Goal: Task Accomplishment & Management: Use online tool/utility

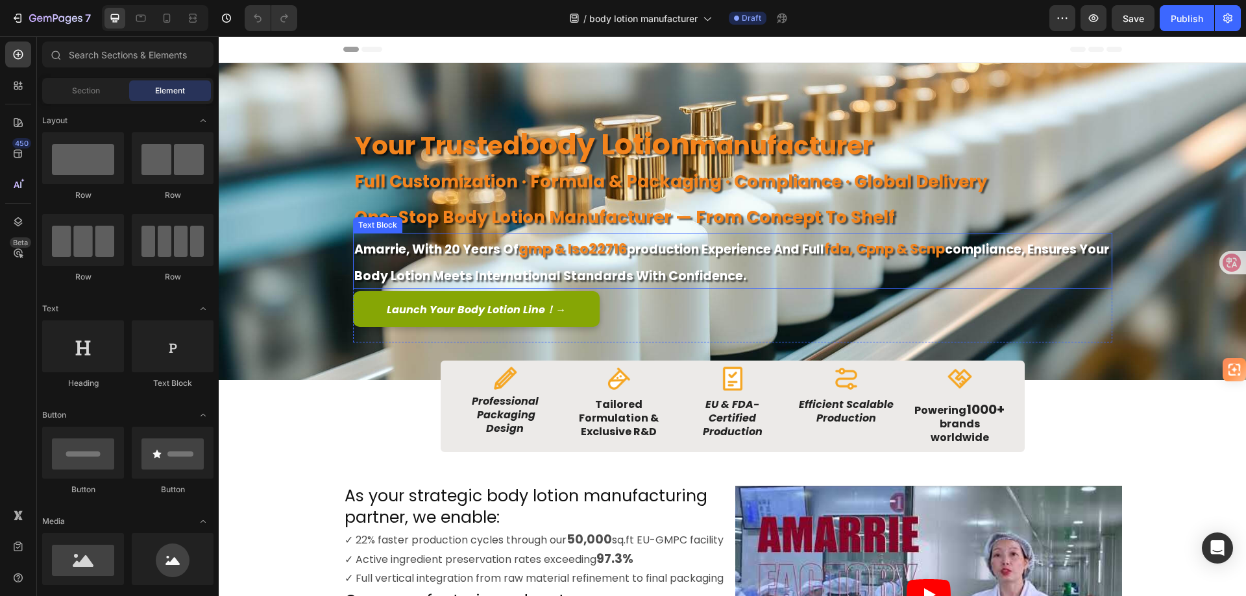
click at [557, 254] on strong "gmp & iso22716" at bounding box center [572, 248] width 108 height 19
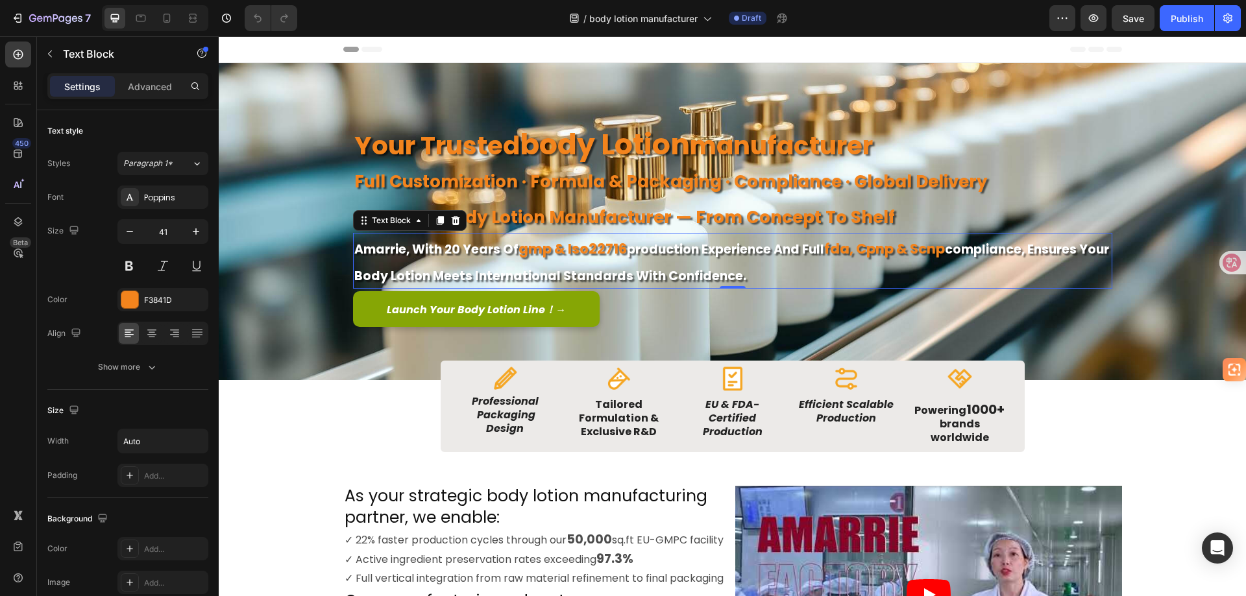
click at [536, 251] on strong "gmp & iso22716" at bounding box center [572, 248] width 108 height 19
click at [525, 250] on strong "gmp & iso22716" at bounding box center [572, 248] width 108 height 19
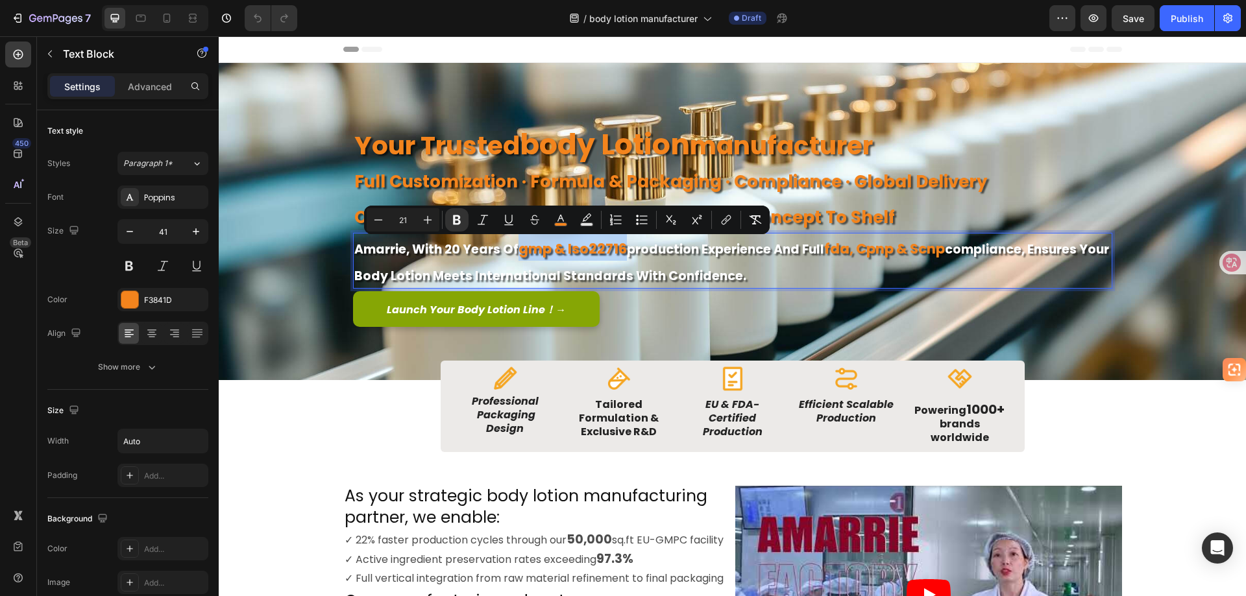
drag, startPoint x: 517, startPoint y: 250, endPoint x: 618, endPoint y: 250, distance: 100.6
click at [618, 250] on strong "gmp & iso22716" at bounding box center [572, 248] width 108 height 19
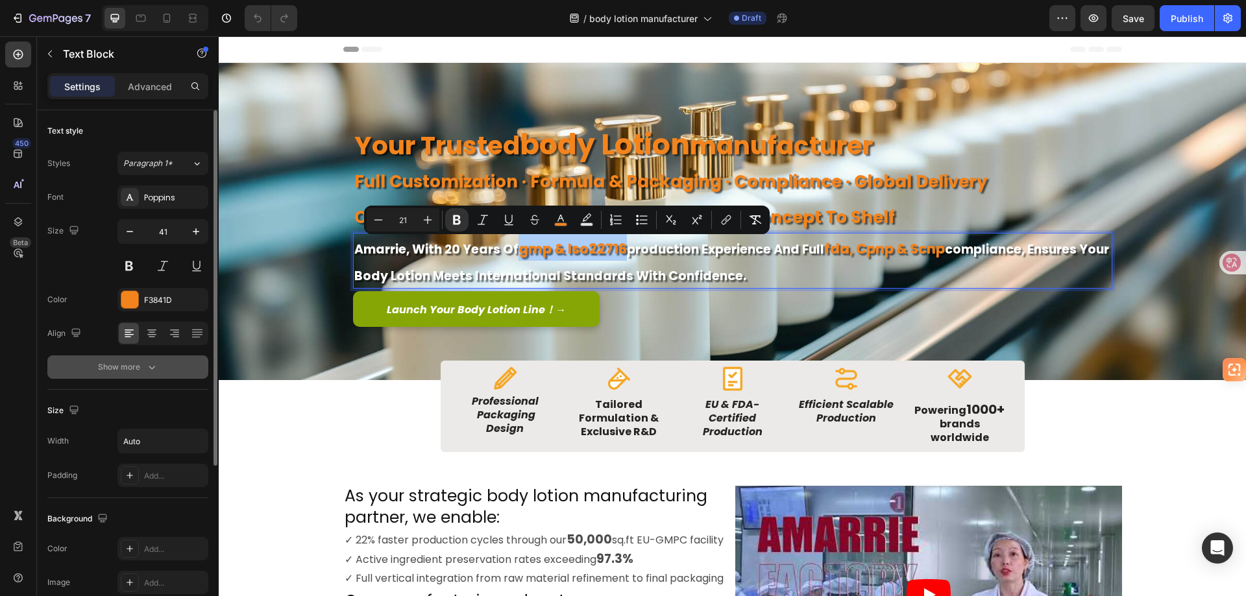
click at [132, 360] on button "Show more" at bounding box center [127, 367] width 161 height 23
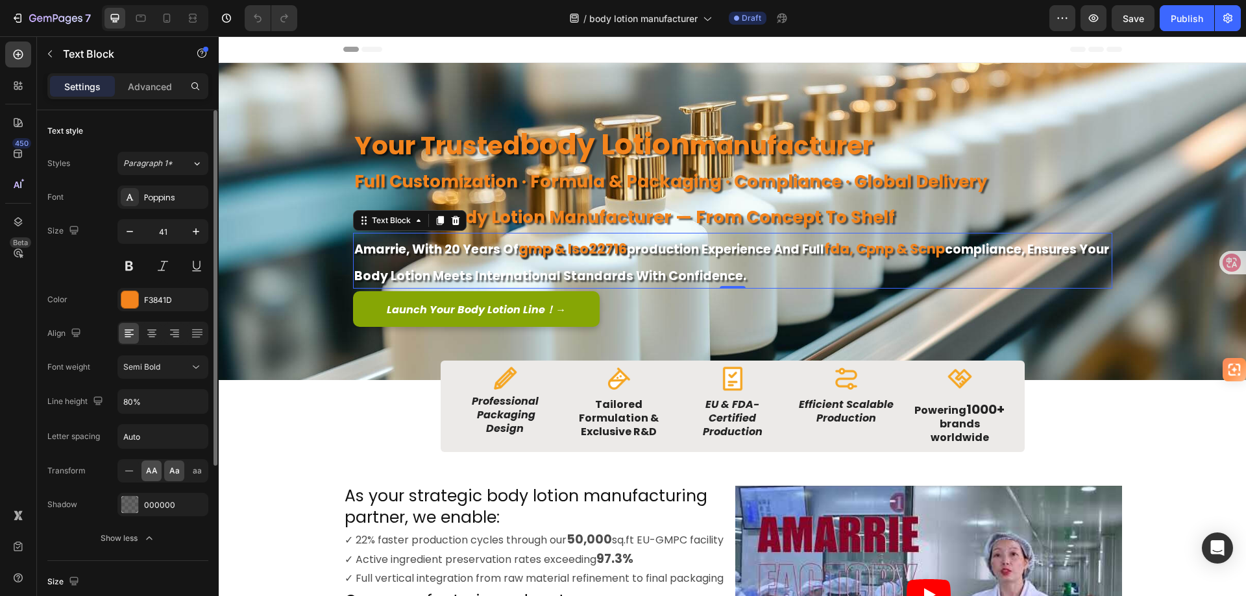
click at [149, 472] on span "AA" at bounding box center [152, 471] width 12 height 12
click at [178, 474] on span "Aa" at bounding box center [174, 471] width 10 height 12
click at [127, 469] on icon at bounding box center [129, 471] width 13 height 13
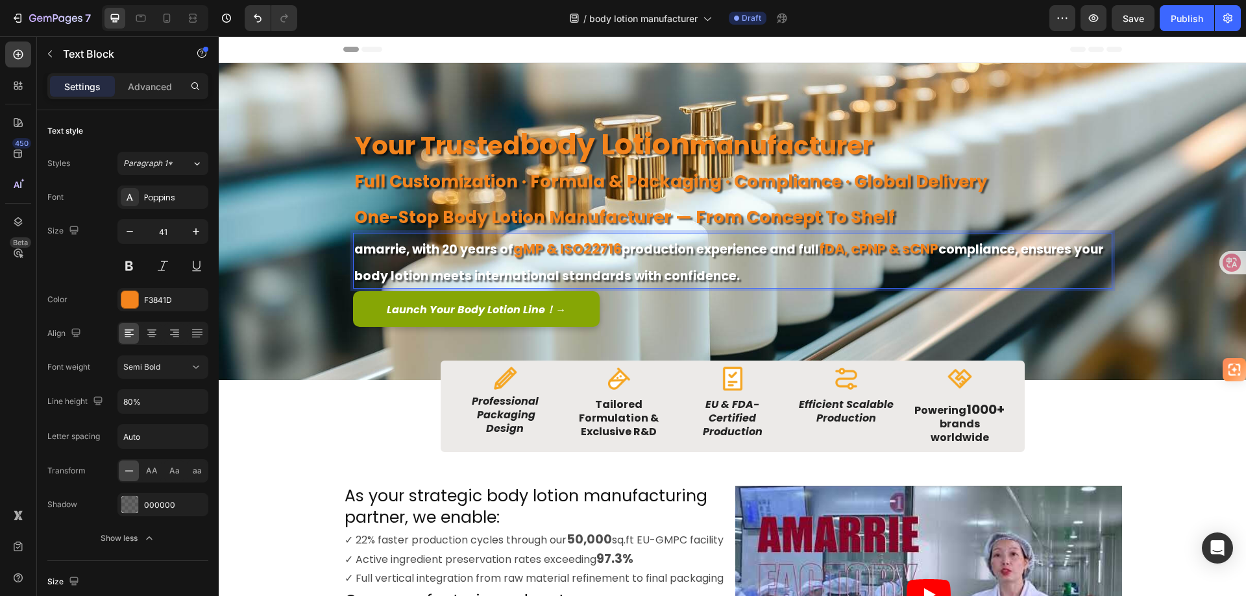
click at [485, 265] on p "amarrie, with 20 years of gMP & ISO22716 production experience and full fDA, cP…" at bounding box center [732, 260] width 757 height 53
click at [356, 249] on strong "amarrie, with 20 years of" at bounding box center [433, 250] width 159 height 18
click at [518, 254] on strong "gMP & ISO22716" at bounding box center [567, 248] width 108 height 19
click at [533, 250] on strong "MP & ISO22716" at bounding box center [575, 248] width 99 height 19
drag, startPoint x: 818, startPoint y: 250, endPoint x: 832, endPoint y: 249, distance: 14.4
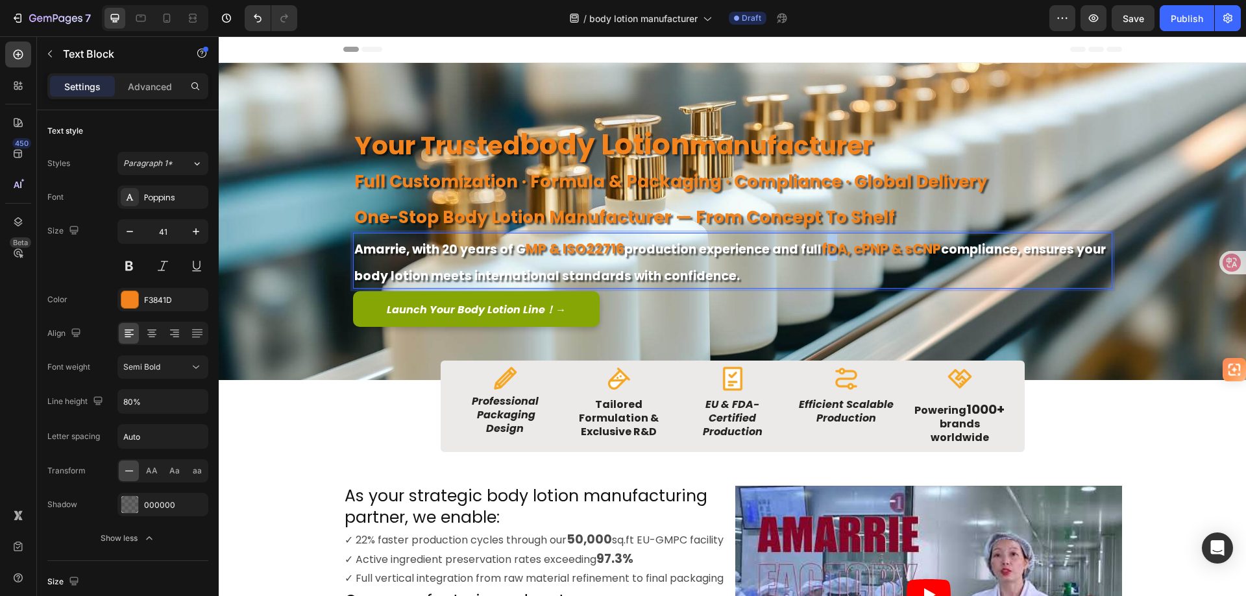
click at [832, 249] on strong "fDA, cPNP & sCNP" at bounding box center [881, 248] width 119 height 19
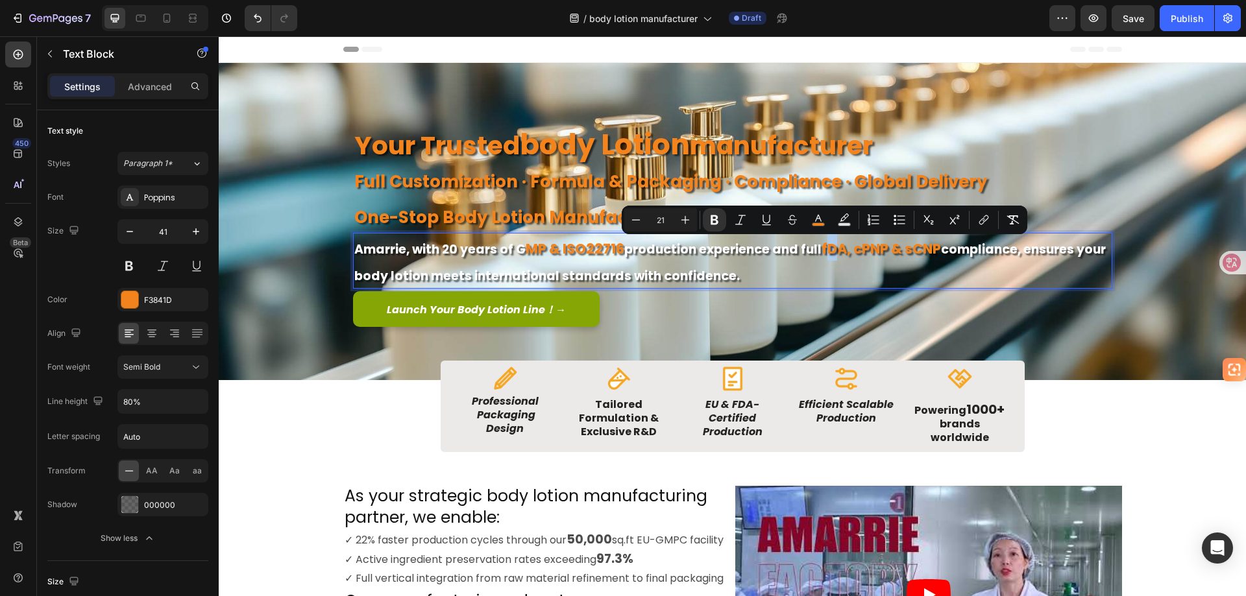
click at [833, 249] on strong "fDA, cPNP & sCNP" at bounding box center [881, 248] width 119 height 19
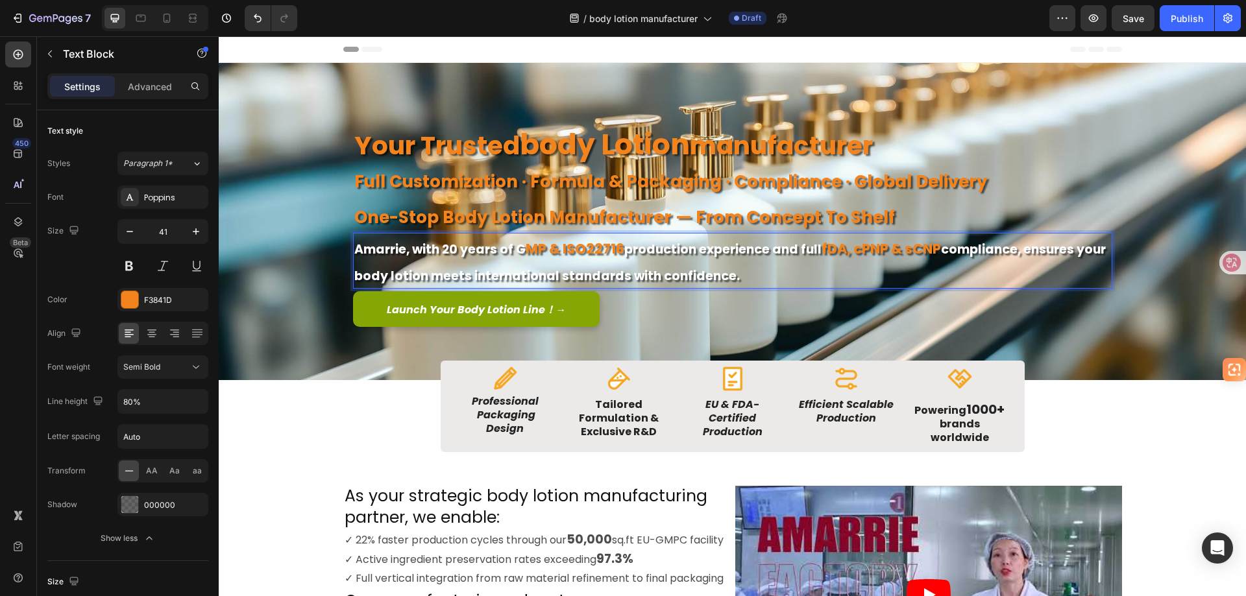
click at [837, 251] on strong "fDA, cPNP & sCNP" at bounding box center [881, 248] width 119 height 19
click at [391, 278] on strong "compliance, ensures your body lotion meets international standards with confide…" at bounding box center [667, 276] width 553 height 18
click at [530, 252] on strong "MP & ISO22716" at bounding box center [575, 248] width 99 height 19
click at [538, 245] on strong "MP & ISO22716" at bounding box center [575, 248] width 99 height 19
click at [683, 246] on strong "production experience and full FDA, CPNP & SCNP, CPSR compliance, ensures your …" at bounding box center [699, 263] width 691 height 44
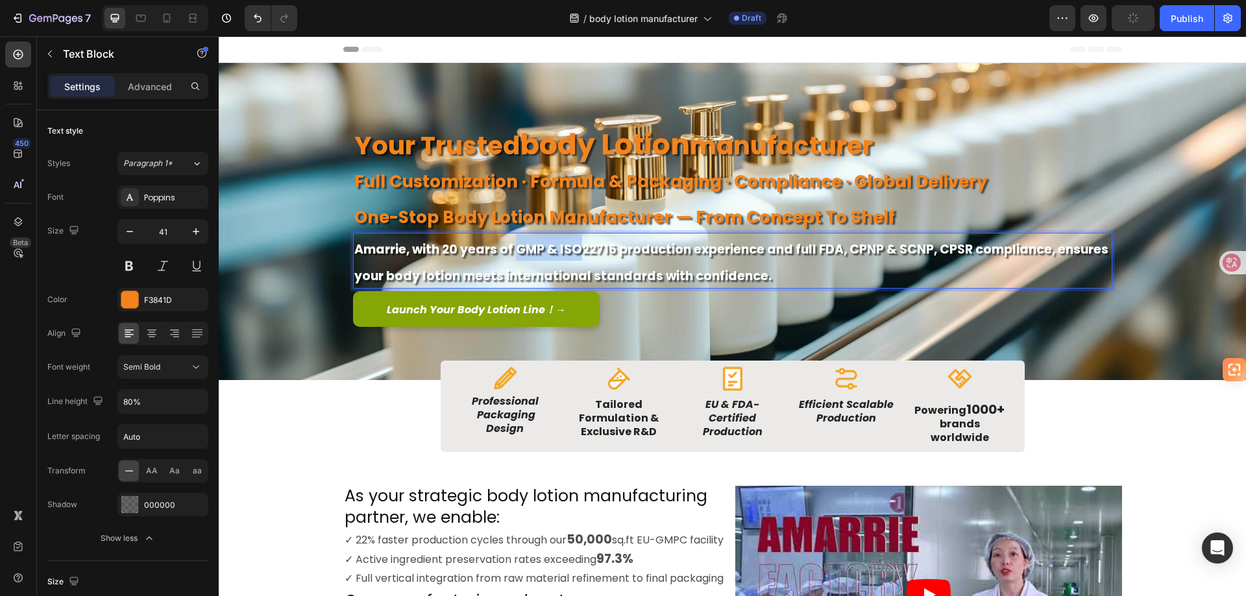
drag, startPoint x: 510, startPoint y: 249, endPoint x: 569, endPoint y: 249, distance: 59.1
click at [569, 249] on strong "Amarrie, with 20 years of GMP & ISO22716 production experience and full FDA, CP…" at bounding box center [731, 263] width 754 height 44
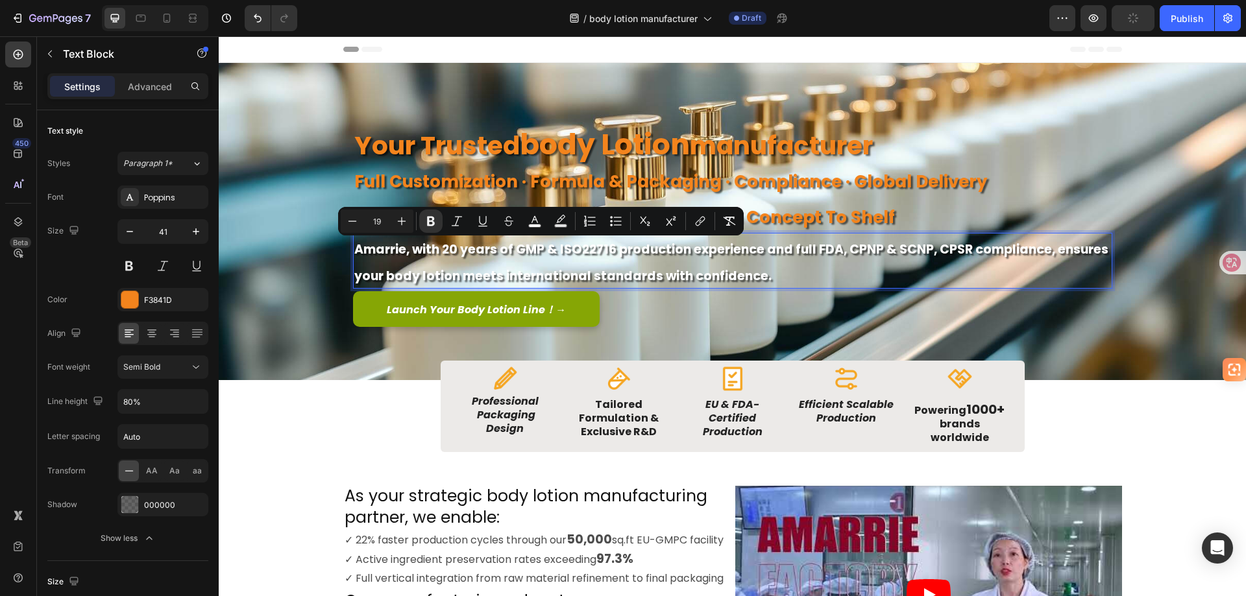
click at [746, 269] on strong "Amarrie, with 20 years of GMP & ISO22716 production experience and full FDA, CP…" at bounding box center [731, 263] width 754 height 44
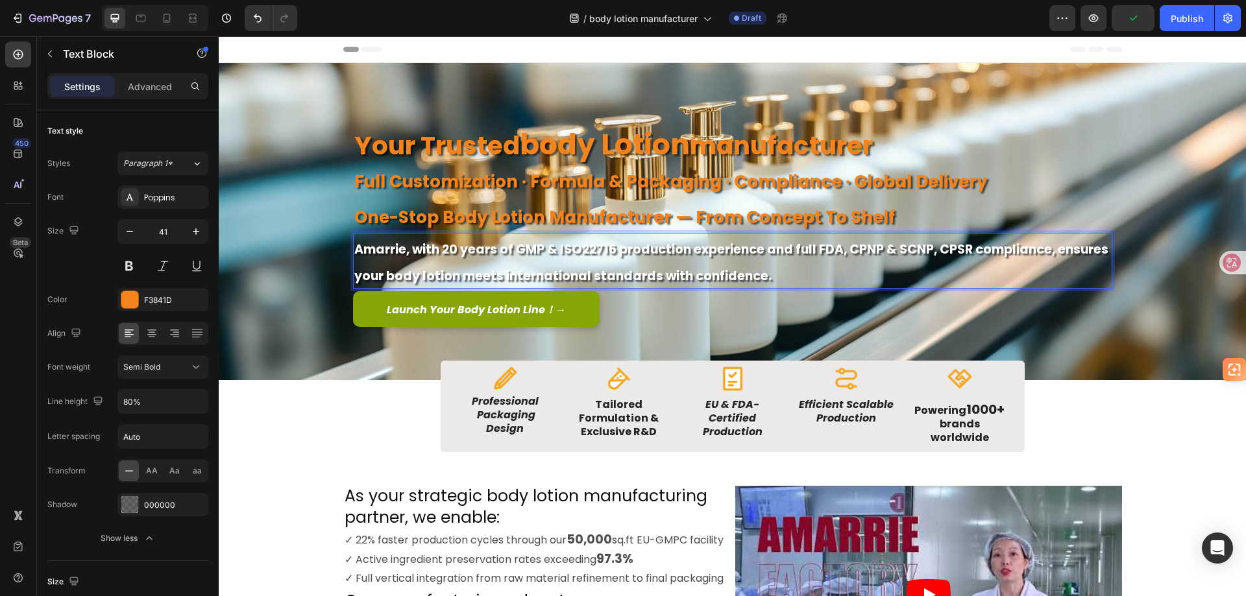
click at [774, 278] on p "Amarrie, with 20 years of GMP & ISO22716 production experience and full FDA, CP…" at bounding box center [732, 260] width 757 height 53
drag, startPoint x: 511, startPoint y: 249, endPoint x: 604, endPoint y: 251, distance: 92.8
click at [604, 251] on strong "Amarrie, with 20 years of GMP & ISO22716 production experience and full FDA, CP…" at bounding box center [731, 263] width 754 height 44
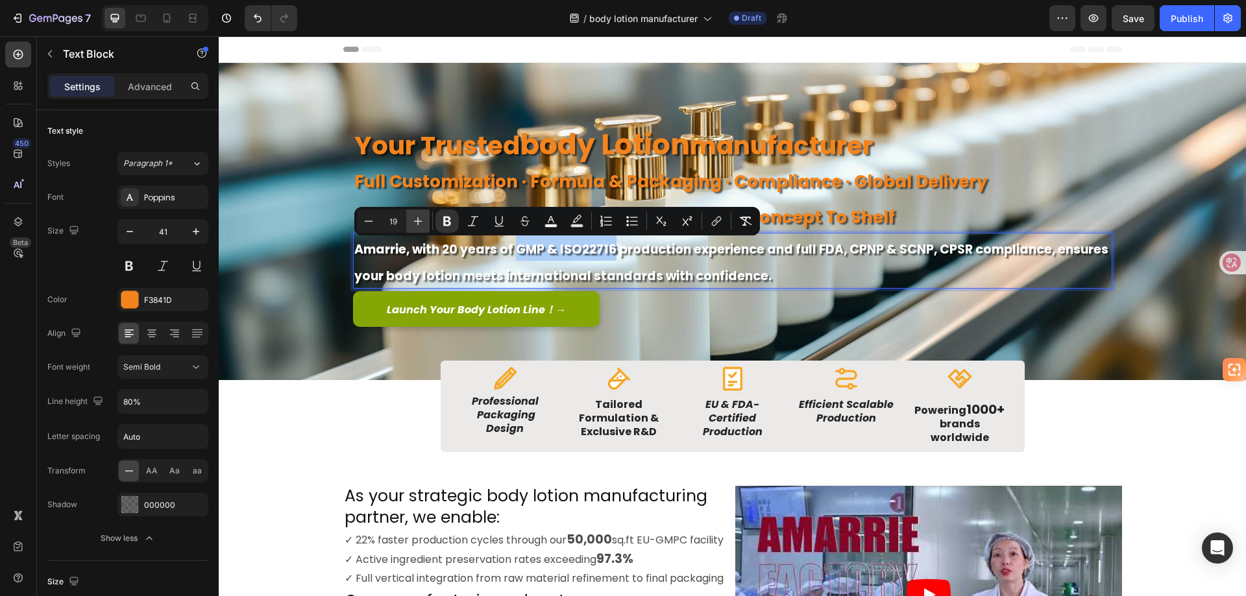
click at [415, 223] on icon "Editor contextual toolbar" at bounding box center [417, 221] width 13 height 13
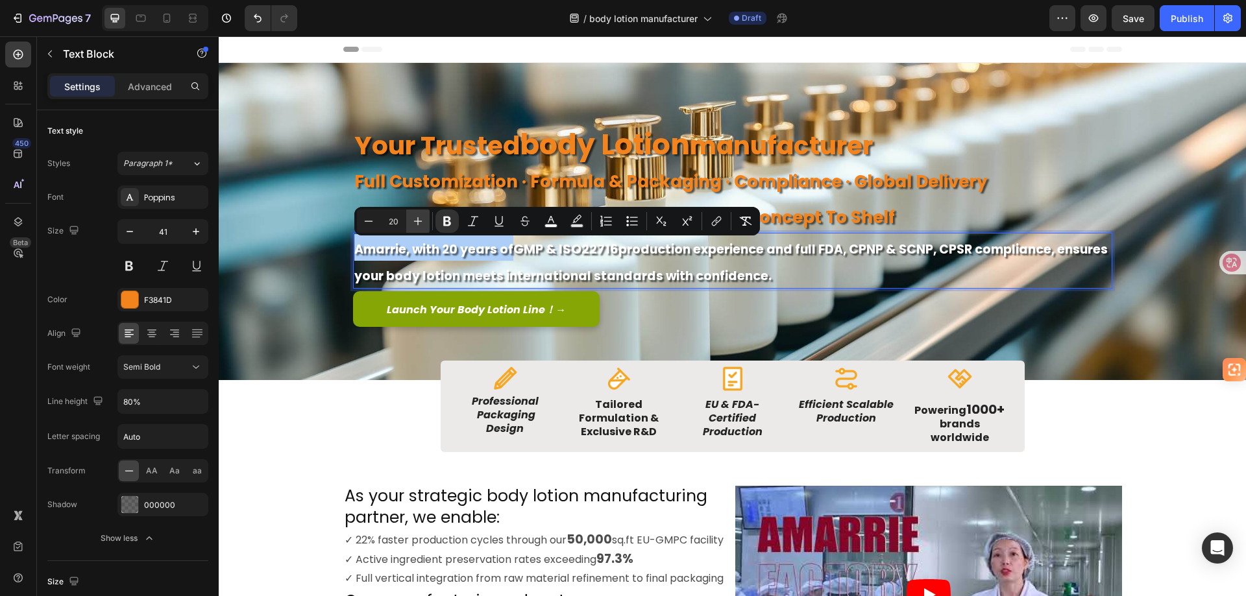
click at [415, 223] on icon "Editor contextual toolbar" at bounding box center [417, 221] width 13 height 13
type input "21"
click at [549, 225] on rect "Editor contextual toolbar" at bounding box center [551, 226] width 12 height 3
type input "FFFFFF"
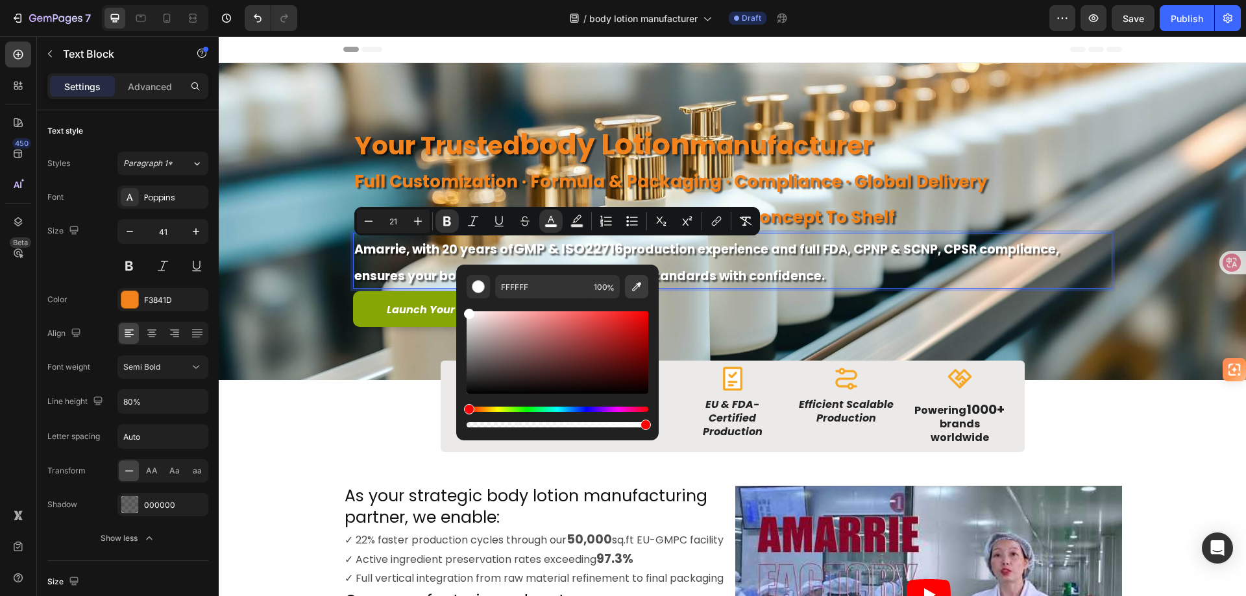
click at [635, 289] on icon "Editor contextual toolbar" at bounding box center [636, 286] width 13 height 13
type input "F3841D"
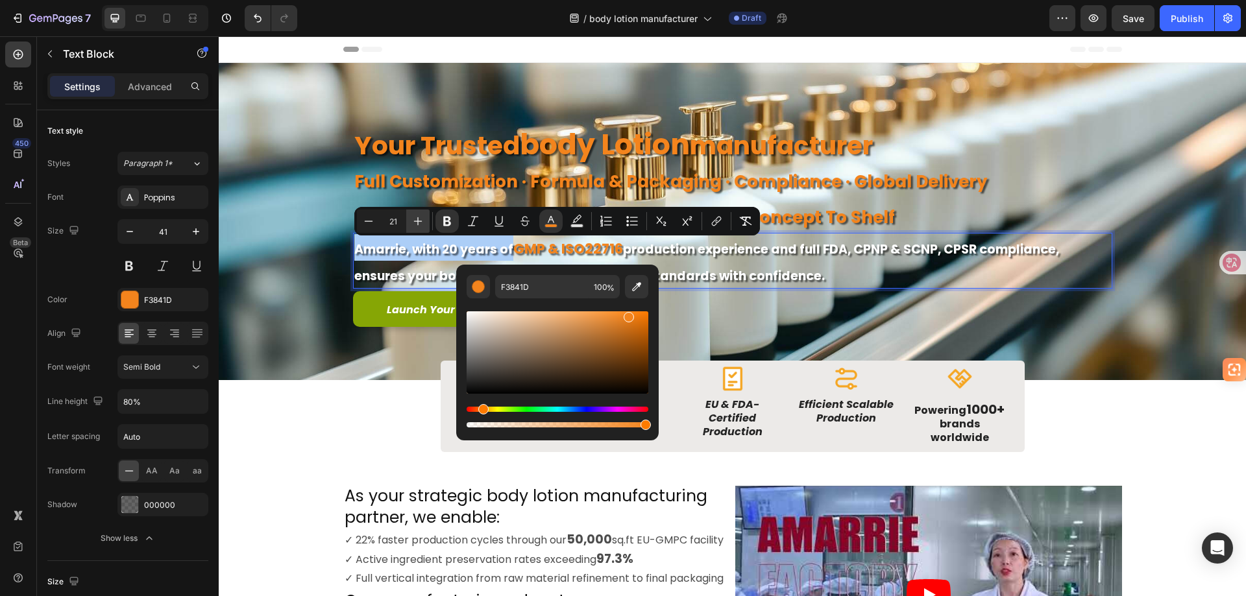
click at [419, 223] on icon "Editor contextual toolbar" at bounding box center [417, 221] width 13 height 13
type input "23"
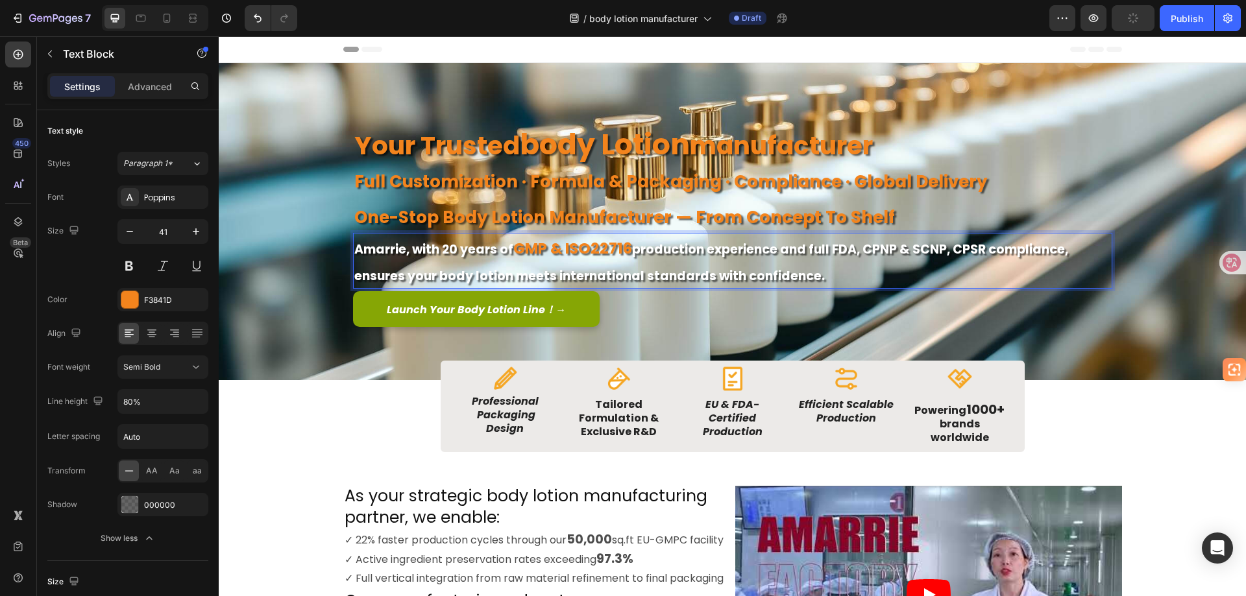
click at [920, 265] on p "Amarrie, with 20 years of GMP & ISO22716 production experience and full FDA, CP…" at bounding box center [732, 260] width 757 height 53
drag, startPoint x: 828, startPoint y: 249, endPoint x: 977, endPoint y: 255, distance: 149.4
click at [977, 255] on strong "production experience and full FDA, CPNP & SCNP, CPSR compliance, ensures your …" at bounding box center [711, 263] width 714 height 44
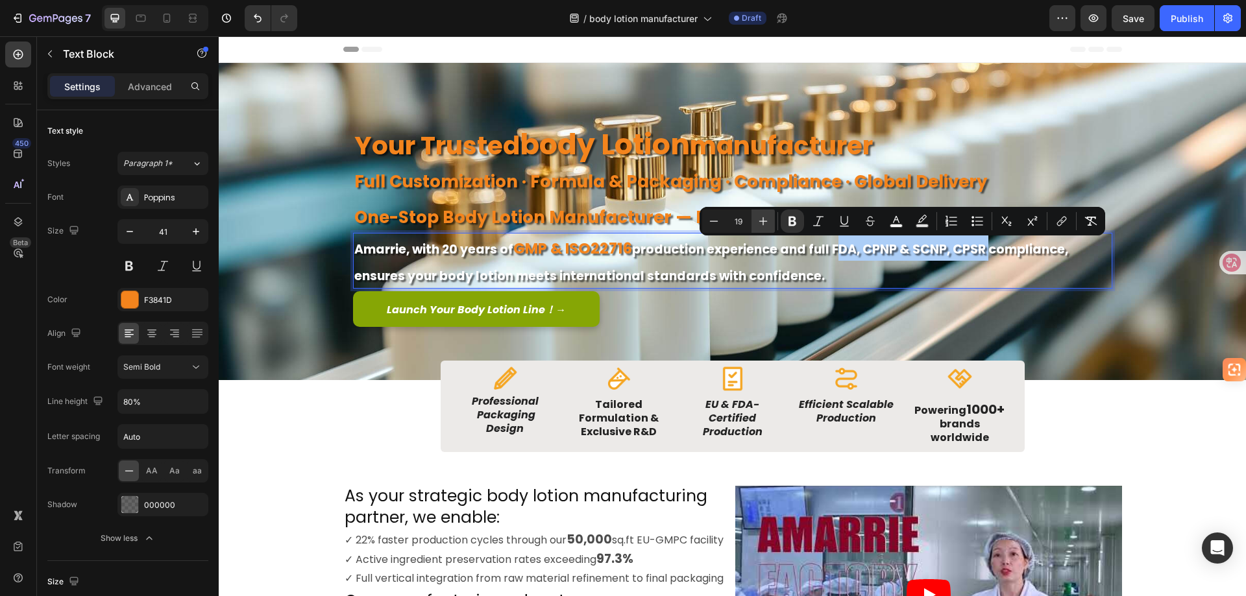
click at [757, 223] on icon "Editor contextual toolbar" at bounding box center [763, 221] width 13 height 13
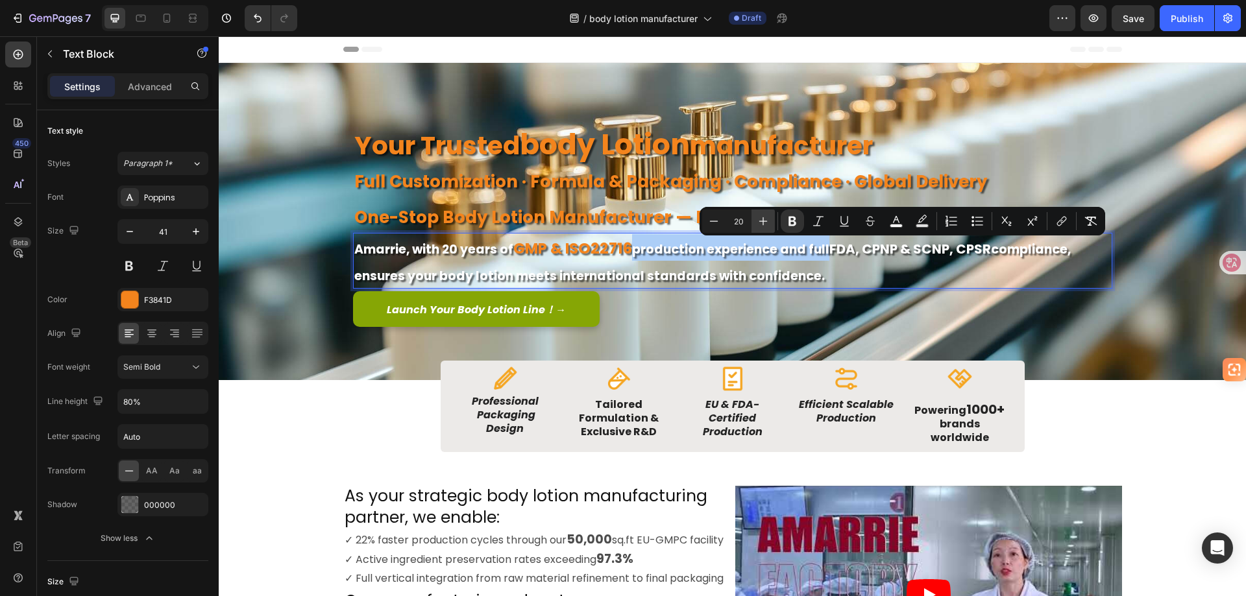
click at [758, 223] on icon "Editor contextual toolbar" at bounding box center [763, 221] width 13 height 13
type input "23"
click at [901, 223] on icon "Editor contextual toolbar" at bounding box center [896, 221] width 13 height 13
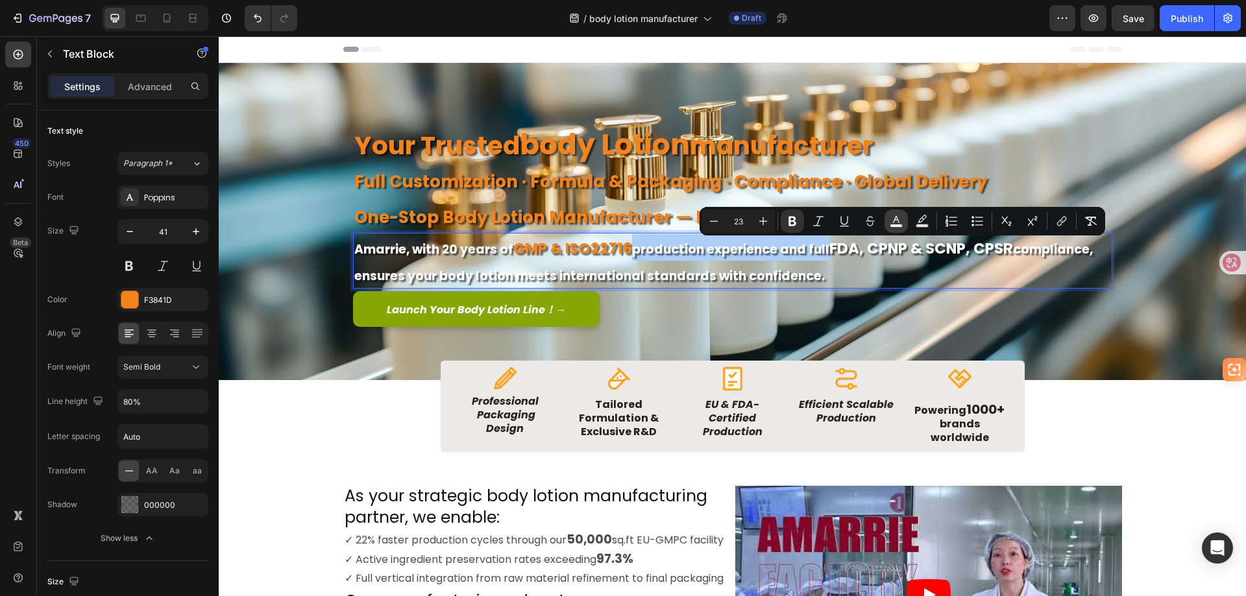
type input "FFFFFF"
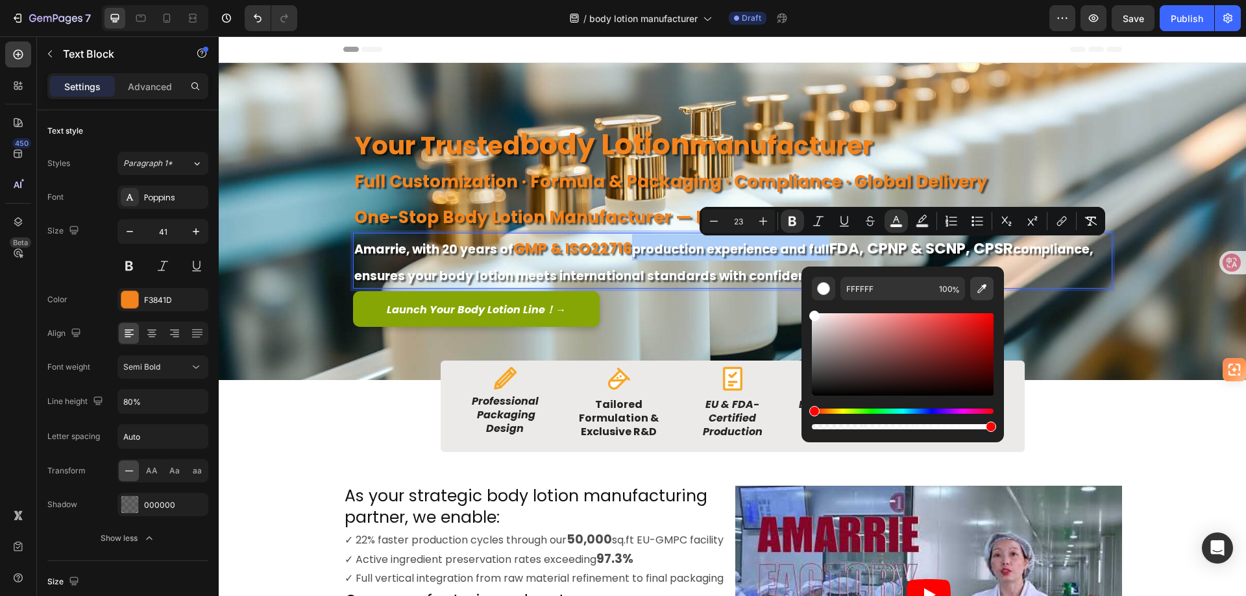
click at [984, 293] on icon "Editor contextual toolbar" at bounding box center [981, 288] width 13 height 13
type input "F3841D"
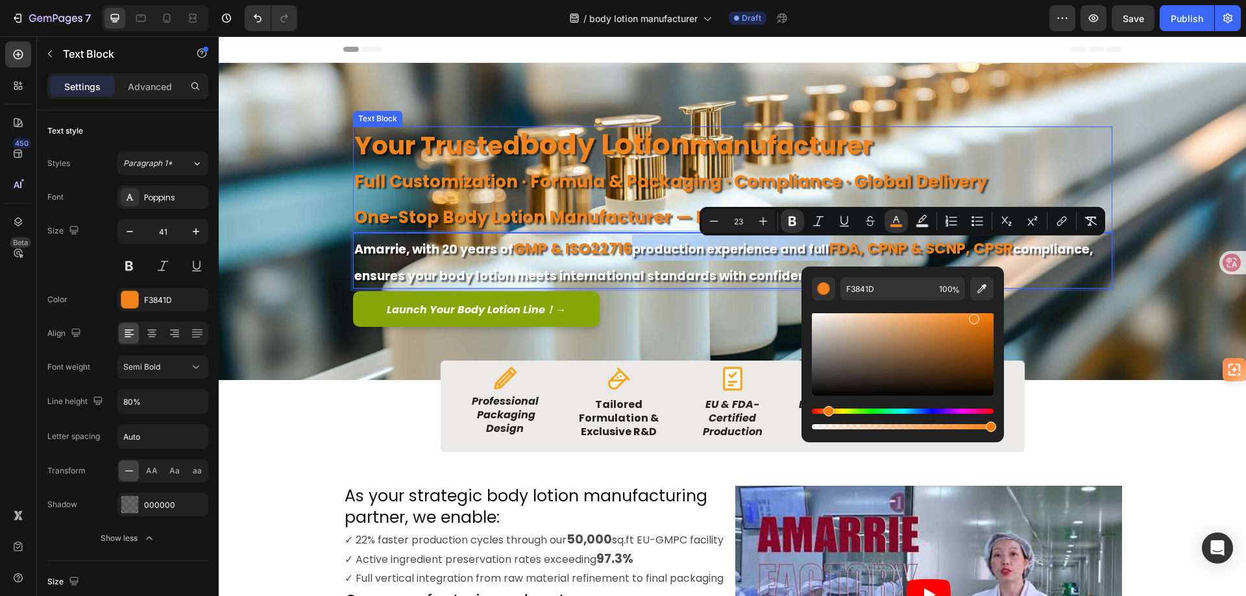
click at [1054, 153] on p "your trusted body lotion manufacturer" at bounding box center [732, 144] width 757 height 33
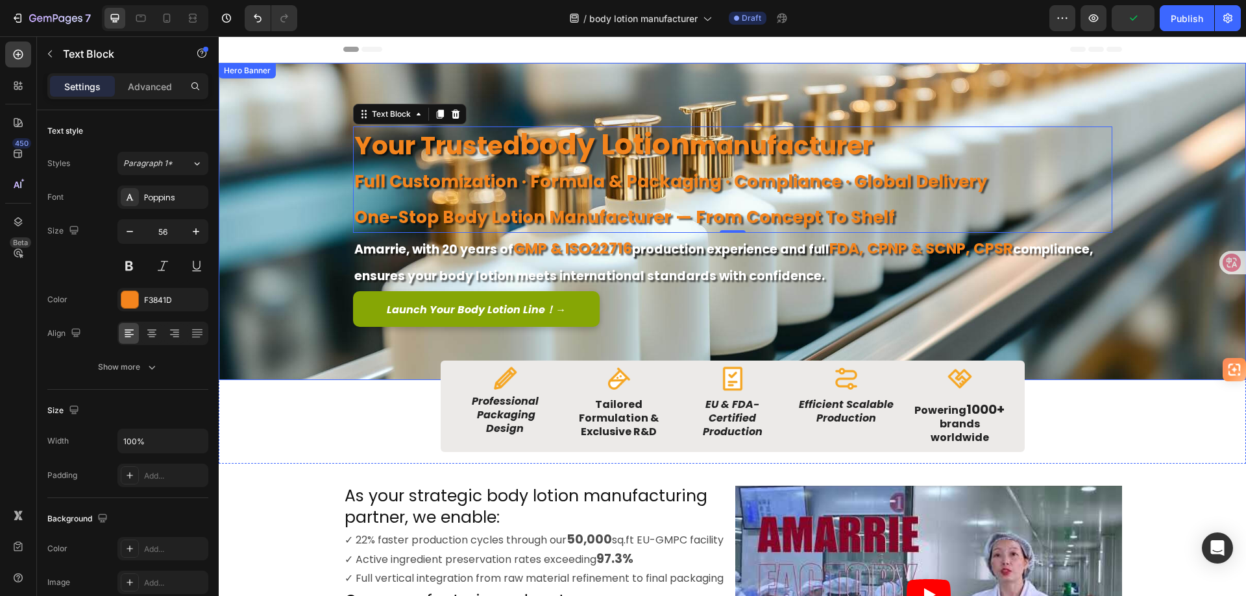
click at [282, 269] on div "Background Image" at bounding box center [732, 221] width 1027 height 317
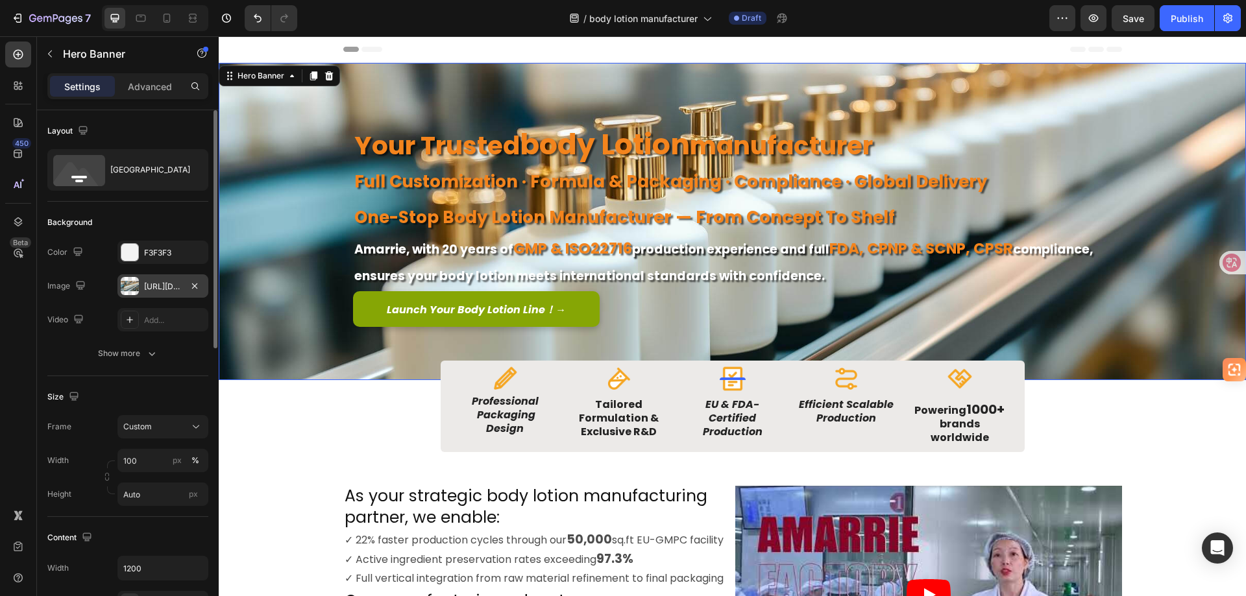
click at [158, 292] on div "[URL][DOMAIN_NAME]" at bounding box center [163, 287] width 38 height 12
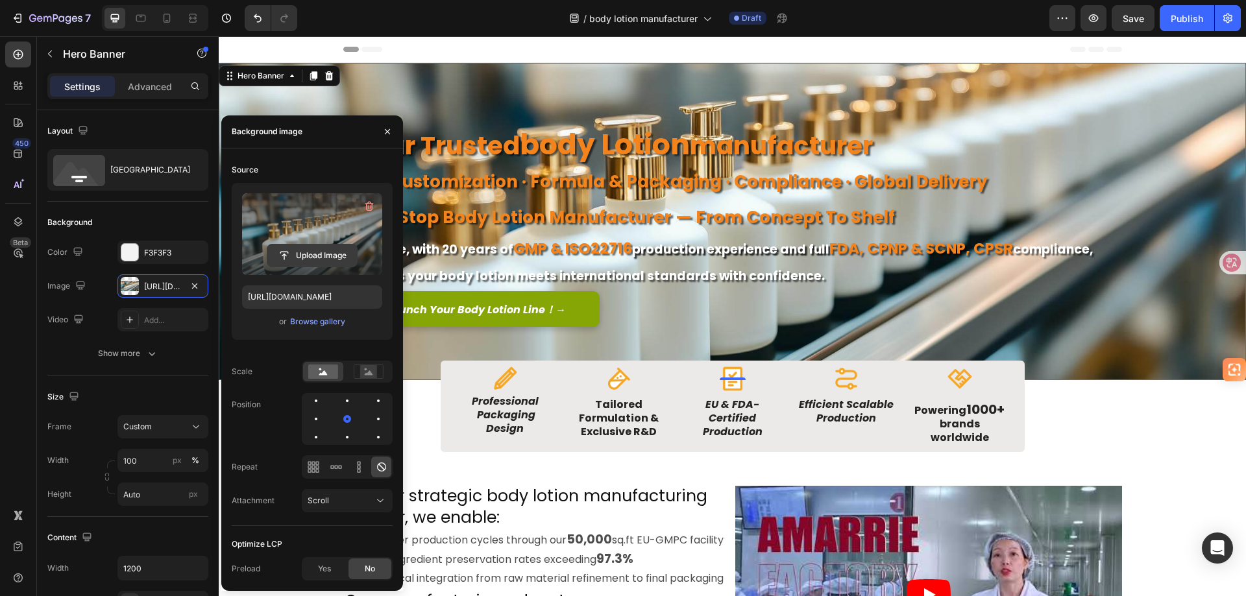
click at [319, 252] on input "file" at bounding box center [312, 256] width 90 height 22
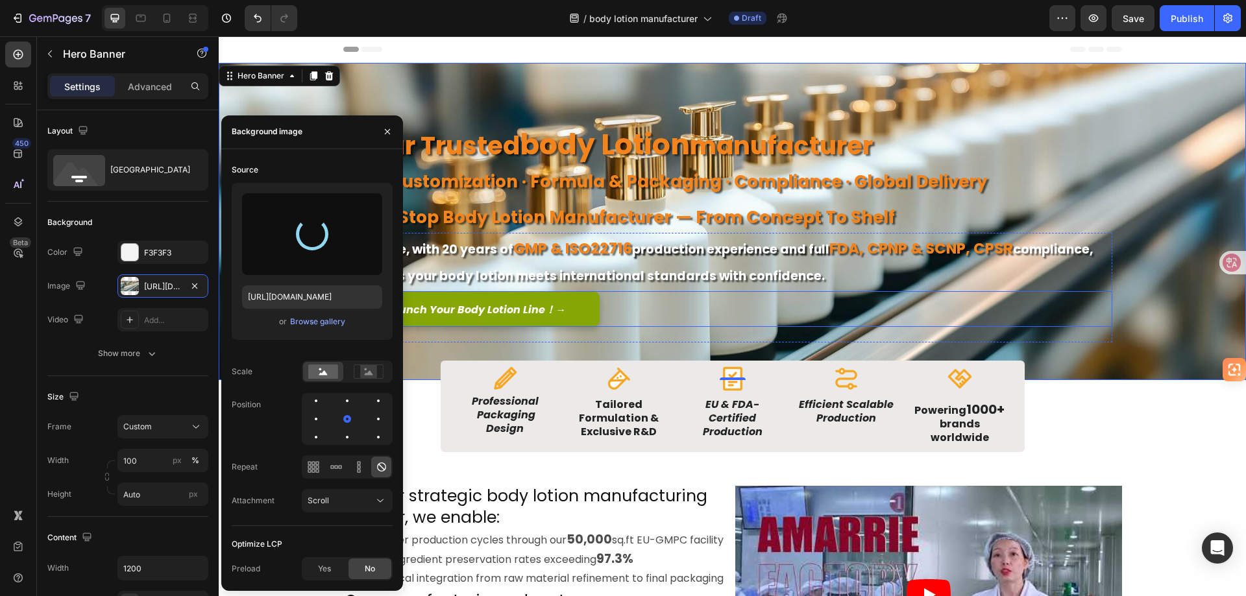
type input "https://cdn.shopify.com/s/files/1/0067/5545/0937/files/gempages_484604601836766…"
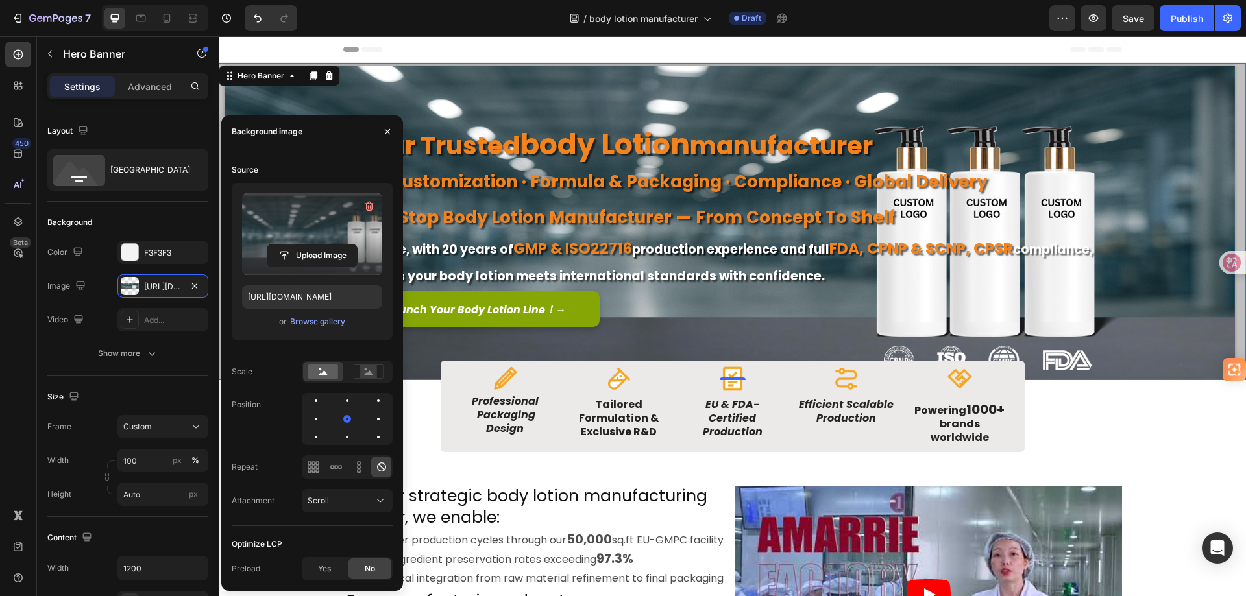
click at [1134, 169] on div "Background Image" at bounding box center [732, 221] width 1027 height 317
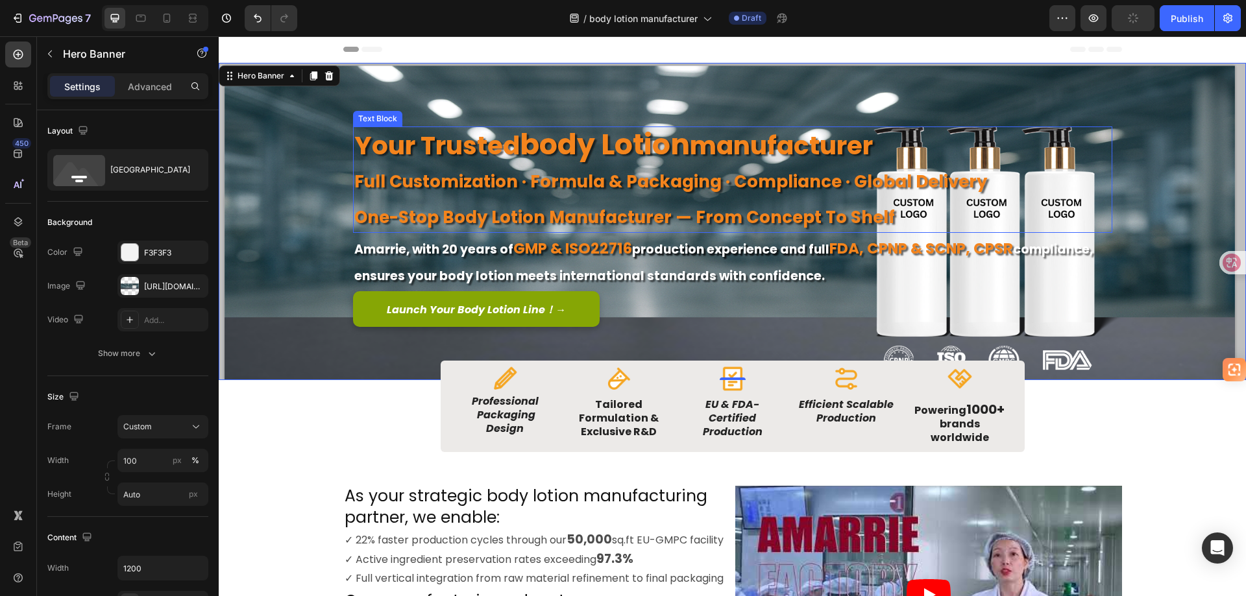
click at [706, 174] on strong "full customization · formula & packaging · compliance · global delivery" at bounding box center [670, 181] width 633 height 23
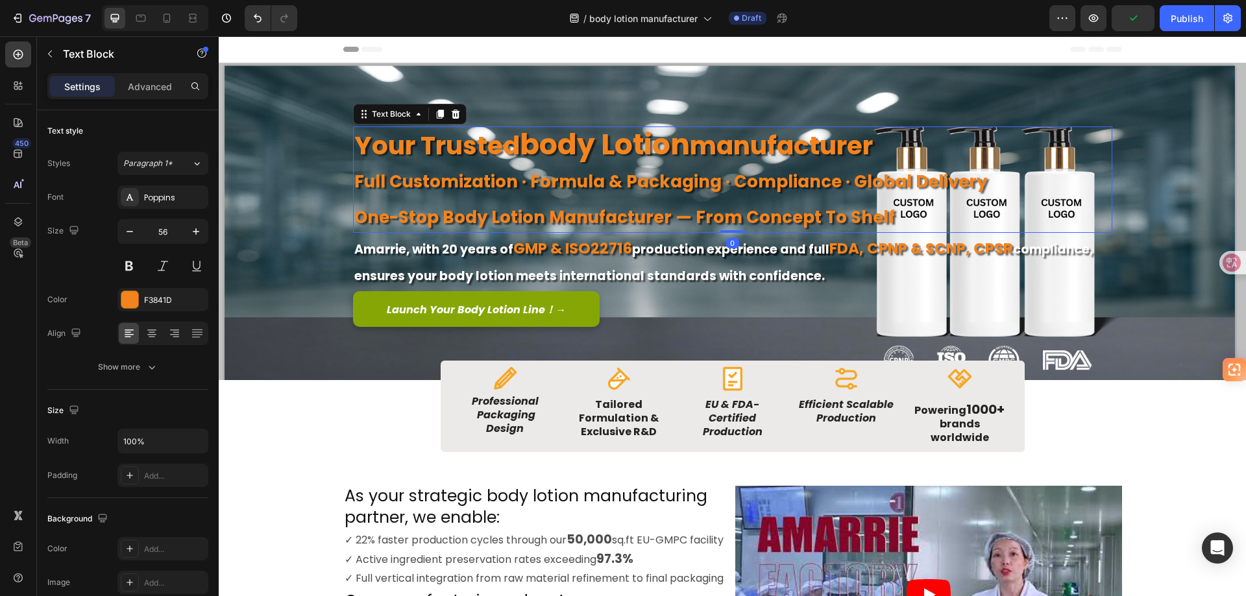
click at [807, 177] on strong "full customization · formula & packaging · compliance · global delivery" at bounding box center [670, 181] width 633 height 23
click at [726, 180] on strong "full customization · formula & packaging · compliance · global delivery" at bounding box center [670, 181] width 633 height 23
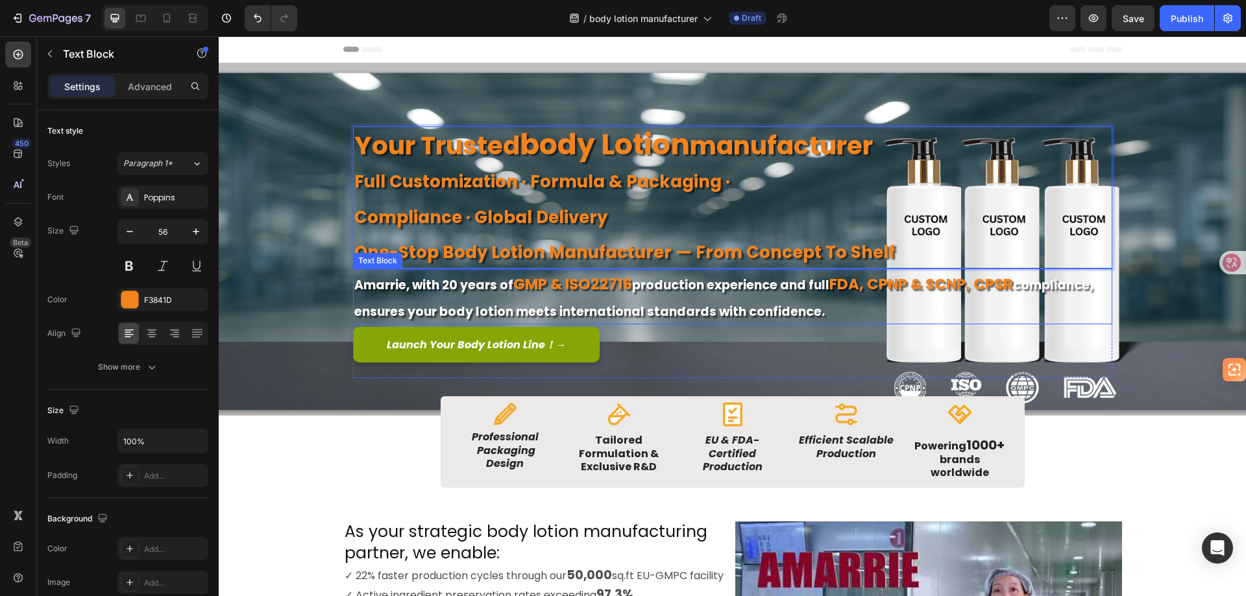
click at [803, 286] on strong "production experience and full" at bounding box center [730, 285] width 197 height 18
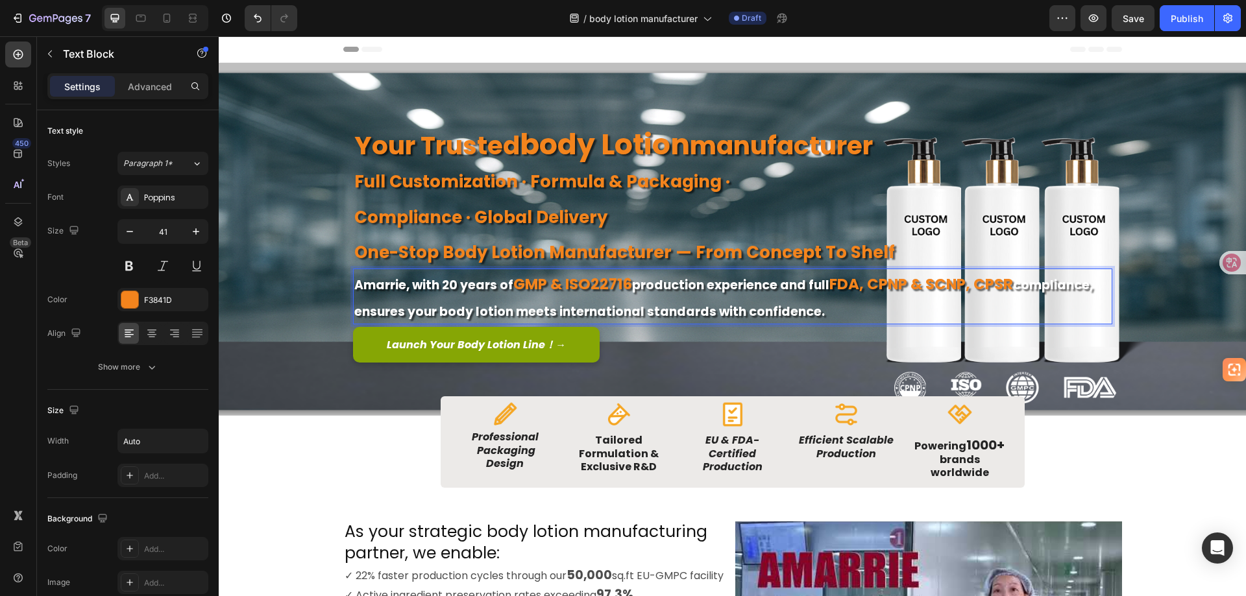
click at [804, 284] on strong "production experience and full" at bounding box center [730, 285] width 197 height 18
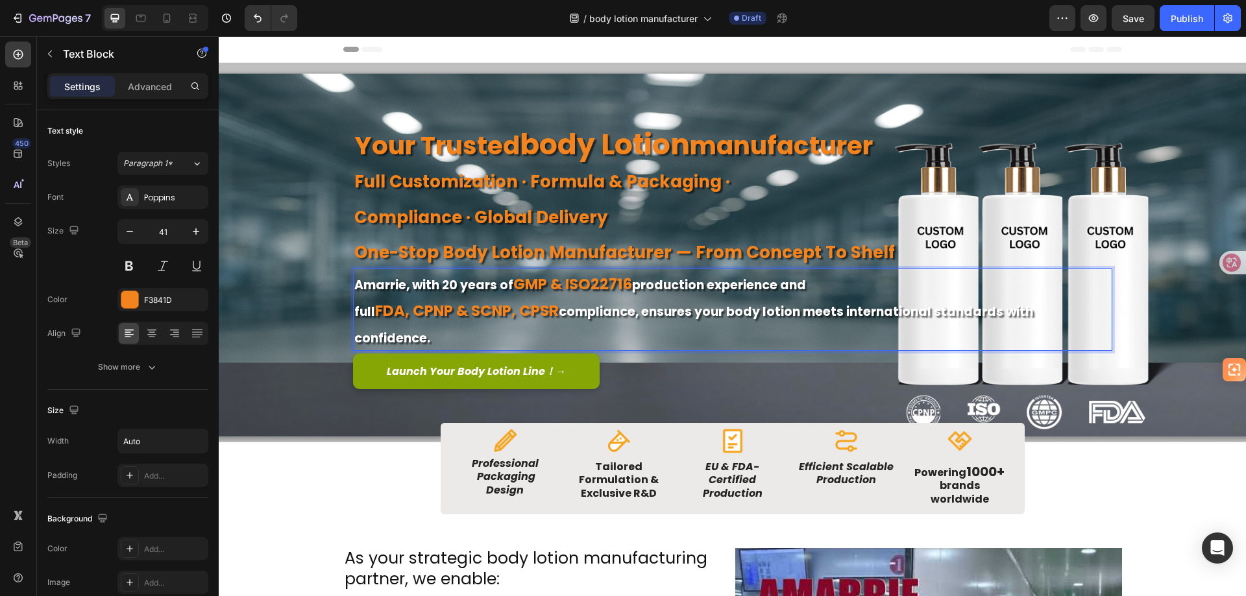
click at [844, 310] on strong "compliance, ensures your body lotion meets international standards with confide…" at bounding box center [693, 325] width 679 height 44
click at [274, 411] on div "Background Image" at bounding box center [732, 253] width 1027 height 380
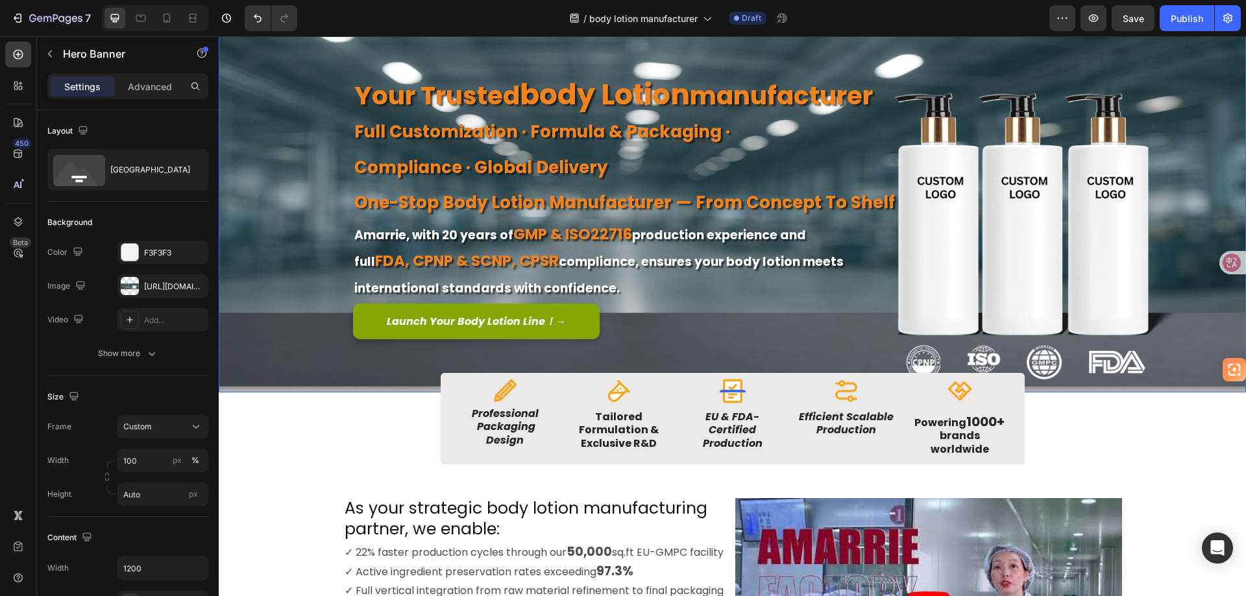
scroll to position [65, 0]
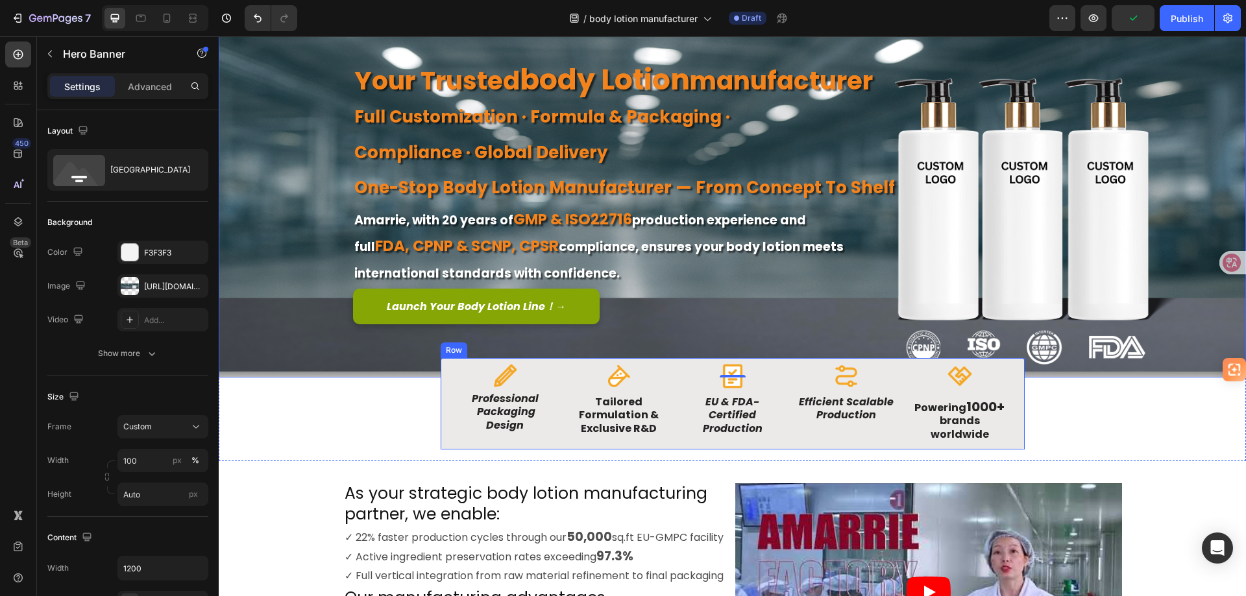
click at [777, 361] on div "Image Professional Packaging Design Text Block Image Tailored Formulation & Exc…" at bounding box center [733, 403] width 584 height 91
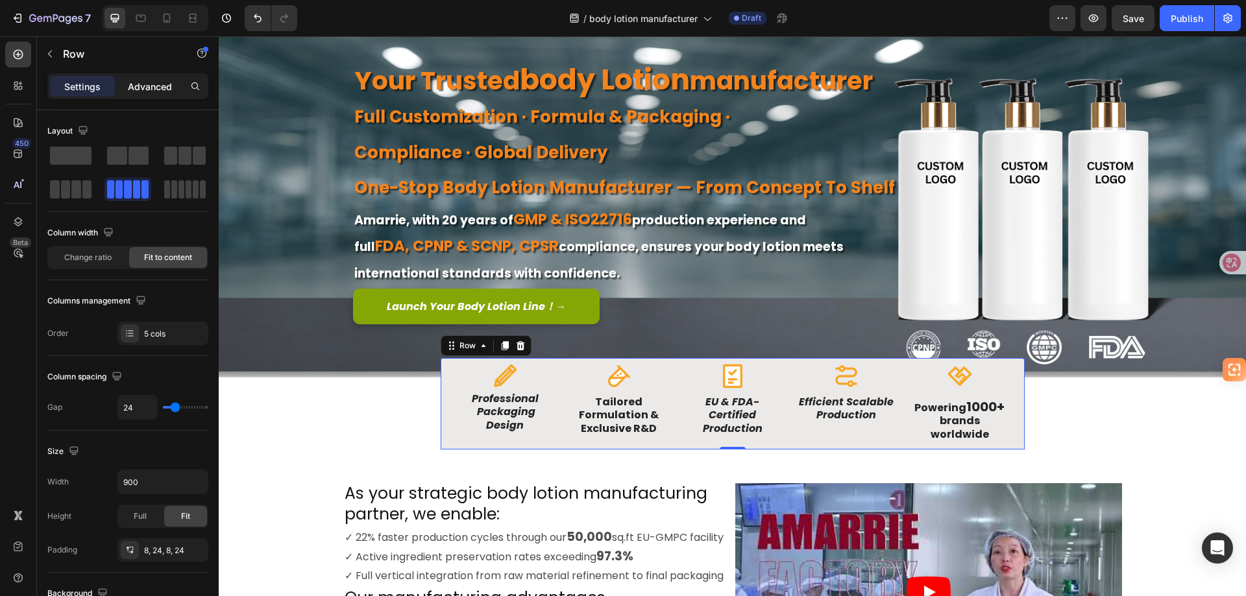
click at [144, 84] on p "Advanced" at bounding box center [150, 87] width 44 height 14
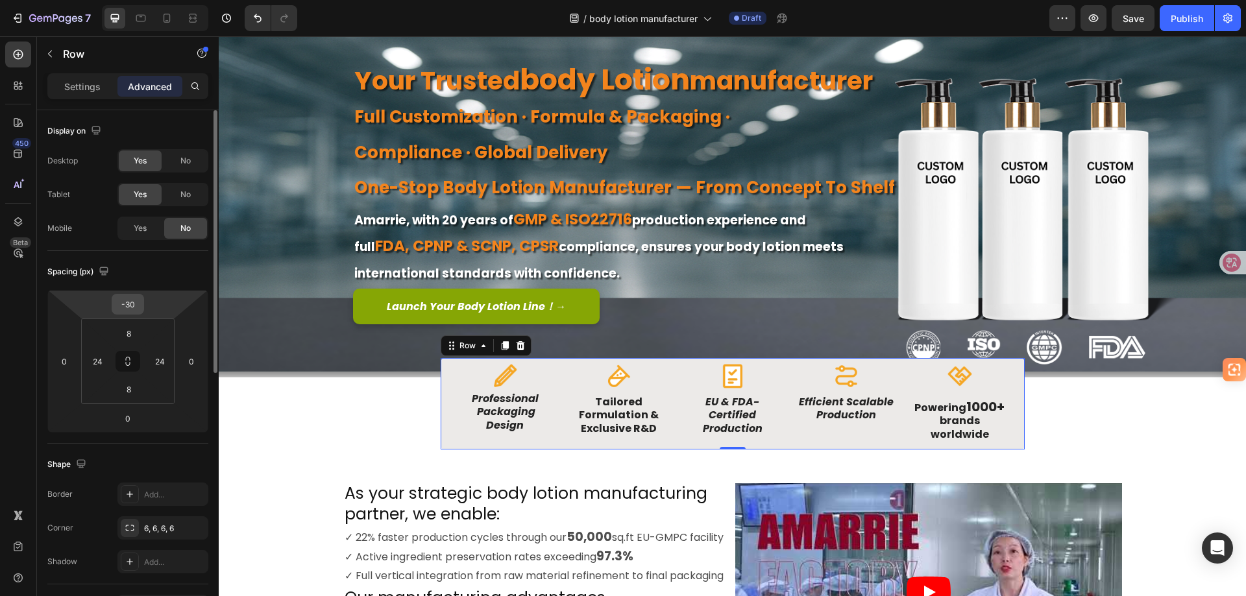
click at [134, 307] on input "-30" at bounding box center [128, 304] width 26 height 19
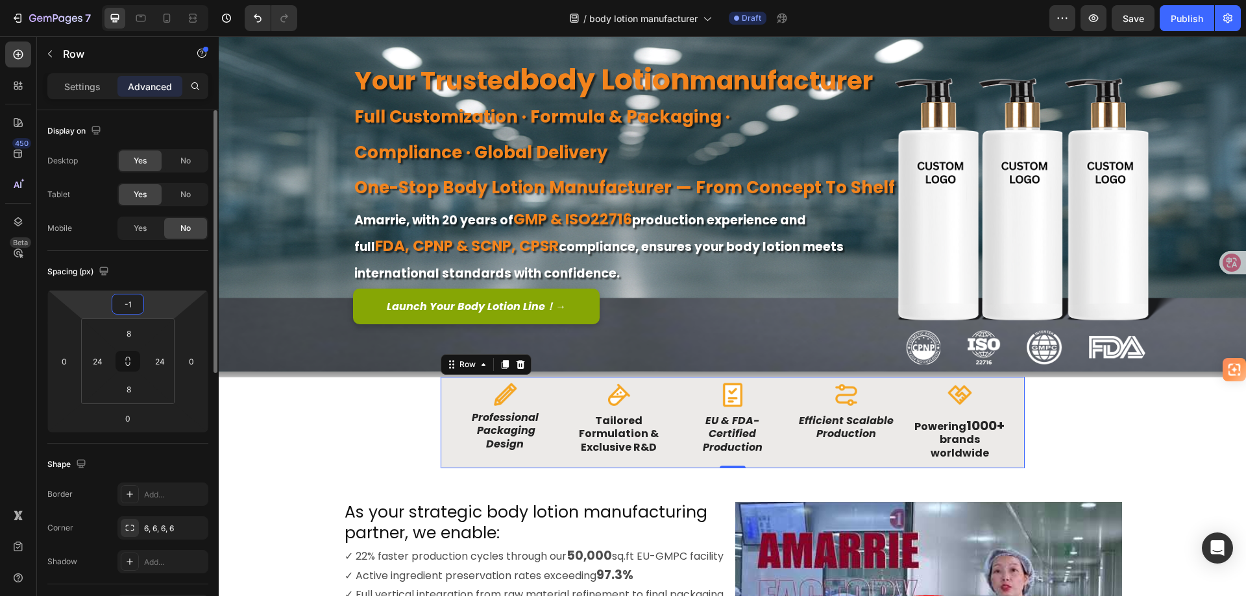
type input "-15"
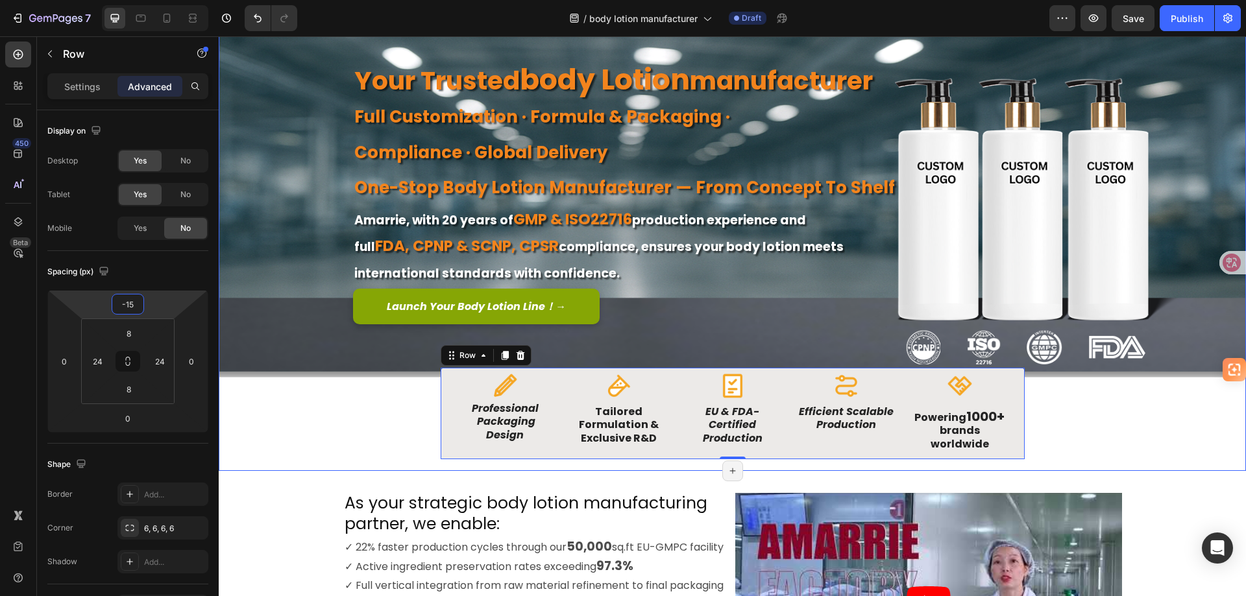
click at [369, 413] on div "Image Image Free shipping Text Block from The States Text Block Advanced List I…" at bounding box center [732, 228] width 1027 height 461
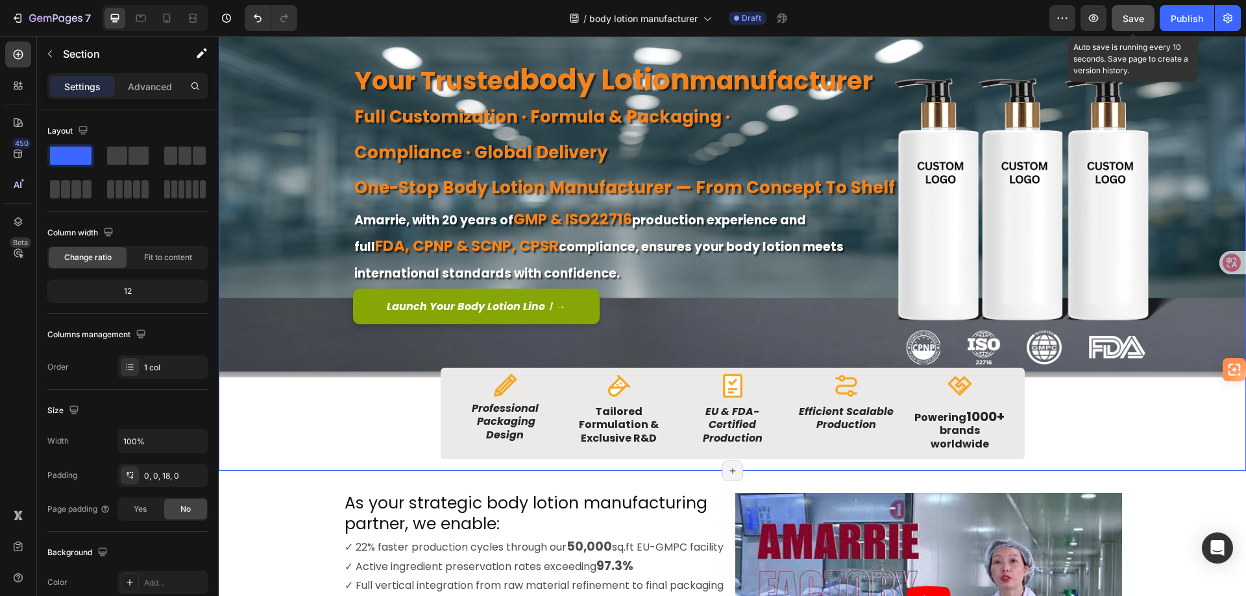
drag, startPoint x: 1132, startPoint y: 18, endPoint x: 636, endPoint y: 252, distance: 549.2
click at [1132, 18] on span "Save" at bounding box center [1133, 18] width 21 height 11
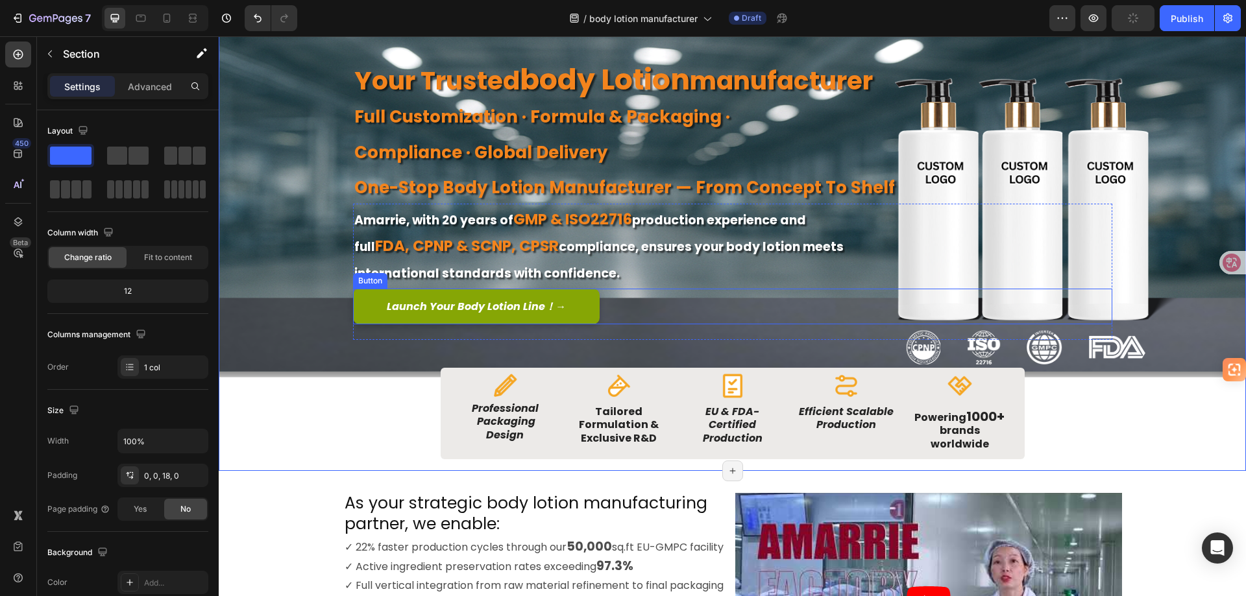
scroll to position [0, 0]
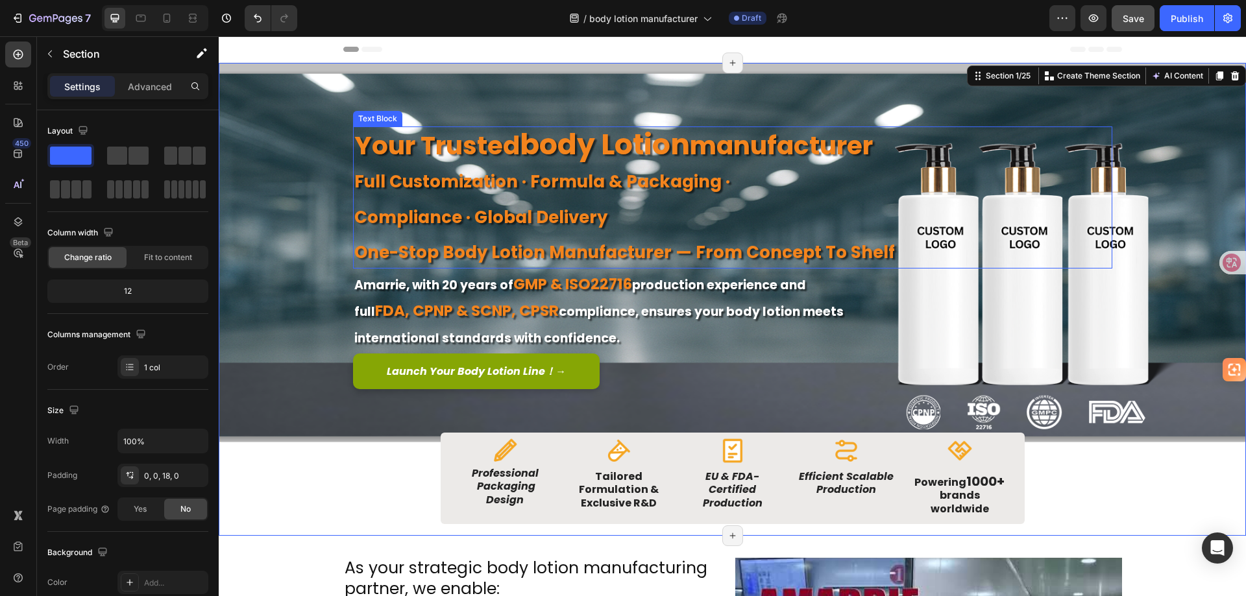
click at [633, 145] on strong "body lotion" at bounding box center [605, 145] width 170 height 40
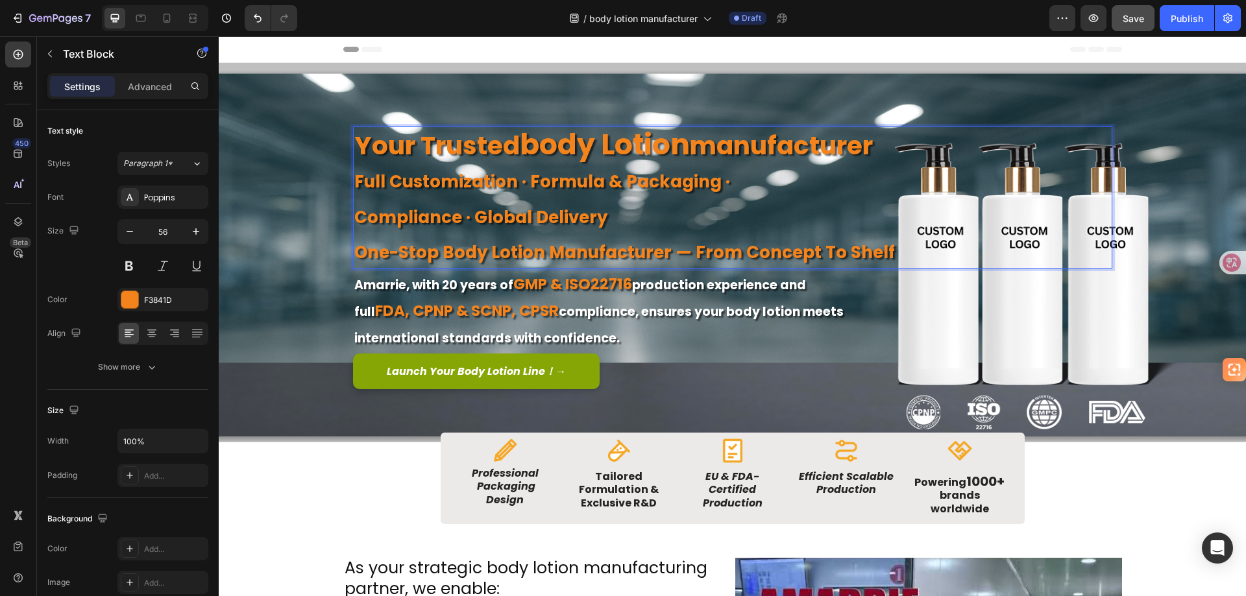
drag, startPoint x: 884, startPoint y: 143, endPoint x: 353, endPoint y: 145, distance: 531.5
click at [354, 145] on p "your trusted body lotion manufacturer" at bounding box center [732, 144] width 757 height 33
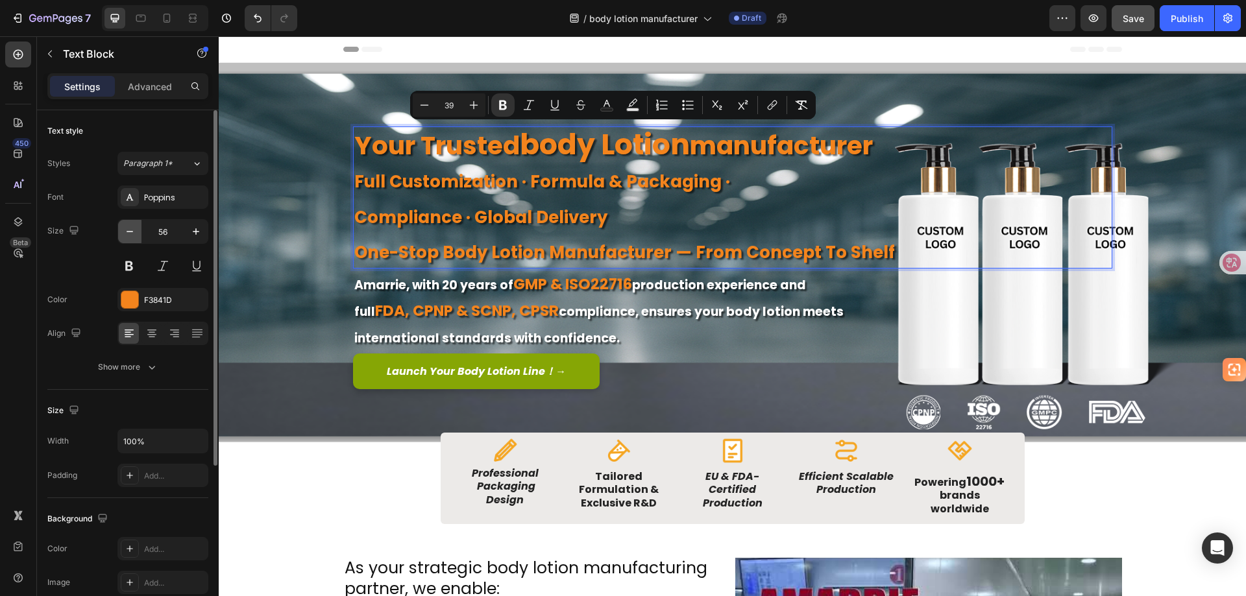
click at [127, 235] on icon "button" at bounding box center [129, 231] width 13 height 13
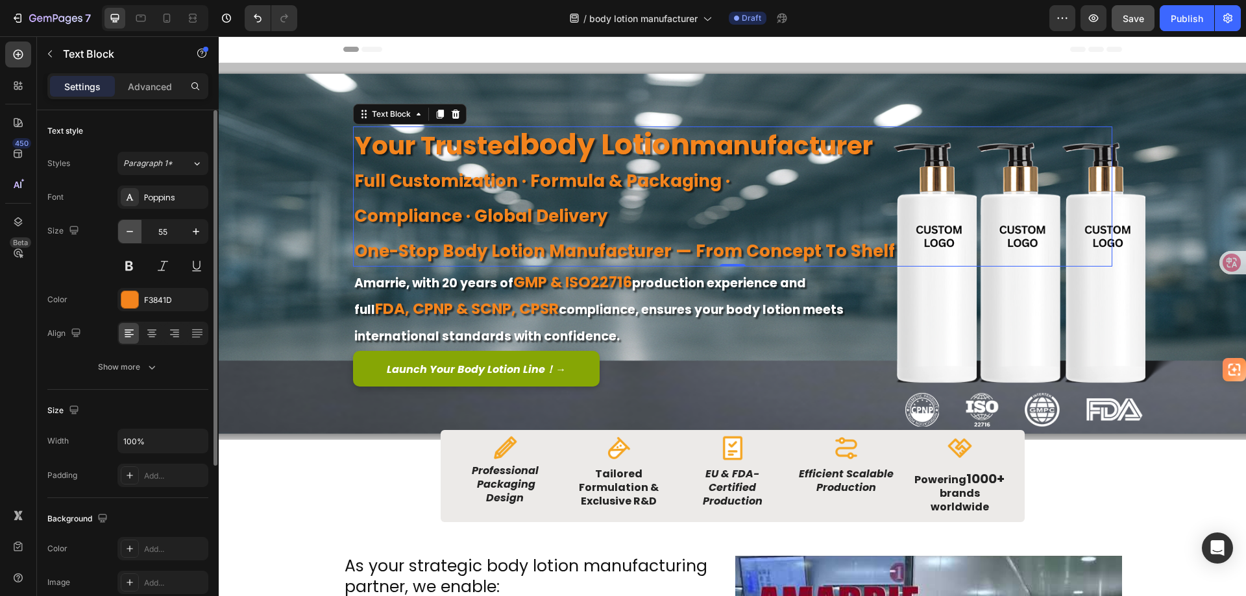
click at [127, 228] on icon "button" at bounding box center [129, 231] width 13 height 13
type input "54"
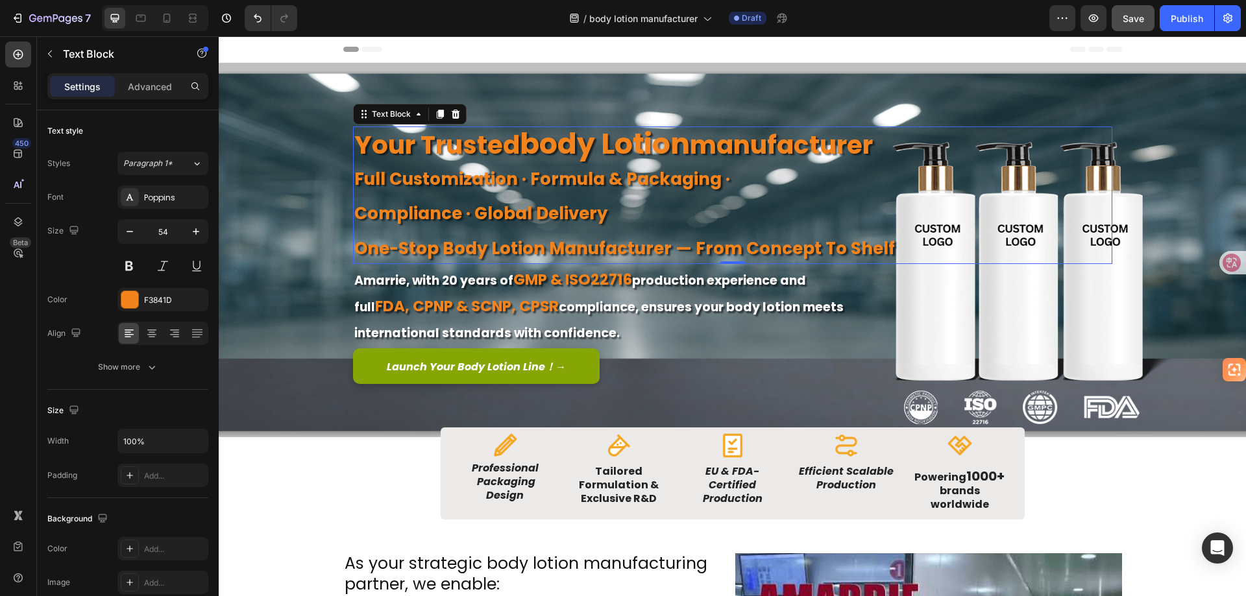
click at [658, 139] on strong "body lotion" at bounding box center [605, 144] width 170 height 40
drag, startPoint x: 522, startPoint y: 145, endPoint x: 885, endPoint y: 144, distance: 362.8
click at [885, 144] on p "your trusted body lotion manufacturer" at bounding box center [732, 143] width 757 height 31
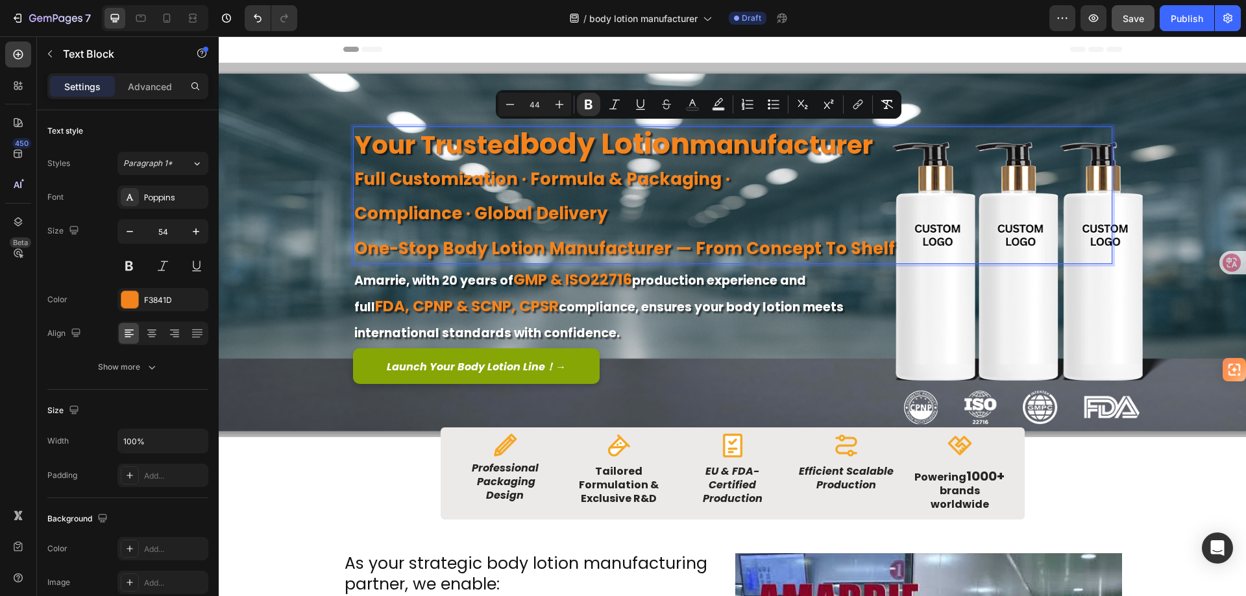
click at [844, 149] on strong "manufacturer" at bounding box center [781, 145] width 183 height 36
type input "39"
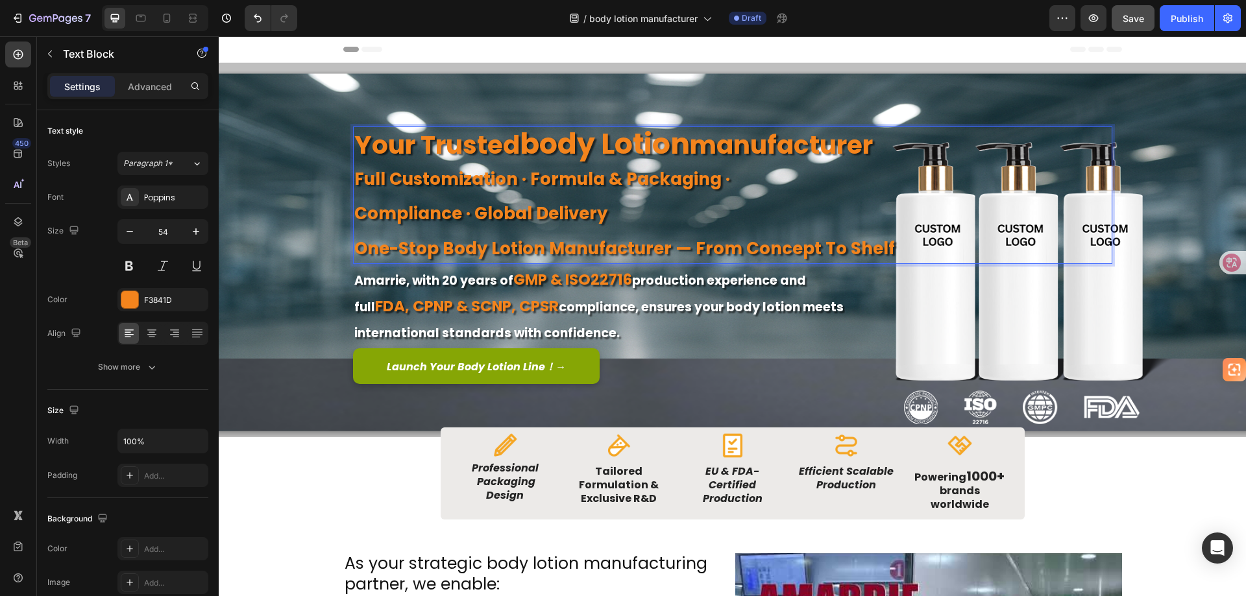
drag, startPoint x: 524, startPoint y: 141, endPoint x: 879, endPoint y: 138, distance: 355.0
click at [879, 138] on p "your trusted body lotion manufacturer" at bounding box center [732, 143] width 757 height 31
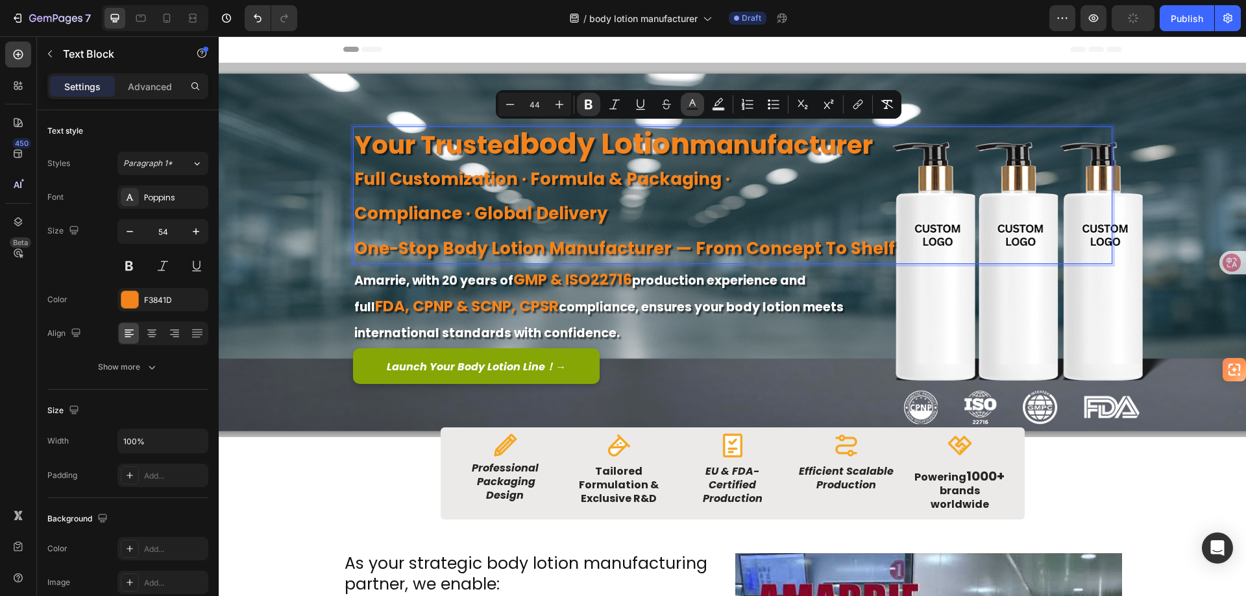
click at [695, 106] on icon "Editor contextual toolbar" at bounding box center [692, 102] width 6 height 7
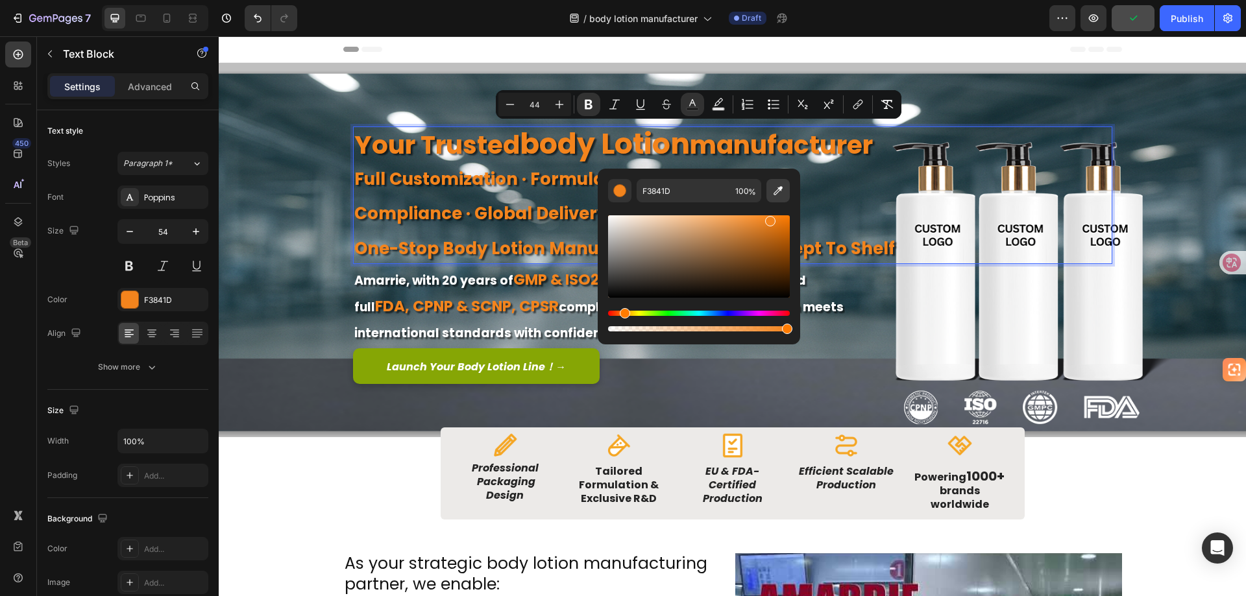
click at [781, 191] on icon "Editor contextual toolbar" at bounding box center [778, 190] width 13 height 13
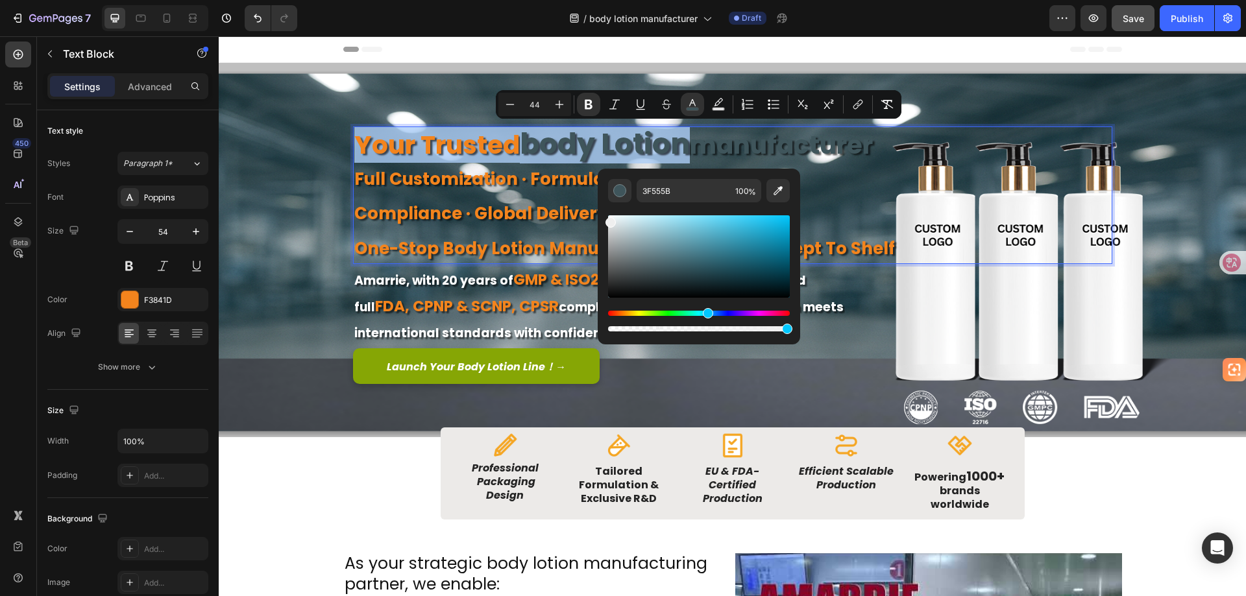
type input "EFEFEF"
drag, startPoint x: 841, startPoint y: 260, endPoint x: 583, endPoint y: 217, distance: 261.2
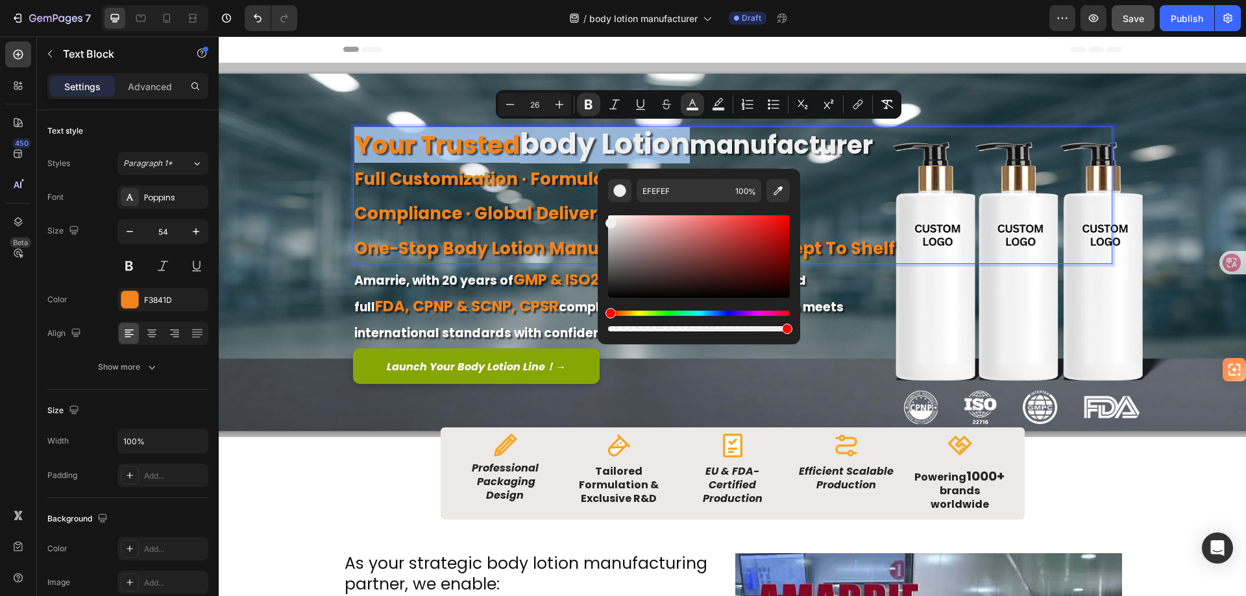
click at [470, 175] on strong "full customization · formula & packaging ·" at bounding box center [542, 178] width 376 height 23
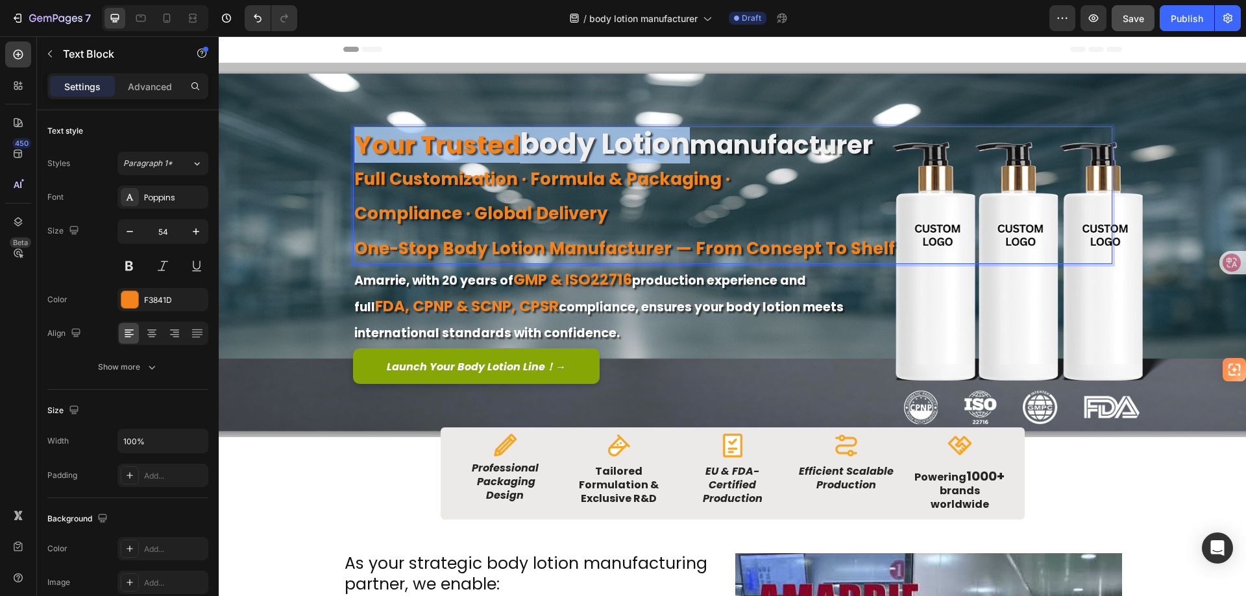
drag, startPoint x: 523, startPoint y: 138, endPoint x: 874, endPoint y: 135, distance: 351.1
click at [874, 135] on p "your trusted body lotion manufacturer" at bounding box center [732, 143] width 757 height 31
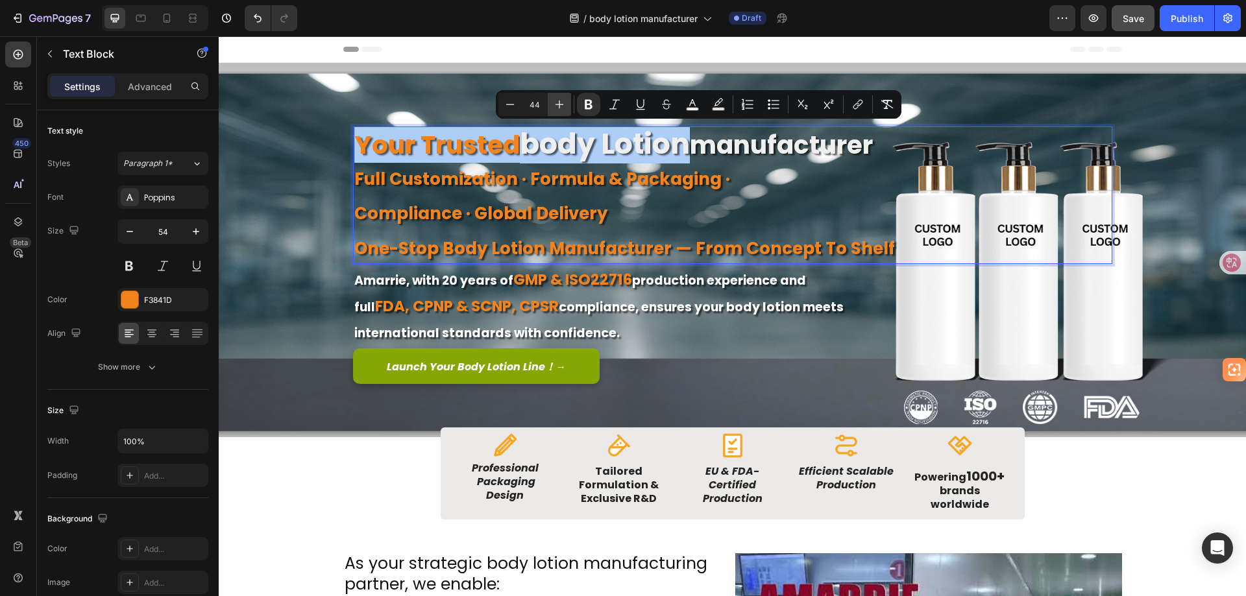
click at [559, 102] on icon "Editor contextual toolbar" at bounding box center [559, 104] width 13 height 13
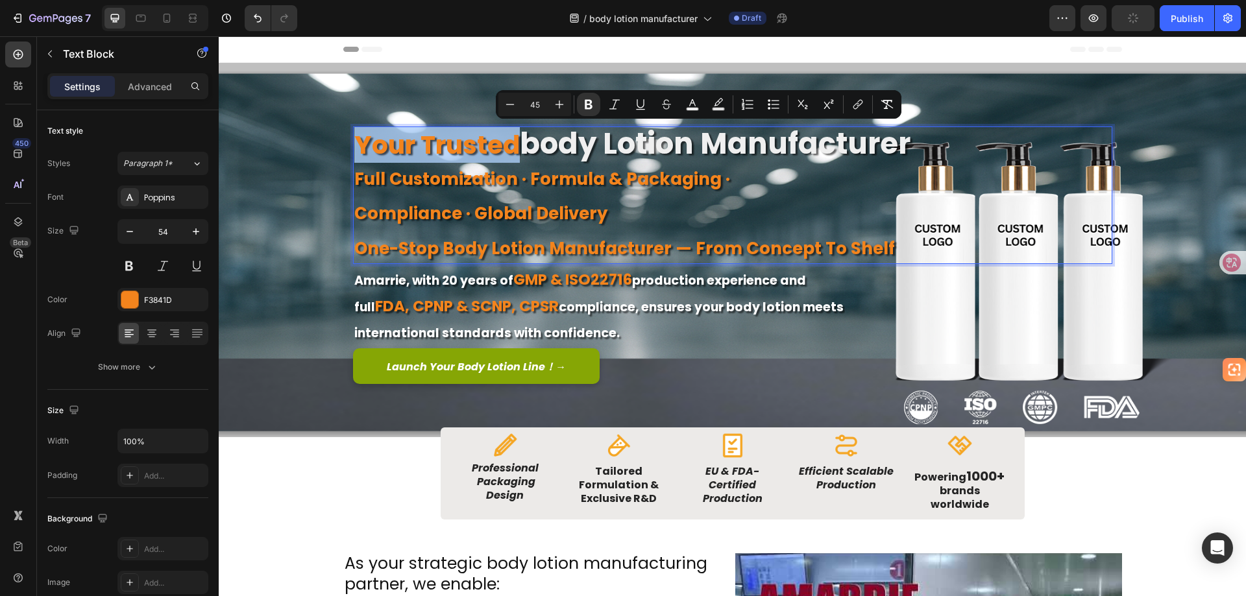
type input "39"
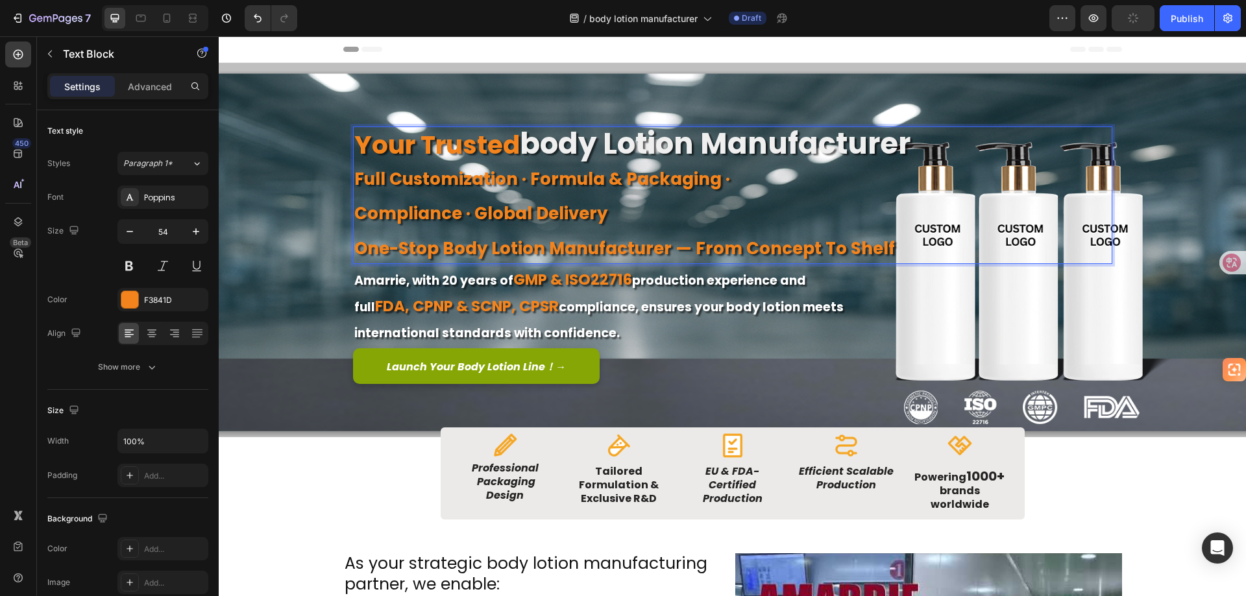
click at [501, 146] on strong "your trusted" at bounding box center [436, 145] width 165 height 36
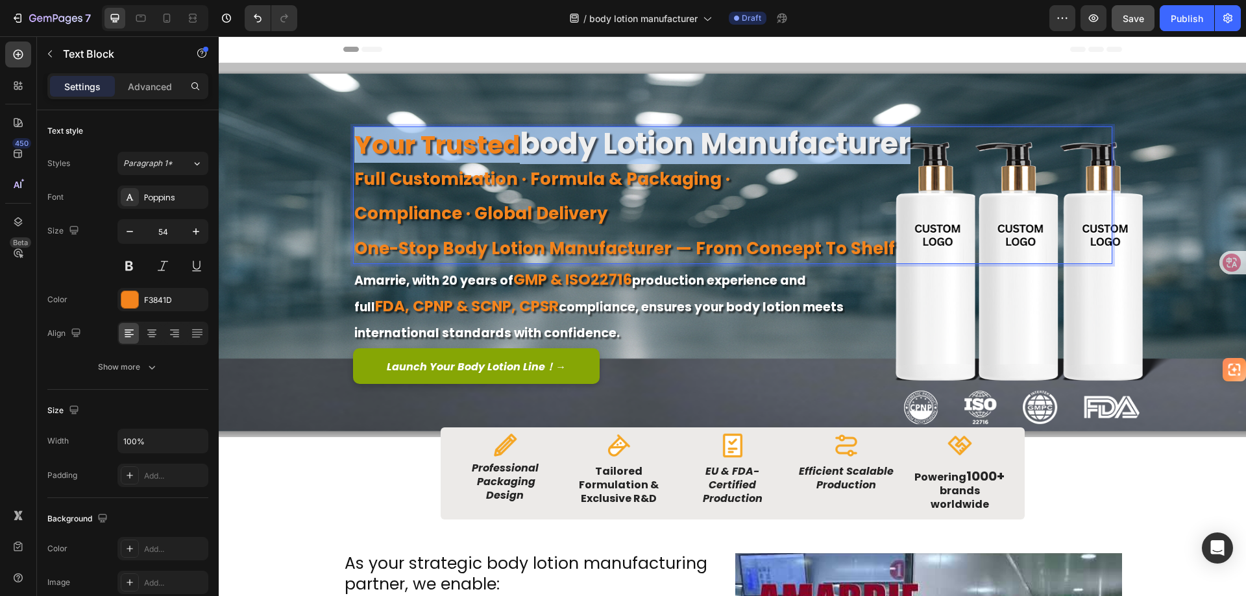
drag, startPoint x: 914, startPoint y: 141, endPoint x: 351, endPoint y: 141, distance: 563.3
click at [354, 141] on p "your trusted body lotion manufacturer" at bounding box center [732, 143] width 757 height 31
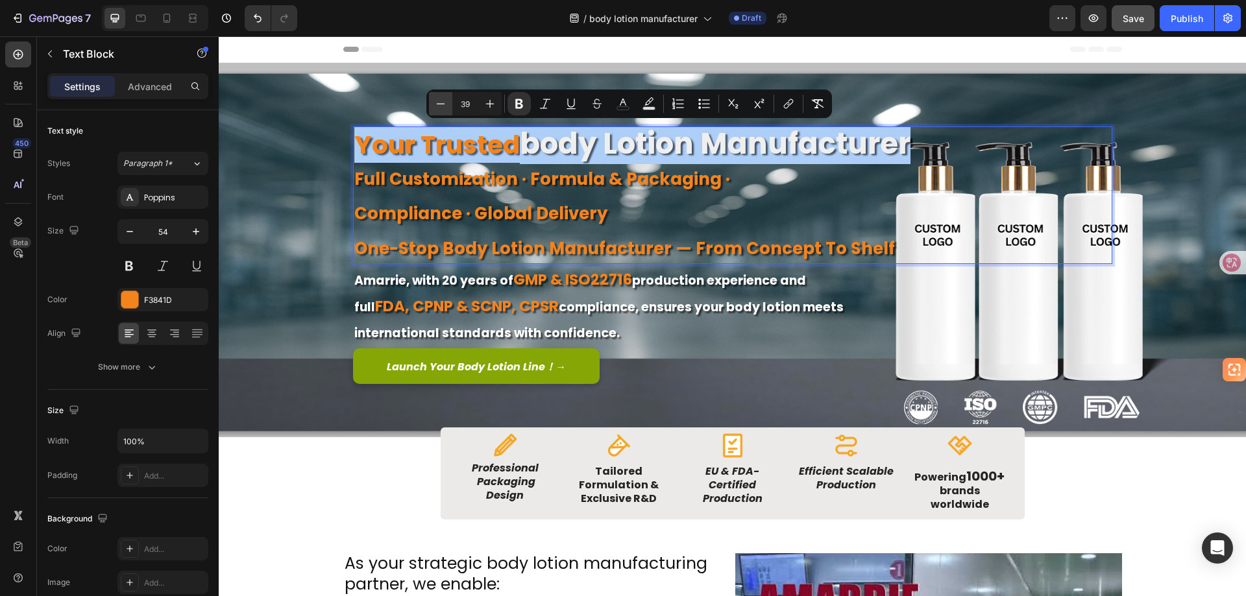
click at [446, 103] on icon "Editor contextual toolbar" at bounding box center [440, 103] width 13 height 13
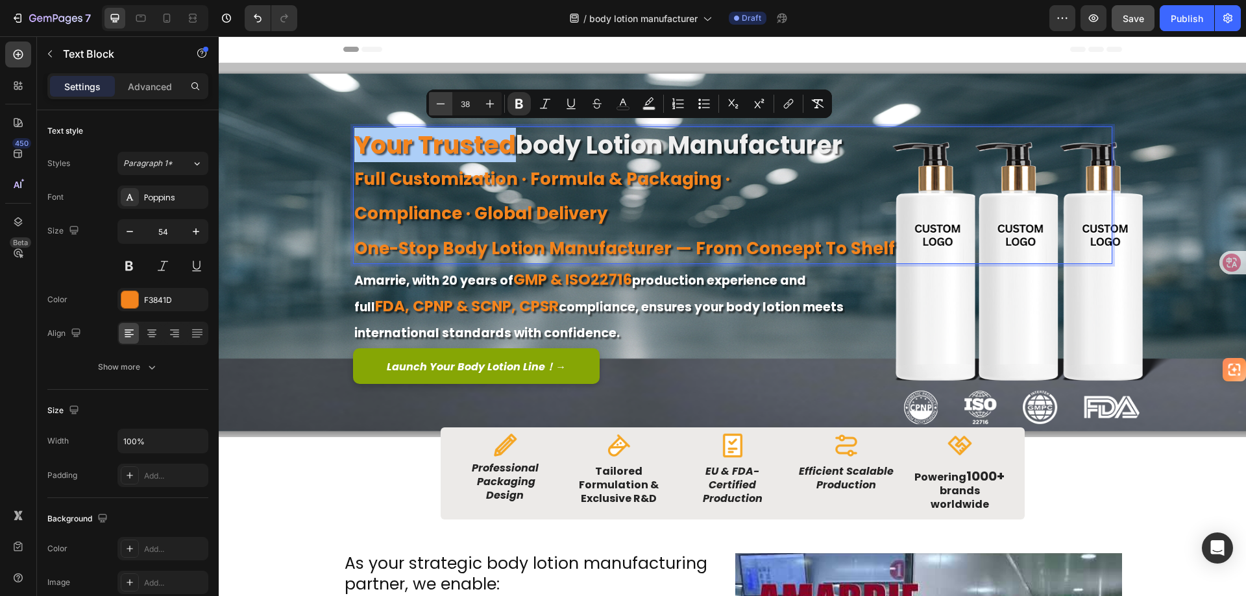
click at [446, 103] on icon "Editor contextual toolbar" at bounding box center [440, 103] width 13 height 13
type input "37"
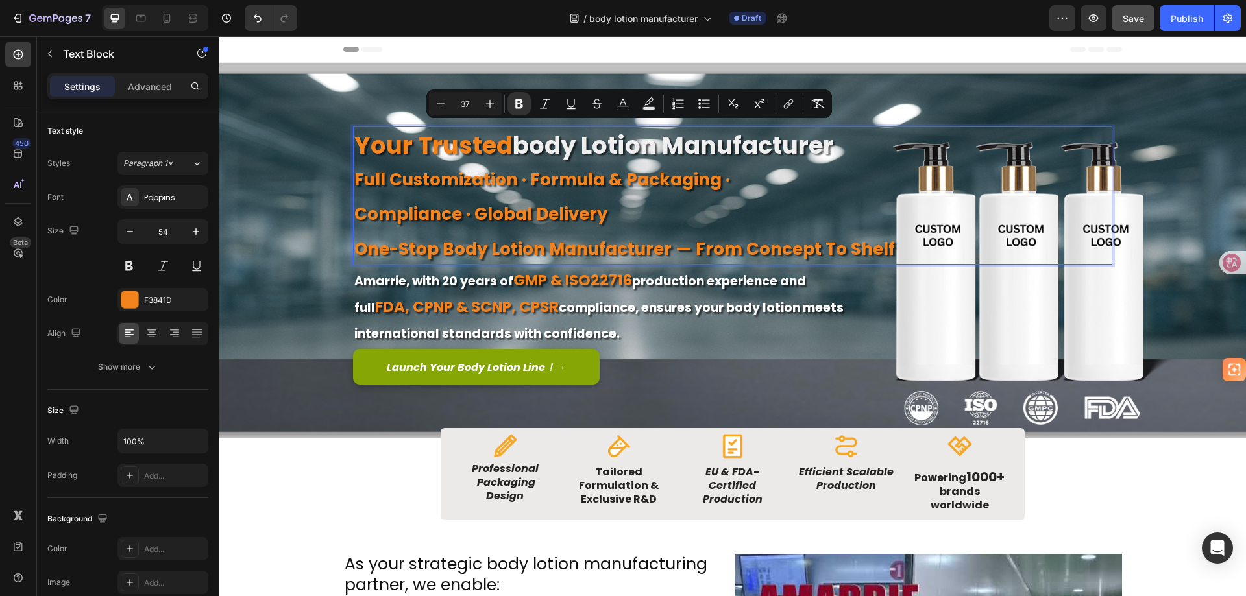
click at [544, 147] on strong "body lotion manufacturer" at bounding box center [673, 145] width 321 height 34
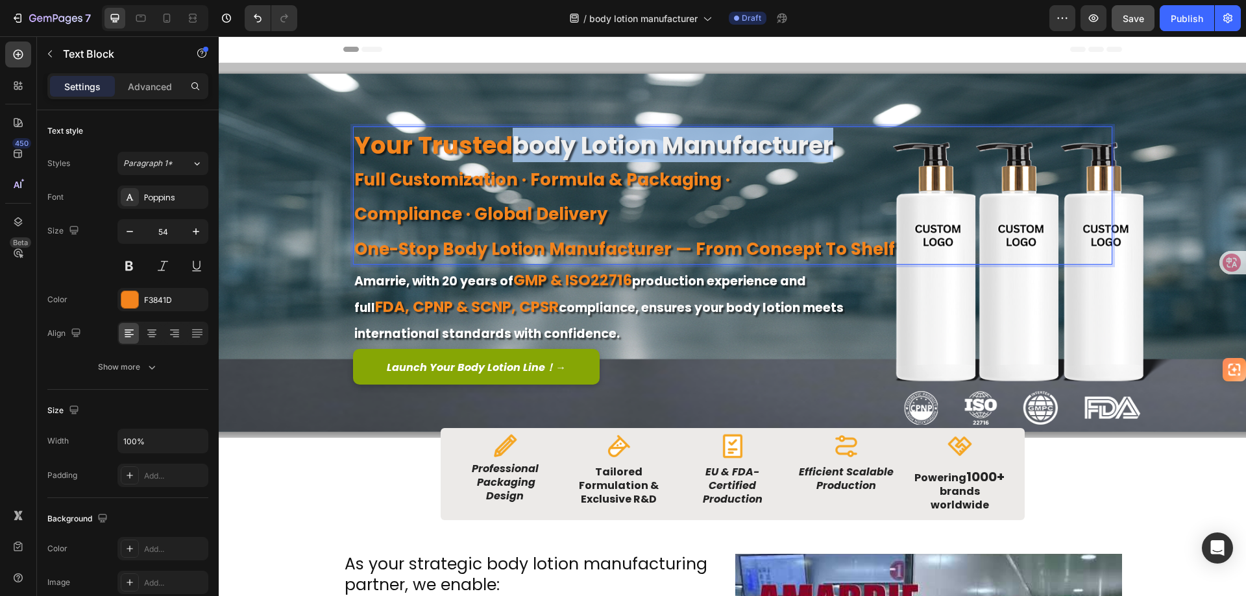
drag, startPoint x: 513, startPoint y: 145, endPoint x: 835, endPoint y: 145, distance: 321.2
click at [835, 145] on p "your trusted body lotion manufacturer" at bounding box center [732, 144] width 757 height 32
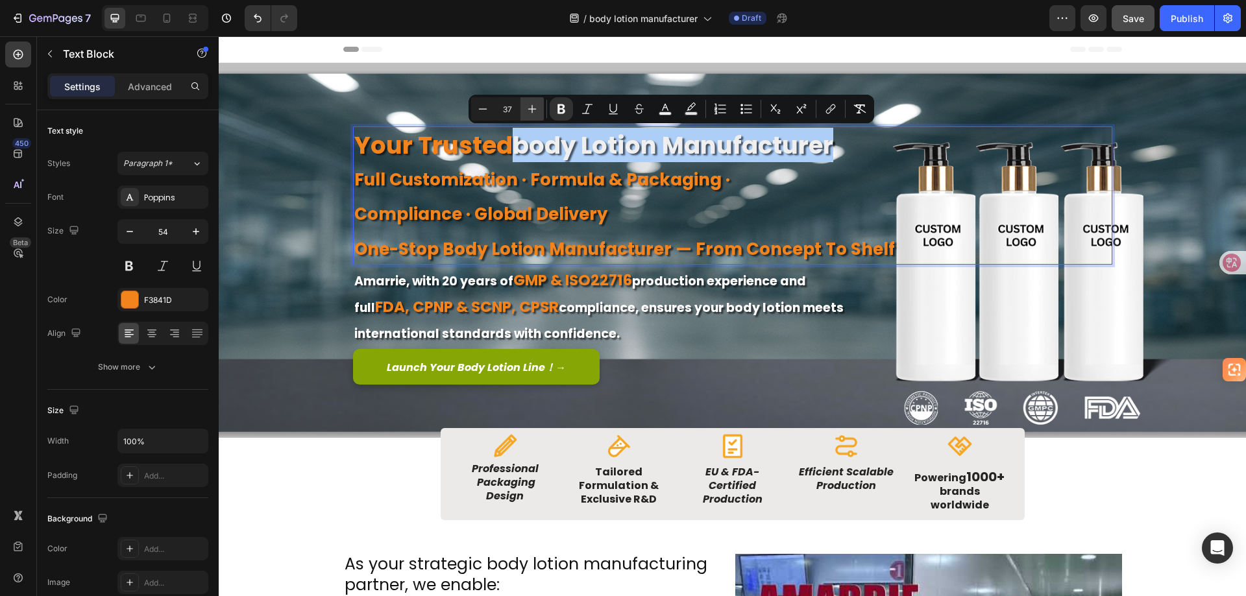
click at [531, 107] on icon "Editor contextual toolbar" at bounding box center [532, 109] width 13 height 13
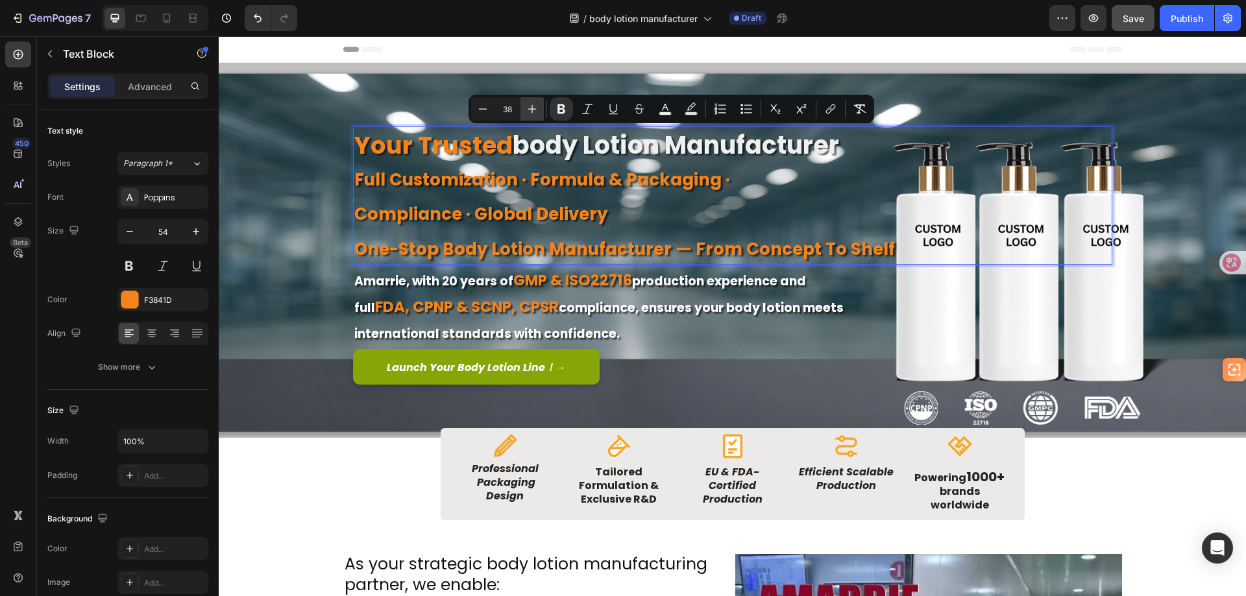
click at [531, 107] on icon "Editor contextual toolbar" at bounding box center [532, 109] width 13 height 13
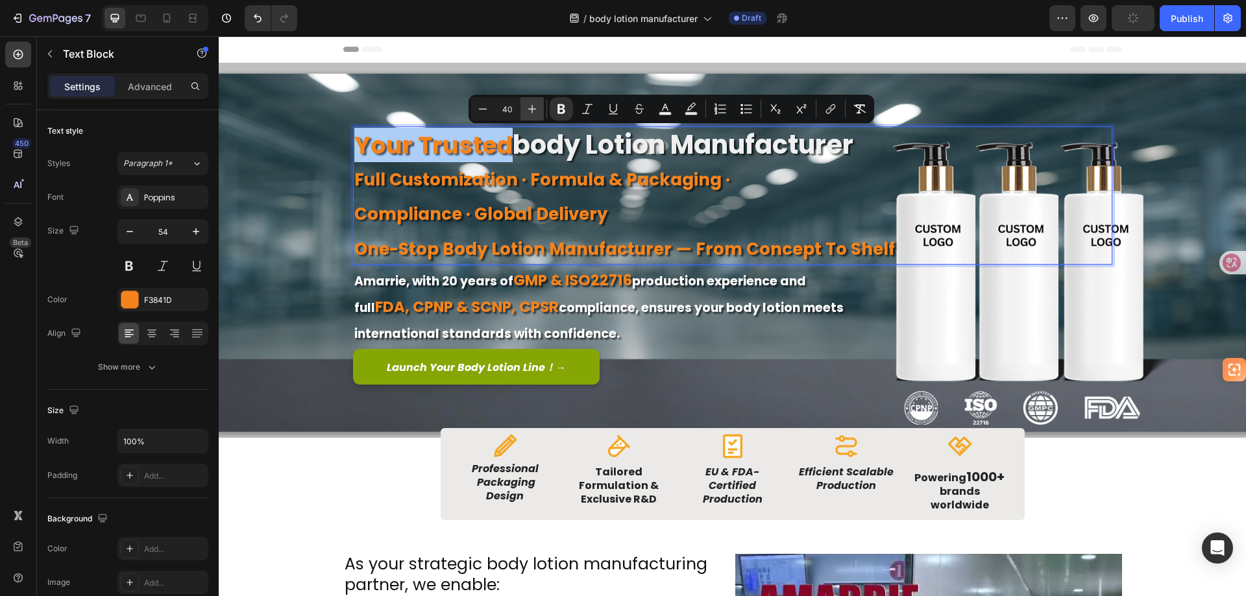
click at [531, 107] on icon "Editor contextual toolbar" at bounding box center [532, 109] width 13 height 13
type input "41"
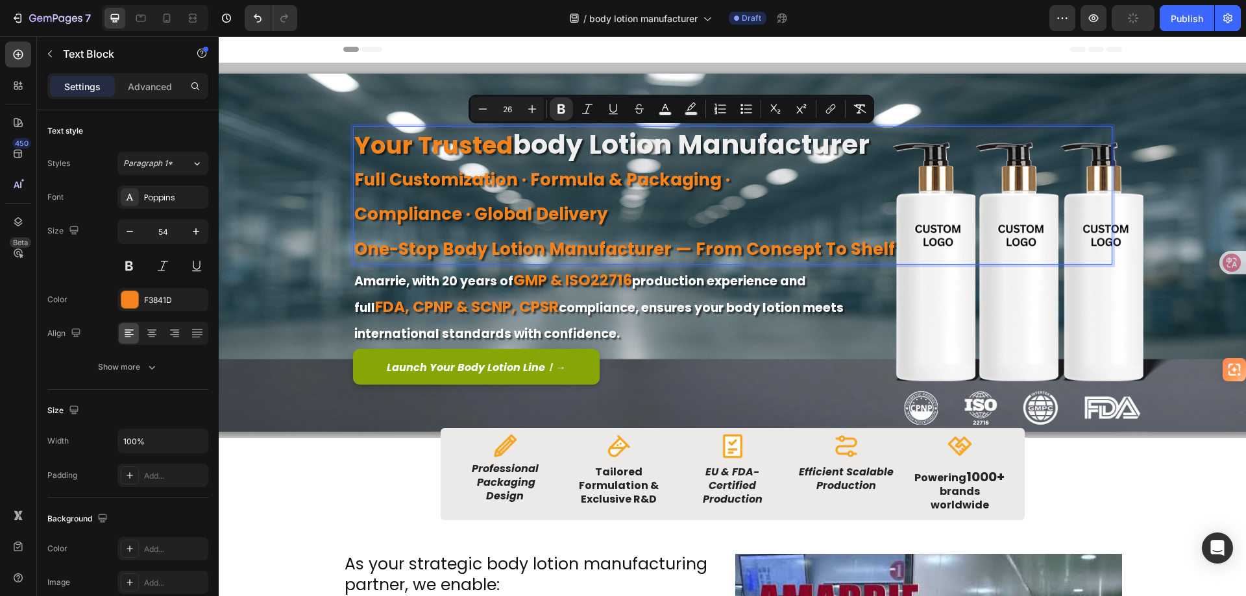
click at [639, 195] on p "compliance · global delivery" at bounding box center [732, 211] width 757 height 34
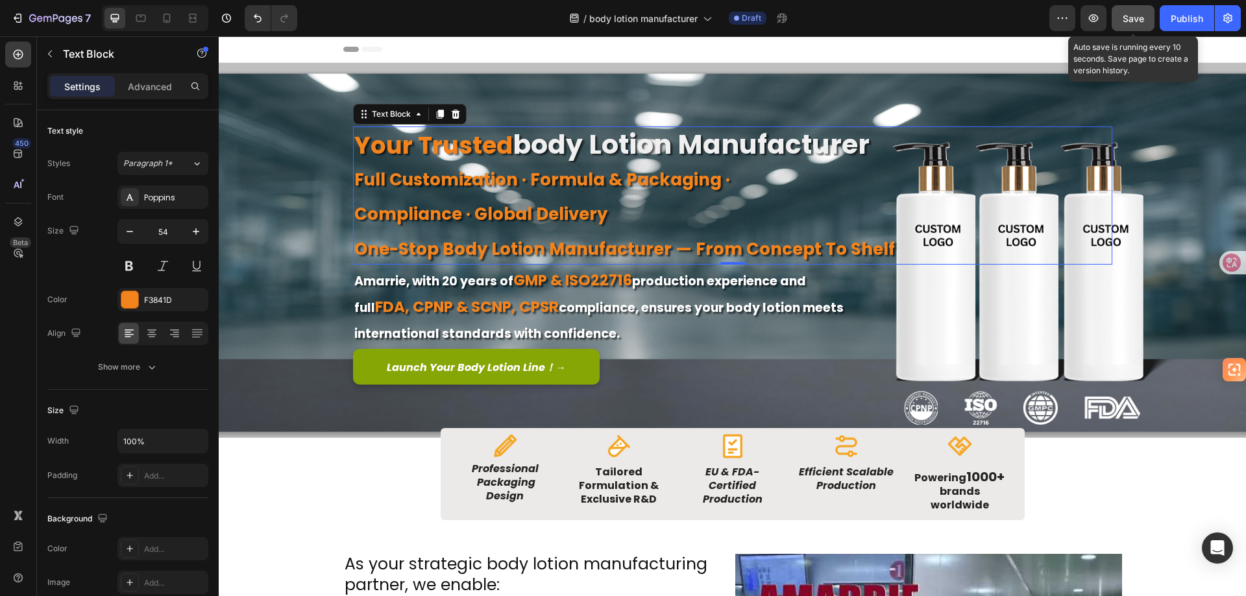
click at [1138, 19] on span "Save" at bounding box center [1133, 18] width 21 height 11
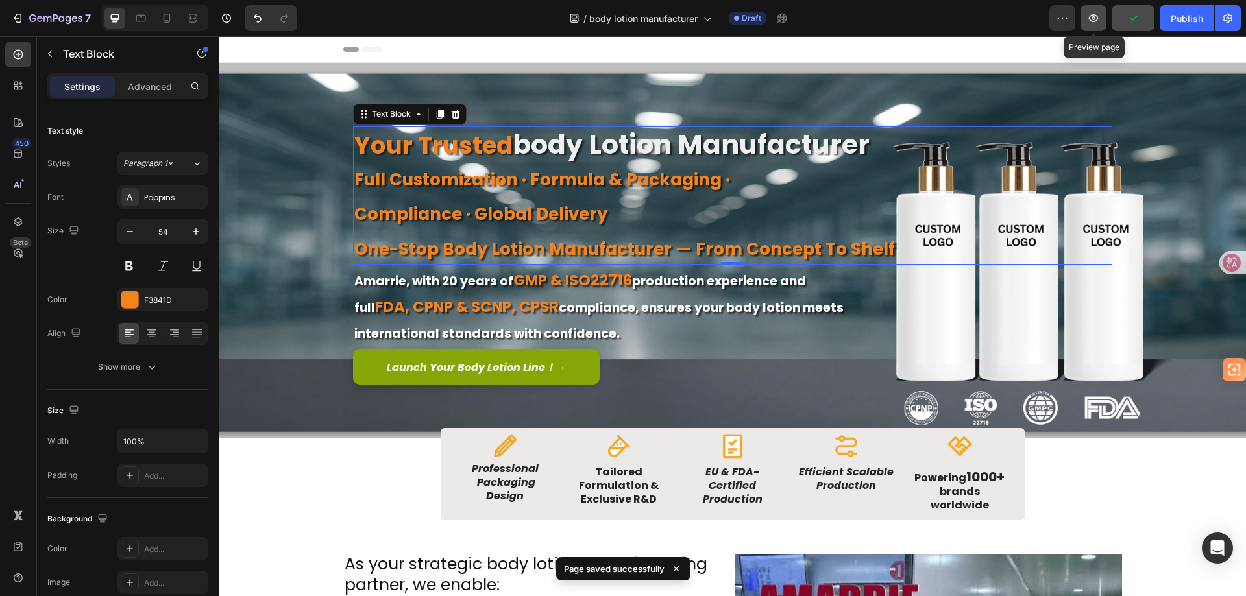
click at [1094, 23] on icon "button" at bounding box center [1093, 18] width 13 height 13
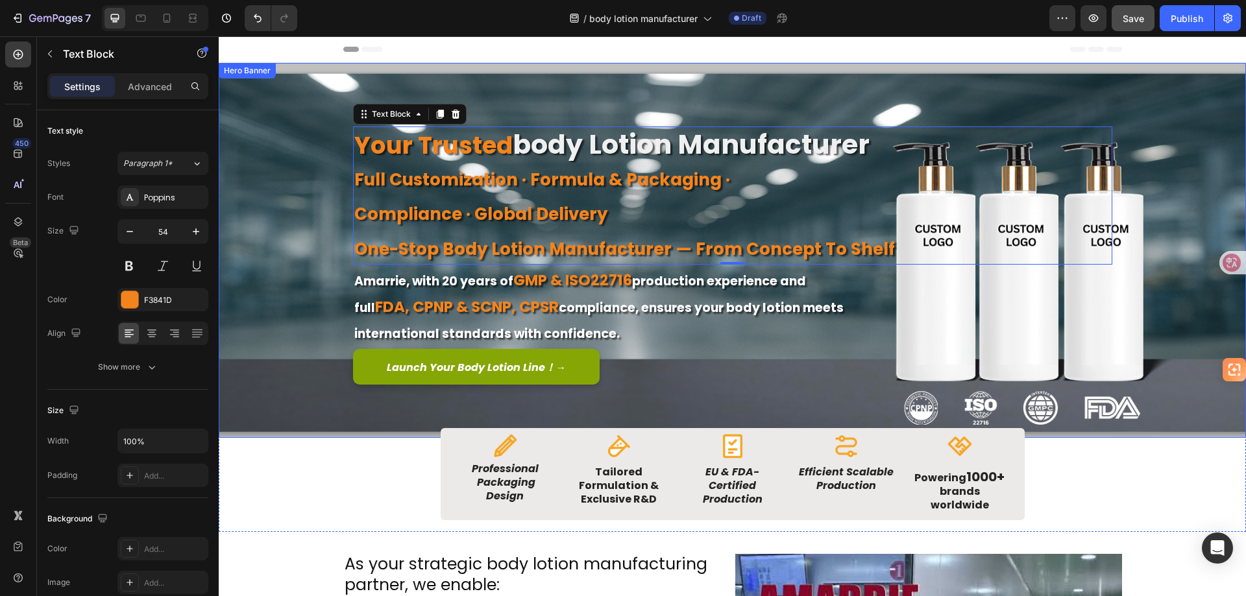
click at [292, 166] on div "Background Image" at bounding box center [732, 250] width 1027 height 375
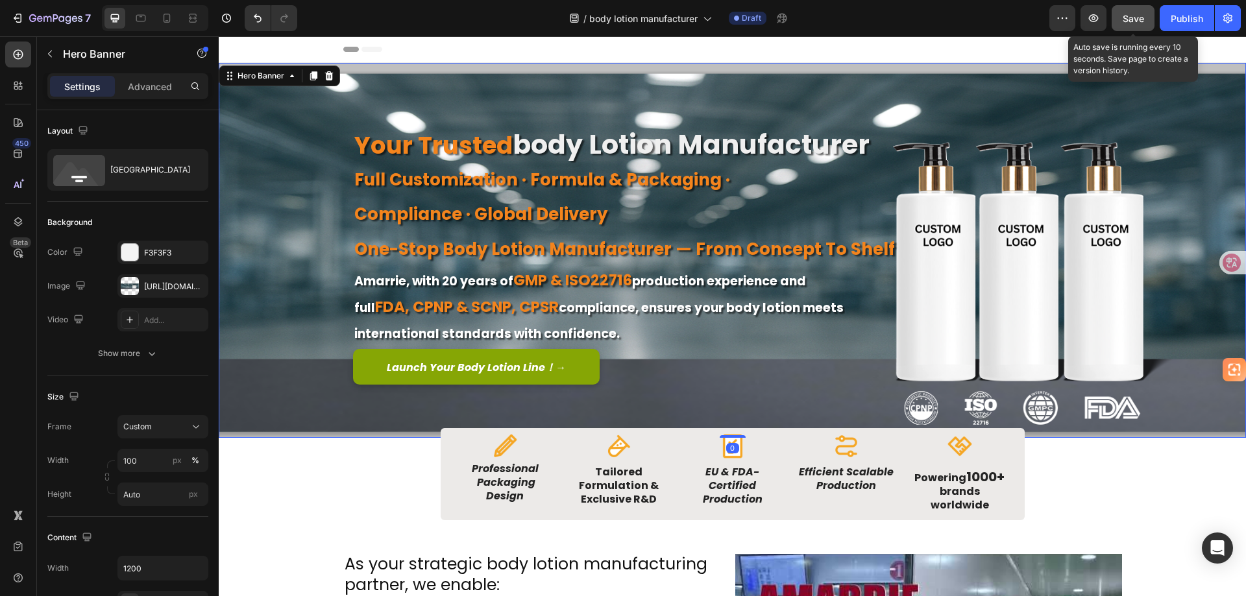
click at [1135, 23] on span "Save" at bounding box center [1133, 18] width 21 height 11
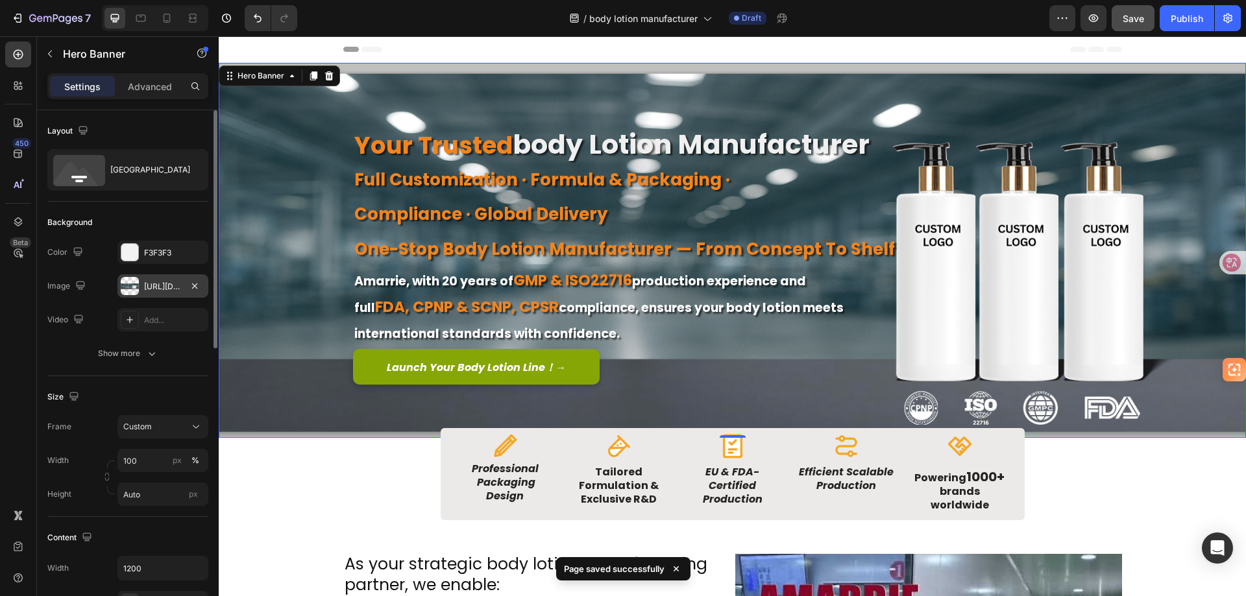
click at [149, 284] on div "https://cdn.shopify.com/s/files/1/0067/5545/0937/files/gempages_484604601836766…" at bounding box center [163, 287] width 38 height 12
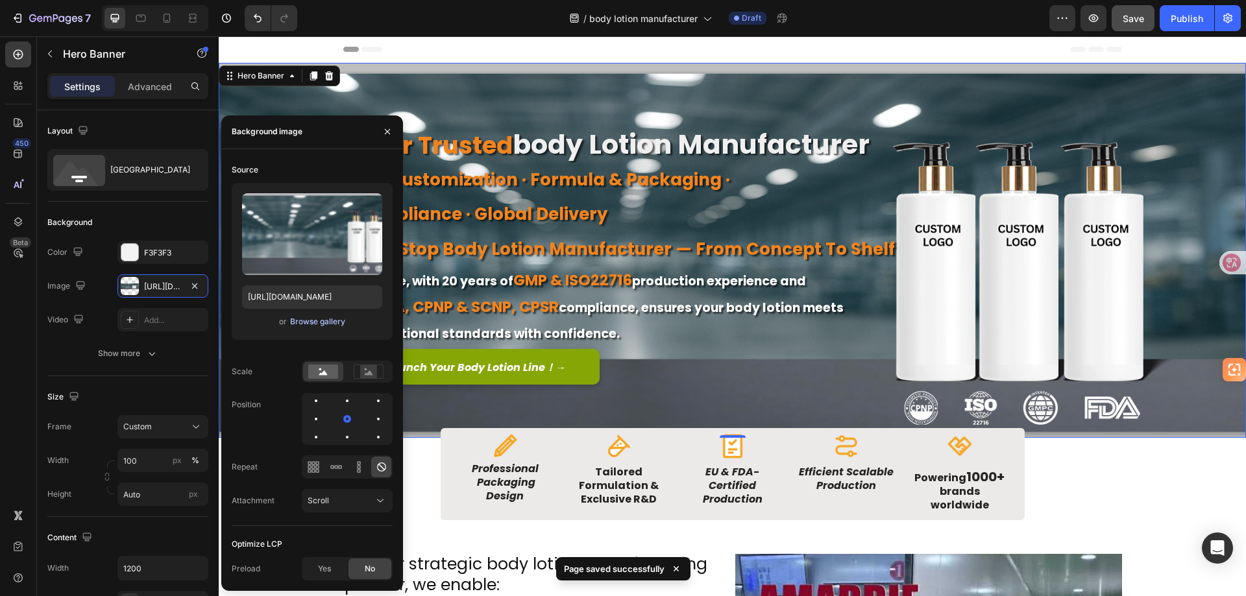
click at [330, 324] on div "Browse gallery" at bounding box center [317, 322] width 55 height 12
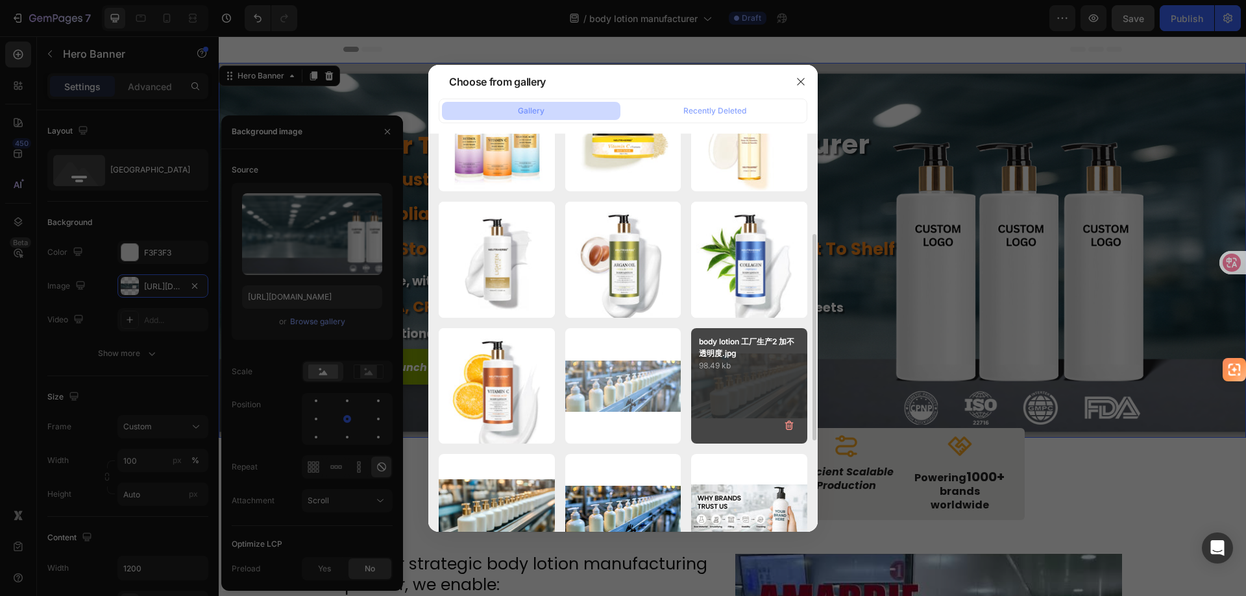
scroll to position [260, 0]
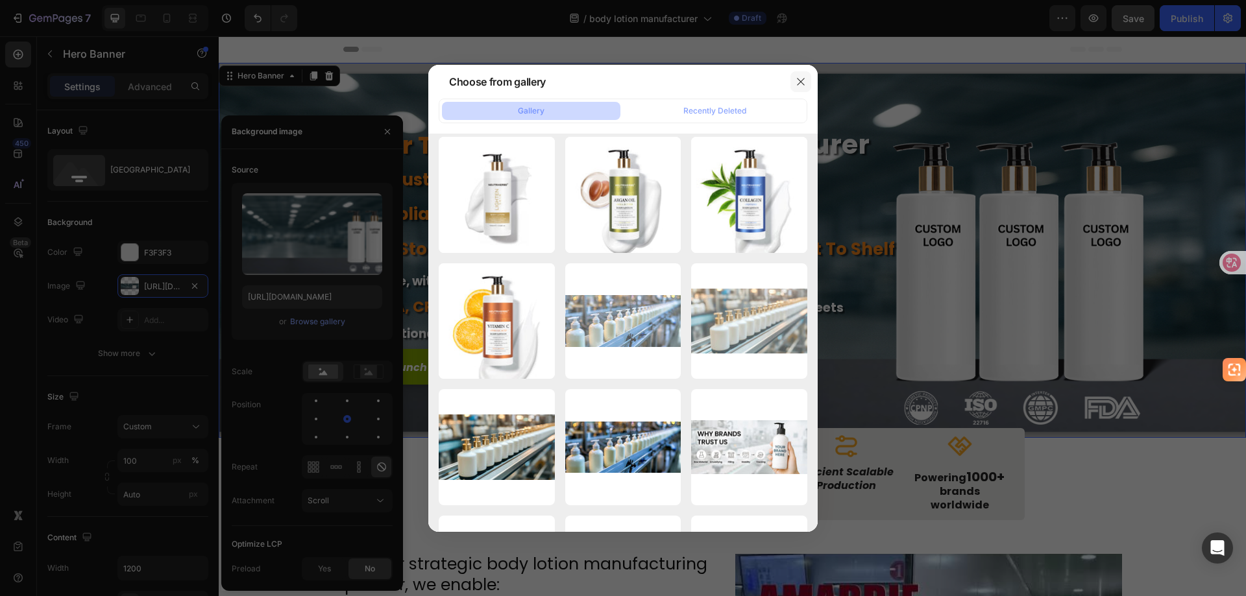
click at [799, 82] on icon "button" at bounding box center [800, 81] width 7 height 7
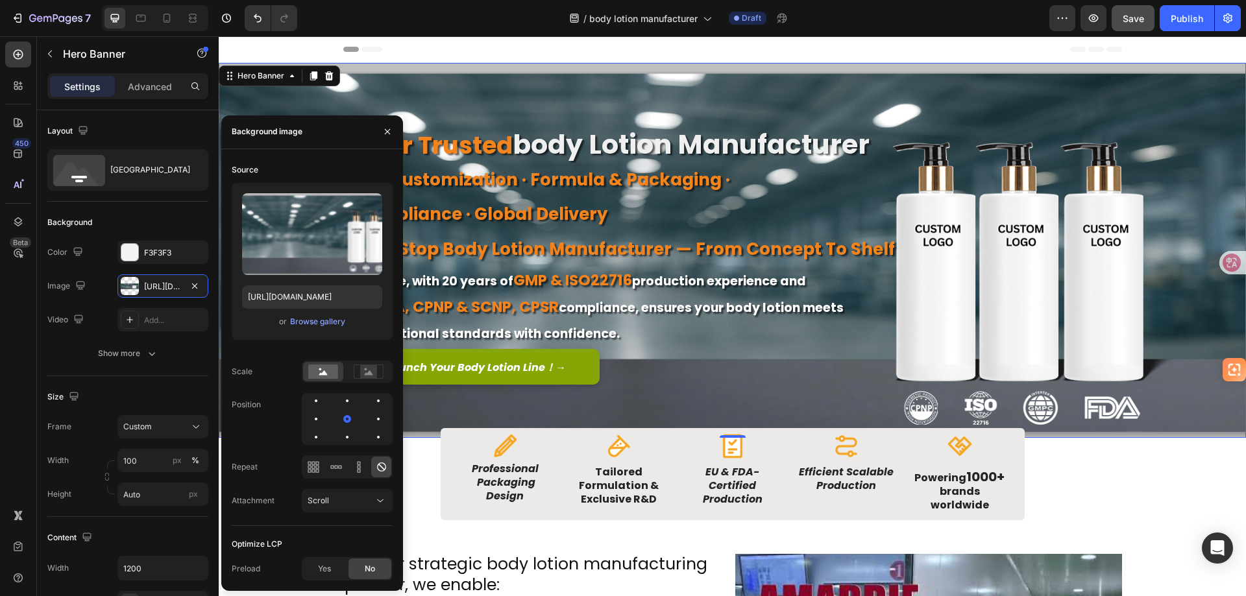
click at [688, 99] on div "Image Image Free shipping Text Block from The States Text Block Advanced List I…" at bounding box center [732, 250] width 779 height 375
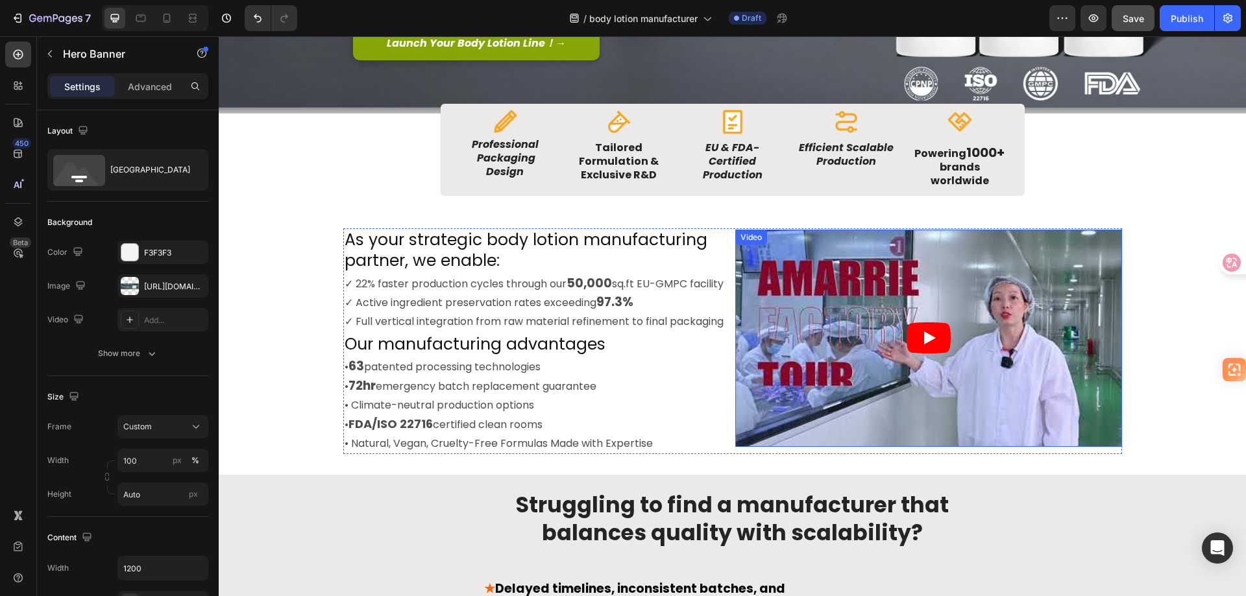
scroll to position [454, 0]
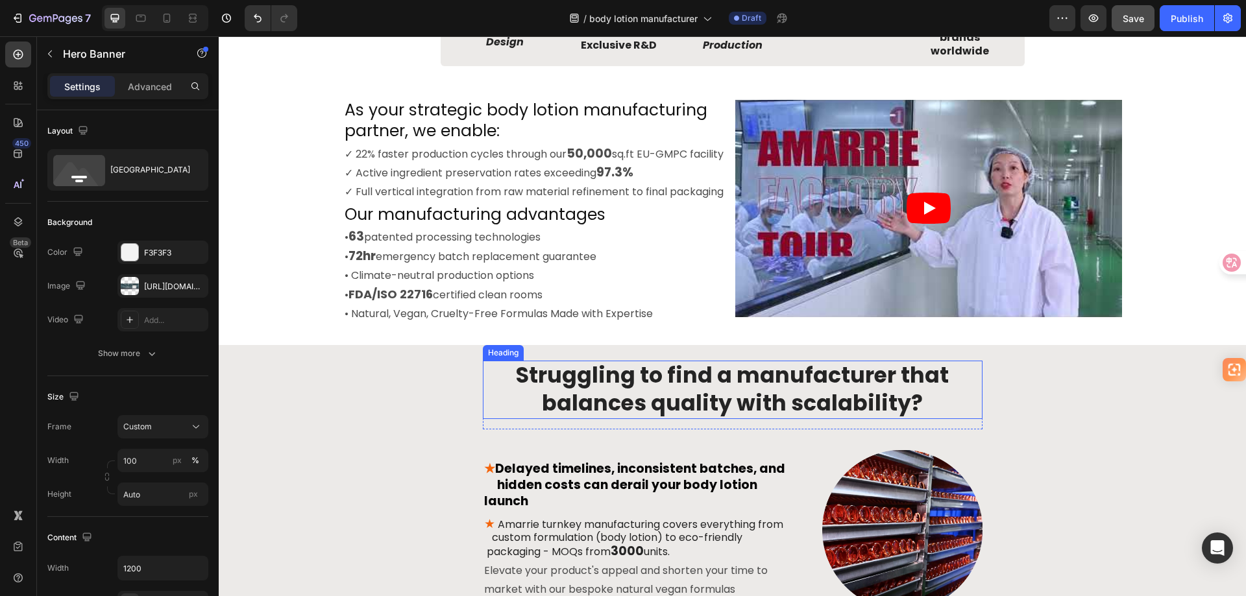
click at [923, 391] on h2 "Struggling to find a manufacturer that balances quality with scalability?" at bounding box center [733, 390] width 500 height 58
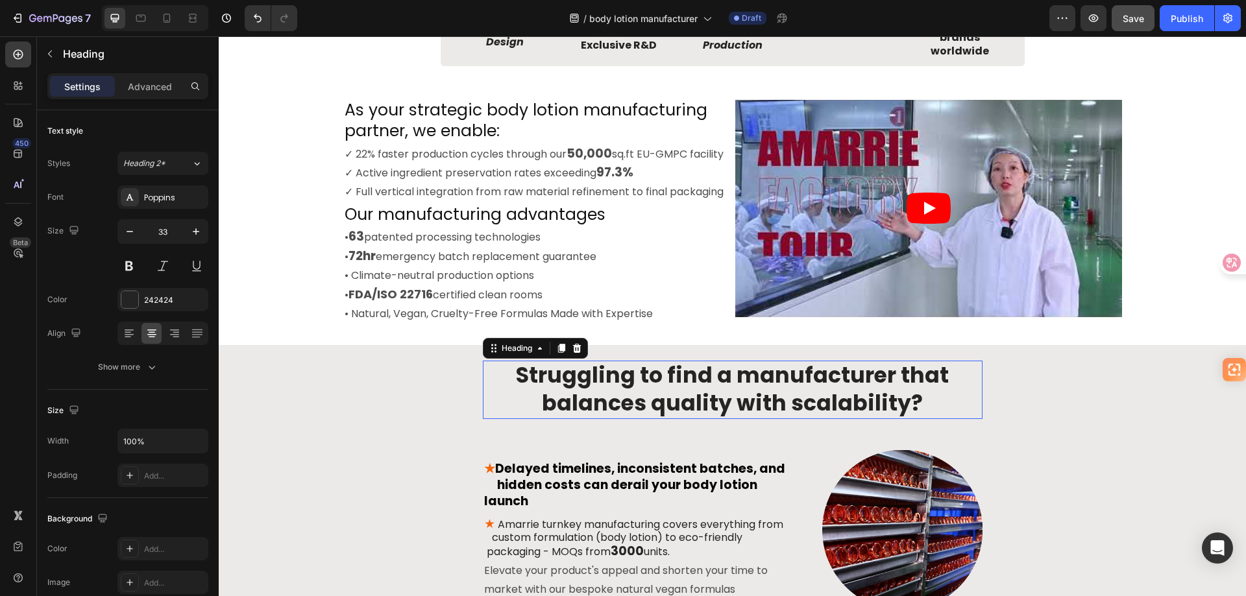
click at [923, 391] on p "Struggling to find a manufacturer that balances quality with scalability?" at bounding box center [732, 390] width 497 height 56
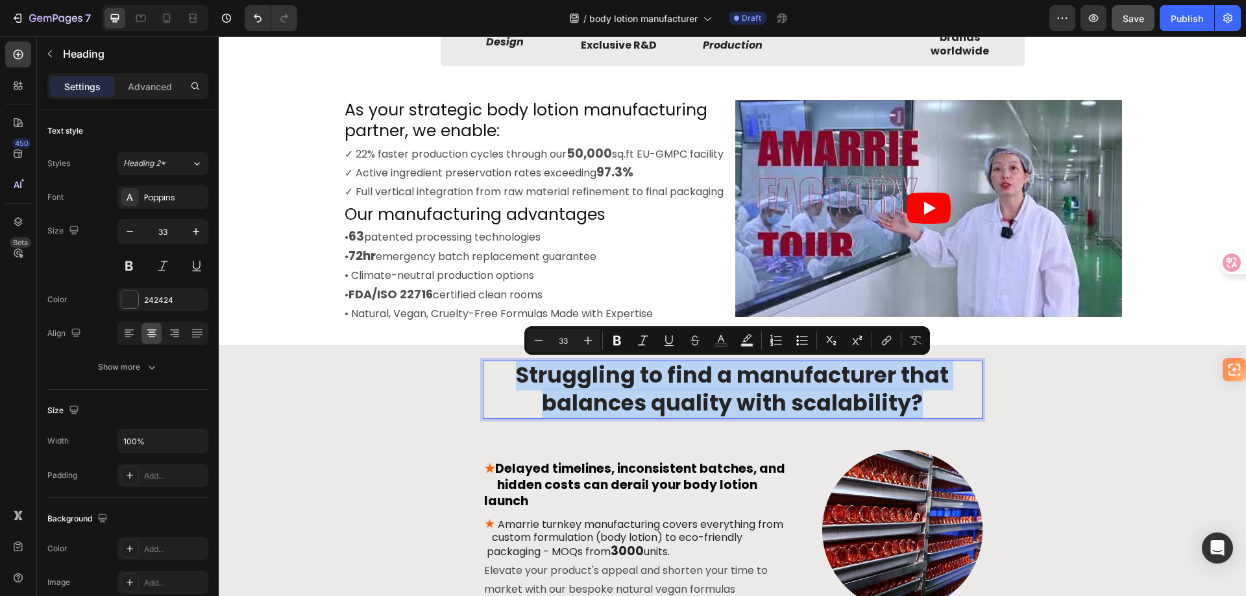
copy p "Struggling to find a manufacturer that balances quality with scalability?"
click at [723, 388] on p "Struggling to find a manufacturer that balances quality with scalability?" at bounding box center [732, 390] width 497 height 56
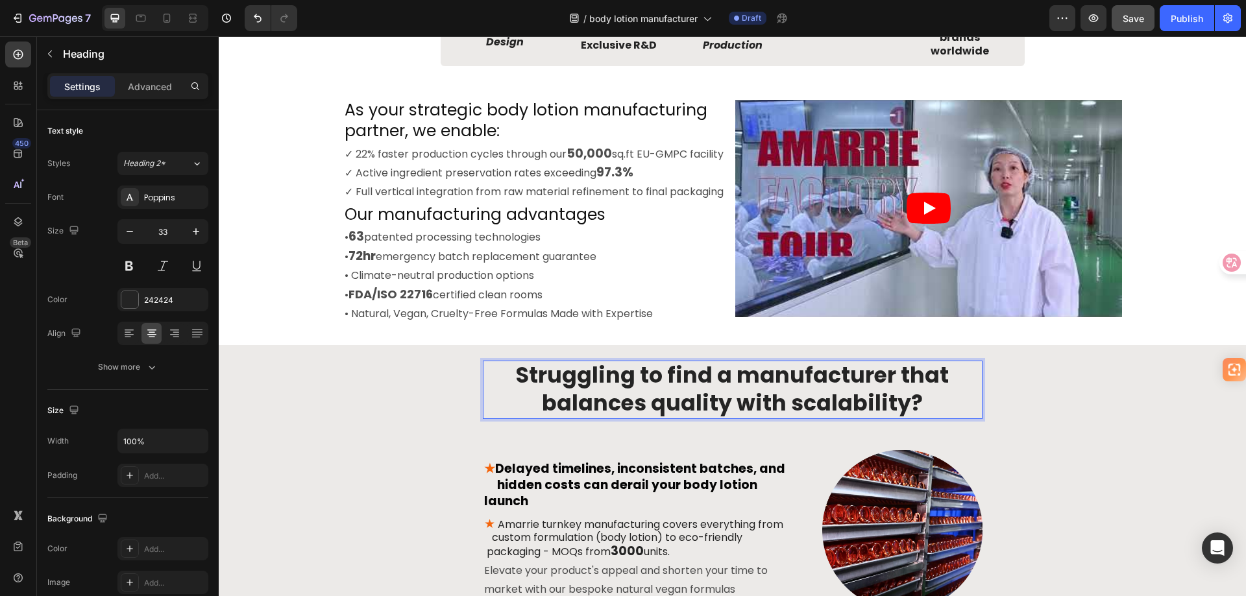
click at [735, 374] on p "Struggling to find a manufacturer that balances quality with scalability?" at bounding box center [732, 390] width 497 height 56
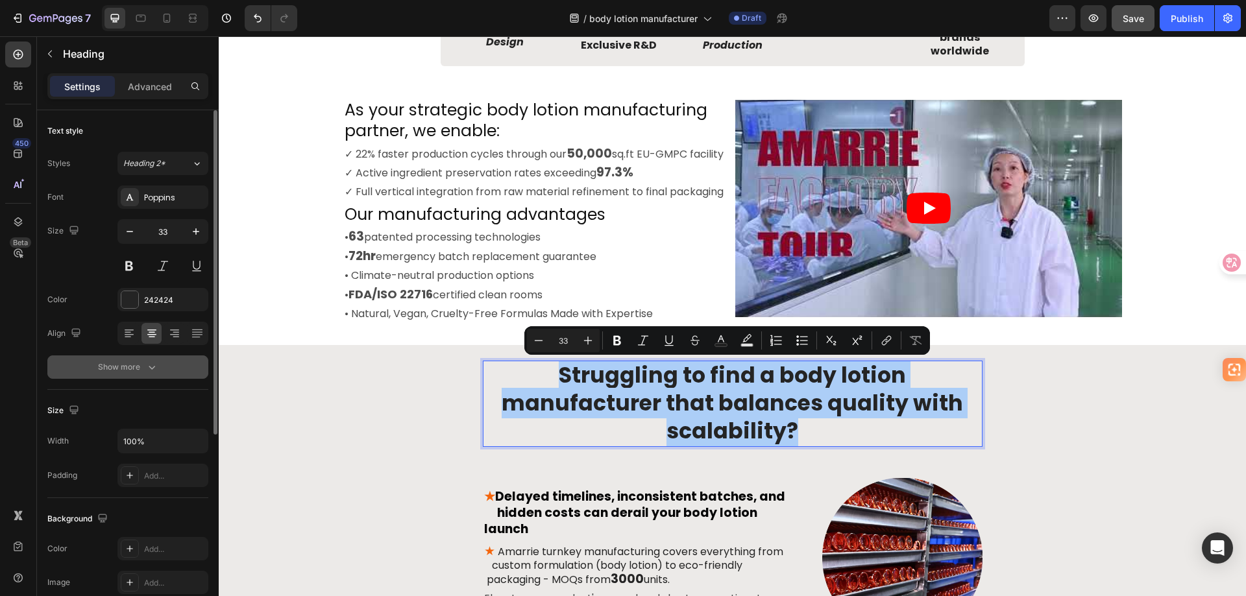
click at [143, 368] on div "Show more" at bounding box center [128, 367] width 60 height 13
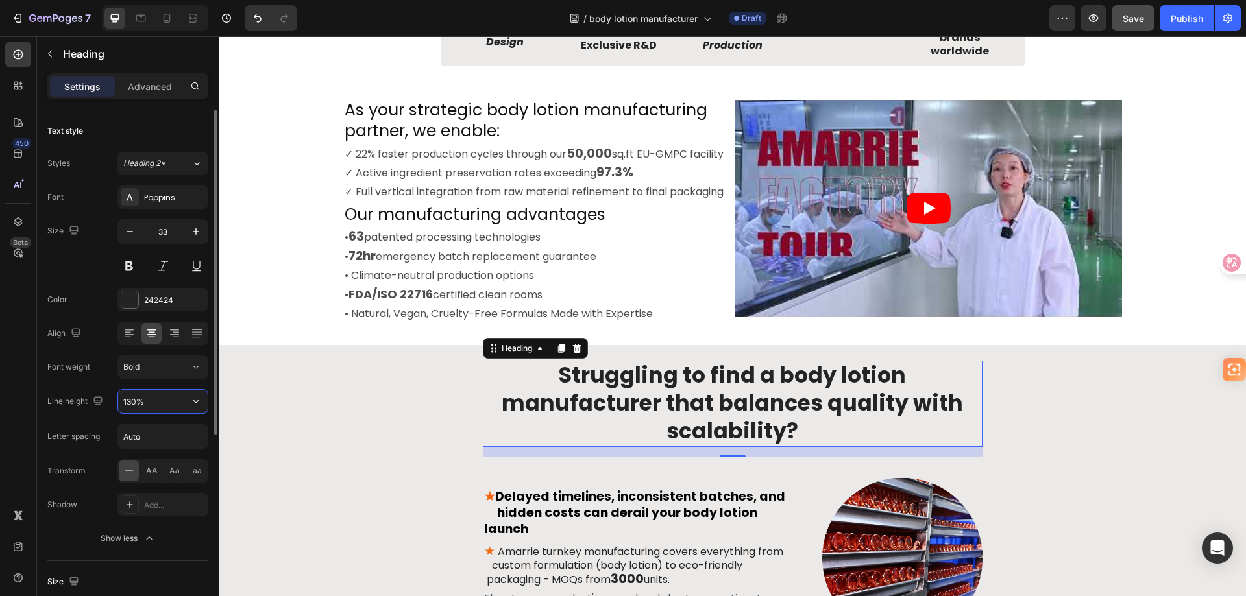
click at [151, 404] on input "130%" at bounding box center [163, 401] width 90 height 23
click at [193, 402] on icon "button" at bounding box center [195, 401] width 13 height 13
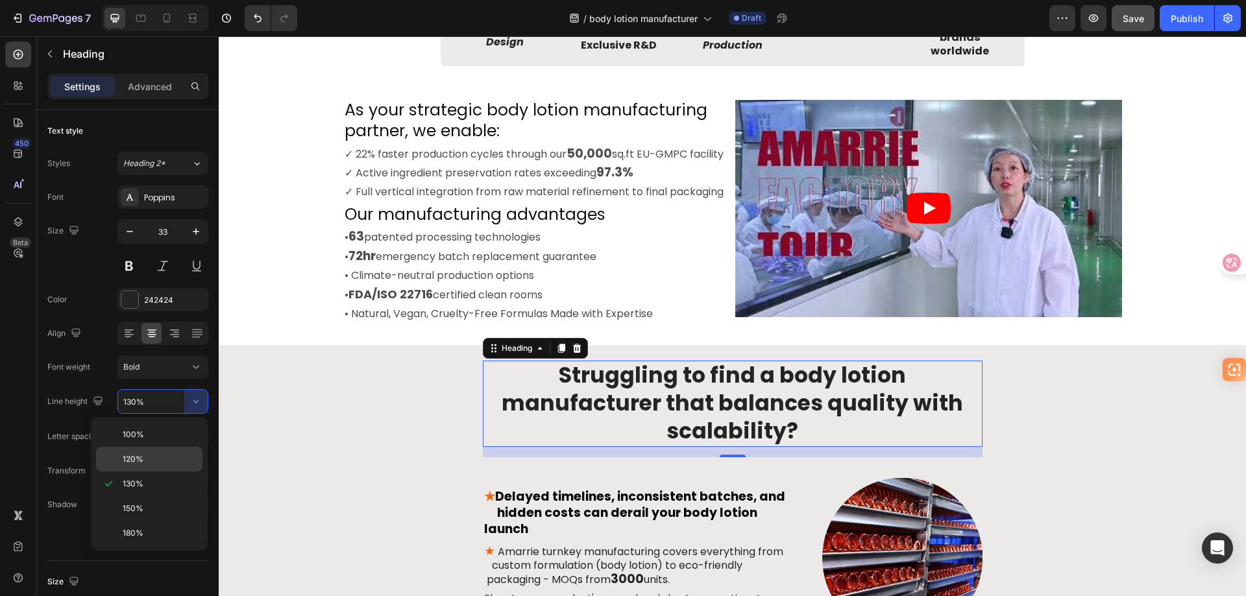
click at [165, 454] on p "120%" at bounding box center [160, 460] width 74 height 12
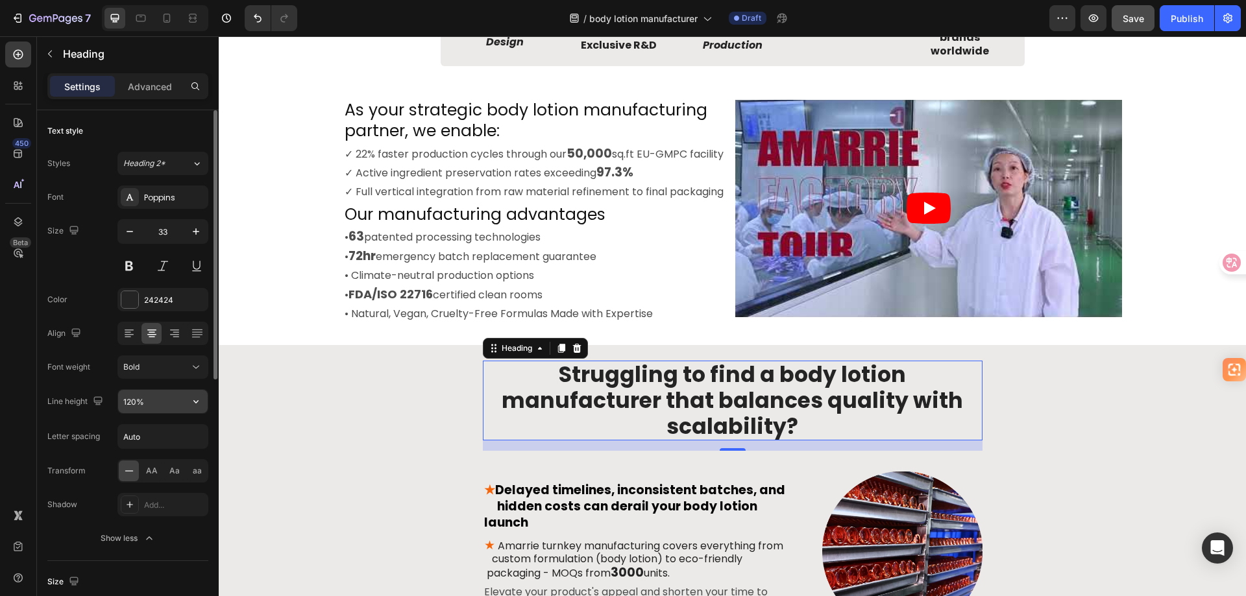
click at [174, 396] on input "120%" at bounding box center [163, 401] width 90 height 23
click at [193, 405] on icon "button" at bounding box center [195, 401] width 13 height 13
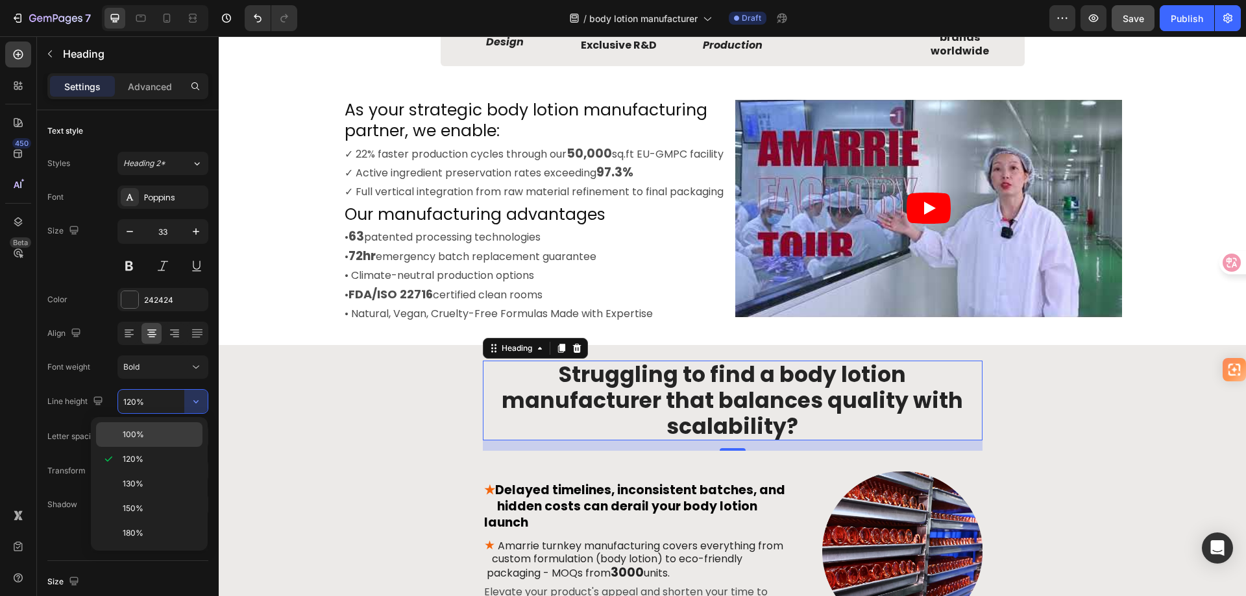
click at [177, 428] on div "100%" at bounding box center [149, 434] width 106 height 25
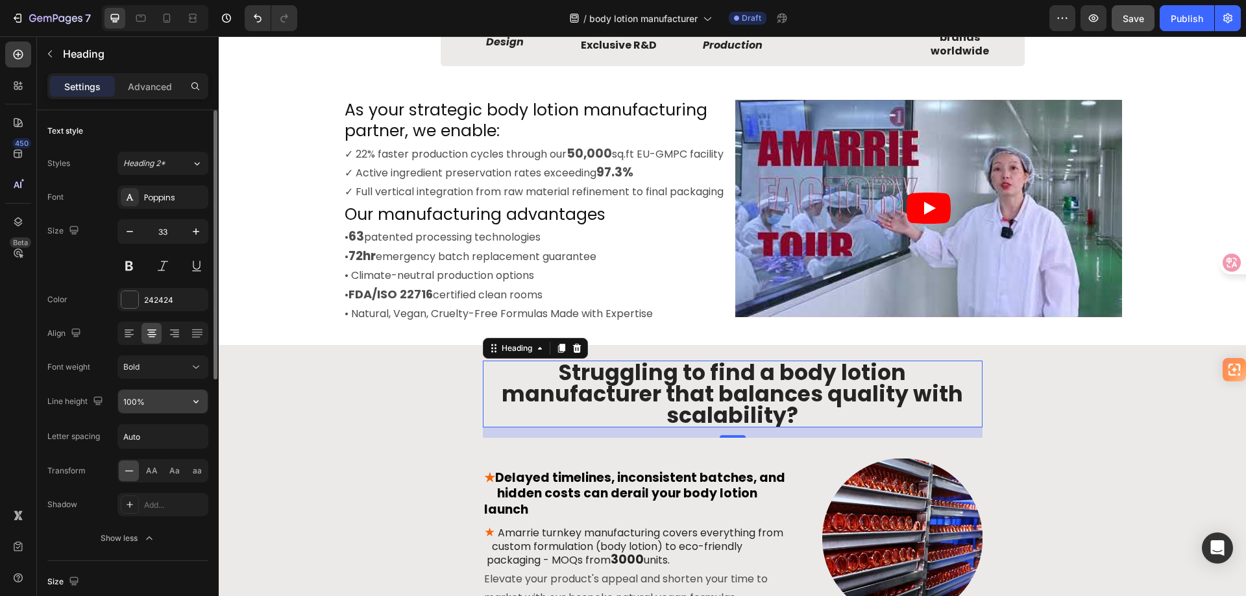
click at [181, 402] on input "100%" at bounding box center [163, 401] width 90 height 23
click at [193, 402] on icon "button" at bounding box center [195, 401] width 13 height 13
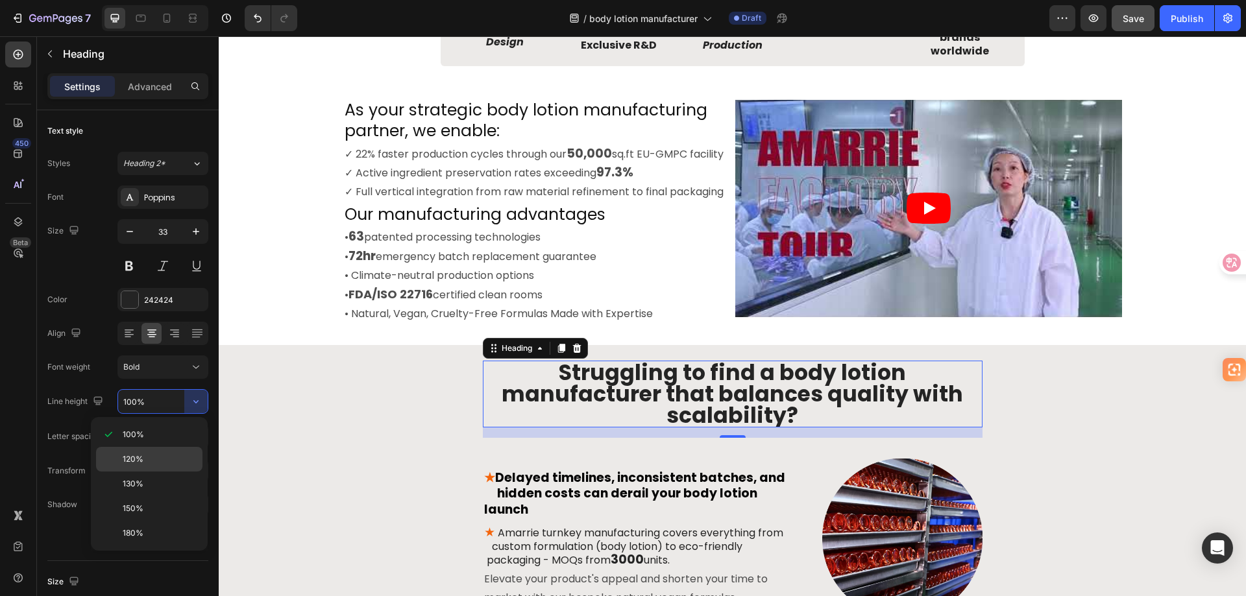
click at [162, 472] on div "120%" at bounding box center [149, 484] width 106 height 25
type input "120%"
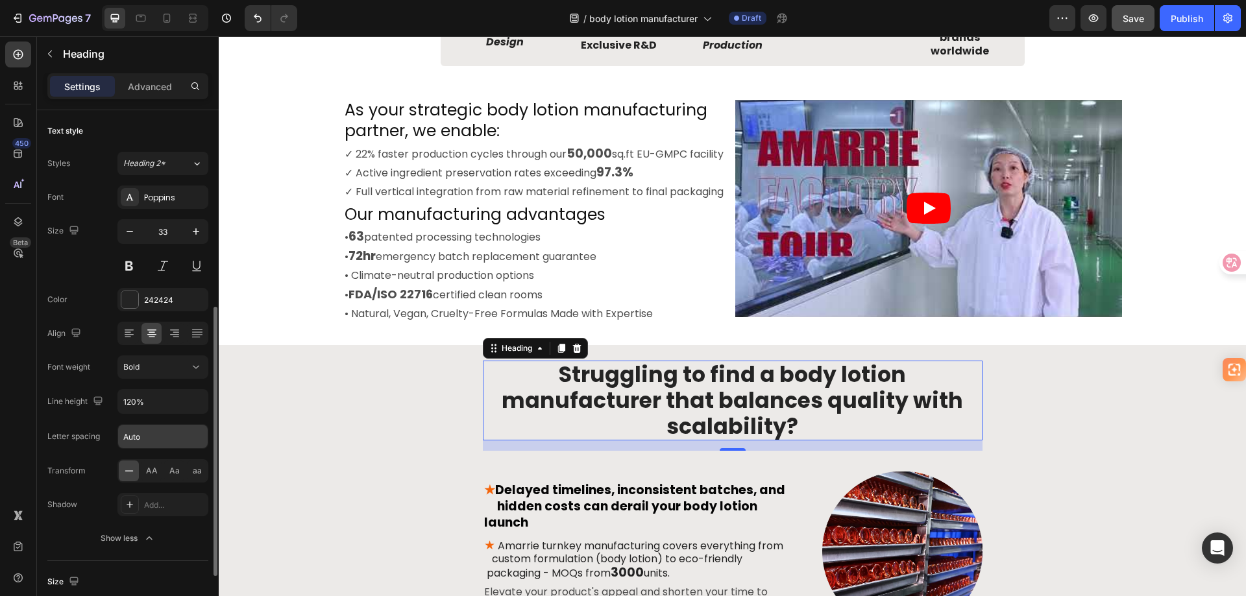
scroll to position [130, 0]
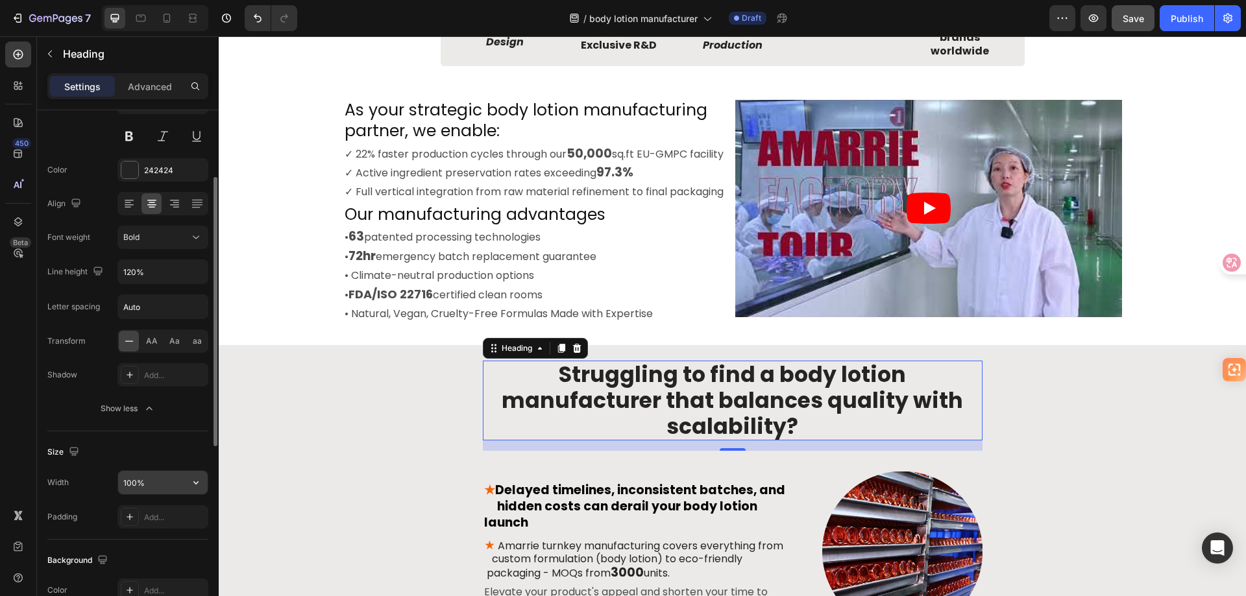
click at [156, 485] on input "100%" at bounding box center [163, 482] width 90 height 23
click at [188, 485] on button "button" at bounding box center [195, 482] width 23 height 23
click at [132, 482] on input "100%" at bounding box center [163, 482] width 90 height 23
click at [133, 483] on input "100%" at bounding box center [163, 482] width 90 height 23
drag, startPoint x: 137, startPoint y: 482, endPoint x: 106, endPoint y: 479, distance: 31.3
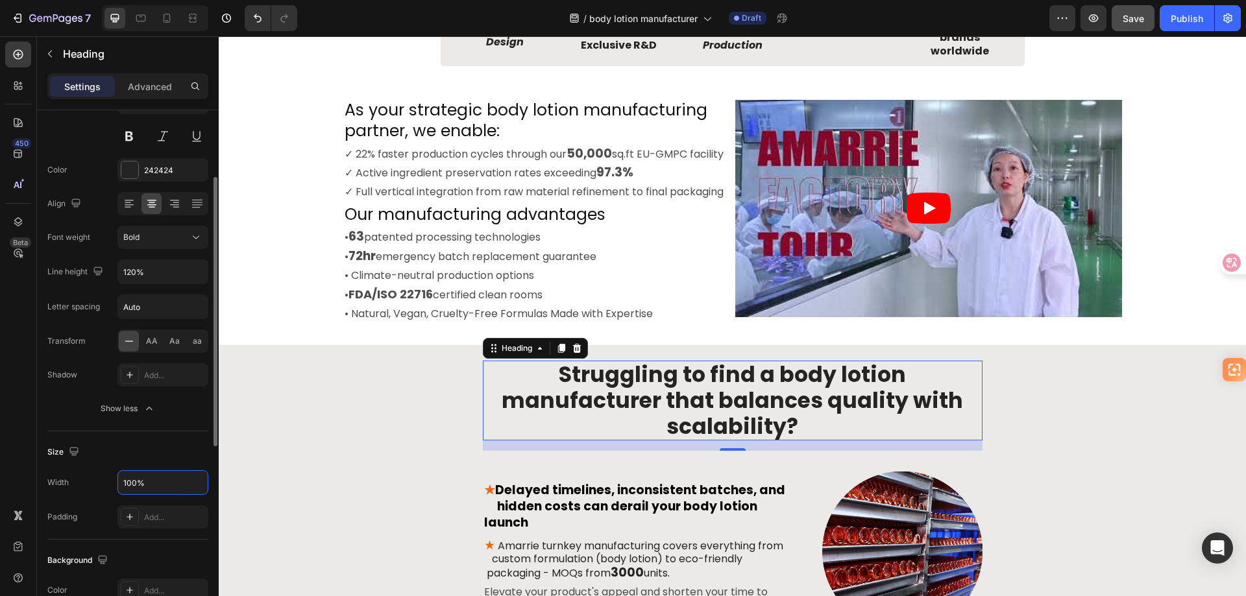
click at [106, 479] on div "Width 100%" at bounding box center [127, 482] width 161 height 25
drag, startPoint x: 136, startPoint y: 485, endPoint x: 112, endPoint y: 482, distance: 23.6
click at [112, 482] on div "Width 120%" at bounding box center [127, 482] width 161 height 25
click at [130, 459] on div "Size" at bounding box center [127, 452] width 161 height 21
click at [195, 479] on icon "button" at bounding box center [195, 482] width 13 height 13
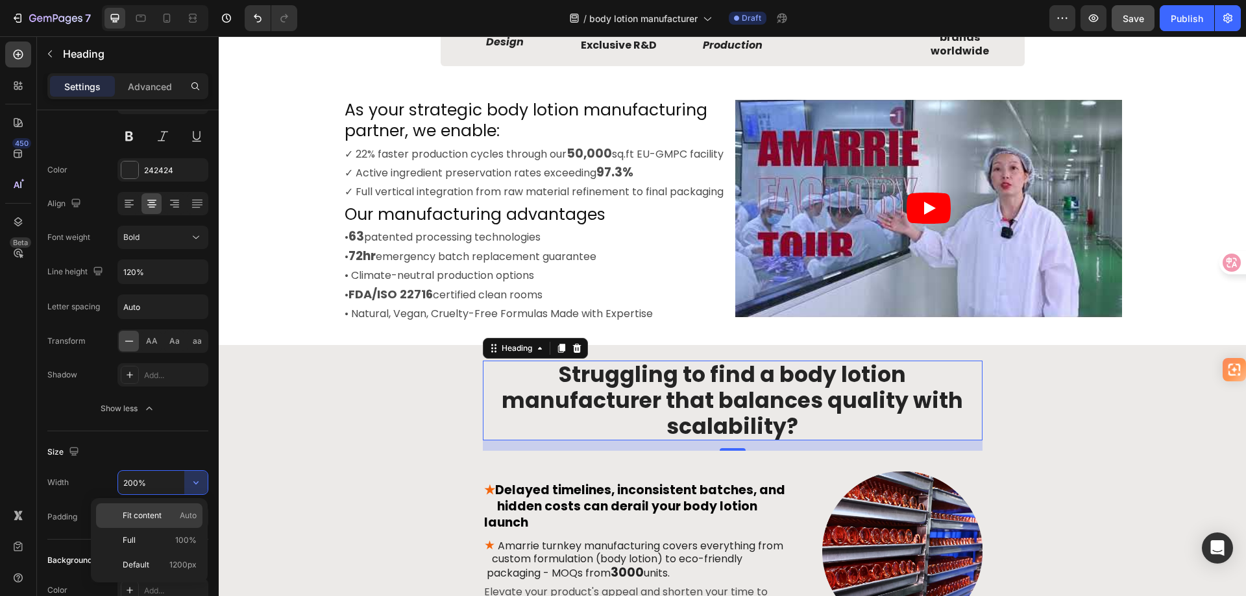
click at [171, 514] on p "Fit content Auto" at bounding box center [160, 516] width 74 height 12
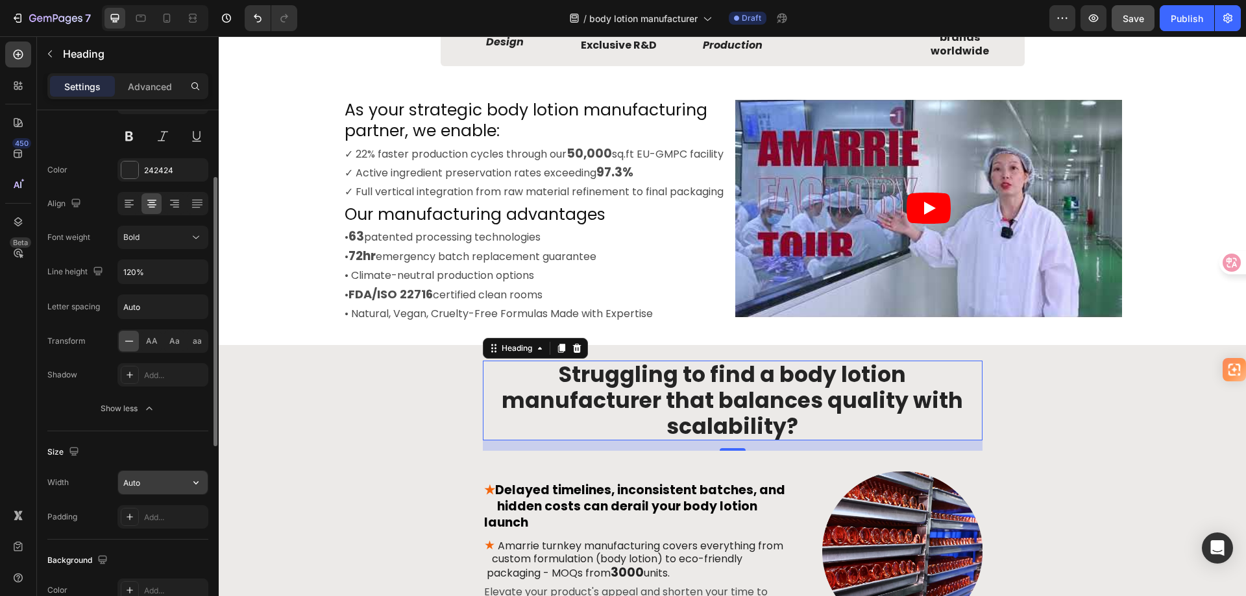
click at [184, 480] on input "Auto" at bounding box center [163, 482] width 90 height 23
click at [193, 482] on icon "button" at bounding box center [195, 482] width 13 height 13
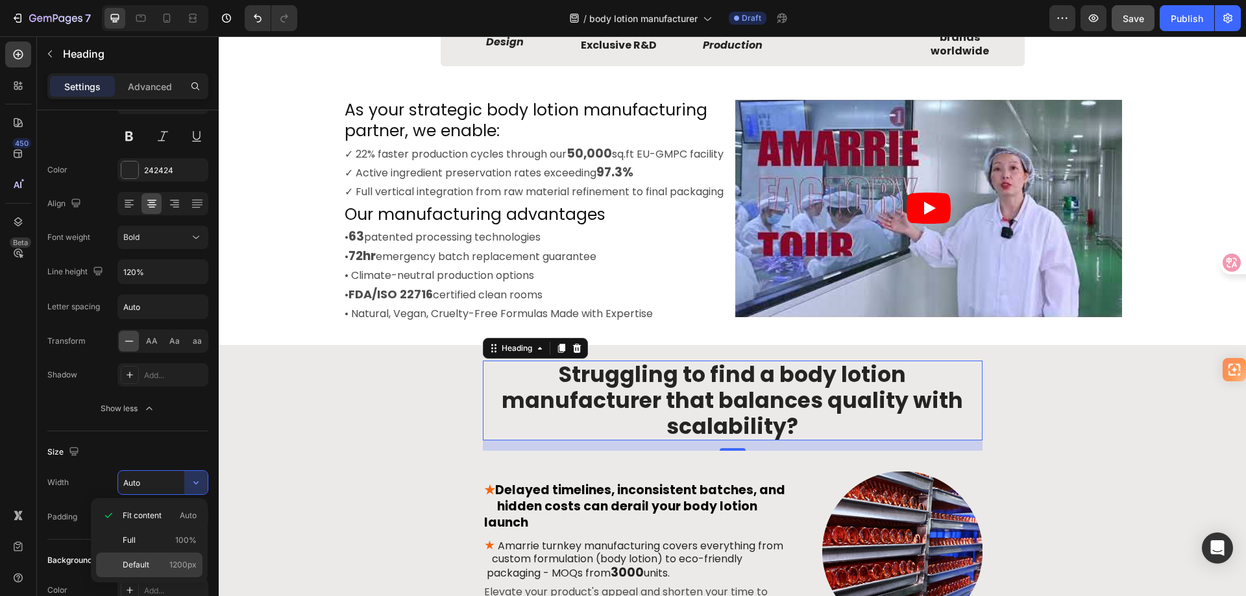
click at [164, 572] on div "Default 1200px" at bounding box center [149, 565] width 106 height 25
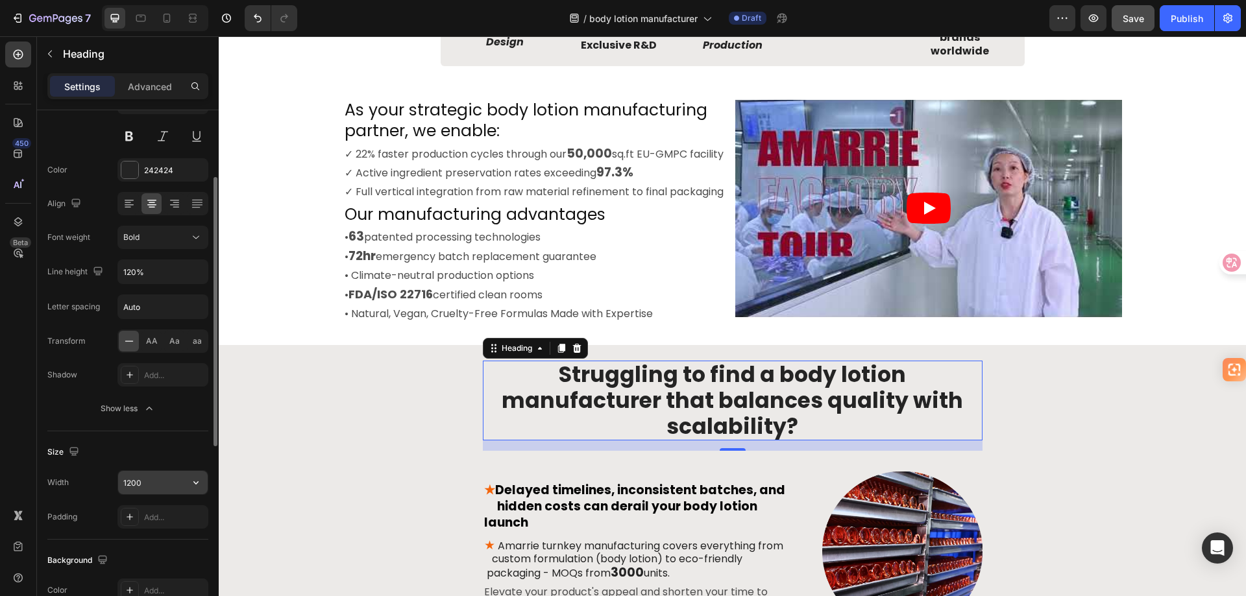
click at [167, 486] on input "1200" at bounding box center [163, 482] width 90 height 23
click at [145, 484] on input "1200" at bounding box center [163, 482] width 90 height 23
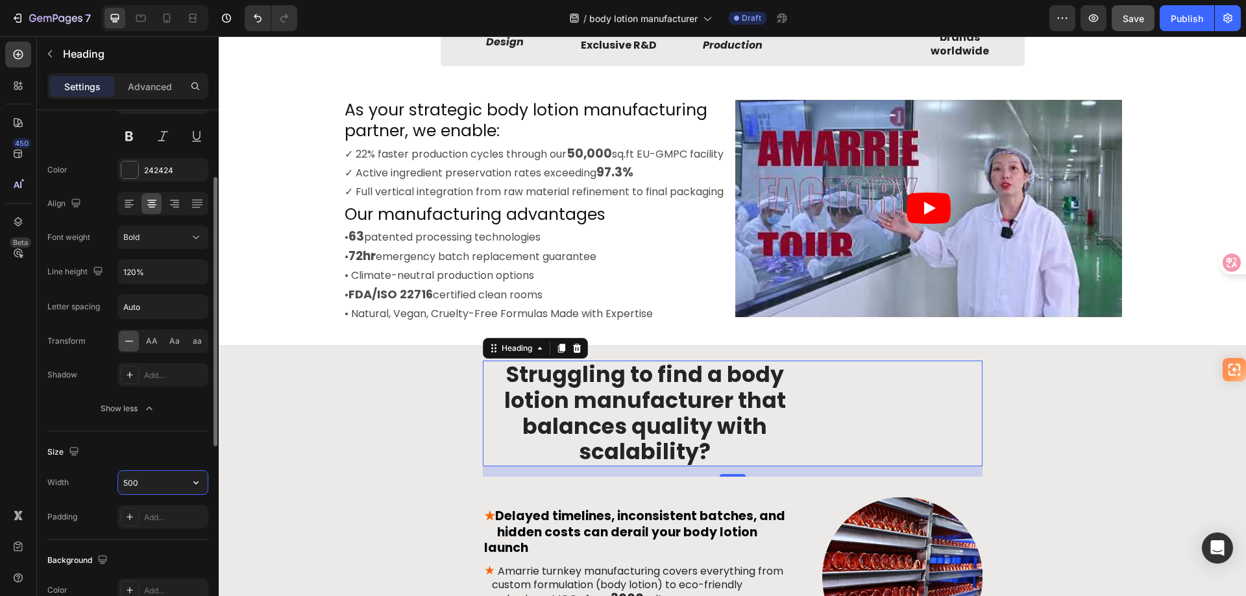
click at [145, 484] on input "500" at bounding box center [163, 482] width 90 height 23
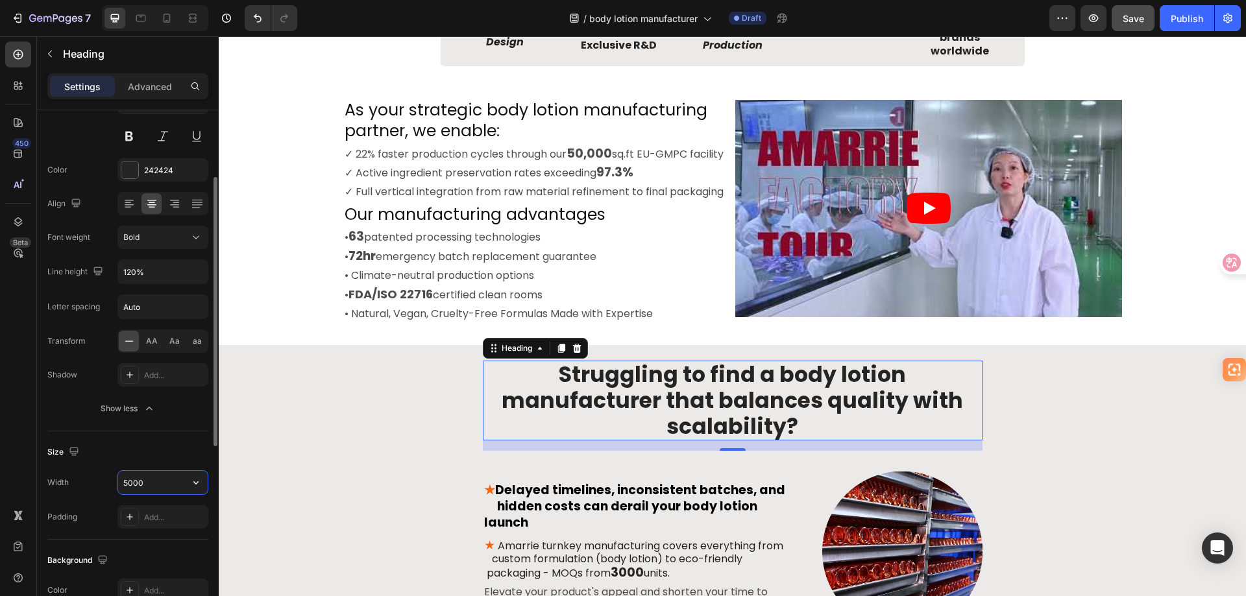
click at [145, 484] on input "5000" at bounding box center [163, 482] width 90 height 23
click at [163, 456] on div "Size" at bounding box center [127, 452] width 161 height 21
click at [197, 487] on icon "button" at bounding box center [195, 482] width 13 height 13
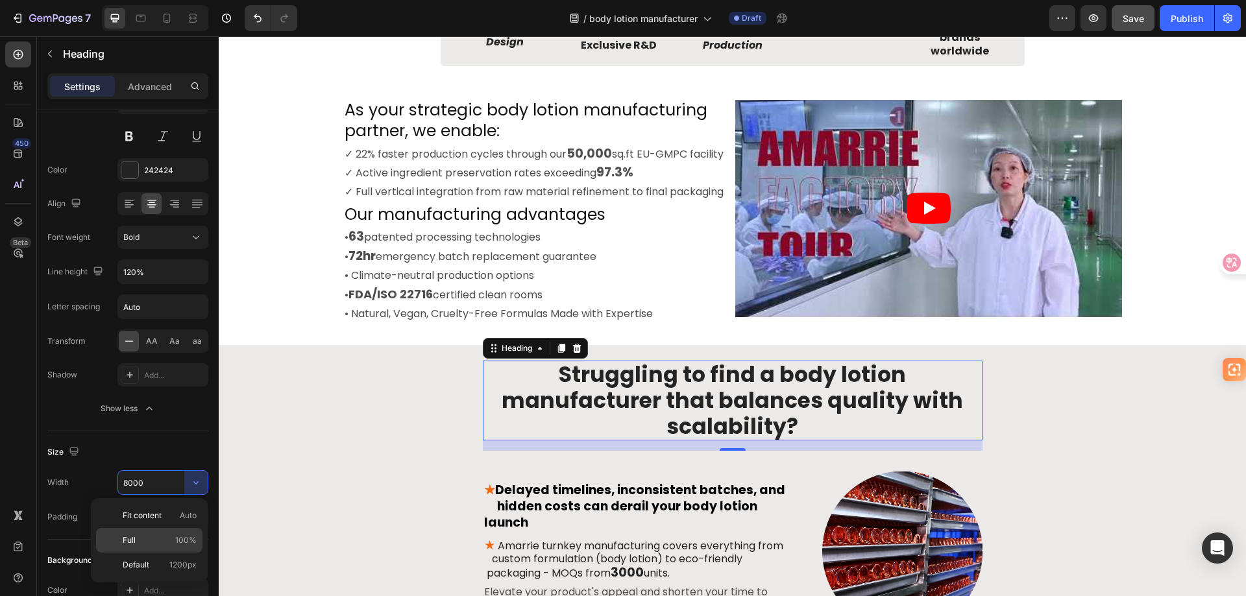
click at [165, 543] on p "Full 100%" at bounding box center [160, 541] width 74 height 12
type input "100%"
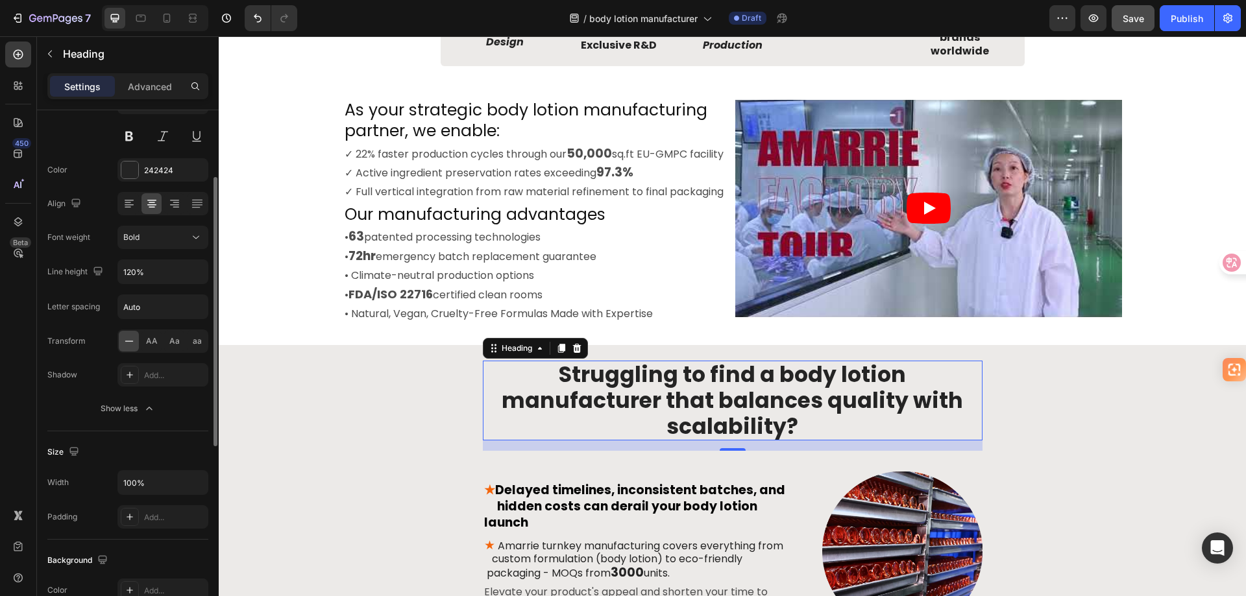
click at [149, 448] on div "Size" at bounding box center [127, 452] width 161 height 21
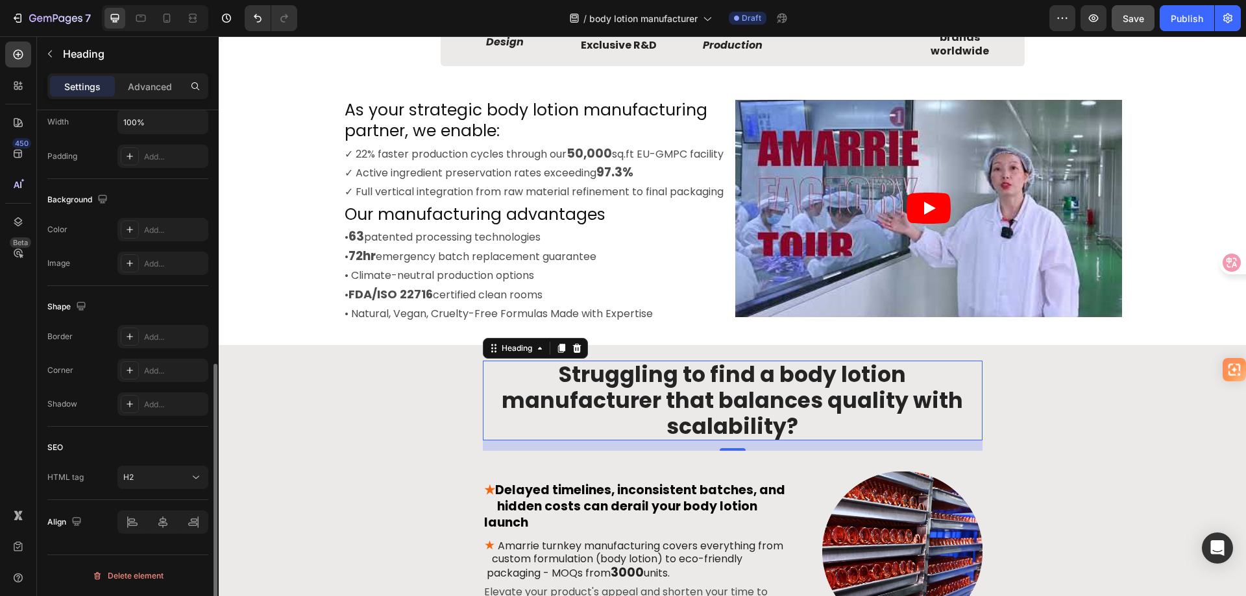
scroll to position [361, 0]
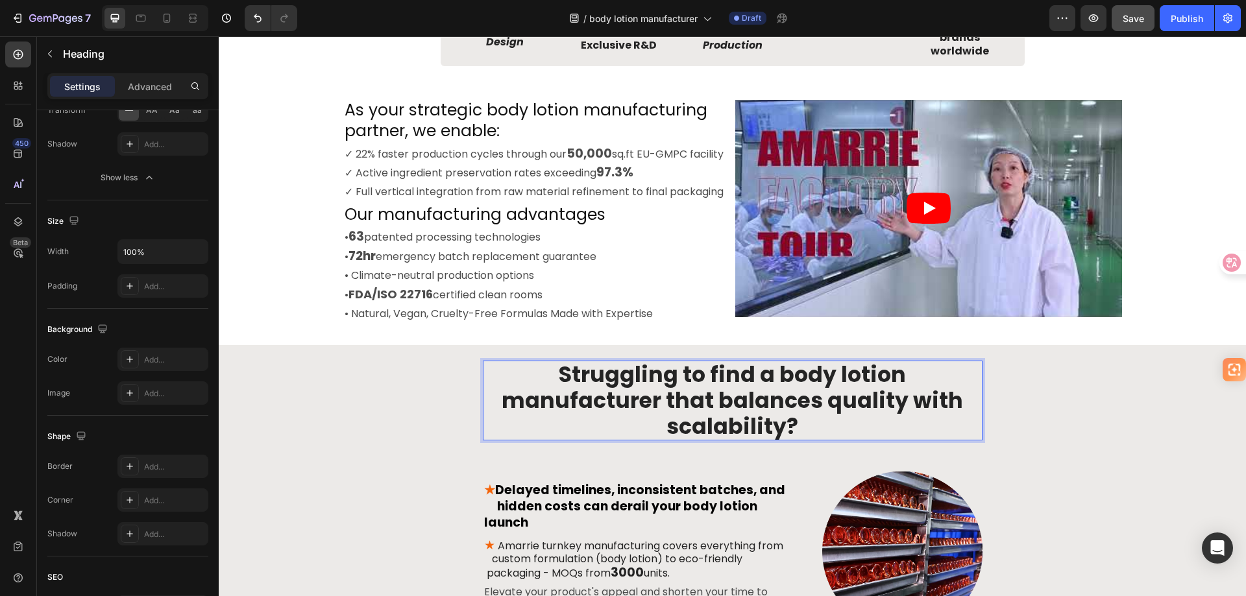
click at [485, 385] on p "Struggling to find a body lotion manufacturer that balances quality with scalab…" at bounding box center [732, 400] width 497 height 77
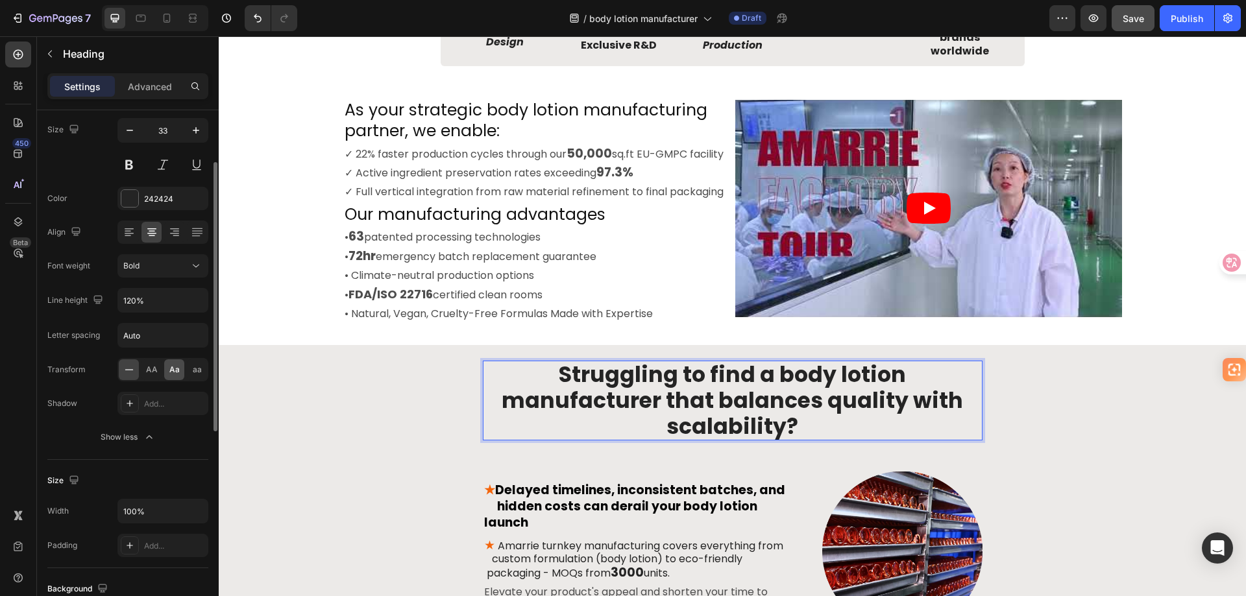
scroll to position [0, 0]
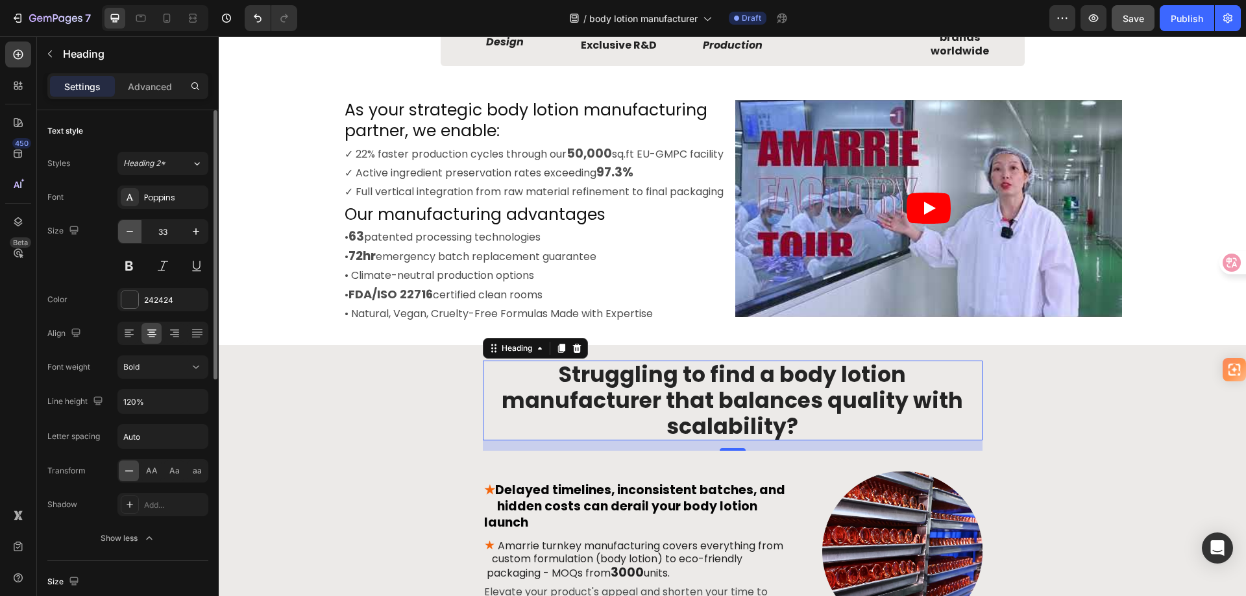
click at [132, 232] on icon "button" at bounding box center [130, 231] width 6 height 1
type input "32"
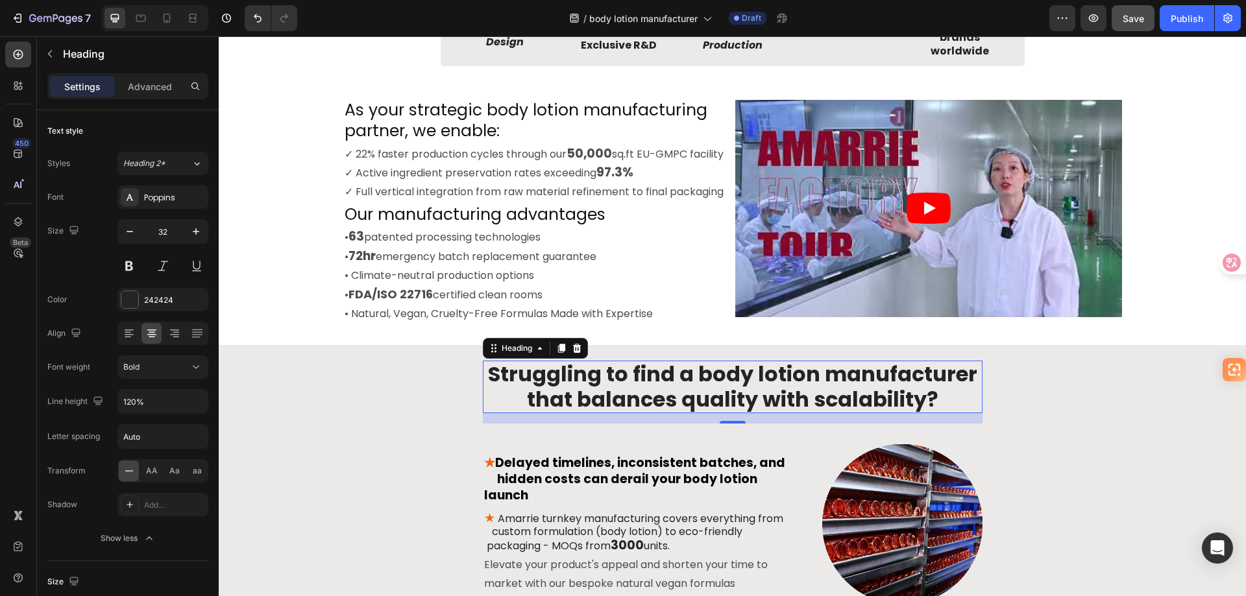
click at [796, 393] on p "Struggling to find a body lotion manufacturer that balances quality with scalab…" at bounding box center [732, 387] width 497 height 50
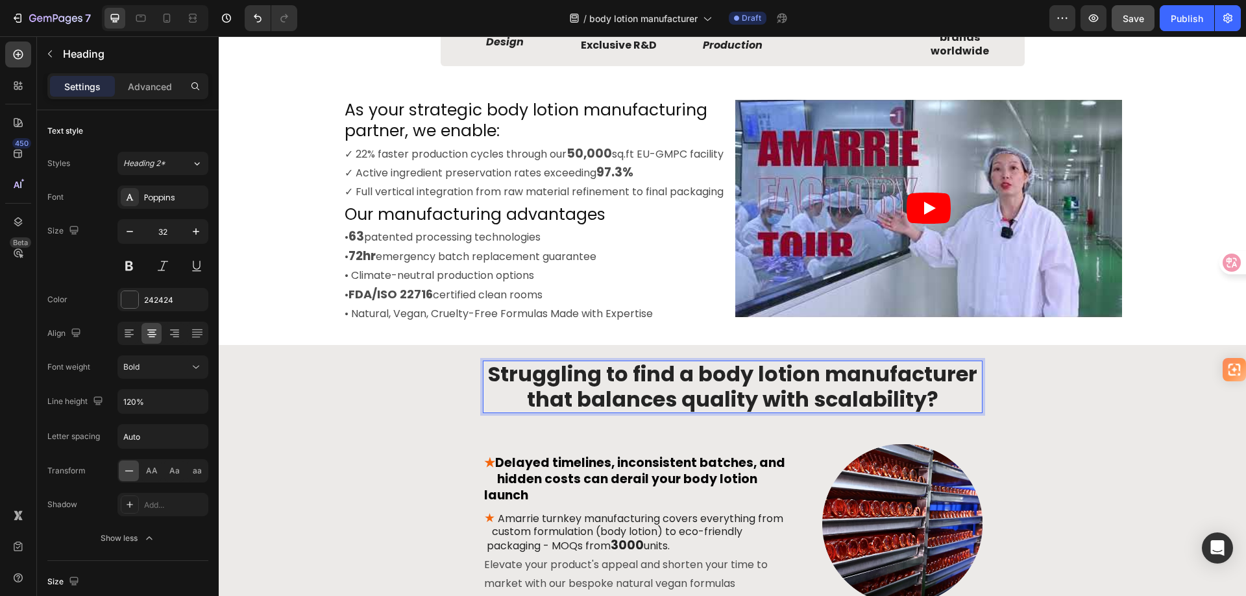
click at [796, 393] on p "Struggling to find a body lotion manufacturer that balances quality with scalab…" at bounding box center [732, 387] width 497 height 50
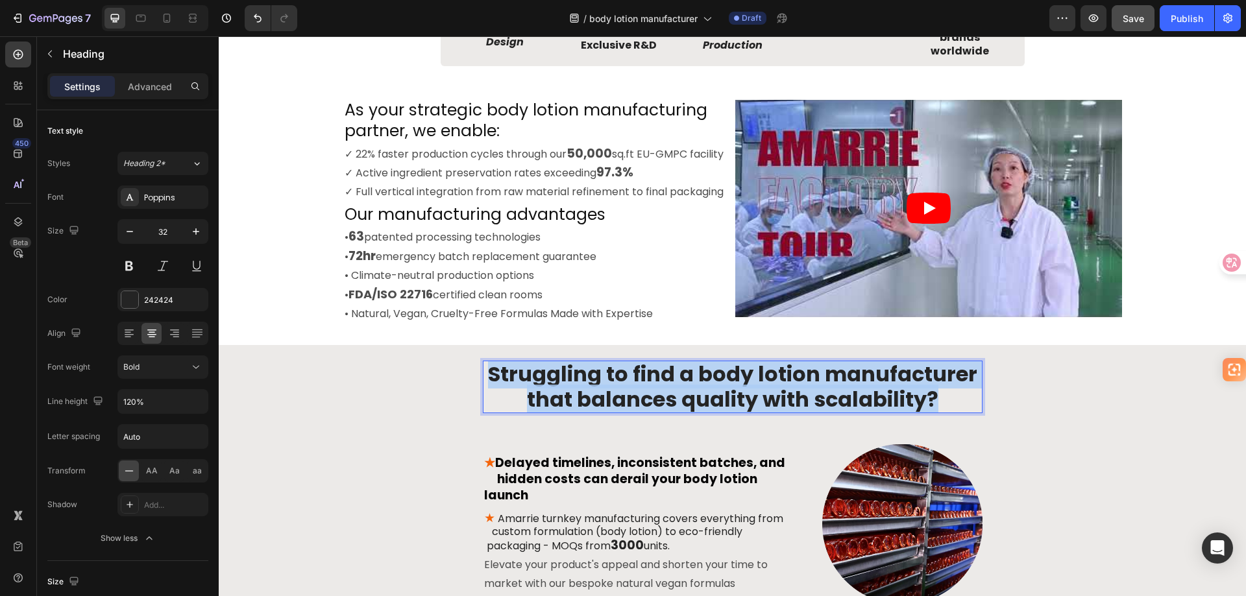
click at [796, 393] on p "Struggling to find a body lotion manufacturer that balances quality with scalab…" at bounding box center [732, 387] width 497 height 50
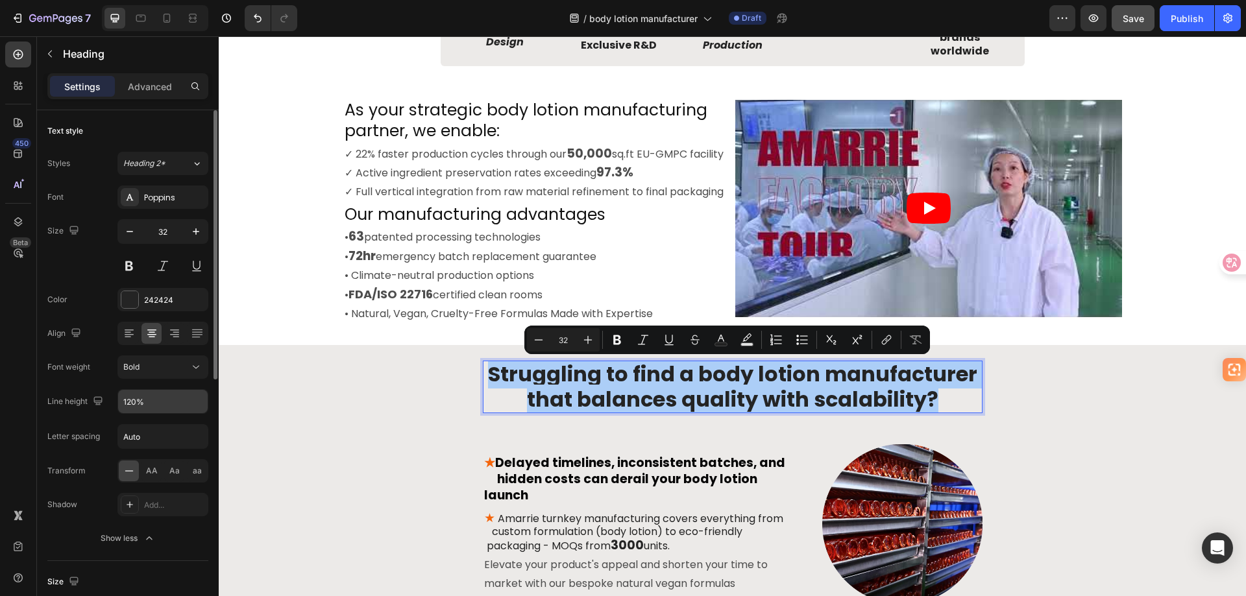
click at [168, 407] on input "120%" at bounding box center [163, 401] width 90 height 23
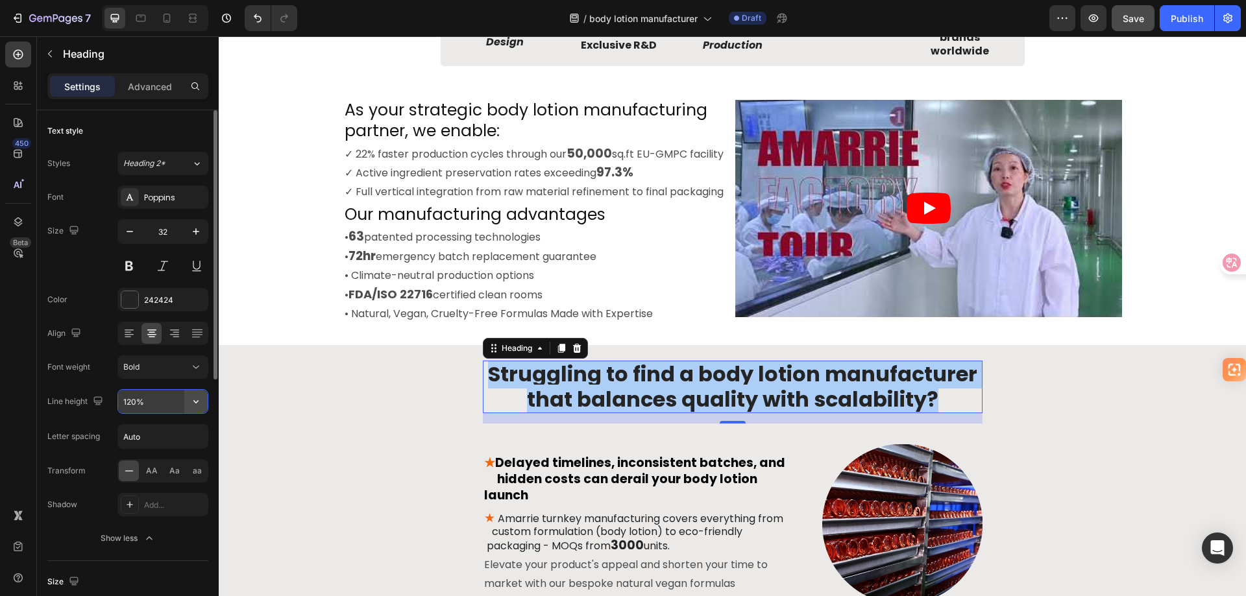
click at [193, 403] on icon "button" at bounding box center [195, 401] width 13 height 13
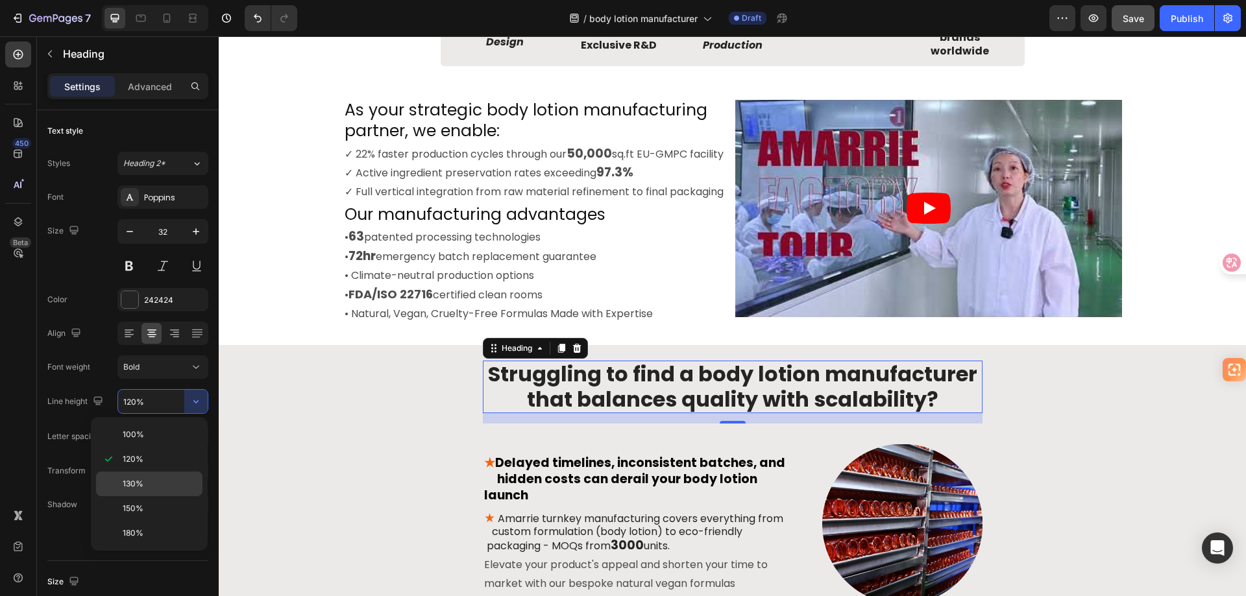
click at [165, 479] on p "130%" at bounding box center [160, 484] width 74 height 12
type input "130%"
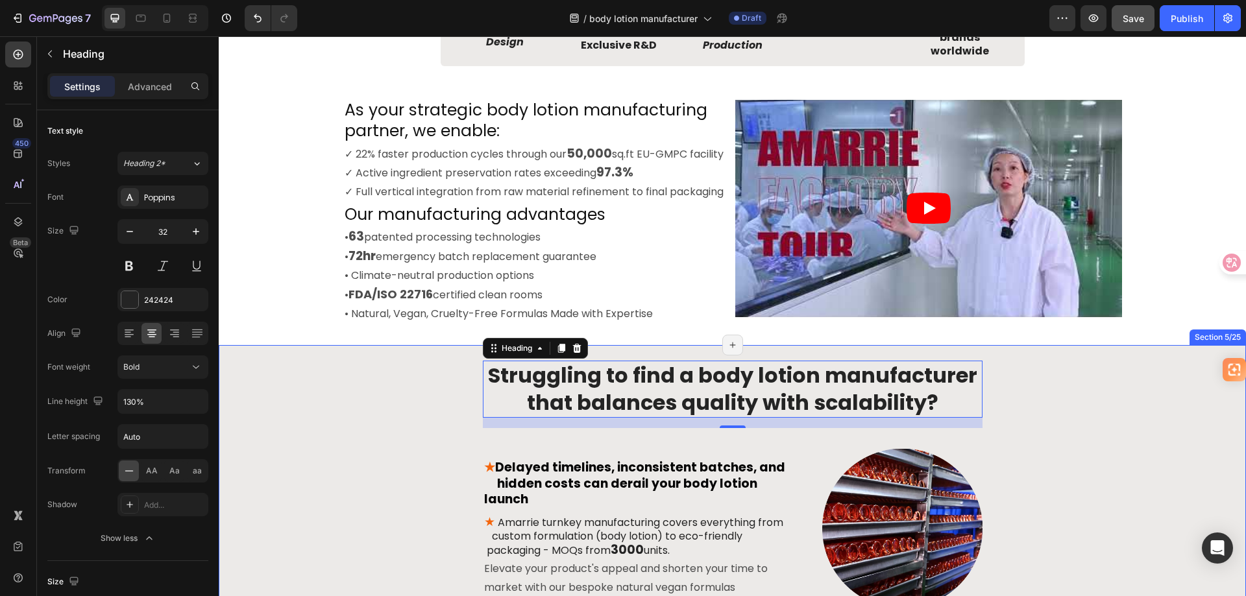
click at [386, 402] on div "Struggling to find a body lotion manufacturer that balances quality with scalab…" at bounding box center [732, 533] width 1008 height 345
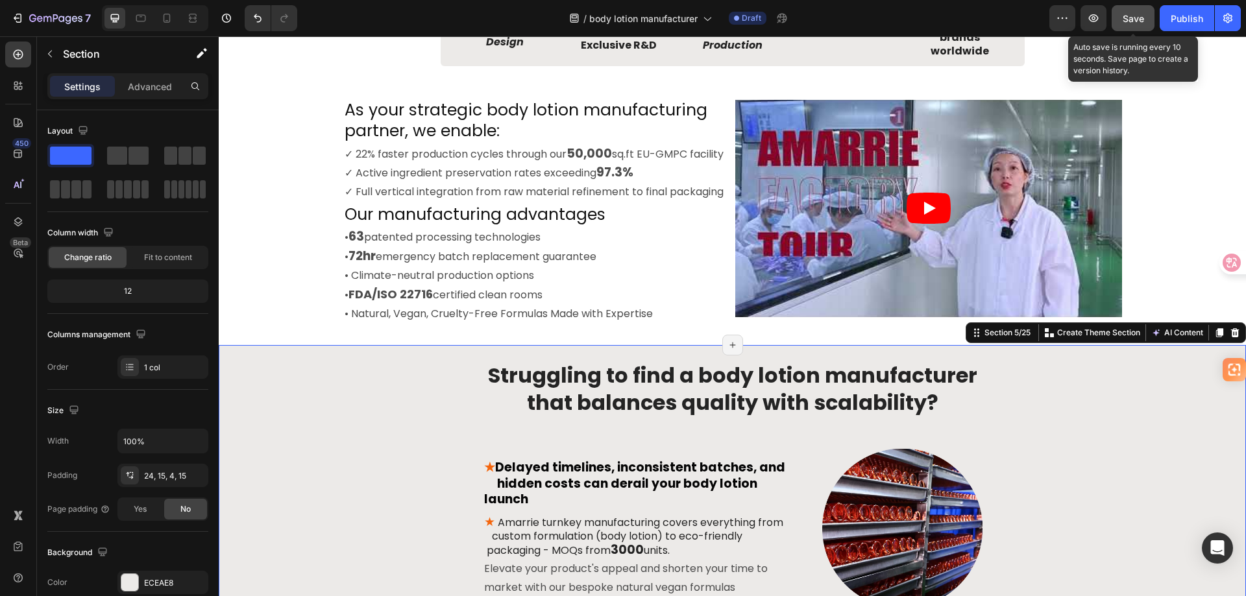
click at [1136, 16] on span "Save" at bounding box center [1133, 18] width 21 height 11
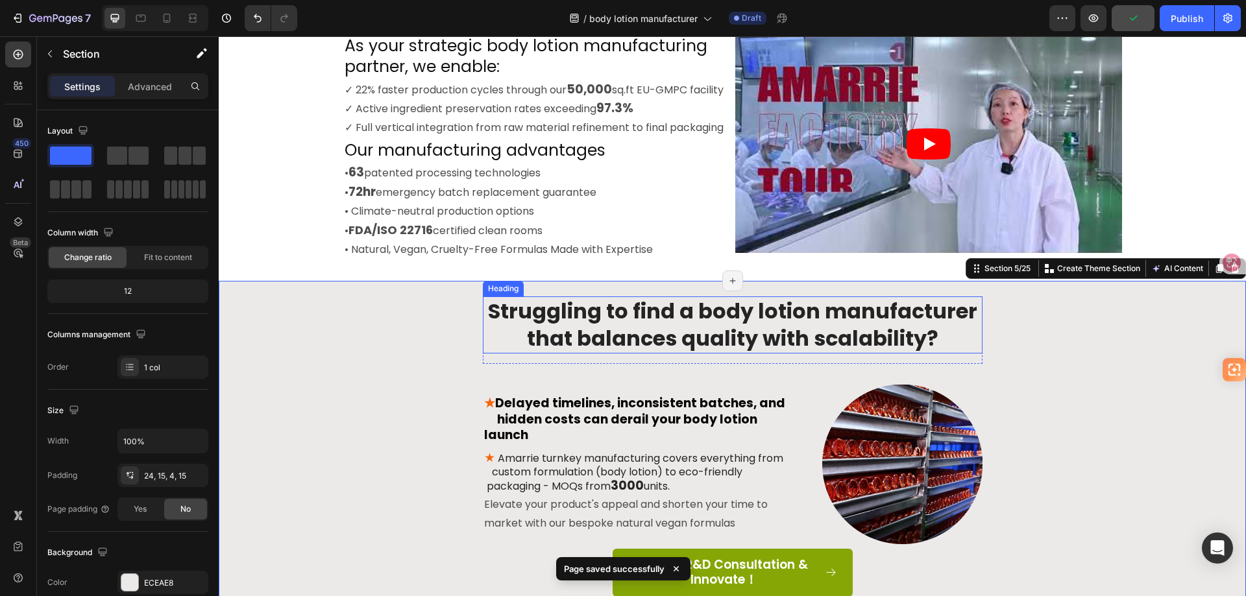
scroll to position [519, 0]
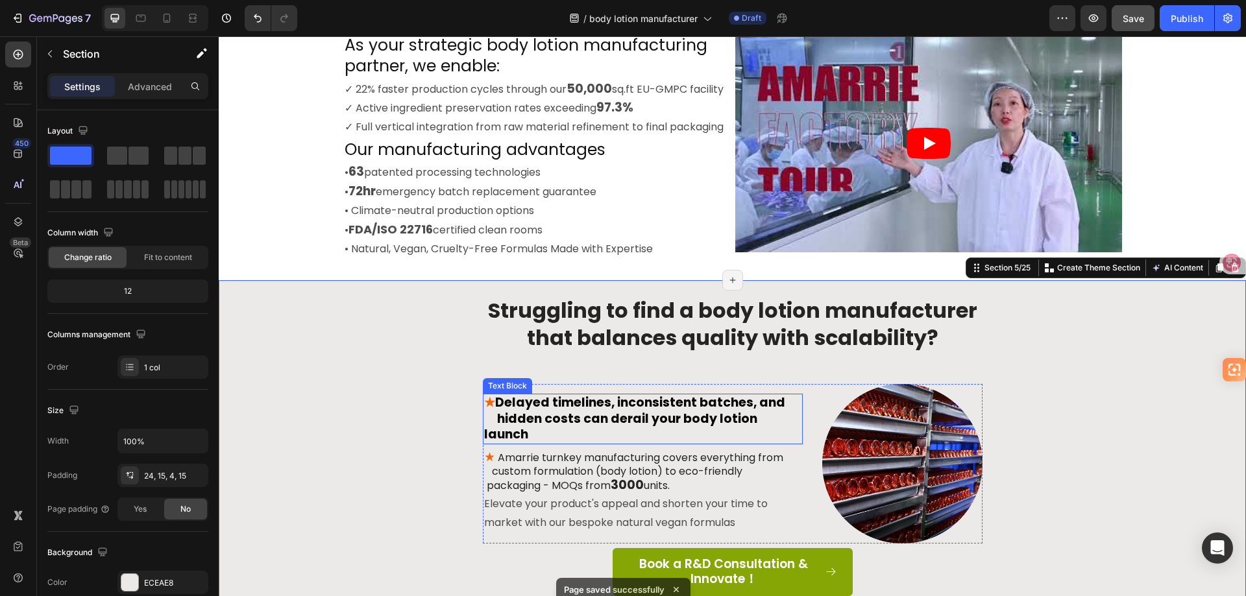
click at [606, 417] on span "Delayed timelines, inconsistent batches, and hidden costs can derail your body …" at bounding box center [642, 418] width 317 height 49
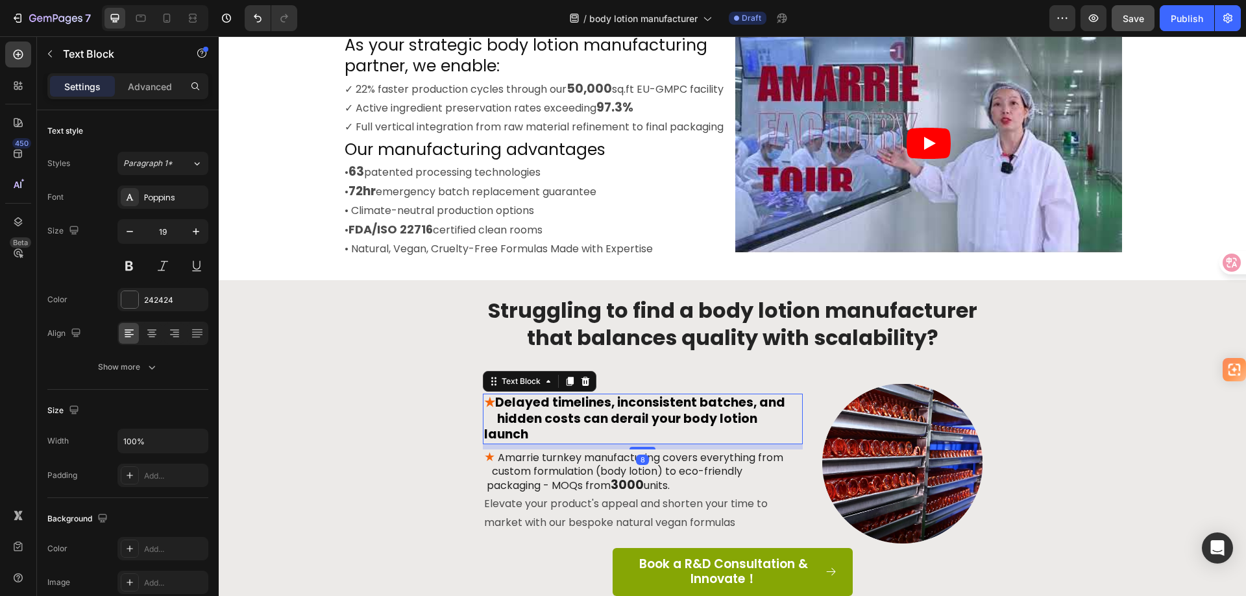
click at [606, 417] on span "Delayed timelines, inconsistent batches, and hidden costs can derail your body …" at bounding box center [642, 418] width 317 height 49
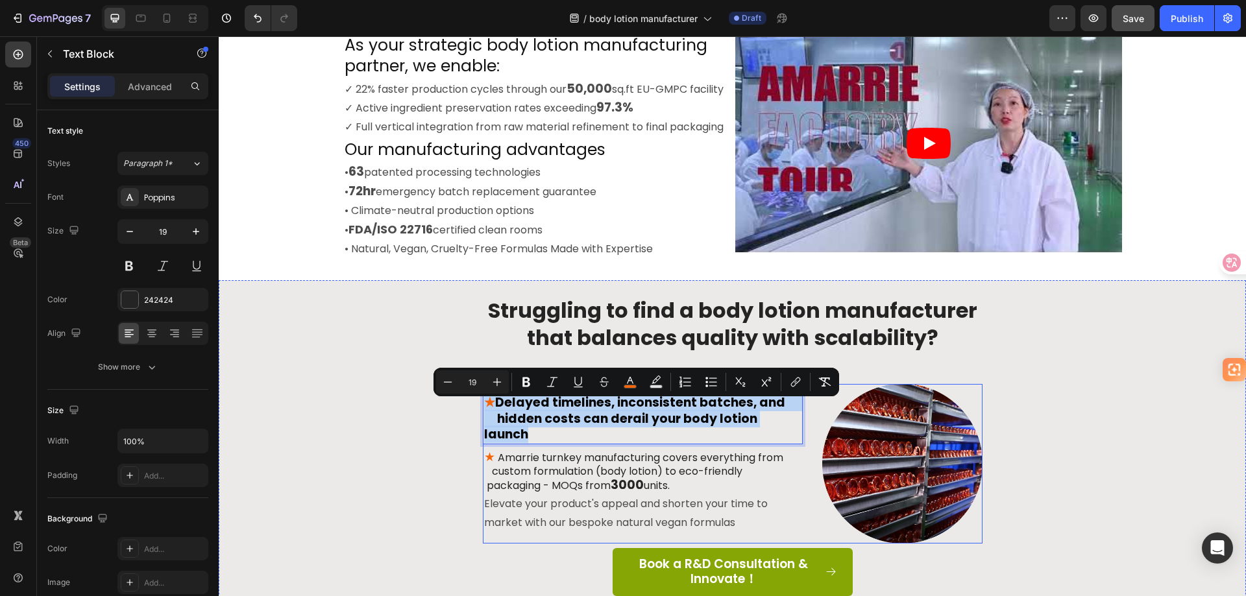
click at [376, 433] on div "Struggling to find a body lotion manufacturer that balances quality with scalab…" at bounding box center [732, 468] width 1008 height 345
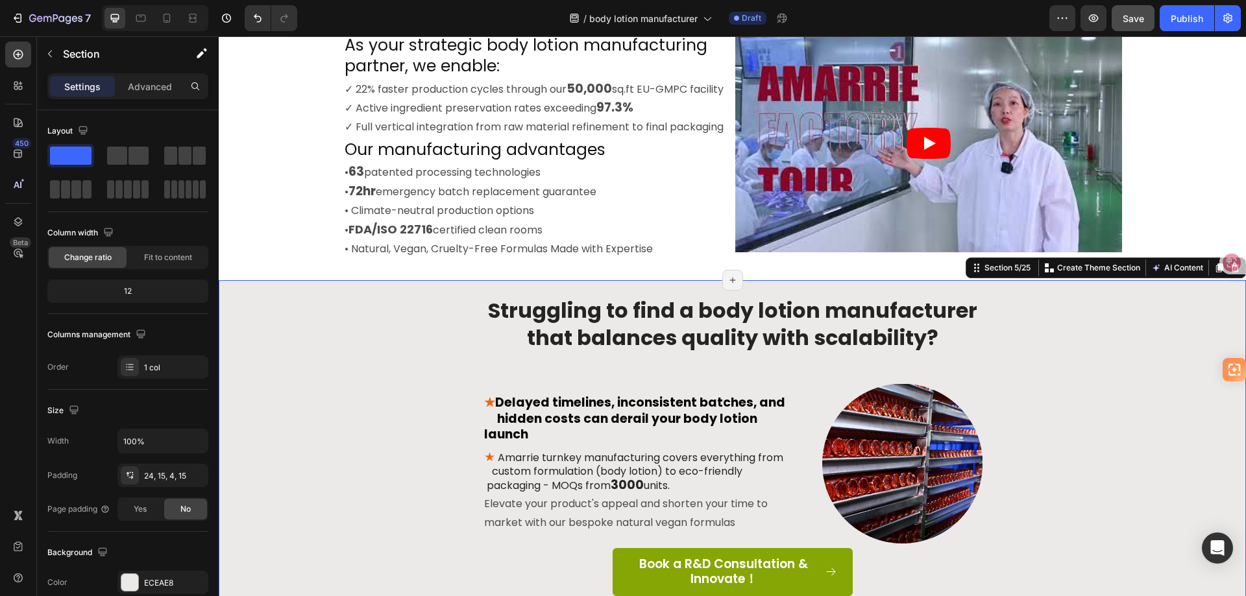
scroll to position [649, 0]
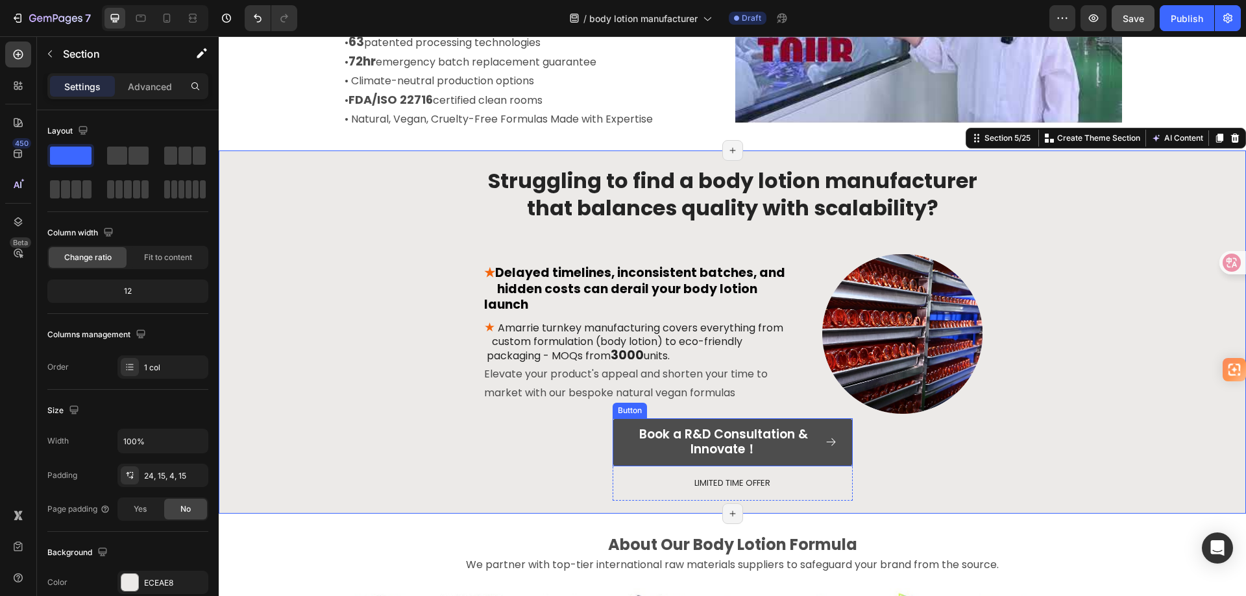
click at [620, 431] on link "Book a R&D Consultation & Innovate！" at bounding box center [733, 443] width 240 height 48
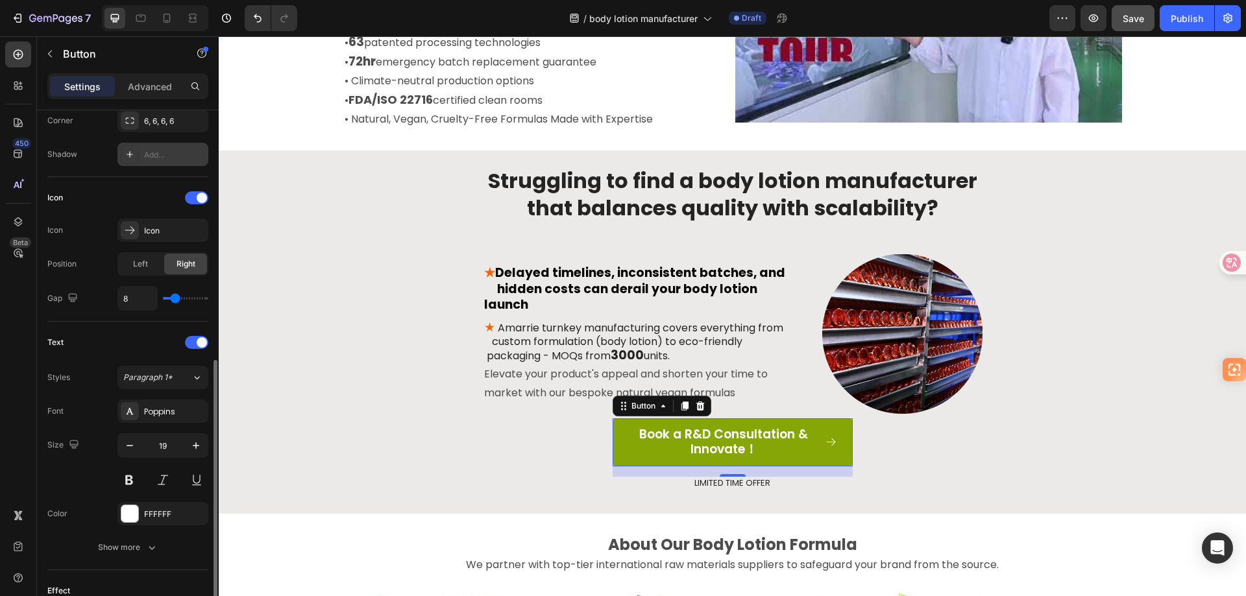
scroll to position [454, 0]
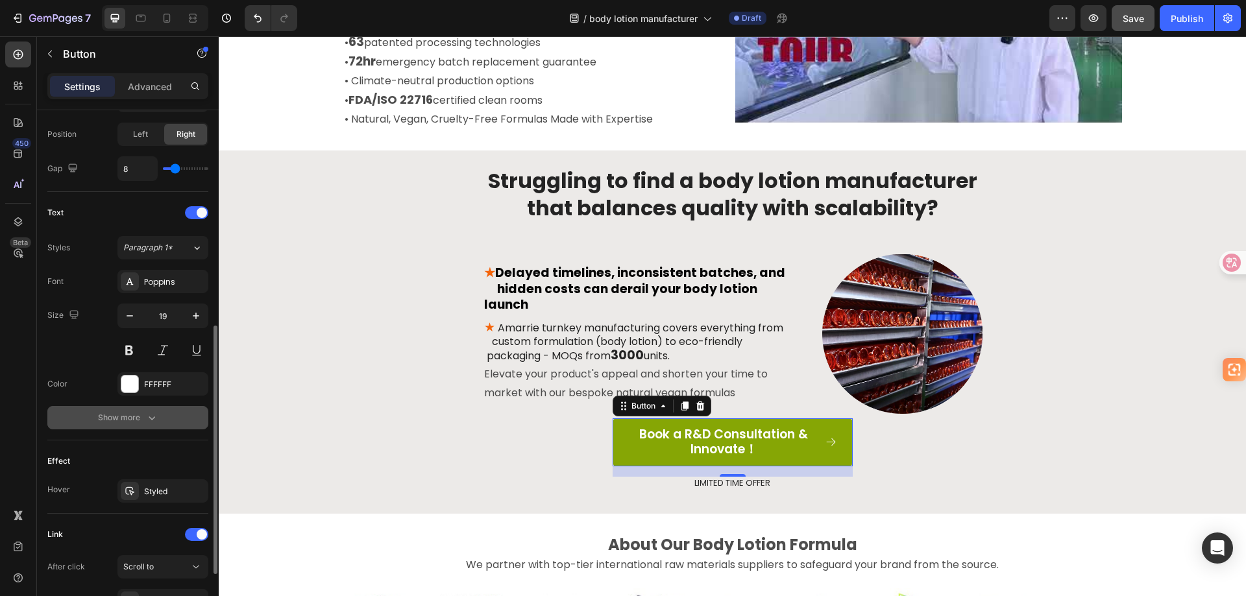
click at [148, 415] on icon "button" at bounding box center [151, 417] width 13 height 13
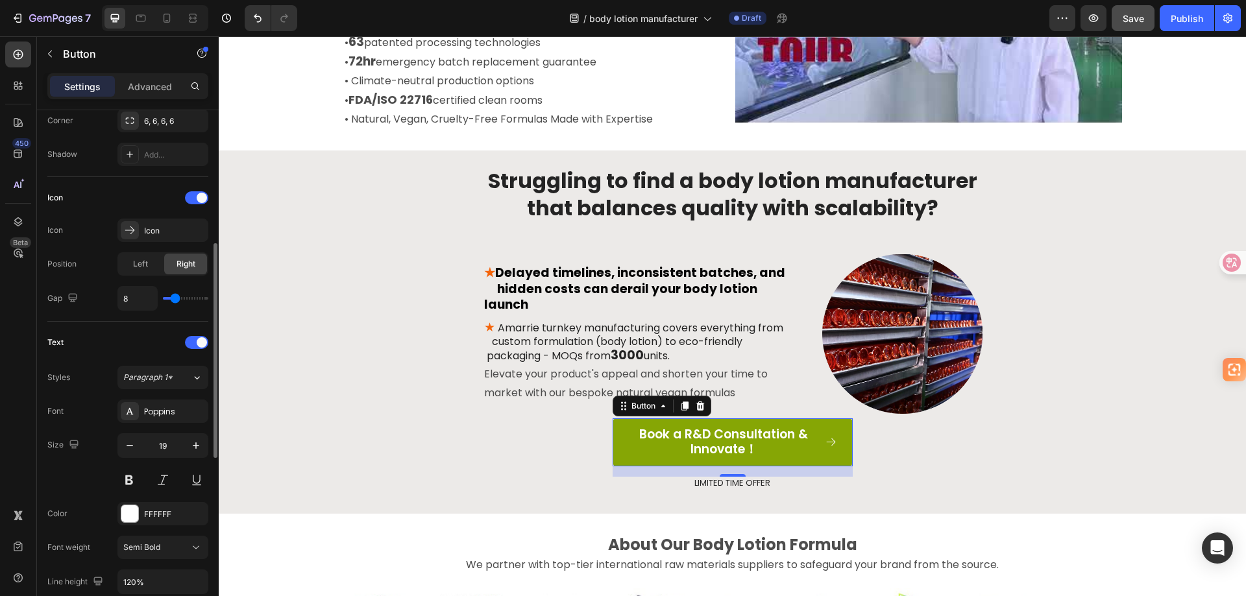
scroll to position [260, 0]
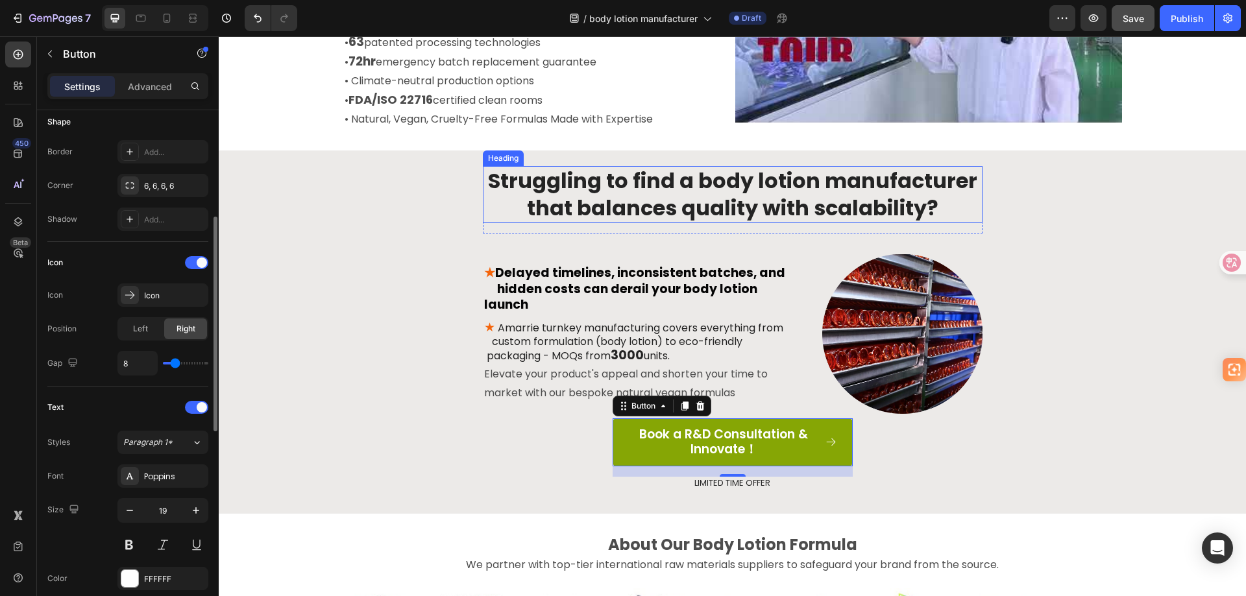
click at [589, 173] on p "Struggling to find a body lotion manufacturer that balances quality with scalab…" at bounding box center [732, 194] width 497 height 54
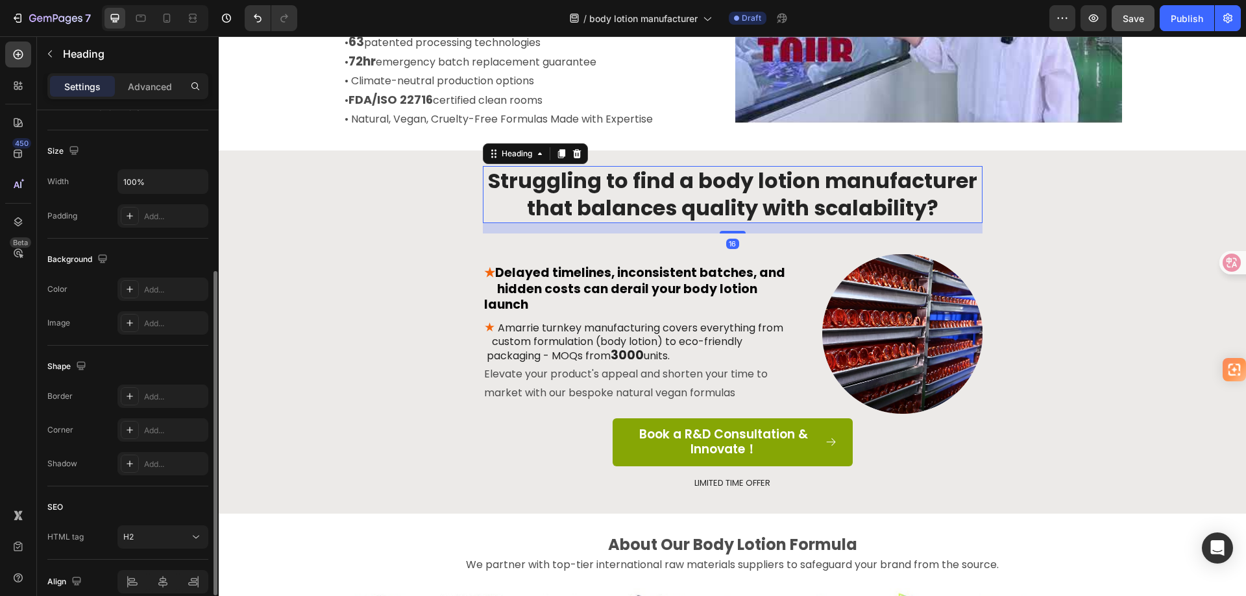
scroll to position [0, 0]
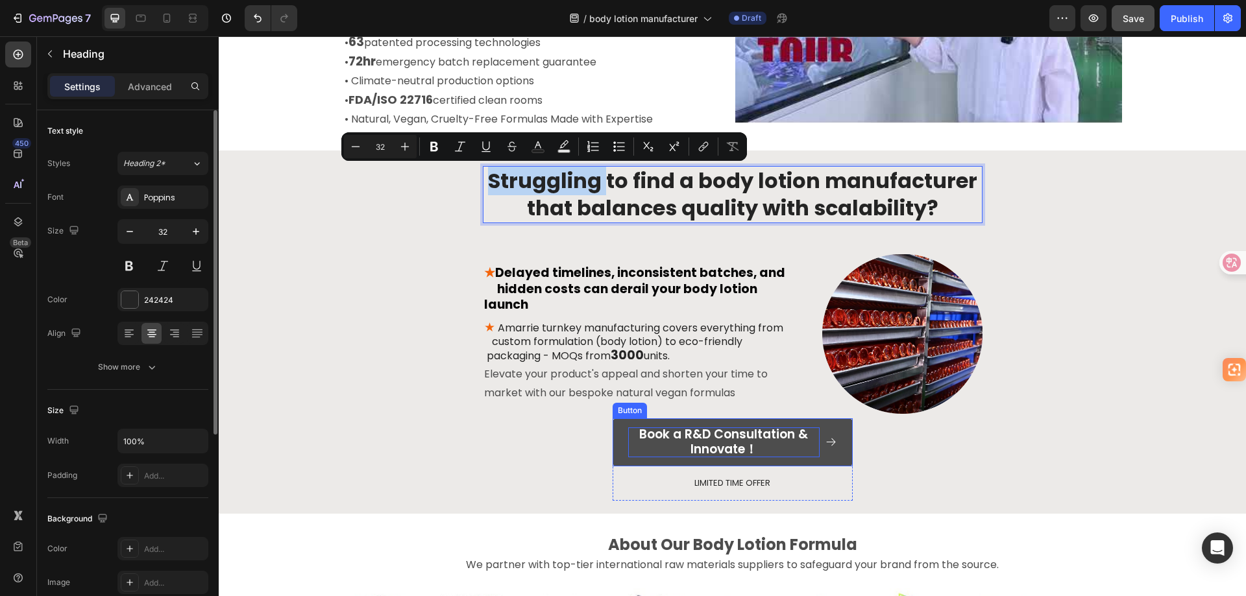
click at [711, 438] on p "Book a R&D Consultation & Innovate！" at bounding box center [723, 443] width 191 height 30
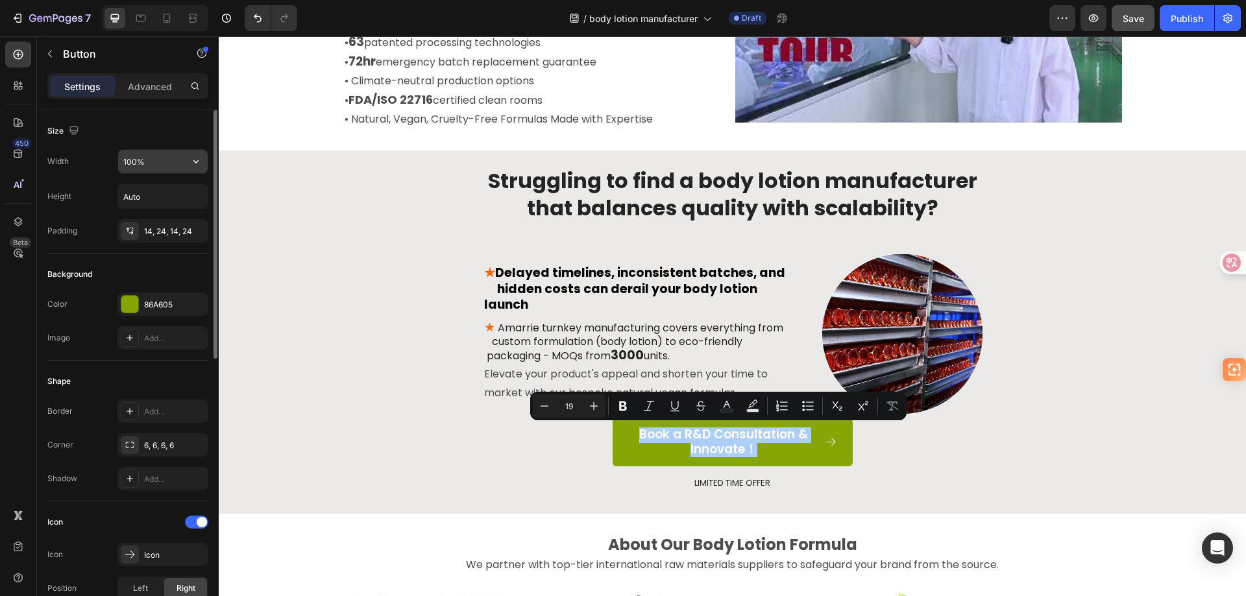
click at [150, 160] on input "100%" at bounding box center [163, 161] width 90 height 23
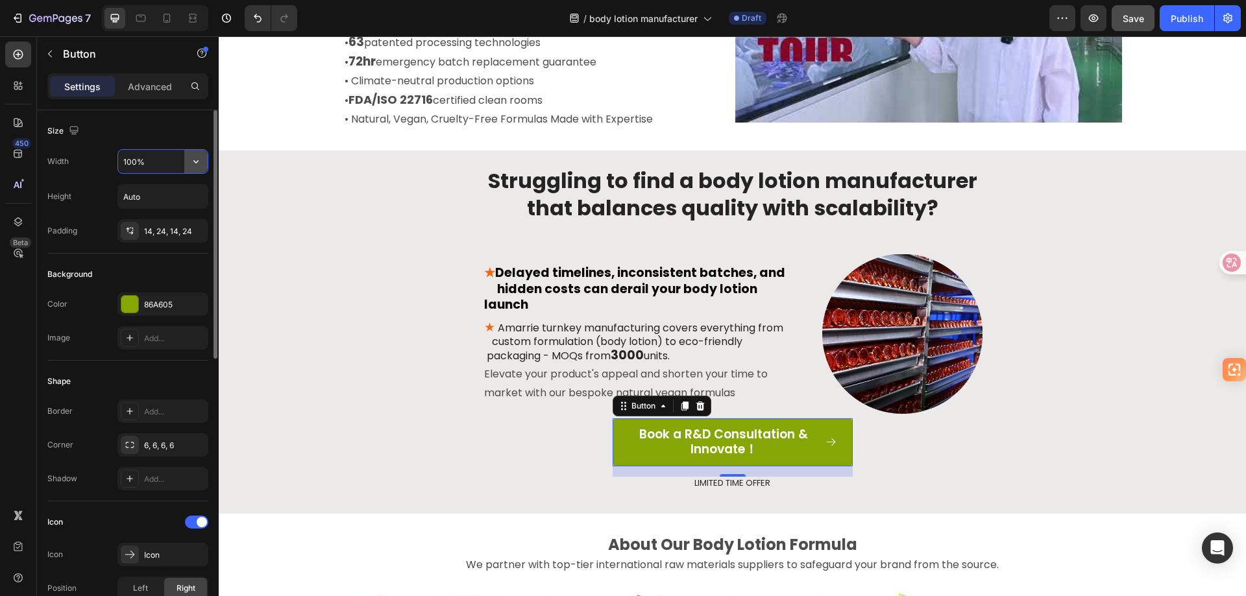
click at [189, 162] on icon "button" at bounding box center [195, 161] width 13 height 13
click at [136, 162] on input "100%" at bounding box center [163, 161] width 90 height 23
drag, startPoint x: 136, startPoint y: 162, endPoint x: 119, endPoint y: 163, distance: 17.5
click at [119, 163] on input "100%" at bounding box center [163, 161] width 90 height 23
click at [127, 135] on div "Size" at bounding box center [127, 131] width 161 height 21
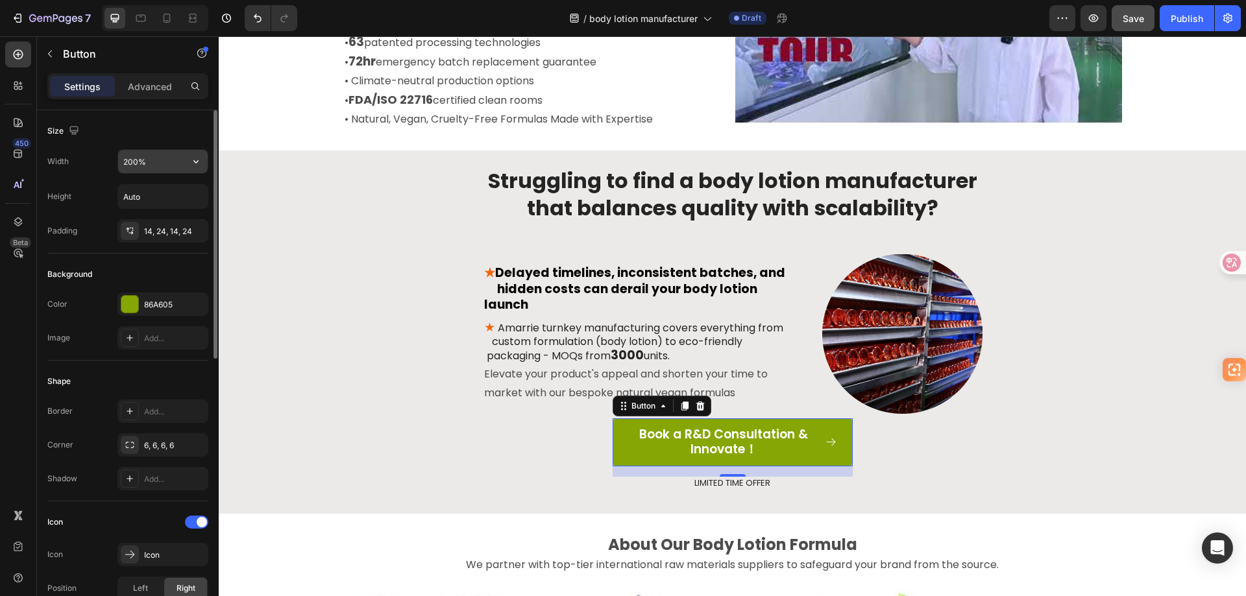
click at [171, 159] on input "200%" at bounding box center [163, 161] width 90 height 23
click at [197, 162] on icon "button" at bounding box center [195, 161] width 5 height 3
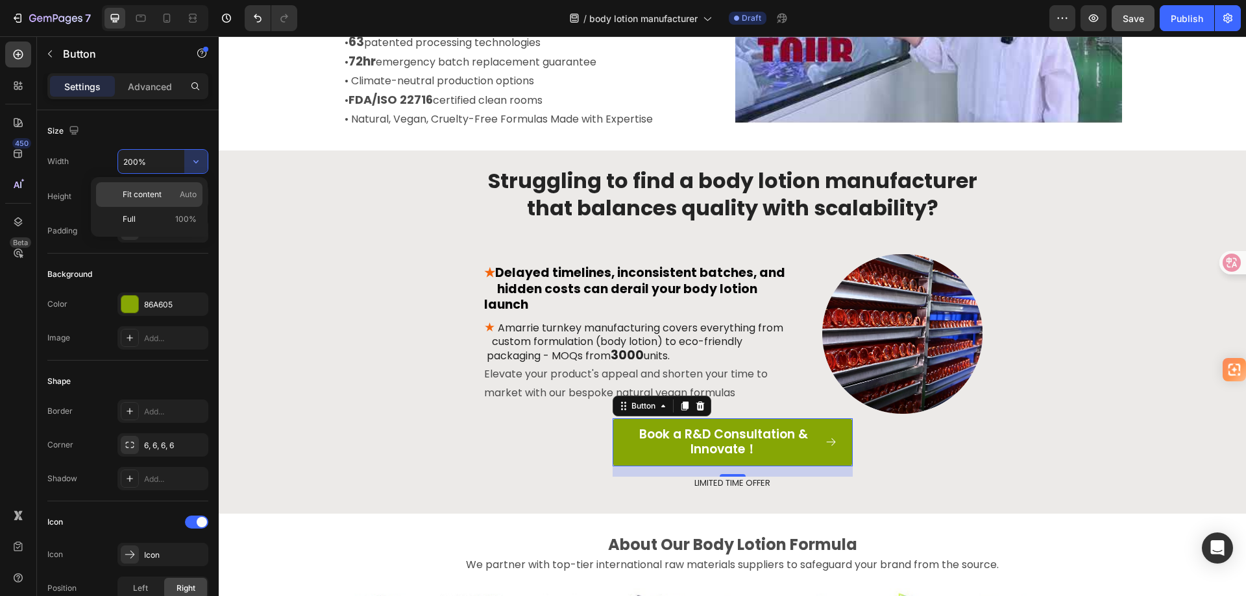
click at [166, 207] on div "Fit content Auto" at bounding box center [149, 219] width 106 height 25
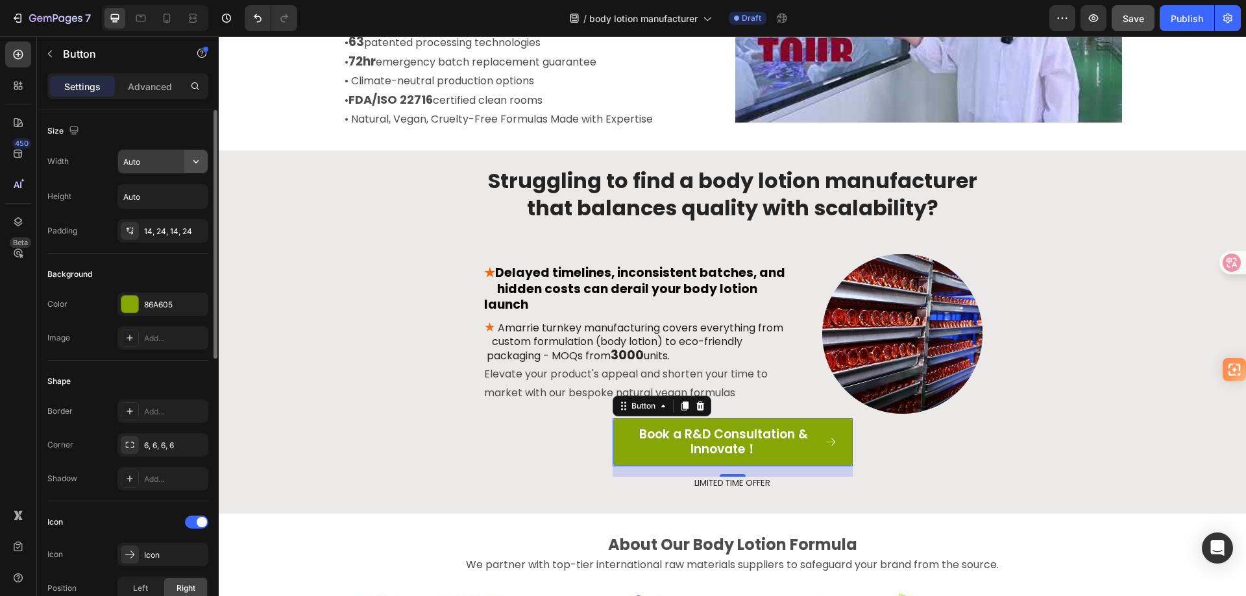
click at [193, 160] on icon "button" at bounding box center [195, 161] width 13 height 13
click at [165, 216] on p "Full 100%" at bounding box center [160, 219] width 74 height 12
type input "100%"
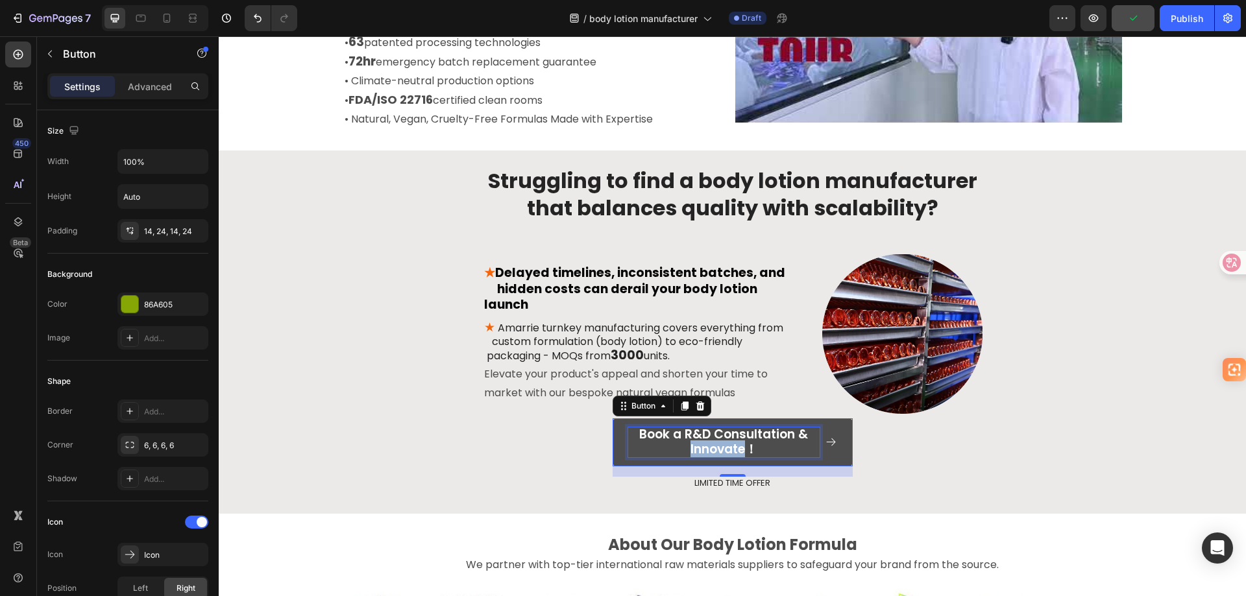
click at [684, 448] on p "Book a R&D Consultation & Innovate！" at bounding box center [723, 443] width 191 height 30
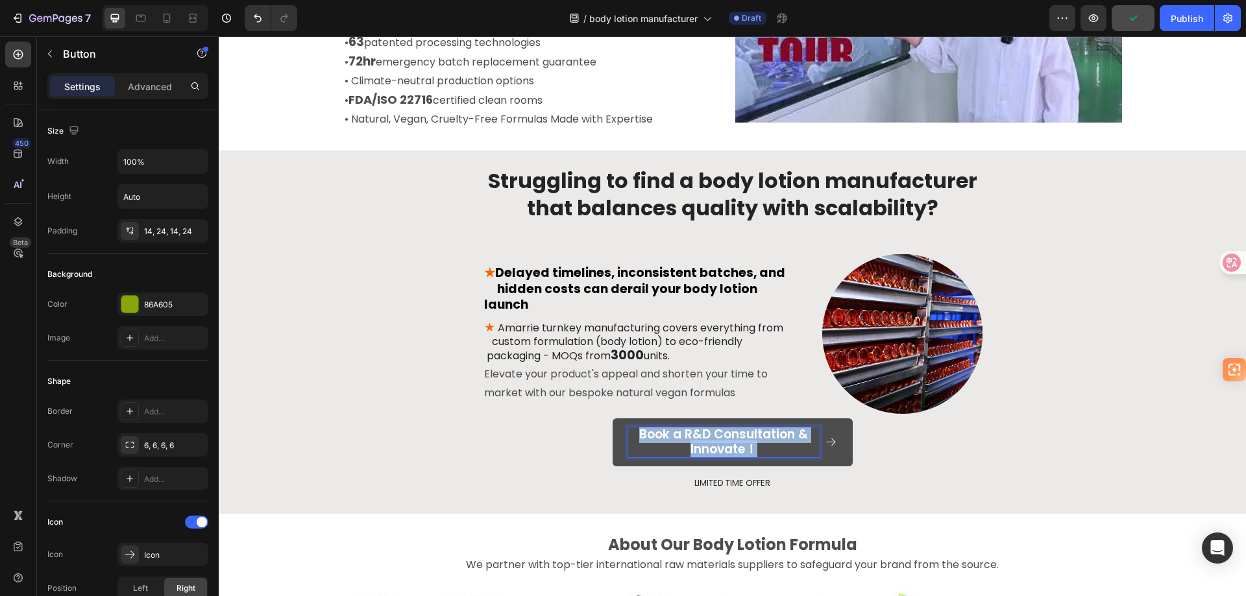
click at [684, 448] on p "Book a R&D Consultation & Innovate！" at bounding box center [723, 443] width 191 height 30
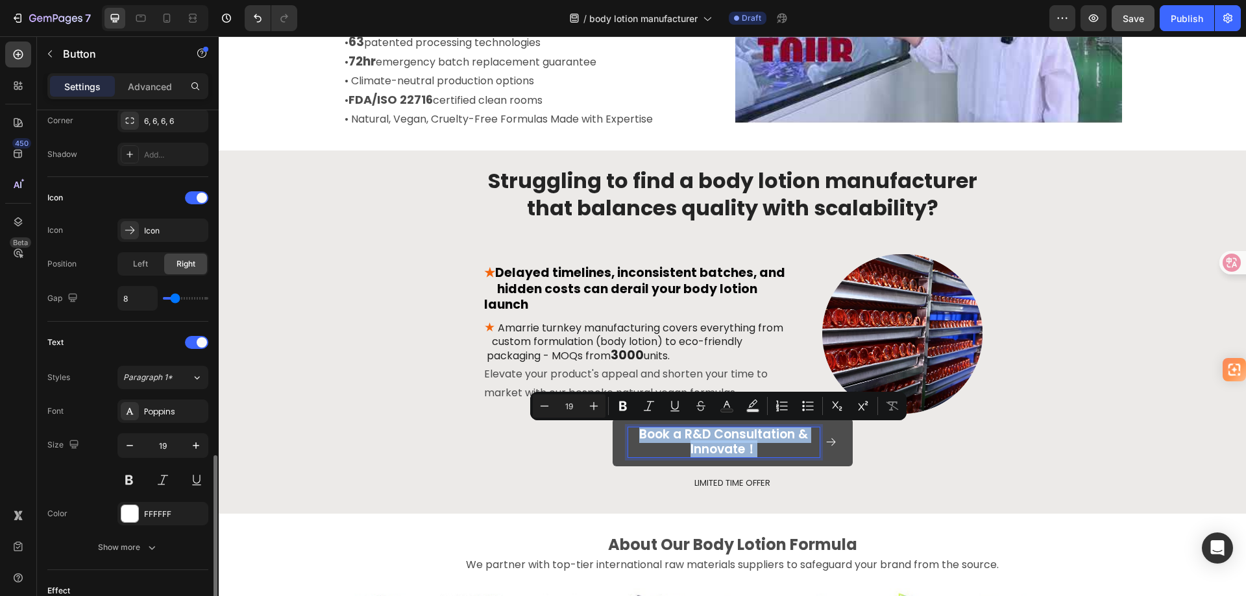
scroll to position [454, 0]
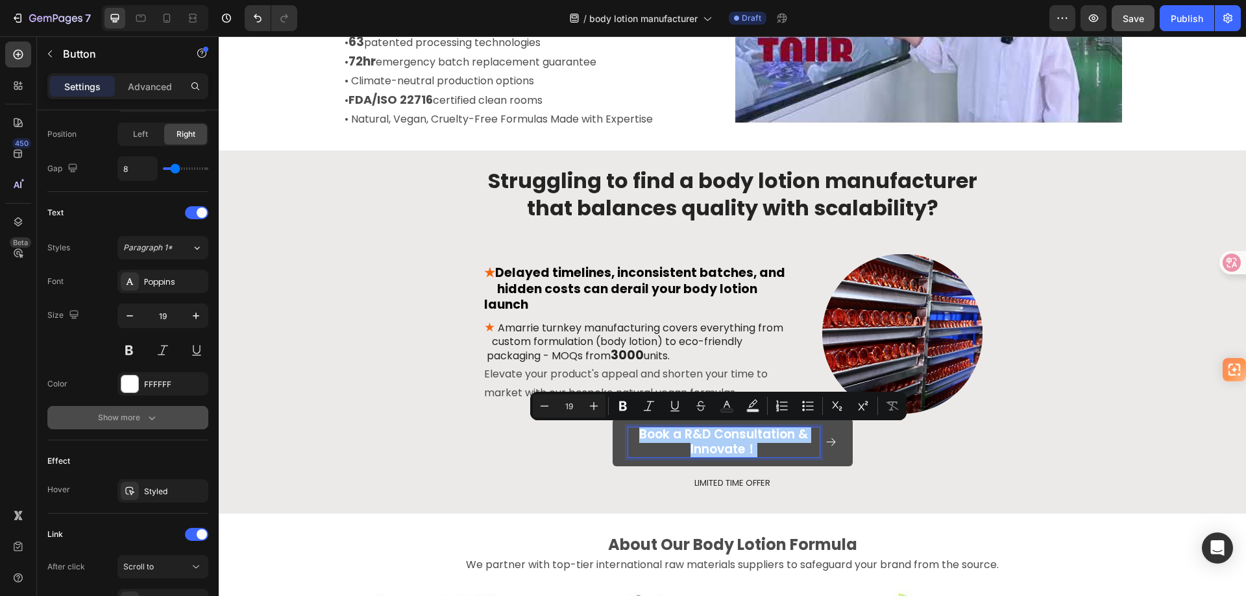
click at [127, 411] on div "Show more" at bounding box center [128, 417] width 60 height 13
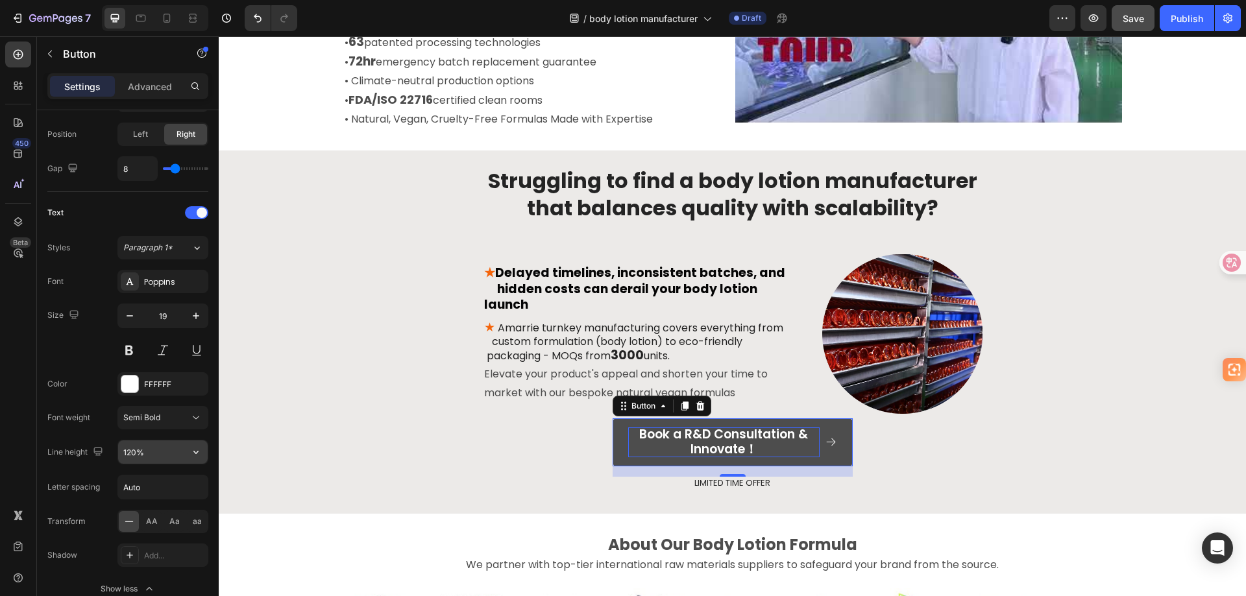
click at [175, 448] on input "120%" at bounding box center [163, 452] width 90 height 23
click at [195, 452] on icon "button" at bounding box center [195, 452] width 13 height 13
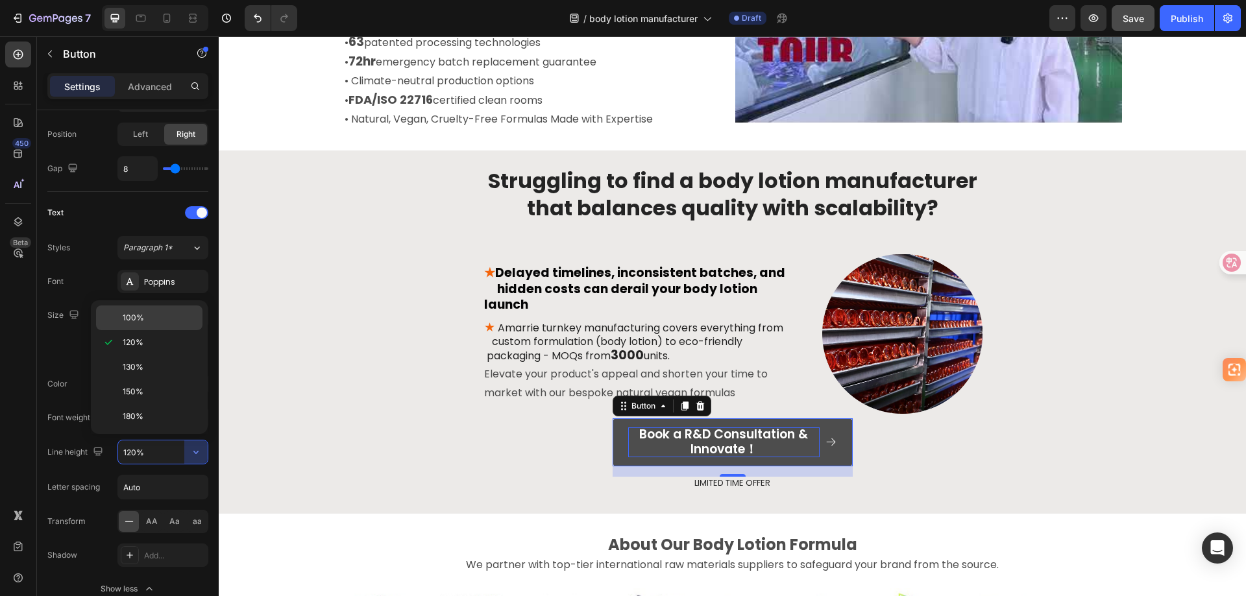
click at [148, 317] on p "100%" at bounding box center [160, 318] width 74 height 12
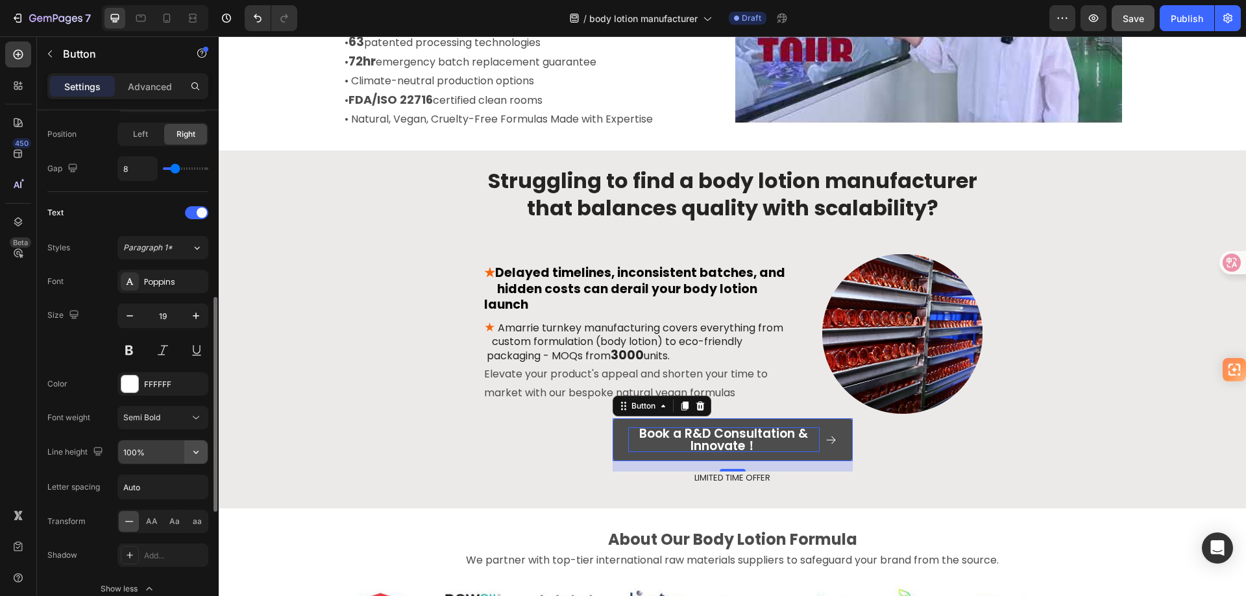
click at [191, 452] on icon "button" at bounding box center [195, 452] width 13 height 13
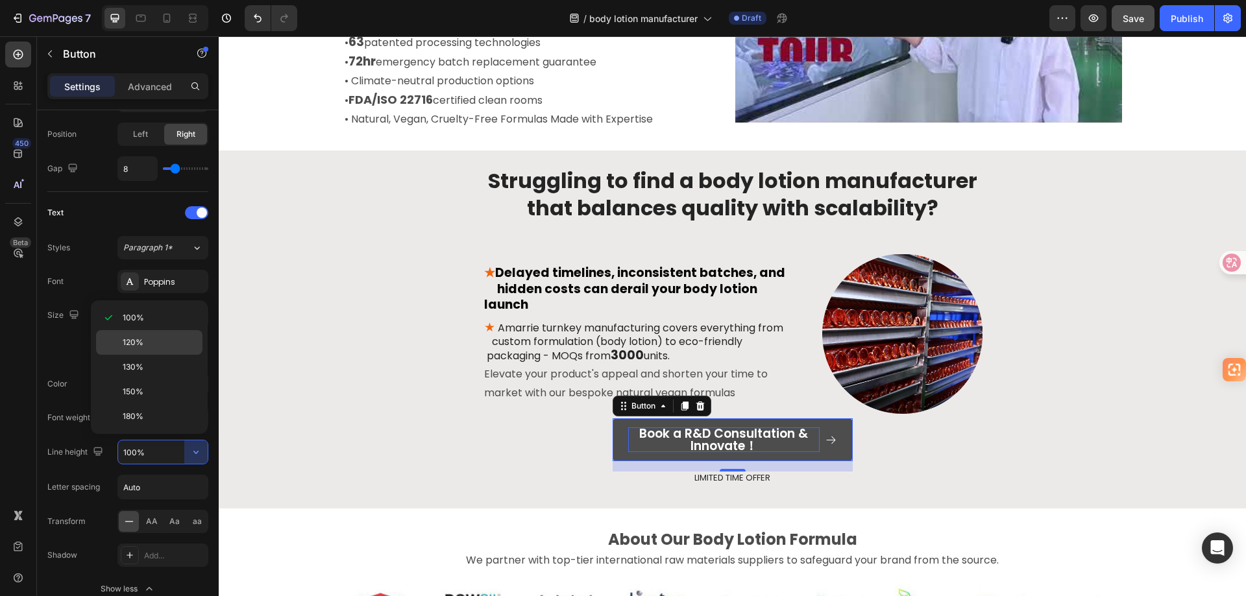
click at [152, 345] on p "120%" at bounding box center [160, 343] width 74 height 12
type input "120%"
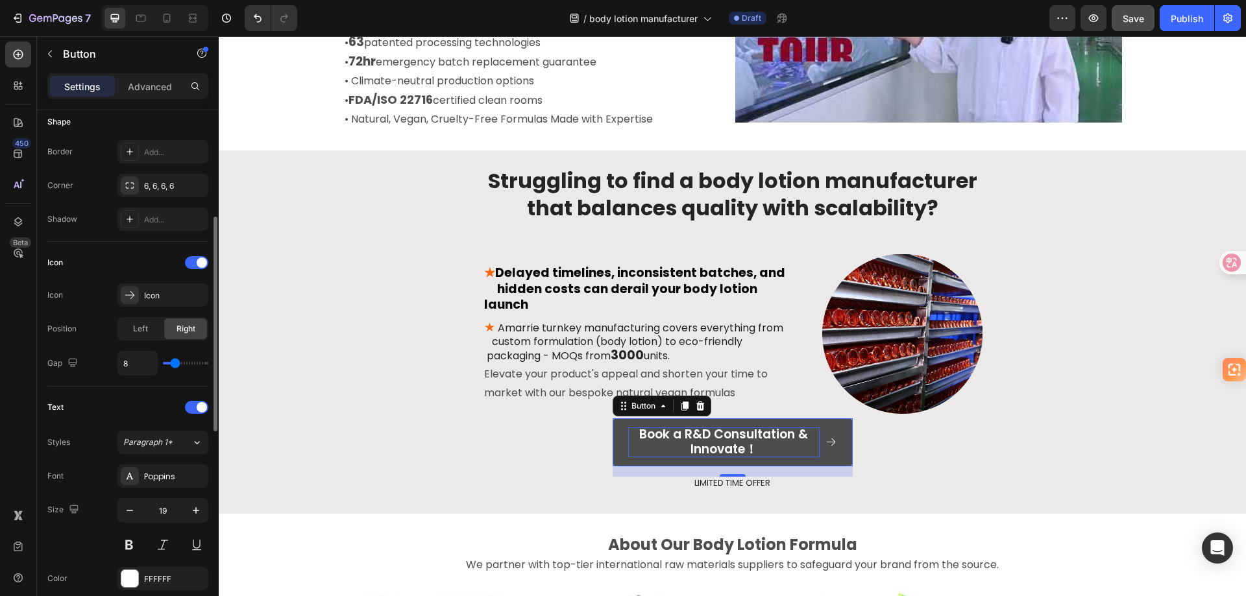
scroll to position [130, 0]
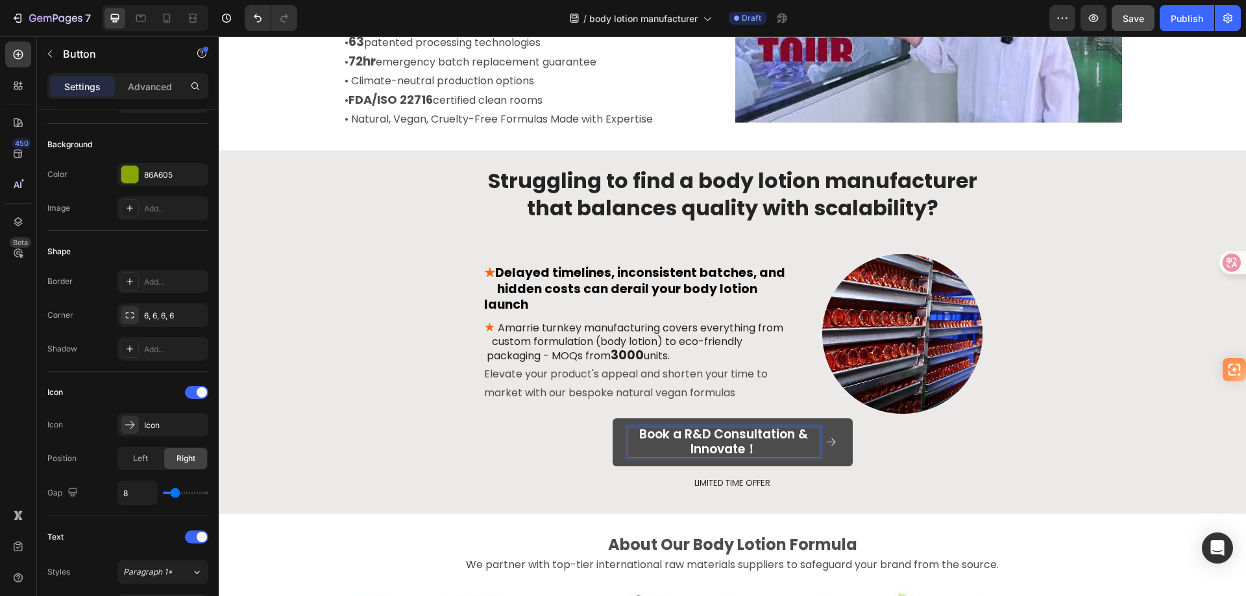
click at [759, 445] on p "Book a R&D Consultation & Innovate！" at bounding box center [723, 443] width 191 height 30
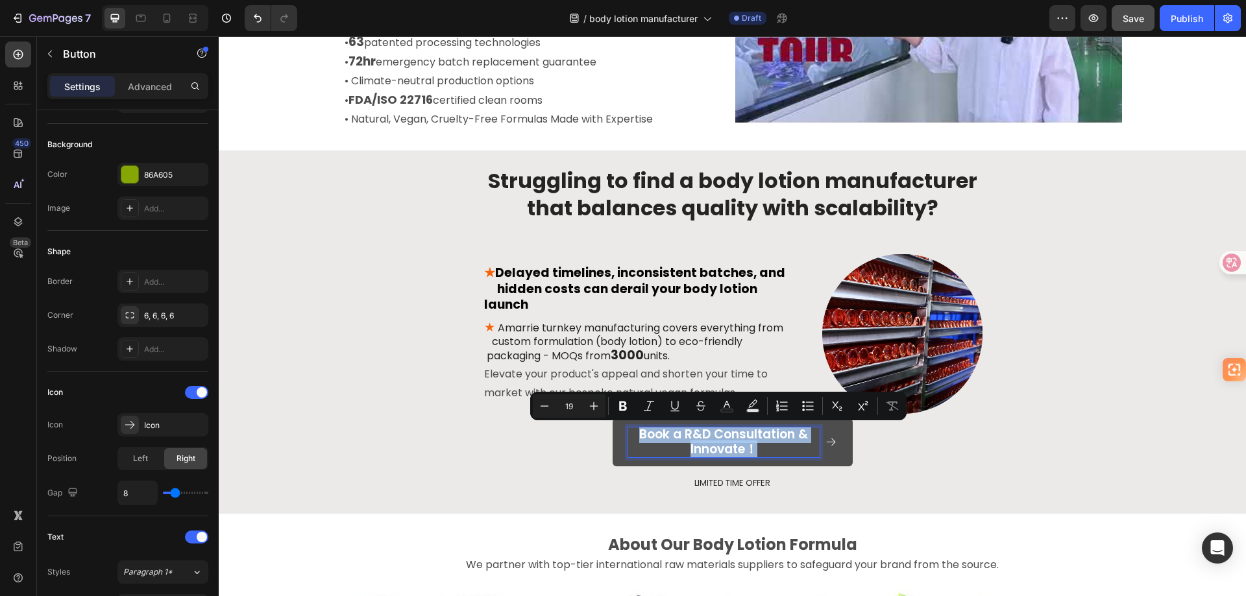
copy p "Book a R&D Consultation & Innovate！"
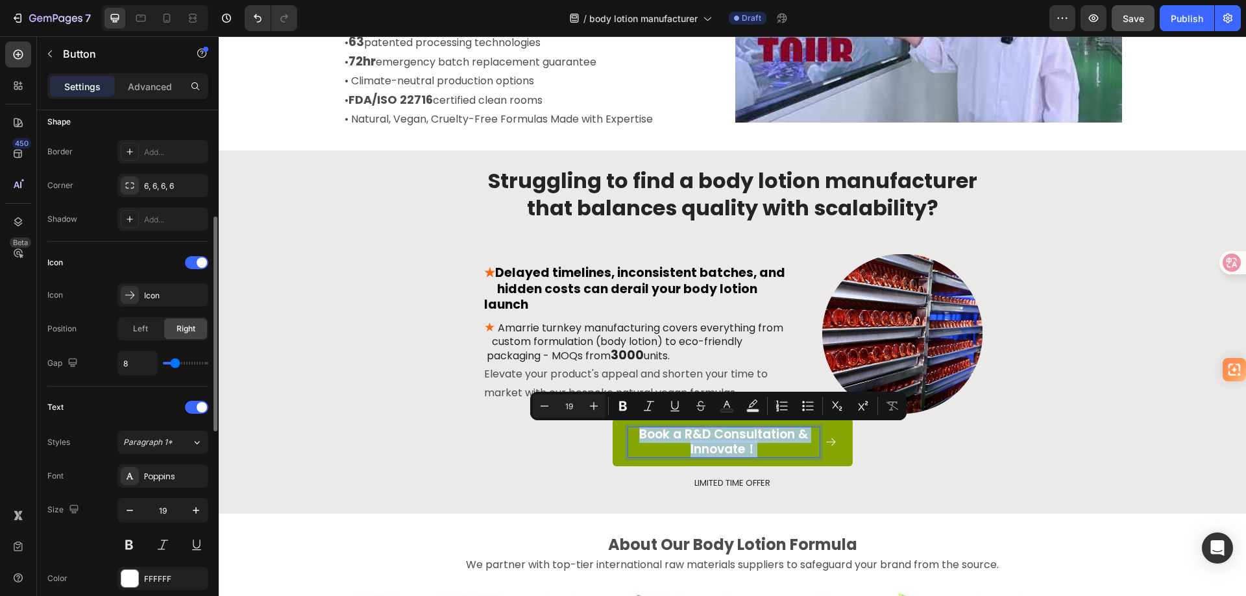
scroll to position [324, 0]
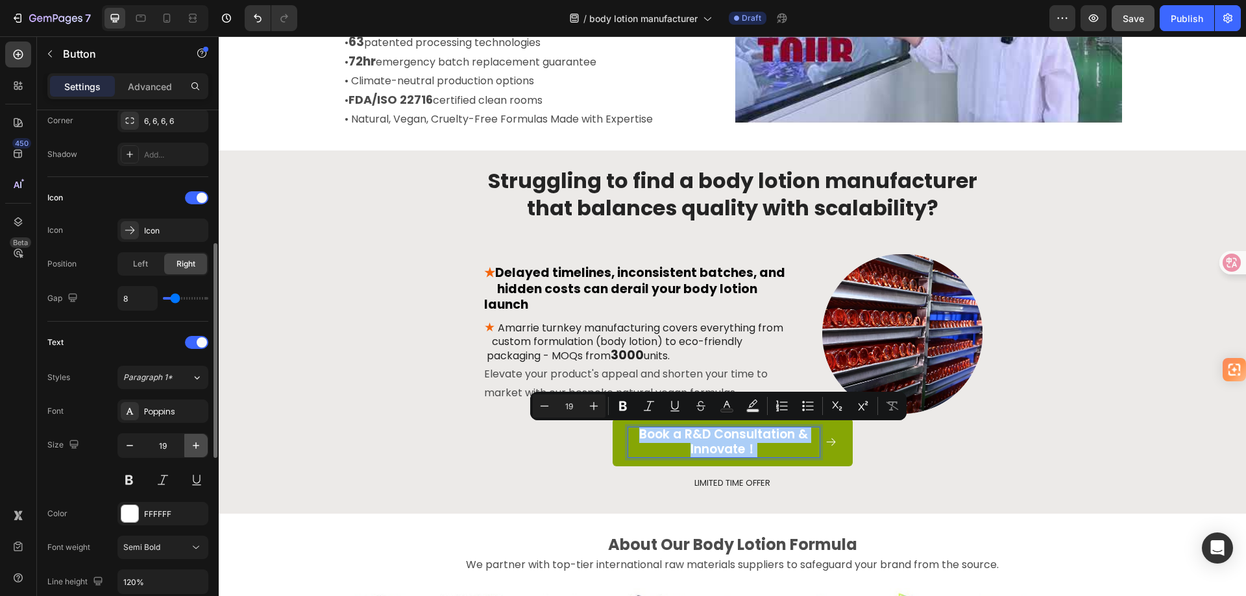
click at [196, 452] on button "button" at bounding box center [195, 445] width 23 height 23
type input "20"
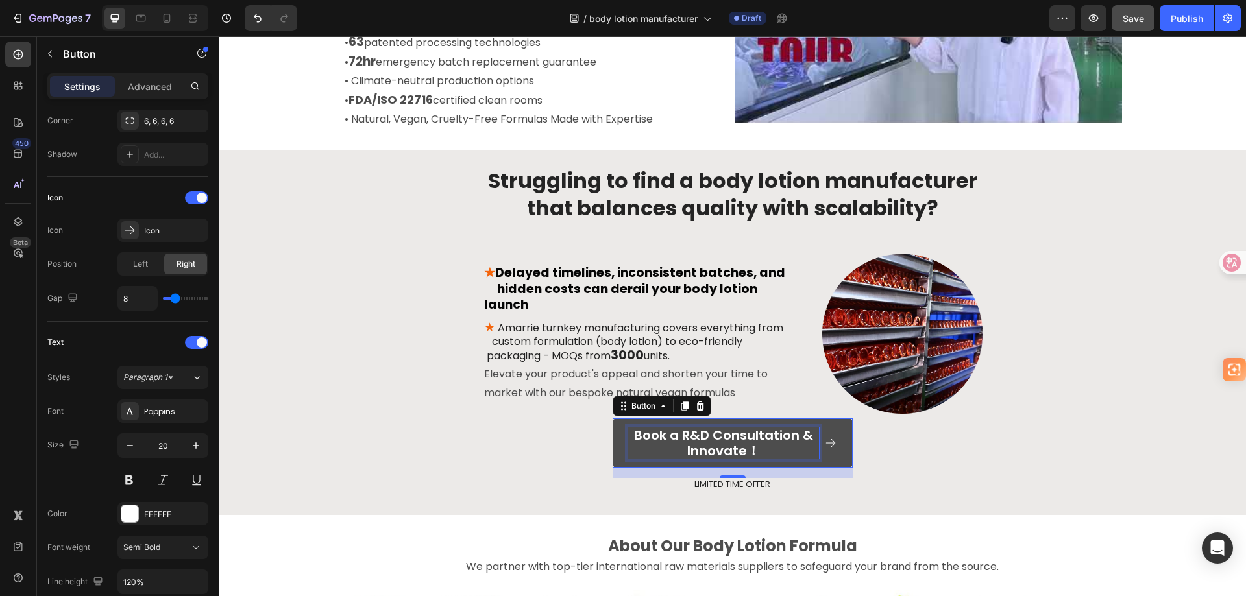
click at [633, 451] on p "Book a R&D Consultation & Innovate！" at bounding box center [723, 443] width 191 height 31
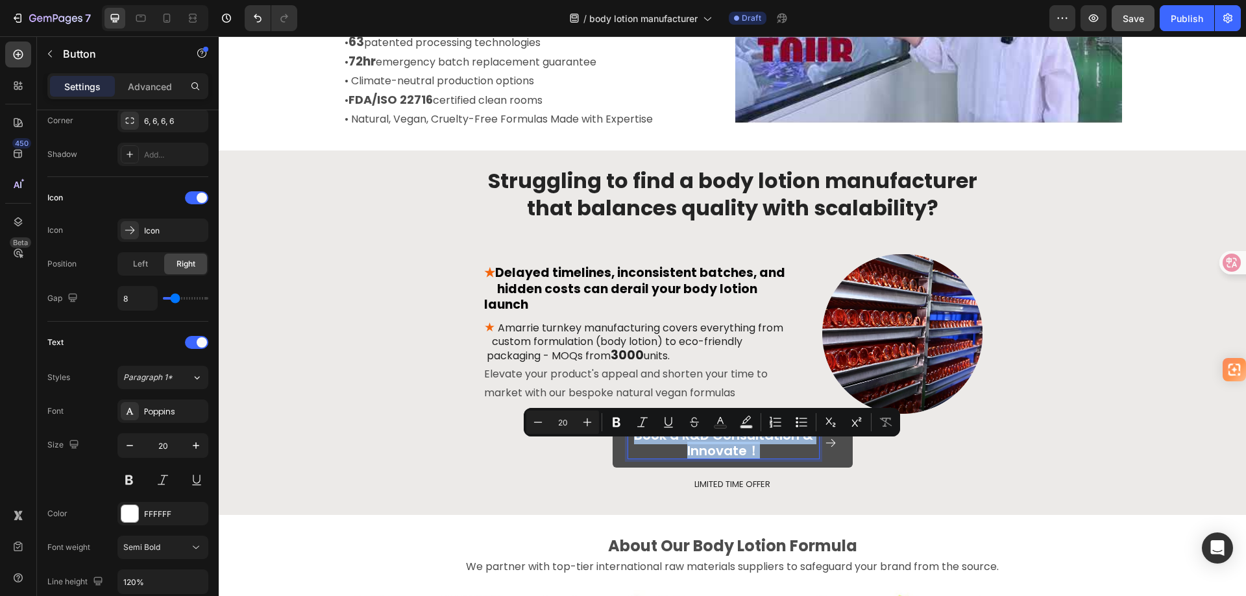
click at [633, 451] on p "Book a R&D Consultation & Innovate！" at bounding box center [723, 443] width 191 height 31
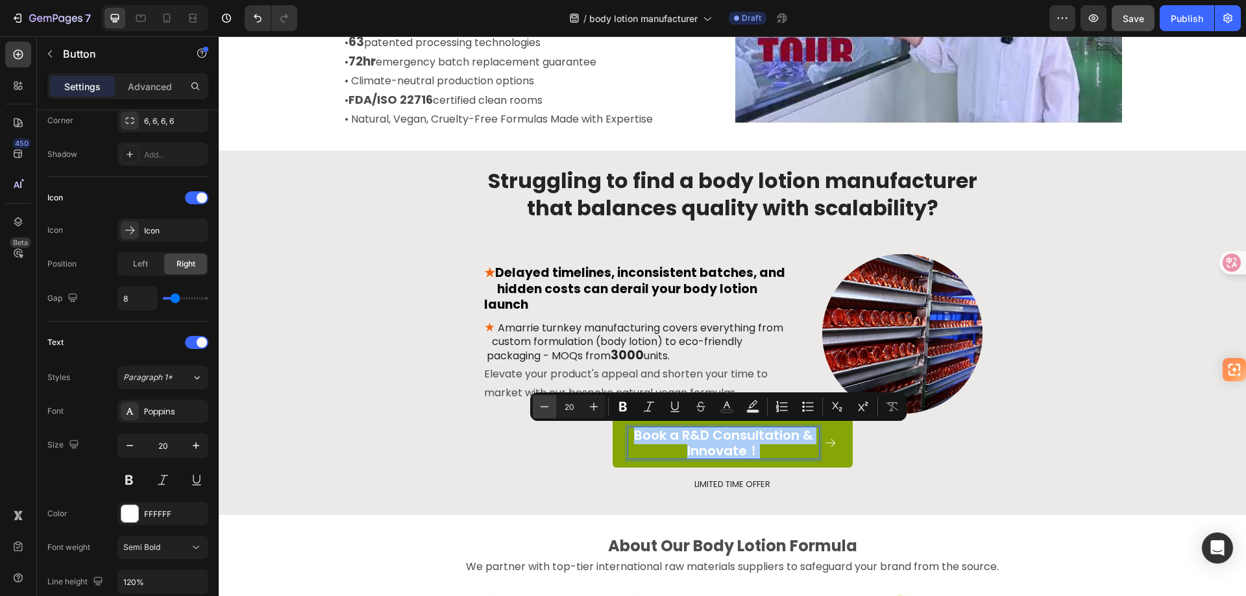
click at [544, 409] on icon "Editor contextual toolbar" at bounding box center [544, 406] width 13 height 13
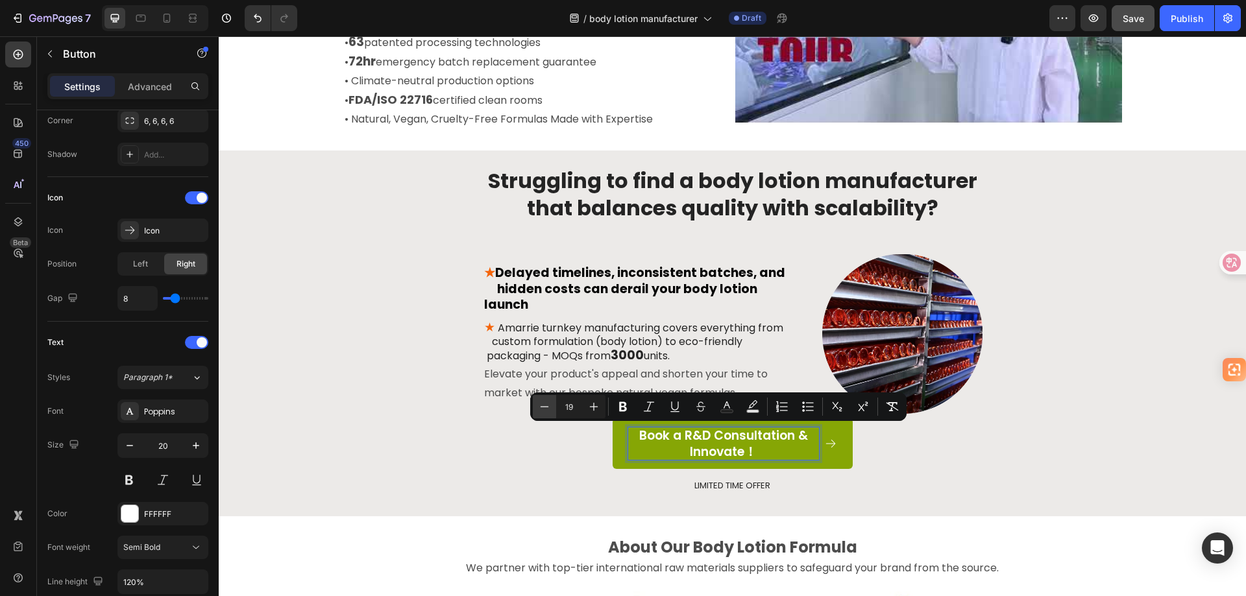
click at [544, 409] on icon "Editor contextual toolbar" at bounding box center [544, 406] width 13 height 13
click at [588, 405] on icon "Editor contextual toolbar" at bounding box center [593, 406] width 13 height 13
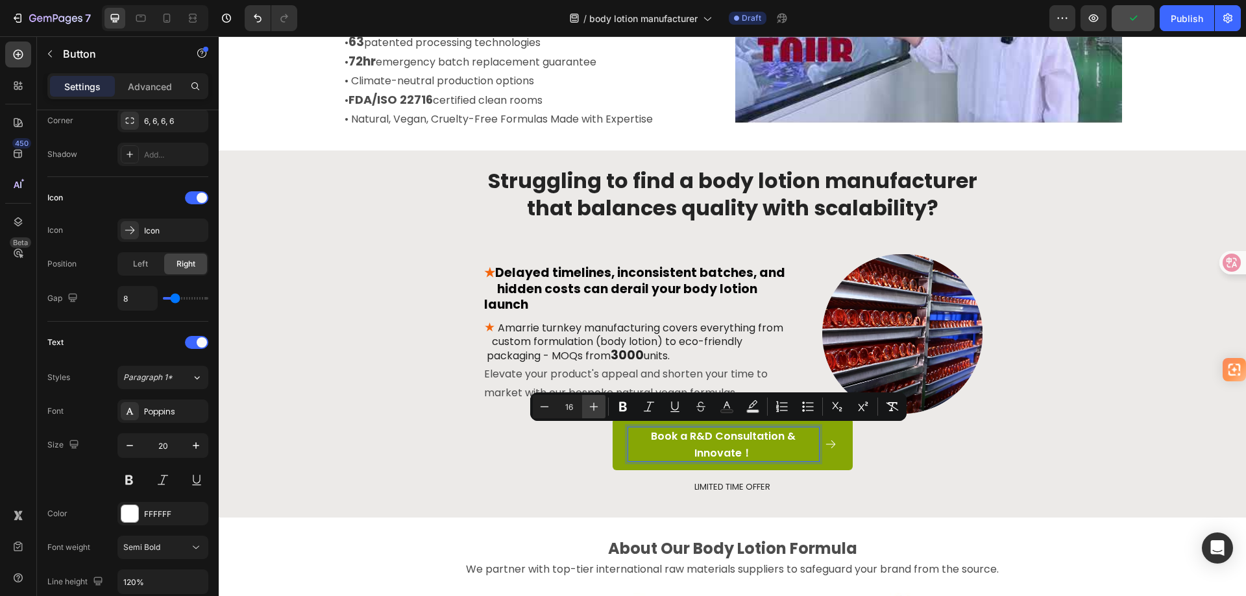
click at [588, 405] on icon "Editor contextual toolbar" at bounding box center [593, 406] width 13 height 13
type input "19"
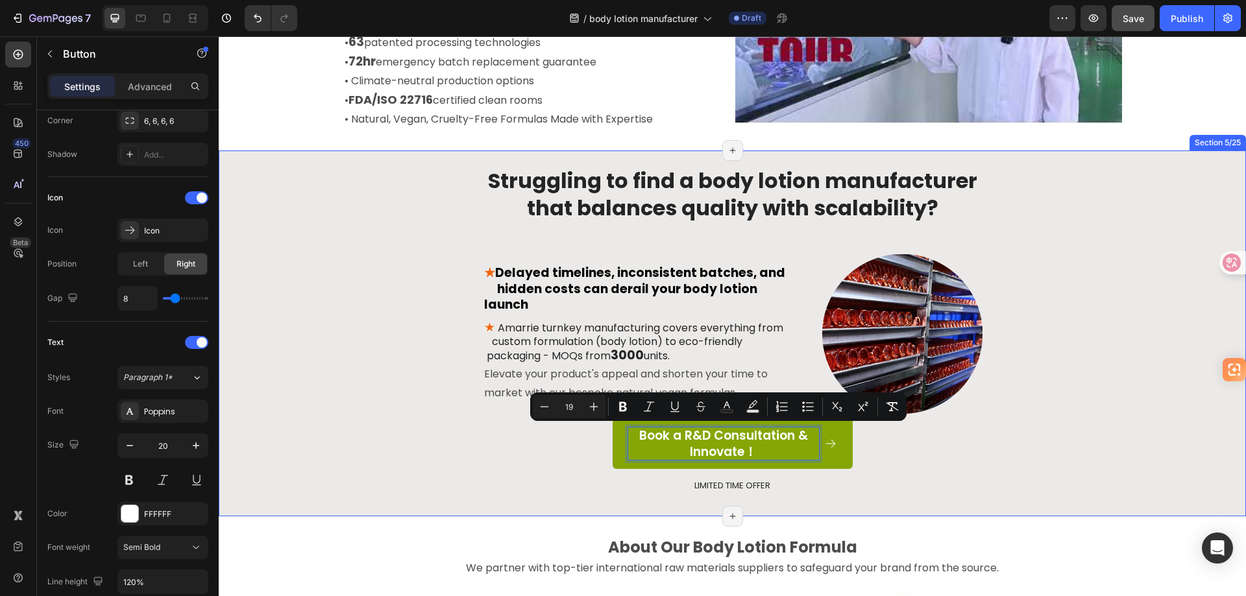
click at [530, 480] on div "Struggling to find a body lotion manufacturer that balances quality with scalab…" at bounding box center [732, 340] width 1008 height 348
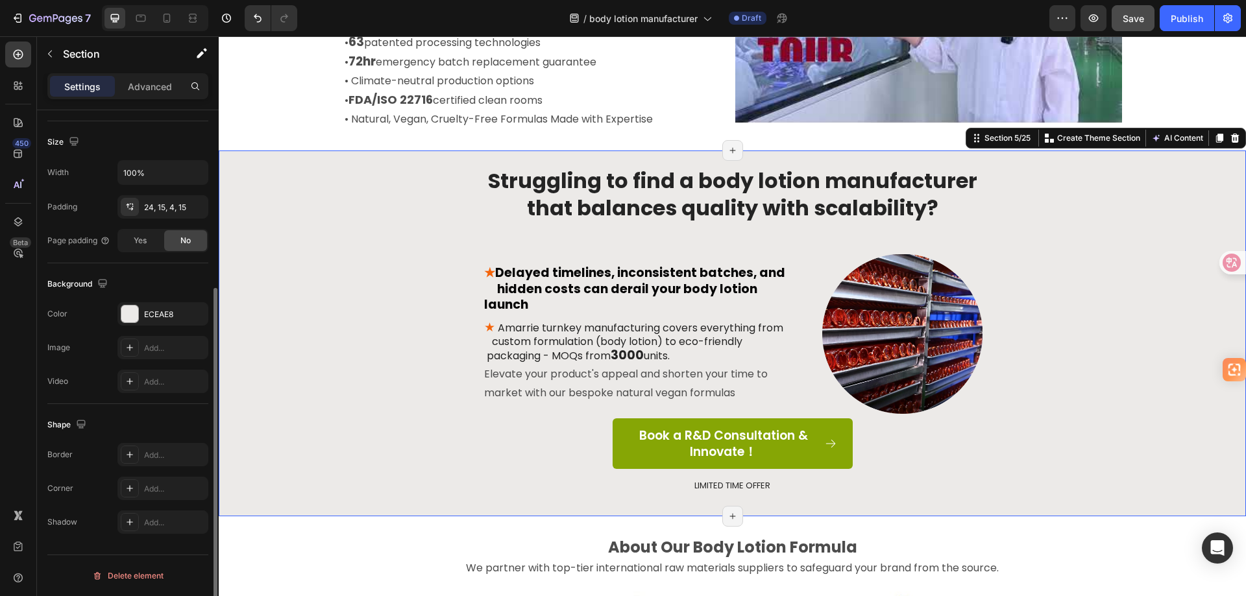
scroll to position [0, 0]
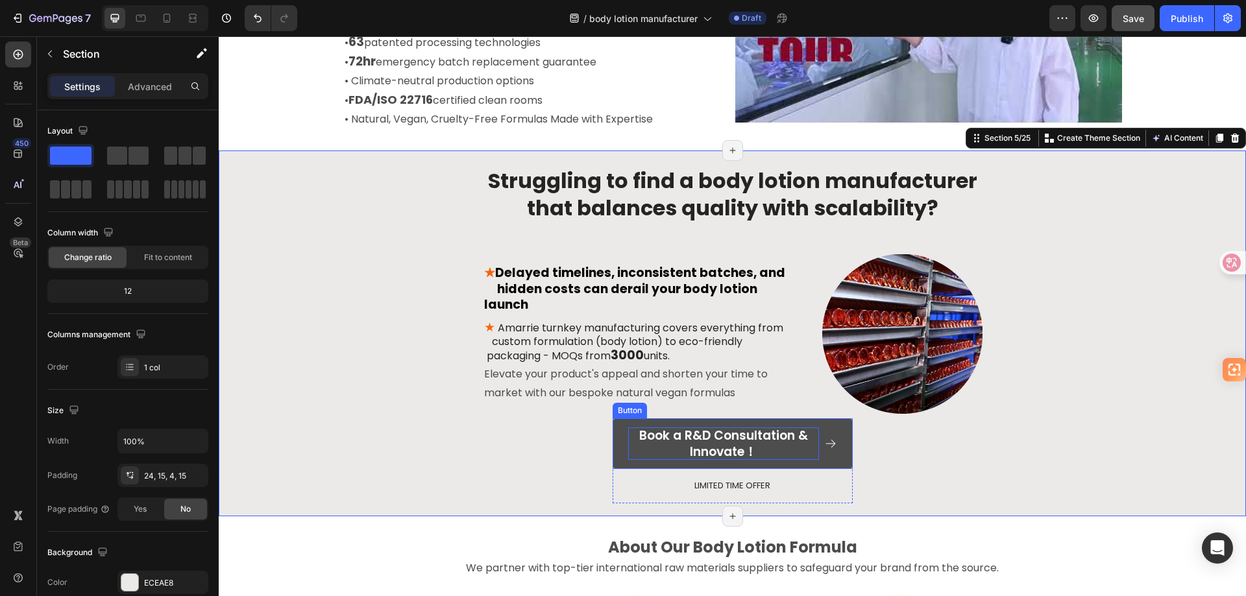
click at [651, 445] on span "Book a R&D Consultation & Innovate！" at bounding box center [723, 444] width 169 height 34
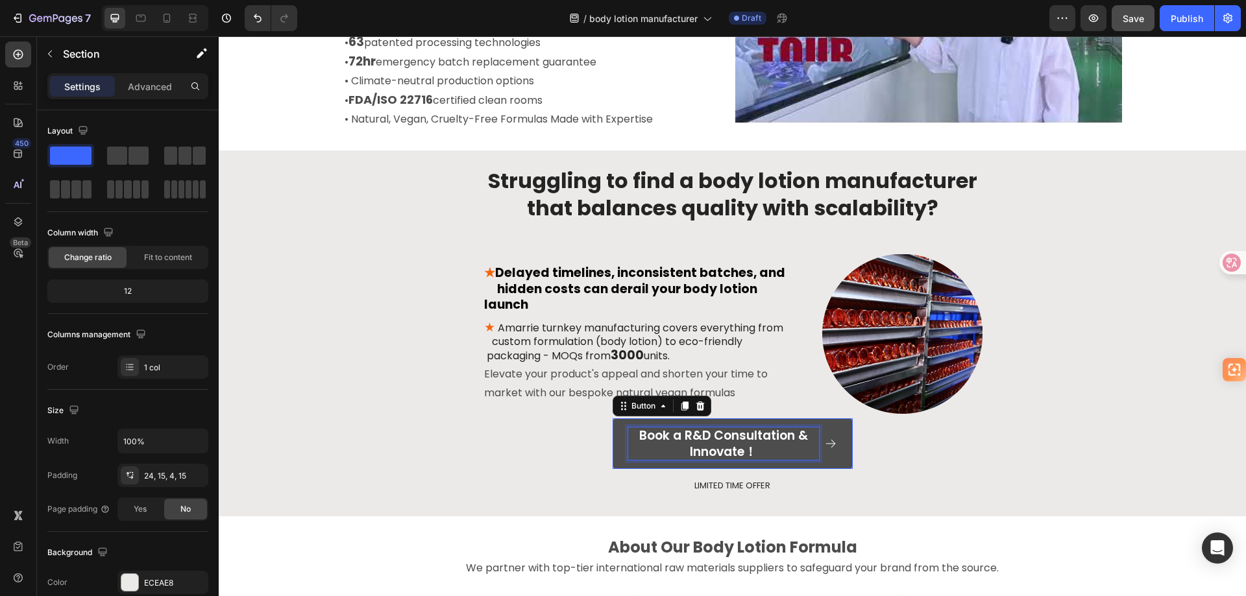
click at [651, 445] on span "Book a R&D Consultation & Innovate！" at bounding box center [723, 444] width 169 height 34
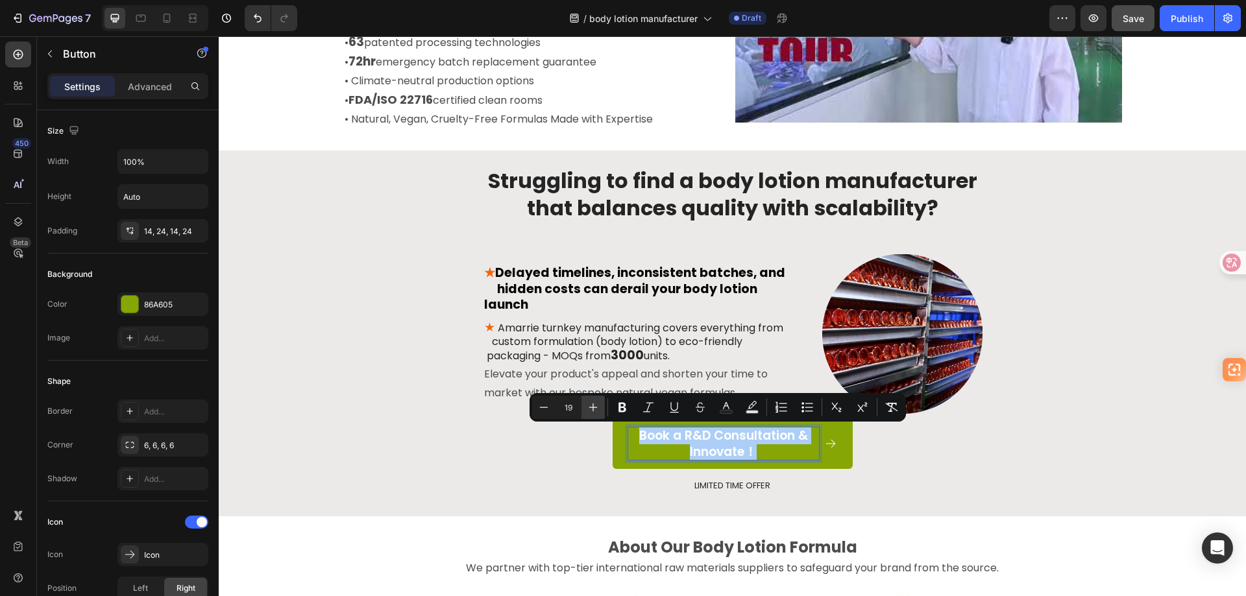
click at [594, 406] on icon "Editor contextual toolbar" at bounding box center [593, 407] width 13 height 13
type input "20"
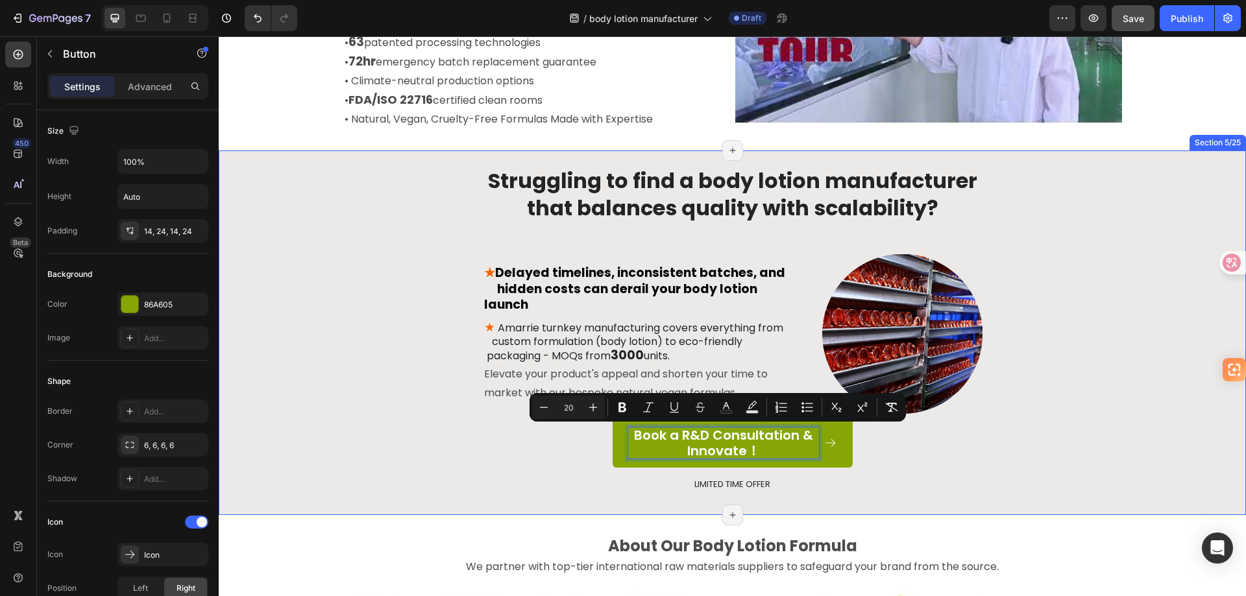
click at [572, 469] on div "Struggling to find a body lotion manufacturer that balances quality with scalab…" at bounding box center [732, 339] width 1008 height 347
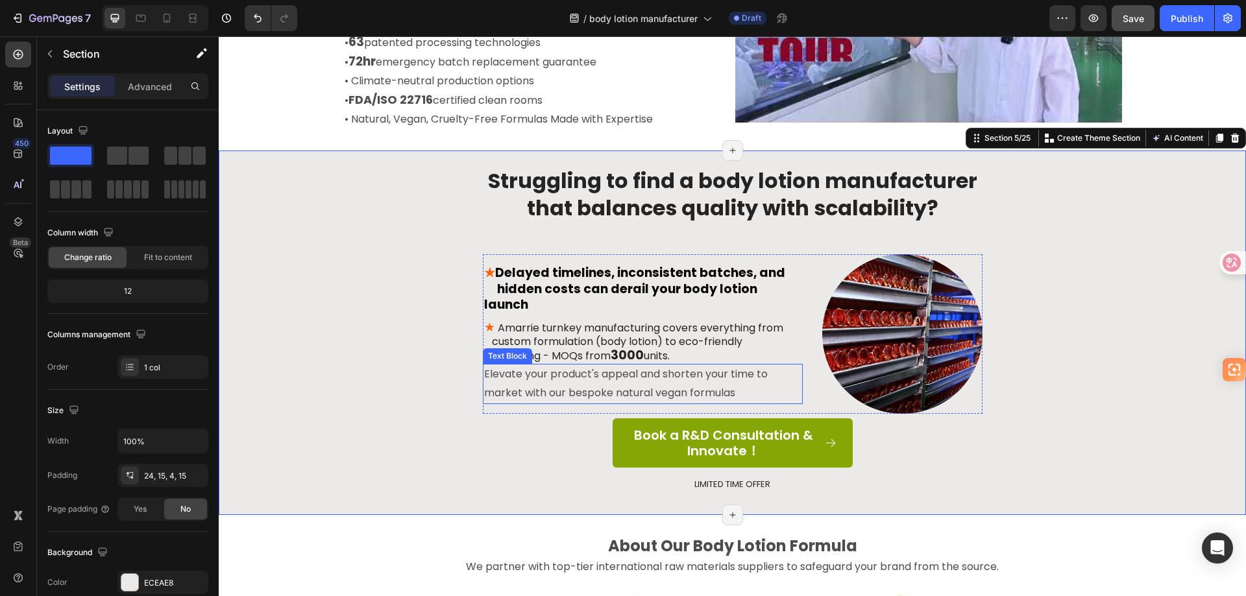
click at [550, 372] on p "Elevate your product's appeal and shorten your time to market with our bespoke …" at bounding box center [642, 384] width 317 height 38
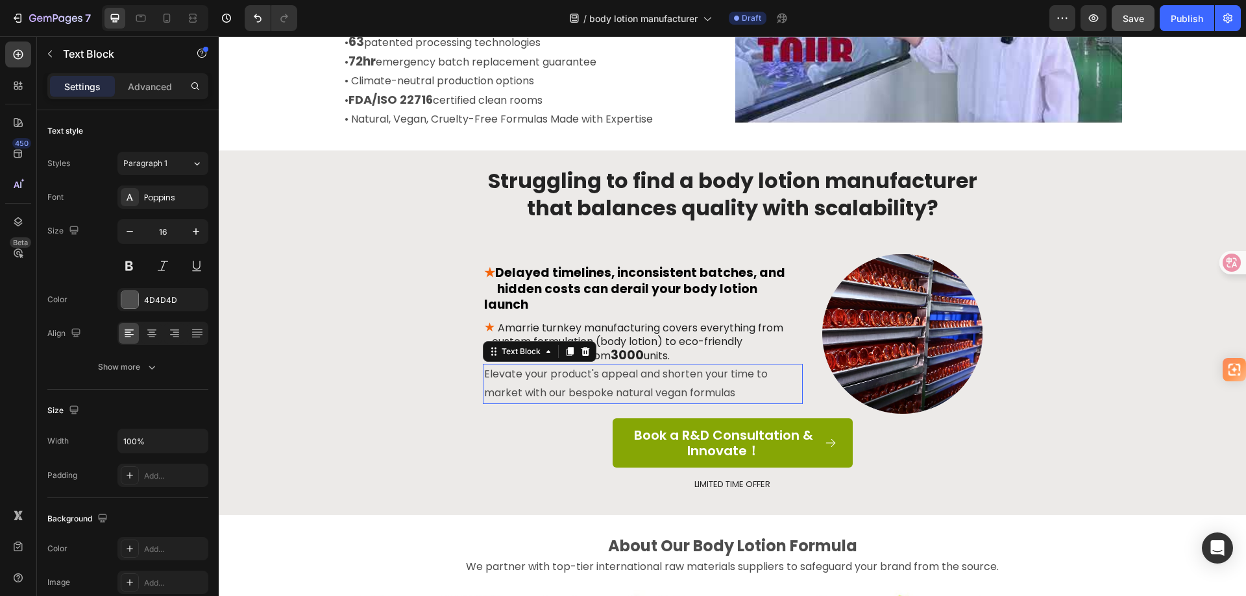
click at [550, 372] on p "Elevate your product's appeal and shorten your time to market with our bespoke …" at bounding box center [642, 384] width 317 height 38
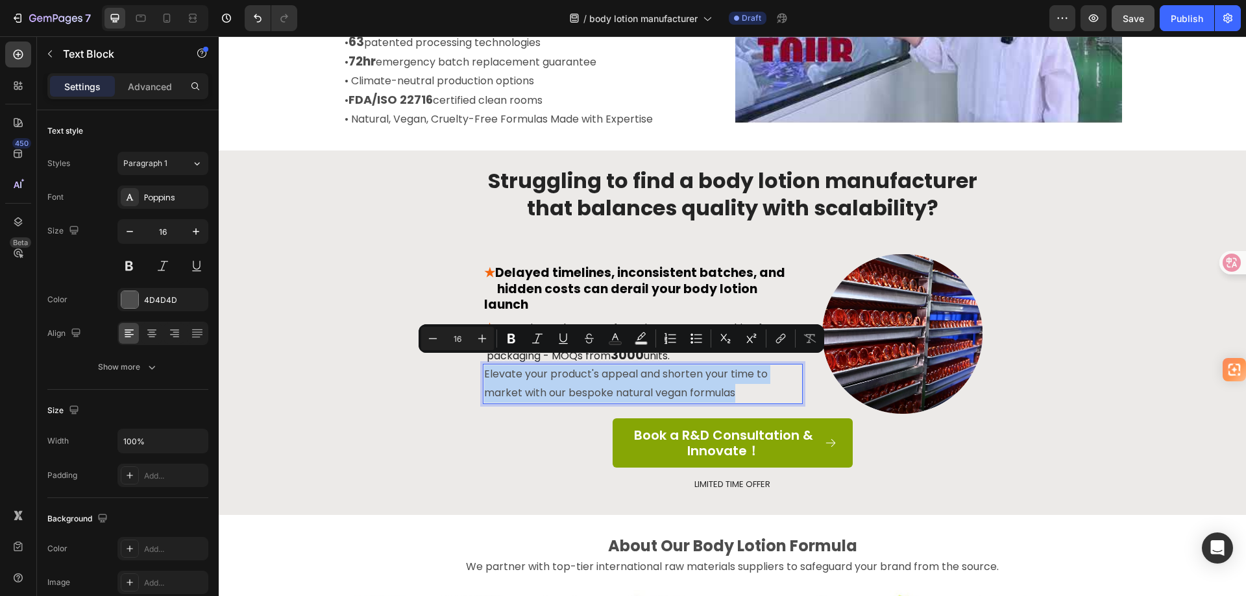
click at [543, 372] on p "Elevate your product's appeal and shorten your time to market with our bespoke …" at bounding box center [642, 384] width 317 height 38
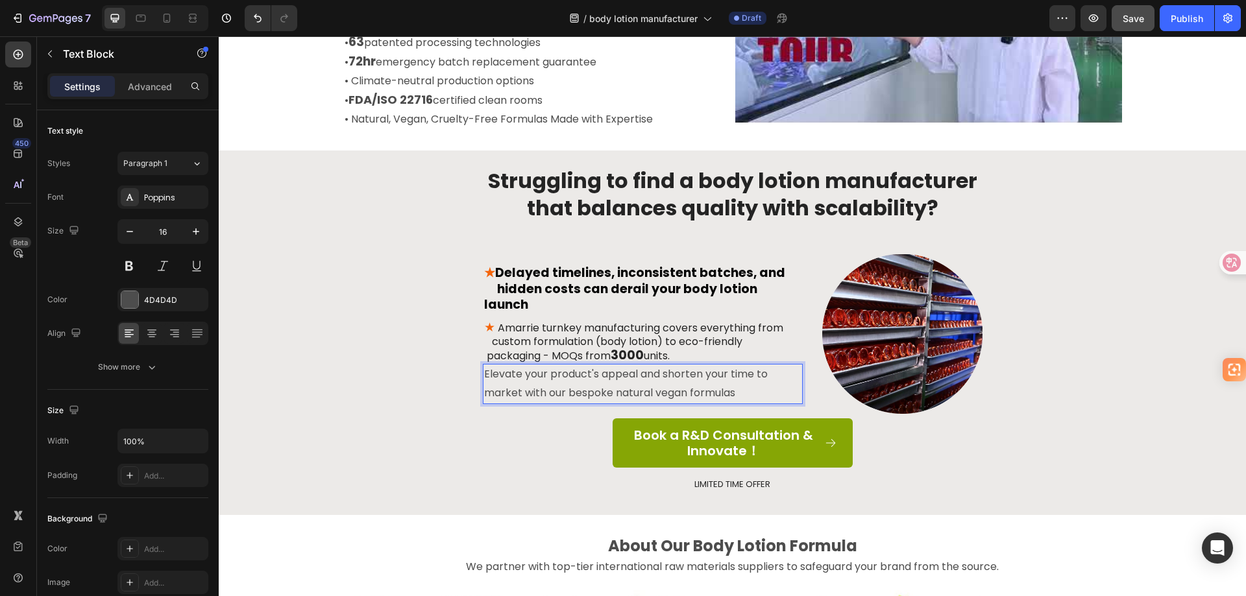
click at [484, 368] on p "Elevate your product's appeal and shorten your time to market with our bespoke …" at bounding box center [642, 384] width 317 height 38
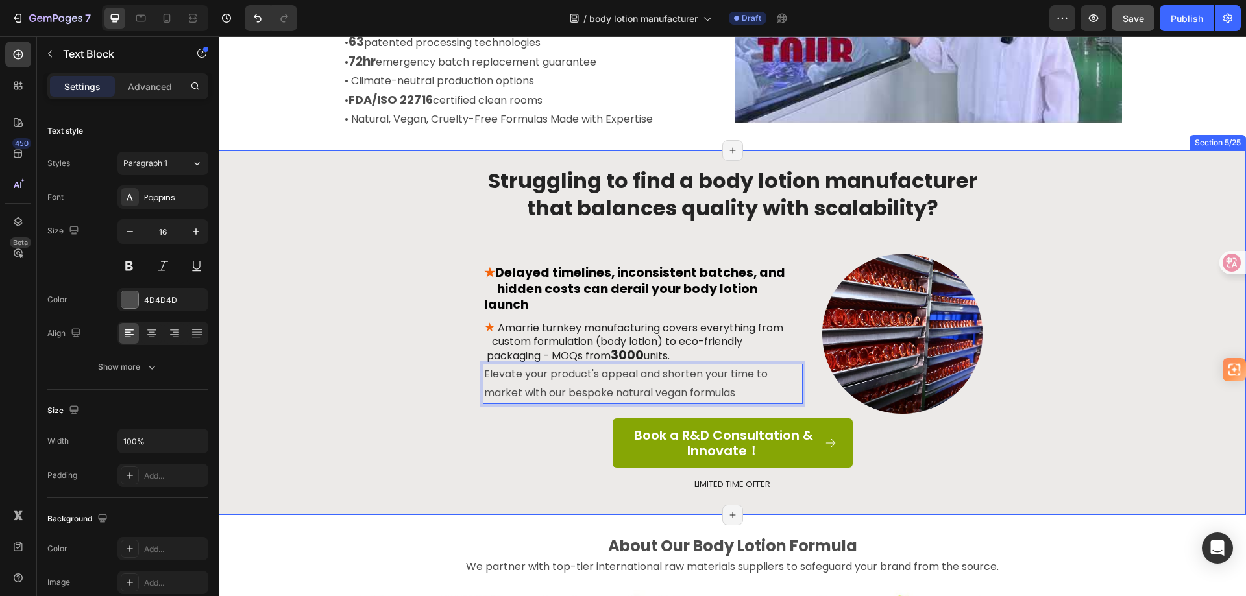
click at [430, 362] on div "Struggling to find a body lotion manufacturer that balances quality with scalab…" at bounding box center [732, 339] width 1008 height 347
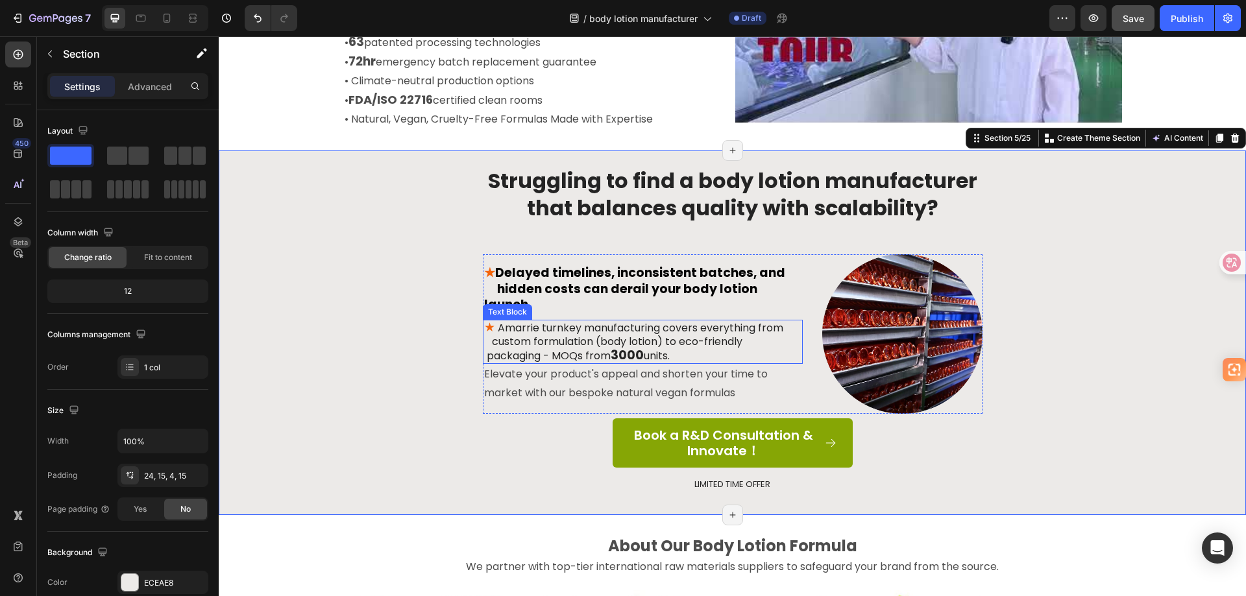
click at [602, 334] on p "★ Amarrie turnkey manufacturing covers everything from custom formulation (body…" at bounding box center [642, 342] width 317 height 42
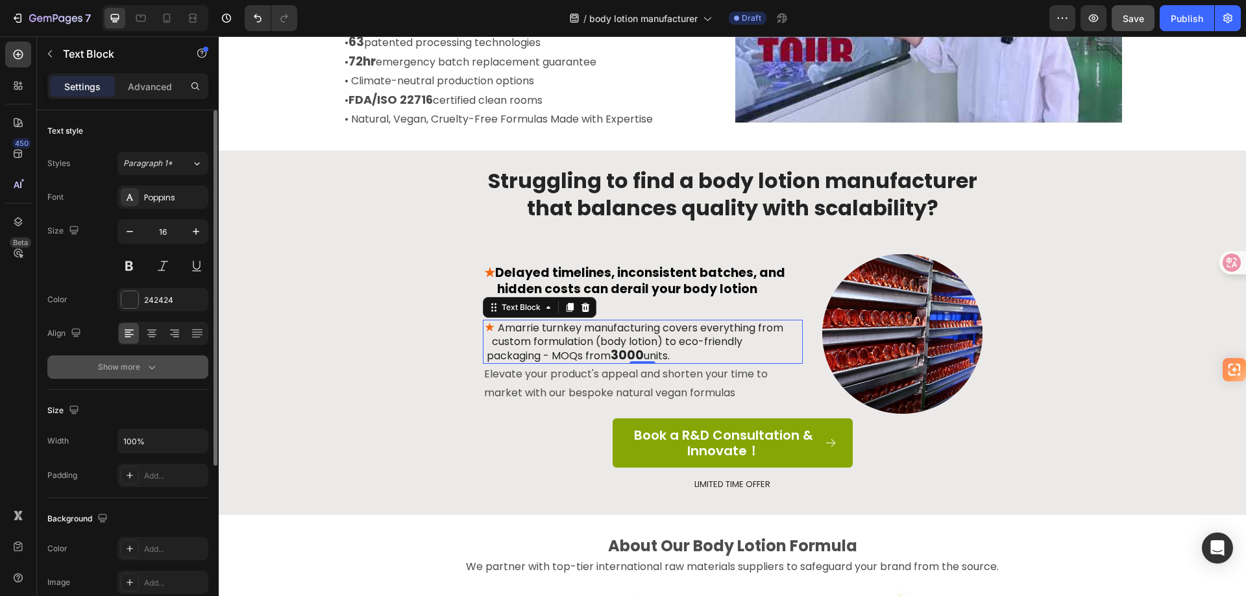
click at [147, 371] on icon "button" at bounding box center [151, 367] width 13 height 13
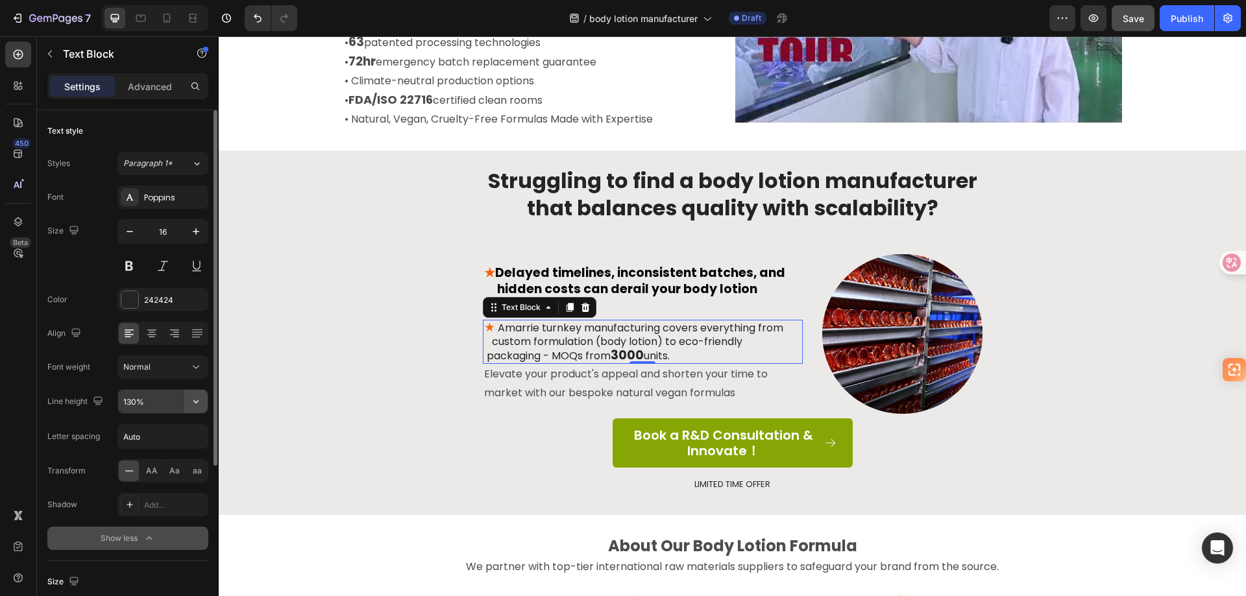
click at [193, 396] on icon "button" at bounding box center [195, 401] width 13 height 13
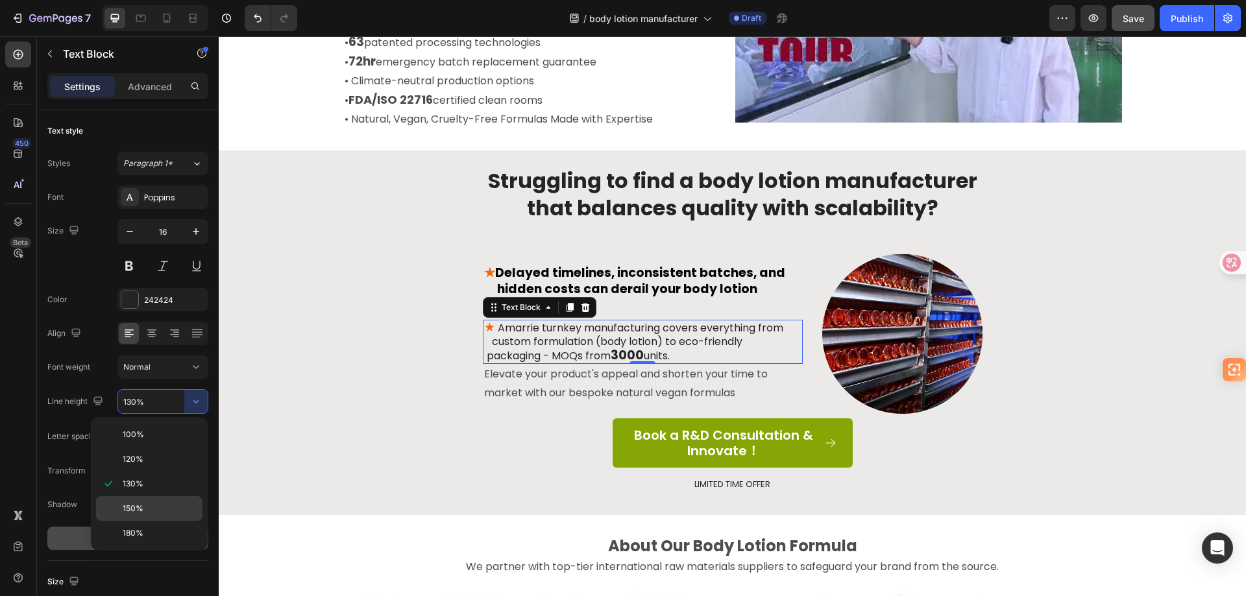
click at [147, 506] on p "150%" at bounding box center [160, 509] width 74 height 12
type input "150%"
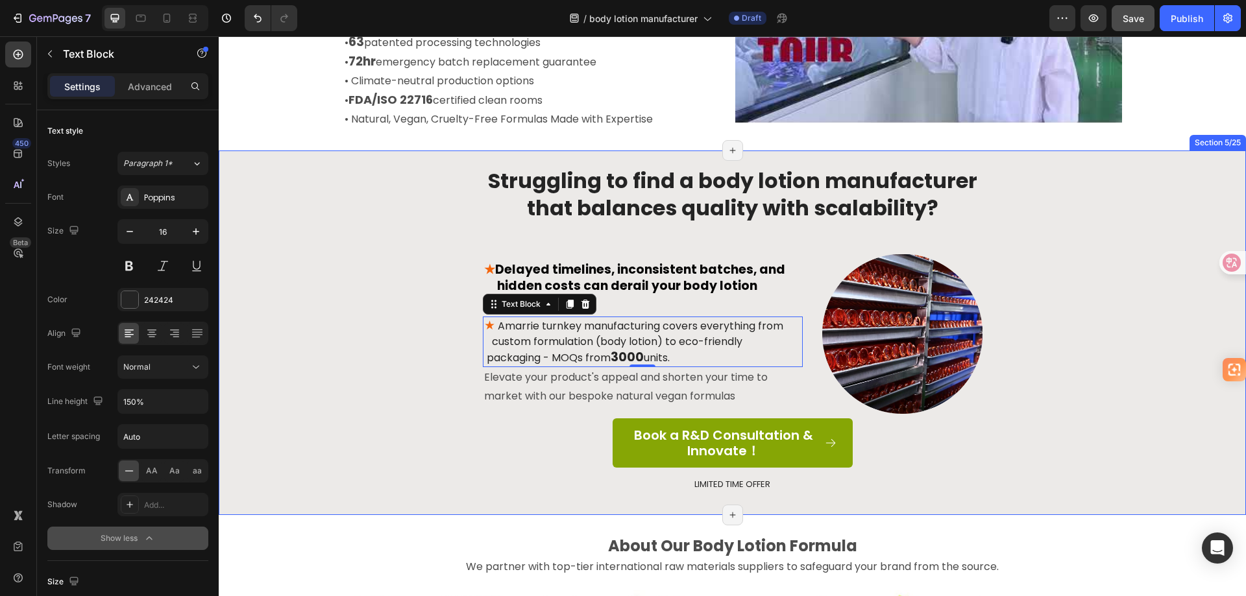
click at [378, 411] on div "Struggling to find a body lotion manufacturer that balances quality with scalab…" at bounding box center [732, 339] width 1008 height 347
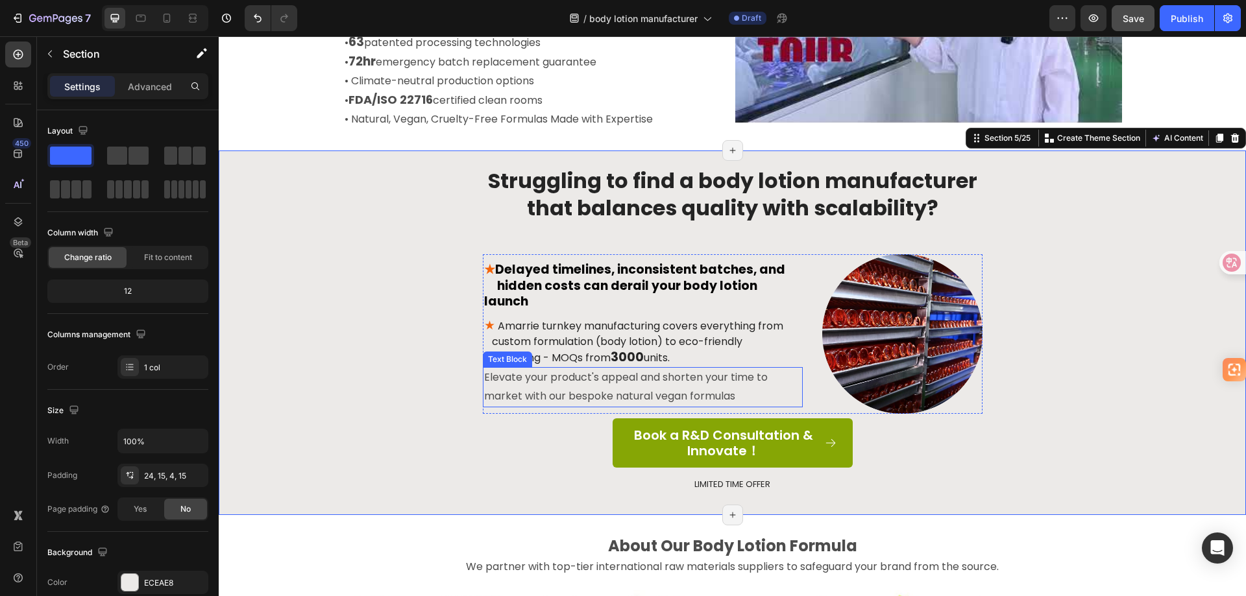
click at [575, 370] on p "Elevate your product's appeal and shorten your time to market with our bespoke …" at bounding box center [642, 388] width 317 height 38
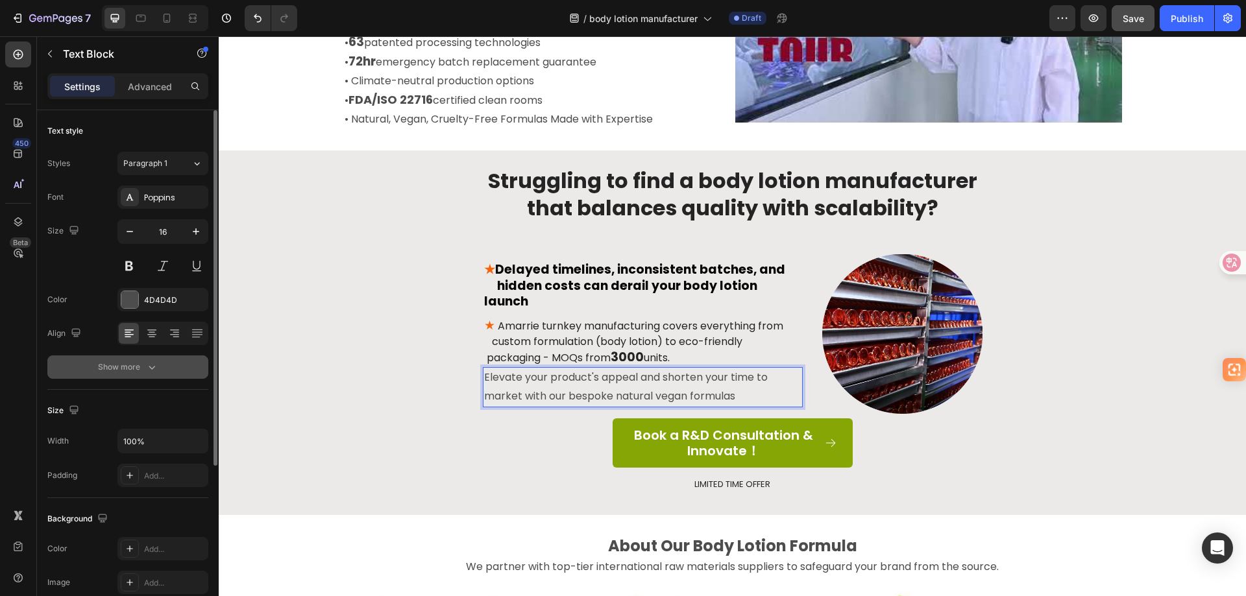
click at [156, 365] on icon "button" at bounding box center [151, 367] width 13 height 13
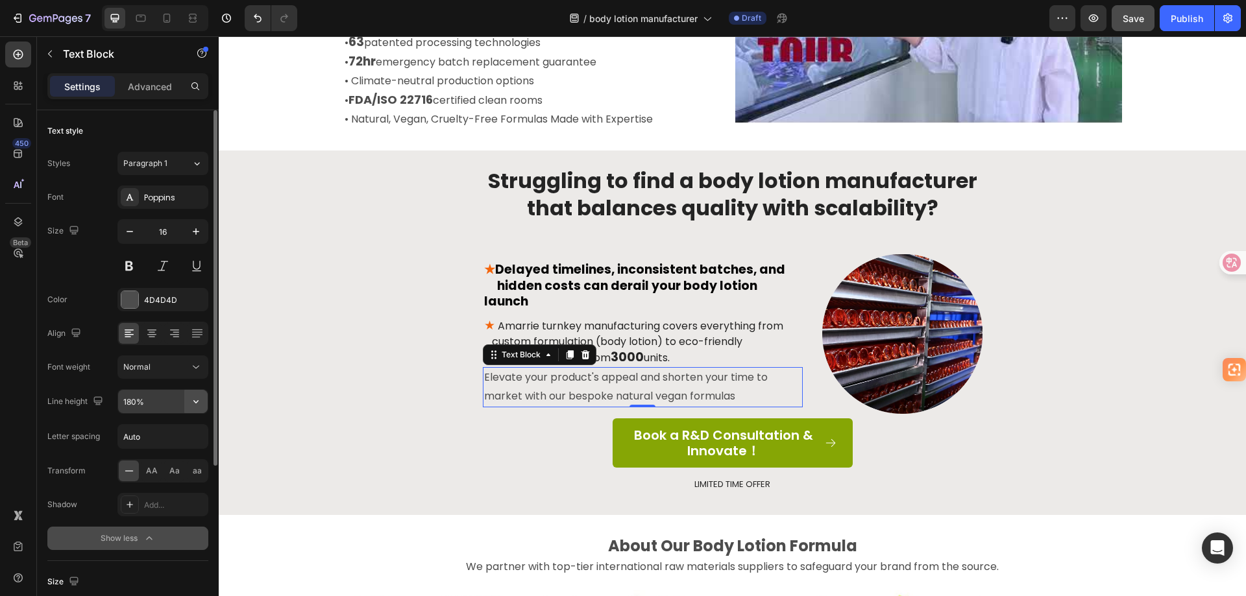
click at [197, 399] on icon "button" at bounding box center [195, 401] width 13 height 13
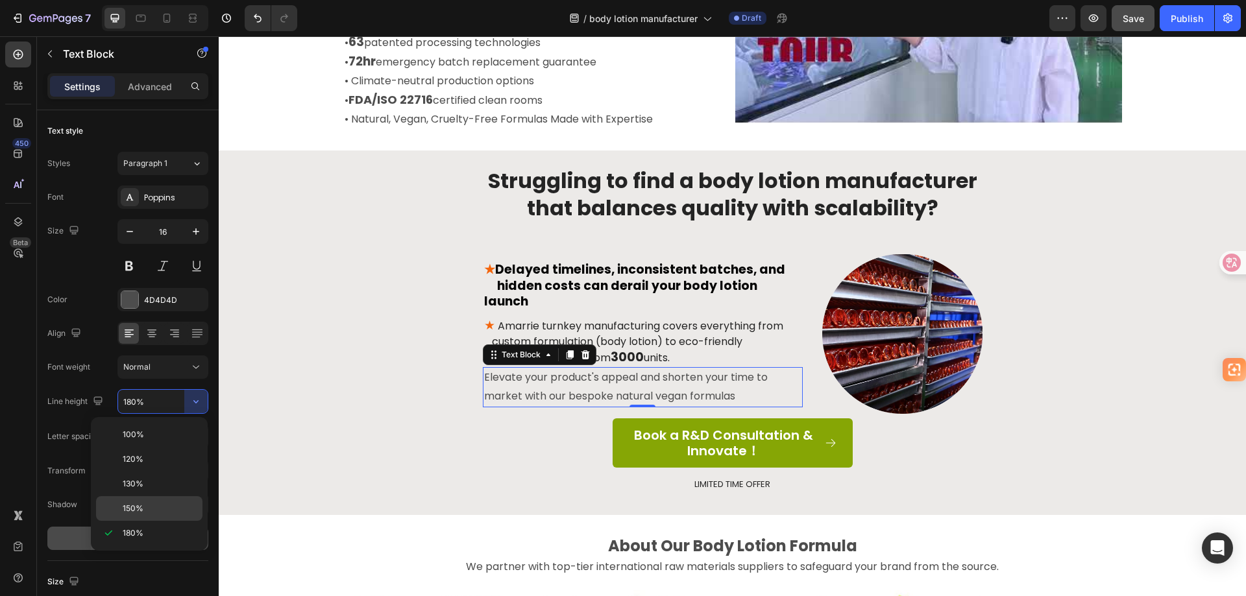
click at [157, 502] on div "150%" at bounding box center [149, 508] width 106 height 25
type input "150%"
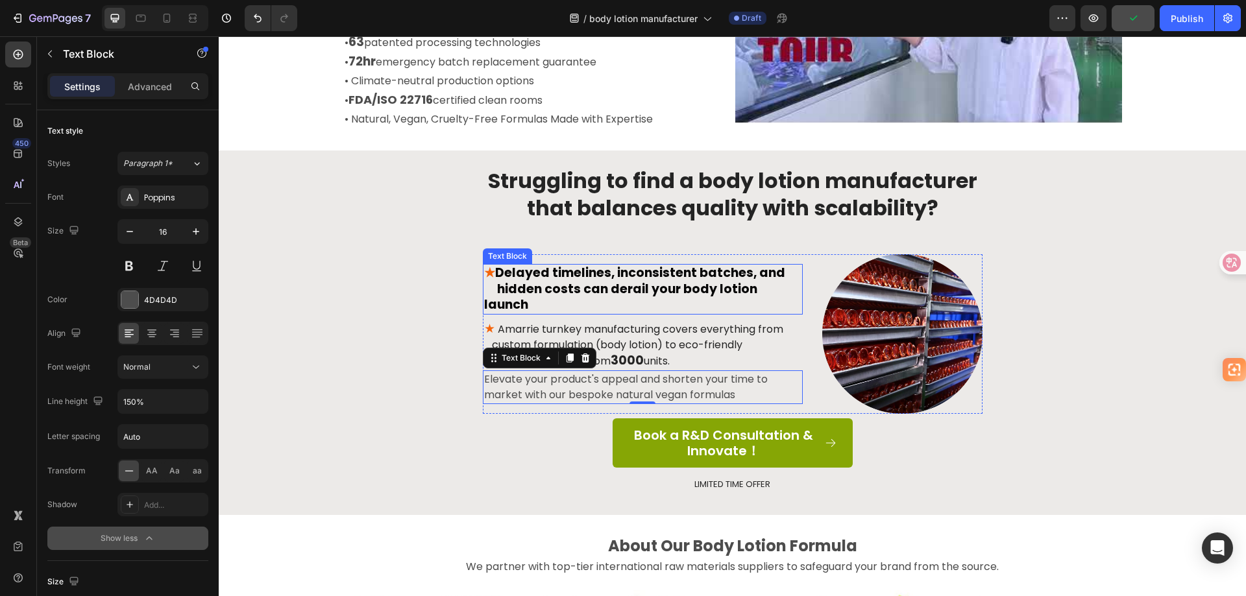
click at [592, 279] on span "Delayed timelines, inconsistent batches, and hidden costs can derail your body …" at bounding box center [642, 288] width 317 height 49
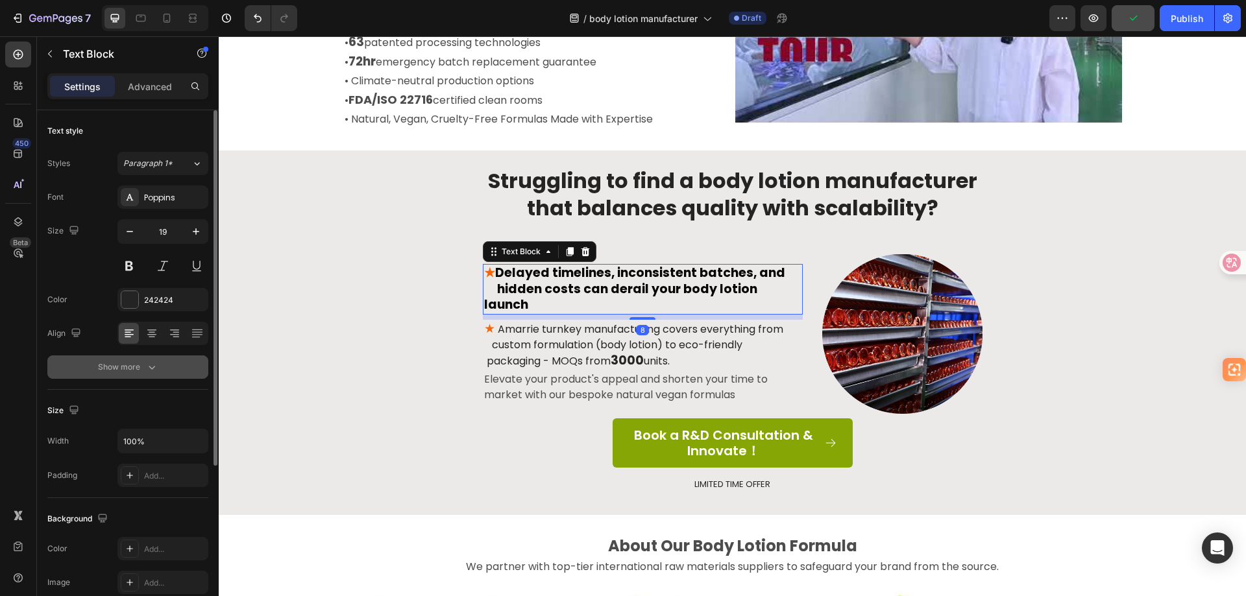
click at [142, 365] on div "Show more" at bounding box center [128, 367] width 60 height 13
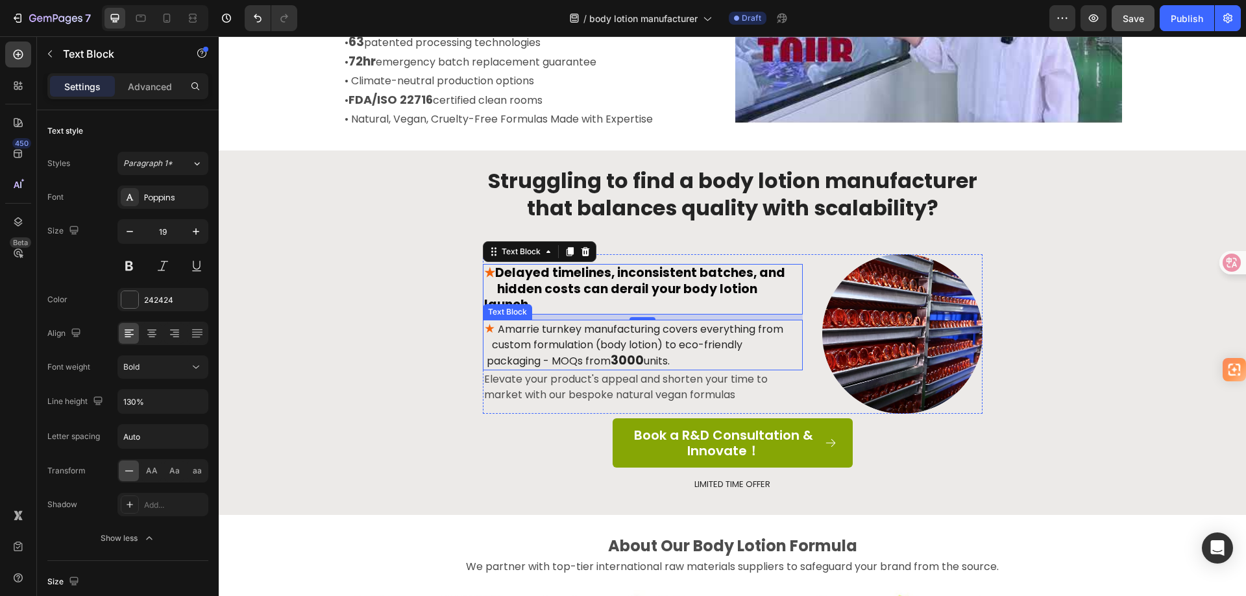
click at [564, 328] on p "★ Amarrie turnkey manufacturing covers everything from custom formulation (body…" at bounding box center [642, 345] width 317 height 48
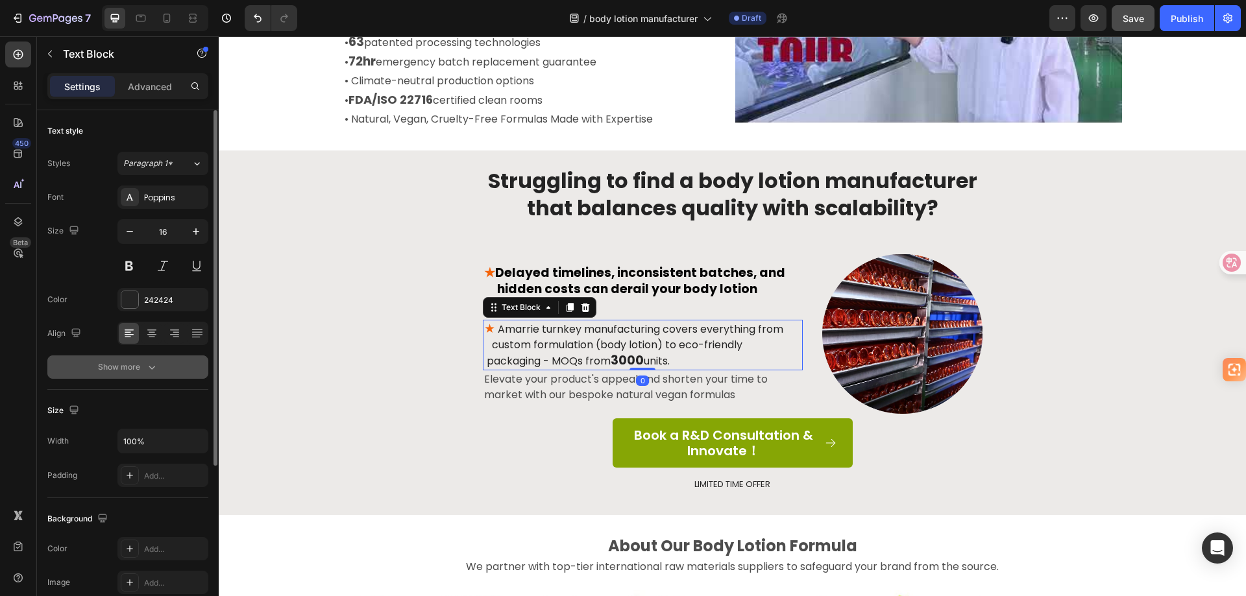
click at [157, 369] on icon "button" at bounding box center [151, 367] width 13 height 13
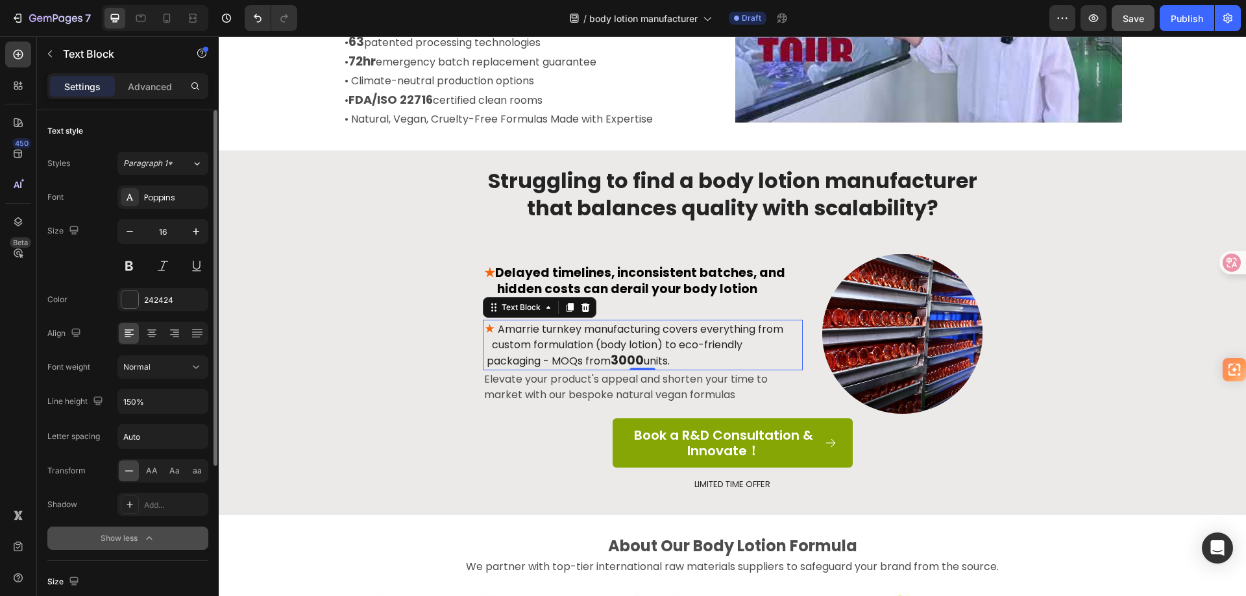
click at [690, 295] on span "Delayed timelines, inconsistent batches, and hidden costs can derail your body …" at bounding box center [642, 288] width 317 height 49
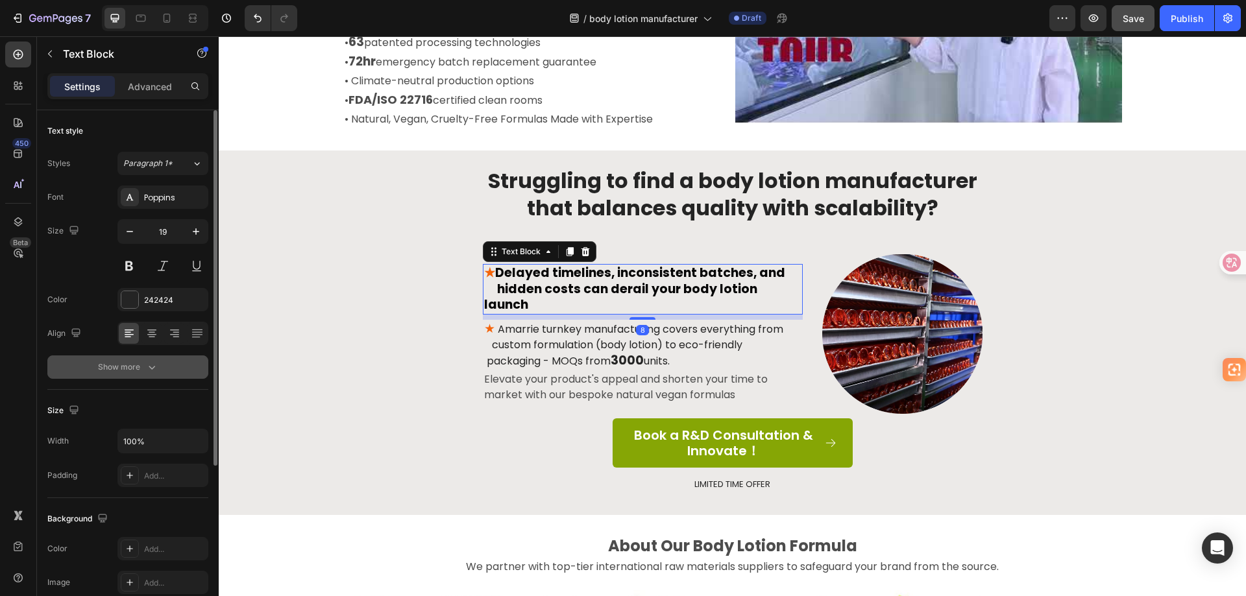
click at [147, 364] on icon "button" at bounding box center [151, 367] width 13 height 13
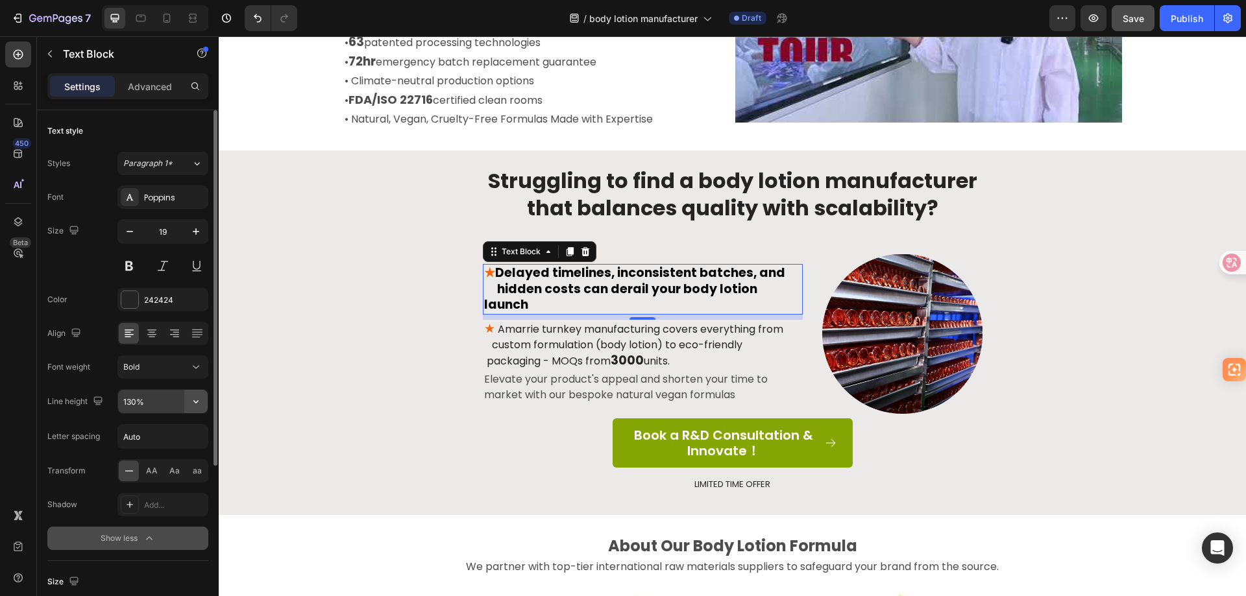
click at [201, 400] on icon "button" at bounding box center [195, 401] width 13 height 13
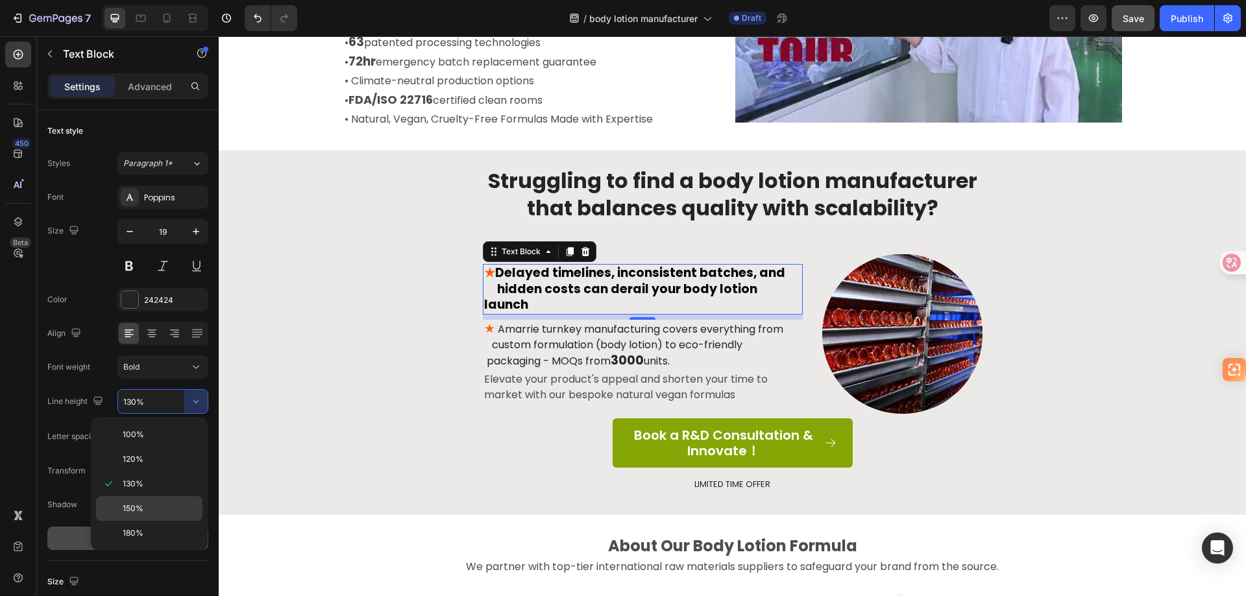
click at [154, 507] on p "150%" at bounding box center [160, 509] width 74 height 12
type input "150%"
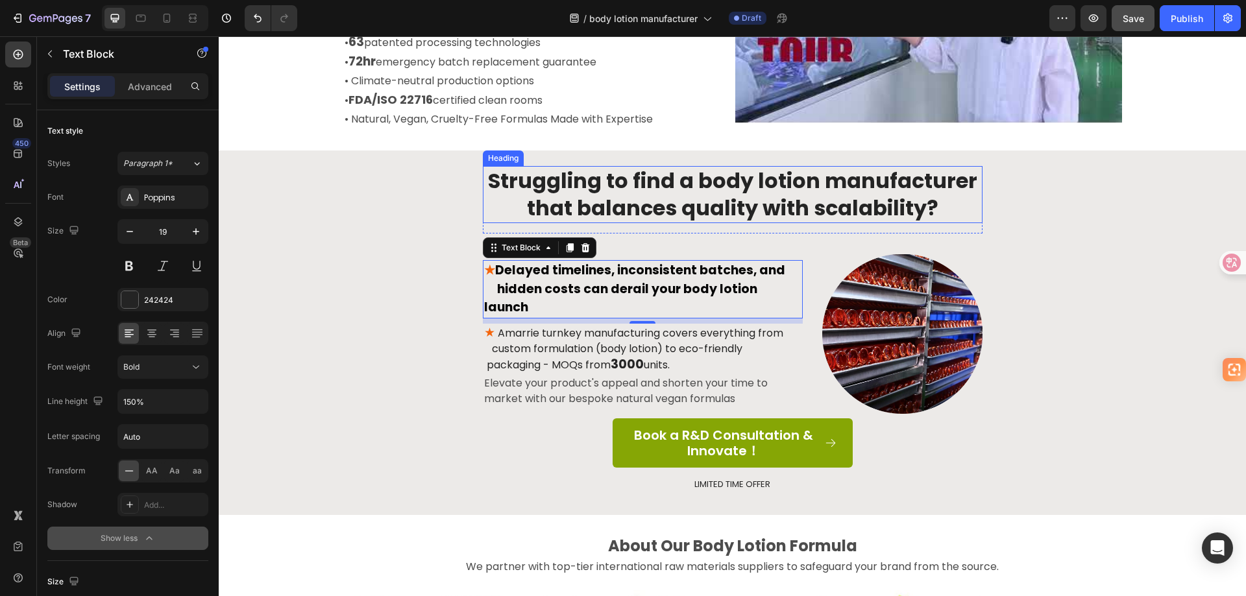
click at [738, 206] on p "Struggling to find a body lotion manufacturer that balances quality with scalab…" at bounding box center [732, 194] width 497 height 54
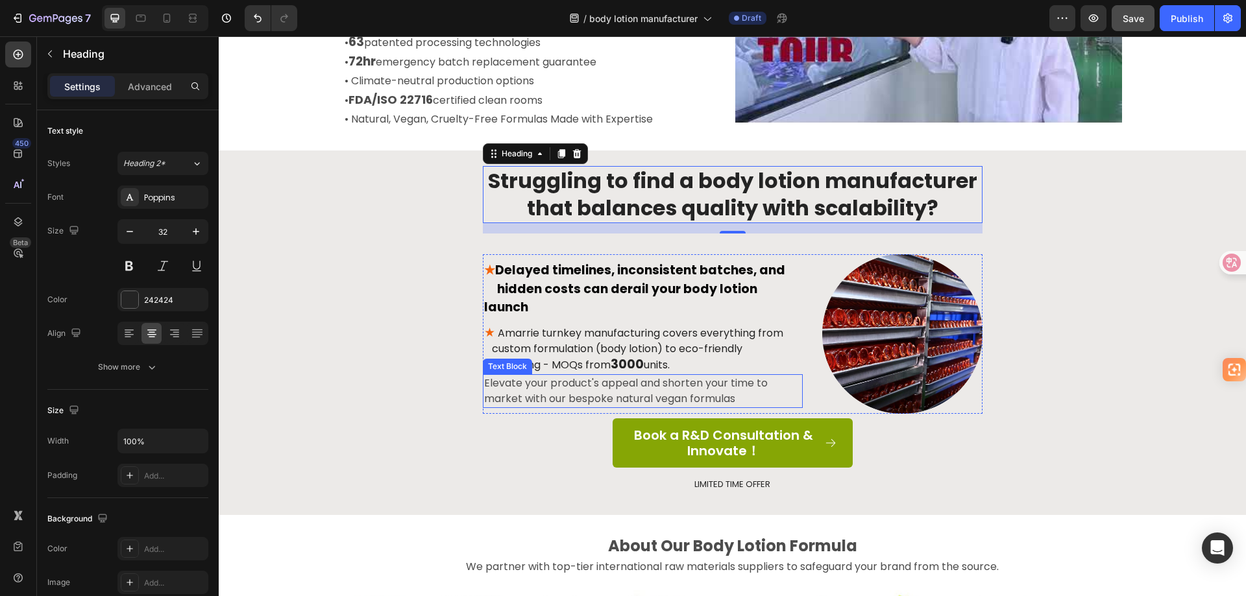
click at [628, 396] on p "Elevate your product's appeal and shorten your time to market with our bespoke …" at bounding box center [642, 391] width 317 height 31
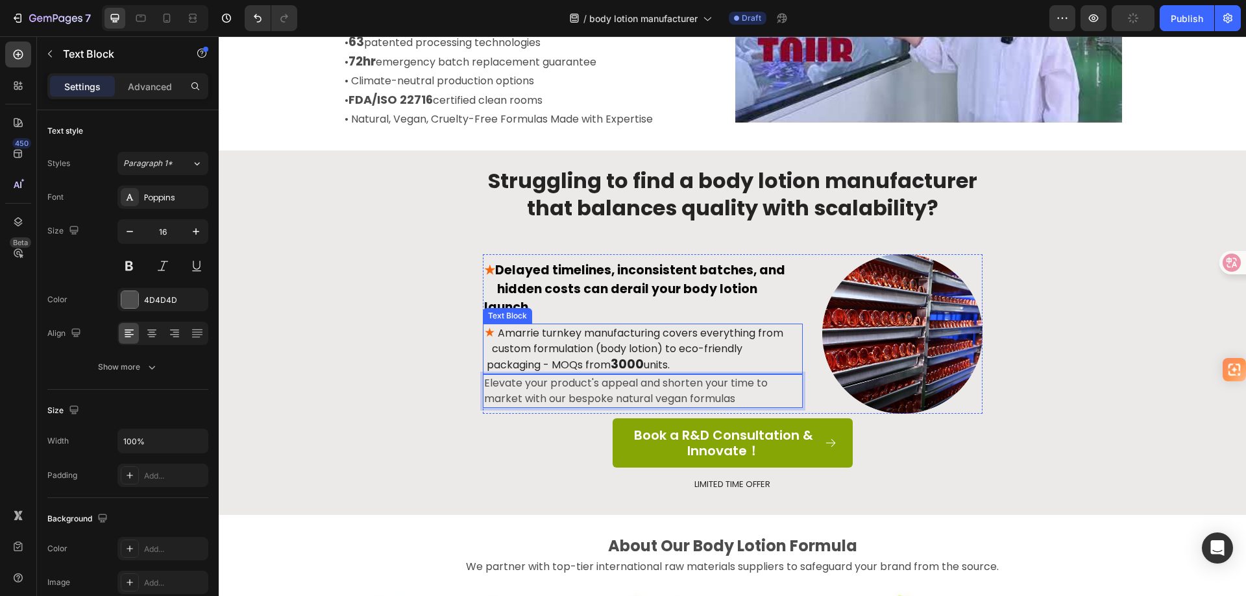
click at [505, 330] on p "★ Amarrie turnkey manufacturing covers everything from custom formulation (body…" at bounding box center [642, 349] width 317 height 48
click at [502, 381] on p "Elevate your product's appeal and shorten your time to market with our bespoke …" at bounding box center [642, 391] width 317 height 31
click at [484, 389] on p "Elevate your product's appeal and shorten your time to market with our bespoke …" at bounding box center [642, 391] width 317 height 31
click at [779, 376] on p "Elevate your product's appeal and shorten your time to market with our bespoke …" at bounding box center [642, 391] width 317 height 31
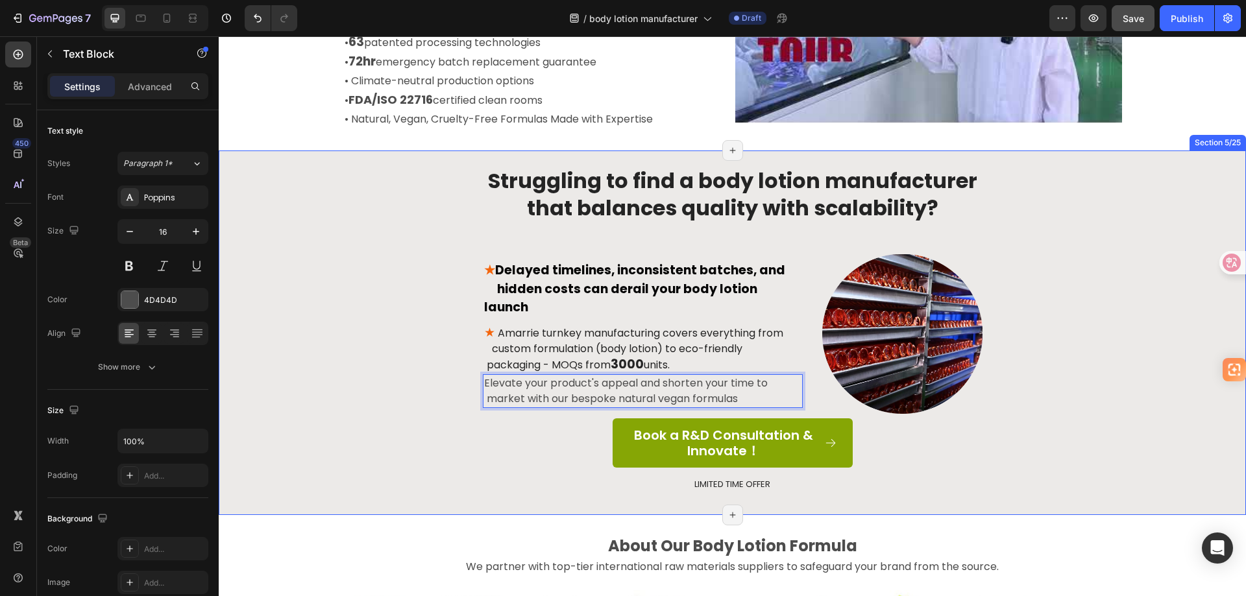
click at [385, 396] on div "Struggling to find a body lotion manufacturer that balances quality with scalab…" at bounding box center [732, 339] width 1008 height 347
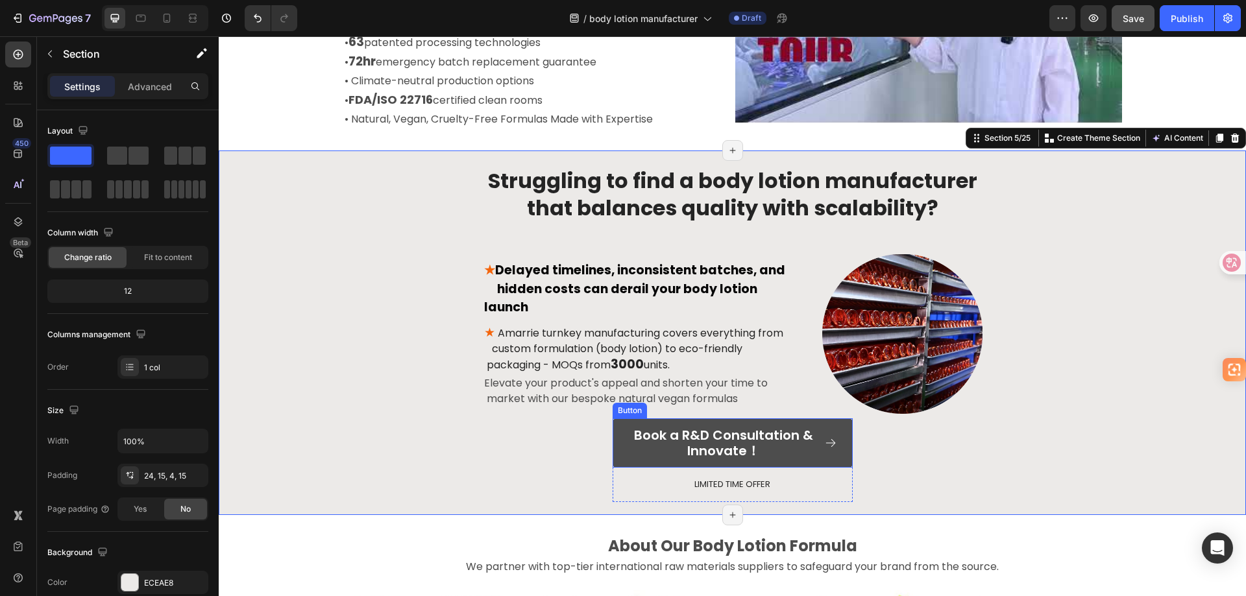
click at [615, 439] on link "Book a R&D Consultation & Innovate！" at bounding box center [733, 443] width 240 height 49
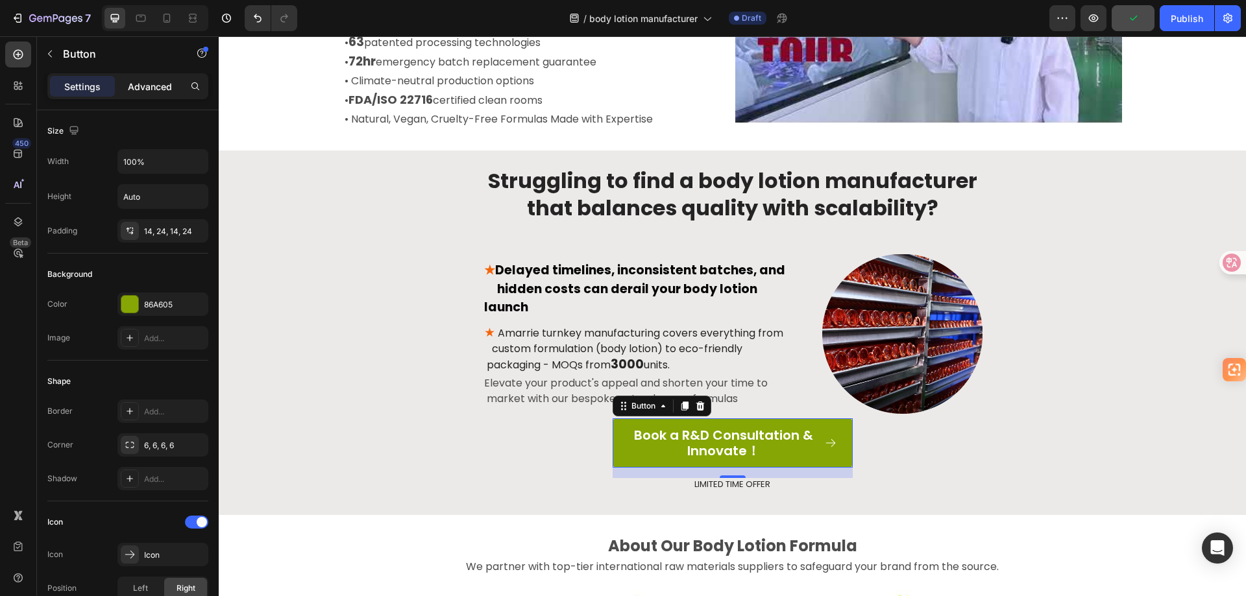
click at [135, 92] on p "Advanced" at bounding box center [150, 87] width 44 height 14
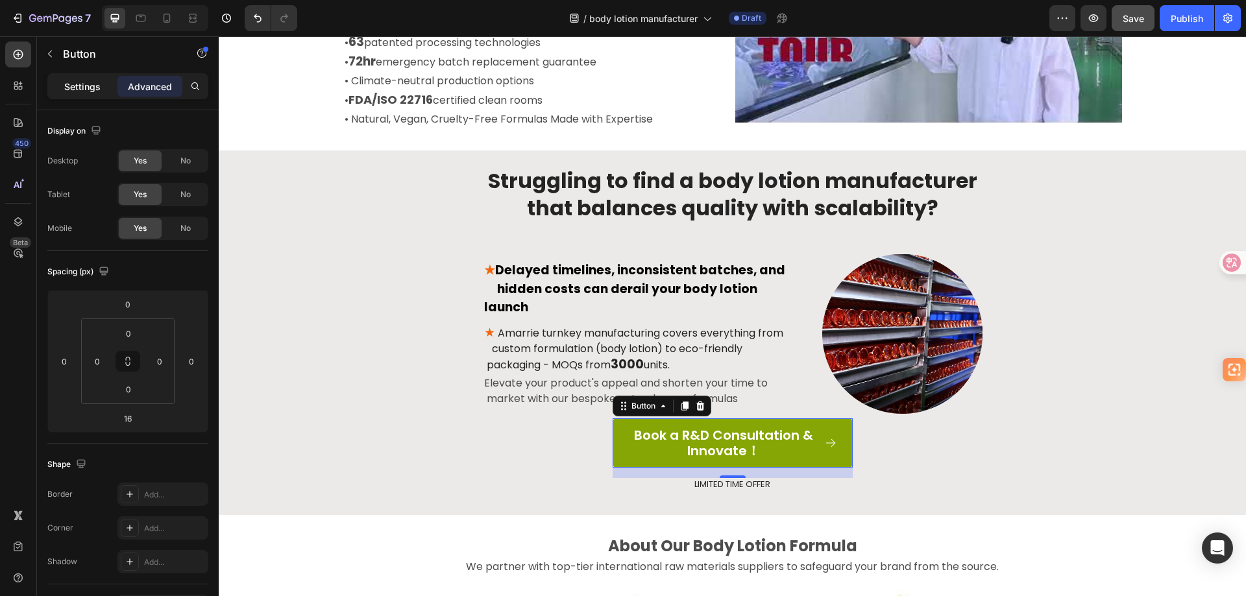
click at [97, 90] on p "Settings" at bounding box center [82, 87] width 36 height 14
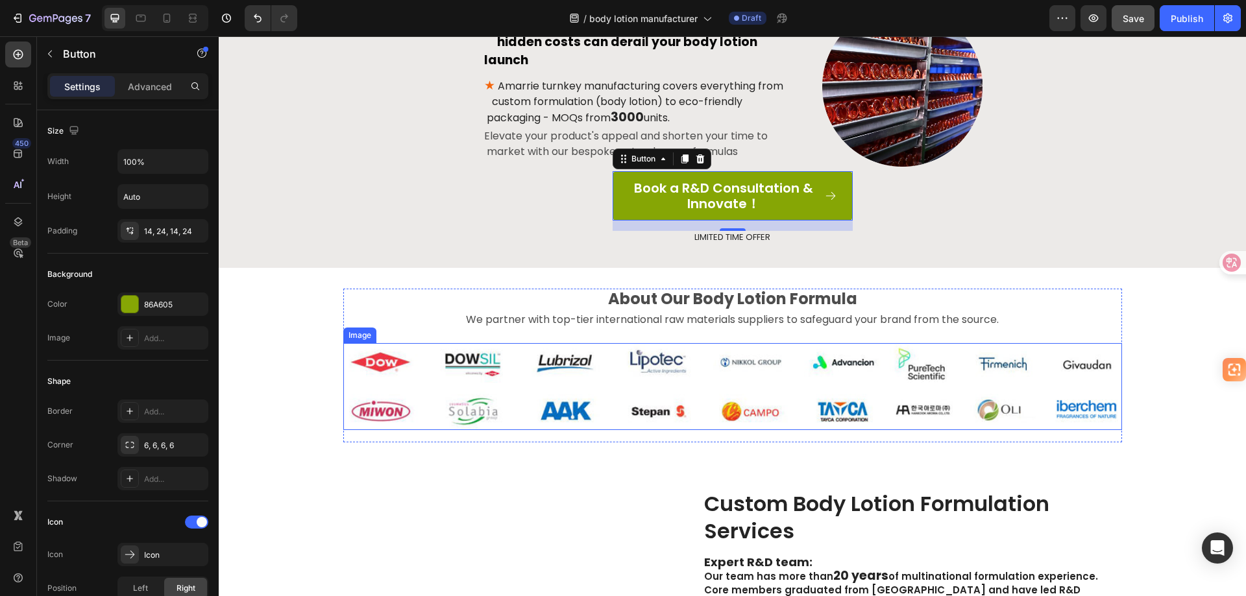
scroll to position [909, 0]
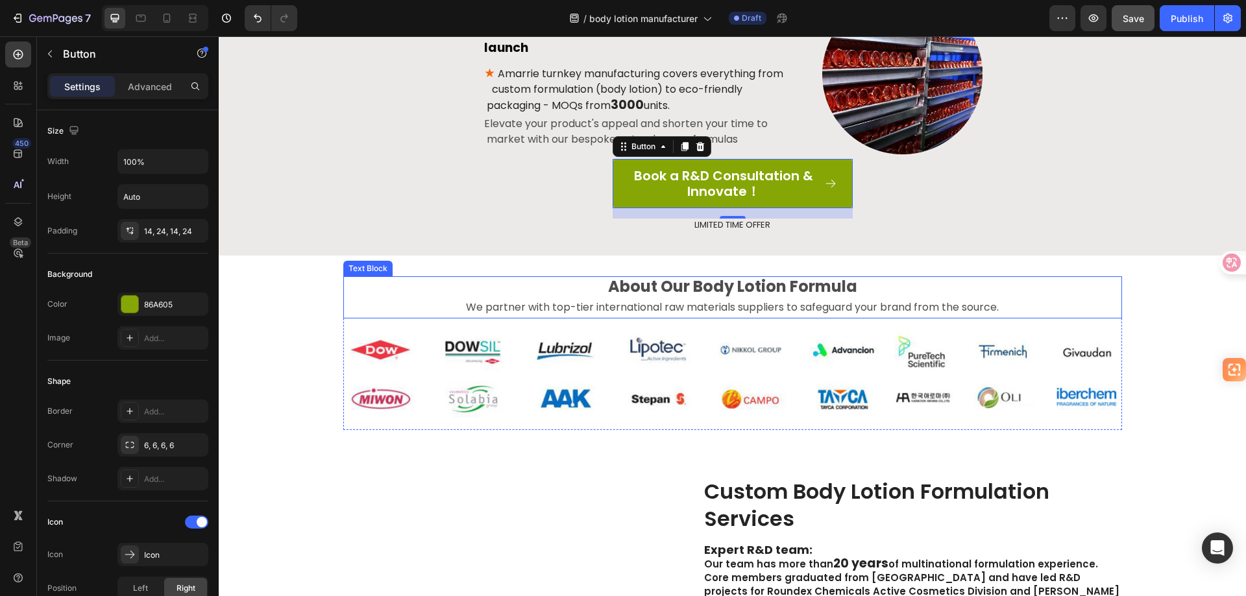
click at [701, 306] on p "We partner with top-tier international raw materials suppliers to safeguard you…" at bounding box center [733, 308] width 776 height 19
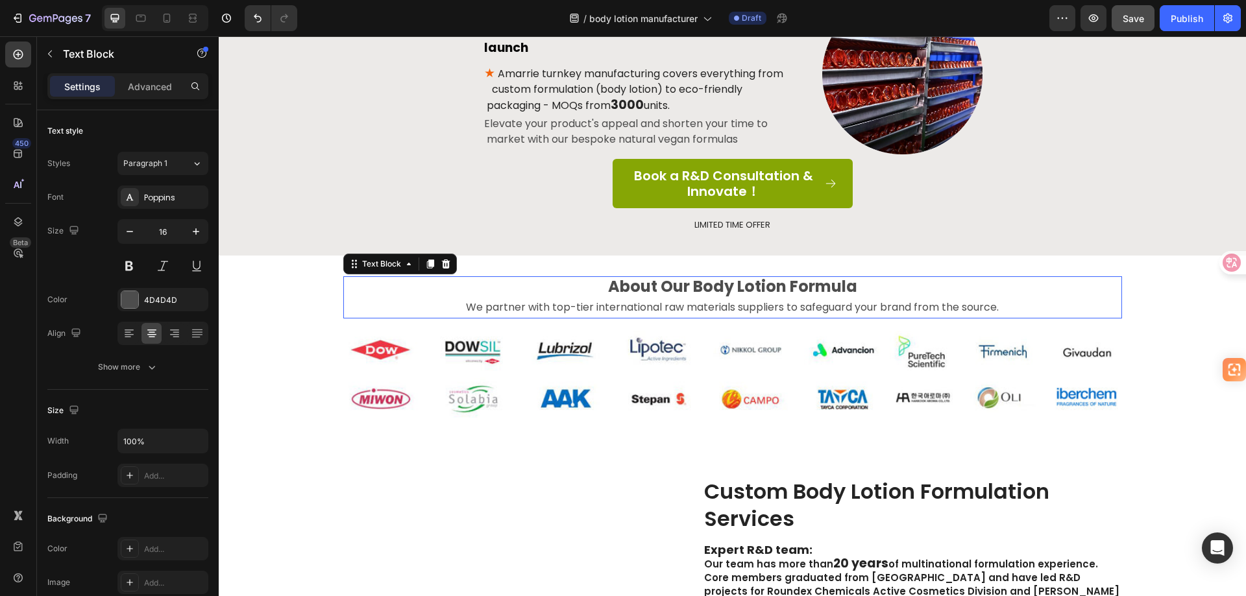
click at [701, 306] on p "We partner with top-tier international raw materials suppliers to safeguard you…" at bounding box center [733, 308] width 776 height 19
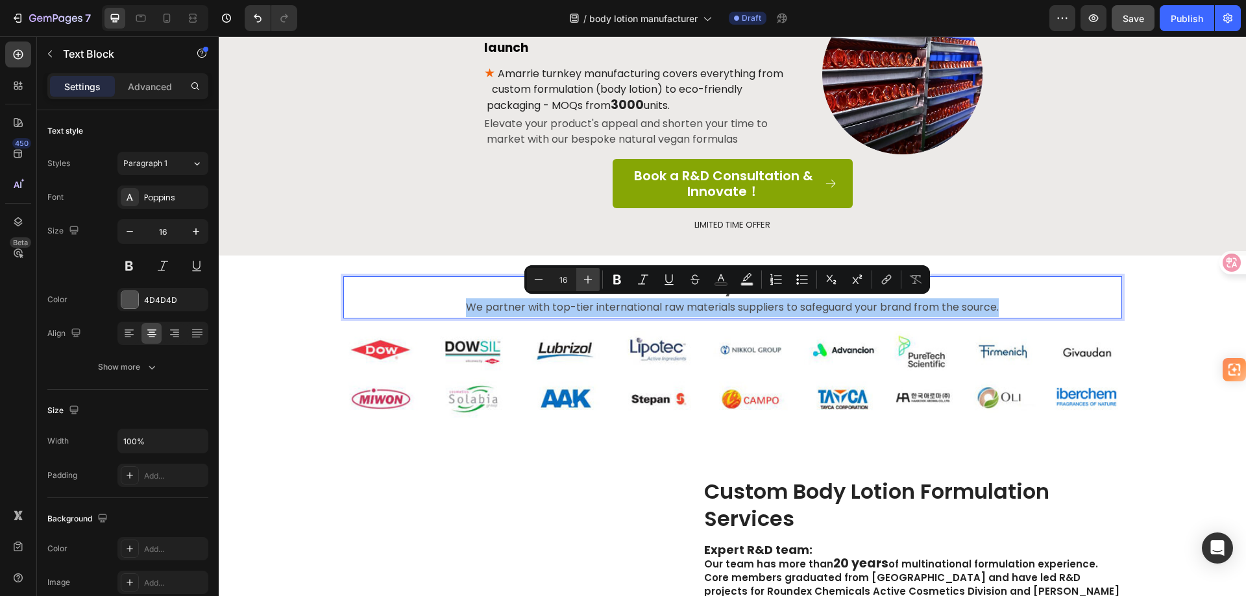
click at [588, 281] on icon "Editor contextual toolbar" at bounding box center [588, 280] width 8 height 8
type input "17"
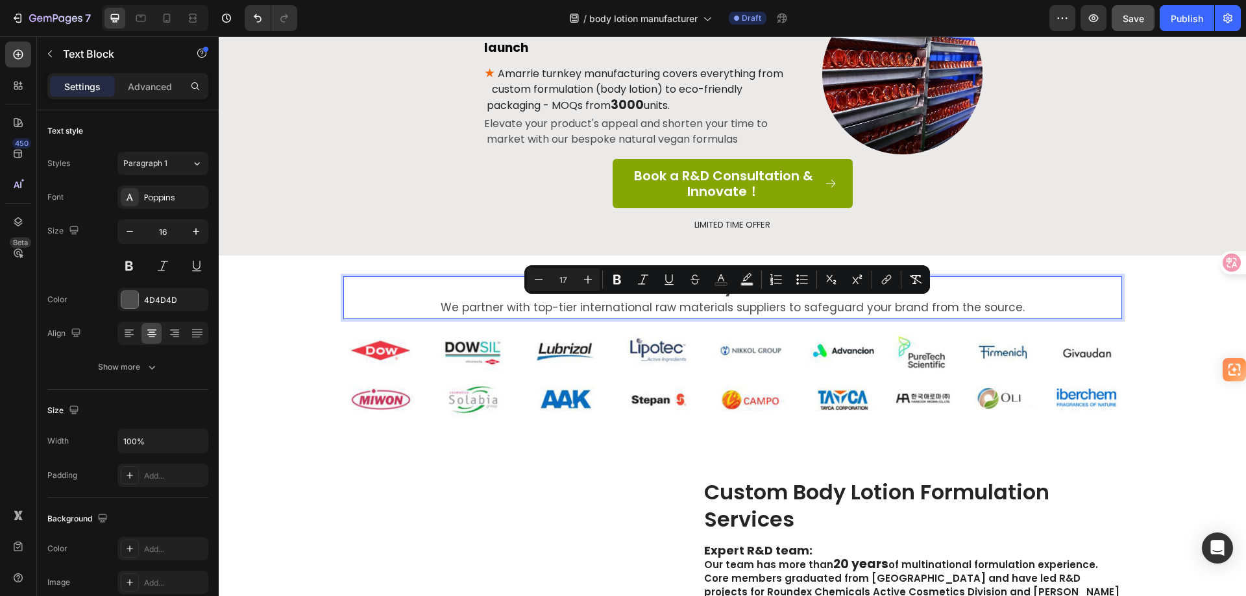
click at [588, 306] on span "We partner with top-tier international raw materials suppliers to safeguard you…" at bounding box center [733, 308] width 584 height 16
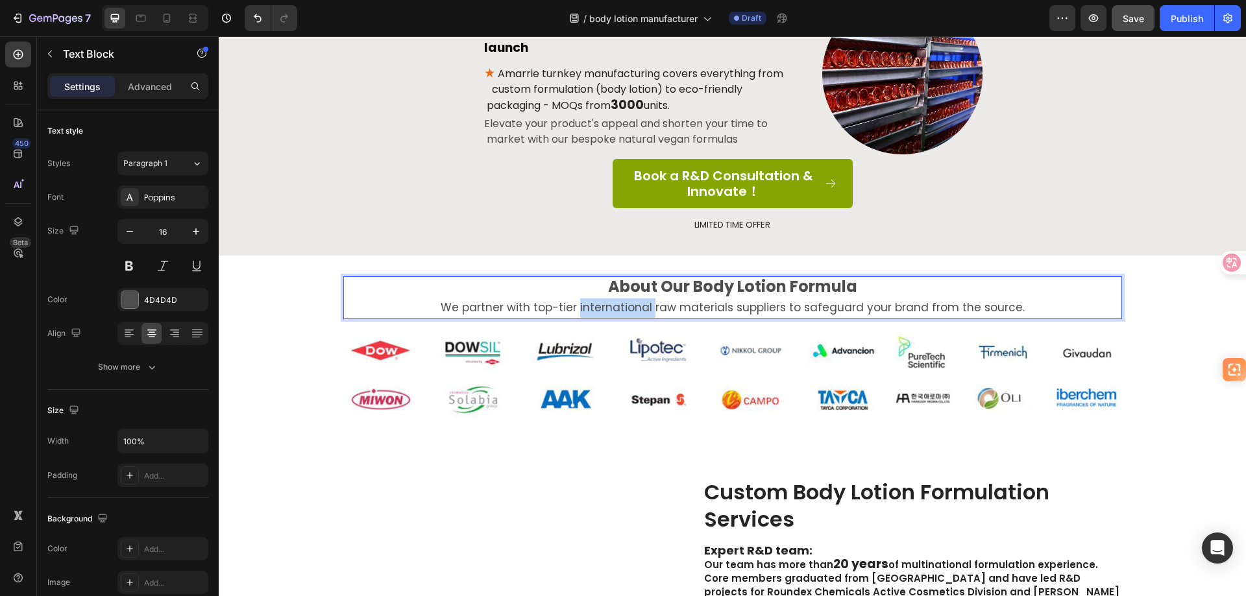
click at [588, 306] on span "We partner with top-tier international raw materials suppliers to safeguard you…" at bounding box center [733, 308] width 584 height 16
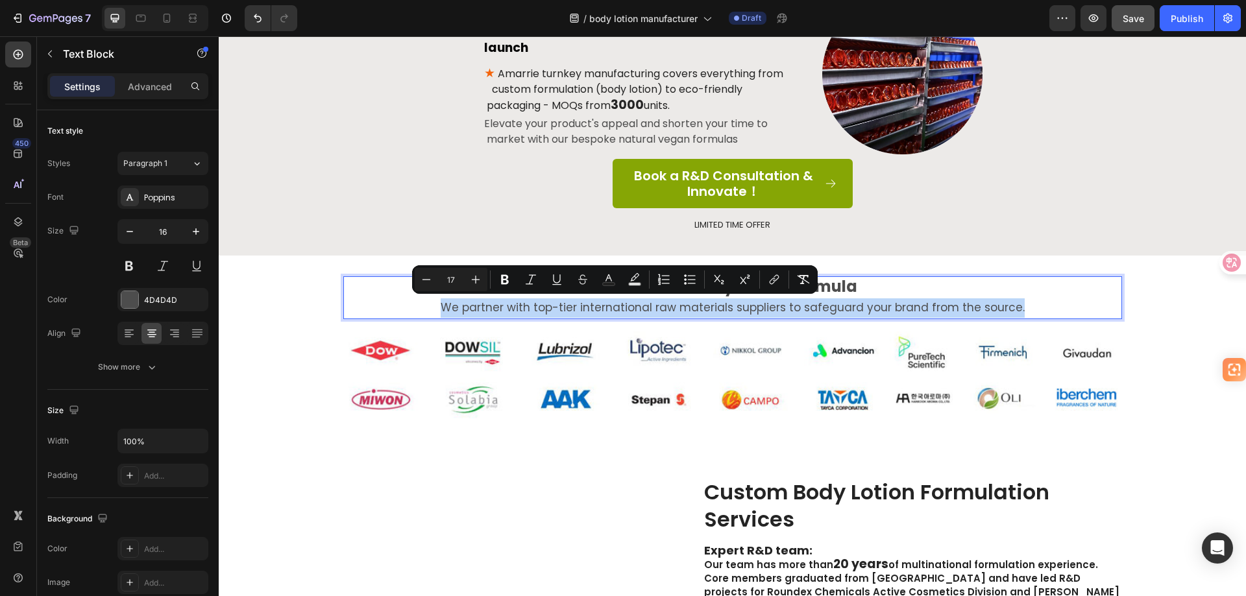
click at [588, 306] on span "We partner with top-tier international raw materials suppliers to safeguard you…" at bounding box center [733, 308] width 584 height 16
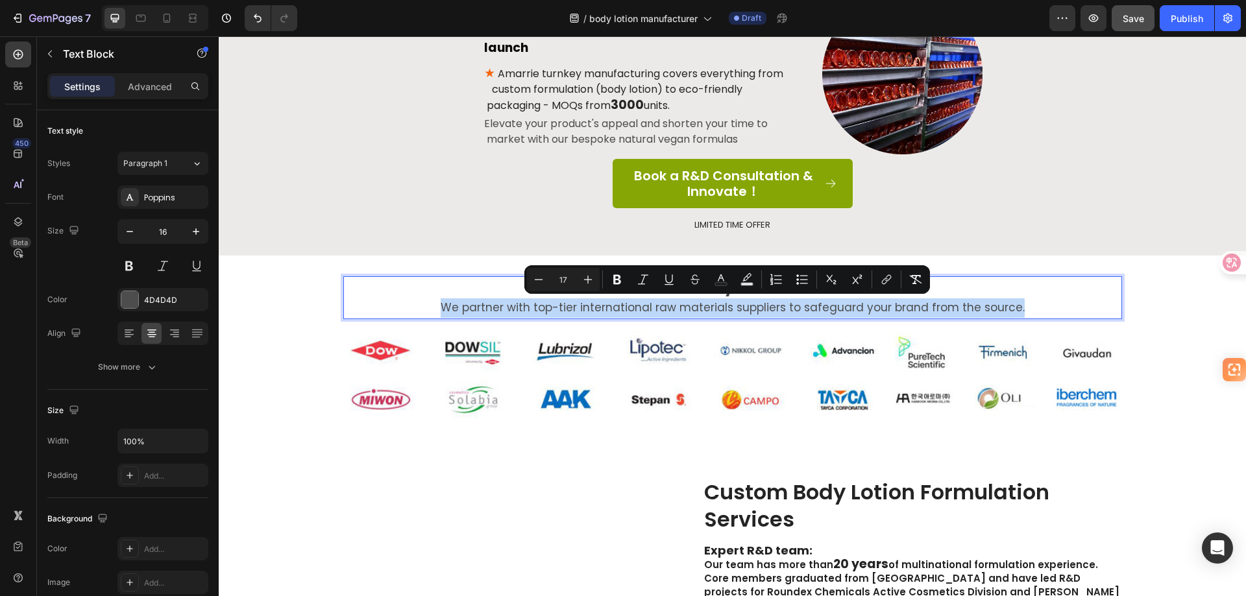
copy span "We partner with top-tier international raw materials suppliers to safeguard you…"
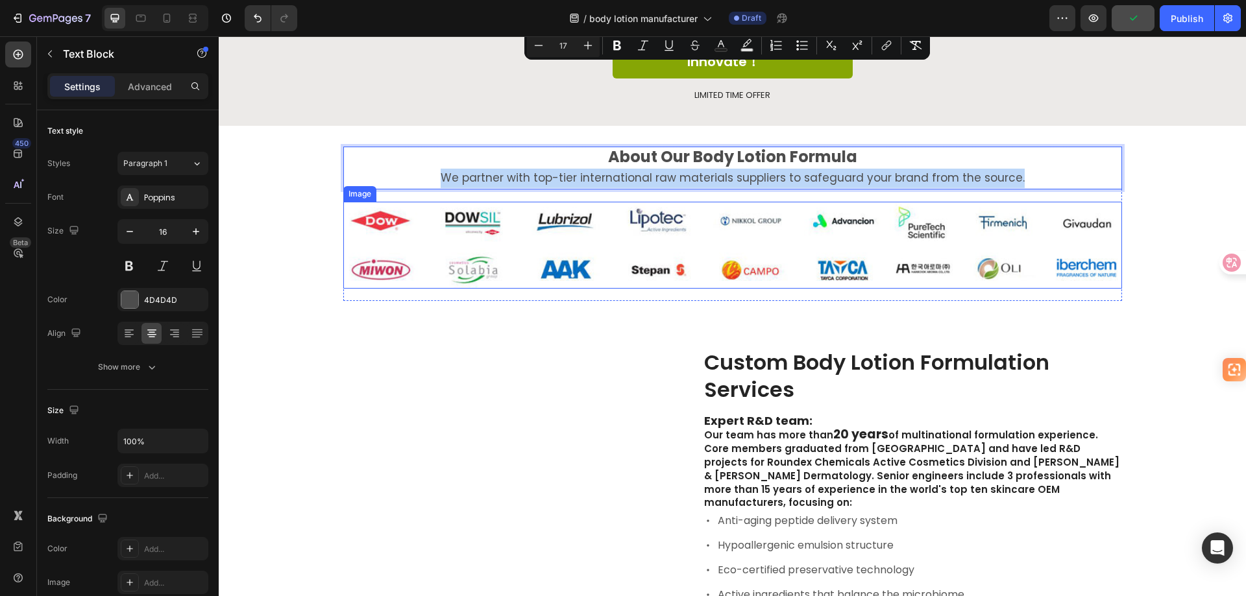
scroll to position [1168, 0]
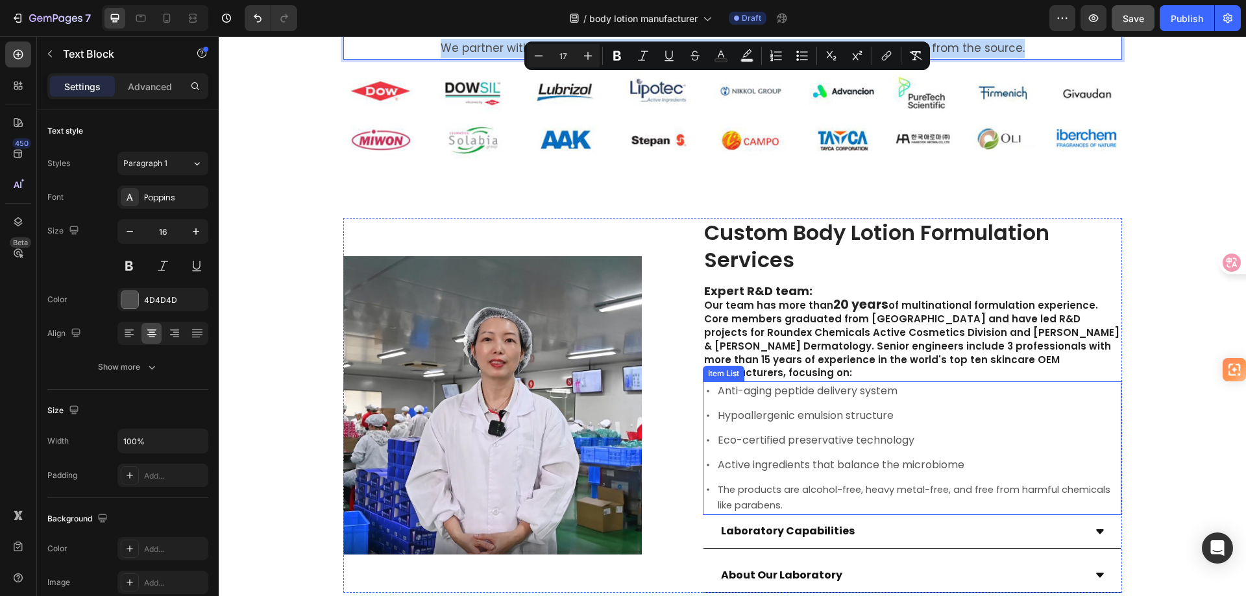
click at [789, 489] on p "The products are alcohol-free, heavy metal-free, and free from harmful chemical…" at bounding box center [919, 497] width 402 height 31
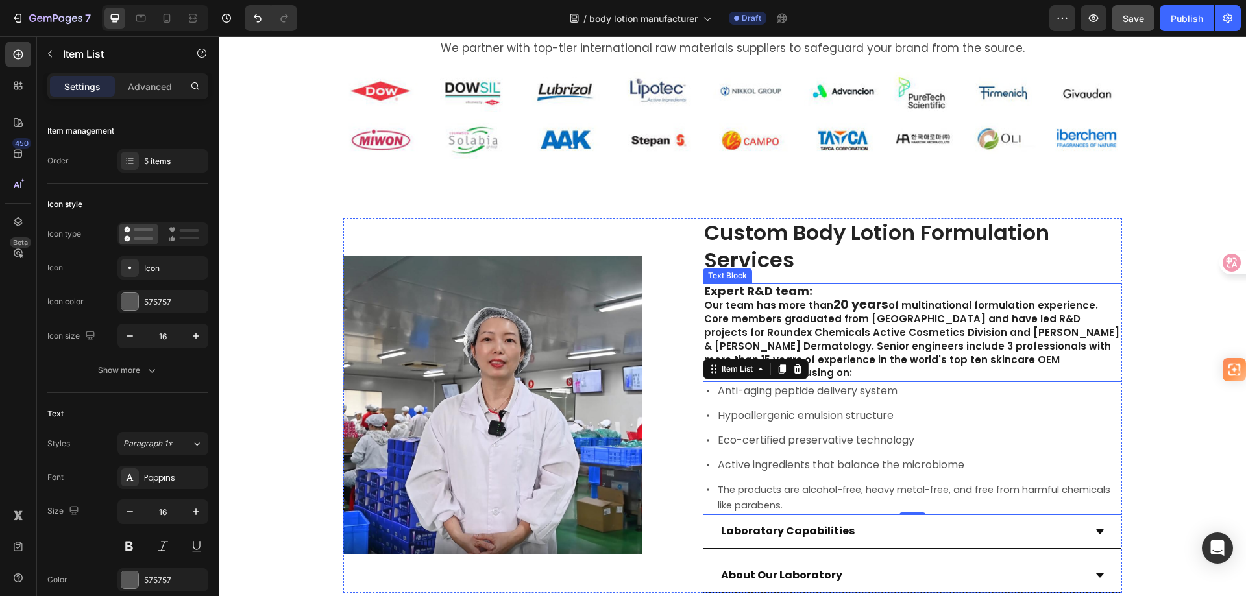
click at [971, 326] on span "of multinational formulation experience. Core members graduated from [GEOGRAPHI…" at bounding box center [911, 339] width 415 height 81
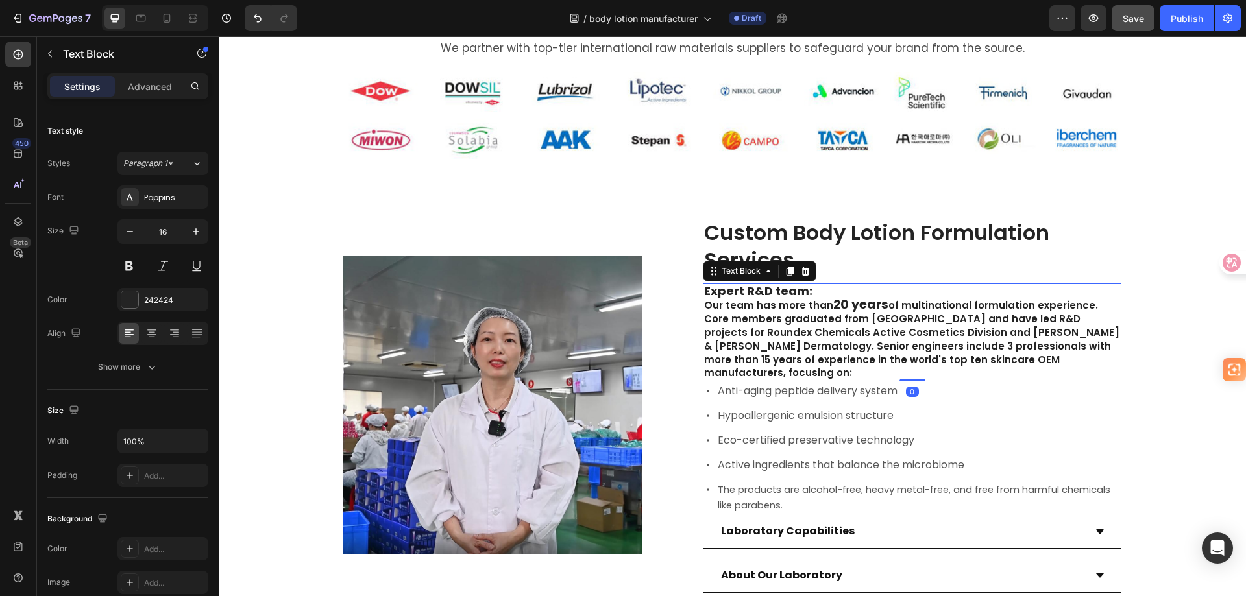
click at [971, 326] on span "of multinational formulation experience. Core members graduated from [GEOGRAPHI…" at bounding box center [911, 339] width 415 height 81
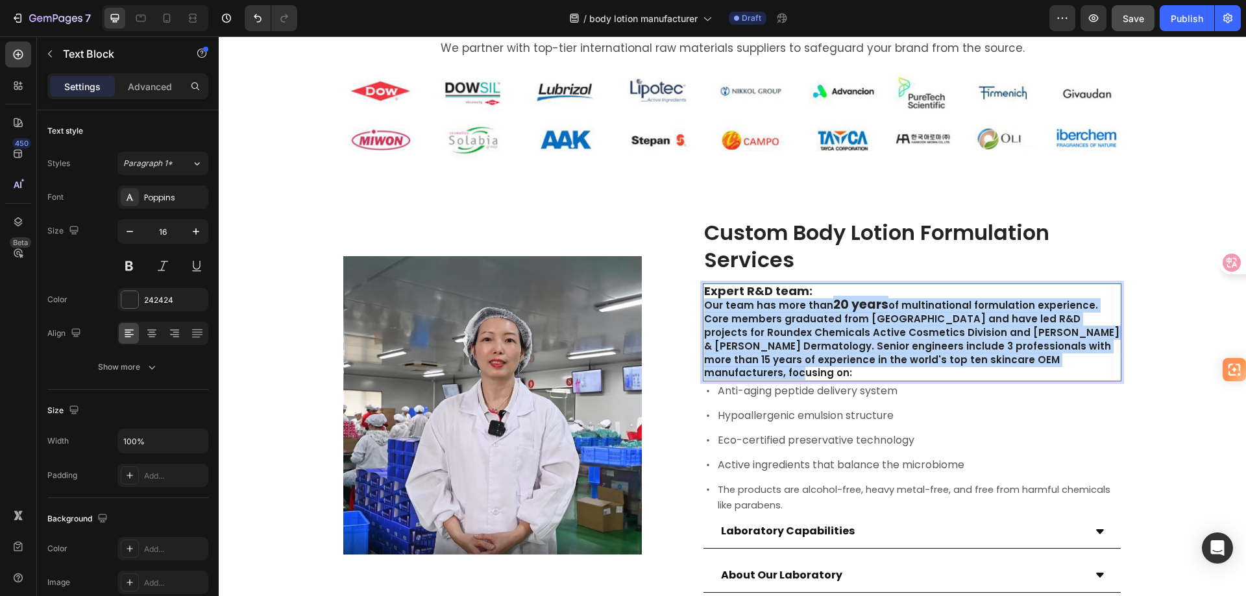
click at [971, 326] on span "of multinational formulation experience. Core members graduated from [GEOGRAPHI…" at bounding box center [911, 339] width 415 height 81
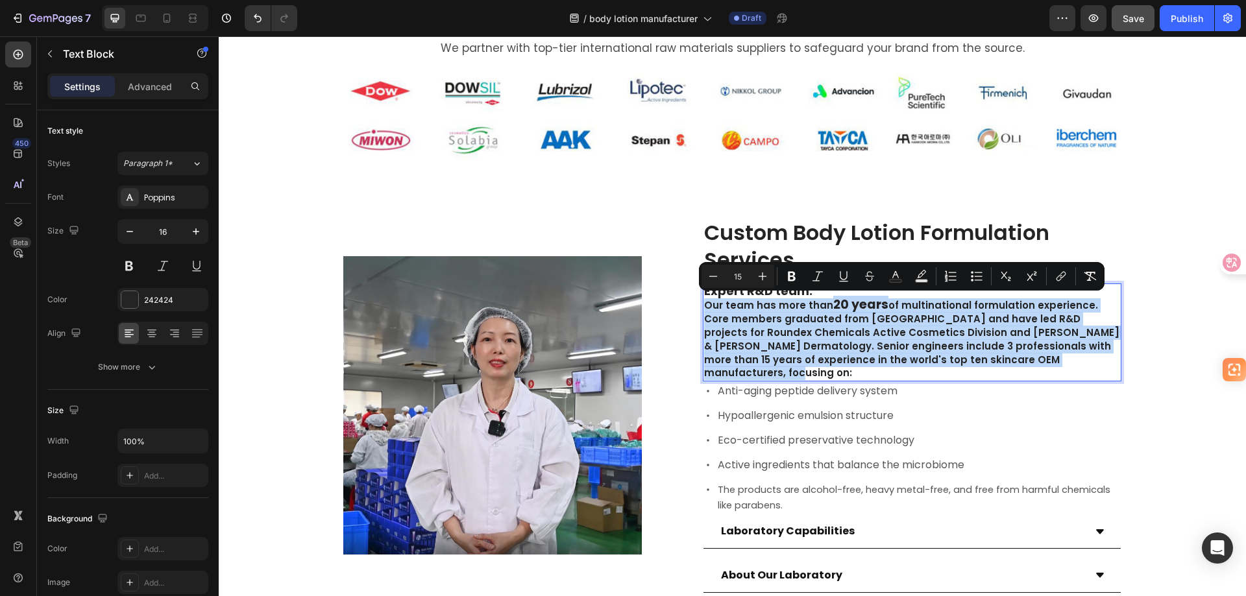
copy p "Our team has more than 20 years of multinational formulation experience. Core m…"
click at [859, 520] on div "Laboratory Capabilities" at bounding box center [901, 531] width 365 height 23
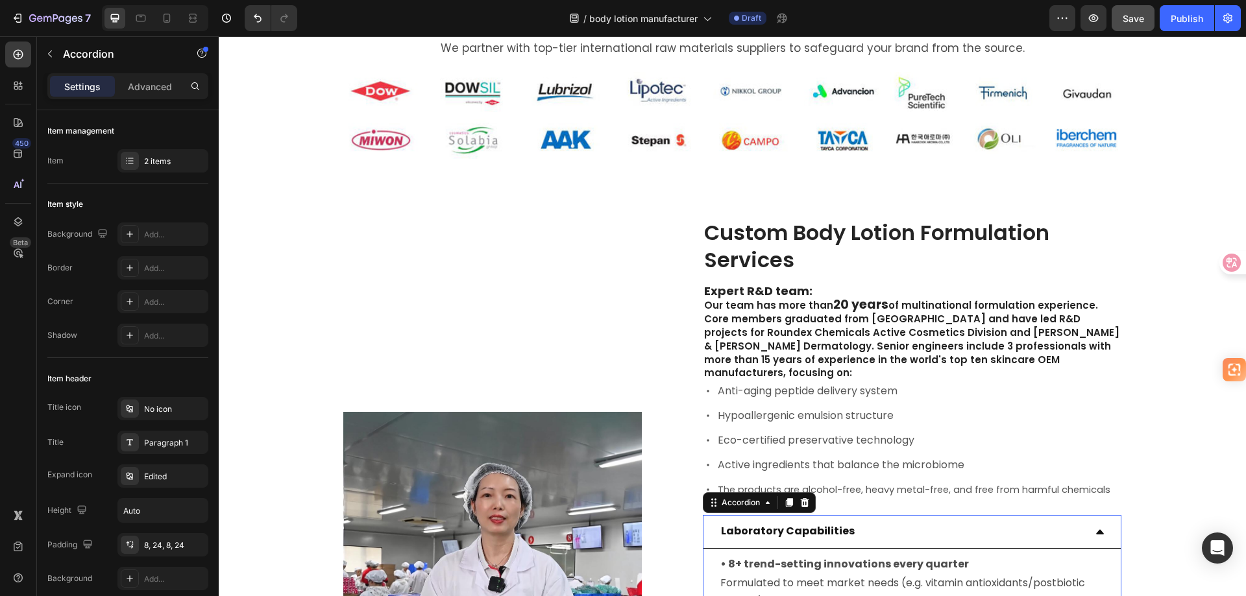
click at [859, 520] on div "Laboratory Capabilities" at bounding box center [901, 531] width 365 height 23
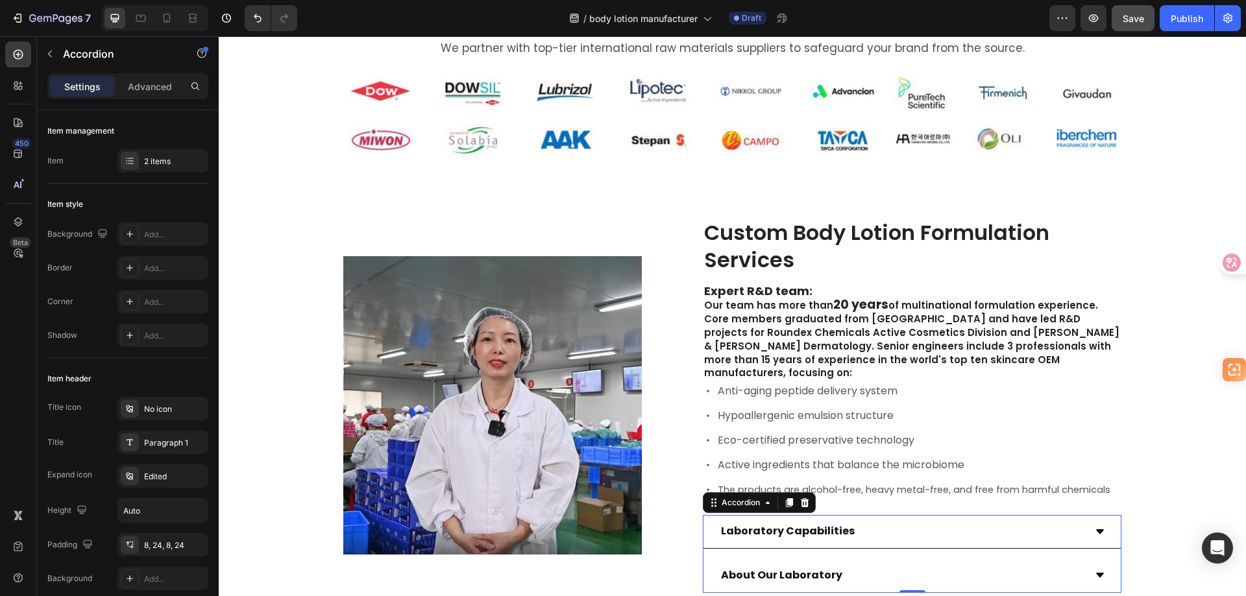
click at [827, 524] on strong "Laboratory Capabilities" at bounding box center [788, 531] width 134 height 15
click at [826, 524] on strong "Laboratory Capabilities" at bounding box center [788, 531] width 134 height 15
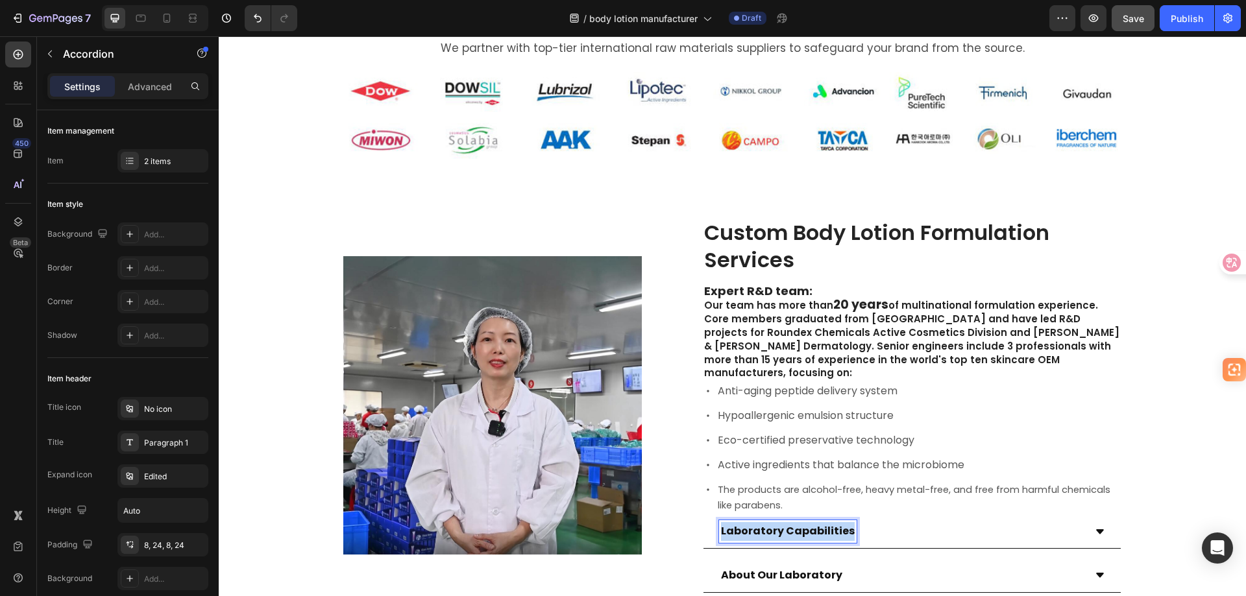
click at [826, 524] on strong "Laboratory Capabilities" at bounding box center [788, 531] width 134 height 15
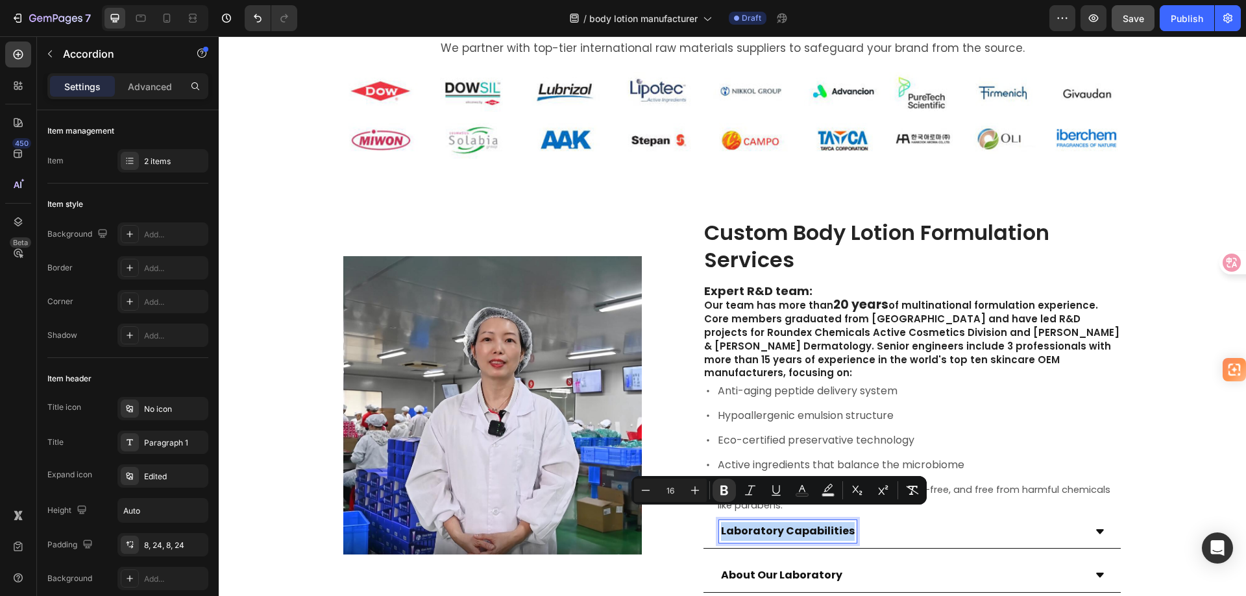
copy strong "Laboratory Capabilities"
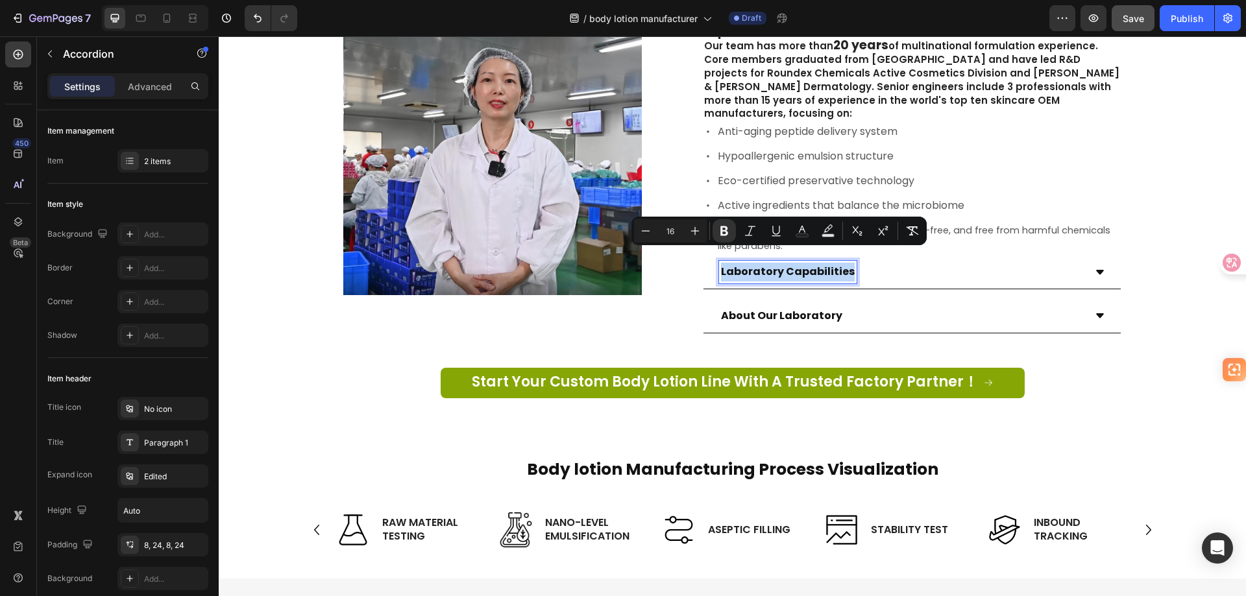
click at [1043, 269] on div "Laboratory Capabilities" at bounding box center [901, 272] width 365 height 23
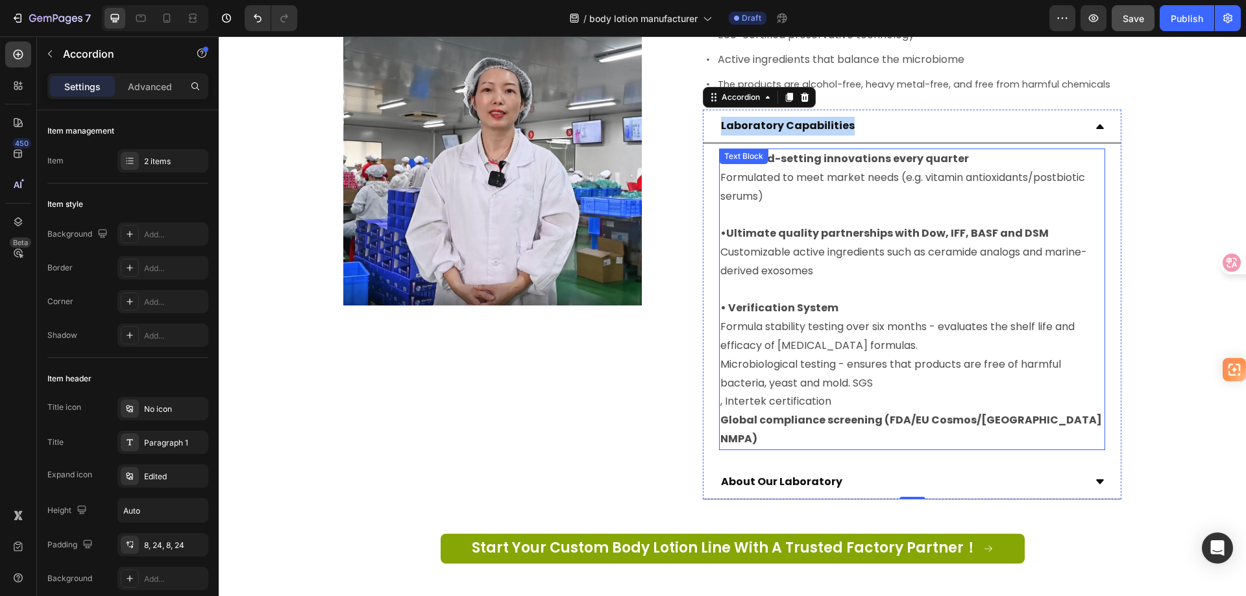
scroll to position [1574, 0]
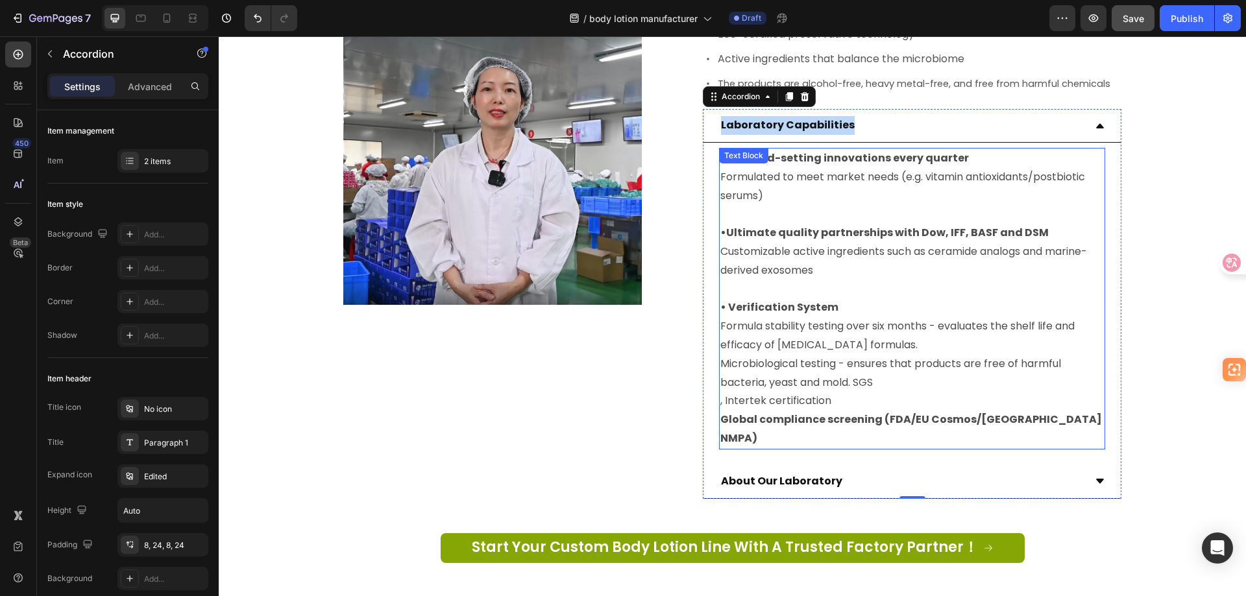
click at [1056, 399] on p "• Verification System Formula stability testing over six months - evaluates the…" at bounding box center [912, 364] width 384 height 168
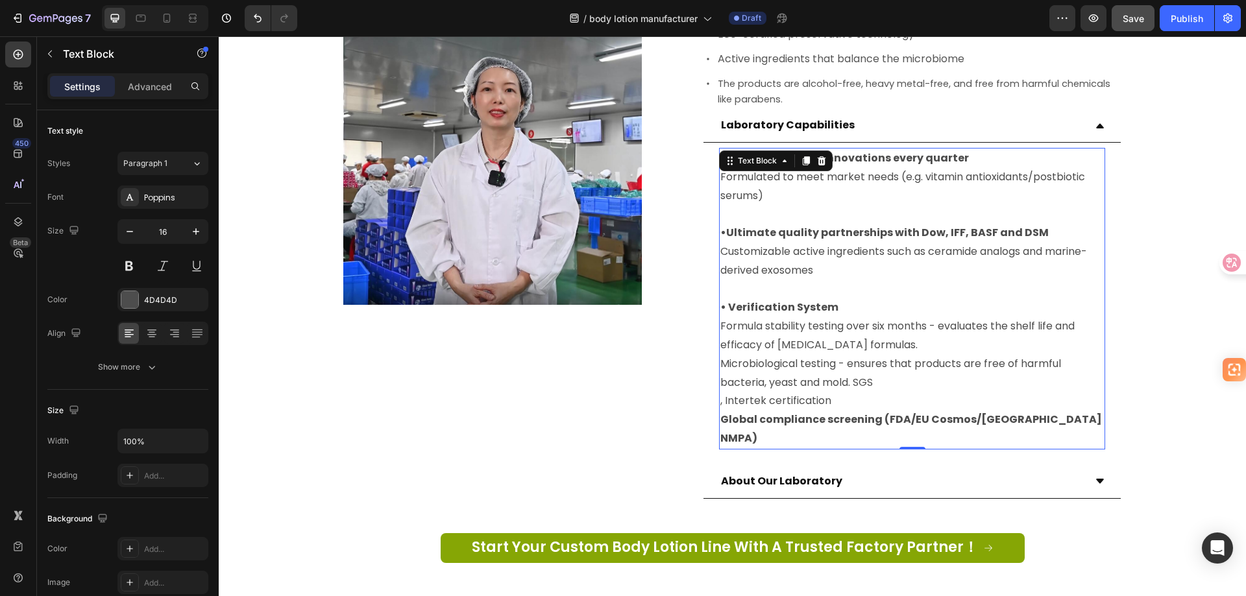
click at [1047, 402] on p "• Verification System Formula stability testing over six months - evaluates the…" at bounding box center [912, 364] width 384 height 168
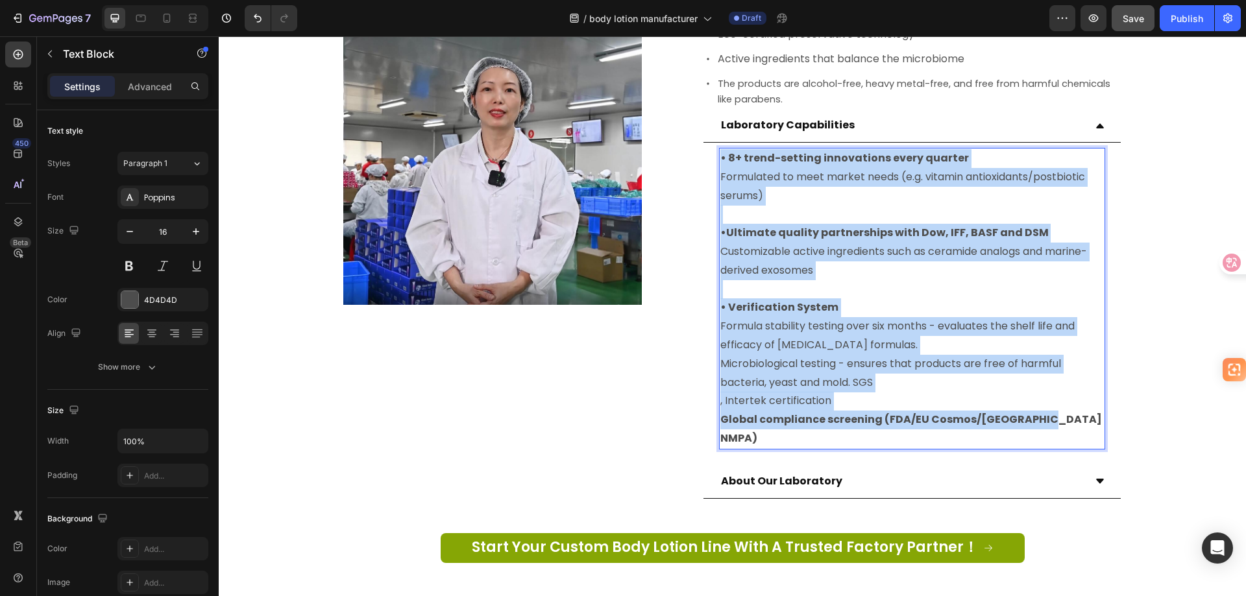
drag, startPoint x: 1045, startPoint y: 404, endPoint x: 714, endPoint y: 147, distance: 419.5
click at [719, 148] on div "• 8+ trend-setting innovations every quarter Formulated to meet market needs (e…" at bounding box center [912, 299] width 386 height 302
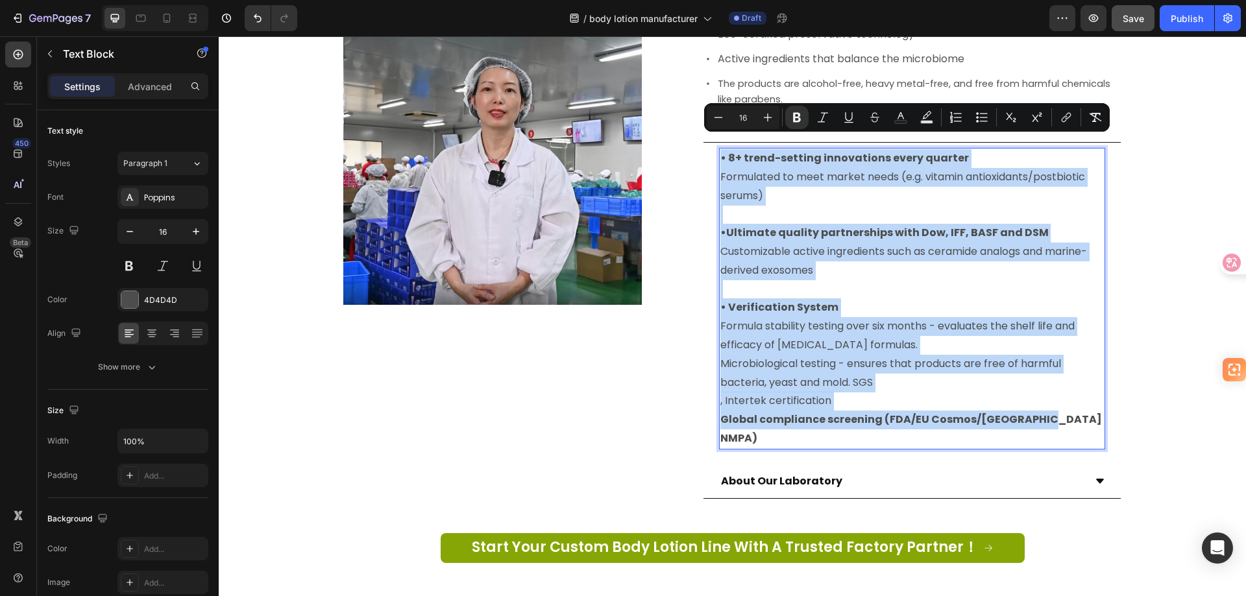
copy div "• 8+ trend-setting innovations every quarter Formulated to meet market needs (e…"
click at [889, 389] on p "• Verification System Formula stability testing over six months - evaluates the…" at bounding box center [912, 364] width 384 height 168
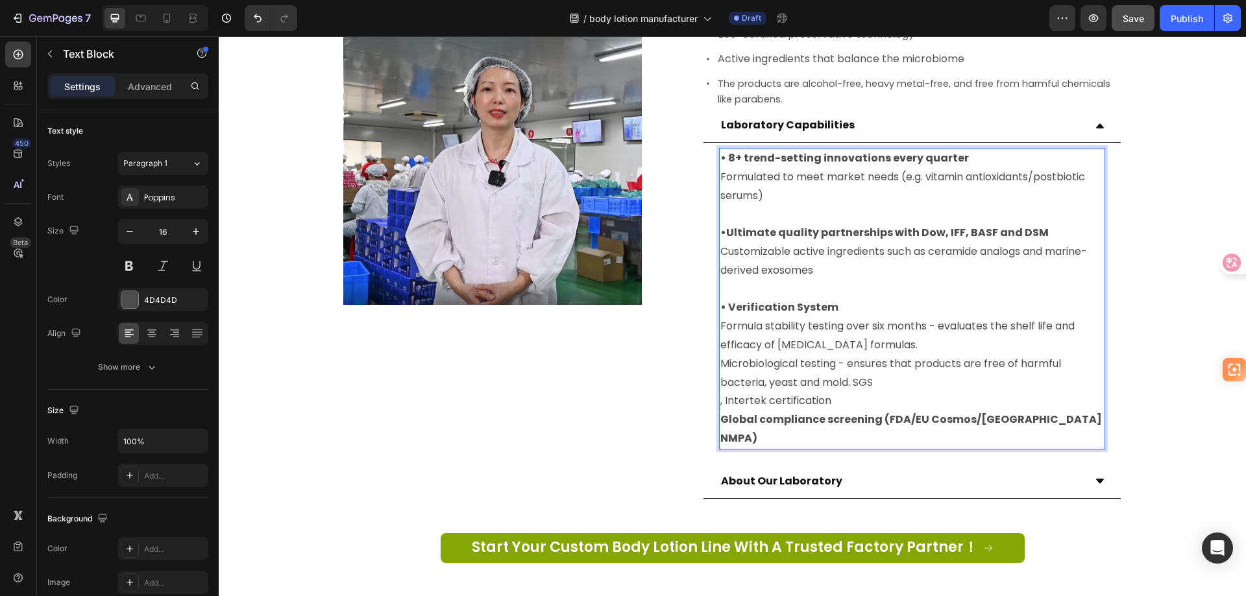
click at [720, 389] on p "• Verification System Formula stability testing over six months - evaluates the…" at bounding box center [912, 364] width 384 height 168
click at [719, 389] on div "• 8+ trend-setting innovations every quarter Formulated to meet market needs (e…" at bounding box center [912, 299] width 386 height 302
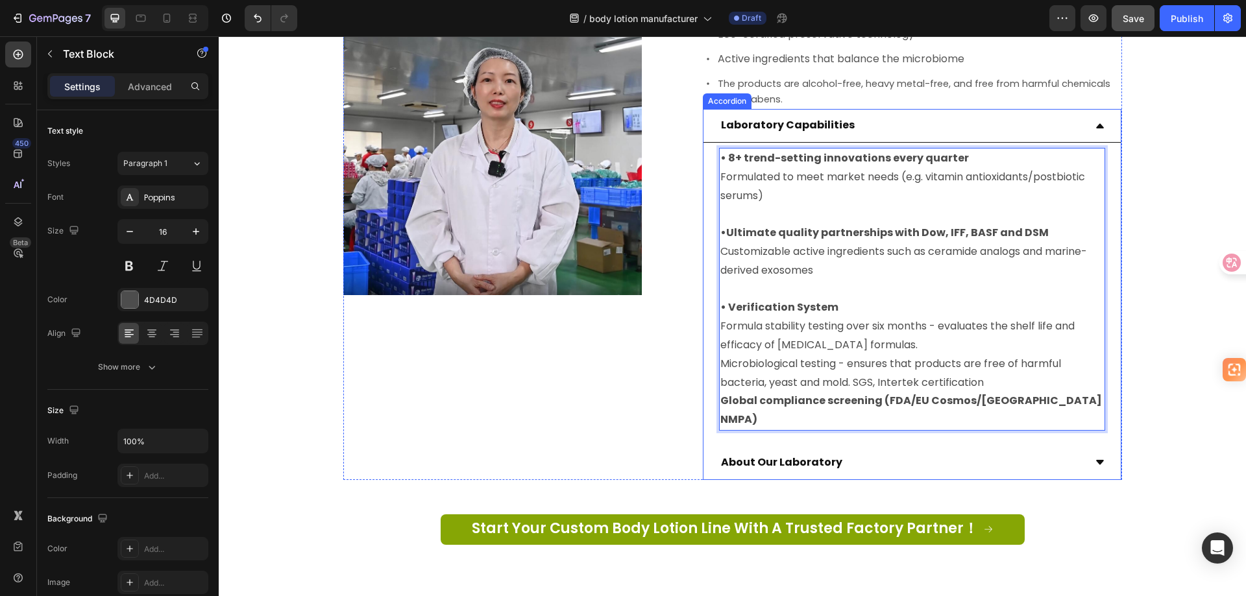
click at [1095, 121] on icon at bounding box center [1100, 126] width 10 height 10
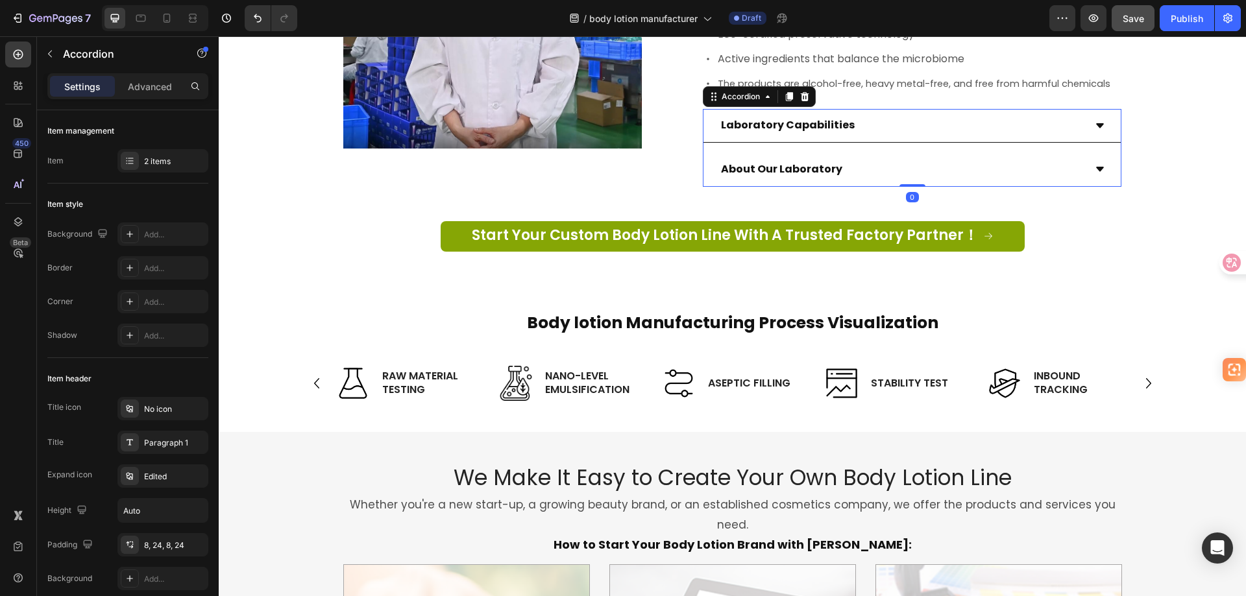
scroll to position [1437, 0]
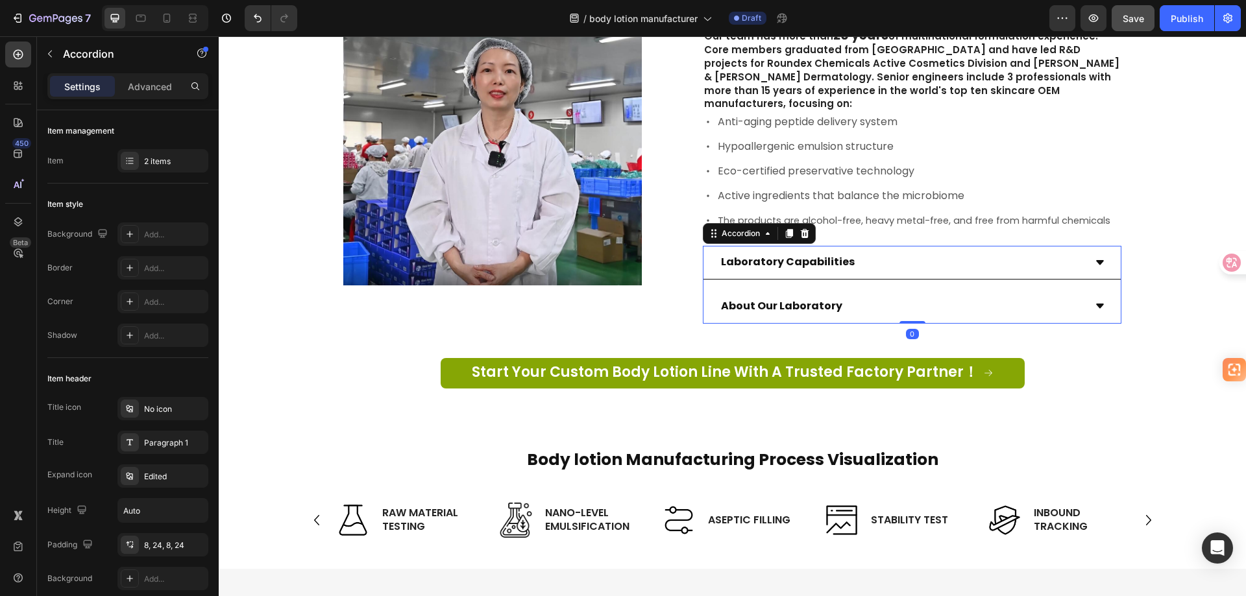
click at [1084, 292] on div "About Our Laboratory" at bounding box center [911, 307] width 417 height 34
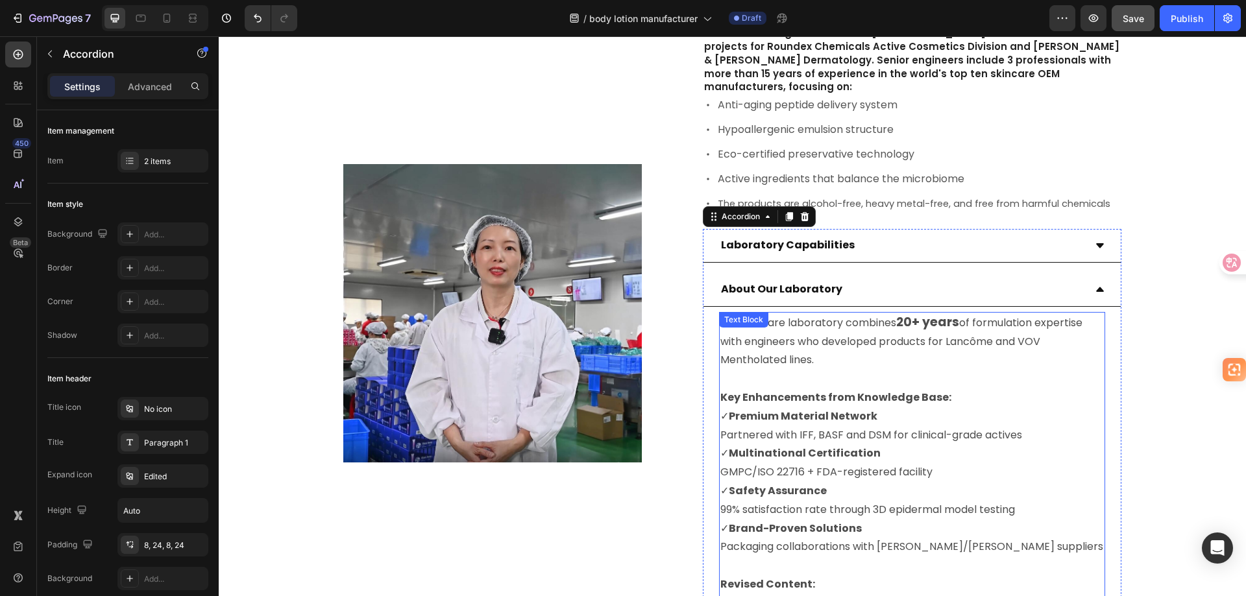
scroll to position [1640, 0]
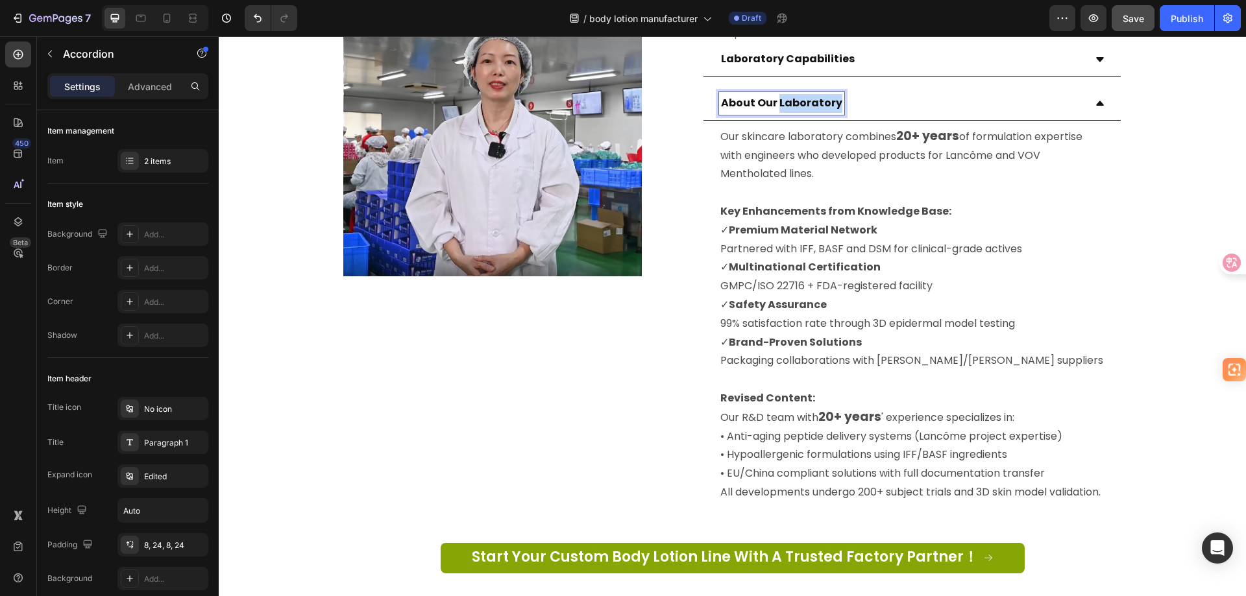
click at [794, 95] on strong "About Our Laboratory" at bounding box center [781, 102] width 121 height 15
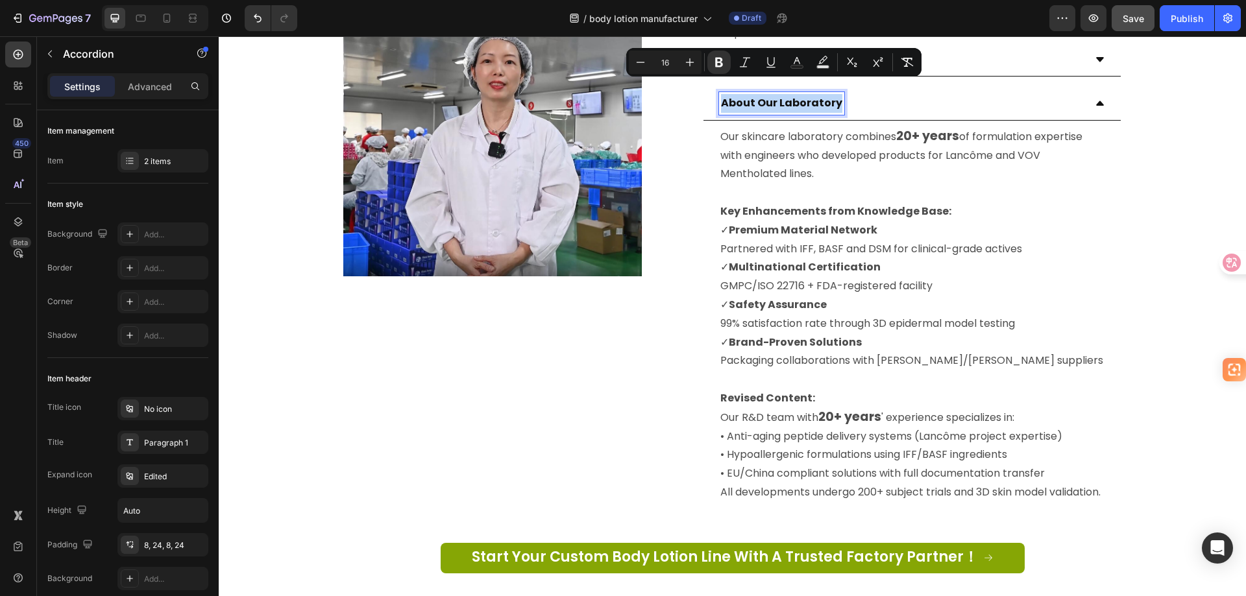
copy strong "About Our Laboratory"
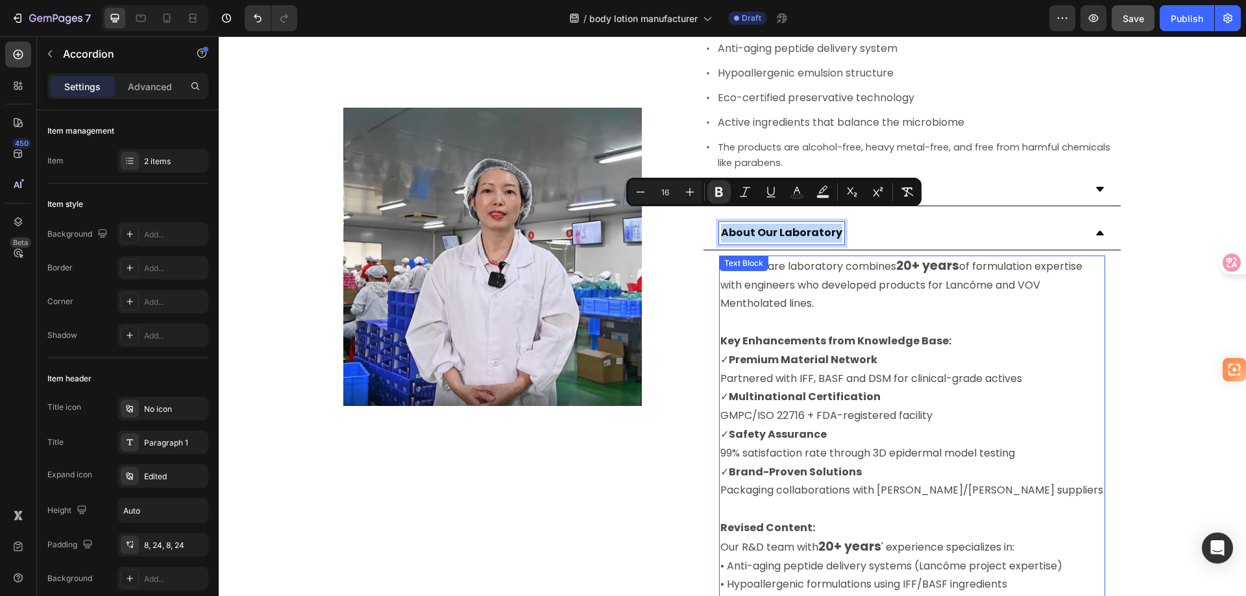
click at [848, 313] on p at bounding box center [912, 322] width 384 height 19
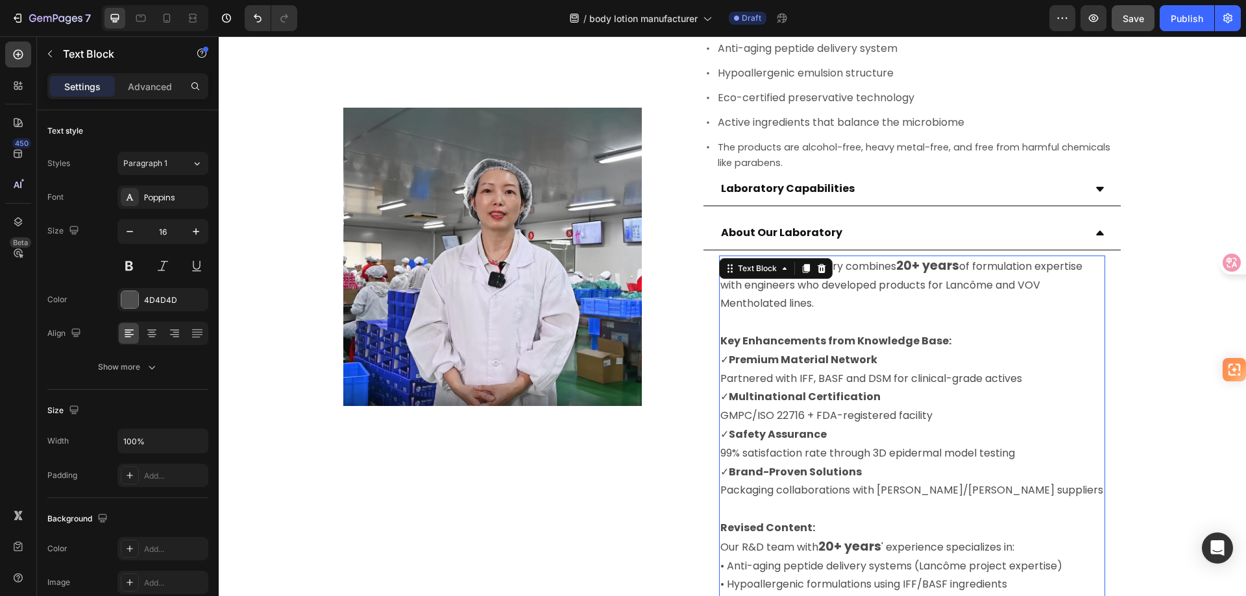
click at [848, 334] on strong "Key Enhancements from Knowledge Base:" at bounding box center [835, 341] width 231 height 15
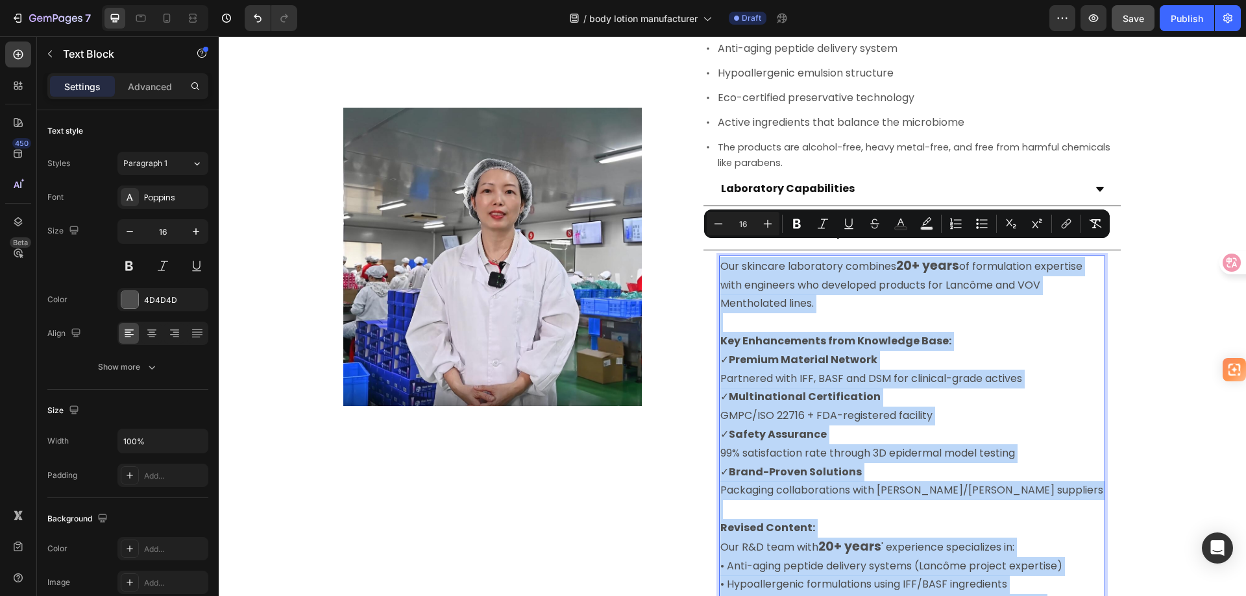
copy div "Our skincare laboratory combines 20+ years of formulation expertise with engine…"
click at [807, 277] on p "Our skincare laboratory combines 20+ years of formulation expertise with engine…" at bounding box center [912, 285] width 384 height 56
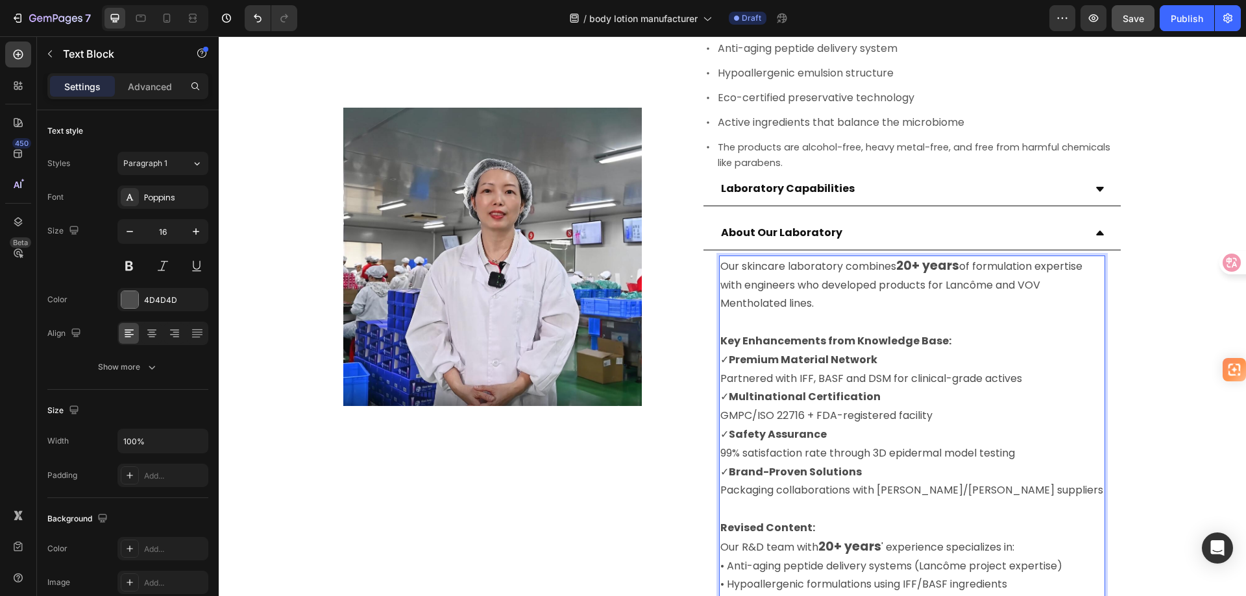
click at [755, 257] on p "Our skincare laboratory combines 20+ years of formulation expertise with engine…" at bounding box center [912, 285] width 384 height 56
click at [1097, 225] on div "About Our Laboratory" at bounding box center [911, 234] width 417 height 34
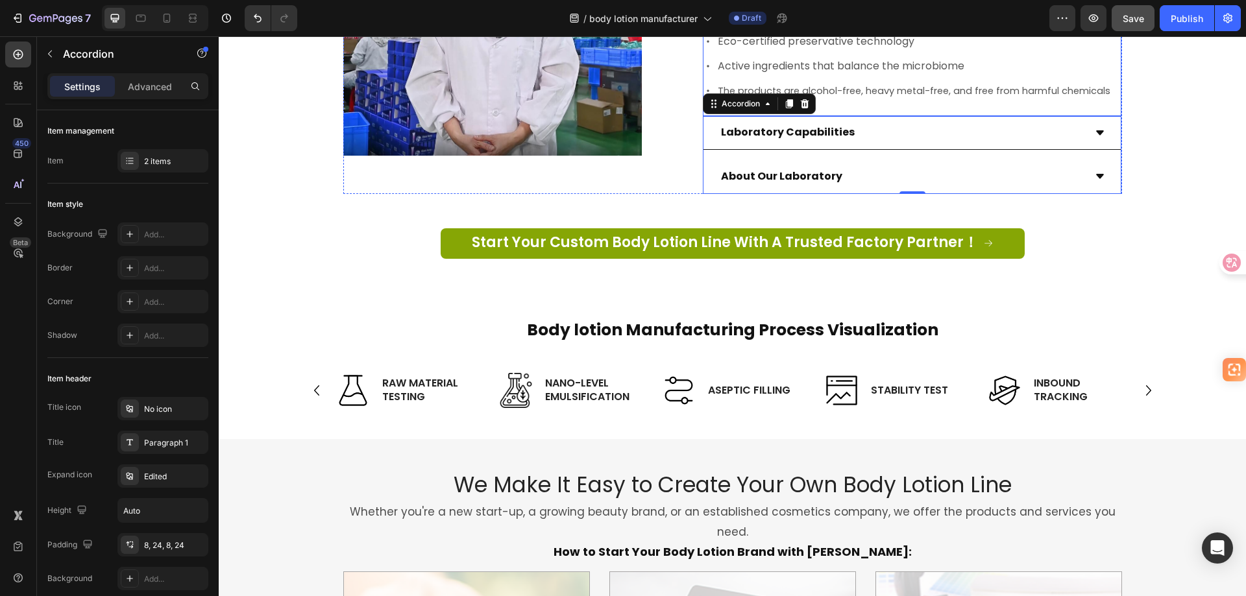
scroll to position [1697, 0]
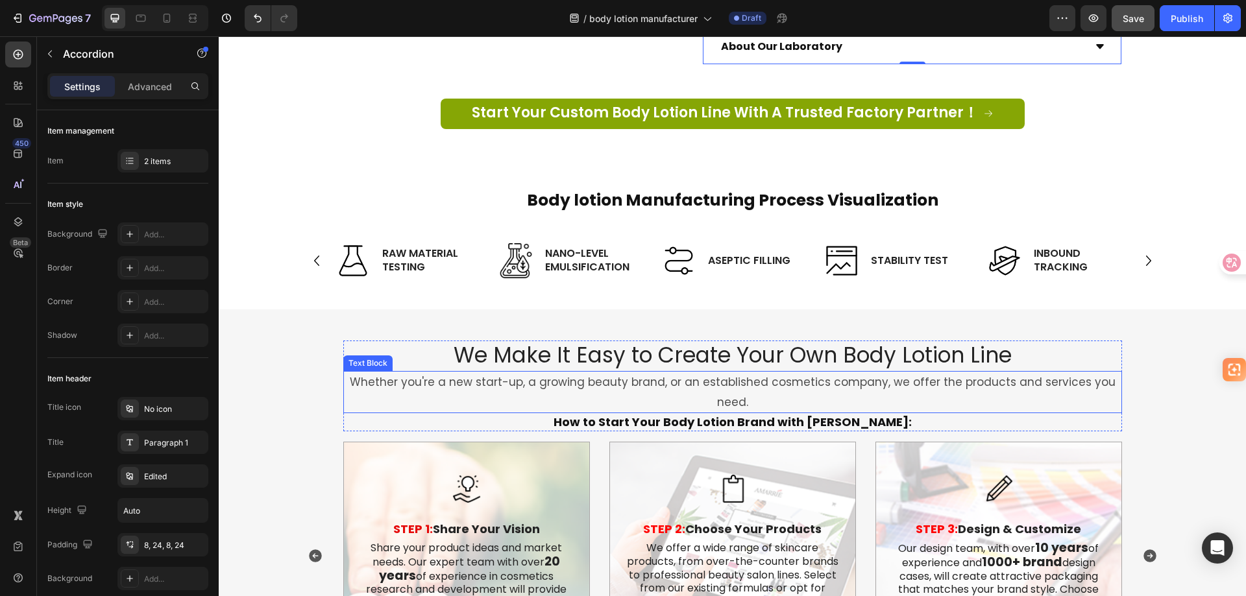
click at [692, 372] on p "Whether you're a new start-up, a growing beauty brand, or an established cosmet…" at bounding box center [733, 392] width 776 height 40
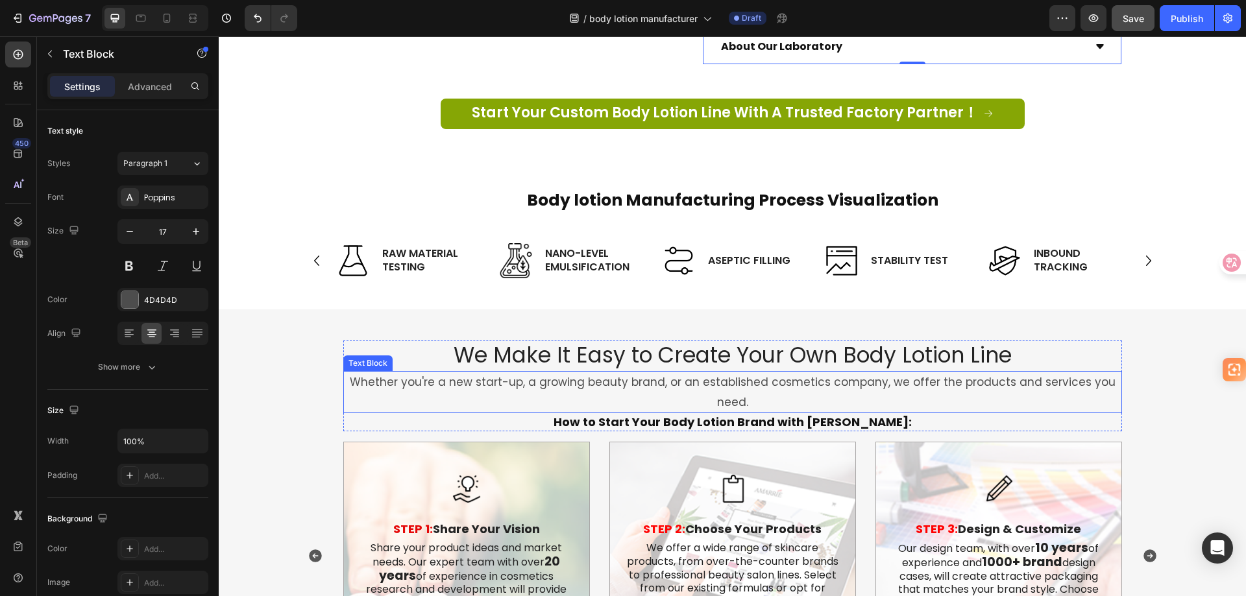
click at [692, 372] on p "Whether you're a new start-up, a growing beauty brand, or an established cosmet…" at bounding box center [733, 392] width 776 height 40
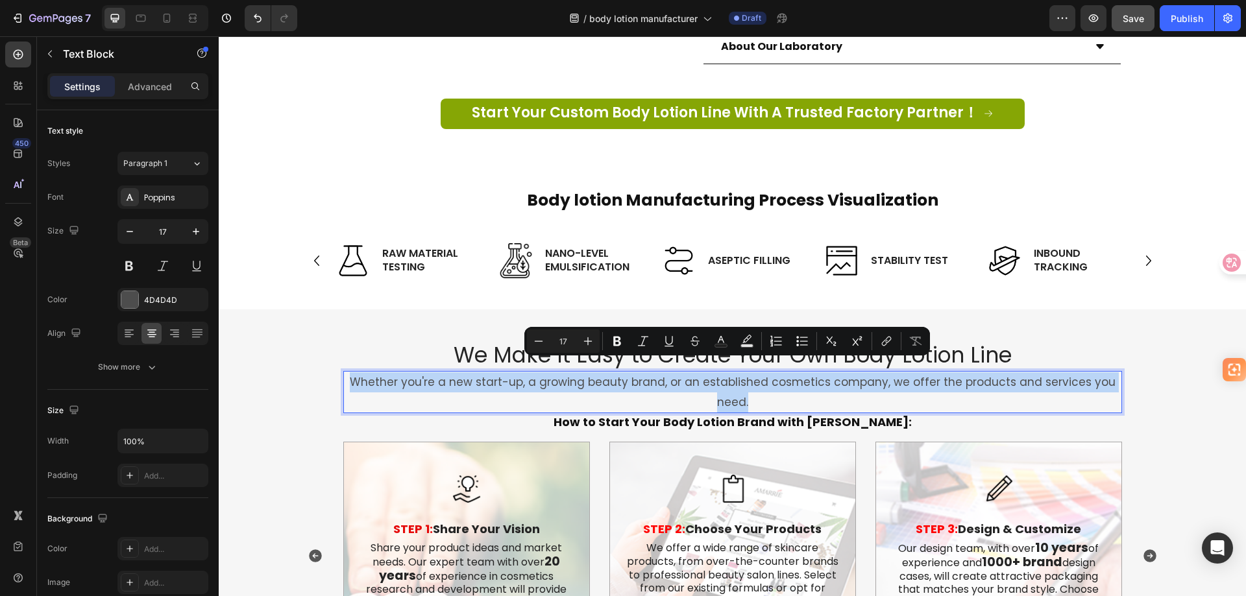
copy p "Whether you're a new start-up, a growing beauty brand, or an established cosmet…"
click at [785, 372] on p "Whether you're a new start-up, a growing beauty brand, or an established cosmet…" at bounding box center [733, 392] width 776 height 40
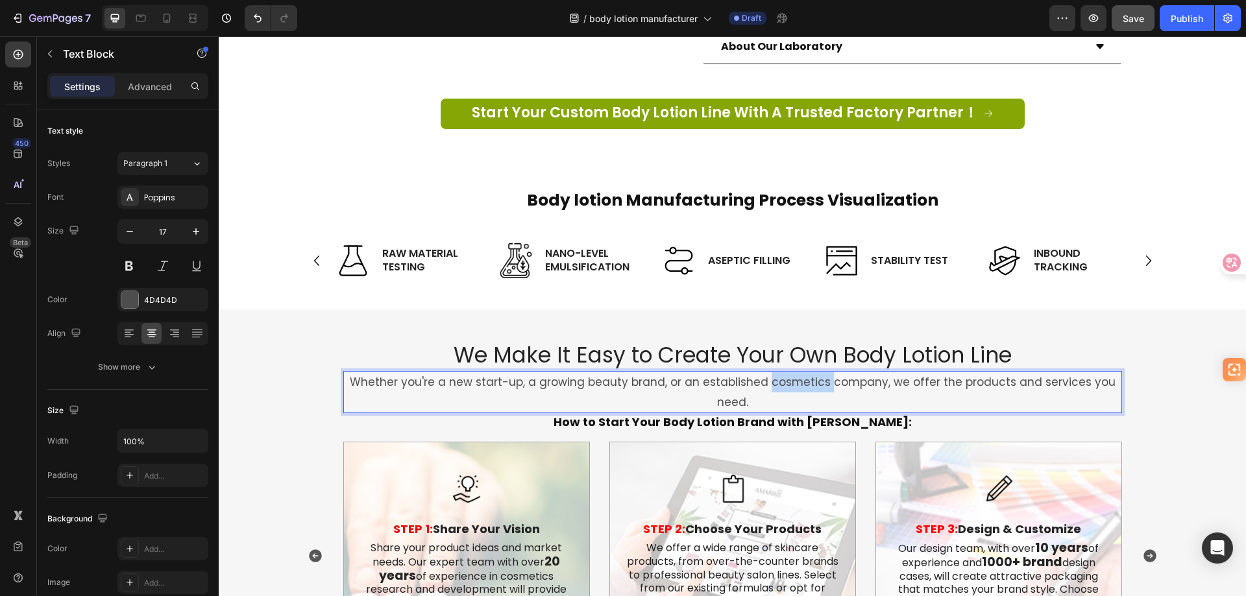
click at [785, 372] on p "Whether you're a new start-up, a growing beauty brand, or an established cosmet…" at bounding box center [733, 392] width 776 height 40
click at [897, 413] on h2 "How to Start Your Body Lotion Brand with [PERSON_NAME]:" at bounding box center [732, 422] width 779 height 18
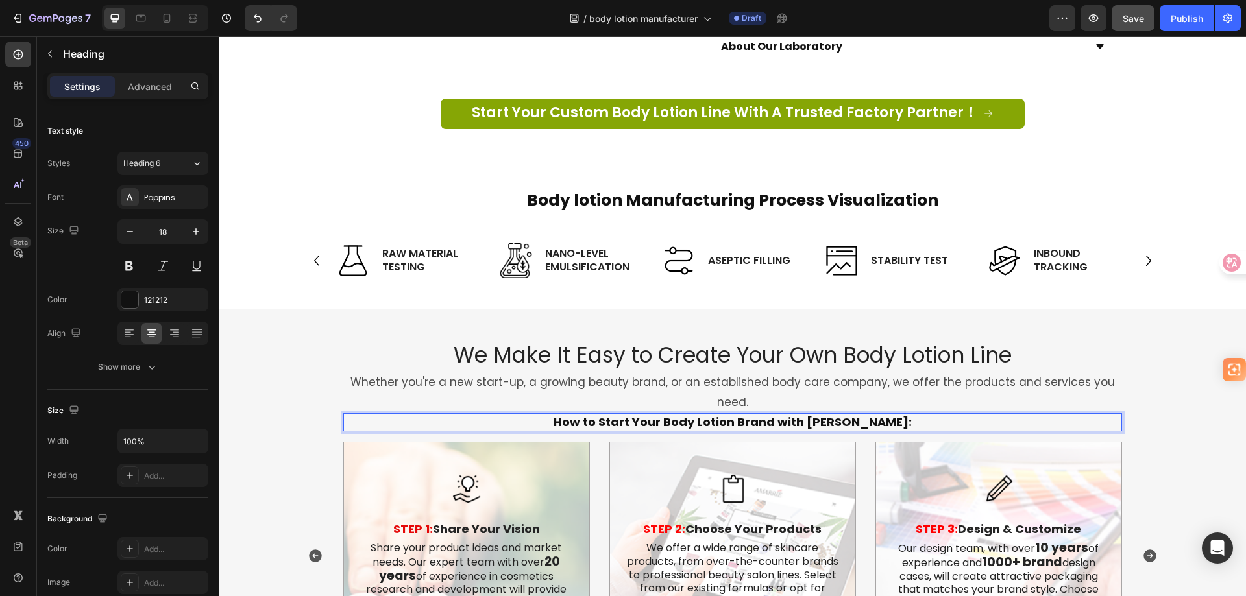
click at [897, 415] on p "How to Start Your Body Lotion Brand with [PERSON_NAME]:" at bounding box center [733, 422] width 776 height 15
click at [851, 414] on strong "How to Start Your Body Lotion Brand with [PERSON_NAME]:" at bounding box center [733, 422] width 358 height 16
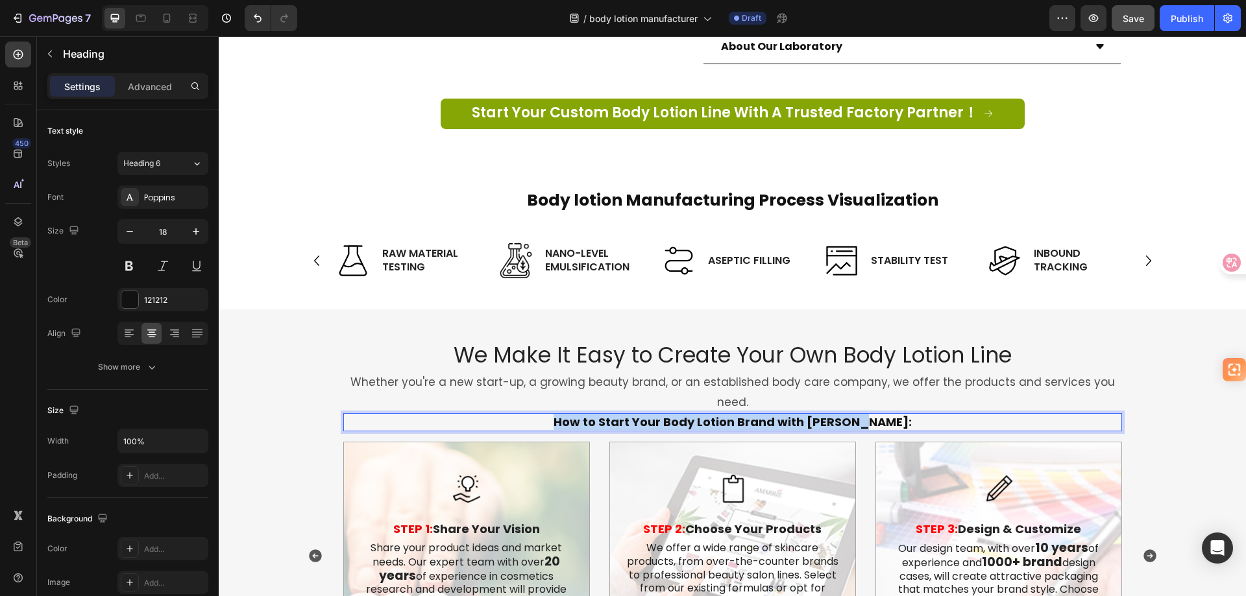
click at [851, 414] on strong "How to Start Your Body Lotion Brand with [PERSON_NAME]:" at bounding box center [733, 422] width 358 height 16
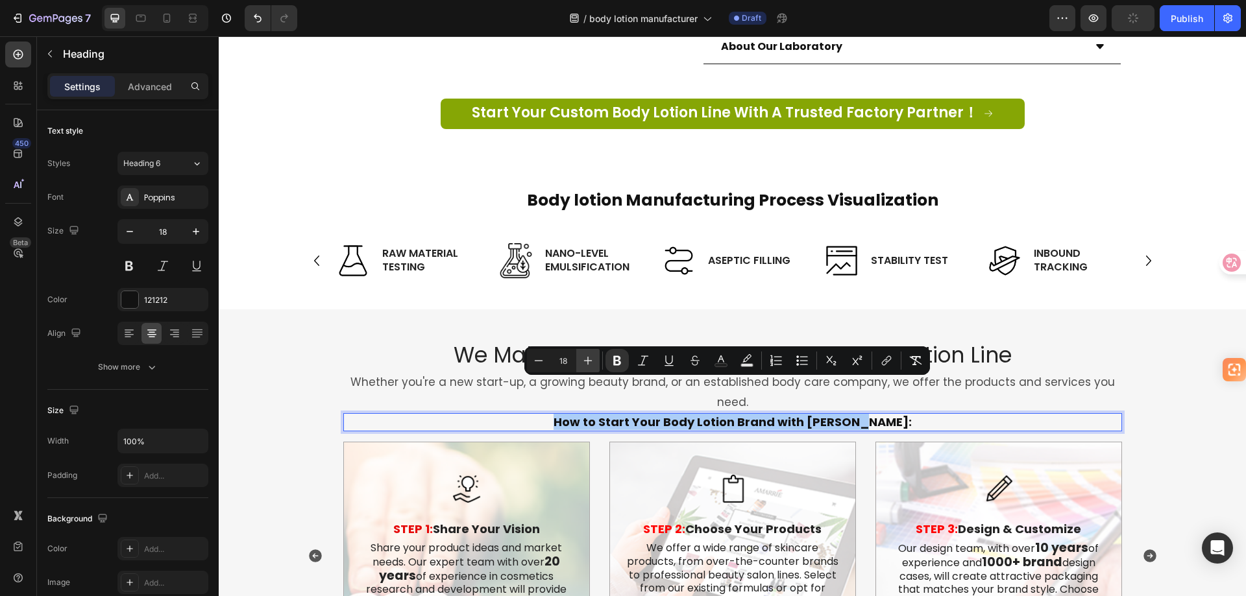
click at [589, 359] on icon "Editor contextual toolbar" at bounding box center [587, 360] width 13 height 13
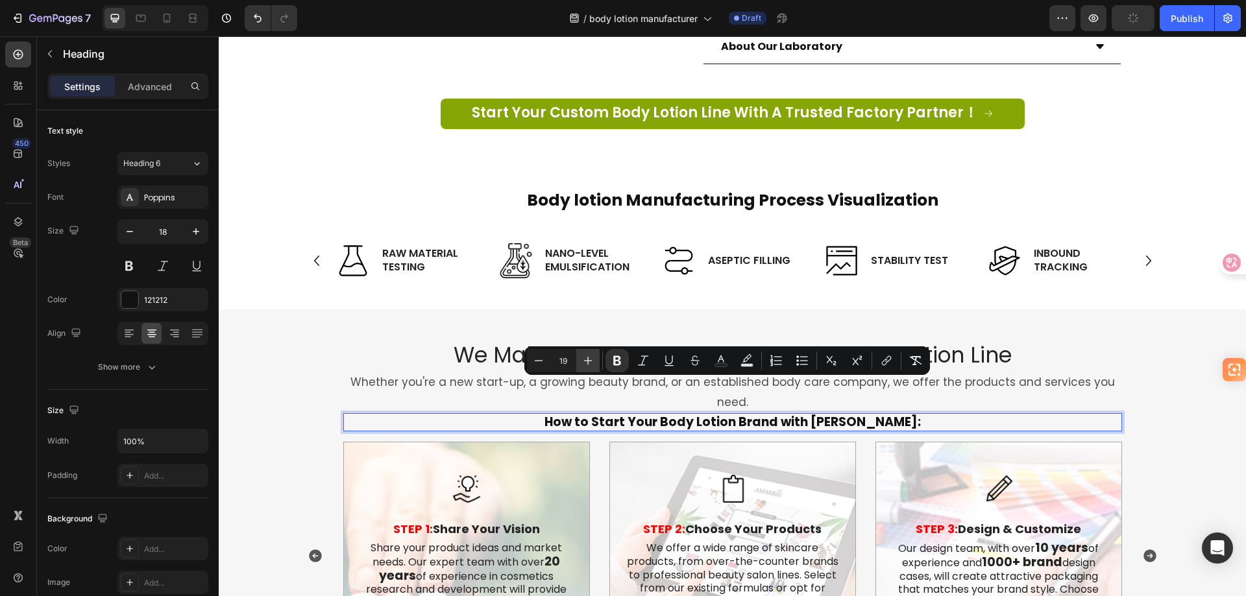
click at [589, 359] on icon "Editor contextual toolbar" at bounding box center [587, 360] width 13 height 13
type input "20"
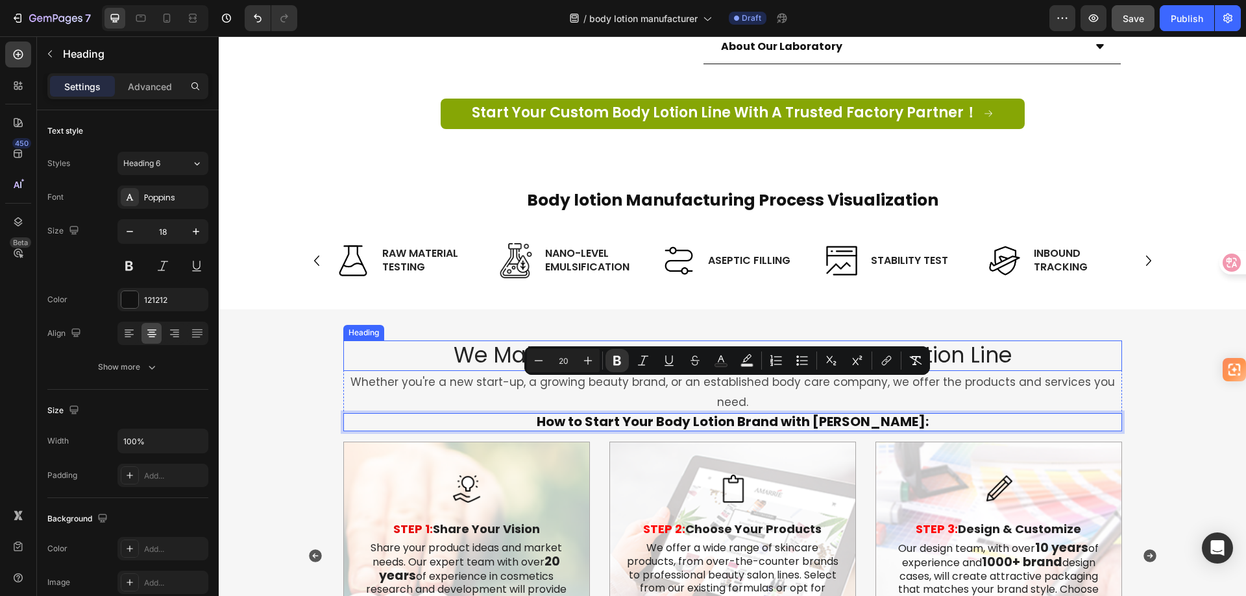
click at [383, 342] on h2 "We Make It Easy to Create Your Own Body Lotion Line" at bounding box center [732, 356] width 779 height 30
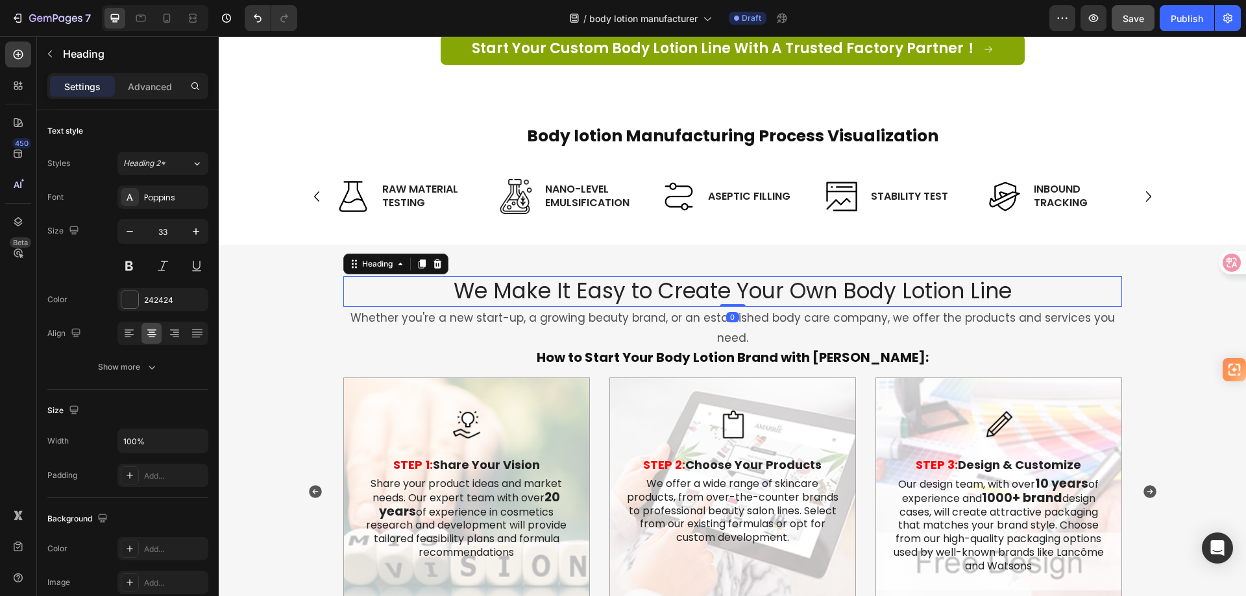
scroll to position [1762, 0]
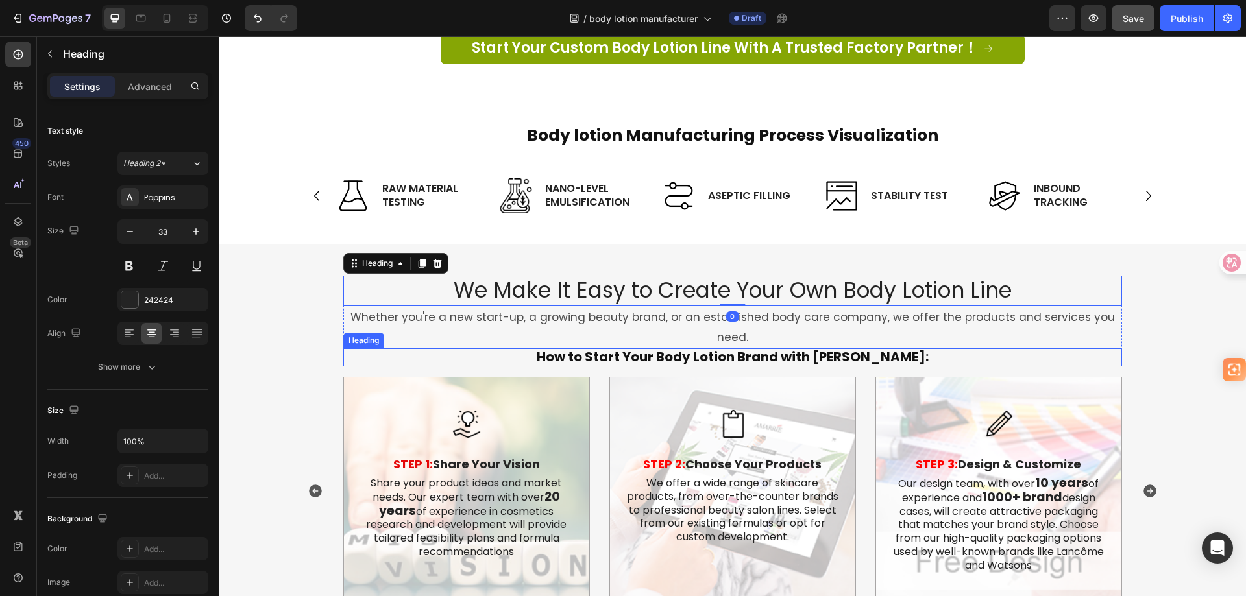
click at [513, 308] on p "Whether you're a new start-up, a growing beauty brand, or an established body c…" at bounding box center [733, 328] width 776 height 40
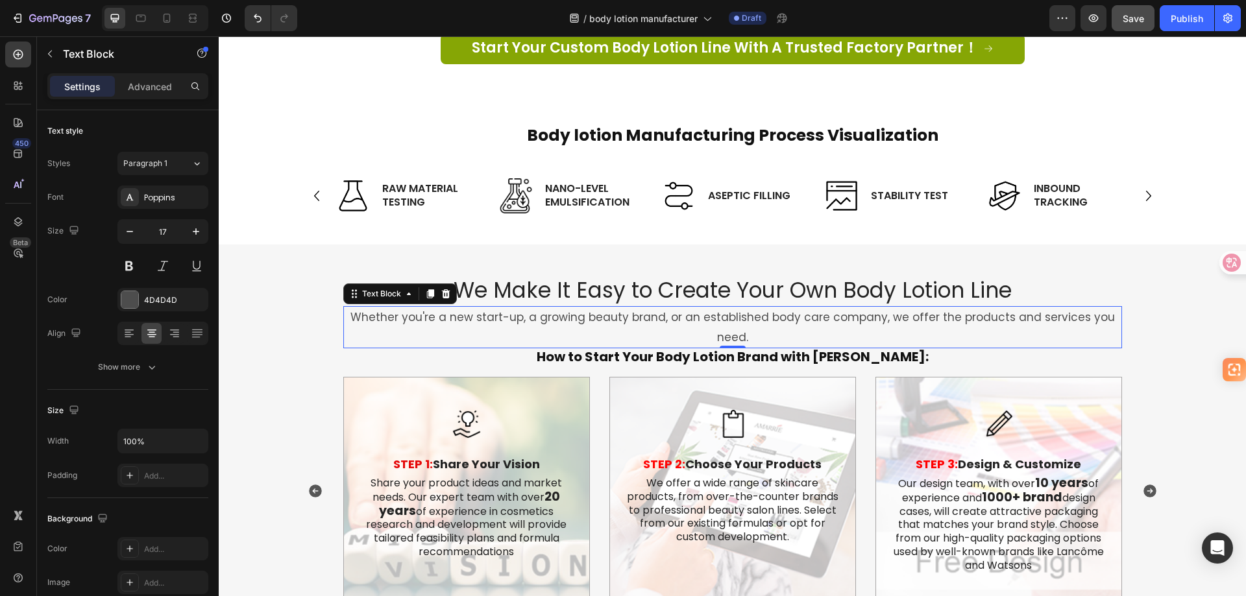
click at [513, 308] on p "Whether you're a new start-up, a growing beauty brand, or an established body c…" at bounding box center [733, 328] width 776 height 40
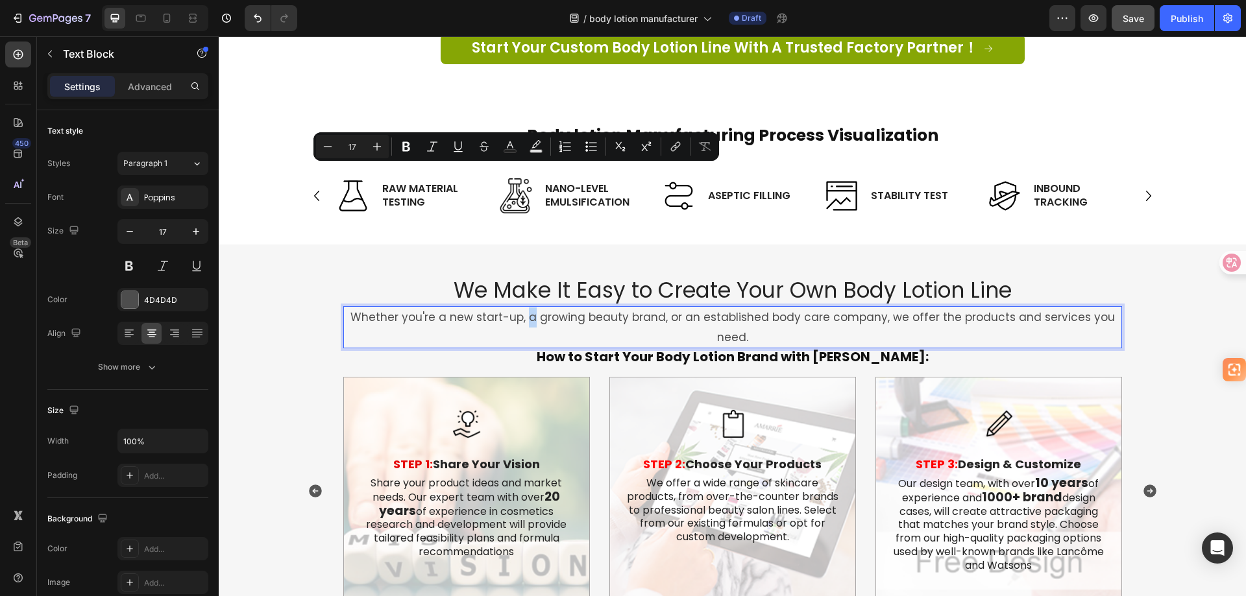
scroll to position [1892, 0]
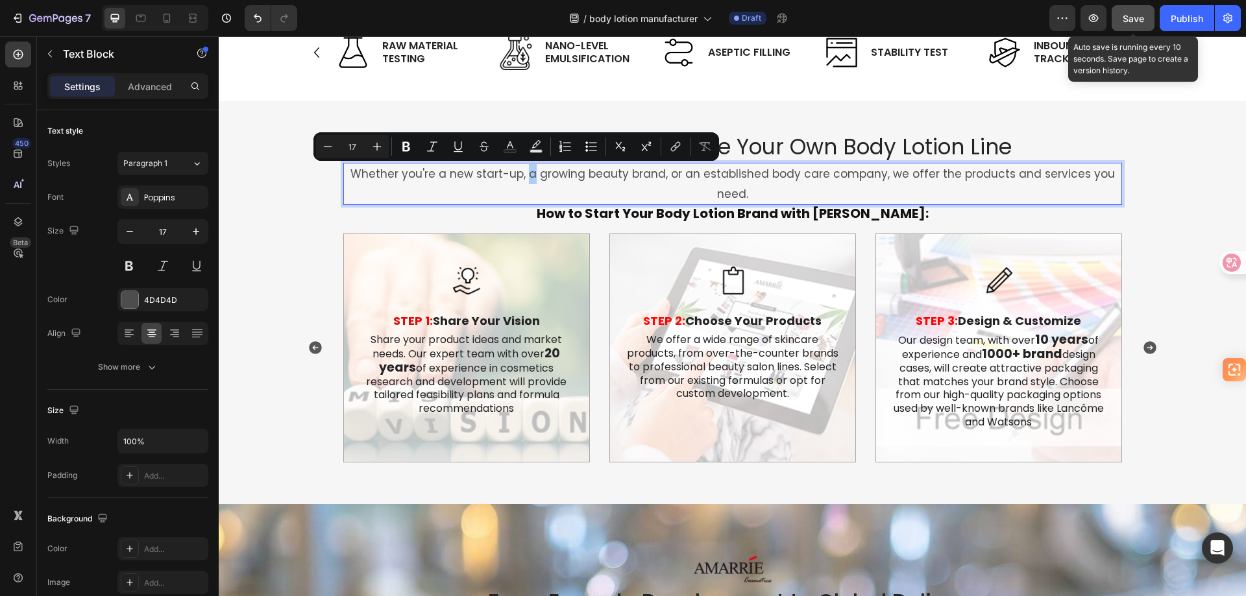
drag, startPoint x: 1127, startPoint y: 16, endPoint x: 893, endPoint y: 173, distance: 282.4
click at [1127, 16] on span "Save" at bounding box center [1133, 18] width 21 height 11
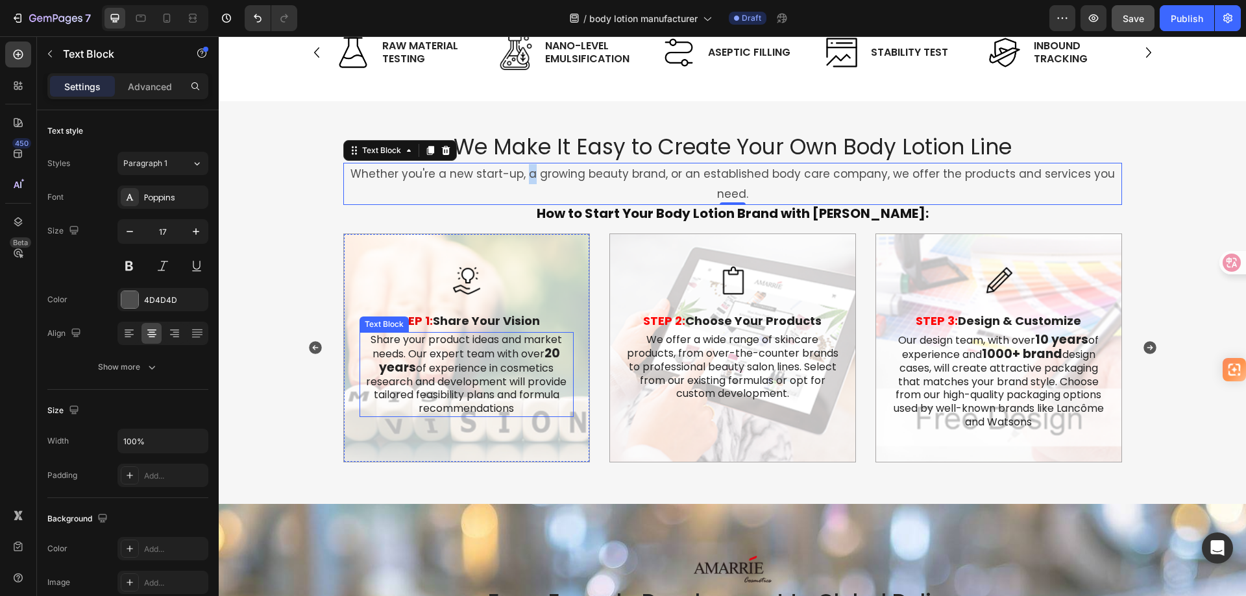
click at [472, 339] on p "Share your product ideas and market needs. Our expert team with over 20 years o…" at bounding box center [467, 375] width 212 height 82
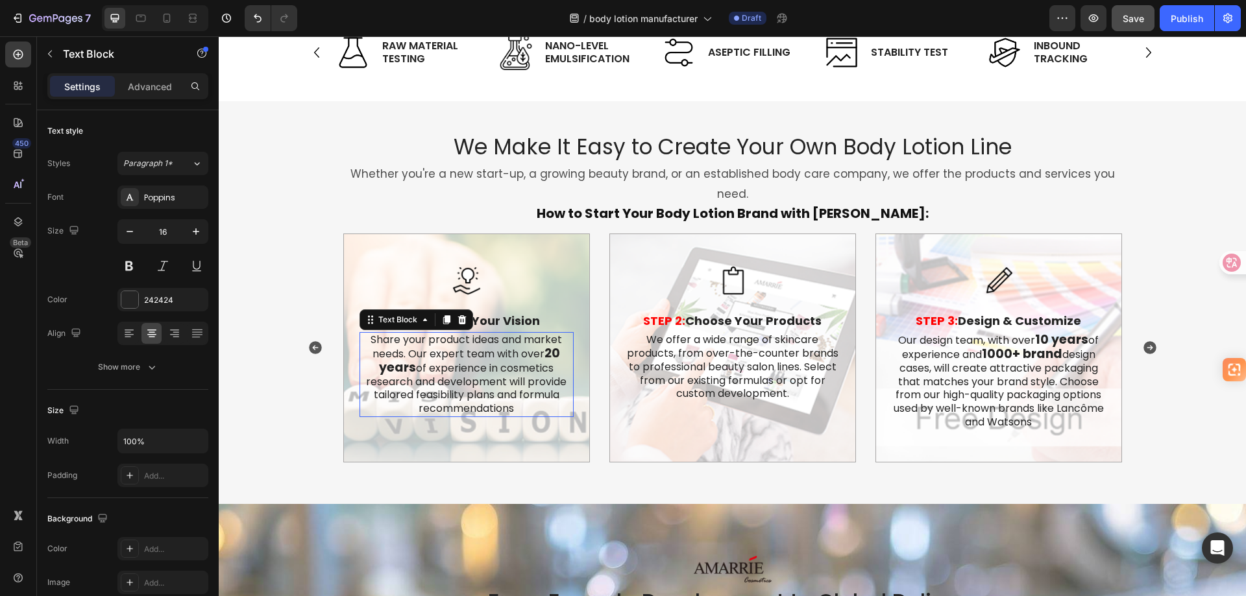
click at [472, 339] on p "Share your product ideas and market needs. Our expert team with over 20 years o…" at bounding box center [467, 375] width 212 height 82
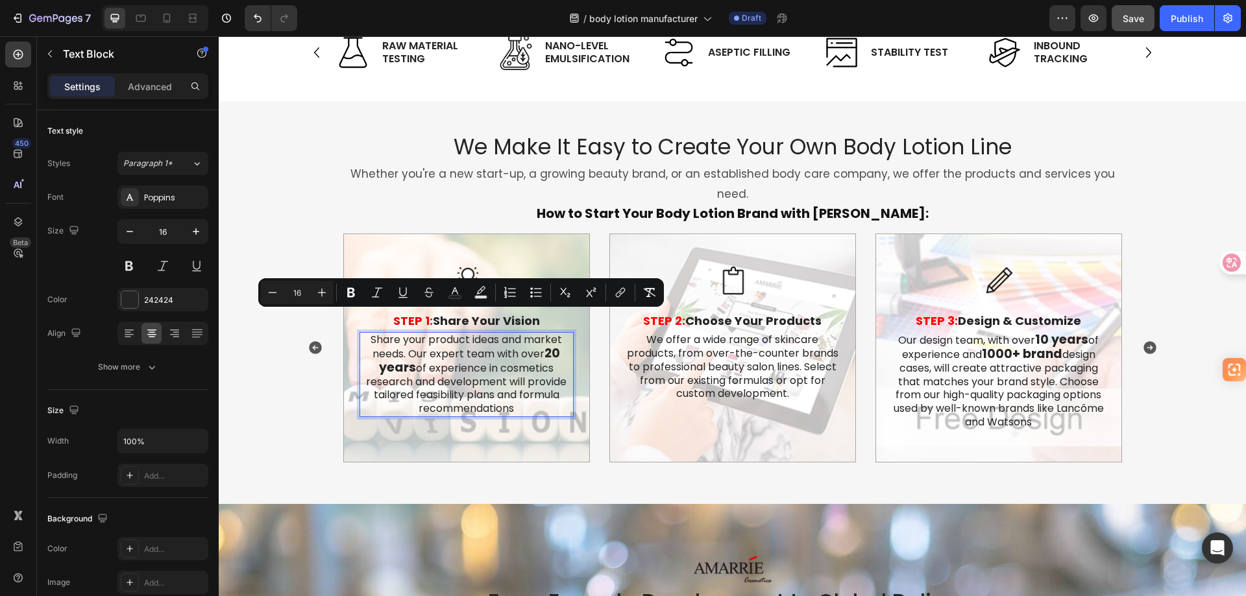
click at [528, 345] on p "Share your product ideas and market needs. Our expert team with over 20 years o…" at bounding box center [467, 375] width 212 height 82
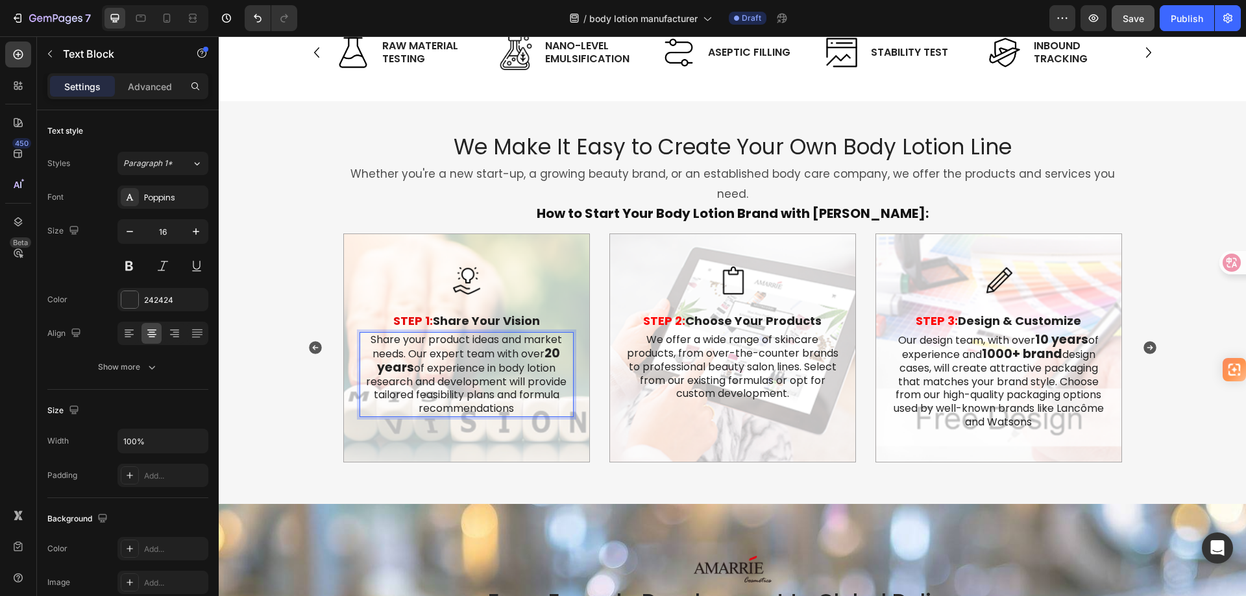
click at [487, 384] on p "Share your product ideas and market needs. Our expert team with over 20 years o…" at bounding box center [467, 375] width 212 height 82
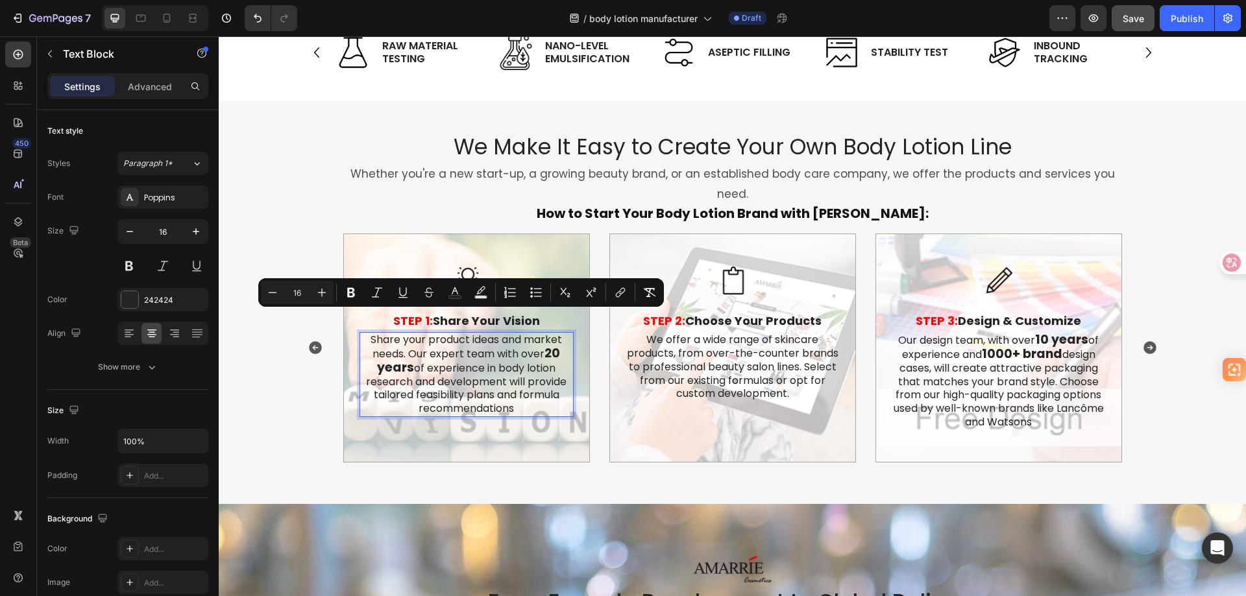
copy p "Share your product ideas and market needs. Our expert team with over 20 years o…"
click at [760, 351] on p "We offer a wide range of skincare products, from over-the-counter brands to pro…" at bounding box center [733, 367] width 212 height 67
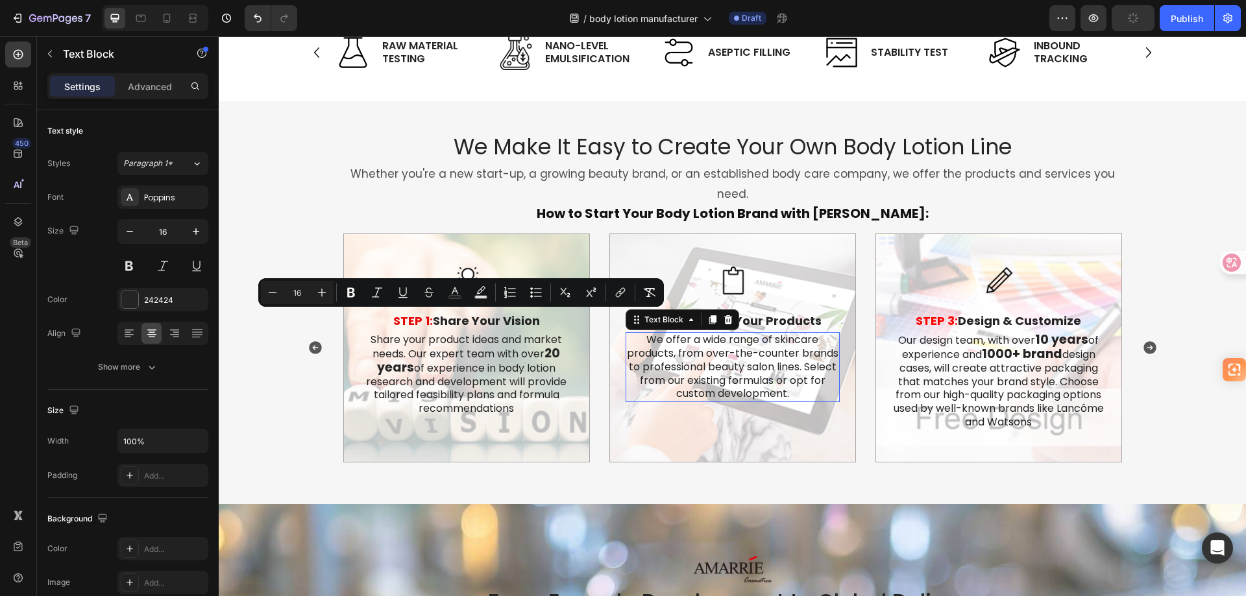
click at [760, 351] on p "We offer a wide range of skincare products, from over-the-counter brands to pro…" at bounding box center [733, 367] width 212 height 67
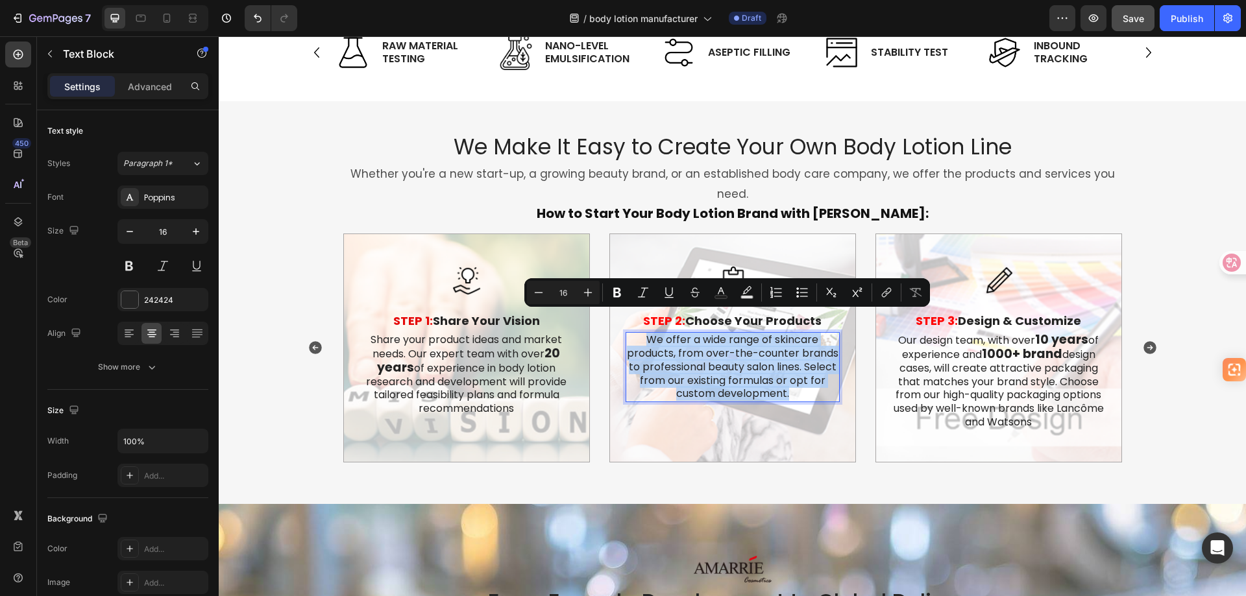
click at [770, 348] on p "We offer a wide range of skincare products, from over-the-counter brands to pro…" at bounding box center [733, 367] width 212 height 67
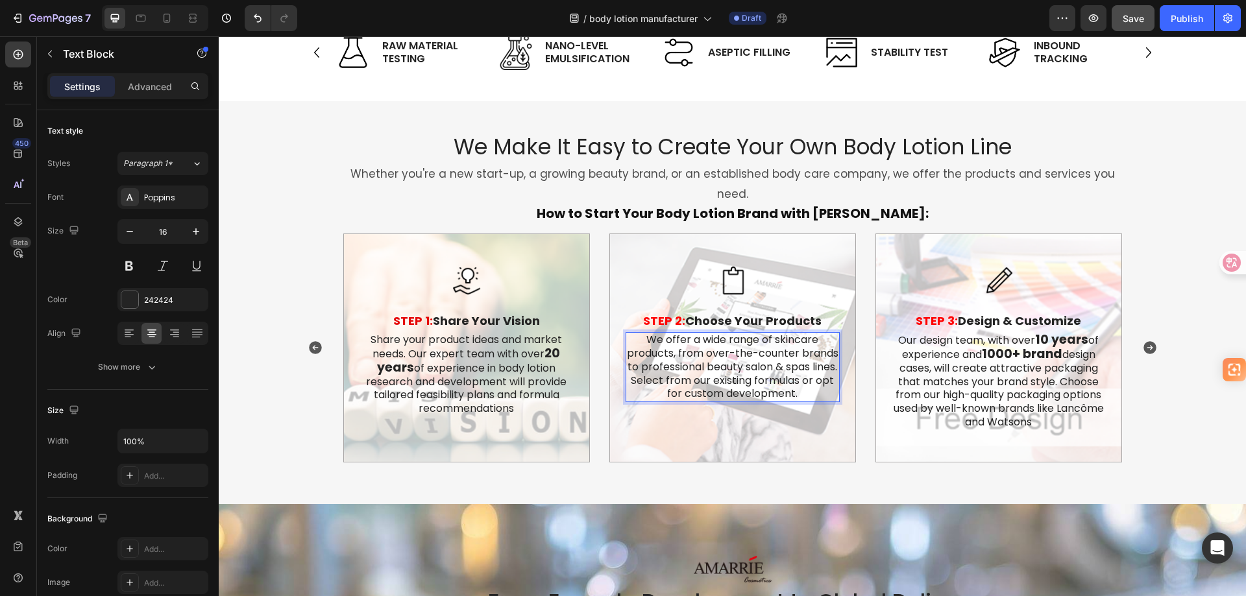
click at [794, 334] on p "We offer a wide range of skincare products, from over-the-counter brands to pro…" at bounding box center [733, 367] width 212 height 67
click at [783, 334] on p "We offer a wide range of body care products, from over-the-counter brands to pr…" at bounding box center [733, 367] width 212 height 67
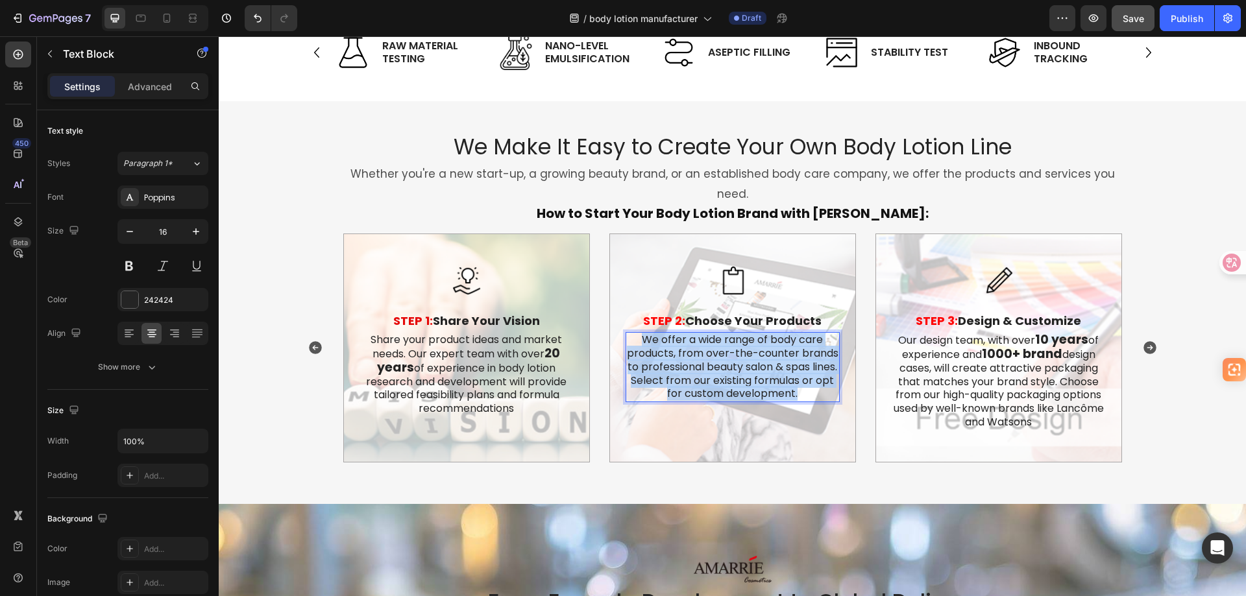
click at [783, 334] on p "We offer a wide range of body care products, from over-the-counter brands to pr…" at bounding box center [733, 367] width 212 height 67
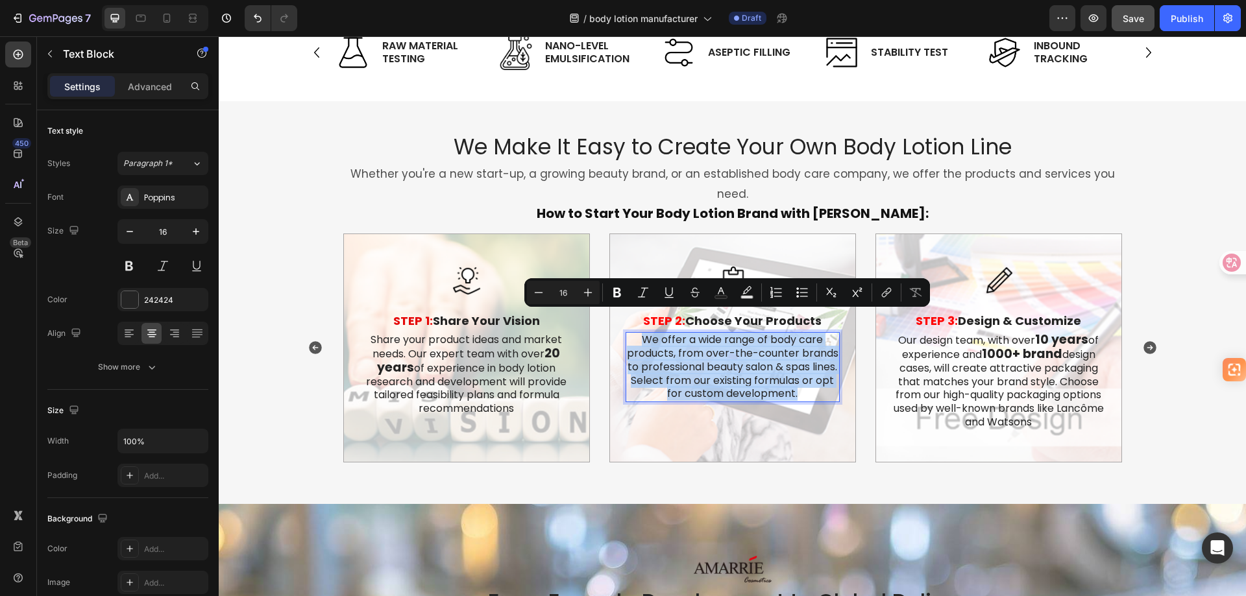
click at [727, 345] on p "We offer a wide range of body care products, from over-the-counter brands to pr…" at bounding box center [733, 367] width 212 height 67
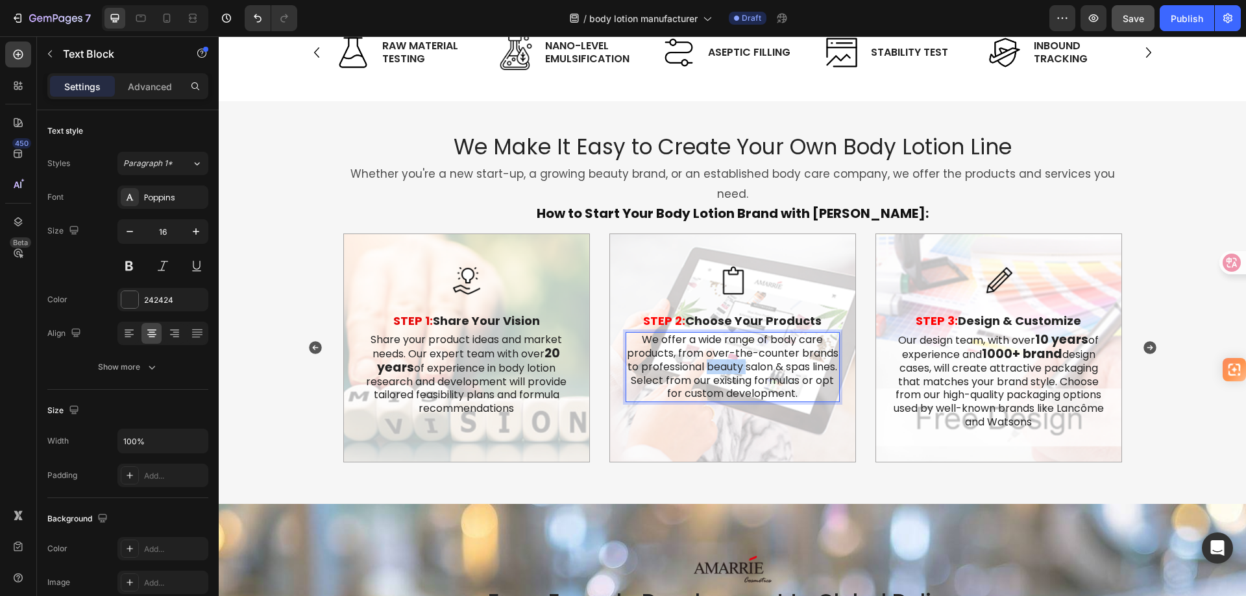
click at [727, 345] on p "We offer a wide range of body care products, from over-the-counter brands to pr…" at bounding box center [733, 367] width 212 height 67
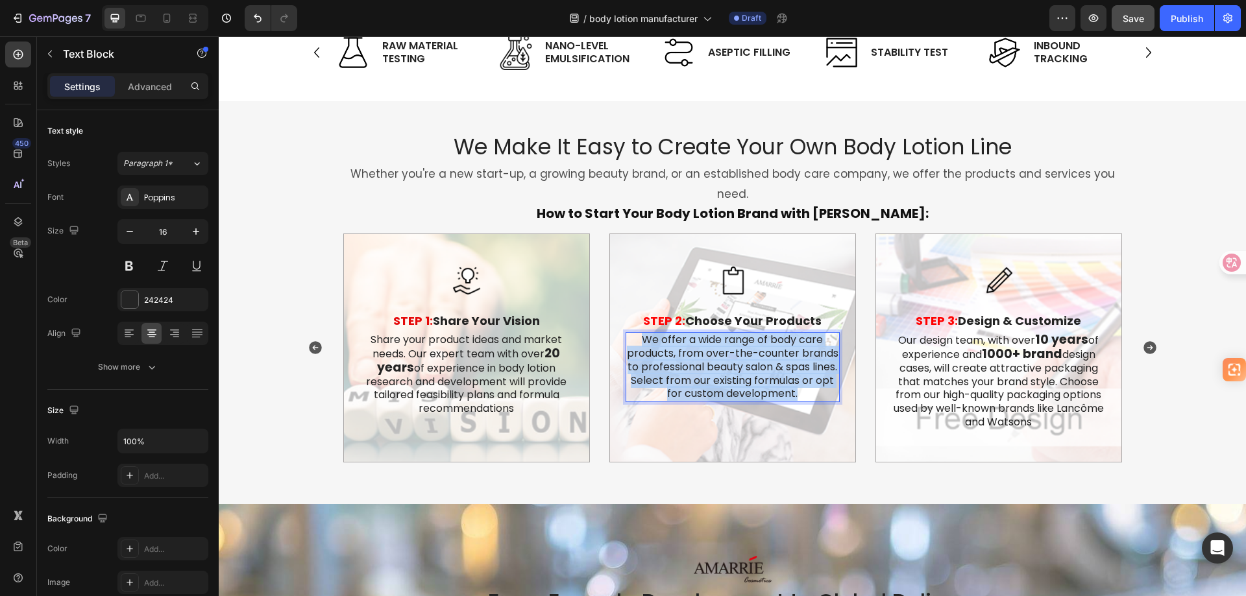
click at [727, 345] on p "We offer a wide range of body care products, from over-the-counter brands to pr…" at bounding box center [733, 367] width 212 height 67
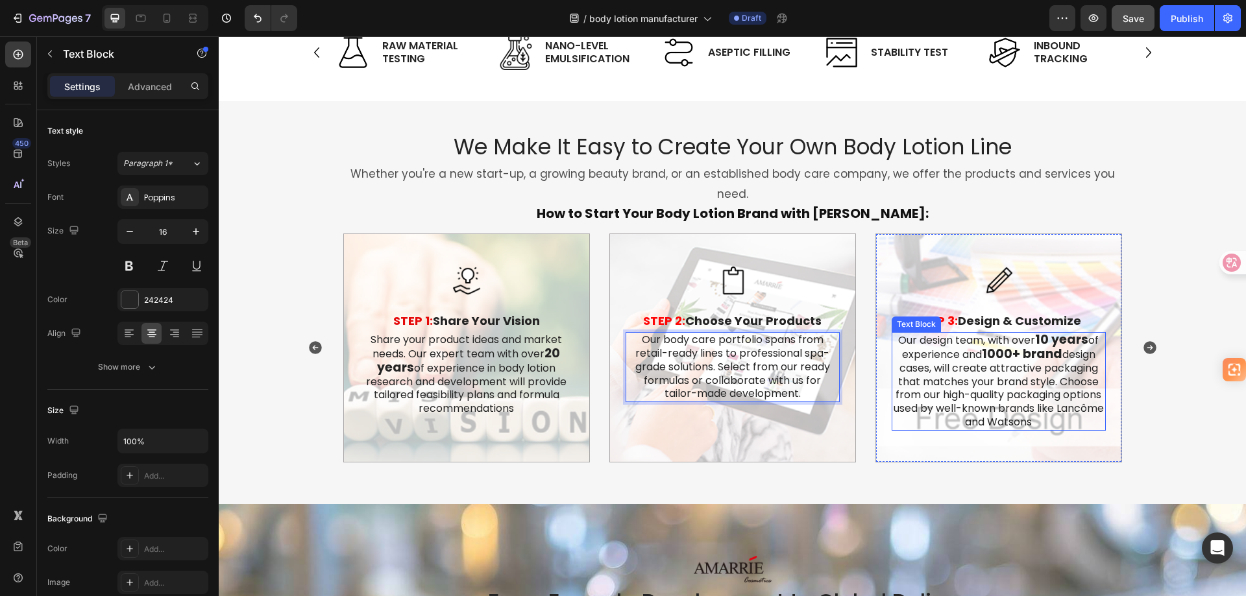
click at [966, 352] on p "Our design team, with over 10 years of experience and 1000+ brand design cases,…" at bounding box center [999, 382] width 212 height 96
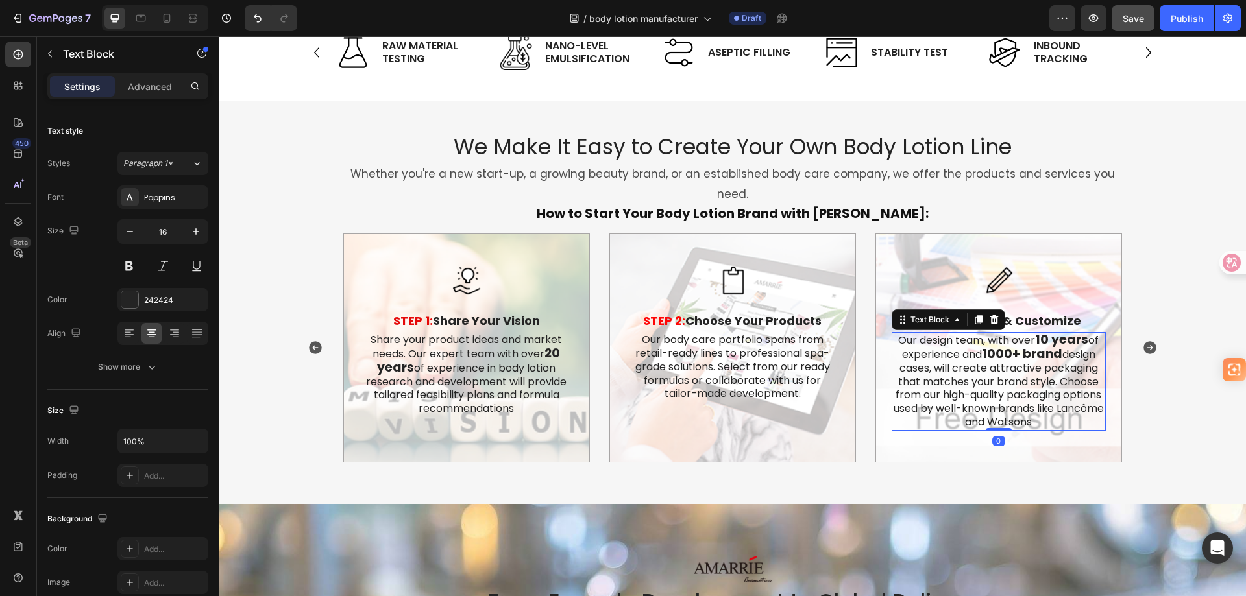
click at [966, 352] on p "Our design team, with over 10 years of experience and 1000+ brand design cases,…" at bounding box center [999, 382] width 212 height 96
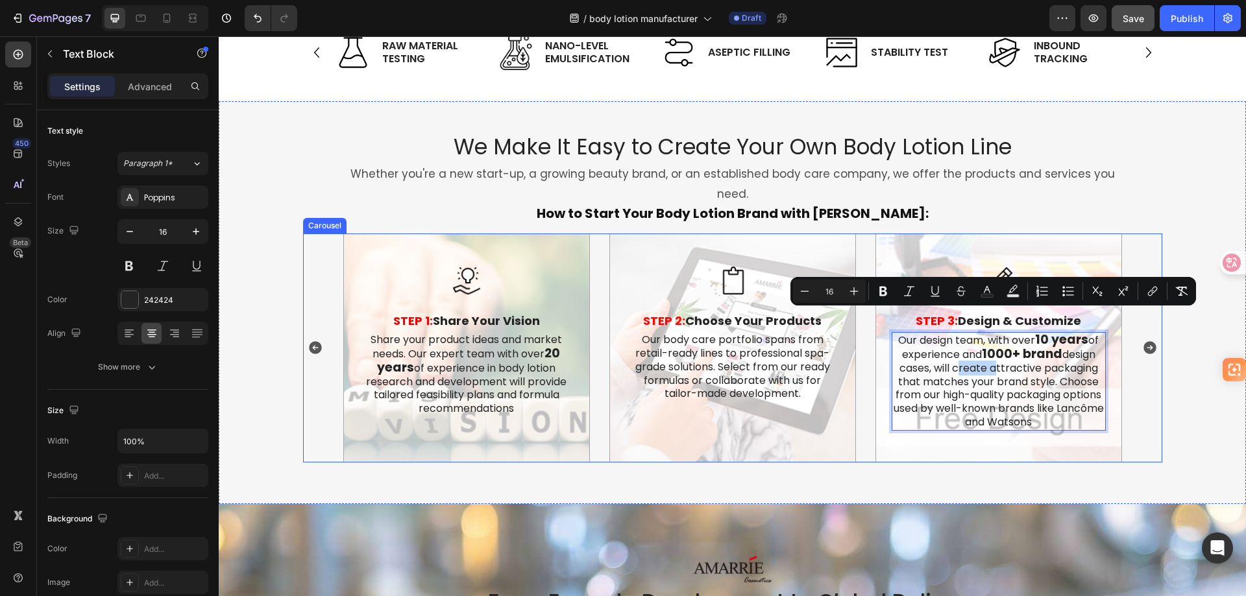
click at [1143, 342] on icon "Carousel Next Arrow" at bounding box center [1149, 348] width 13 height 13
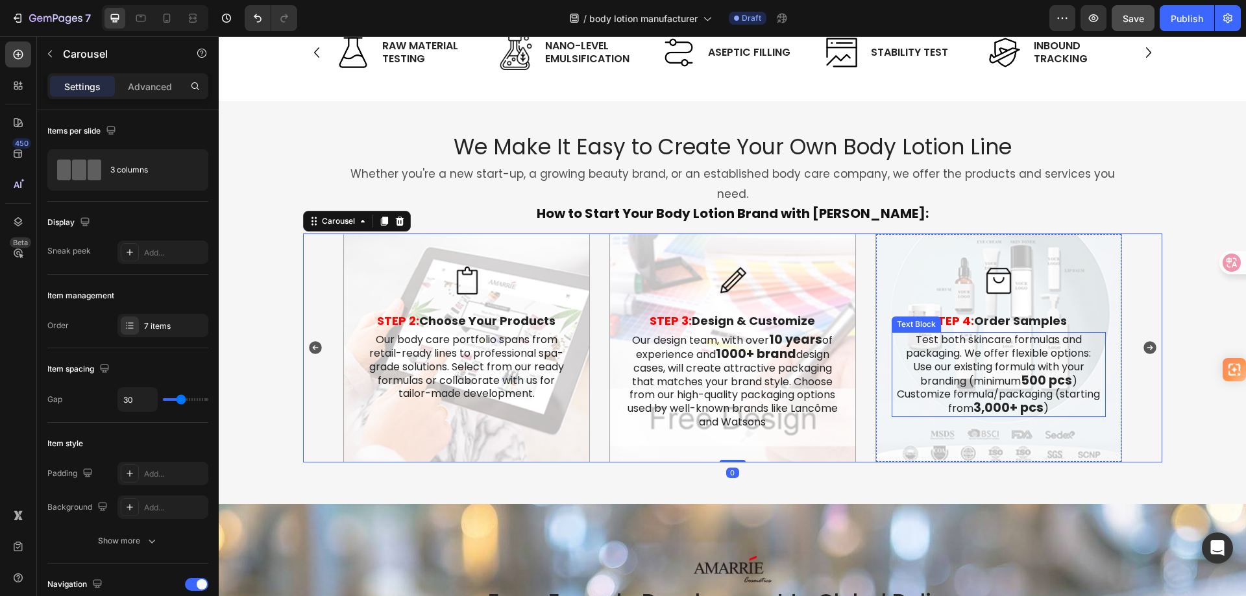
click at [1011, 341] on p "Test both skincare formulas and packaging. We offer flexible options: Use our e…" at bounding box center [999, 375] width 212 height 82
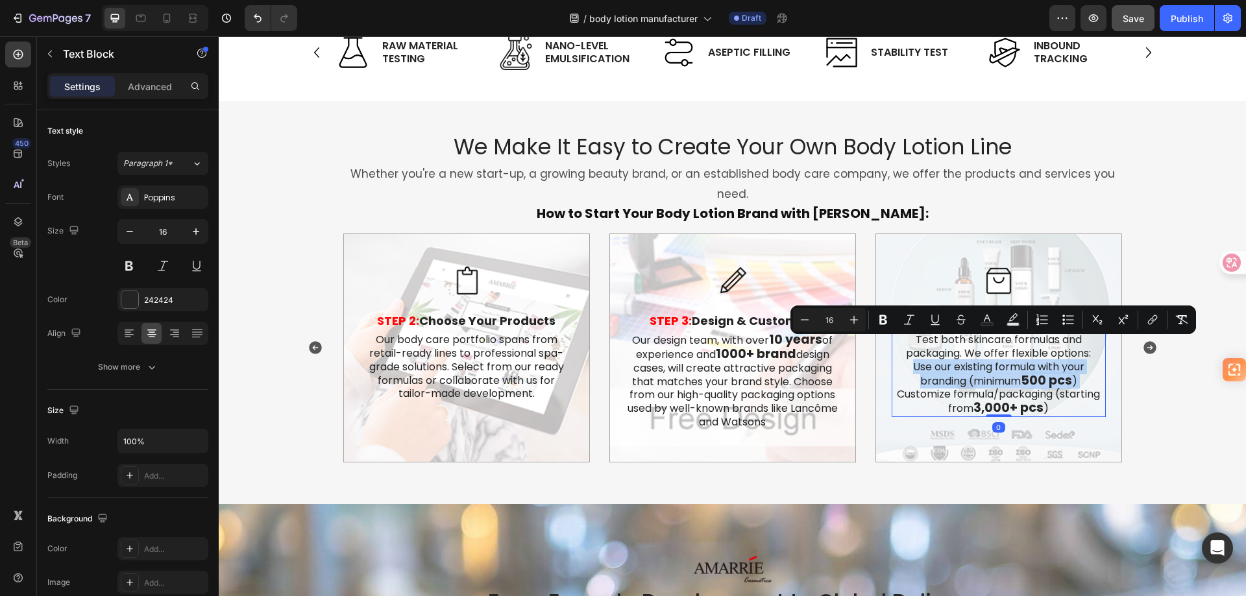
click at [1011, 341] on p "Test both skincare formulas and packaging. We offer flexible options: Use our e…" at bounding box center [999, 375] width 212 height 82
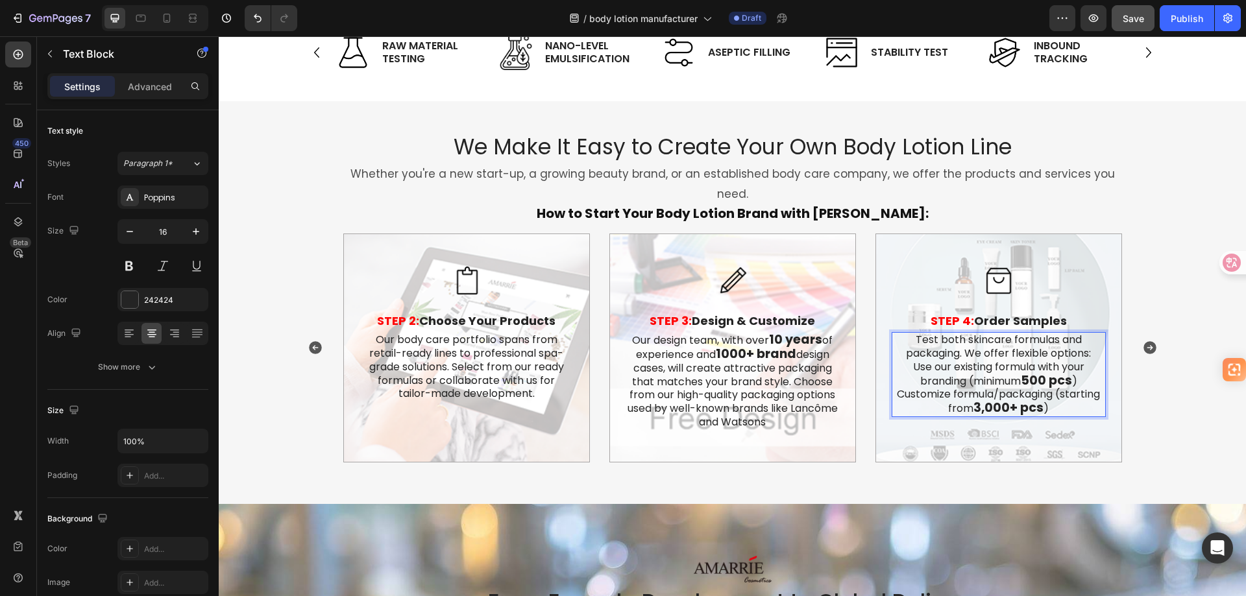
click at [1005, 343] on p "Test both skincare formulas and packaging. We offer flexible options: Use our e…" at bounding box center [999, 375] width 212 height 82
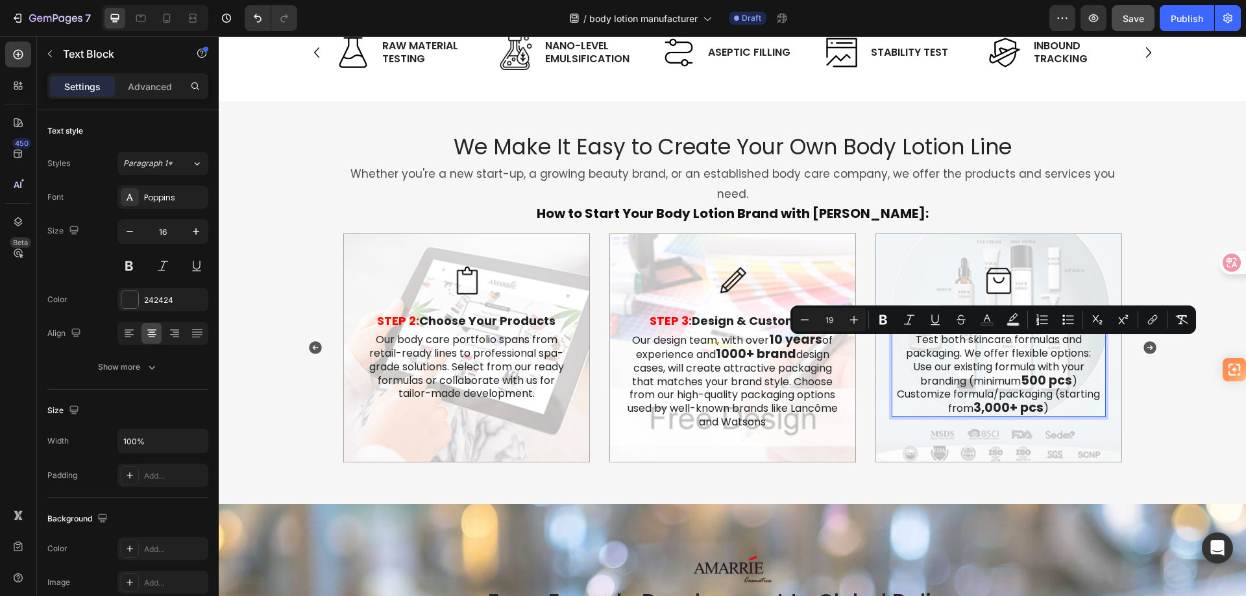
click at [1019, 399] on strong "3,000+ pcs" at bounding box center [1008, 408] width 70 height 18
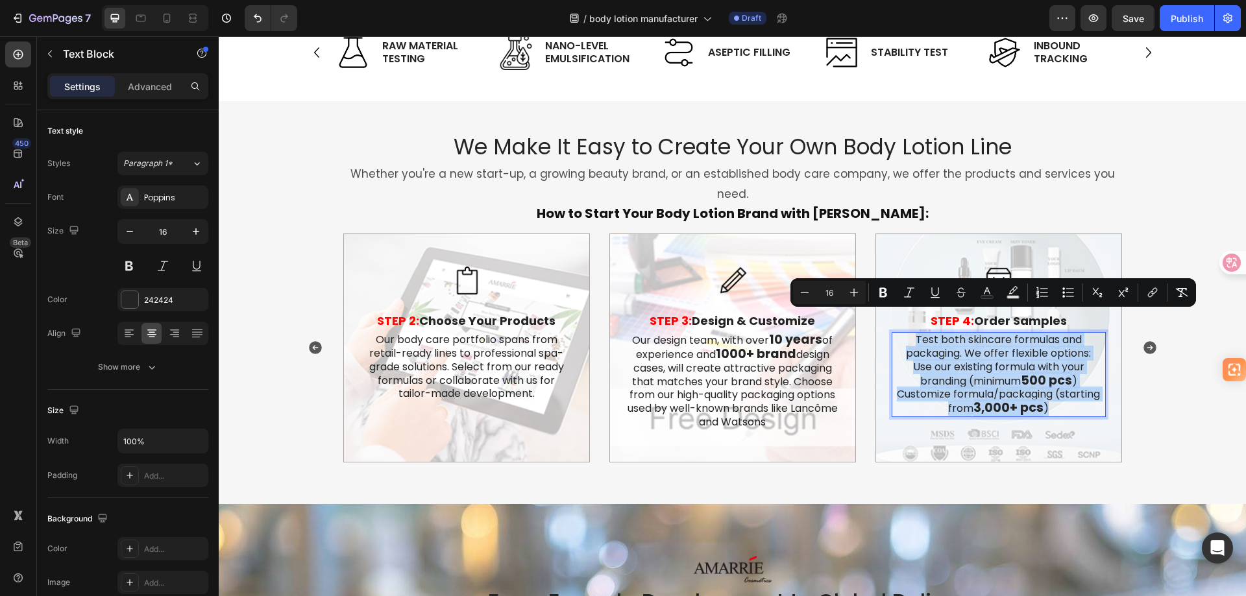
scroll to position [1892, 0]
click at [988, 334] on p "Test both skincare formulas and packaging. We offer flexible options: Use our e…" at bounding box center [999, 375] width 212 height 82
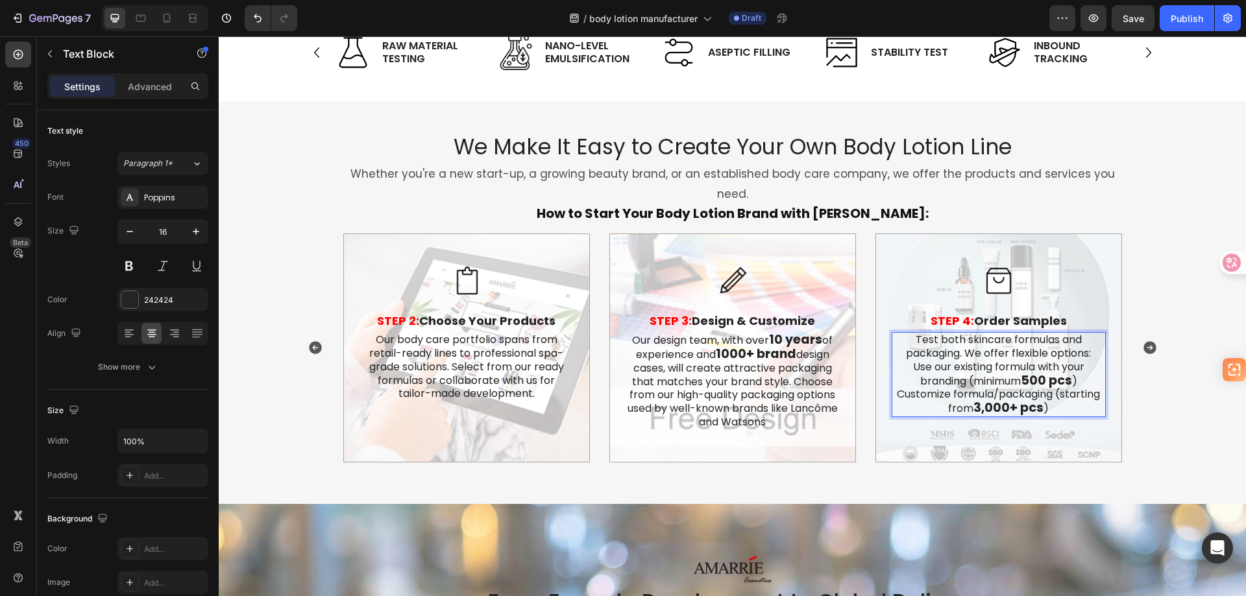
click at [985, 334] on p "Test both skincare formulas and packaging. We offer flexible options: Use our e…" at bounding box center [999, 375] width 212 height 82
click at [981, 341] on p "Test both body care formulas and packaging. We offer flexible options: Use our …" at bounding box center [999, 375] width 212 height 82
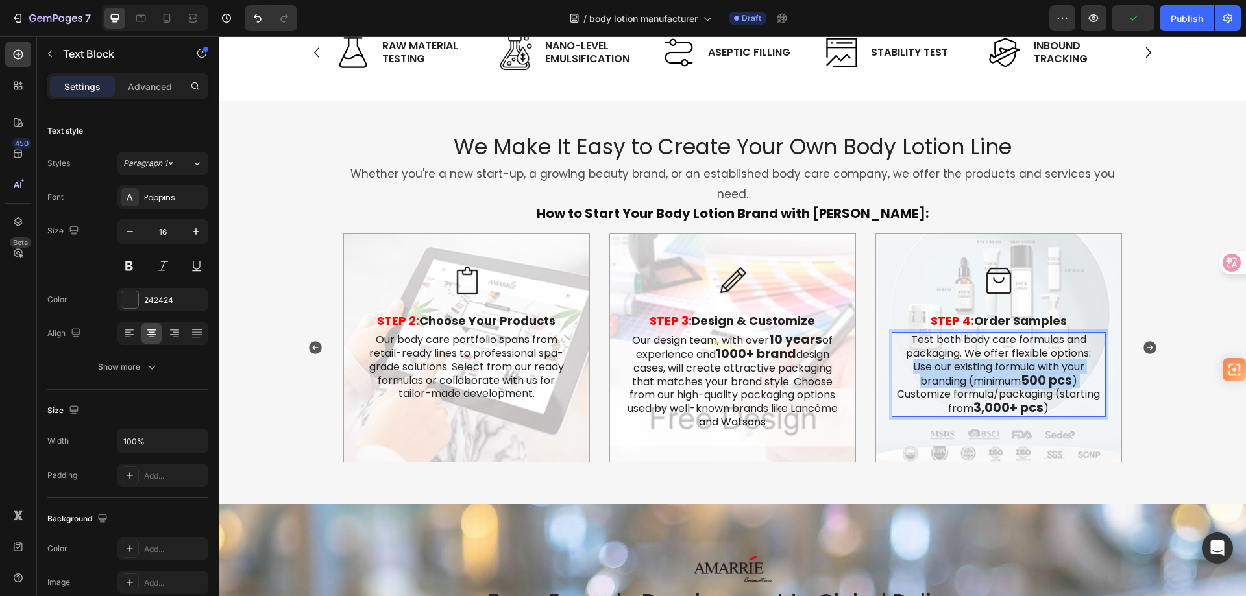
click at [981, 341] on p "Test both body care formulas and packaging. We offer flexible options: Use our …" at bounding box center [999, 375] width 212 height 82
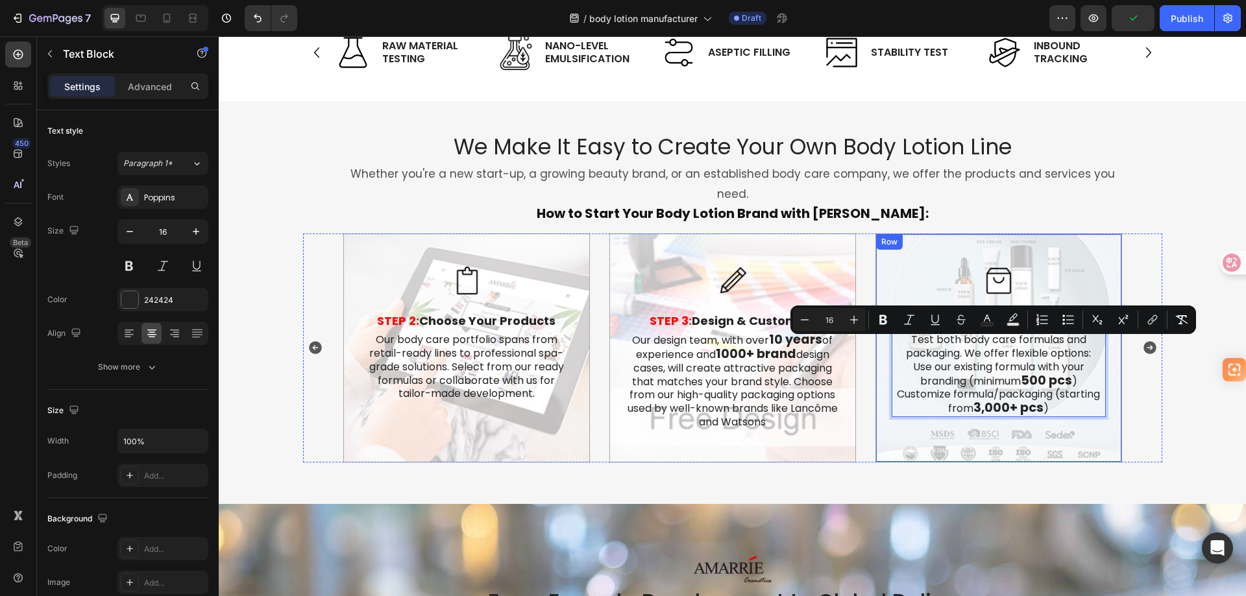
click at [1058, 391] on p "Test both body care formulas and packaging. We offer flexible options: Use our …" at bounding box center [999, 375] width 212 height 82
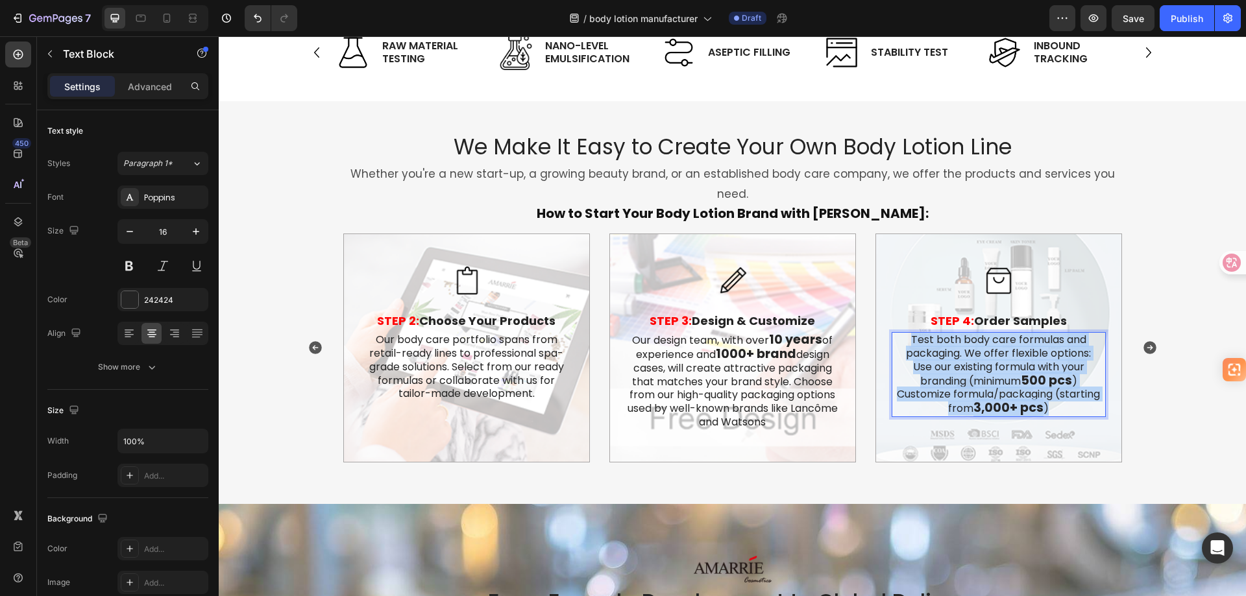
drag, startPoint x: 1056, startPoint y: 387, endPoint x: 904, endPoint y: 321, distance: 165.6
click at [904, 334] on p "Test both body care formulas and packaging. We offer flexible options: Use our …" at bounding box center [999, 375] width 212 height 82
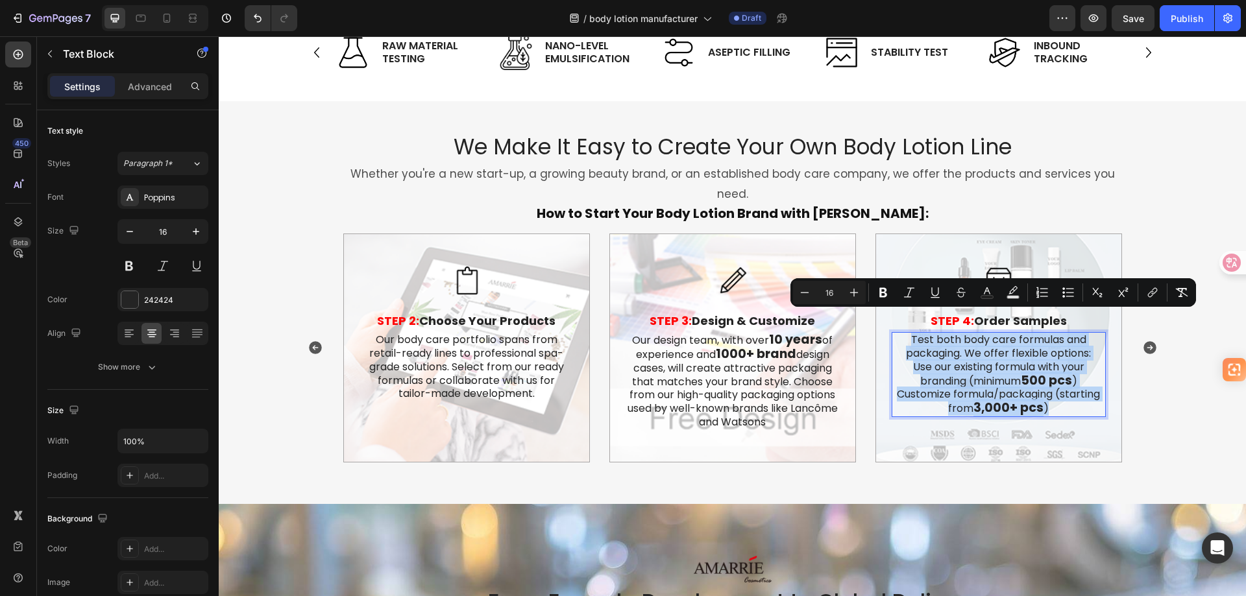
copy p "Test both body care formulas and packaging. We offer flexible options: Use our …"
click at [987, 349] on p "Test both body care formulas and packaging. We offer flexible options: Use our …" at bounding box center [999, 375] width 212 height 82
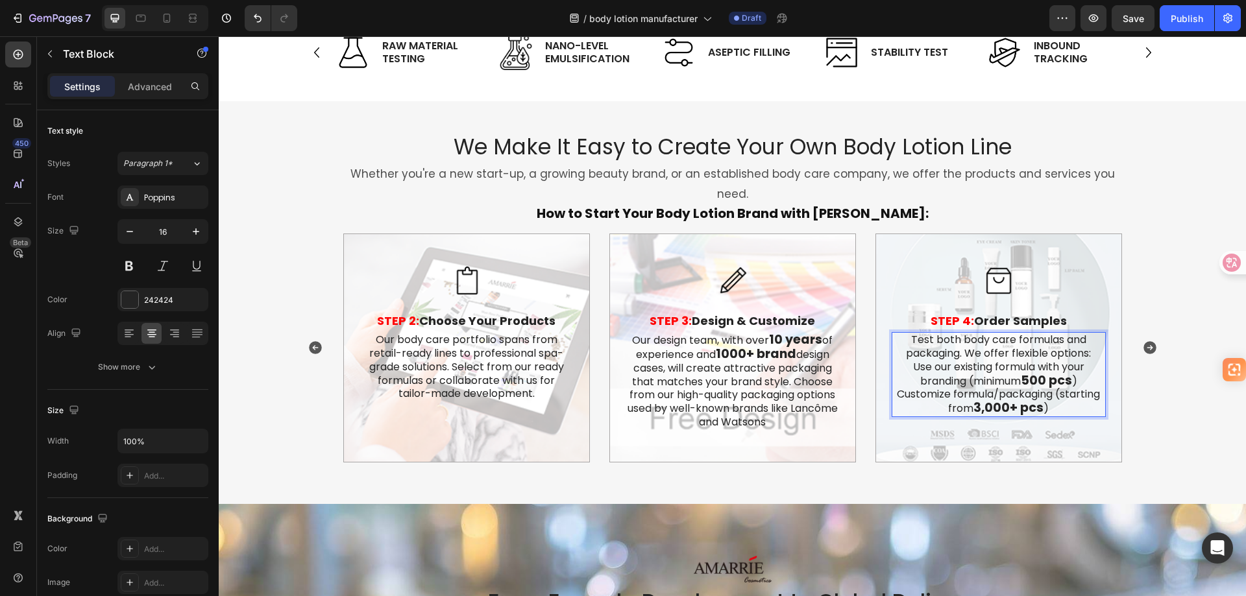
click at [993, 334] on p "Test both body care formulas and packaging. We offer flexible options: Use our …" at bounding box center [999, 375] width 212 height 82
click at [430, 334] on p "Our body care portfolio spans from retail-ready lines to professional spa-grade…" at bounding box center [467, 367] width 212 height 67
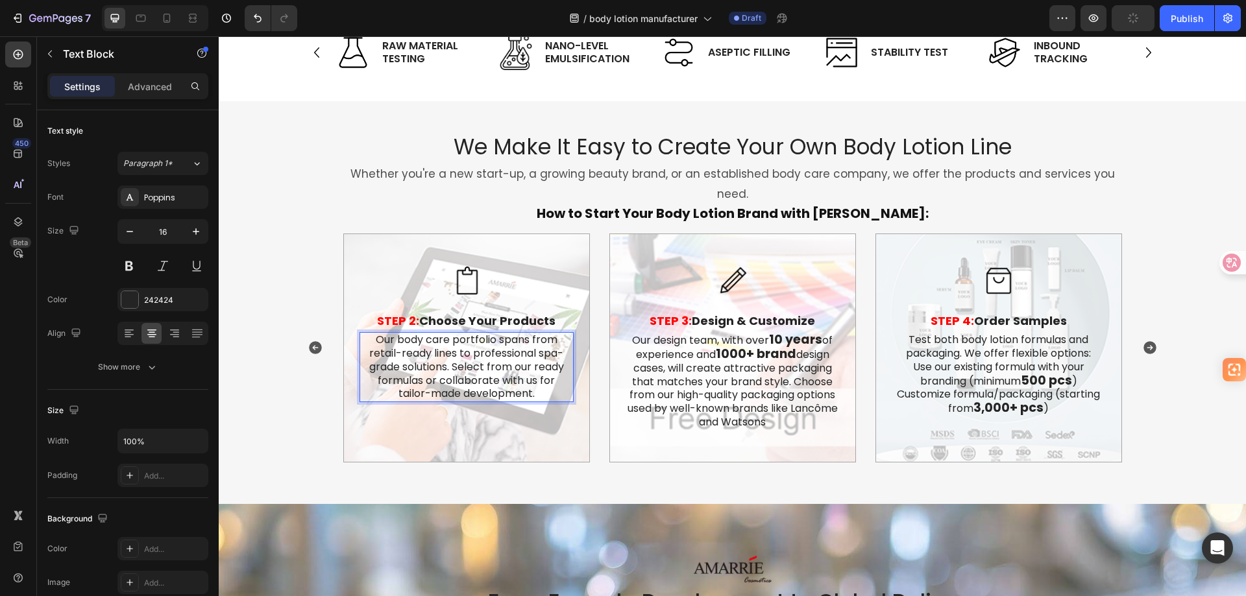
click at [430, 334] on p "Our body care portfolio spans from retail-ready lines to professional spa-grade…" at bounding box center [467, 367] width 212 height 67
click at [421, 338] on p "Our body lotion portfolio spans from retail-ready lines to professional spa-gra…" at bounding box center [467, 367] width 212 height 67
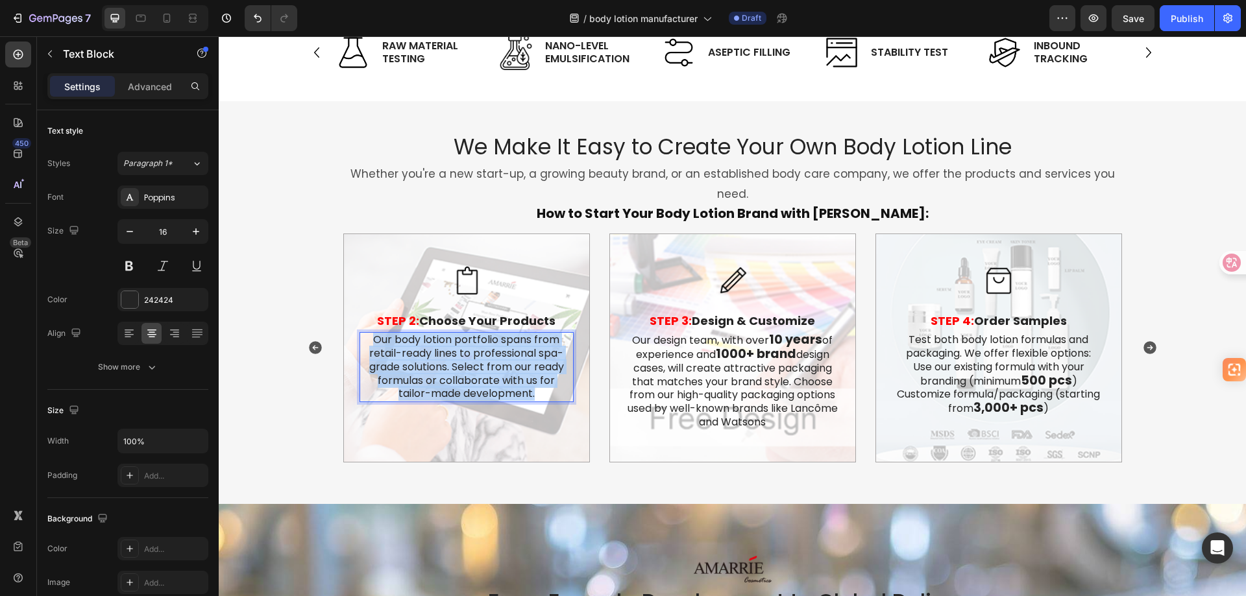
click at [421, 338] on p "Our body lotion portfolio spans from retail-ready lines to professional spa-gra…" at bounding box center [467, 367] width 212 height 67
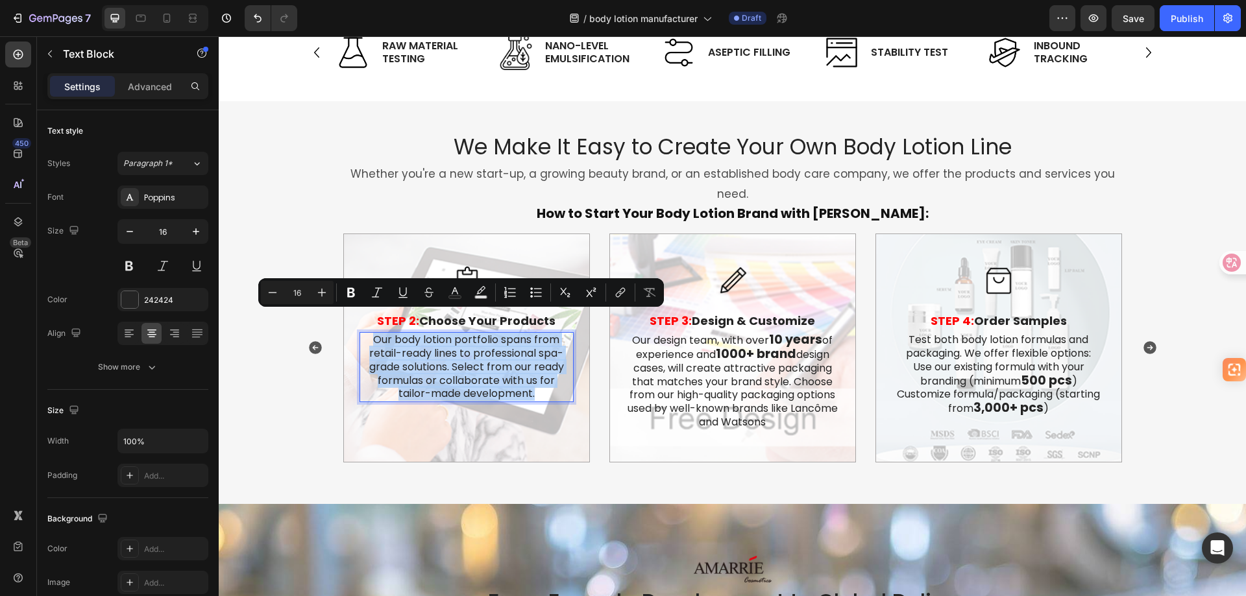
copy p "Our body lotion portfolio spans from retail-ready lines to professional spa-gra…"
click at [1142, 340] on icon "Carousel Next Arrow" at bounding box center [1150, 348] width 16 height 16
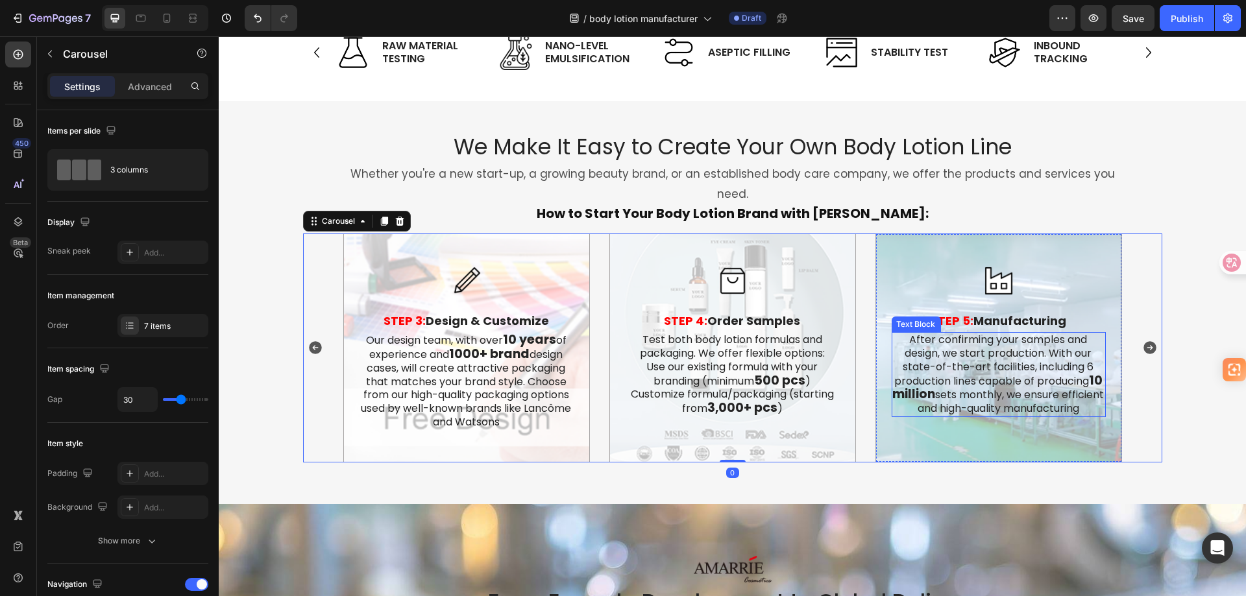
click at [1001, 369] on p "After confirming your samples and design, we start production. With our state-o…" at bounding box center [998, 375] width 212 height 82
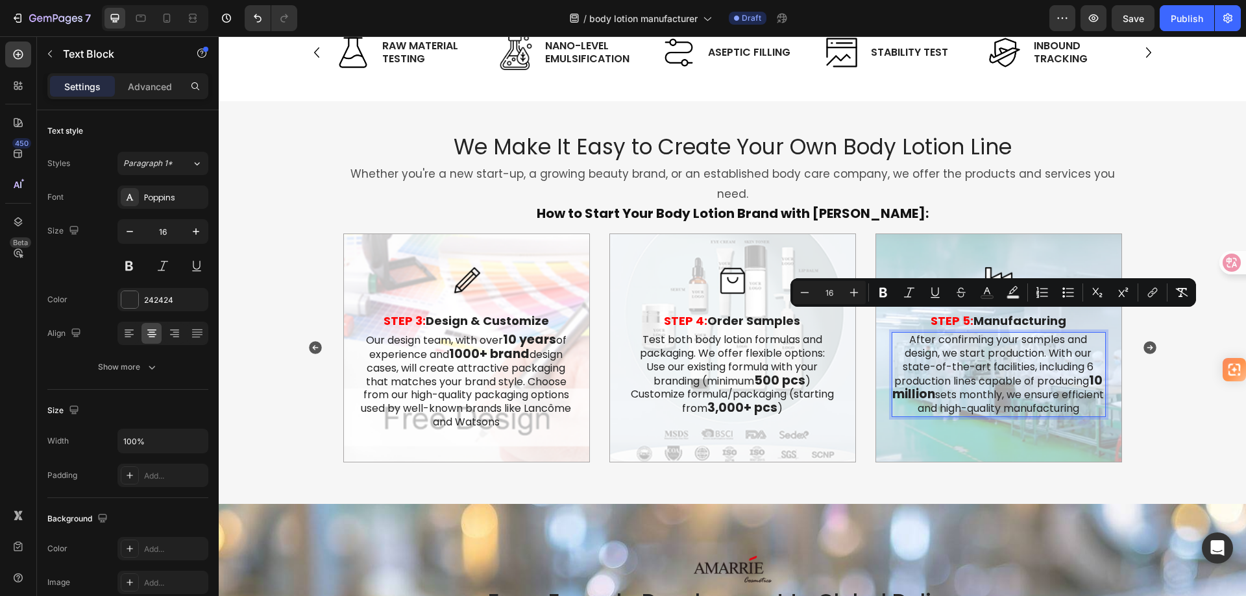
copy p "After confirming your samples and design, we start production. With our state-o…"
click at [1147, 342] on icon "Carousel Next Arrow" at bounding box center [1149, 348] width 13 height 13
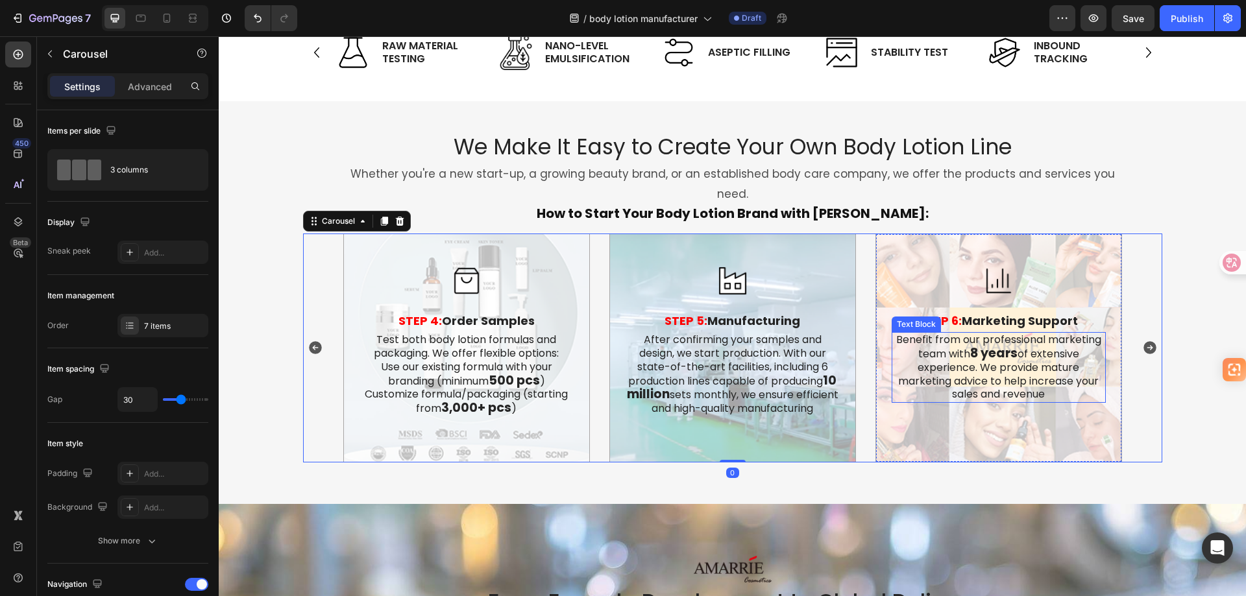
click at [992, 345] on strong "8 years" at bounding box center [993, 354] width 47 height 18
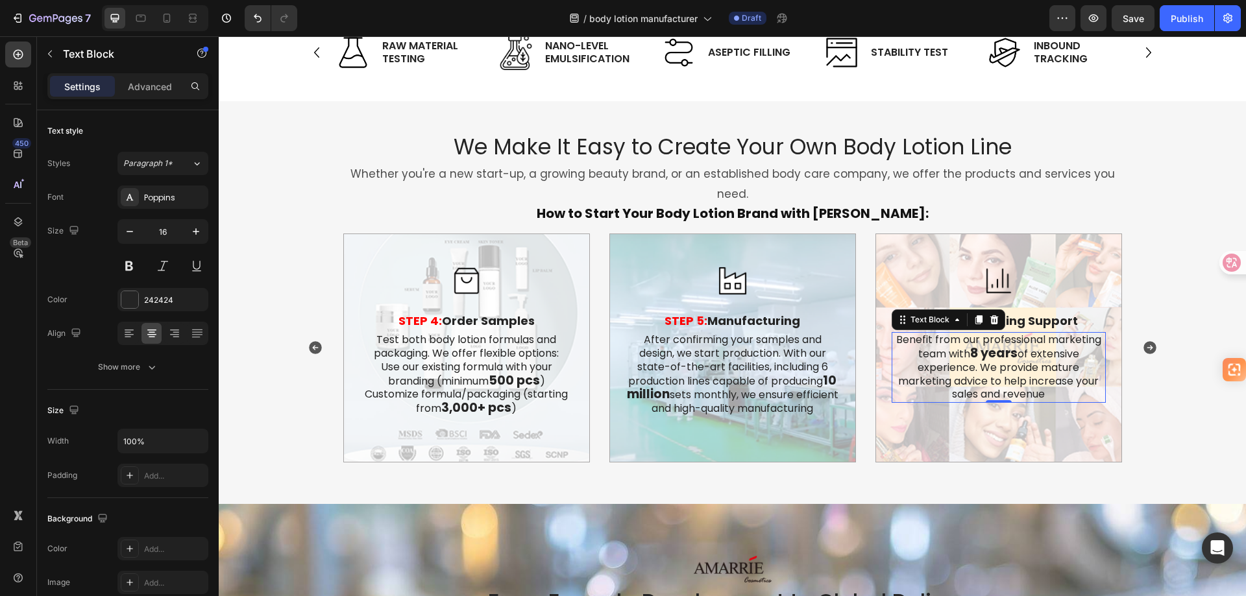
click at [992, 345] on strong "8 years" at bounding box center [993, 354] width 47 height 18
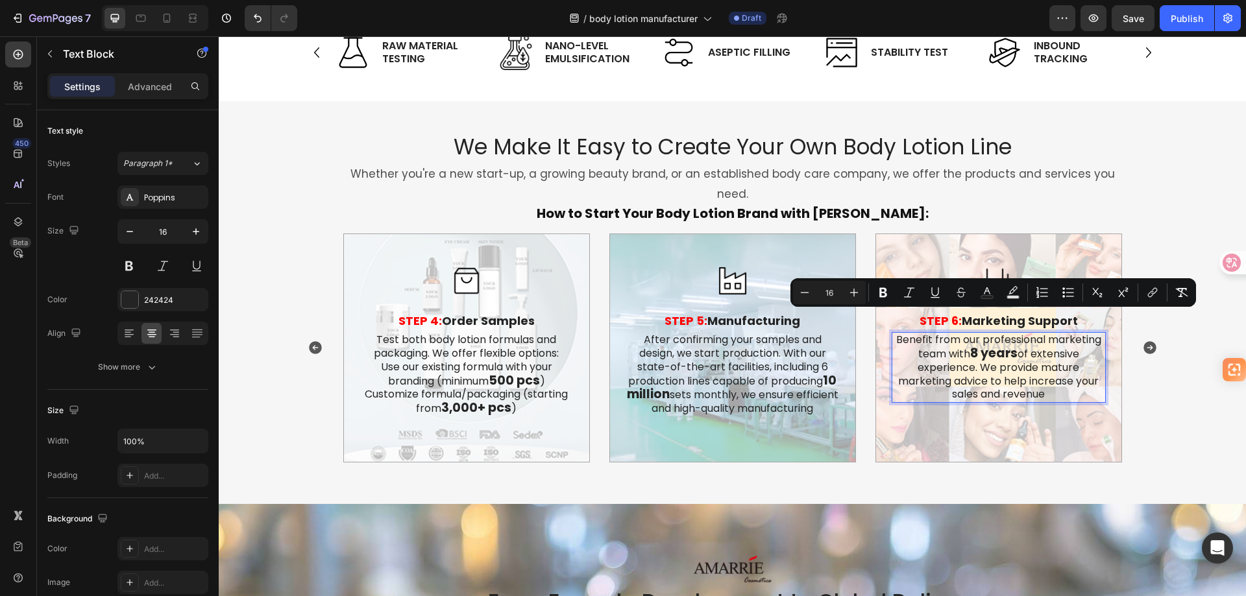
copy p "Benefit from our professional marketing team with 8 years of extensive experien…"
click at [1147, 340] on icon "Carousel Next Arrow" at bounding box center [1150, 348] width 16 height 16
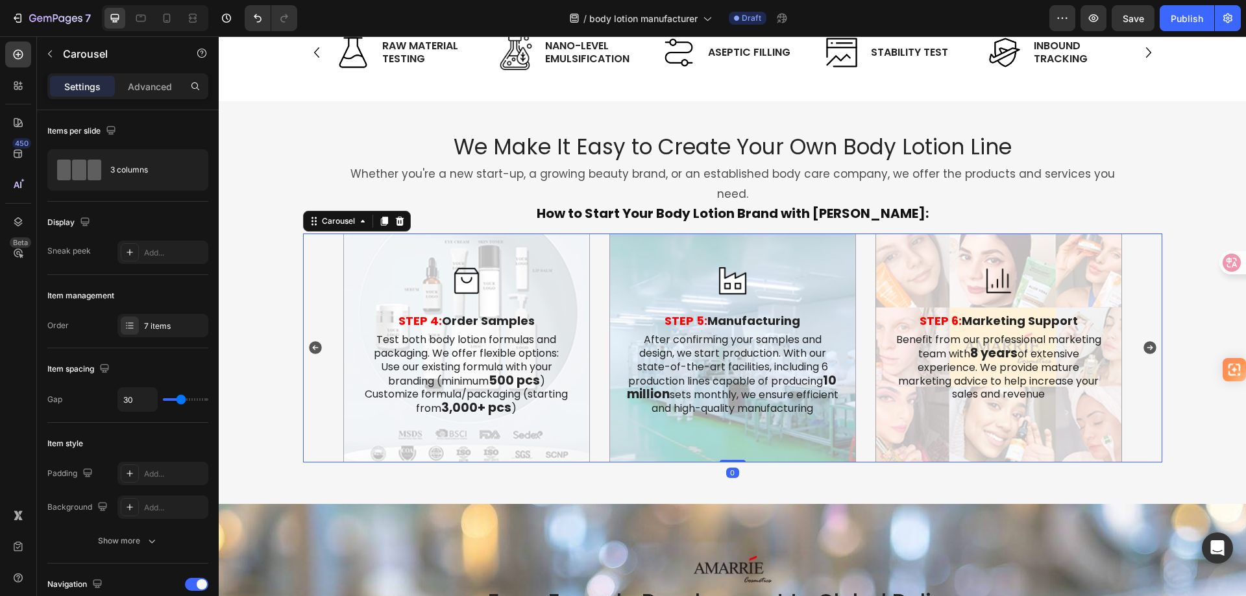
click at [1147, 340] on icon "Carousel Next Arrow" at bounding box center [1150, 348] width 16 height 16
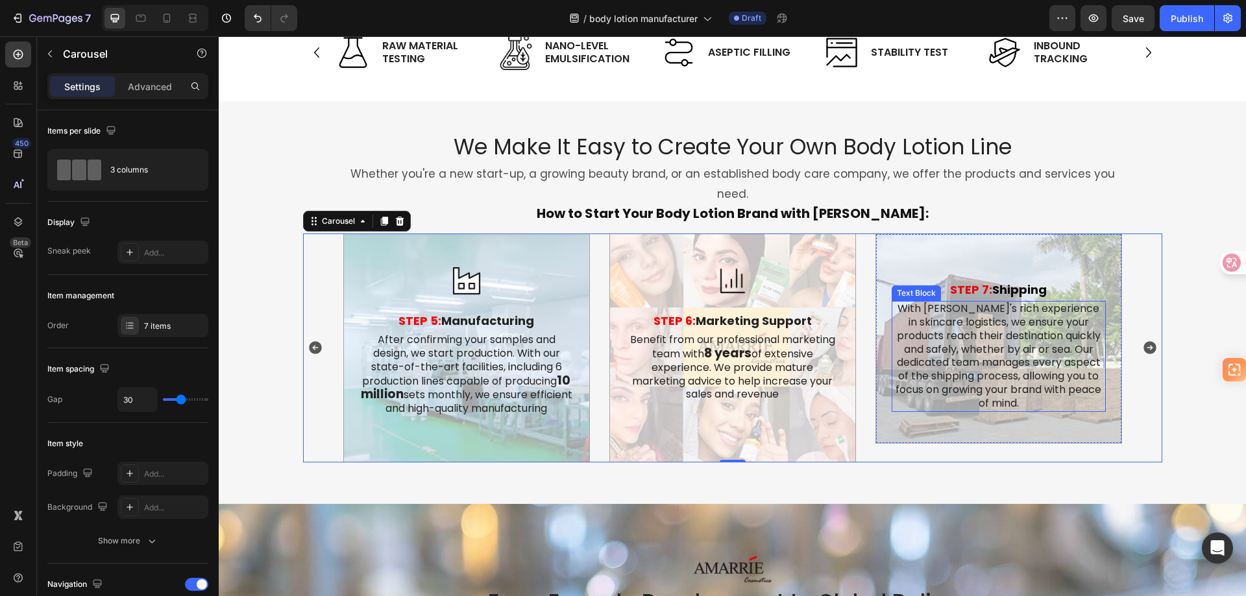
click at [1003, 355] on p "With [PERSON_NAME]'s rich experience in skincare logistics, we ensure your prod…" at bounding box center [999, 388] width 212 height 108
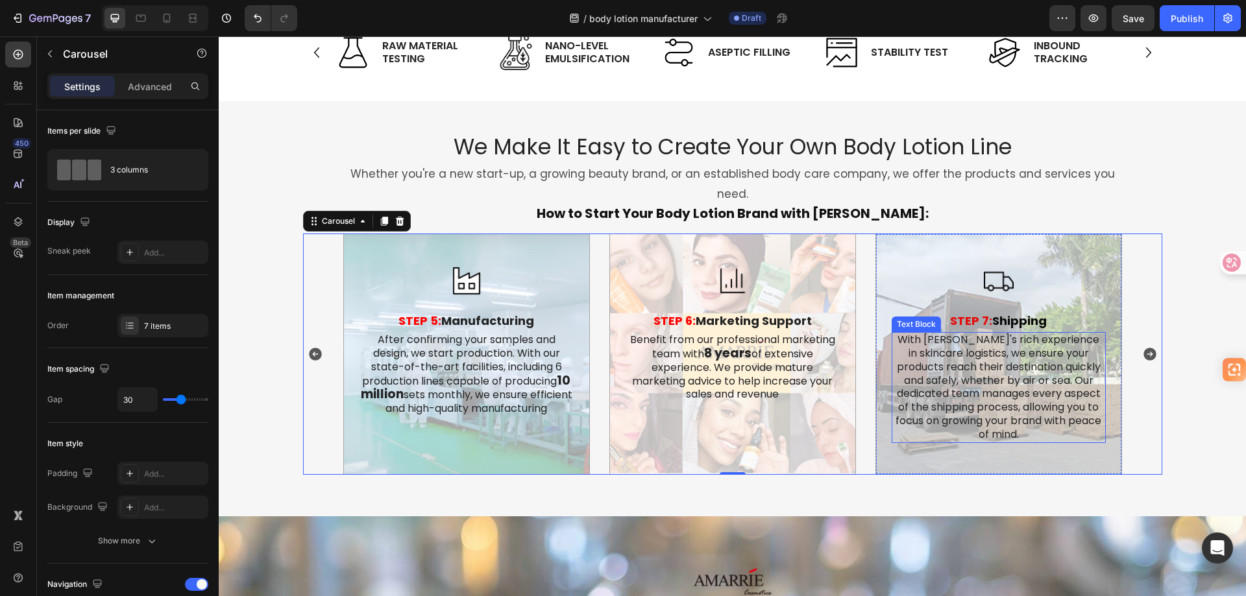
click at [1003, 355] on p "With [PERSON_NAME]'s rich experience in skincare logistics, we ensure your prod…" at bounding box center [999, 388] width 212 height 108
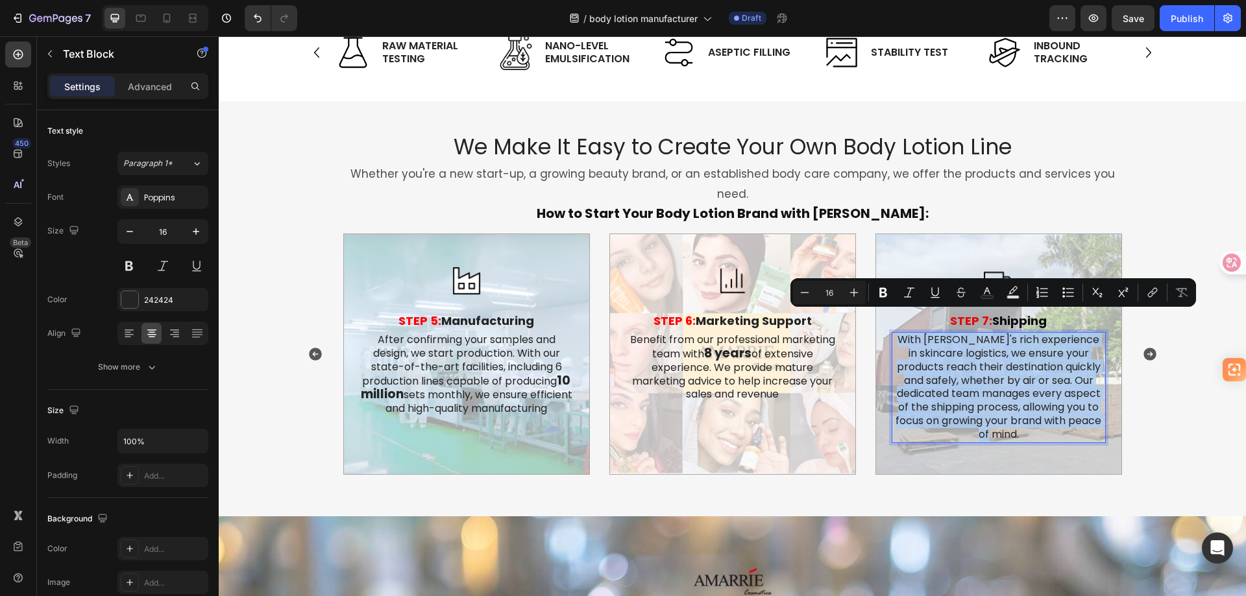
copy p "With [PERSON_NAME]'s rich experience in skincare logistics, we ensure your prod…"
click at [1014, 361] on p "With [PERSON_NAME]'s rich experience in skincare logistics, we ensure your prod…" at bounding box center [999, 388] width 212 height 108
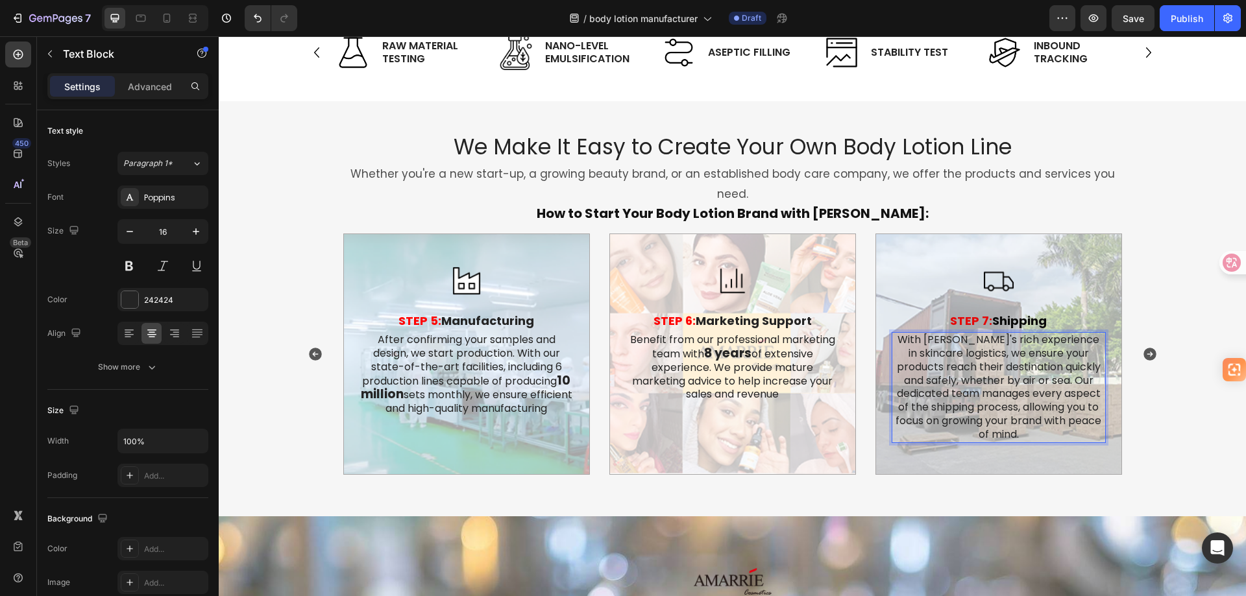
click at [929, 334] on p "With [PERSON_NAME]'s rich experience in skincare logistics, we ensure your prod…" at bounding box center [999, 388] width 212 height 108
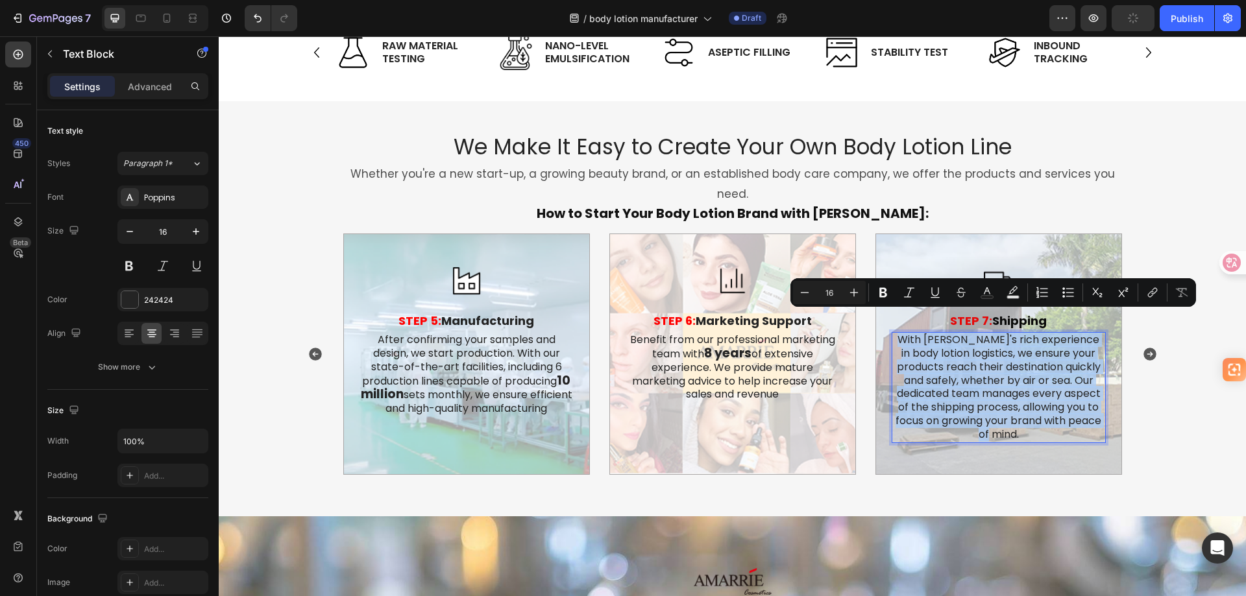
copy p "With [PERSON_NAME]'s rich experience in body lotion logistics, we ensure your p…"
click at [1149, 348] on icon "Carousel Next Arrow" at bounding box center [1149, 354] width 13 height 13
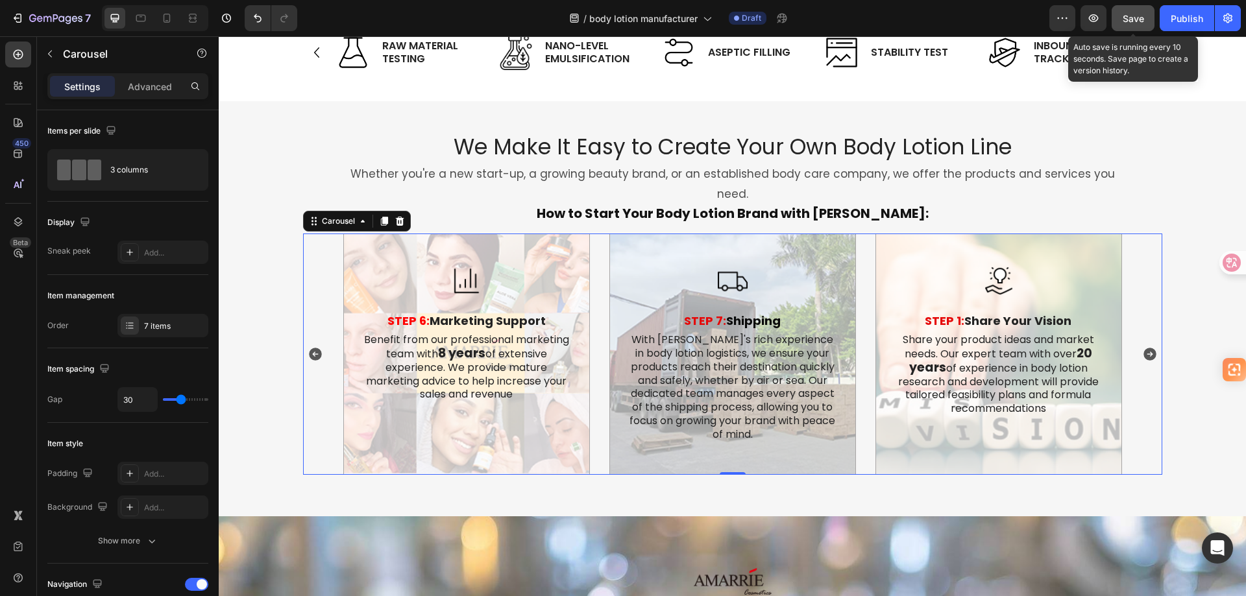
click at [1127, 19] on span "Save" at bounding box center [1133, 18] width 21 height 11
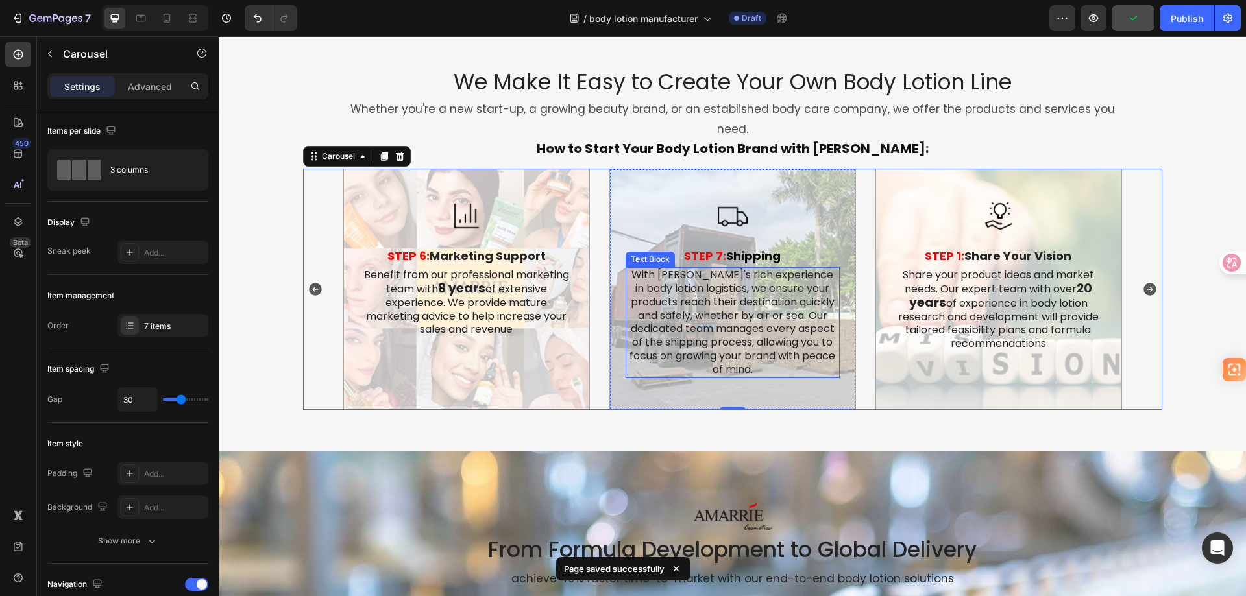
scroll to position [2151, 0]
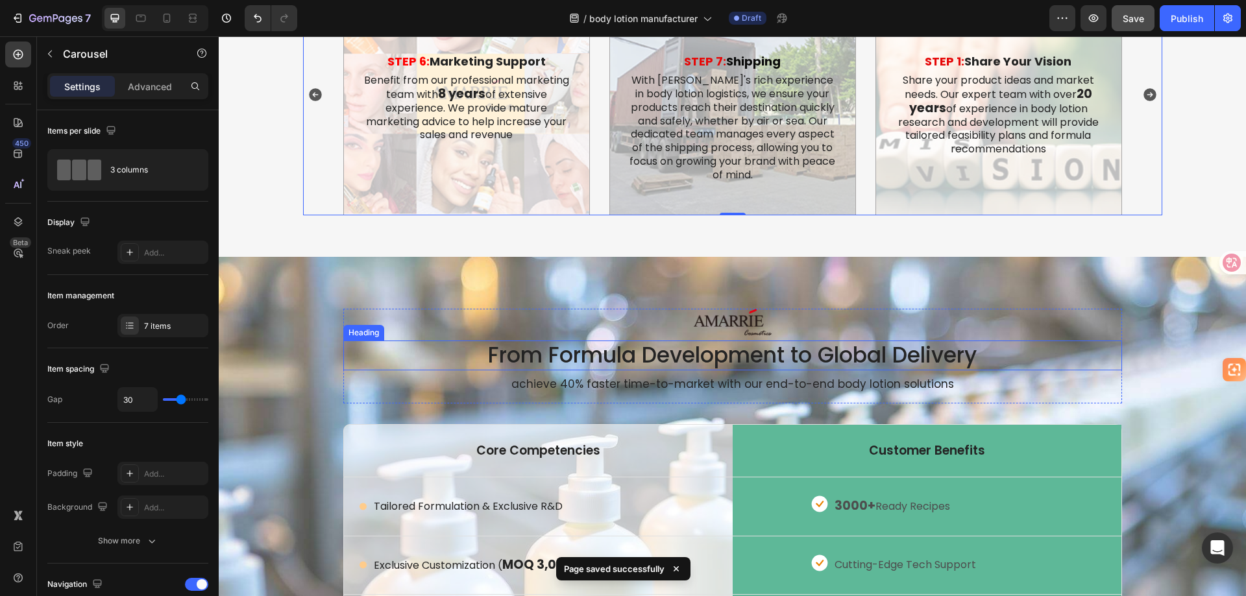
click at [692, 341] on h2 "From Formula Development to Global Delivery" at bounding box center [732, 356] width 779 height 30
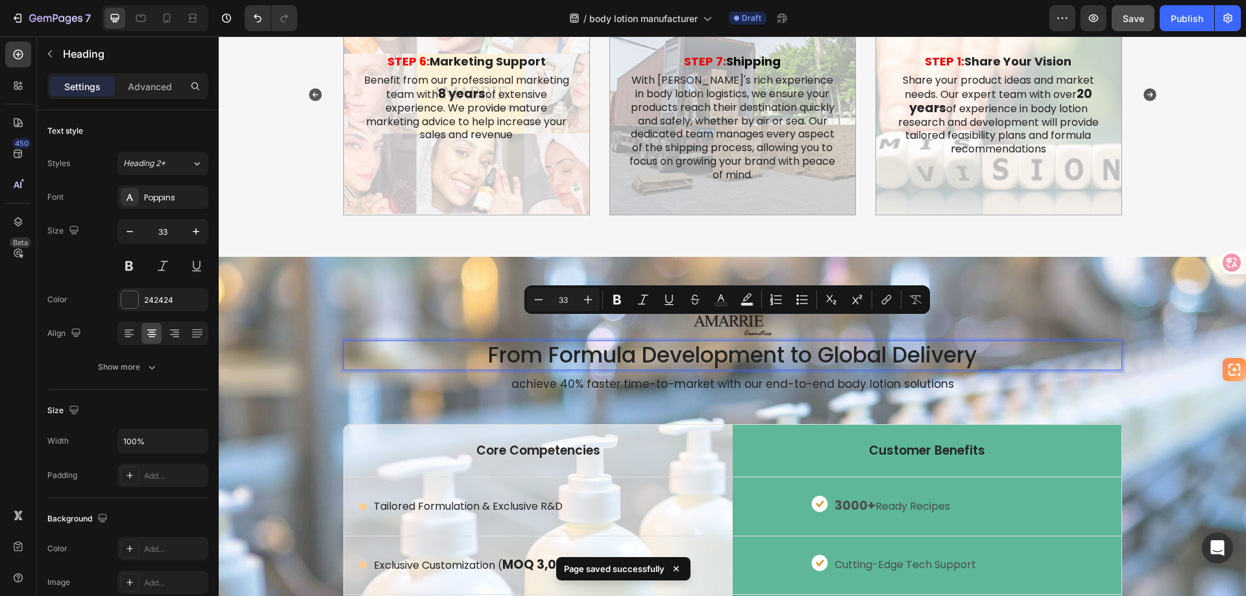
copy p "From Formula Development to Global Delivery"
click at [541, 342] on p "From Formula Development to Global Delivery" at bounding box center [733, 356] width 776 height 28
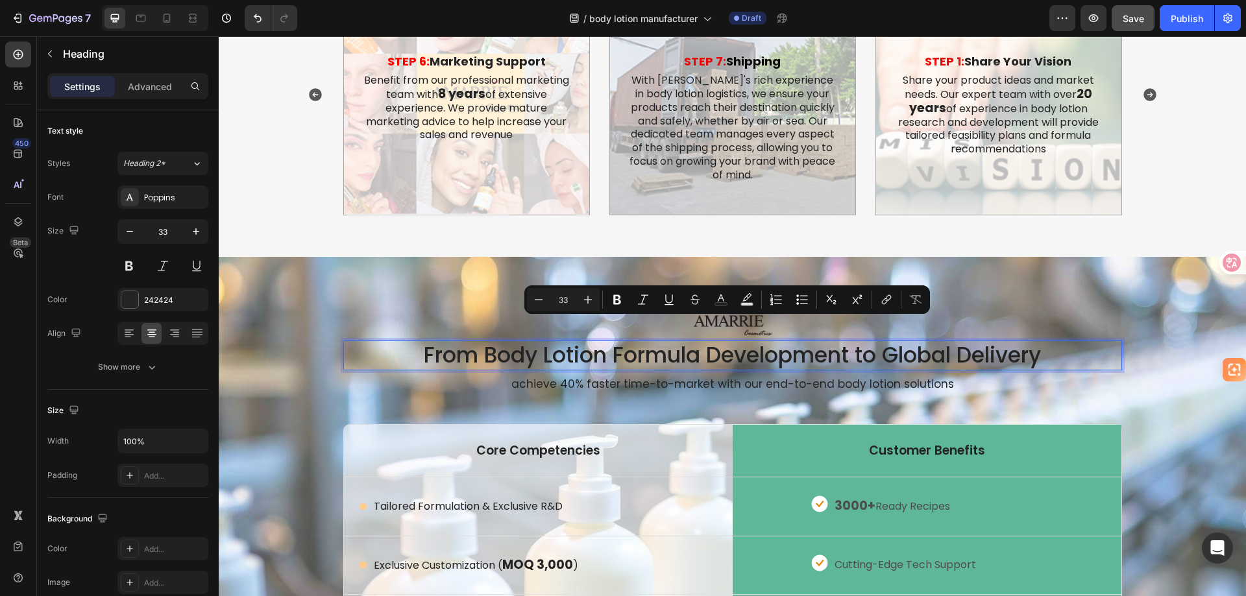
copy p "From Body Lotion Formula Development to Global Delivery"
click at [666, 342] on p "From Body Lotion Formula Development to Global Delivery" at bounding box center [733, 356] width 776 height 28
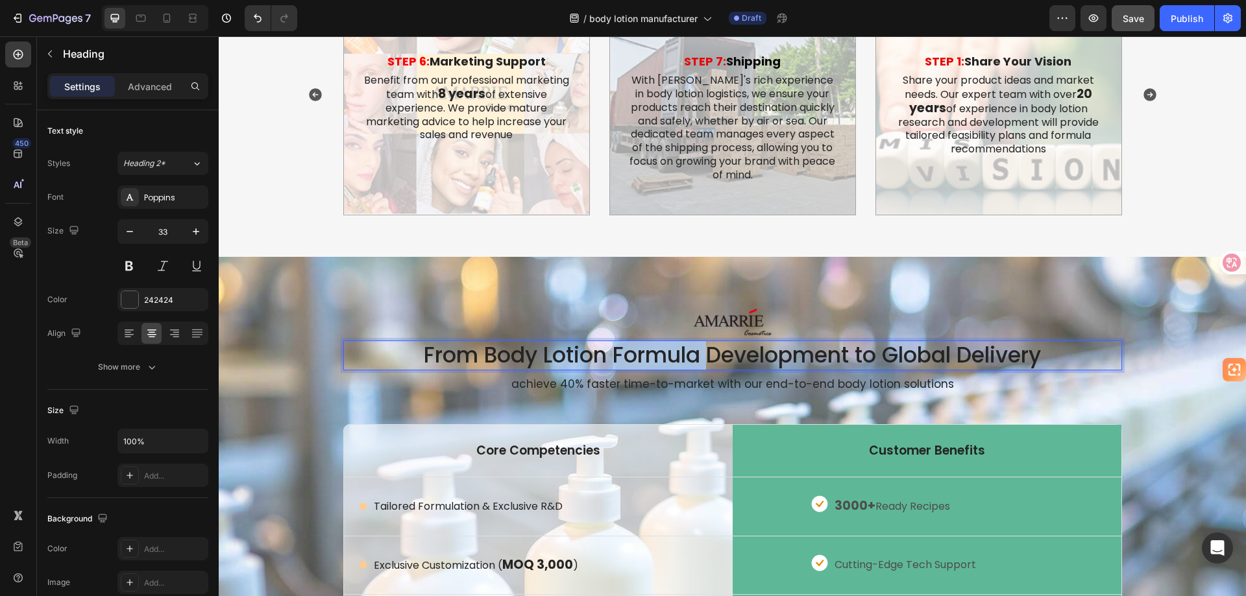
click at [666, 342] on p "From Body Lotion Formula Development to Global Delivery" at bounding box center [733, 356] width 776 height 28
click at [648, 377] on p "achieve 40% faster time-to-market with our end-to-end body lotion solutions" at bounding box center [733, 384] width 776 height 14
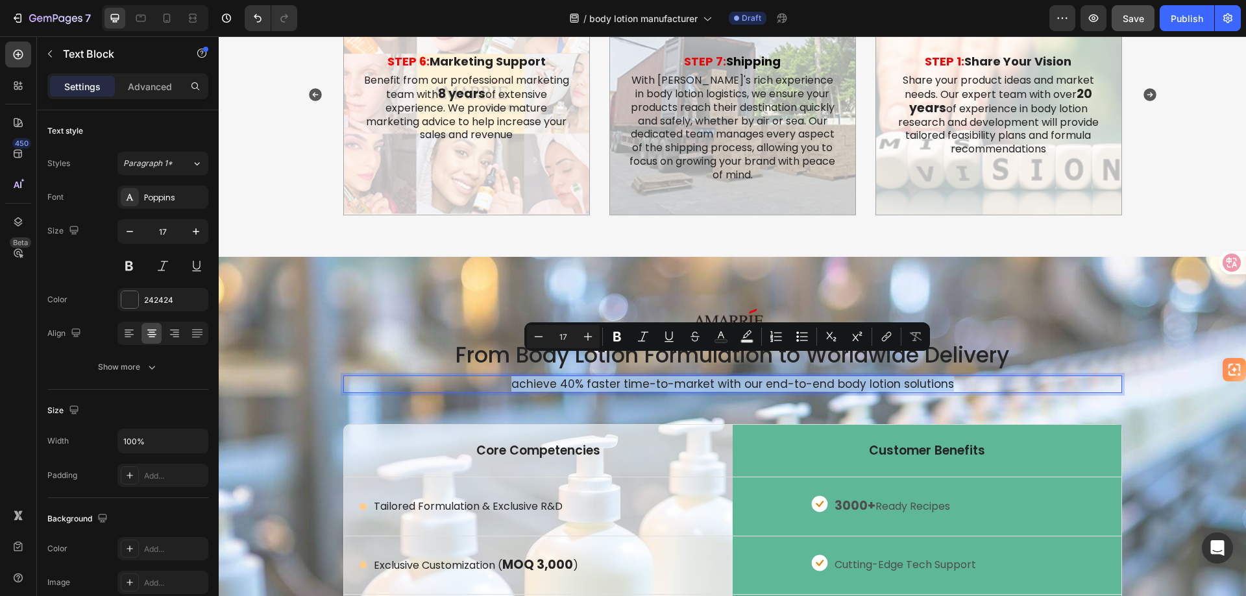
copy p "achieve 40% faster time-to-market with our end-to-end body lotion solutions"
click at [583, 335] on icon "Editor contextual toolbar" at bounding box center [587, 336] width 13 height 13
type input "18"
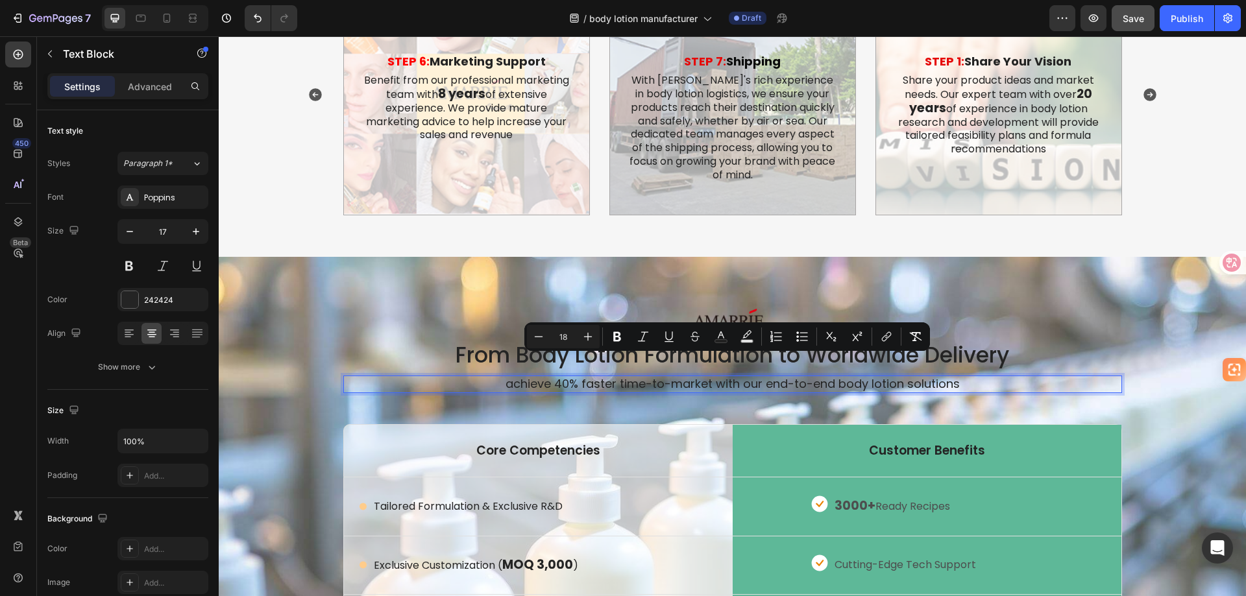
click at [452, 377] on p "achieve 40% faster time-to-market with our end-to-end body lotion solutions" at bounding box center [733, 384] width 776 height 14
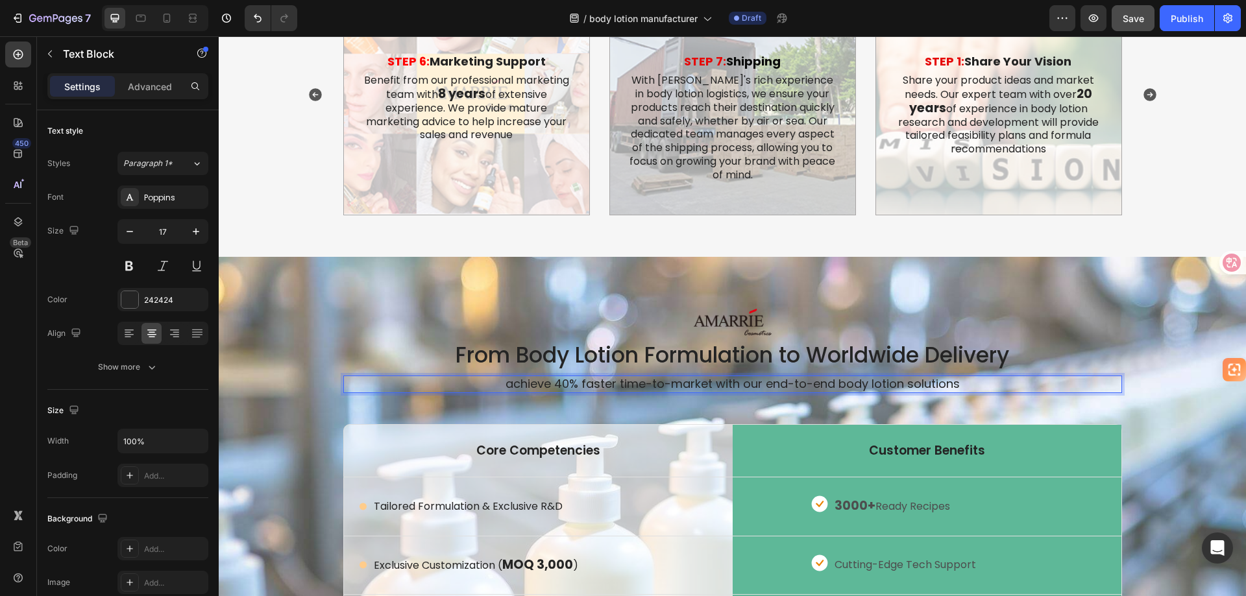
click at [646, 376] on span "achieve 40% faster time-to-market with our end-to-end body lotion solutions" at bounding box center [733, 384] width 454 height 16
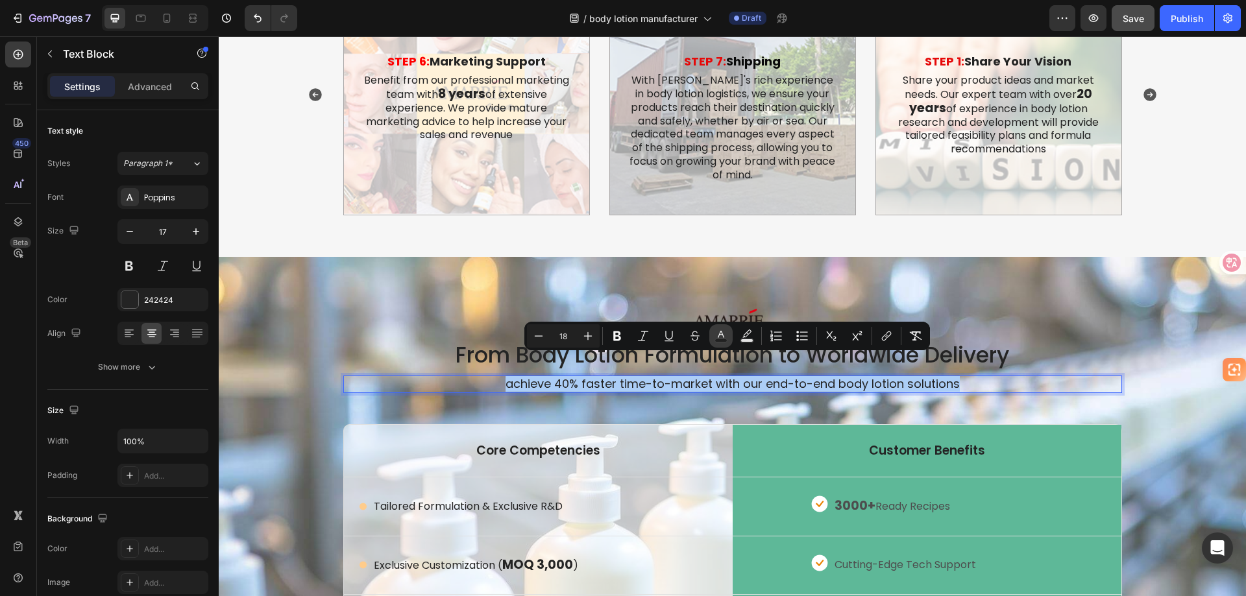
click at [719, 339] on rect "Editor contextual toolbar" at bounding box center [721, 340] width 12 height 3
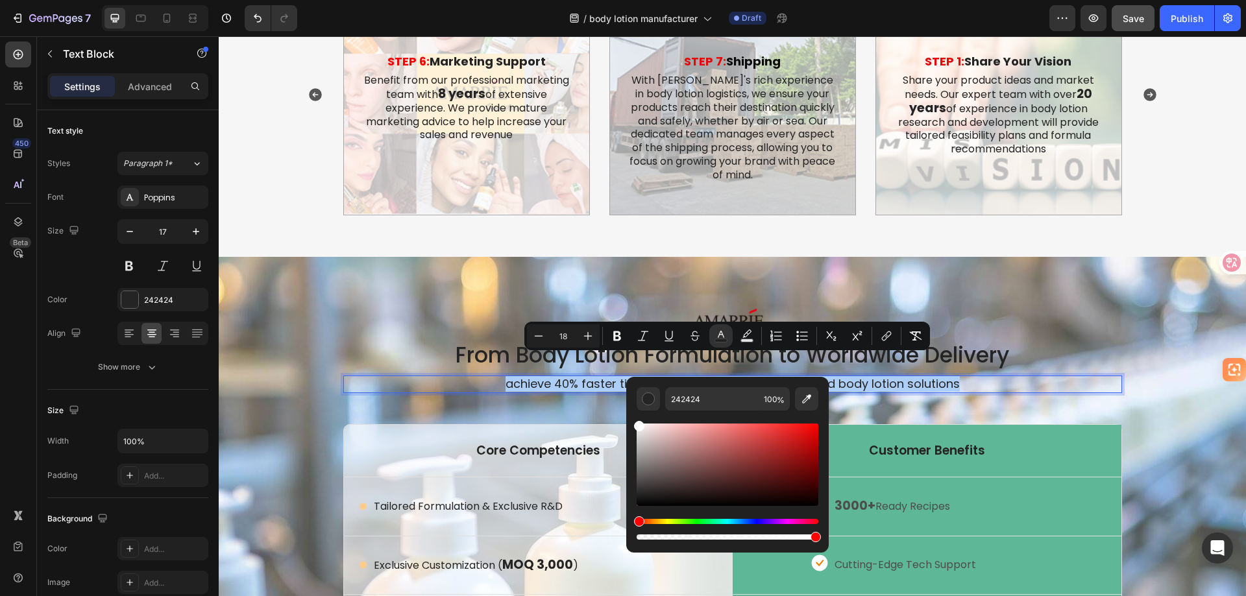
drag, startPoint x: 863, startPoint y: 459, endPoint x: 591, endPoint y: 387, distance: 281.9
type input "FFFFFF"
click at [448, 377] on p "achieve 40% faster time-to-market with our end-to-end body lotion solutions" at bounding box center [733, 384] width 776 height 14
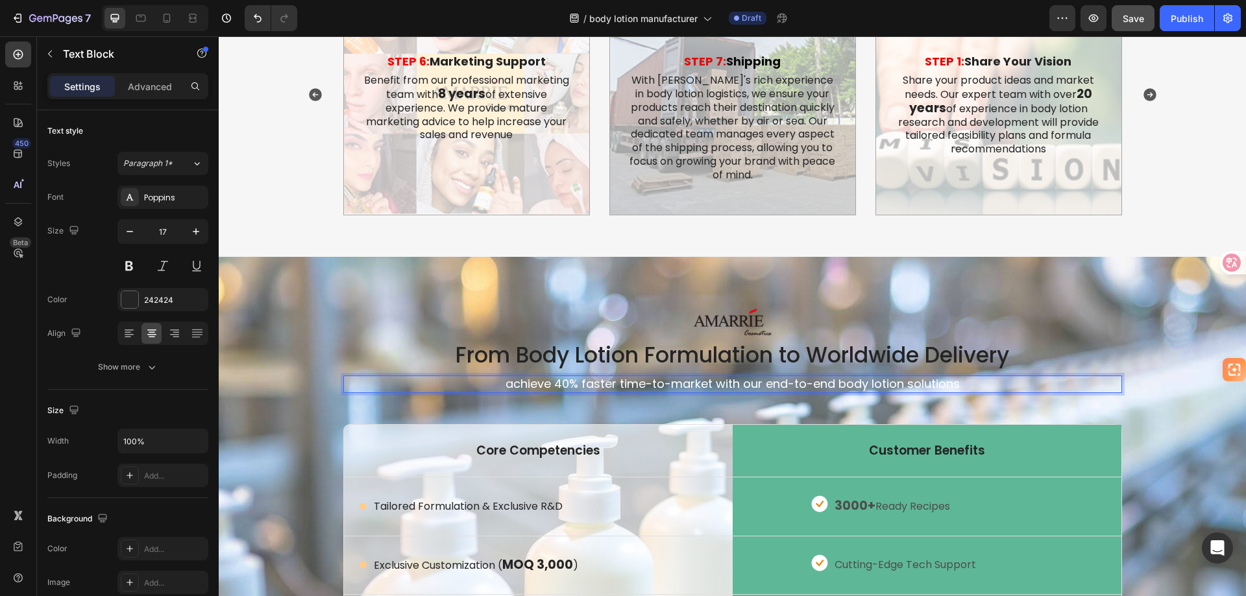
click at [862, 376] on span "achieve 40% faster time-to-market with our end-to-end body lotion solutions" at bounding box center [733, 384] width 454 height 16
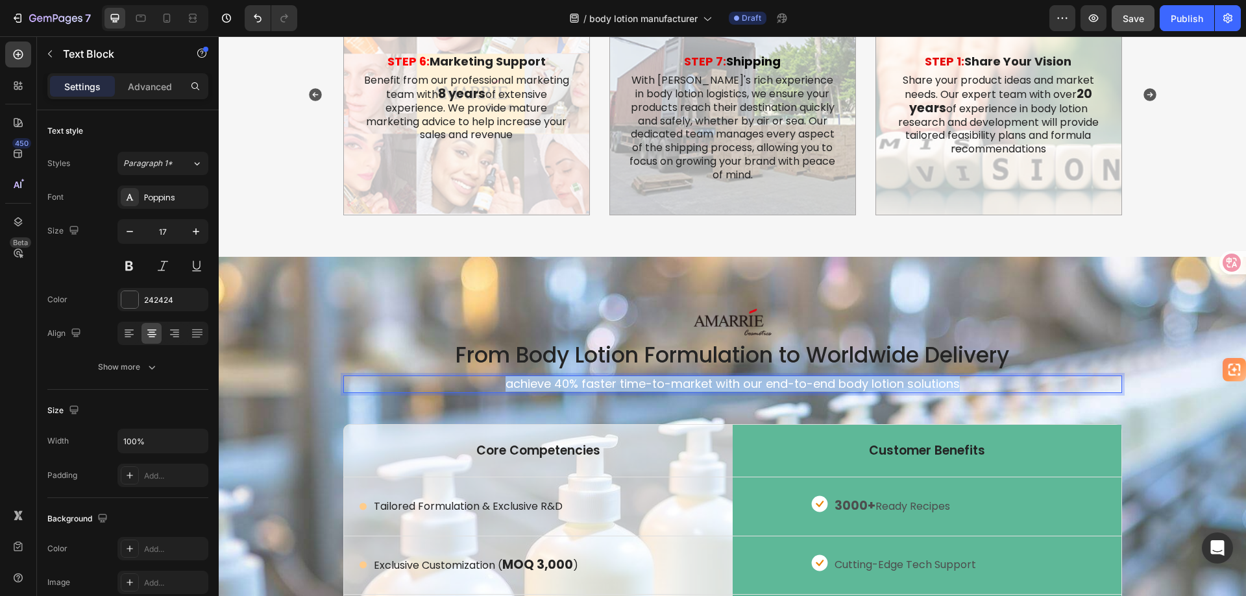
click at [862, 376] on span "achieve 40% faster time-to-market with our end-to-end body lotion solutions" at bounding box center [733, 384] width 454 height 16
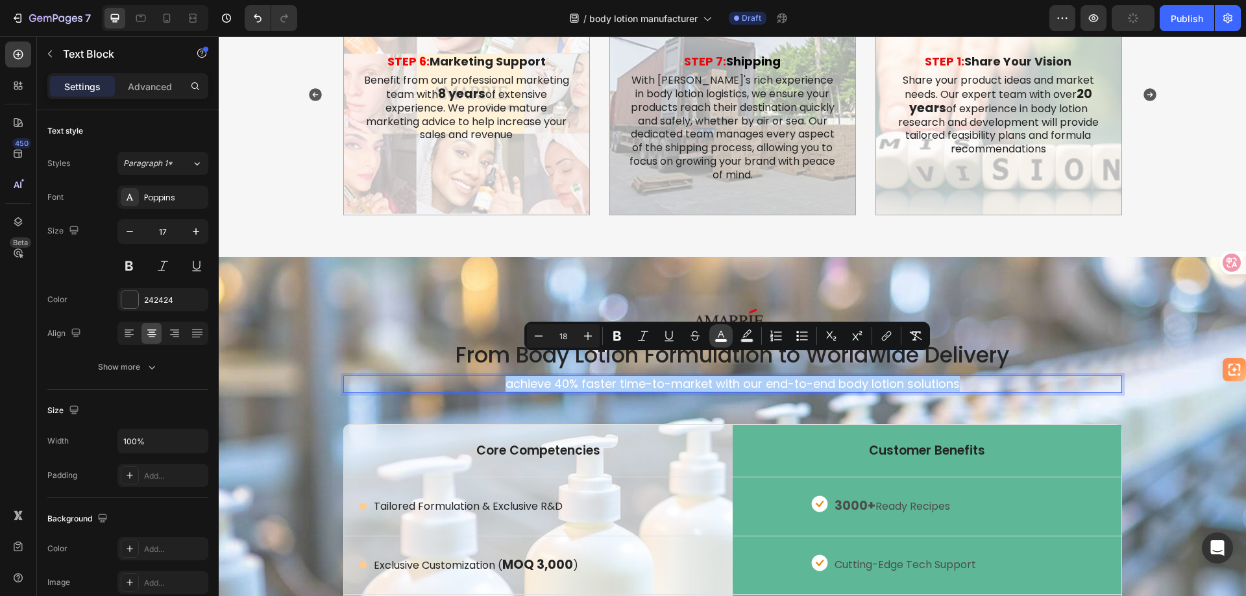
click at [716, 334] on icon "Editor contextual toolbar" at bounding box center [720, 336] width 13 height 13
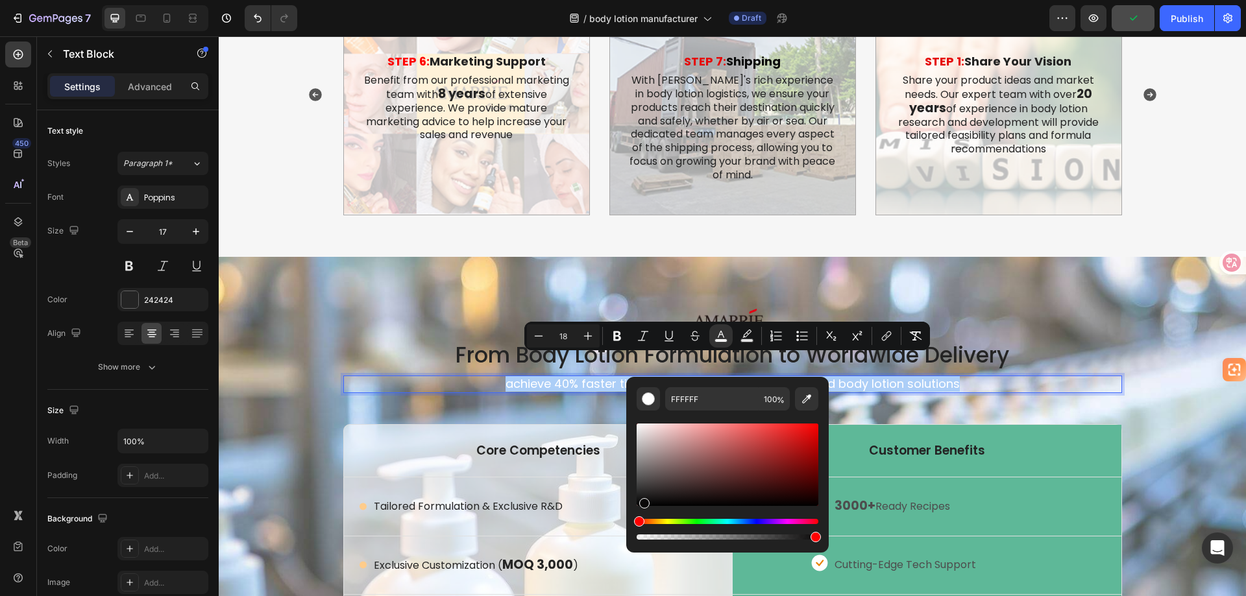
drag, startPoint x: 646, startPoint y: 486, endPoint x: 636, endPoint y: 528, distance: 43.4
click at [637, 528] on div "Editor contextual toolbar" at bounding box center [728, 481] width 182 height 121
type input "000000"
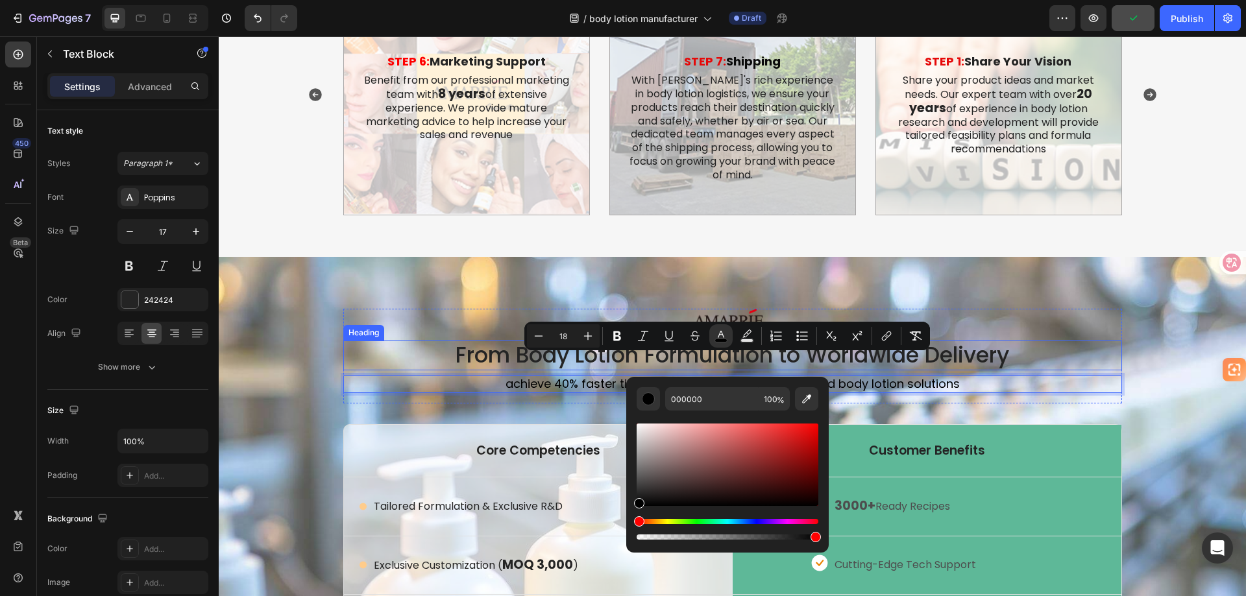
click at [356, 309] on div at bounding box center [732, 322] width 779 height 27
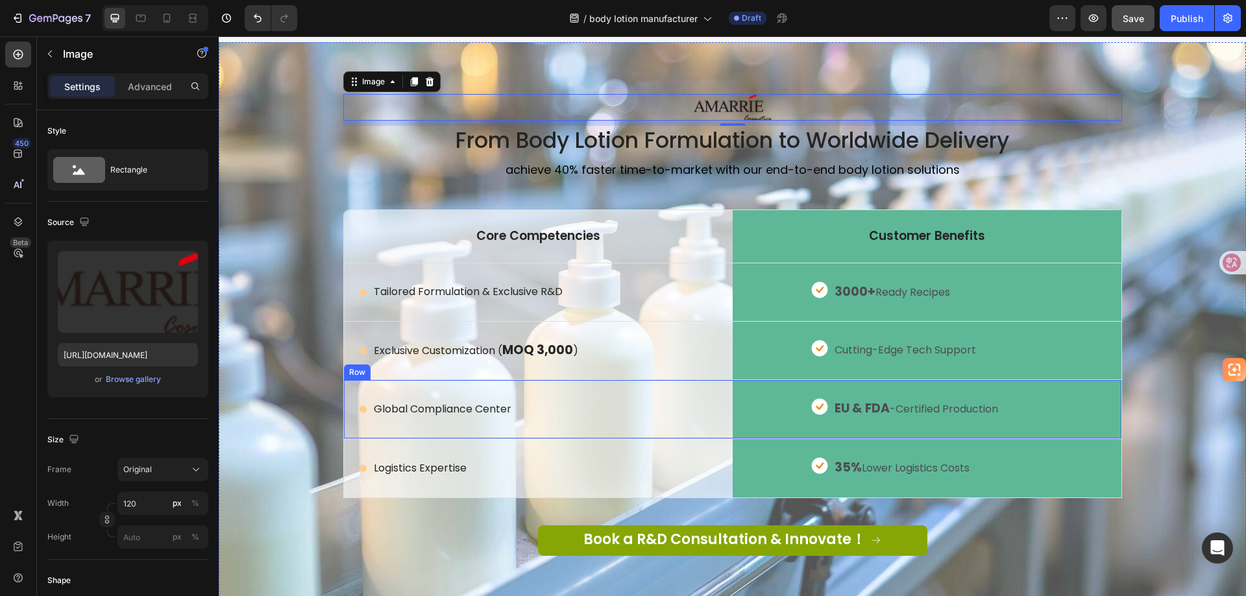
scroll to position [2476, 0]
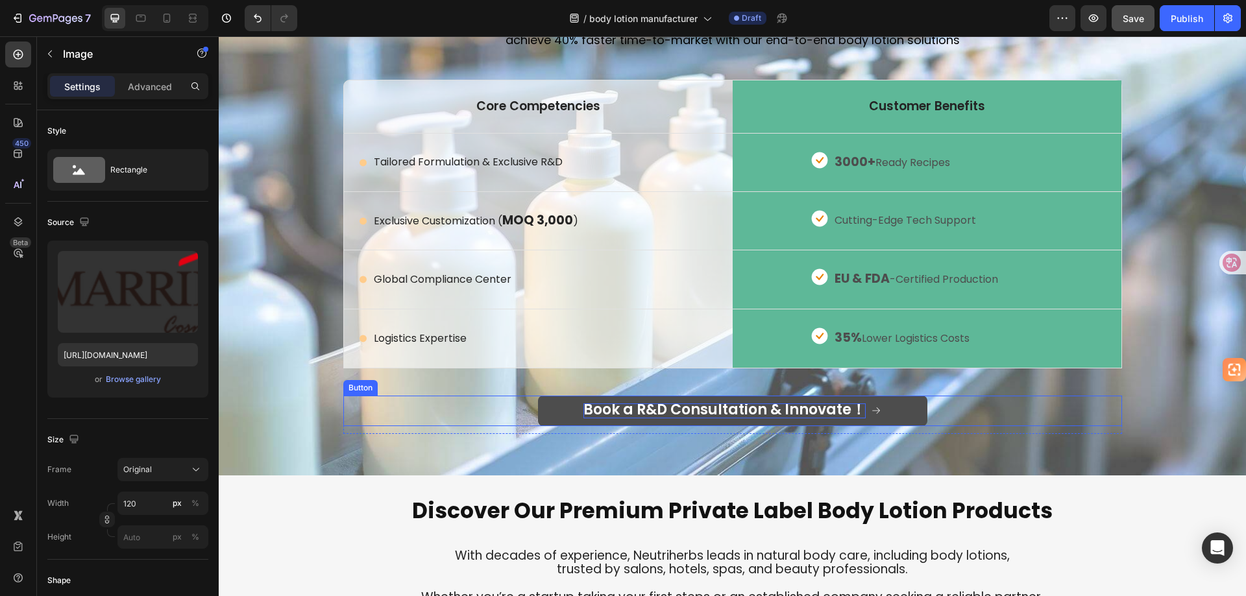
click at [705, 413] on span "Book a R&D Consultation & Innovate！" at bounding box center [724, 410] width 282 height 20
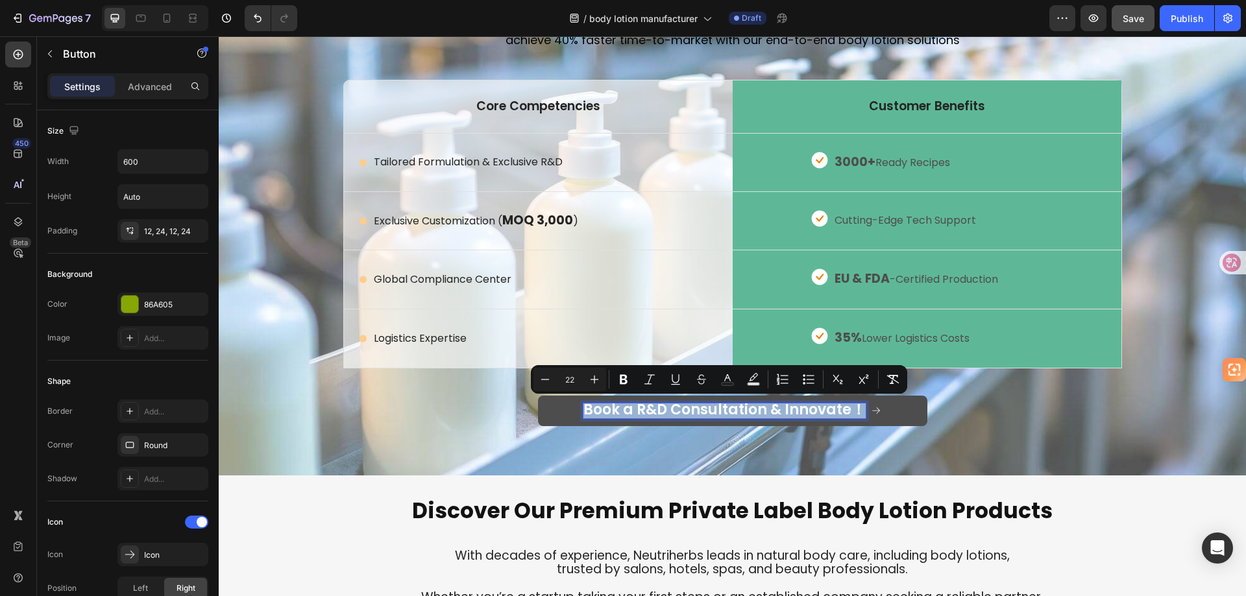
click at [786, 409] on span "Book a R&D Consultation & Innovate！" at bounding box center [724, 410] width 282 height 20
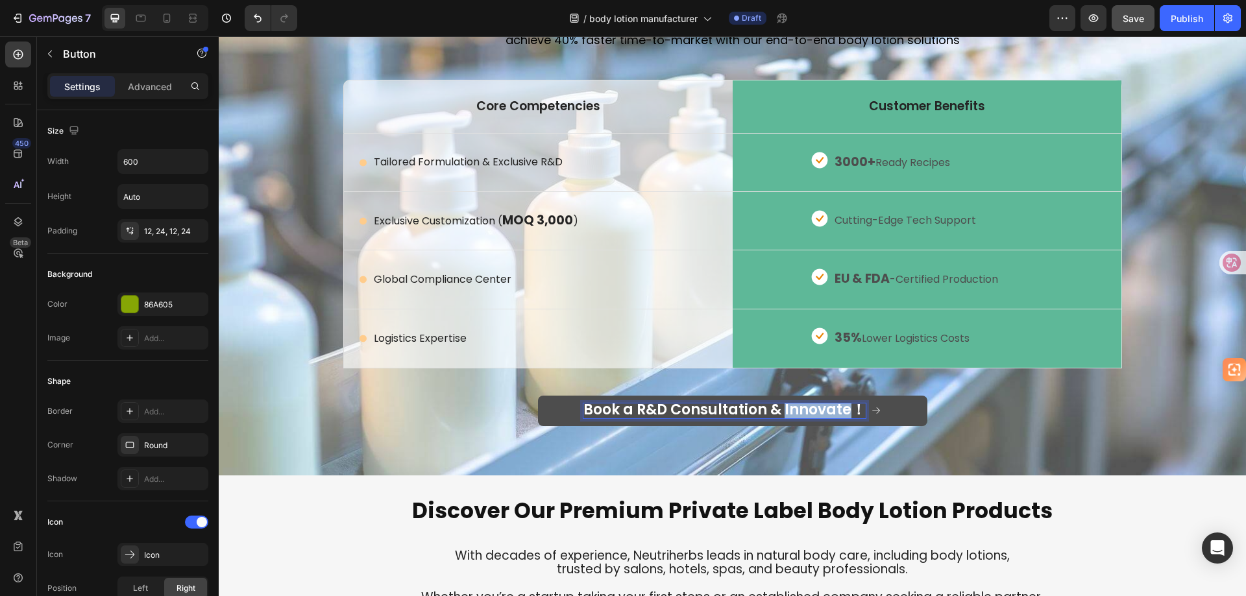
click at [786, 409] on span "Book a R&D Consultation & Innovate！" at bounding box center [724, 410] width 282 height 20
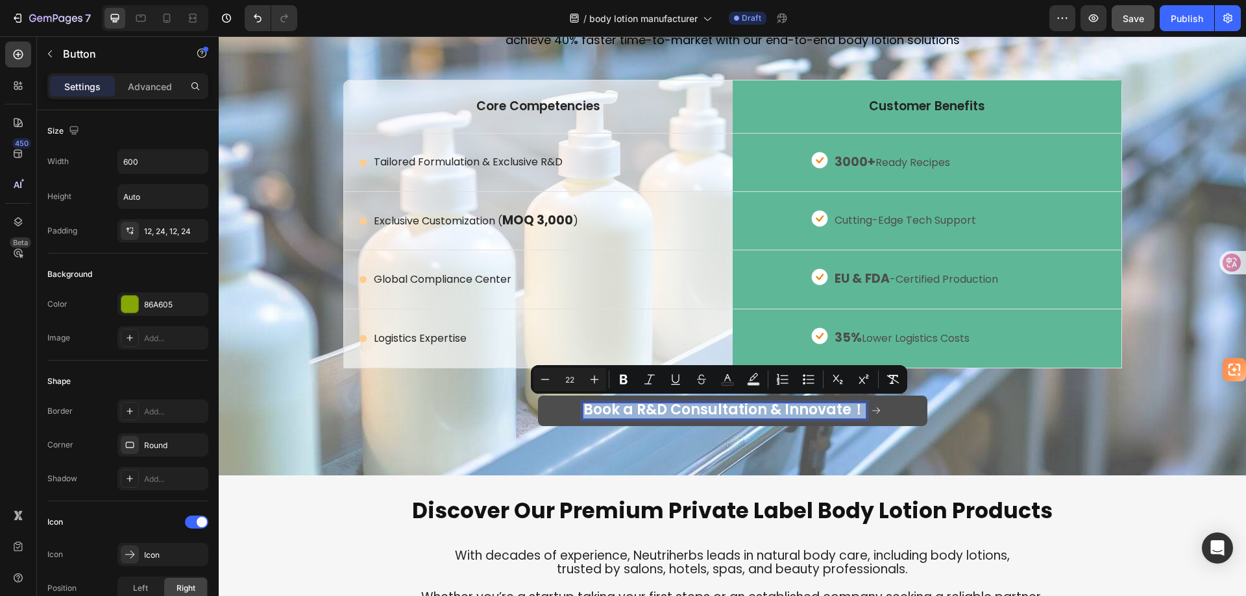
drag, startPoint x: 804, startPoint y: 411, endPoint x: 816, endPoint y: 413, distance: 11.8
click at [804, 411] on span "Book a R&D Consultation & Innovate！" at bounding box center [724, 410] width 282 height 20
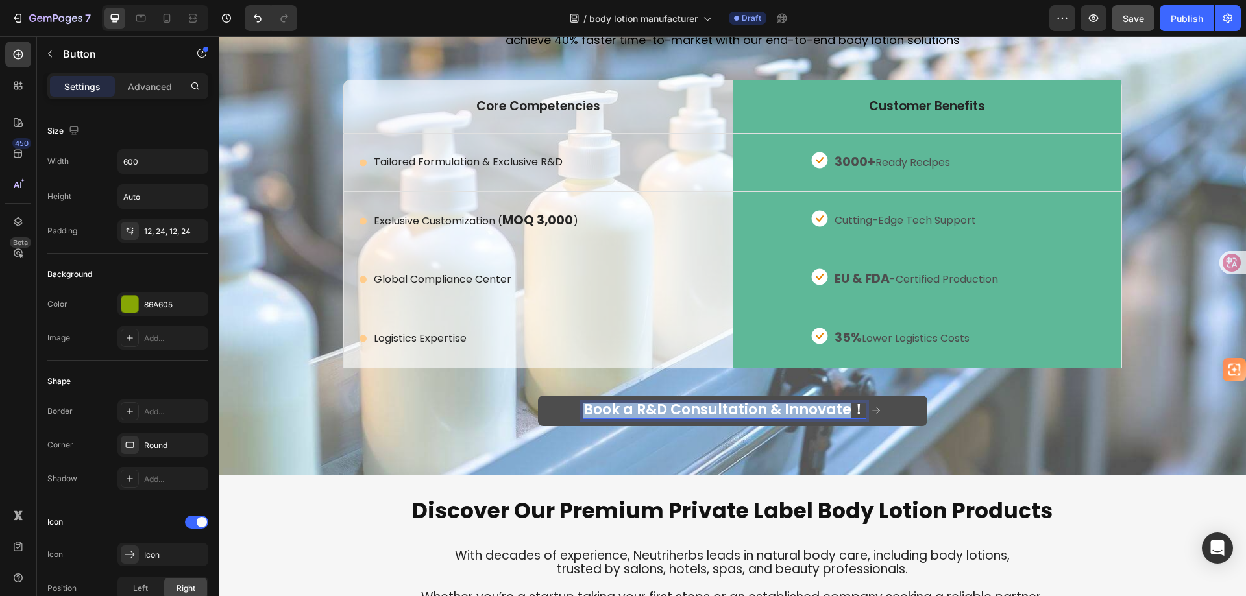
drag, startPoint x: 842, startPoint y: 407, endPoint x: 581, endPoint y: 408, distance: 260.2
click at [583, 408] on span "Book a R&D Consultation & Innovate！" at bounding box center [724, 410] width 282 height 20
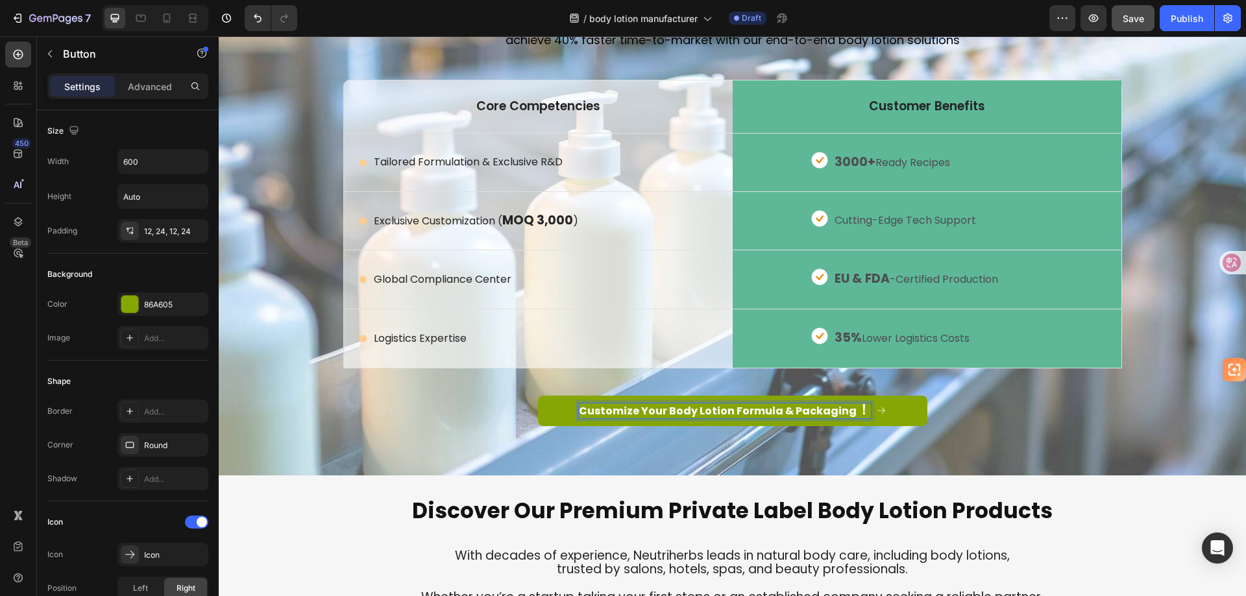
click at [699, 413] on strong "Customize Your Body Lotion Formula & Packaging" at bounding box center [718, 411] width 278 height 15
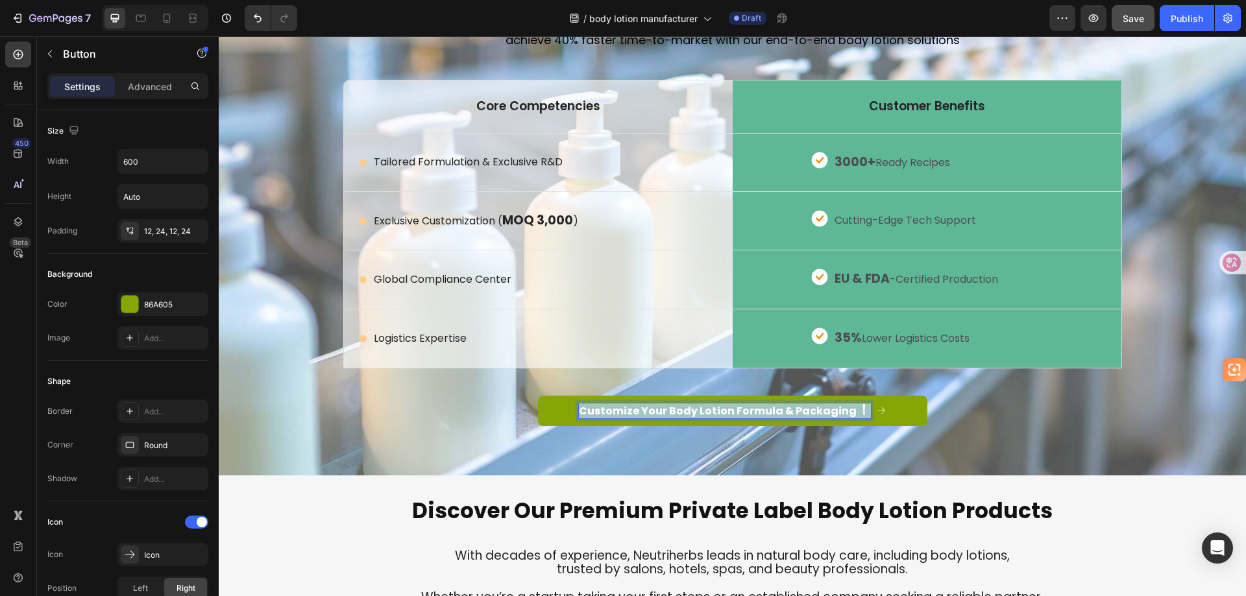
click at [699, 413] on strong "Customize Your Body Lotion Formula & Packaging" at bounding box center [718, 411] width 278 height 15
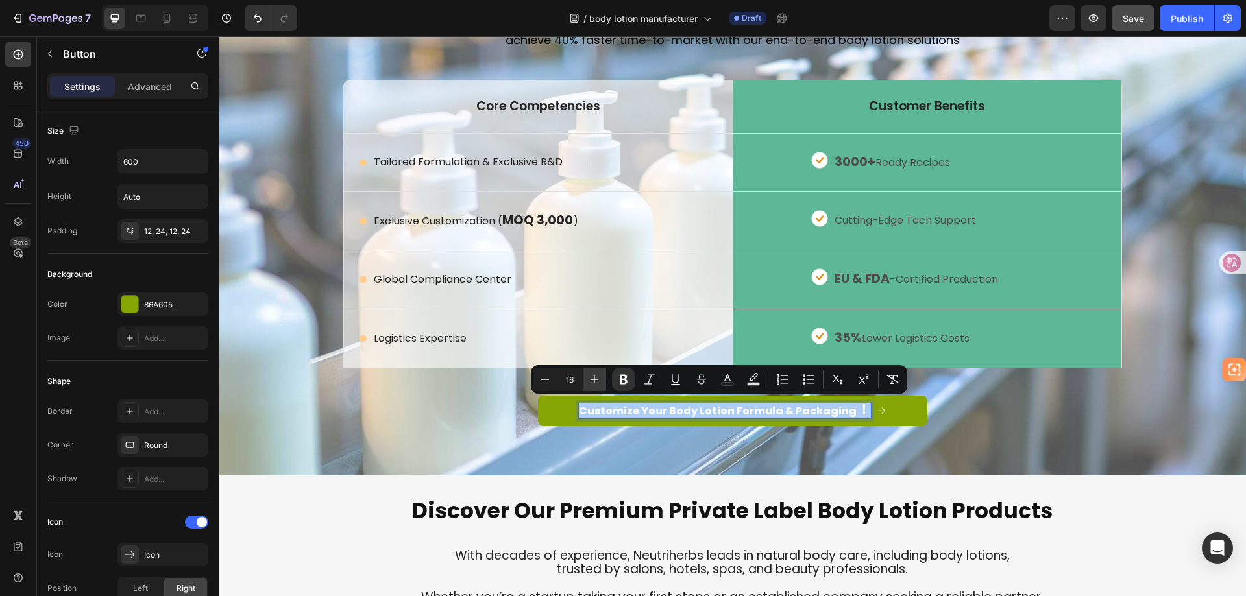
click at [591, 378] on icon "Editor contextual toolbar" at bounding box center [594, 379] width 13 height 13
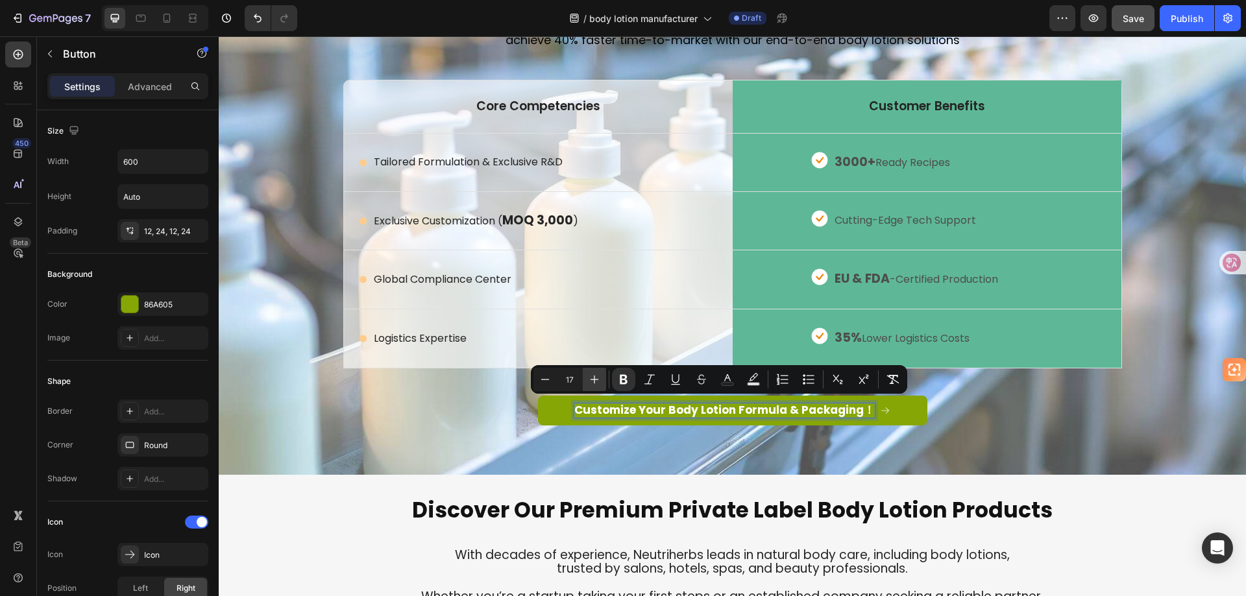
click at [591, 378] on icon "Editor contextual toolbar" at bounding box center [594, 379] width 13 height 13
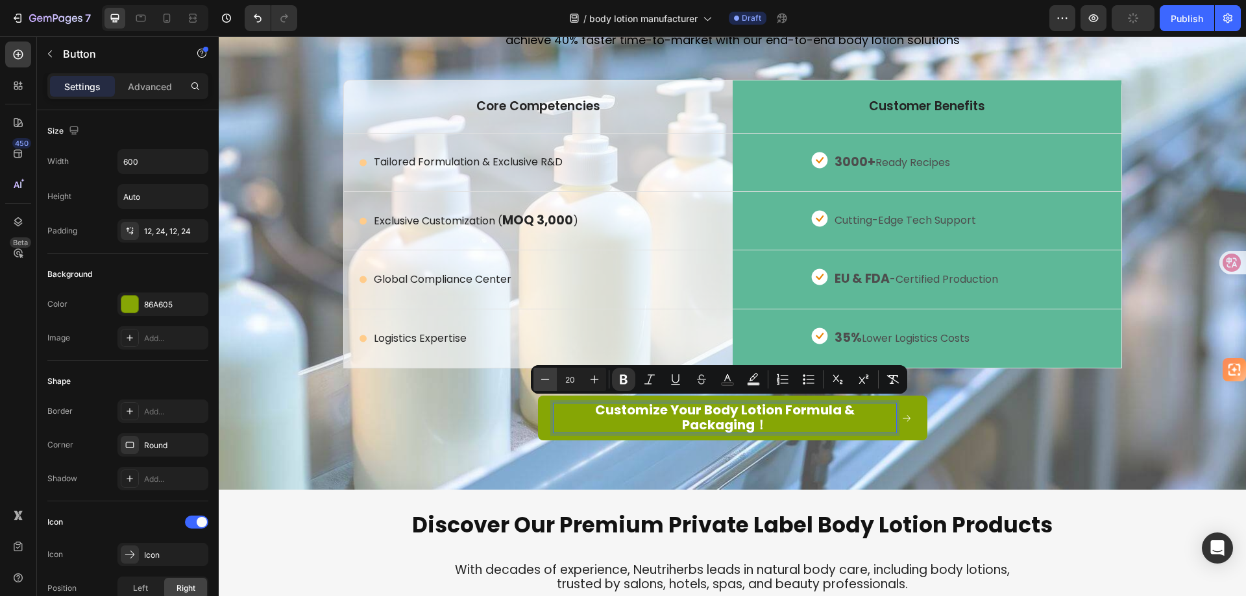
click at [546, 378] on icon "Editor contextual toolbar" at bounding box center [545, 379] width 13 height 13
type input "19"
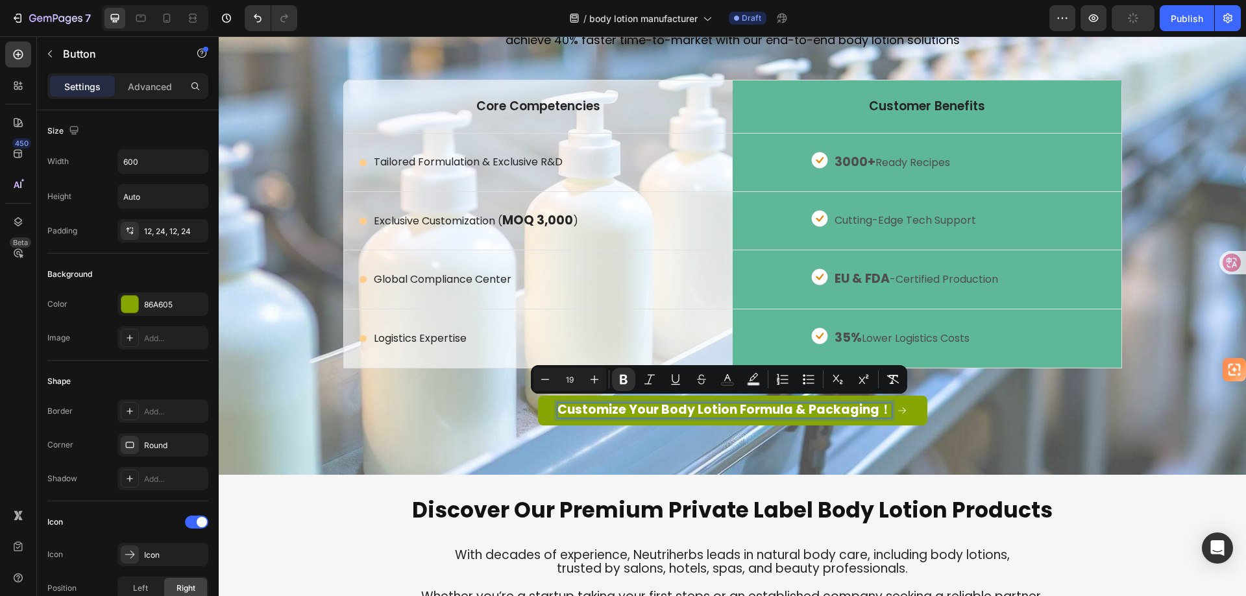
click at [476, 413] on div "Customize Your Body Lotion Formula & Packaging ！ Button 12" at bounding box center [732, 411] width 779 height 30
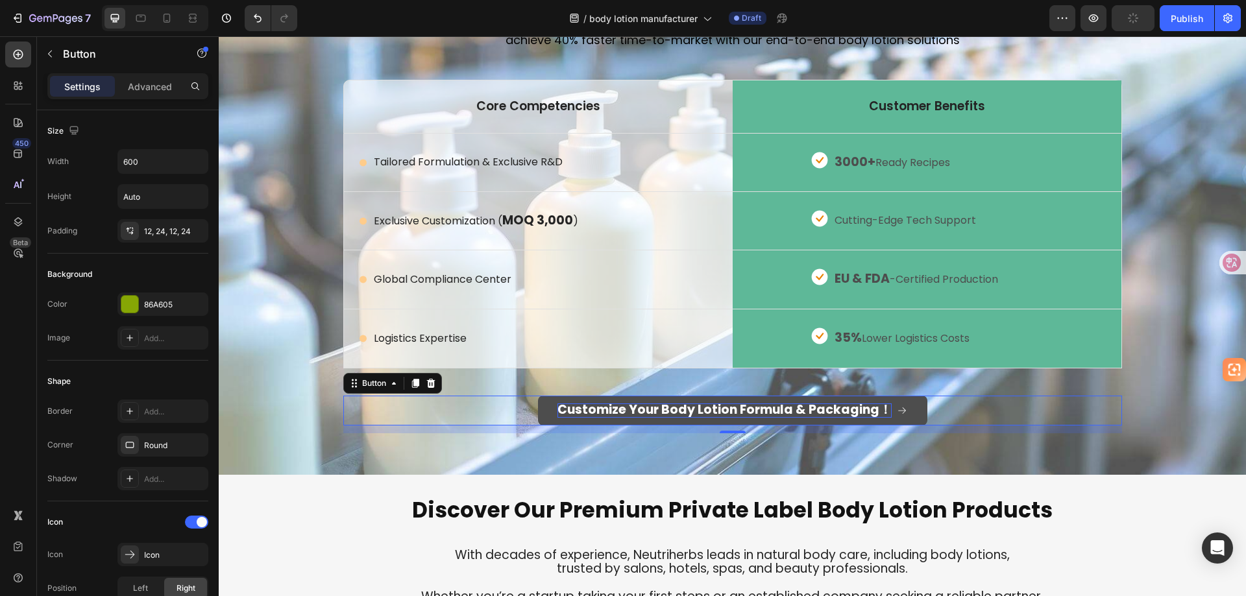
click at [834, 411] on strong "Customize Your Body Lotion Formula & Packaging" at bounding box center [718, 410] width 322 height 18
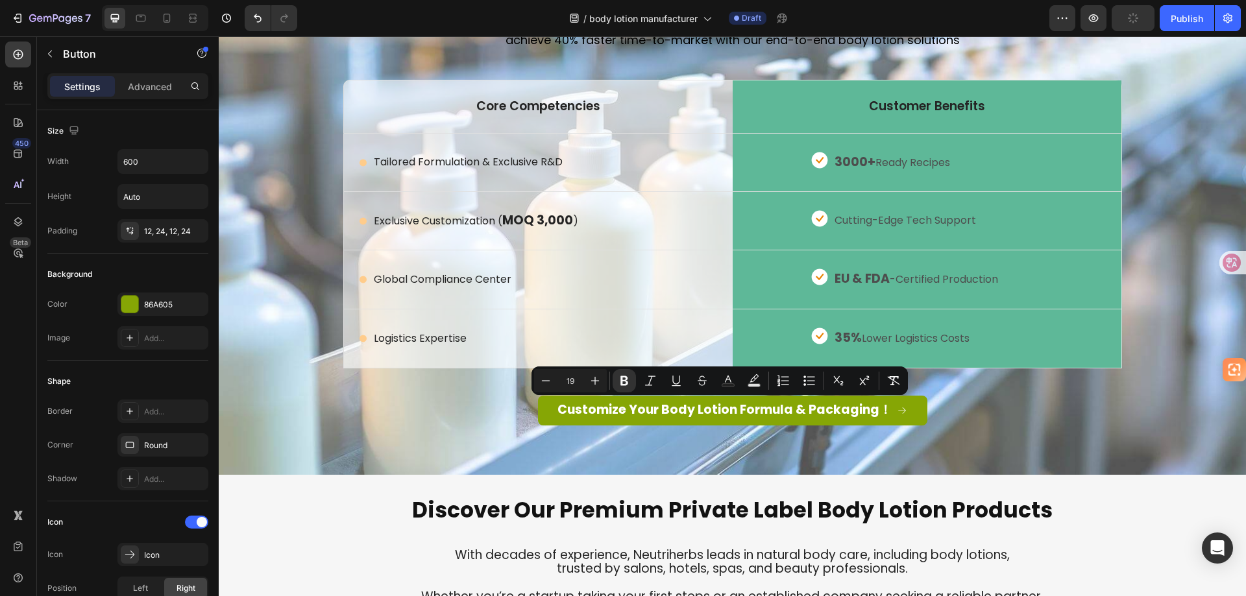
click at [979, 421] on div "Customize Your Body Lotion Formula & Packaging ！ Button 12" at bounding box center [732, 411] width 779 height 30
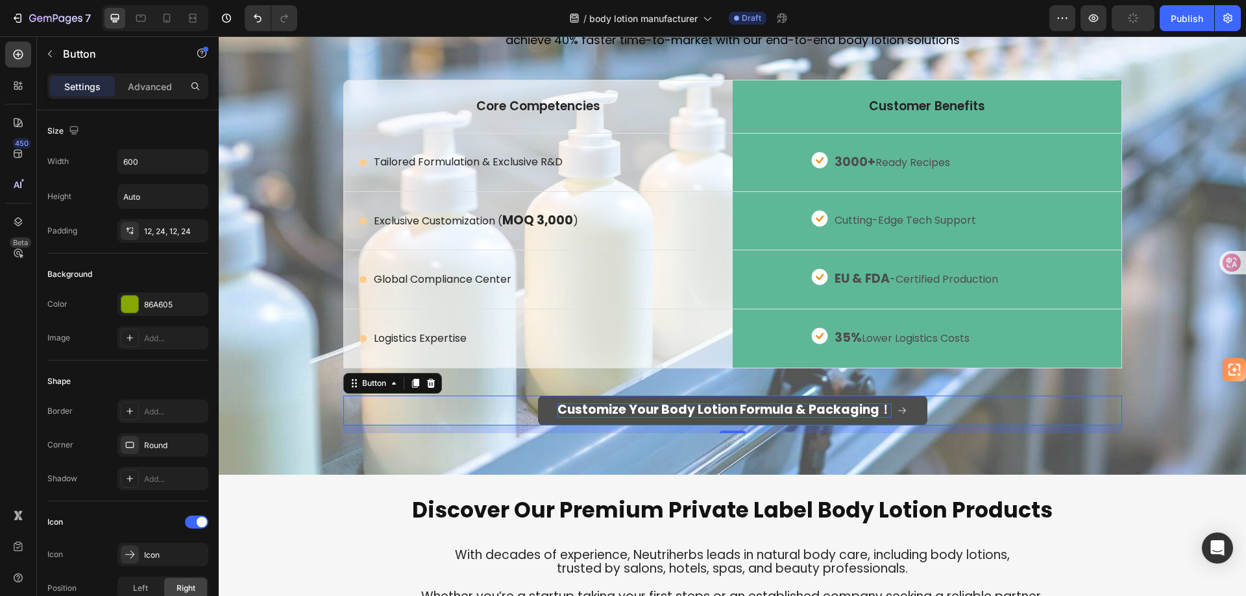
click at [841, 411] on strong "Customize Your Body Lotion Formula & Packaging" at bounding box center [718, 410] width 322 height 18
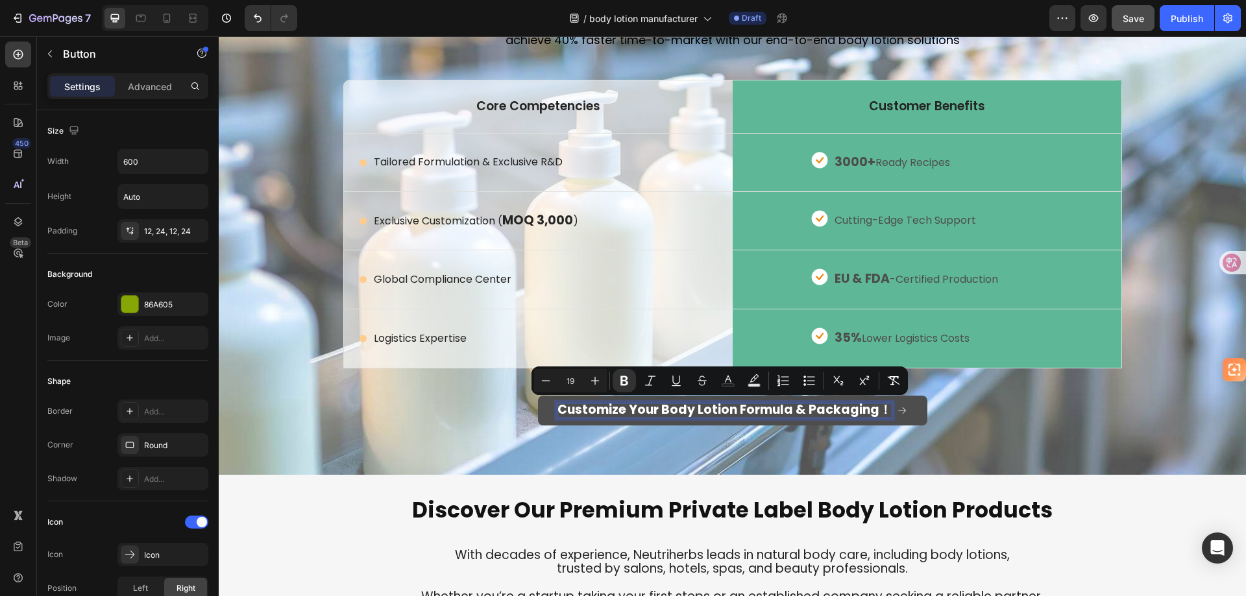
click at [841, 411] on strong "Customize Your Body Lotion Formula & Packaging" at bounding box center [718, 410] width 322 height 18
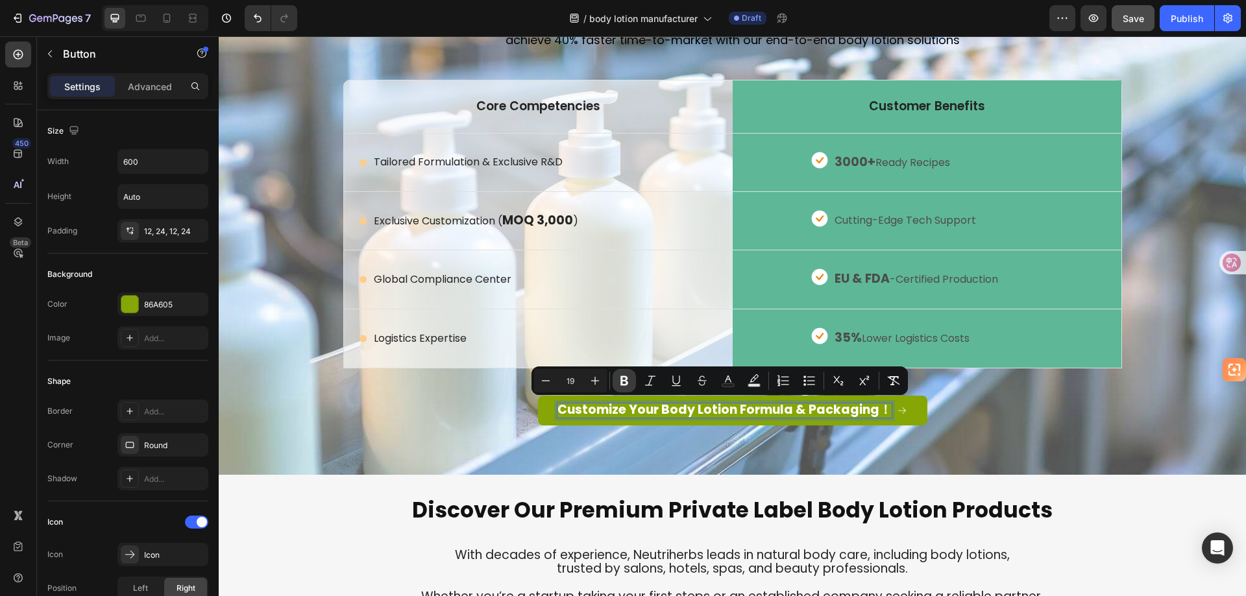
click at [620, 380] on icon "Editor contextual toolbar" at bounding box center [624, 380] width 13 height 13
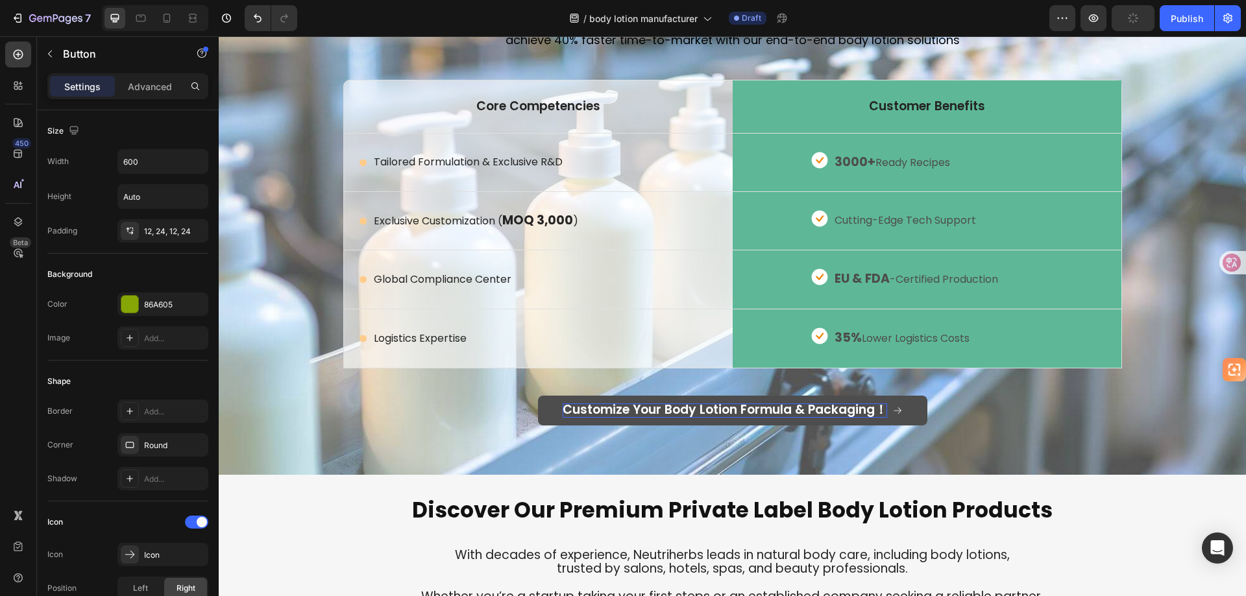
click at [694, 412] on span "Customize Your Body Lotion Formula & Packaging！" at bounding box center [725, 410] width 324 height 18
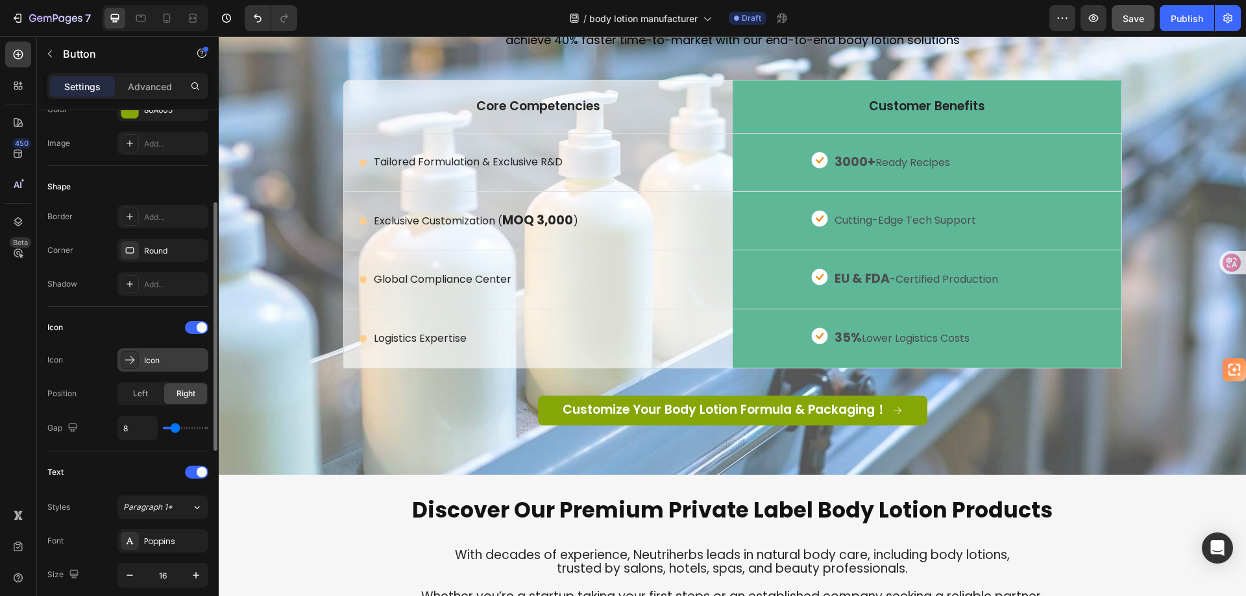
scroll to position [324, 0]
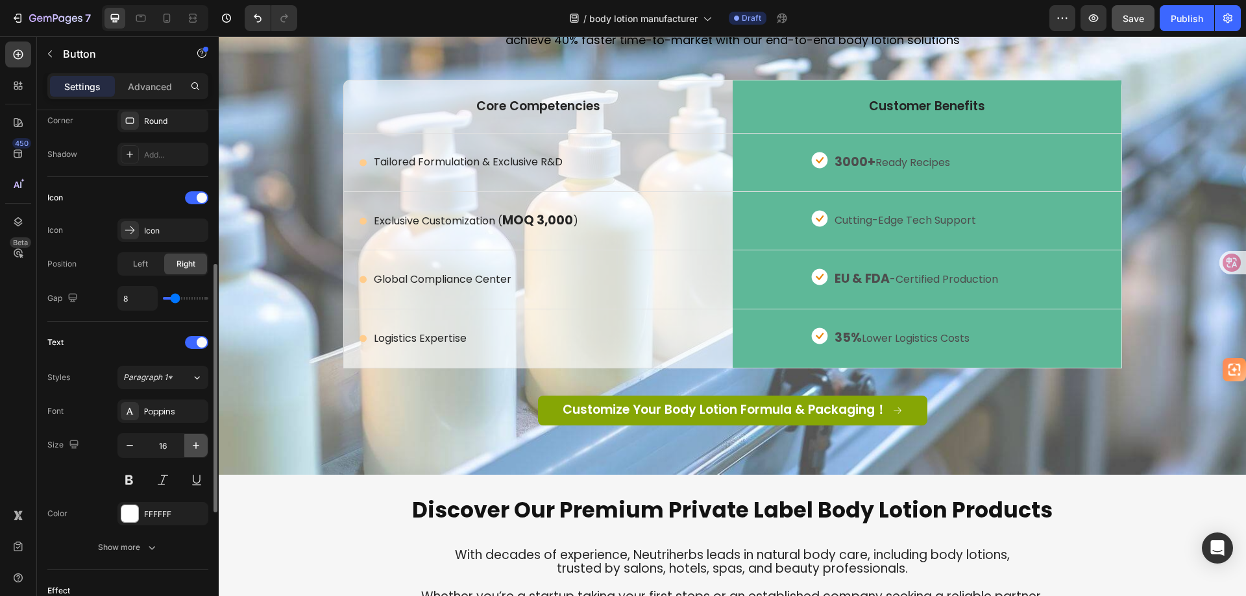
click at [191, 446] on icon "button" at bounding box center [195, 445] width 13 height 13
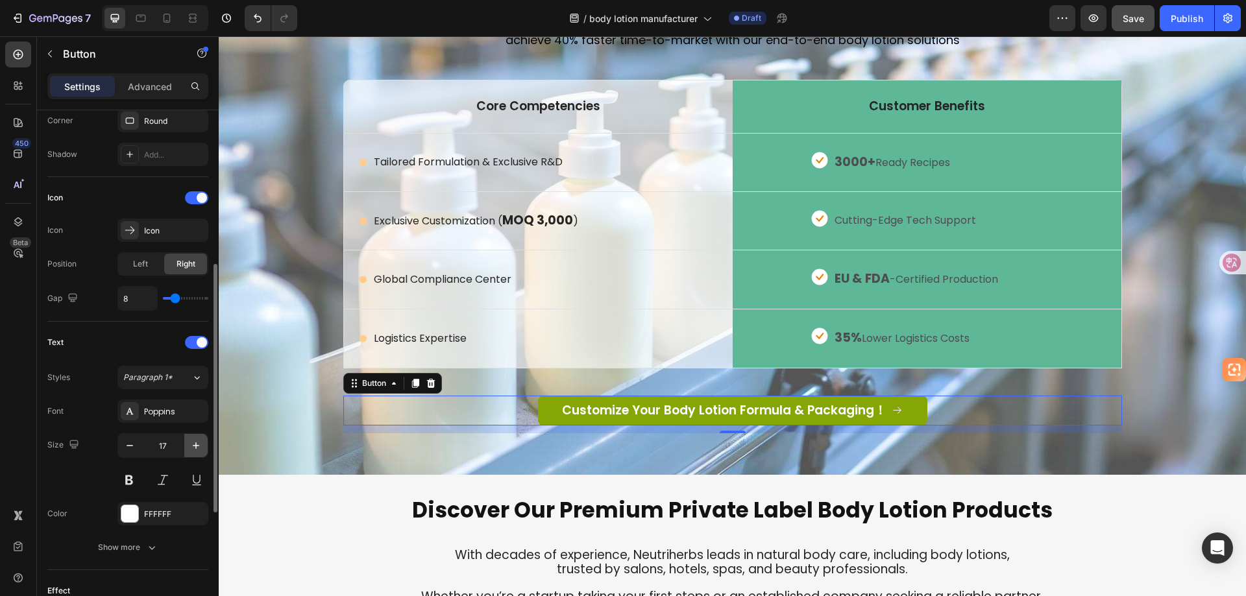
click at [191, 446] on icon "button" at bounding box center [195, 445] width 13 height 13
type input "19"
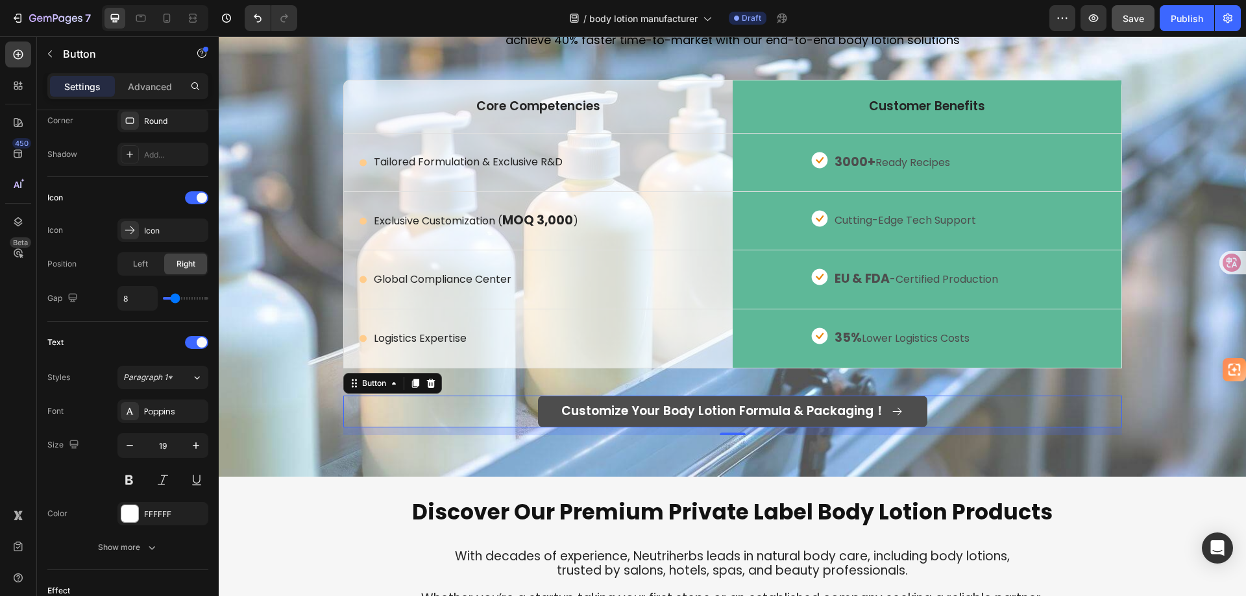
click at [594, 402] on link "Customize Your Body Lotion Formula & Packaging！" at bounding box center [732, 412] width 389 height 32
click at [610, 408] on span "Customize Your Body Lotion Formula & Packaging！" at bounding box center [723, 411] width 324 height 18
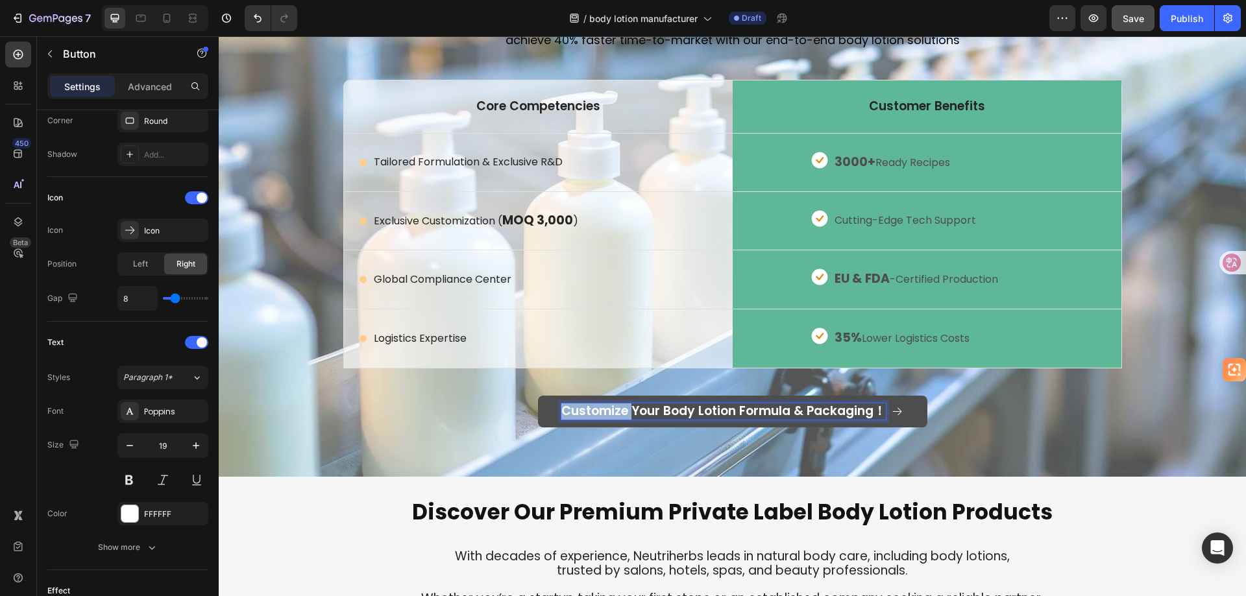
click at [610, 408] on span "Customize Your Body Lotion Formula & Packaging！" at bounding box center [723, 411] width 324 height 18
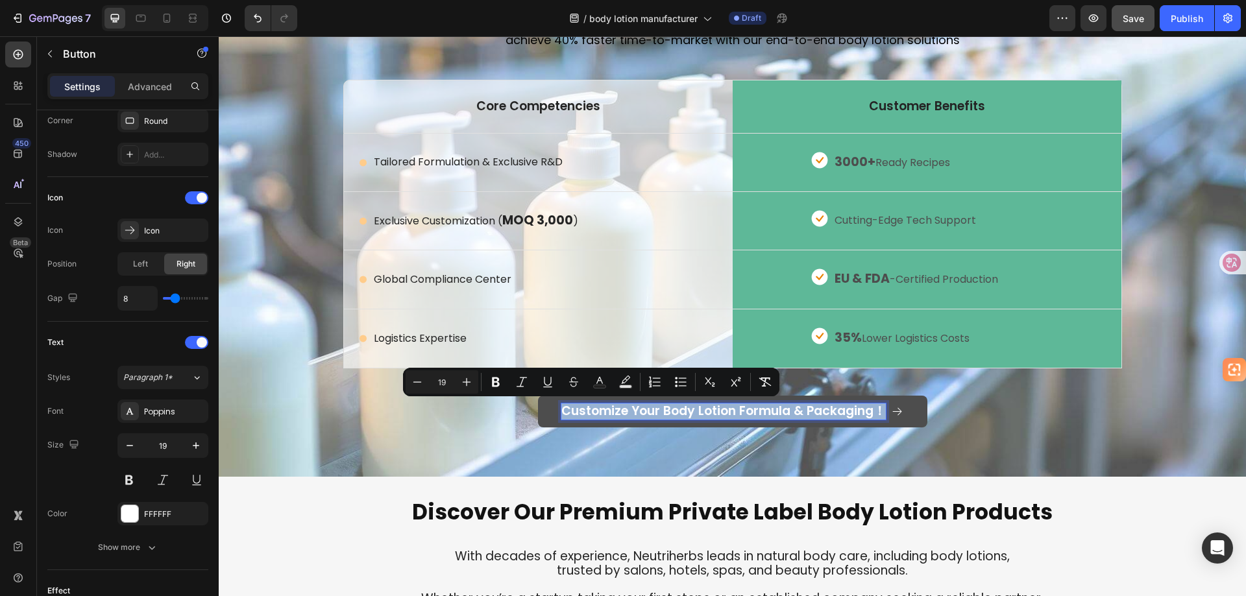
click at [610, 408] on span "Customize Your Body Lotion Formula & Packaging！" at bounding box center [723, 411] width 324 height 18
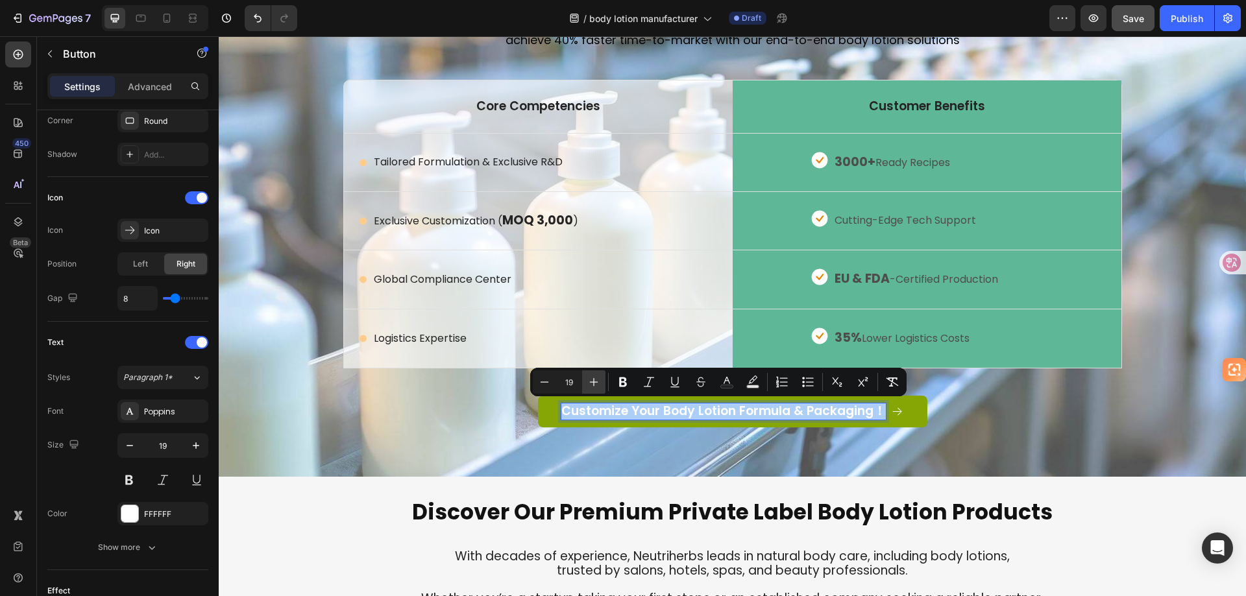
click at [590, 380] on icon "Editor contextual toolbar" at bounding box center [593, 382] width 13 height 13
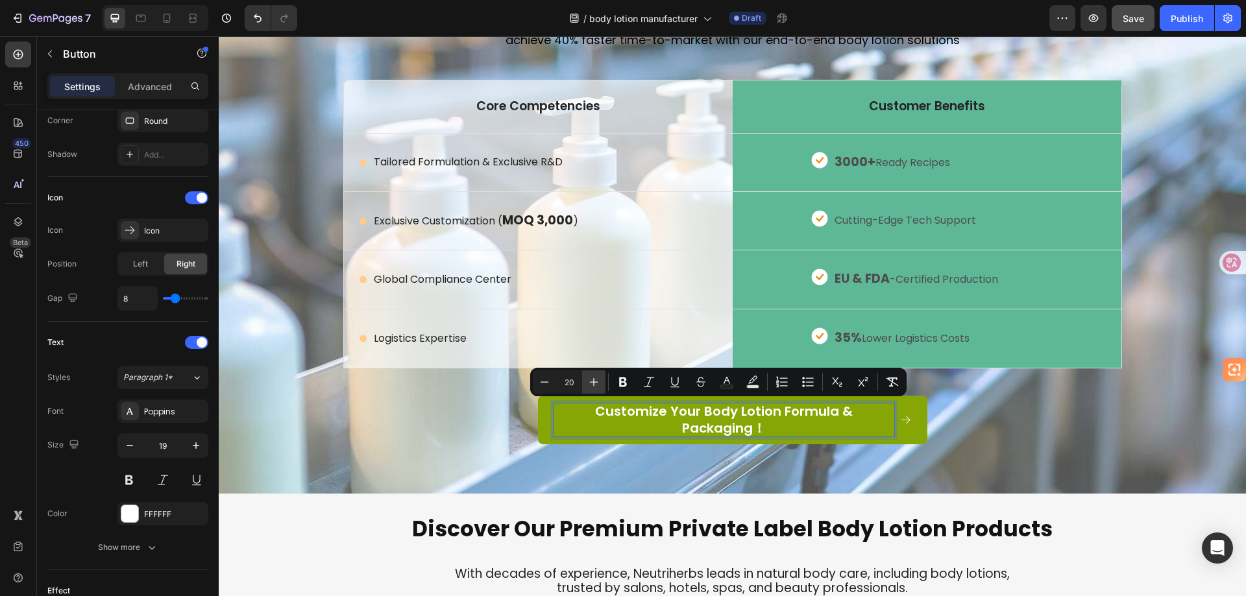
click at [590, 380] on icon "Editor contextual toolbar" at bounding box center [593, 382] width 13 height 13
type input "22"
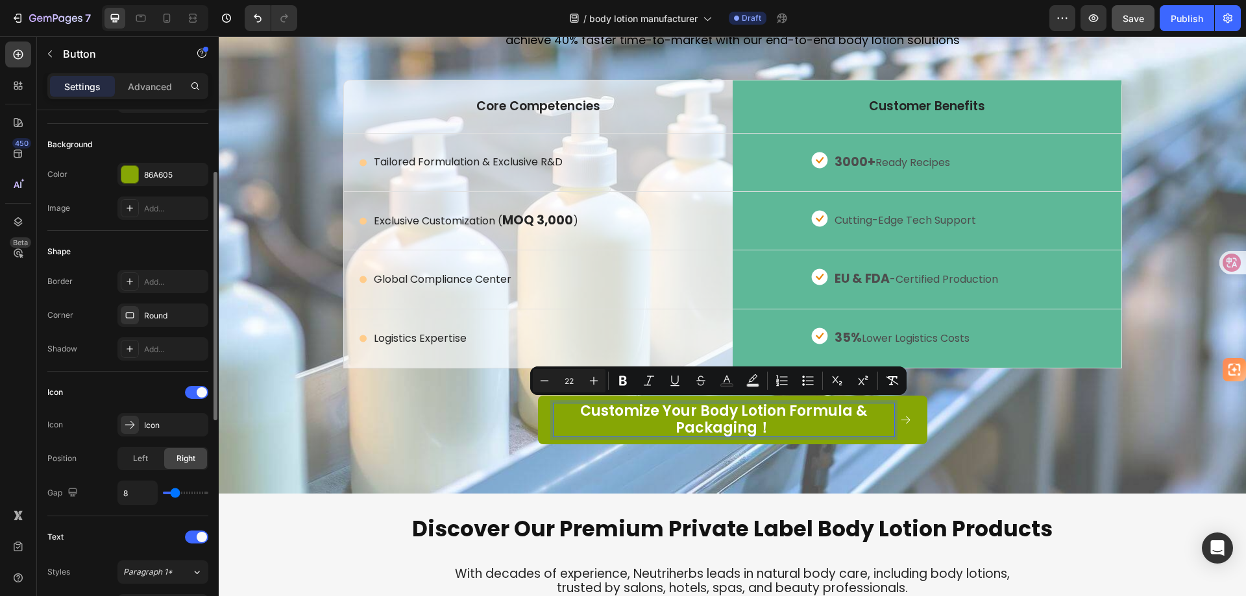
scroll to position [0, 0]
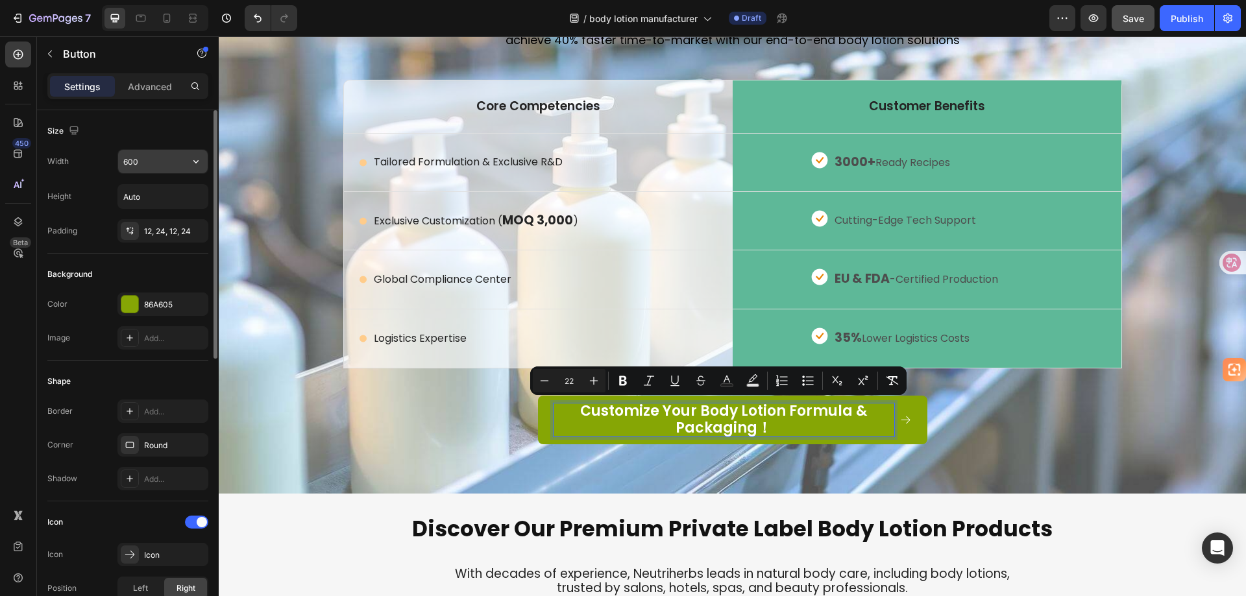
click at [141, 162] on input "600" at bounding box center [163, 161] width 90 height 23
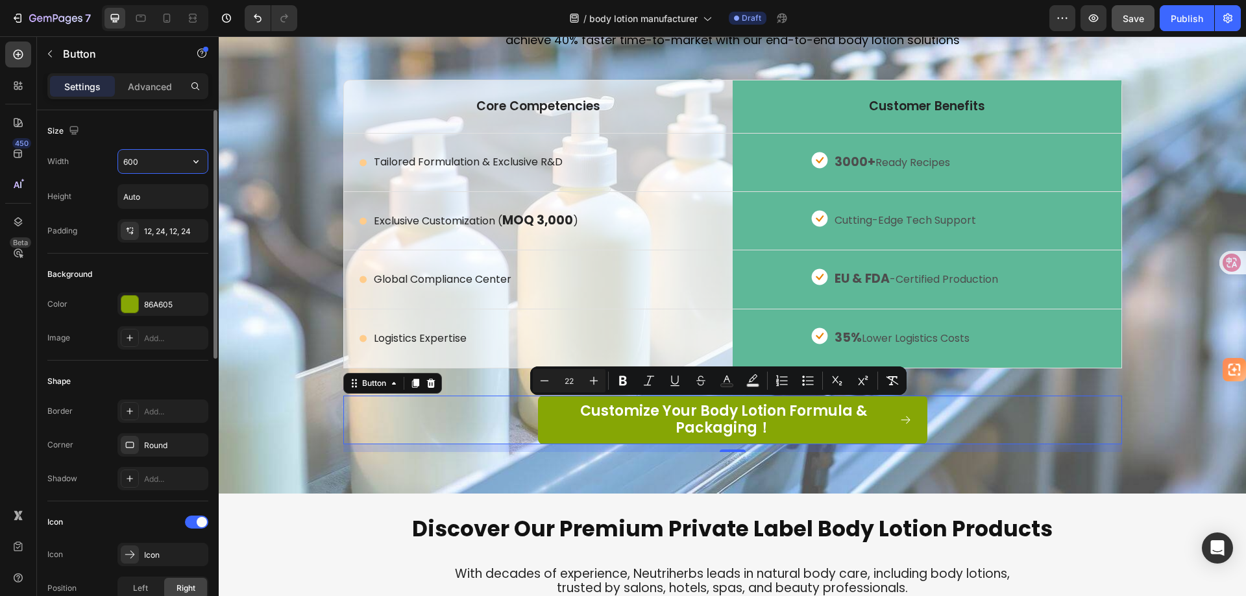
click at [141, 162] on input "600" at bounding box center [163, 161] width 90 height 23
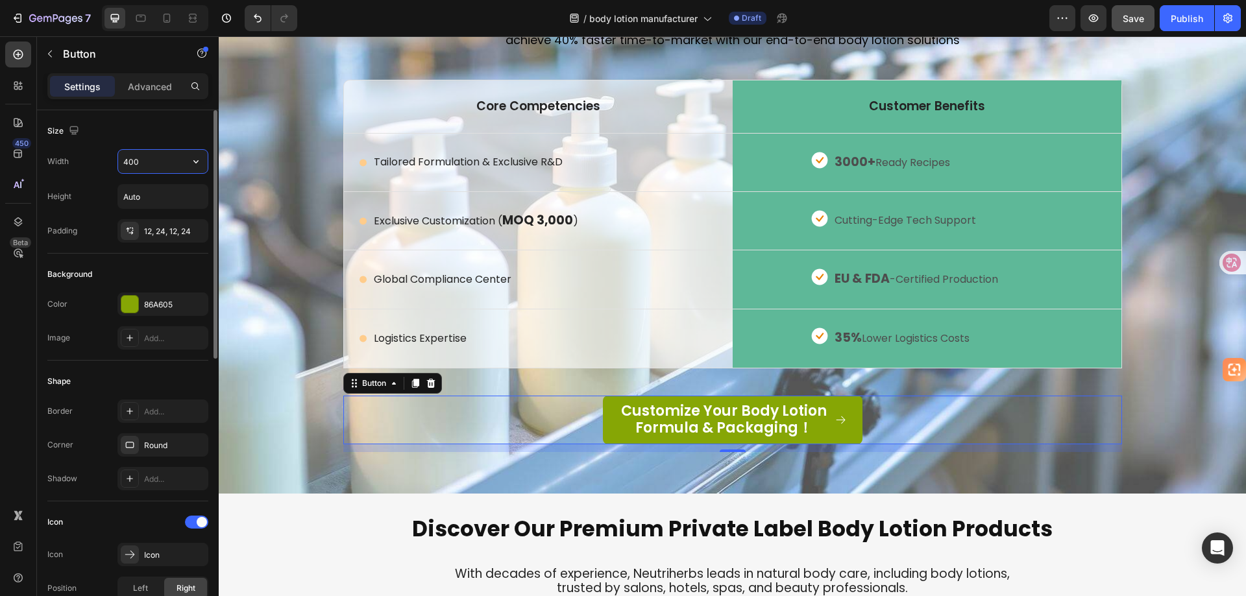
click at [141, 162] on input "400" at bounding box center [163, 161] width 90 height 23
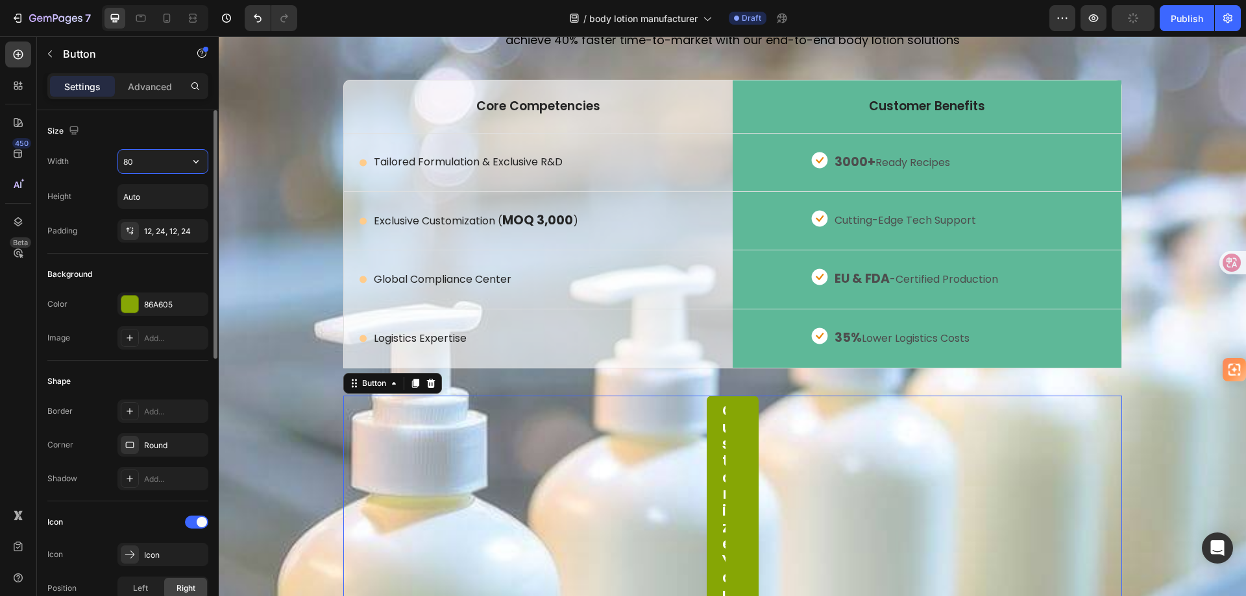
type input "800"
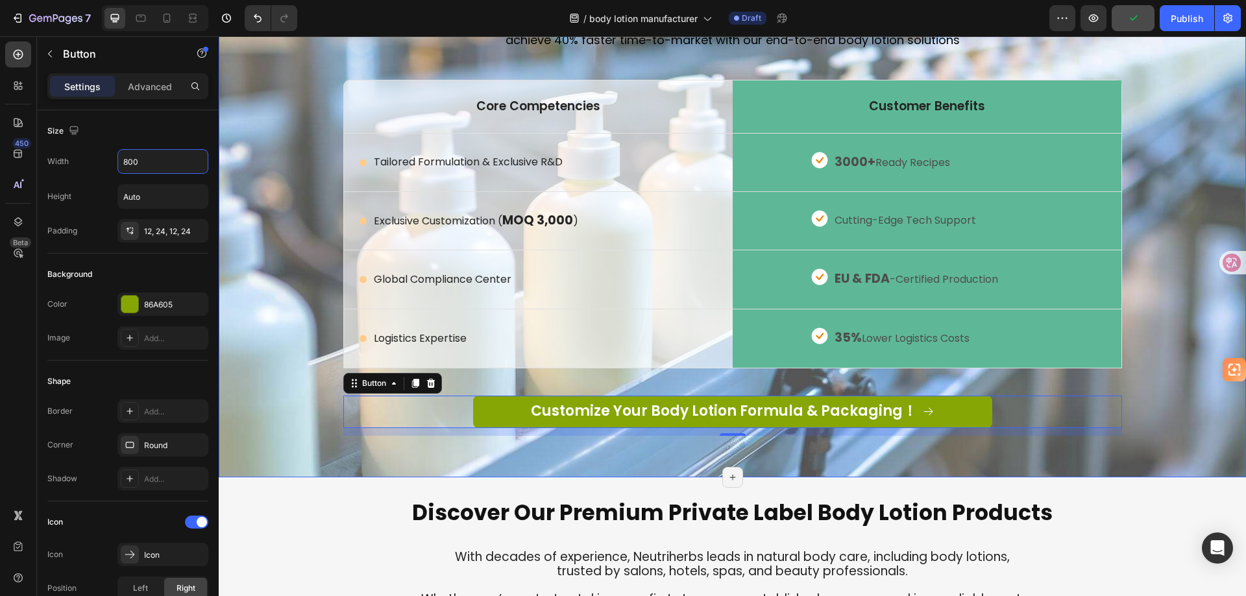
click at [1170, 410] on div "Image From Body Lotion Formulation to Worldwide Delivery Heading achieve 40% fa…" at bounding box center [732, 205] width 1008 height 482
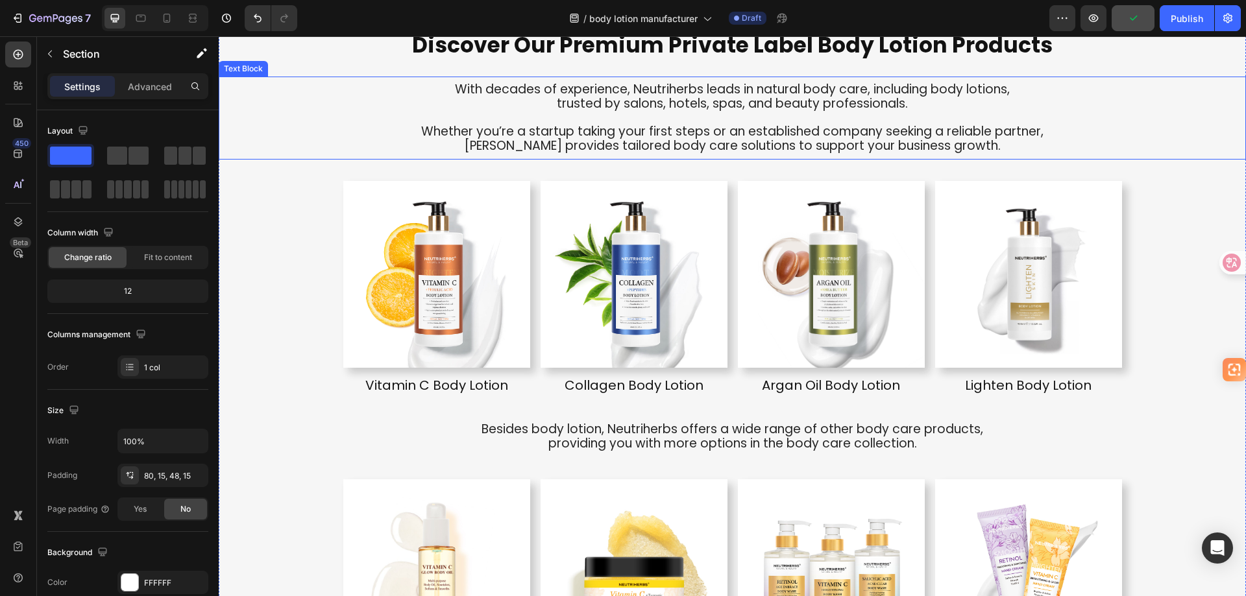
scroll to position [2879, 0]
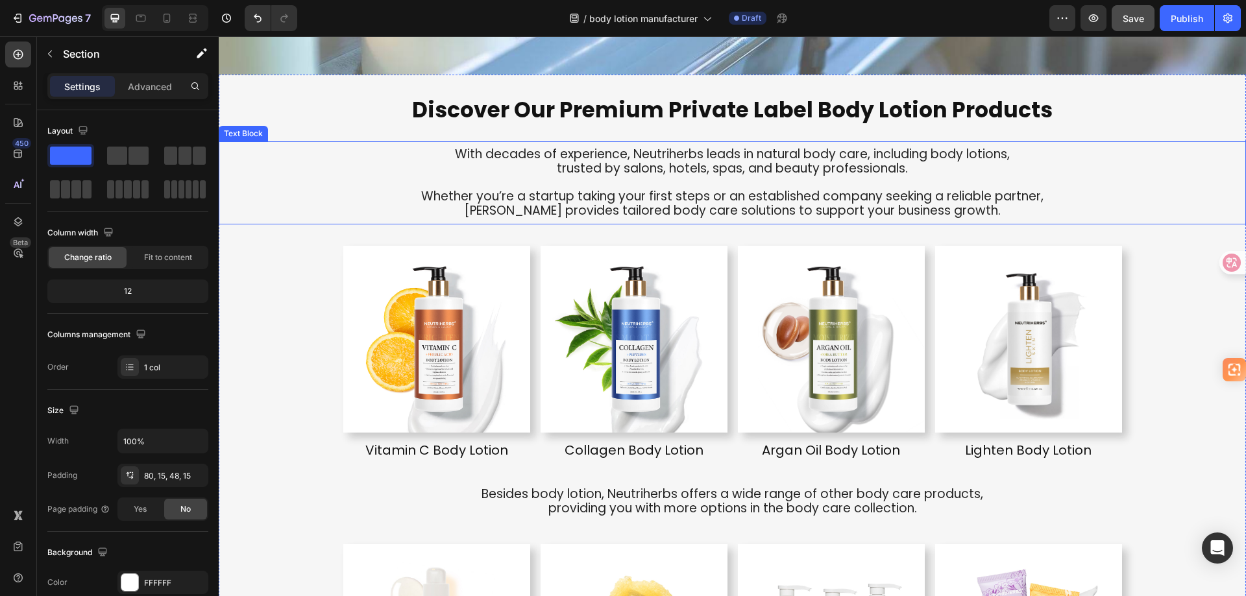
click at [679, 204] on span "[PERSON_NAME] provides tailored body care solutions to support your business gr…" at bounding box center [732, 211] width 537 height 18
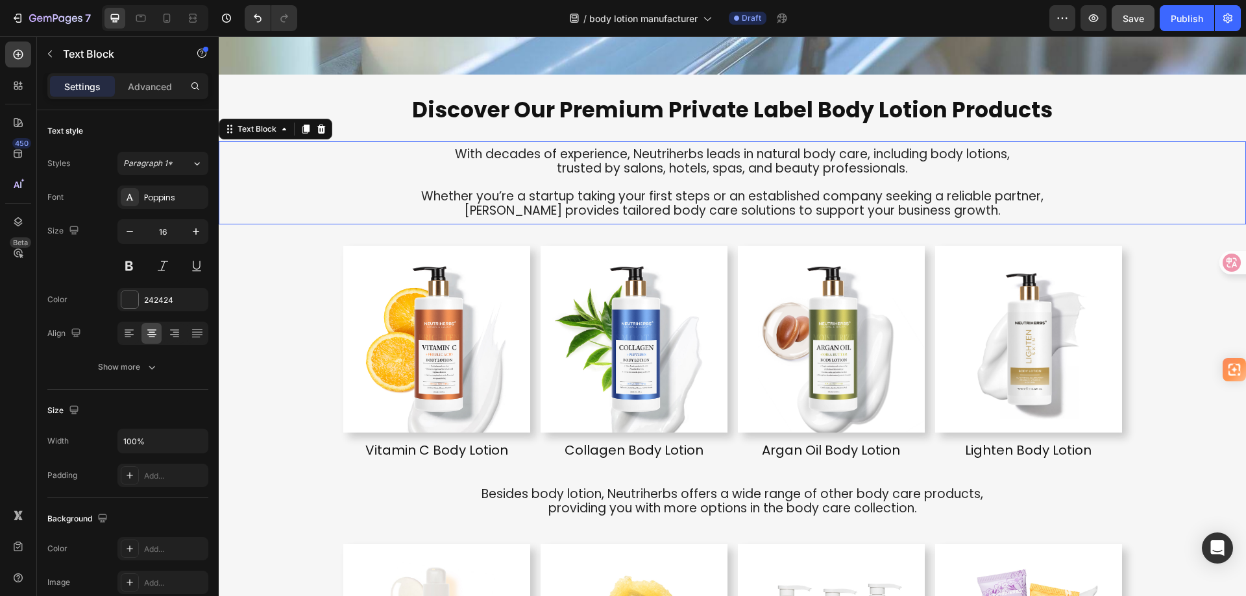
click at [679, 204] on span "[PERSON_NAME] provides tailored body care solutions to support your business gr…" at bounding box center [732, 211] width 537 height 18
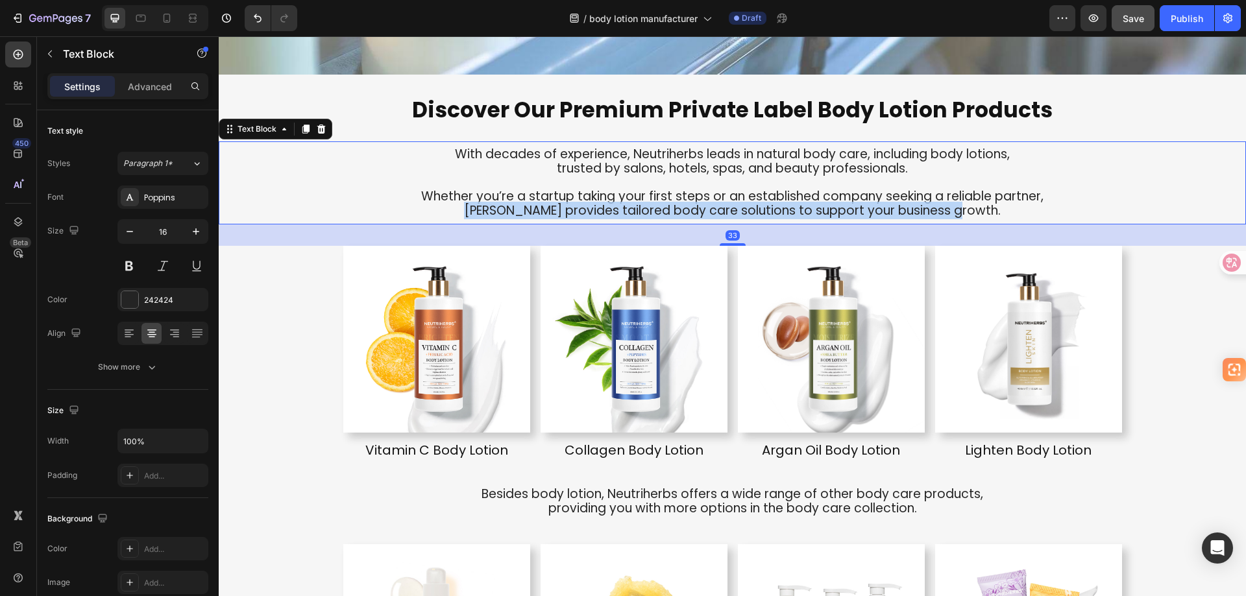
click at [679, 204] on span "[PERSON_NAME] provides tailored body care solutions to support your business gr…" at bounding box center [732, 211] width 537 height 18
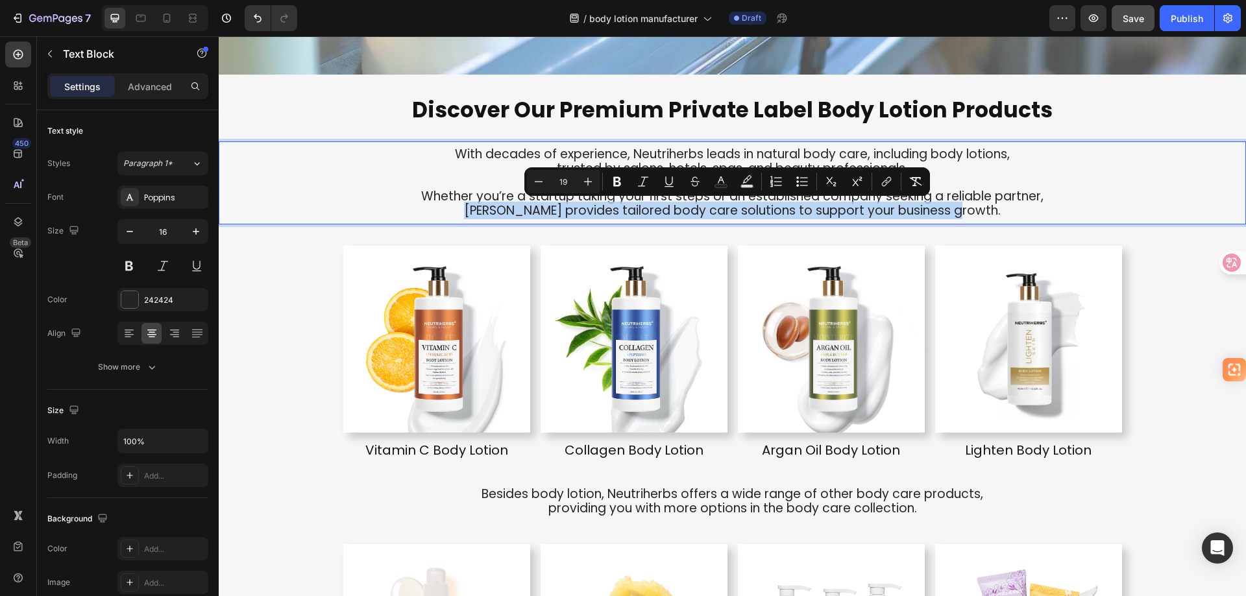
click at [679, 204] on span "[PERSON_NAME] provides tailored body care solutions to support your business gr…" at bounding box center [732, 211] width 537 height 18
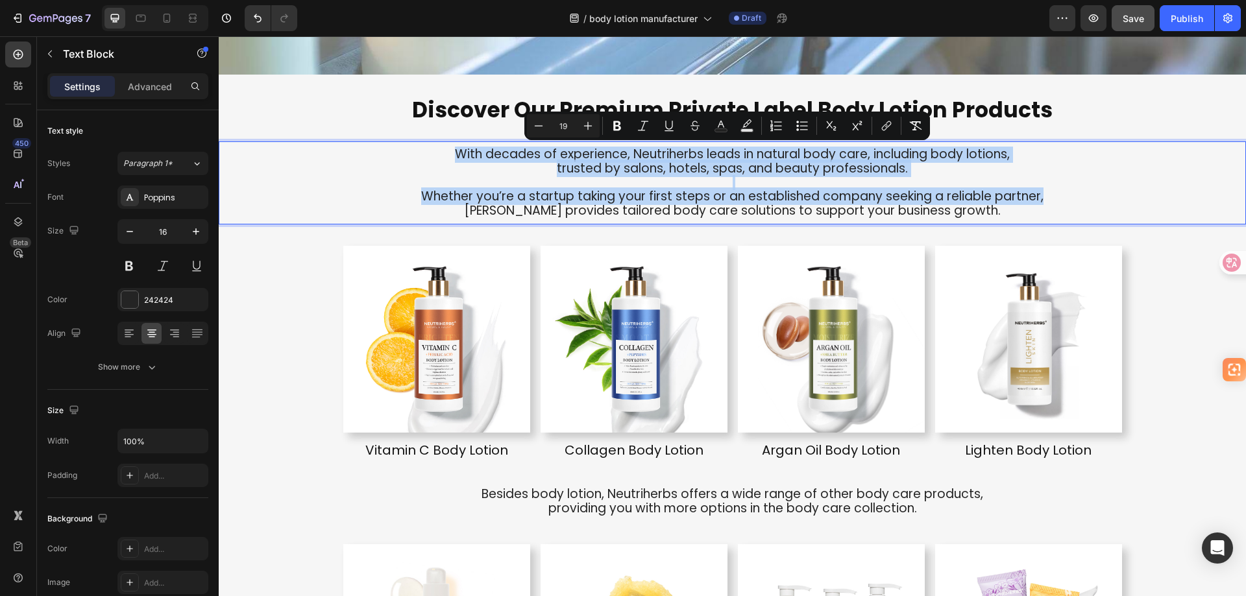
copy div "With decades of experience, Neutriherbs leads in natural body care, including b…"
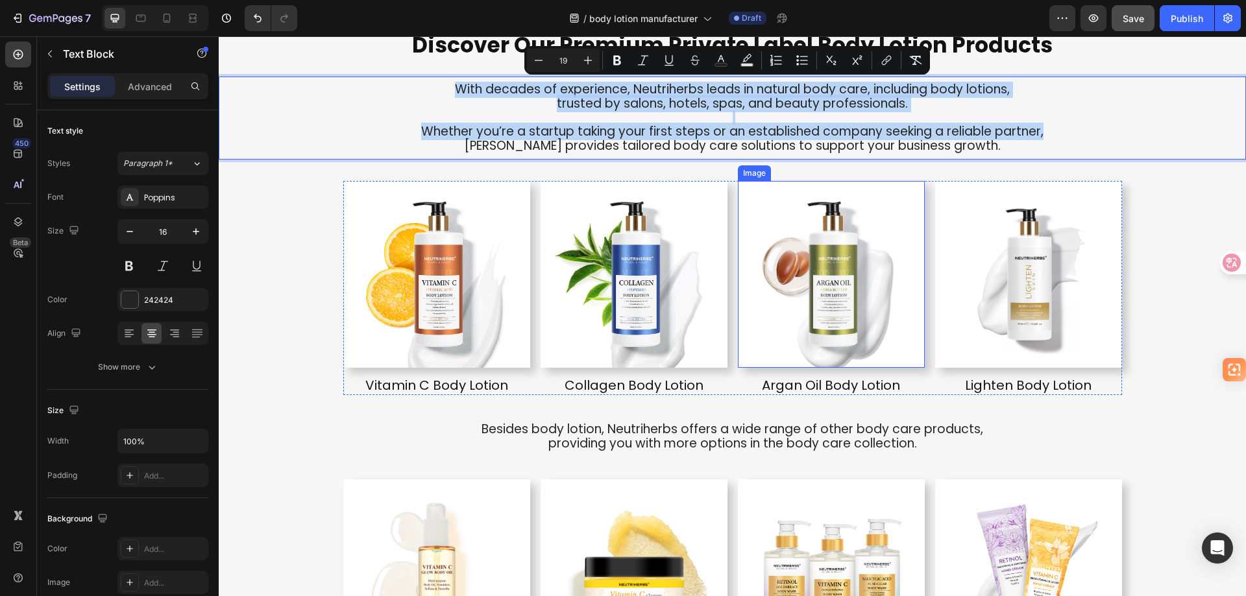
scroll to position [3008, 0]
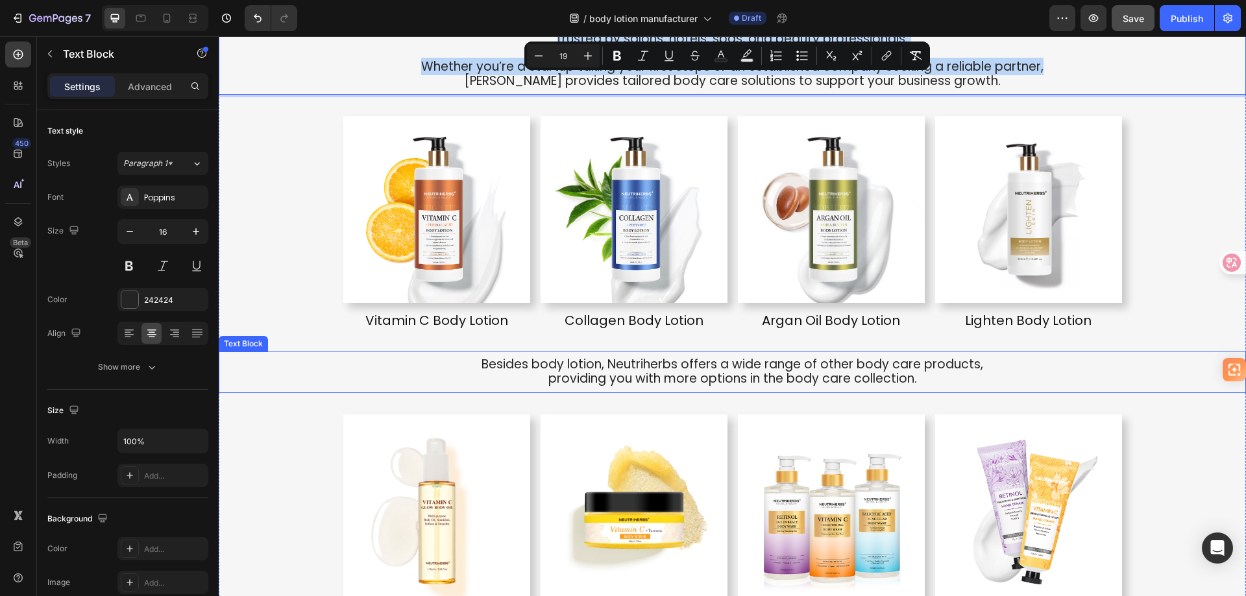
click at [677, 372] on span "providing you with more options in the body care collection." at bounding box center [732, 379] width 369 height 18
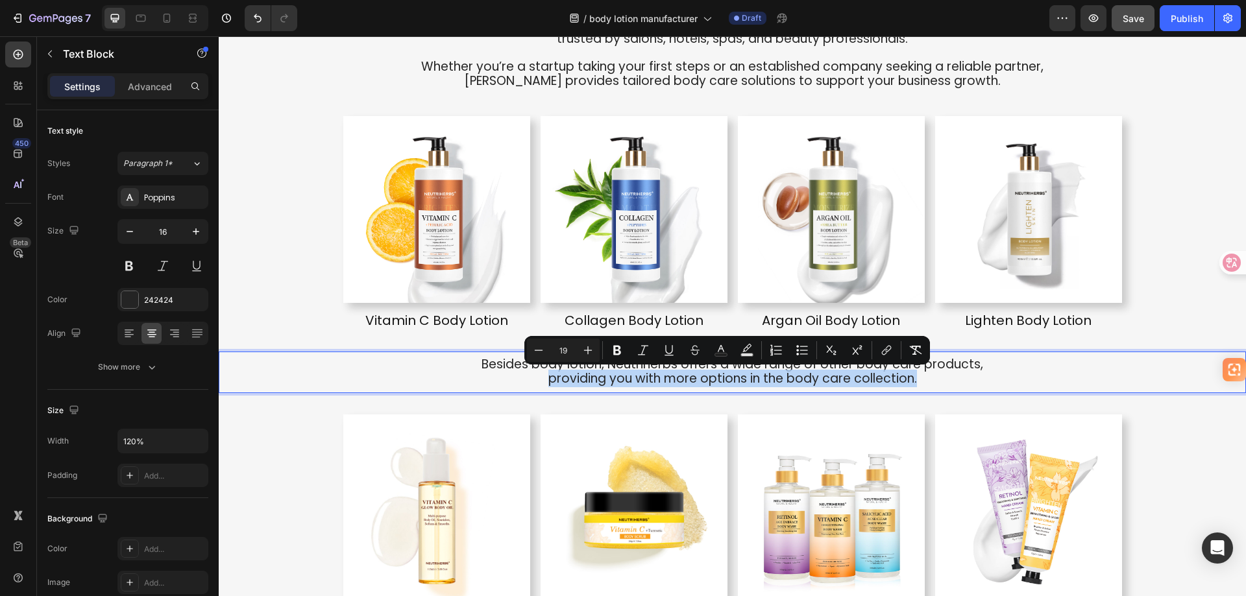
click at [677, 372] on span "providing you with more options in the body care collection." at bounding box center [732, 379] width 369 height 18
click at [842, 378] on span "providing you with more options in the body care collection." at bounding box center [732, 379] width 369 height 18
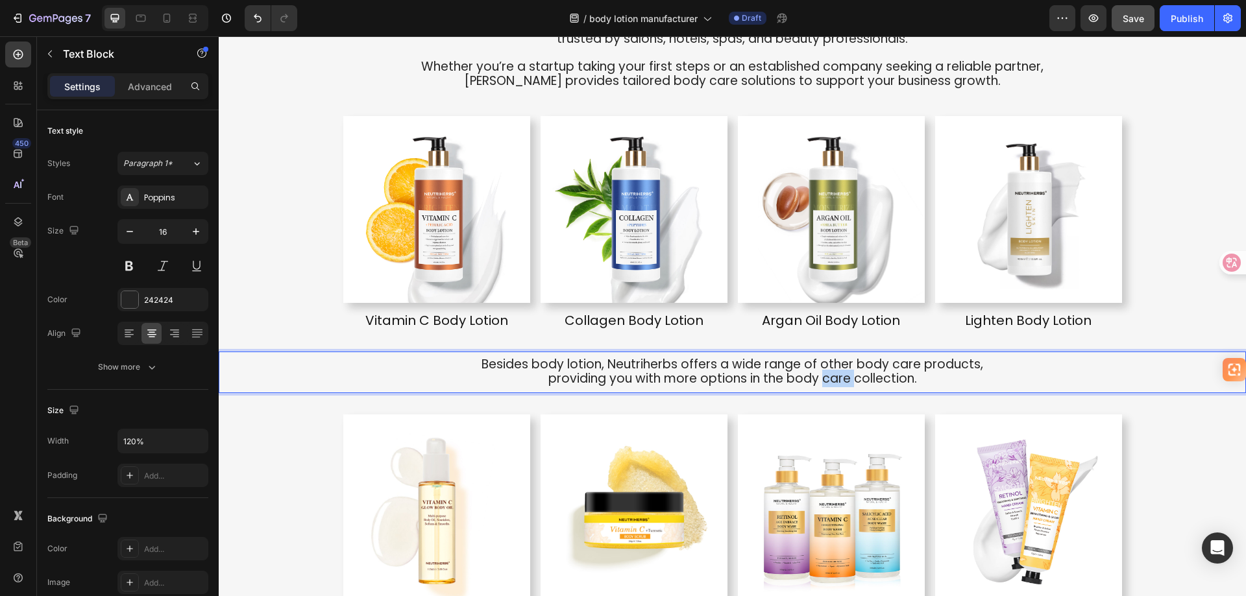
click at [842, 378] on span "providing you with more options in the body care collection." at bounding box center [732, 379] width 369 height 18
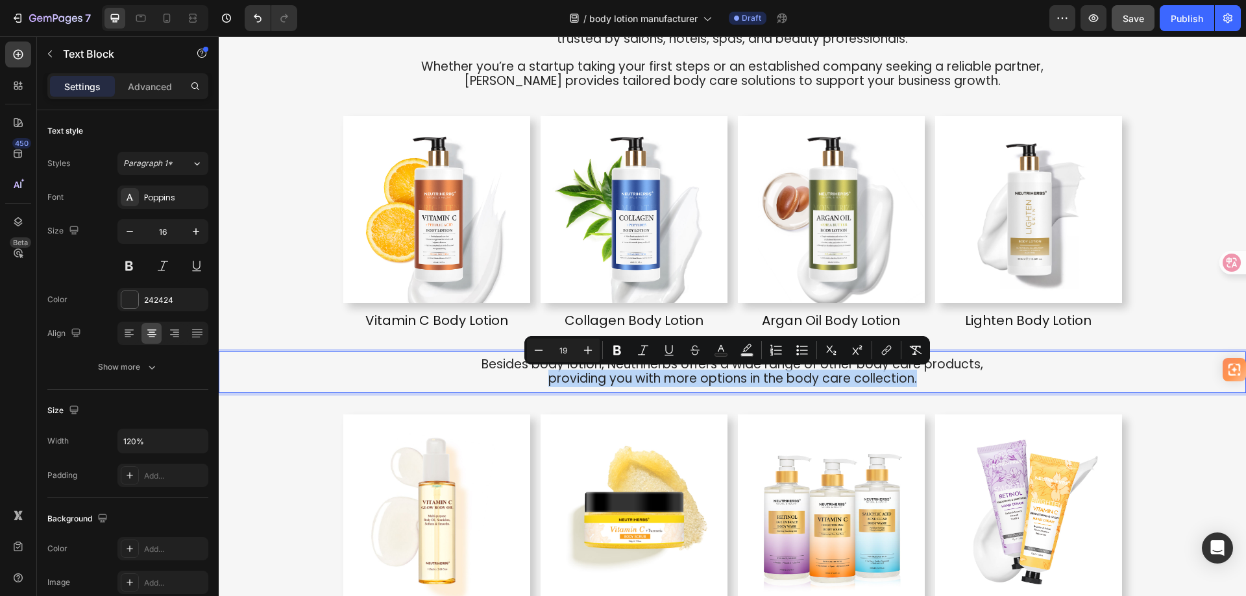
click at [870, 378] on span "providing you with more options in the body care collection." at bounding box center [732, 379] width 369 height 18
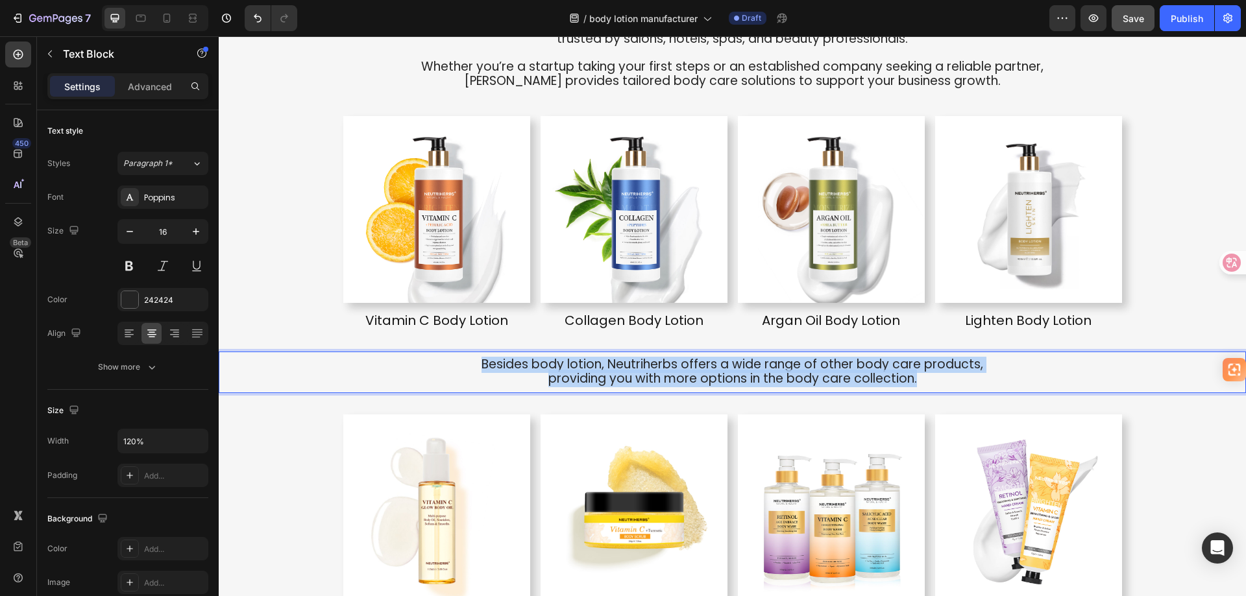
drag, startPoint x: 922, startPoint y: 378, endPoint x: 470, endPoint y: 356, distance: 452.8
click at [470, 356] on div "Besides body lotion, Neutriherbs offers a wide range of other body care product…" at bounding box center [732, 373] width 1027 height 42
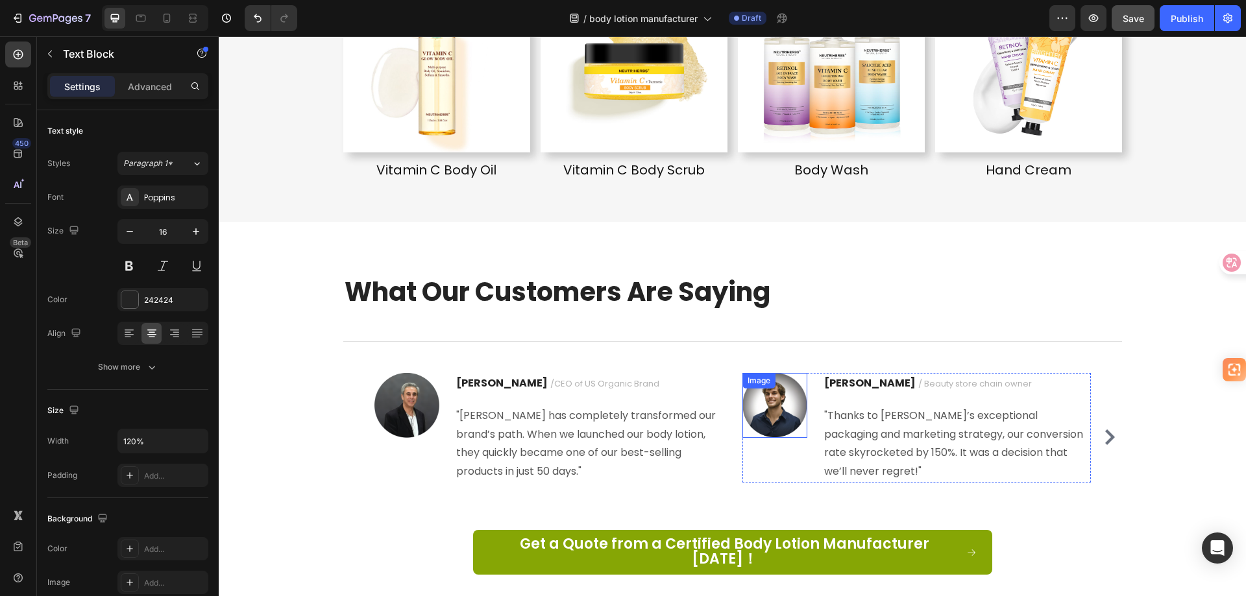
scroll to position [3463, 0]
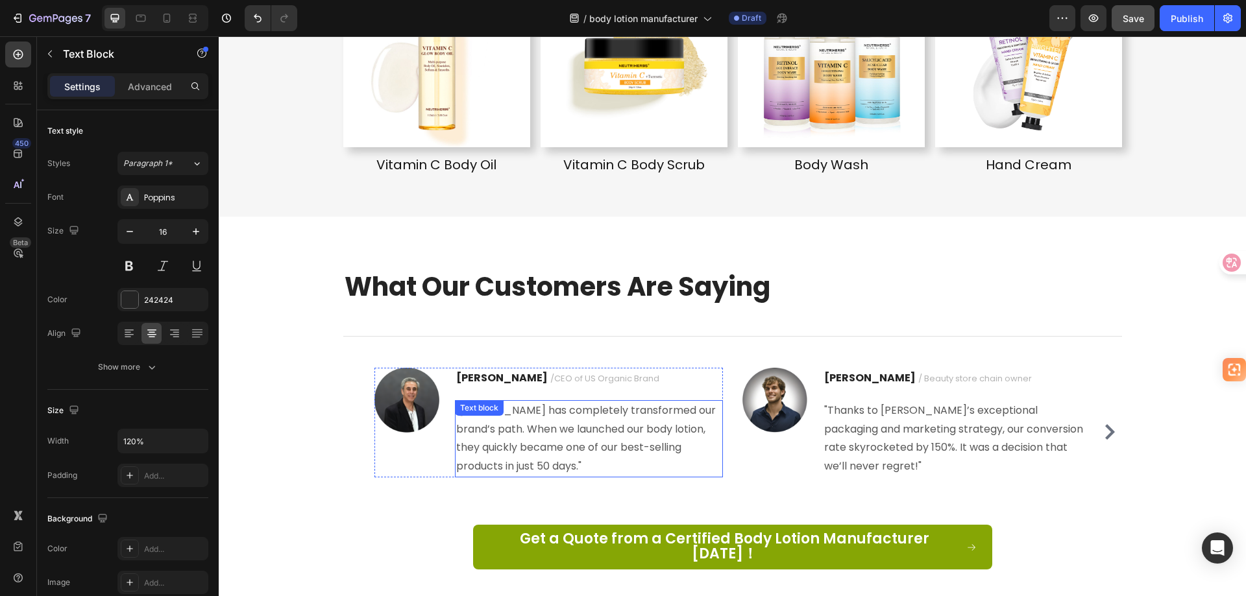
click at [568, 421] on p ""[PERSON_NAME] has completely transformed our brand’s path. When we launched ou…" at bounding box center [588, 439] width 265 height 75
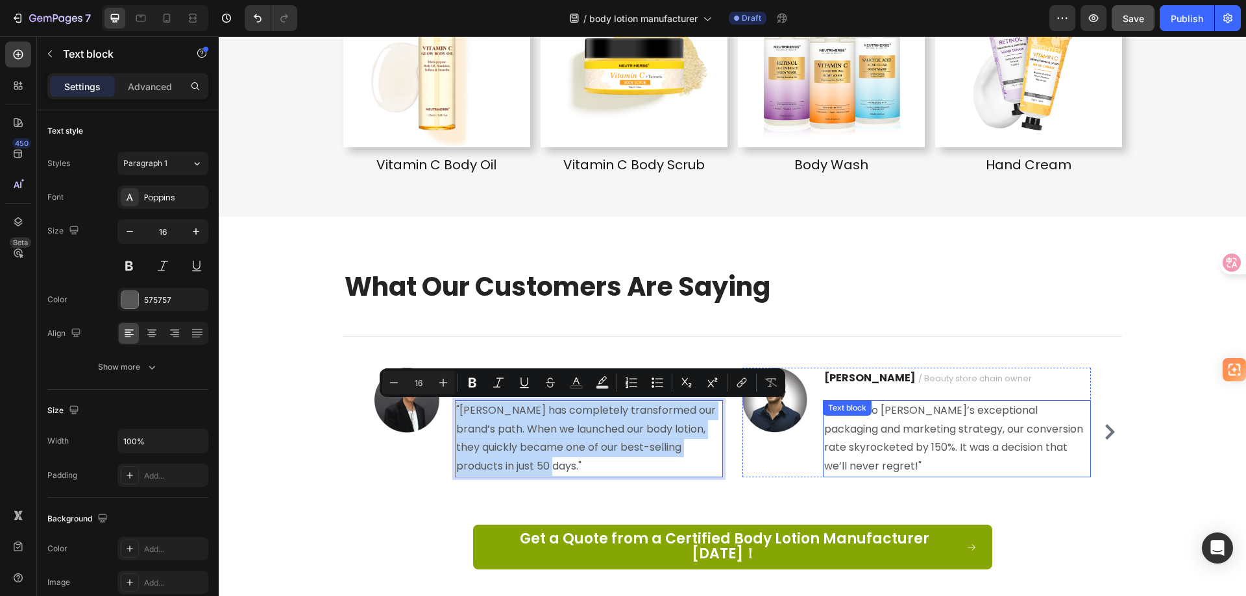
click at [908, 428] on p ""Thanks to [PERSON_NAME]’s exceptional packaging and marketing strategy, our co…" at bounding box center [956, 439] width 265 height 75
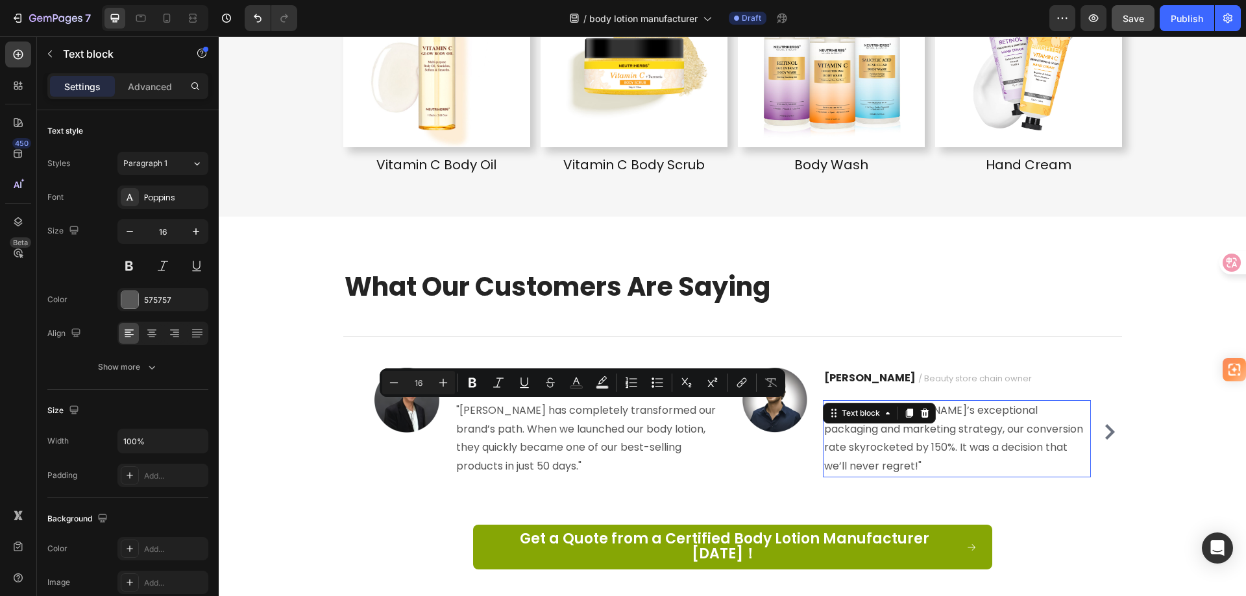
click at [908, 428] on p ""Thanks to [PERSON_NAME]’s exceptional packaging and marketing strategy, our co…" at bounding box center [956, 439] width 265 height 75
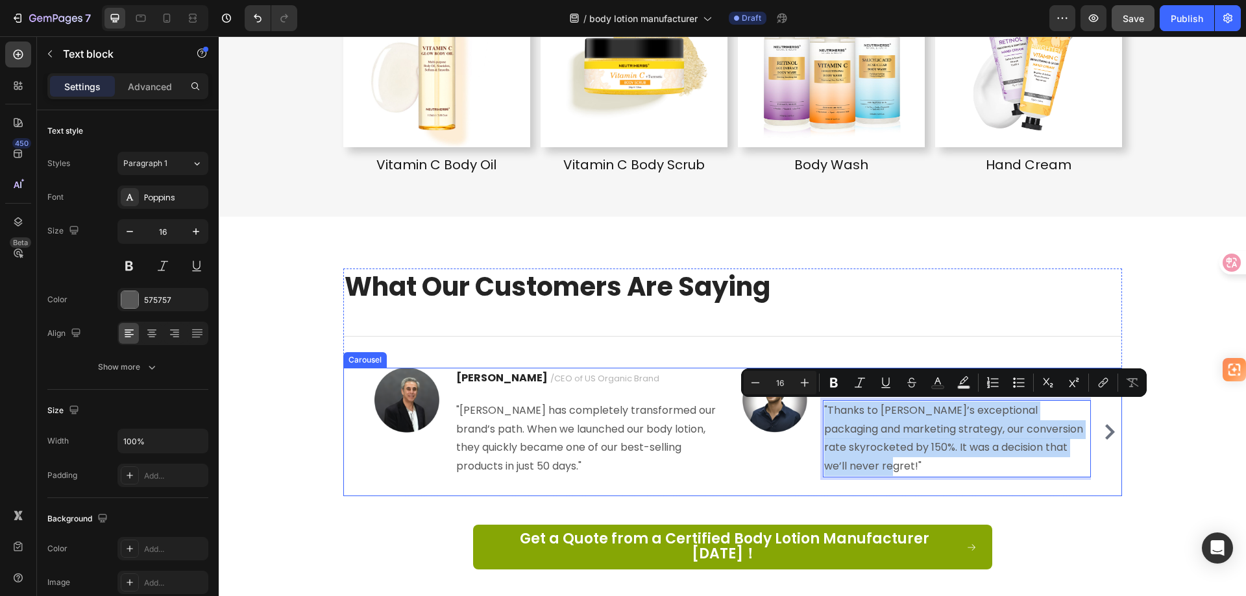
click at [1102, 424] on icon "Carousel Next Arrow" at bounding box center [1110, 432] width 16 height 16
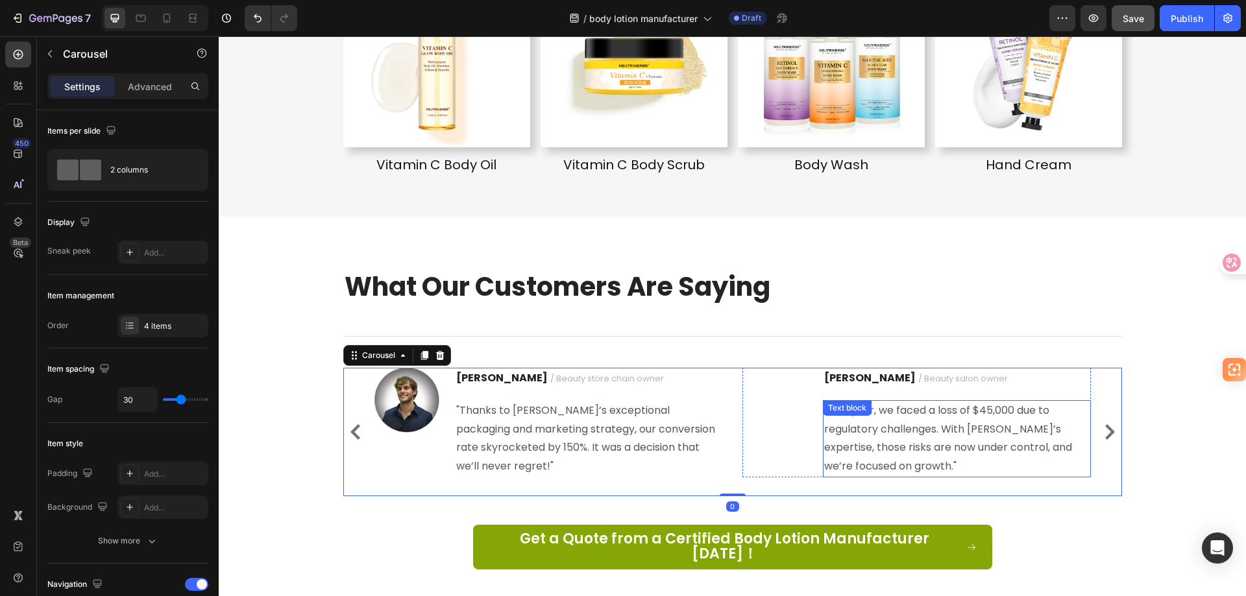
click at [935, 433] on p ""Last year, we faced a loss of $45,000 due to regulatory challenges. With [PERS…" at bounding box center [956, 439] width 265 height 75
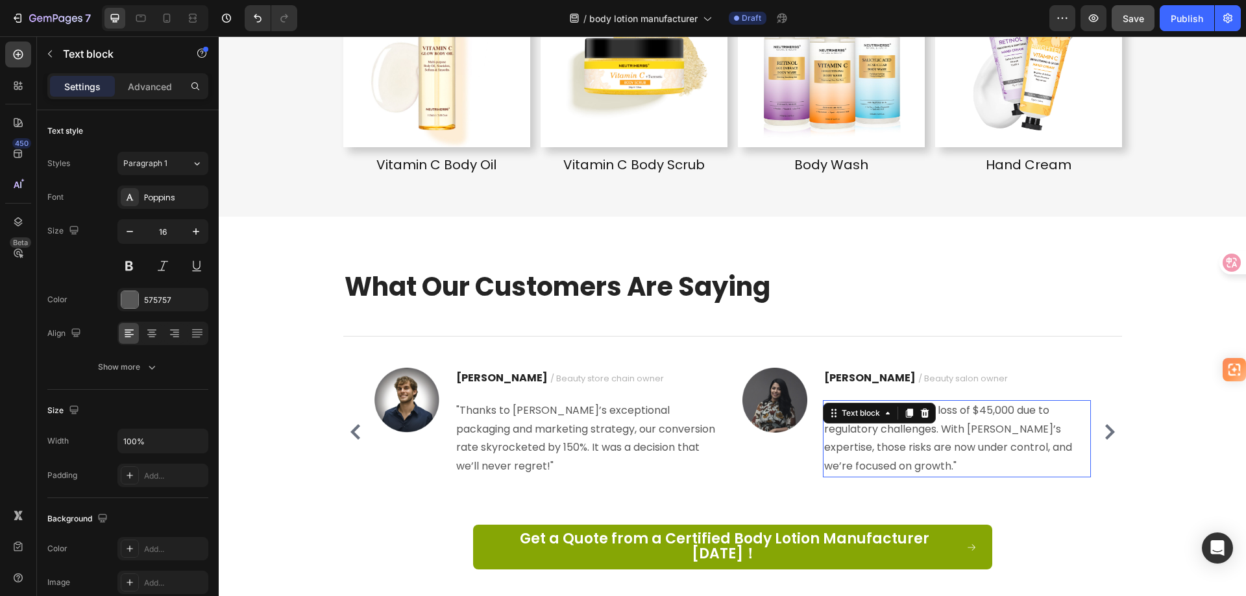
click at [935, 433] on p ""Last year, we faced a loss of $45,000 due to regulatory challenges. With [PERS…" at bounding box center [956, 439] width 265 height 75
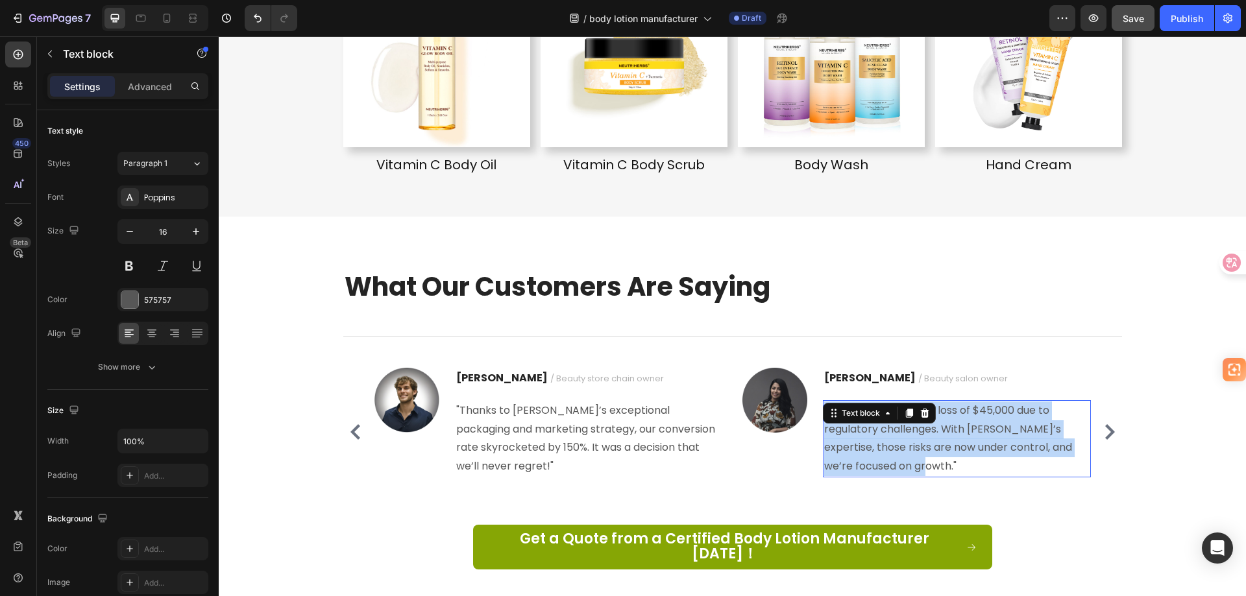
click at [935, 433] on p ""Last year, we faced a loss of $45,000 due to regulatory challenges. With [PERS…" at bounding box center [956, 439] width 265 height 75
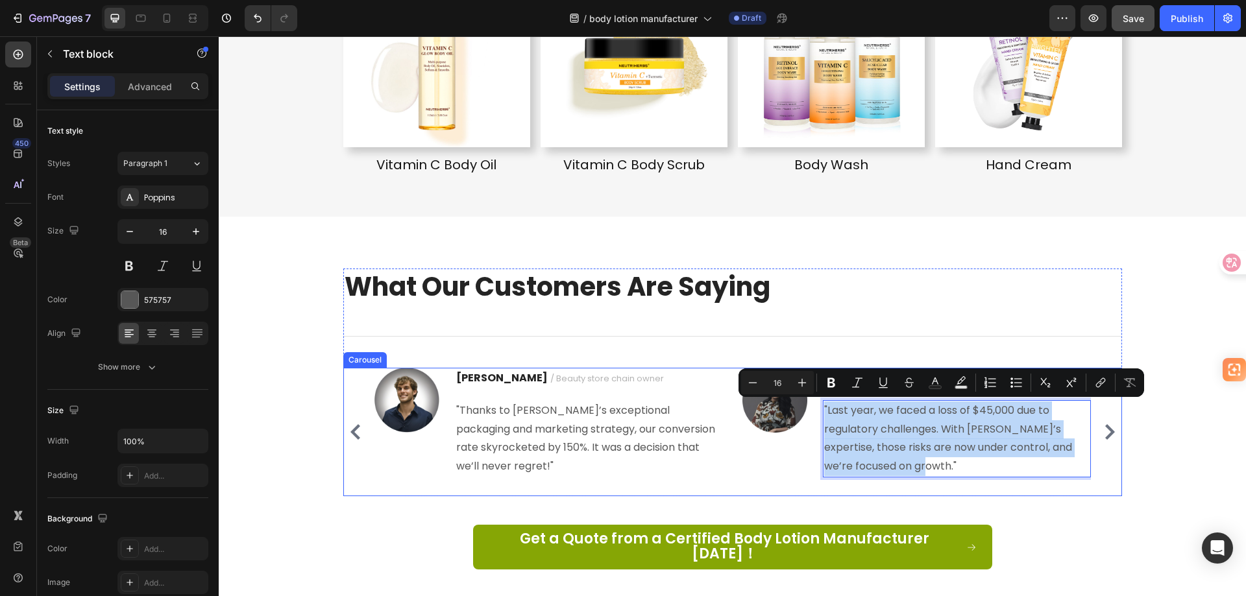
click at [1103, 425] on icon "Carousel Next Arrow" at bounding box center [1110, 432] width 16 height 16
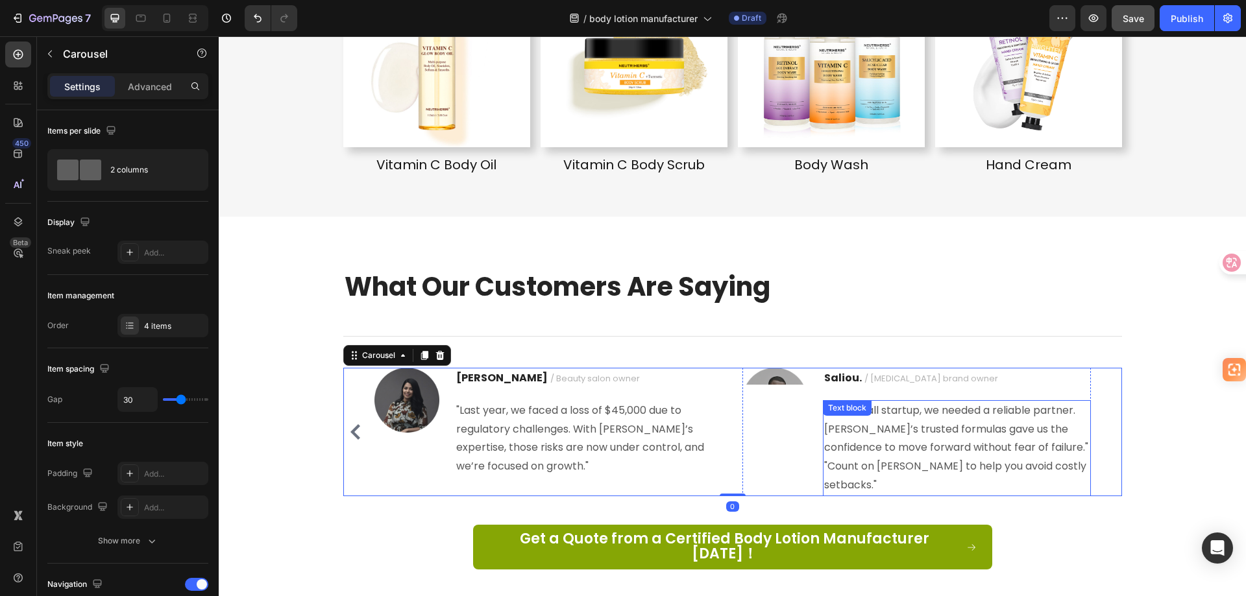
click at [955, 443] on p ""As a small startup, we needed a reliable partner. [PERSON_NAME]’s trusted form…" at bounding box center [956, 448] width 265 height 93
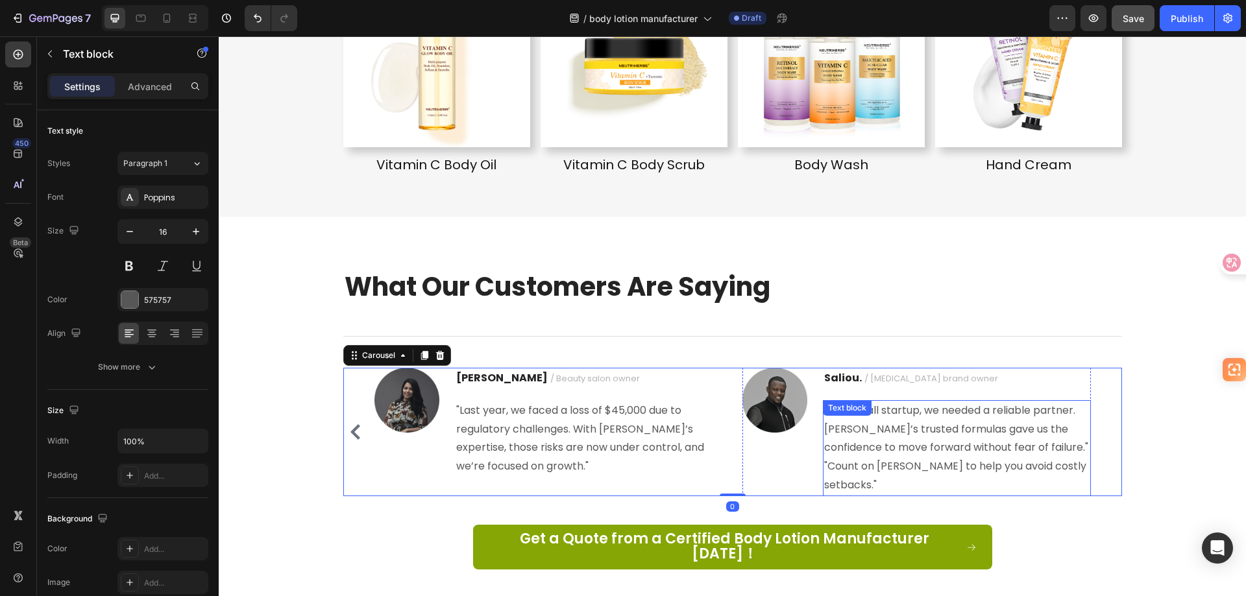
click at [955, 443] on p ""As a small startup, we needed a reliable partner. [PERSON_NAME]’s trusted form…" at bounding box center [956, 448] width 265 height 93
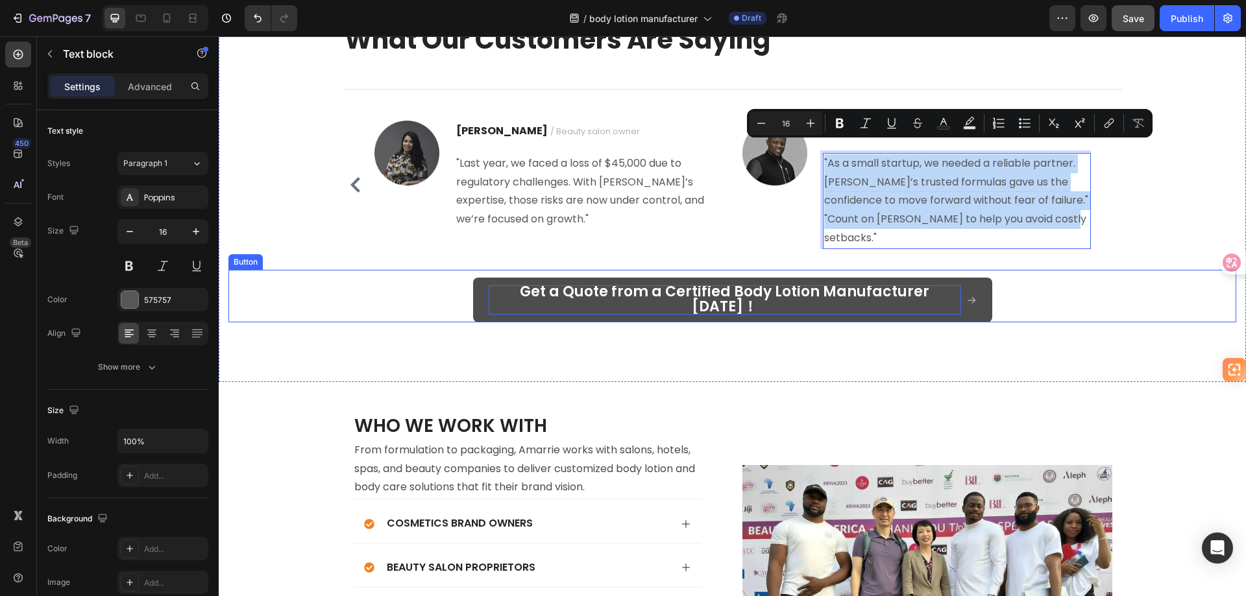
scroll to position [3722, 0]
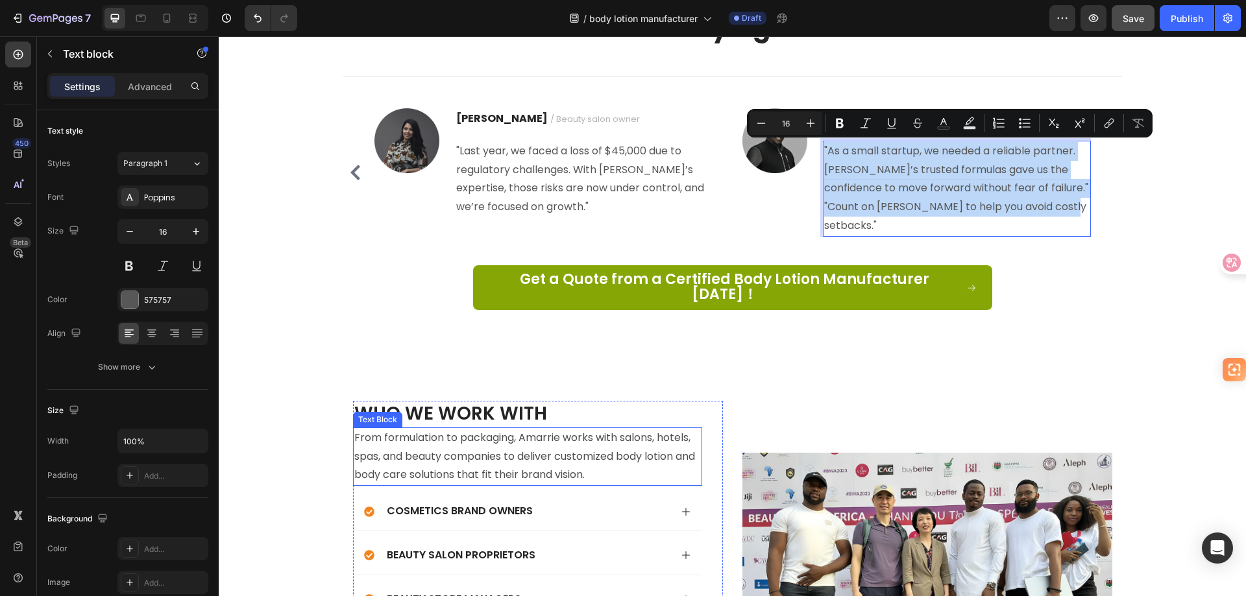
click at [563, 429] on p "From formulation to packaging, Amarrie works with salons, hotels, spas, and bea…" at bounding box center [527, 457] width 347 height 56
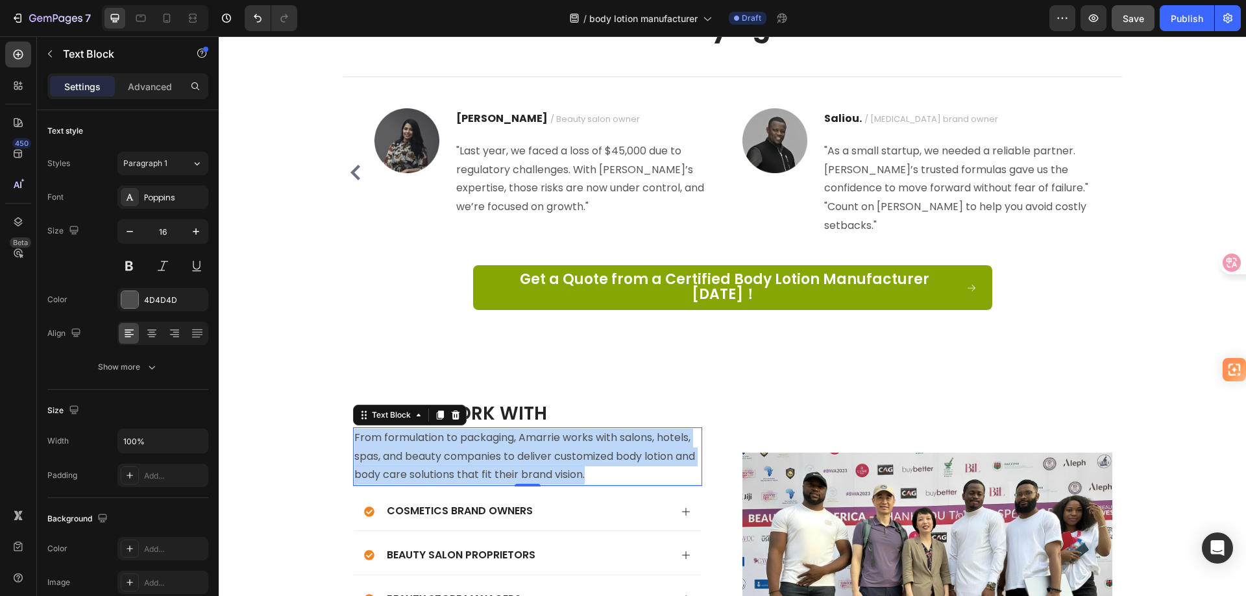
click at [563, 429] on p "From formulation to packaging, Amarrie works with salons, hotels, spas, and bea…" at bounding box center [527, 457] width 347 height 56
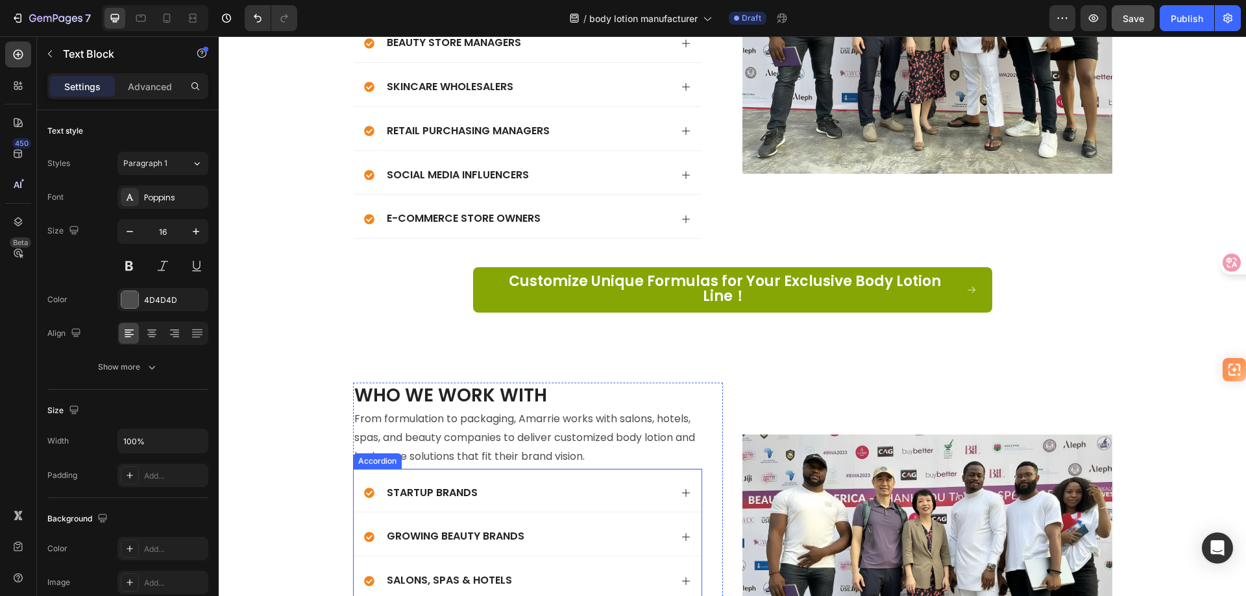
scroll to position [4241, 0]
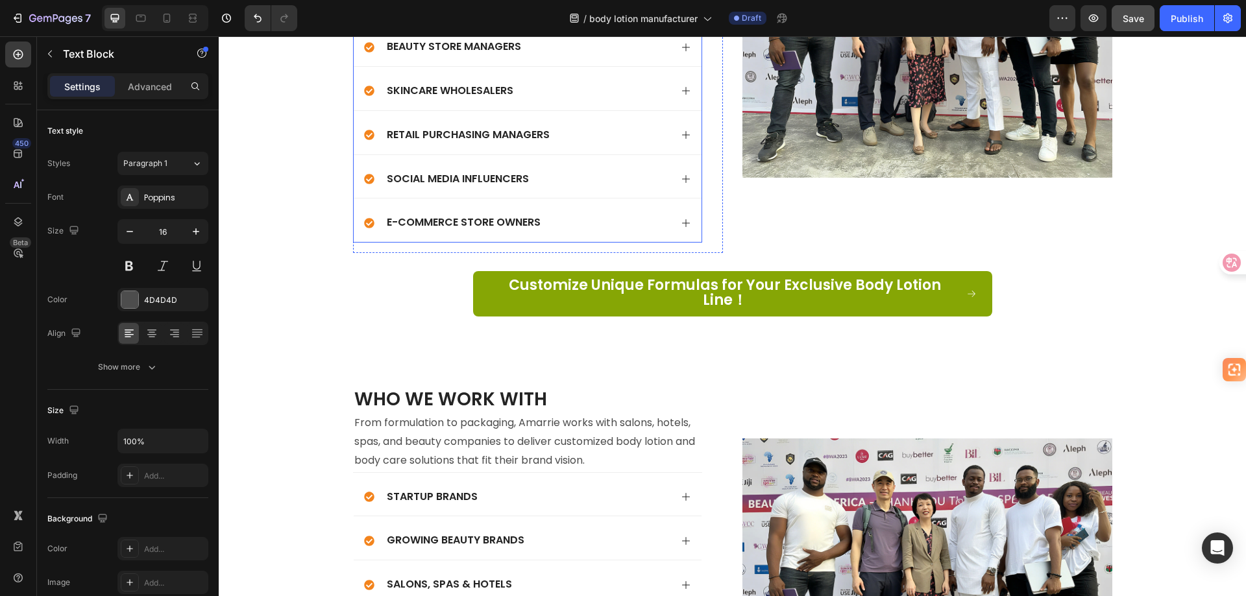
click at [450, 221] on p "E-commerce Store Owners" at bounding box center [464, 223] width 154 height 14
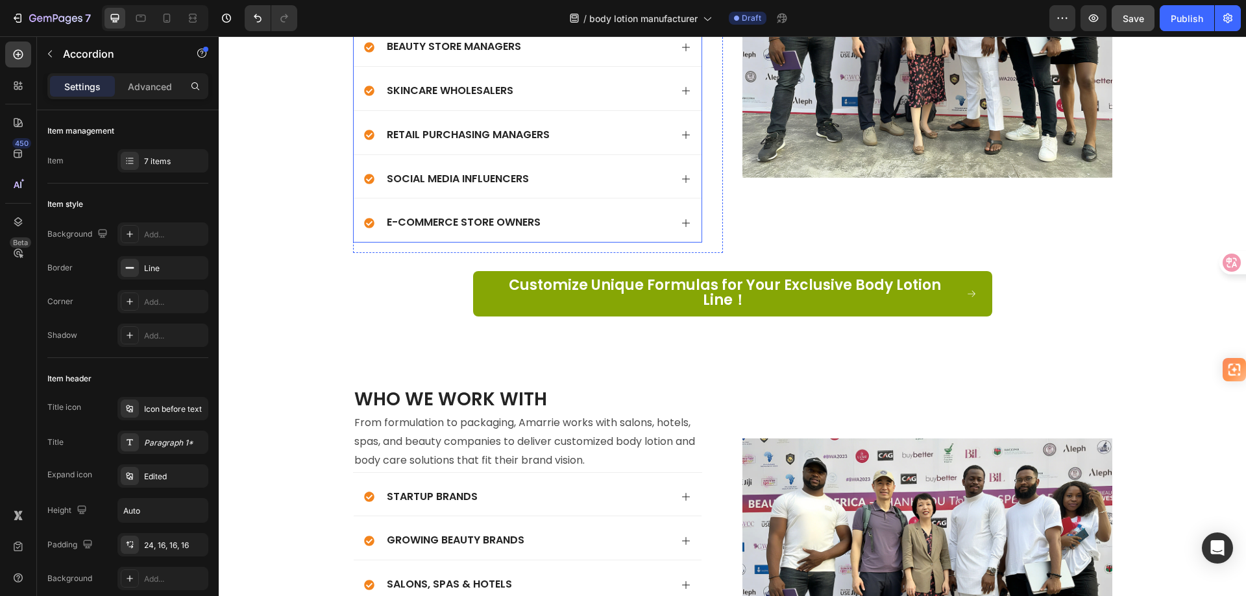
click at [450, 221] on p "E-commerce Store Owners" at bounding box center [464, 223] width 154 height 14
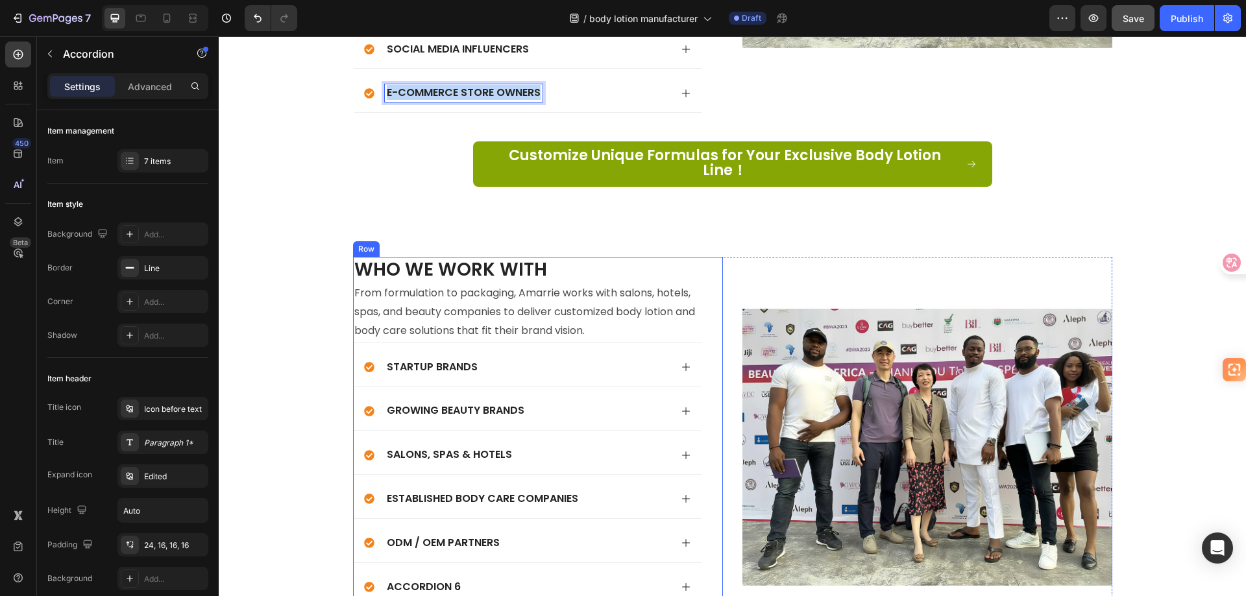
scroll to position [4501, 0]
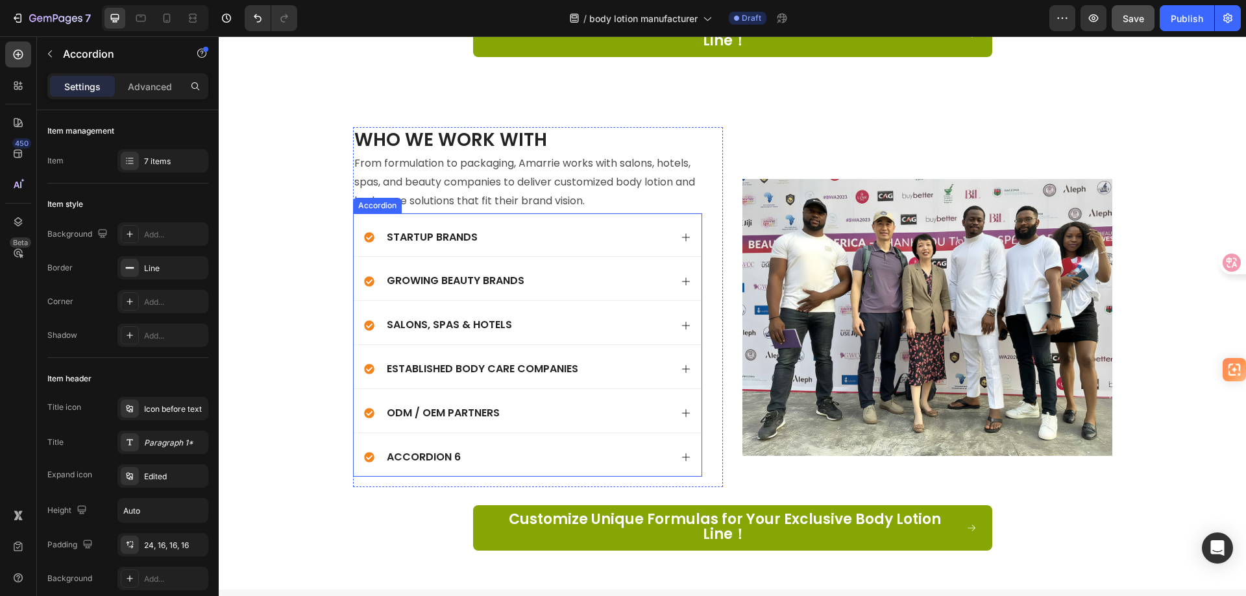
click at [438, 449] on div "Accordion 6" at bounding box center [424, 458] width 78 height 18
click at [605, 449] on div "E-commerce Store Owners" at bounding box center [517, 458] width 306 height 18
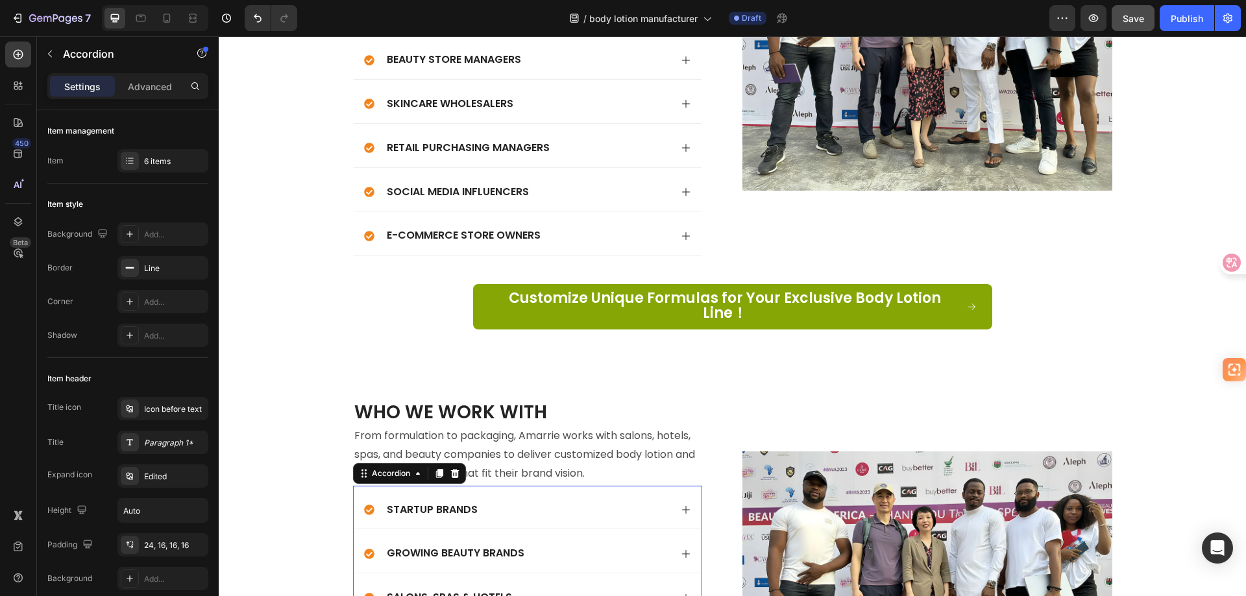
scroll to position [4177, 0]
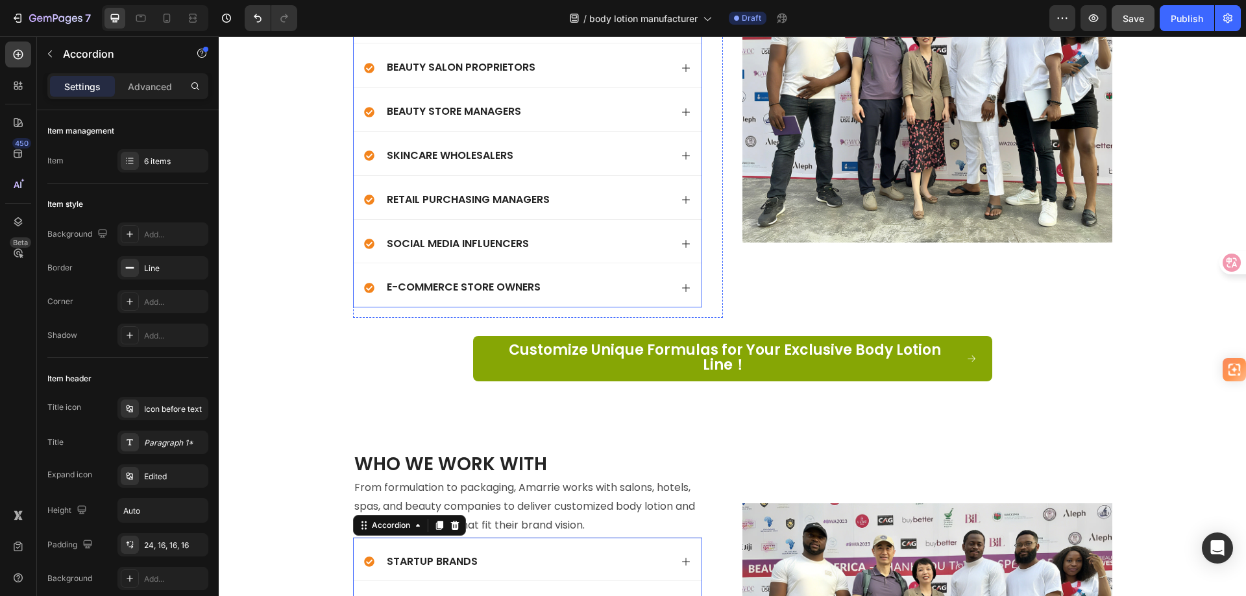
click at [590, 288] on div "E-commerce Store Owners" at bounding box center [517, 288] width 306 height 18
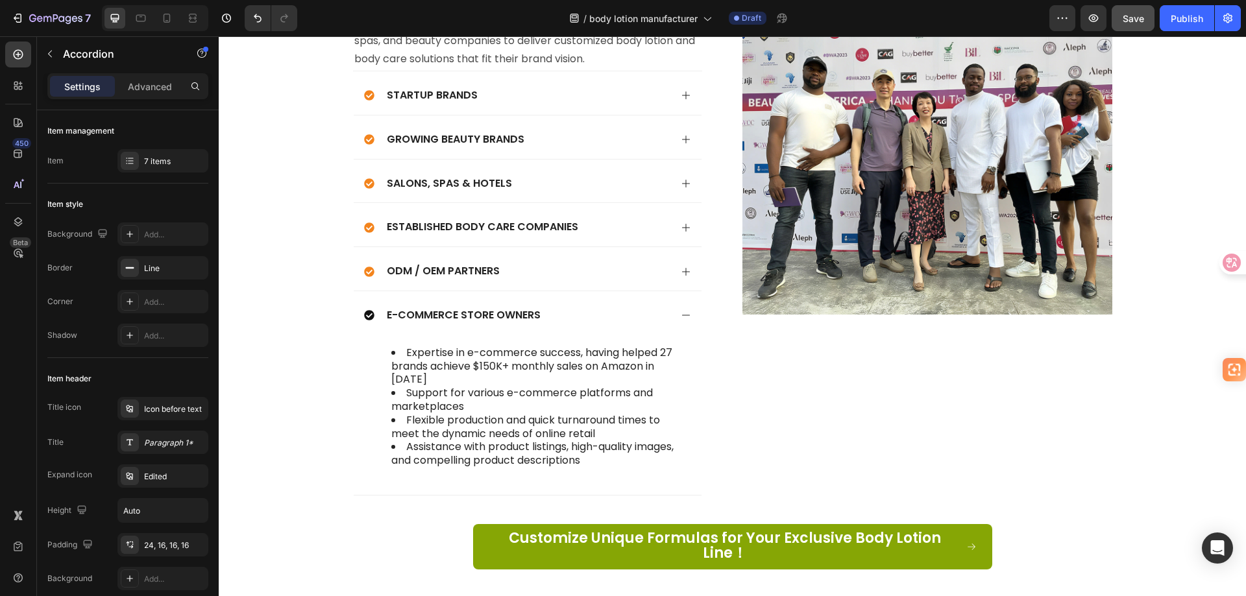
scroll to position [4825, 0]
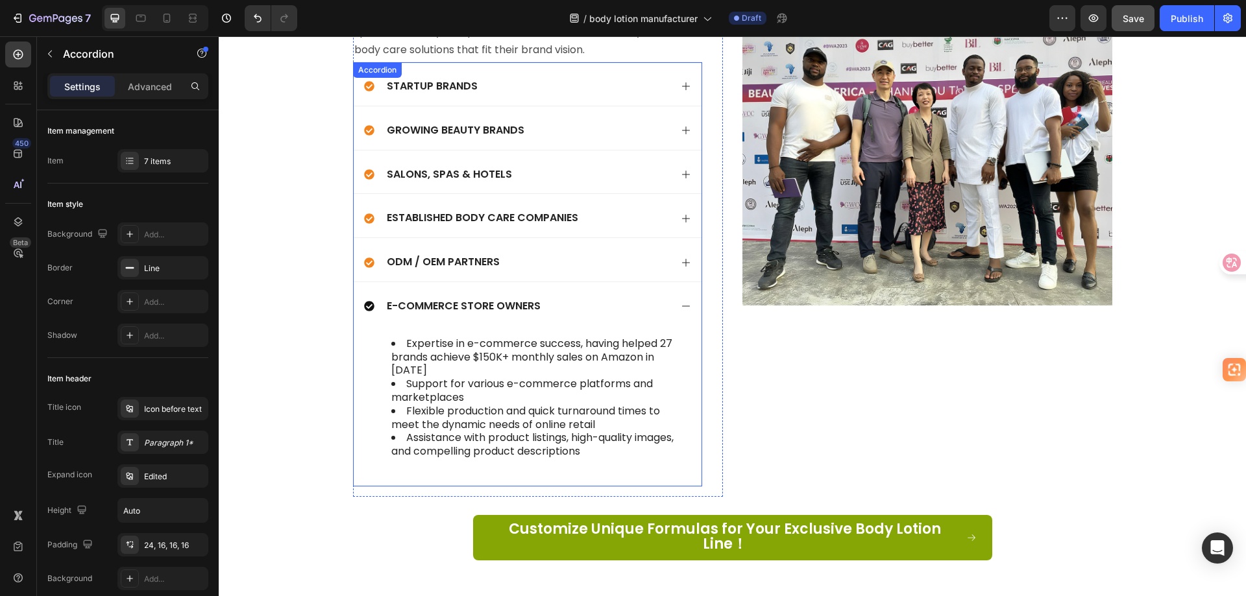
click at [646, 308] on div "E-commerce Store Owners" at bounding box center [517, 307] width 306 height 18
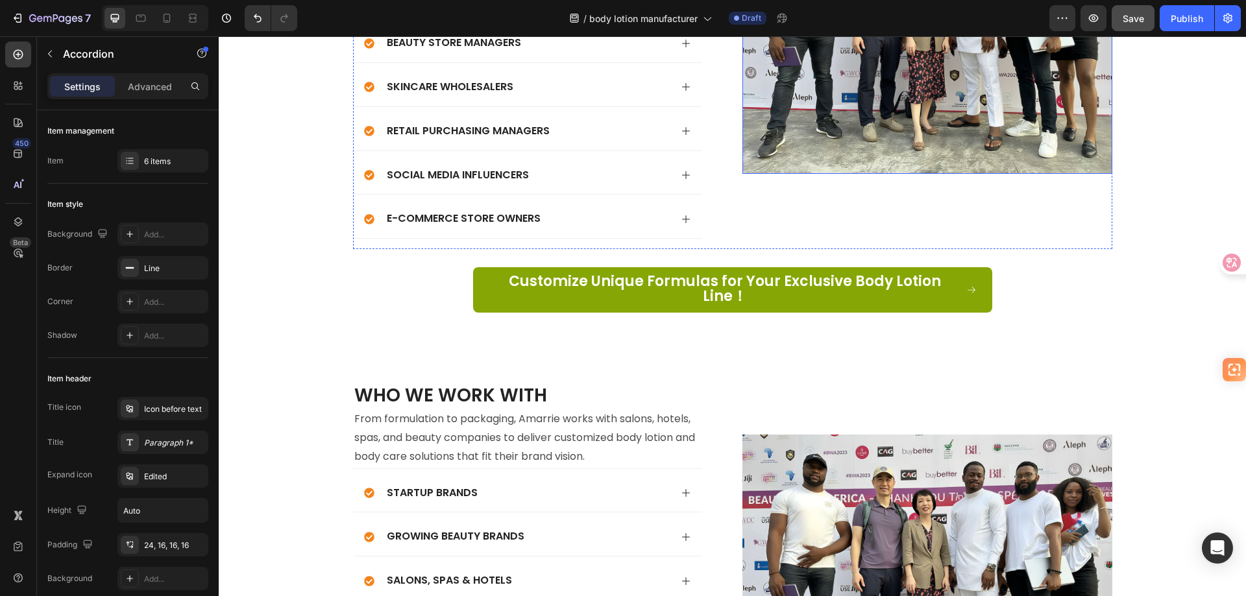
scroll to position [4440, 0]
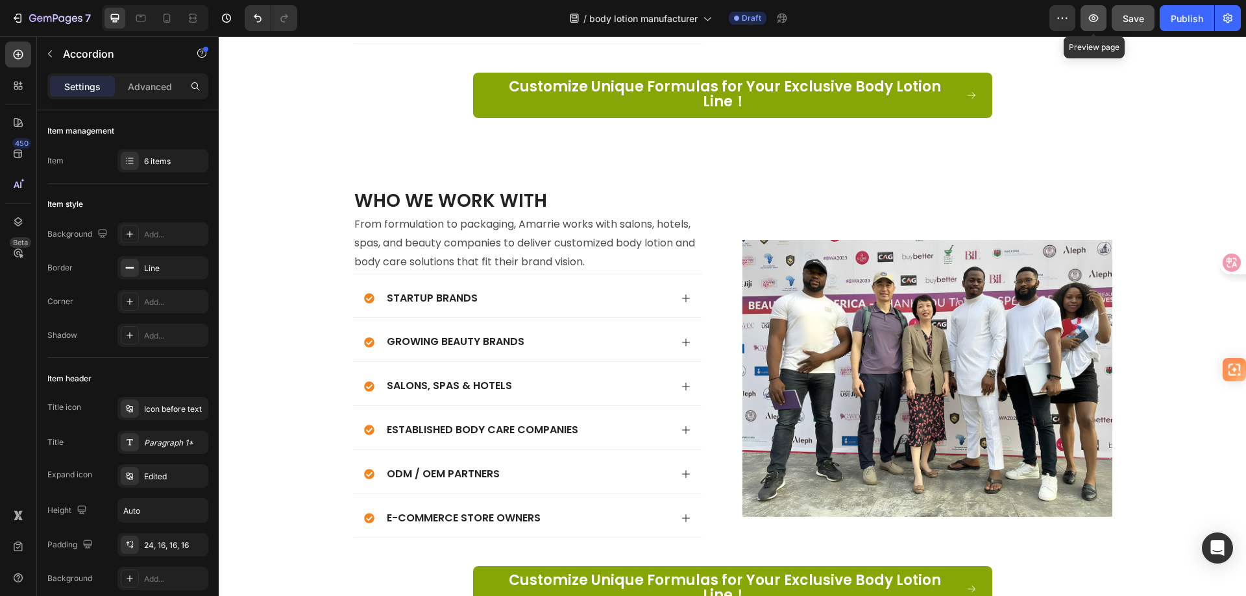
click at [1097, 19] on icon "button" at bounding box center [1093, 18] width 13 height 13
click at [568, 334] on div "Growing Beauty Brands" at bounding box center [517, 343] width 306 height 18
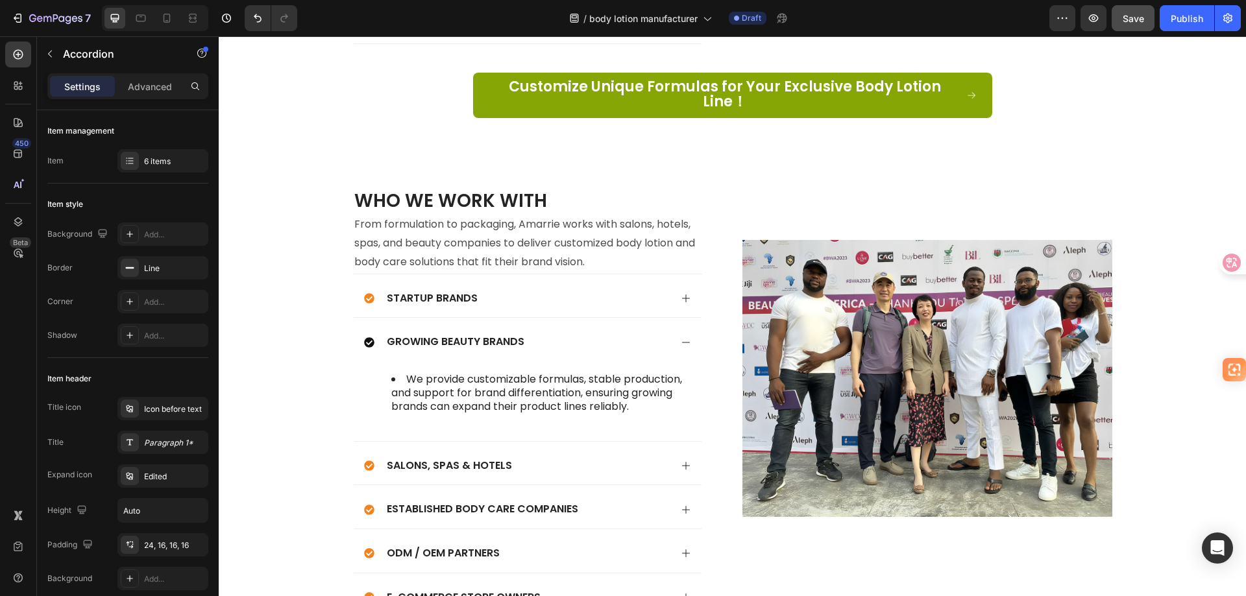
click at [568, 334] on div "Growing Beauty Brands" at bounding box center [517, 343] width 306 height 18
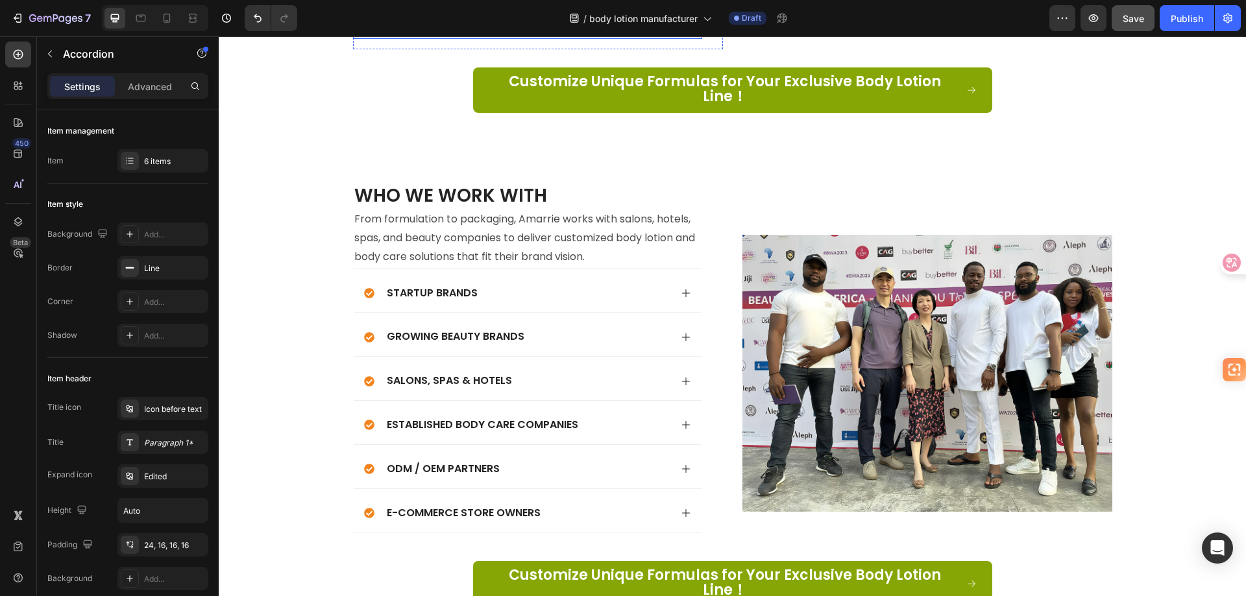
scroll to position [4505, 0]
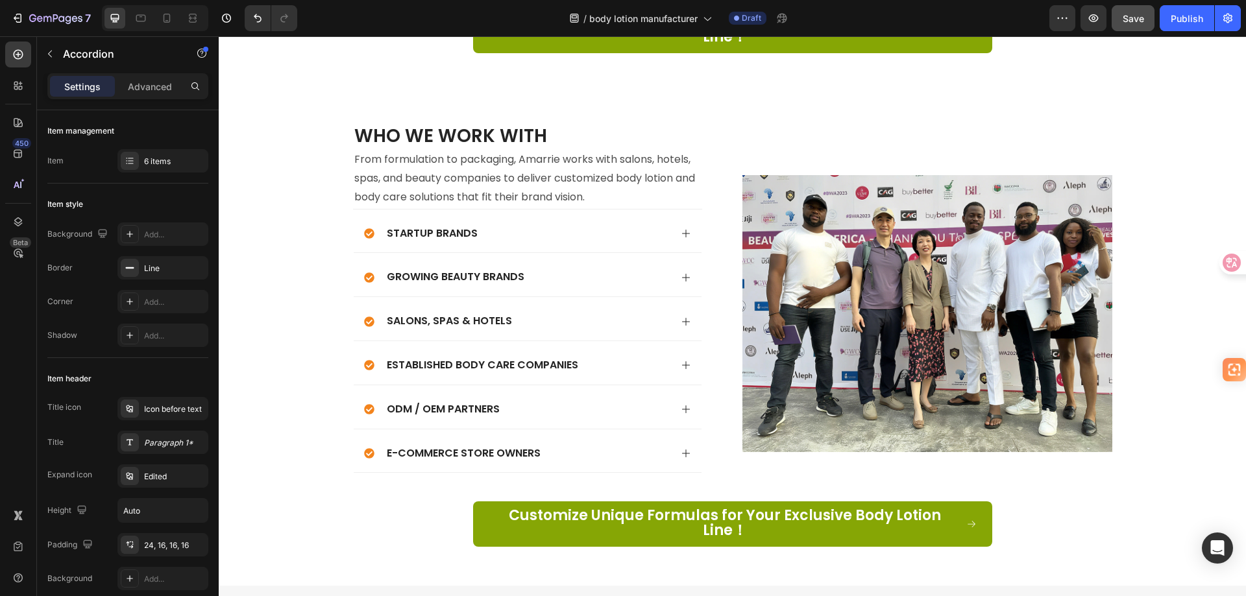
click at [571, 269] on div "Growing Beauty Brands" at bounding box center [517, 278] width 306 height 18
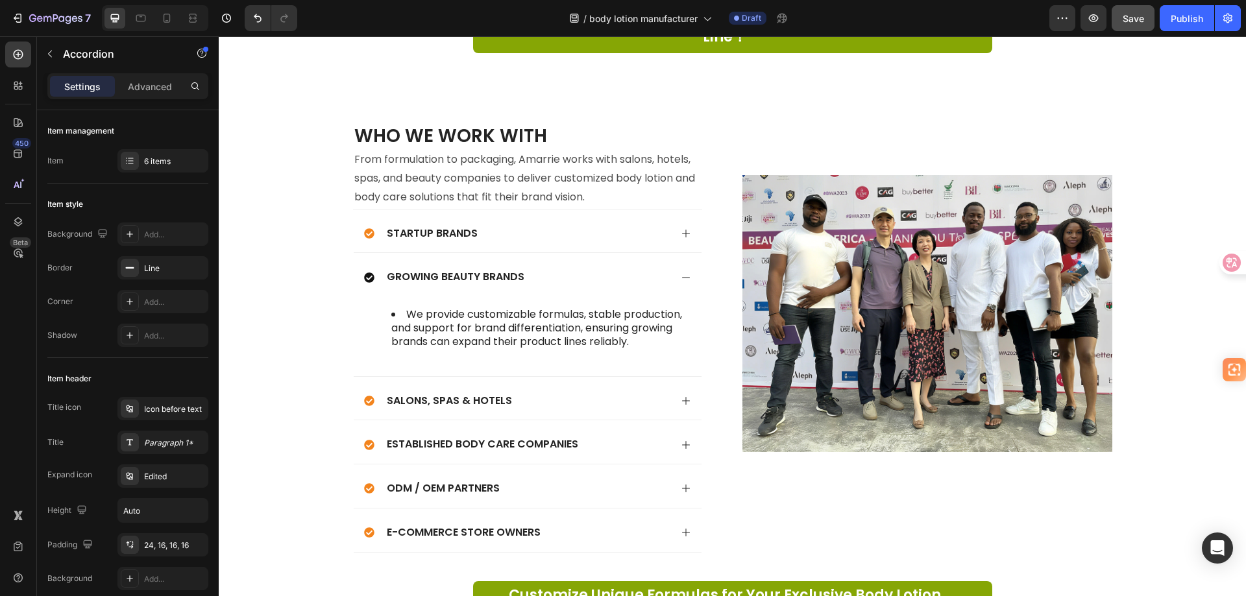
click at [571, 269] on div "Growing Beauty Brands" at bounding box center [517, 278] width 306 height 18
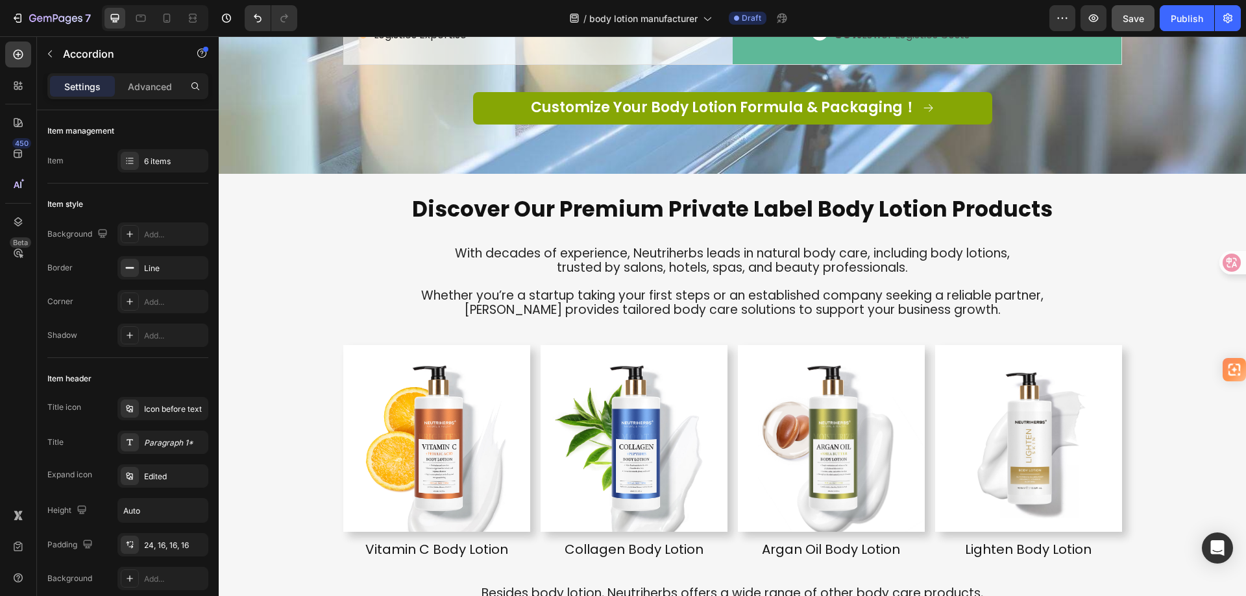
scroll to position [2390, 0]
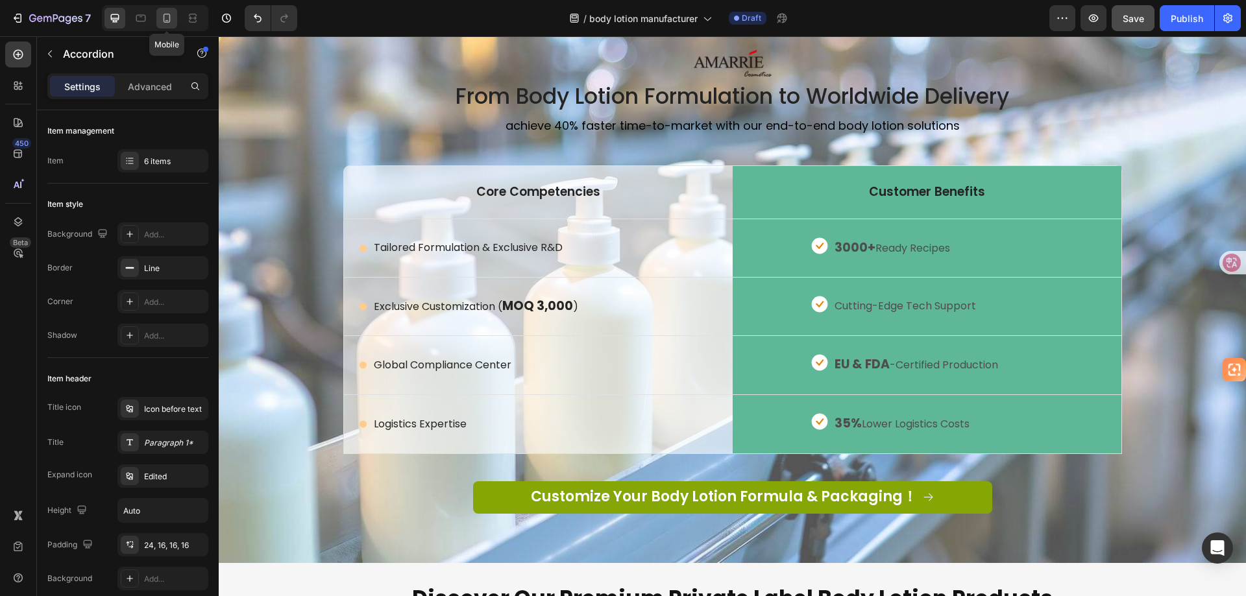
click at [162, 21] on icon at bounding box center [166, 18] width 13 height 13
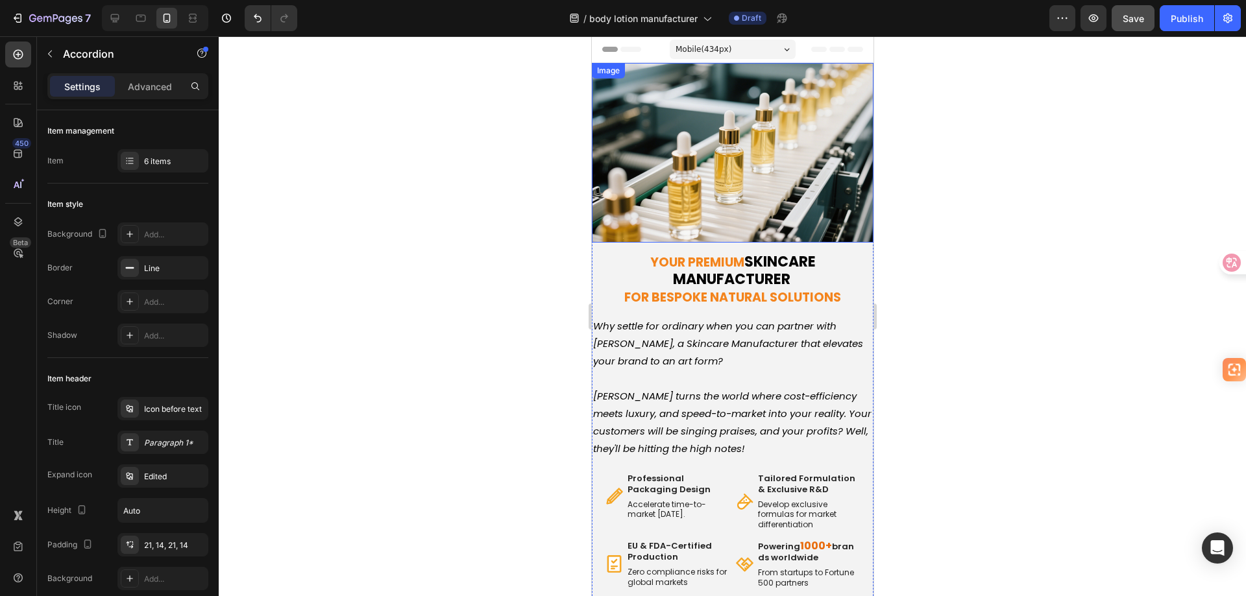
click at [753, 154] on img at bounding box center [732, 153] width 282 height 180
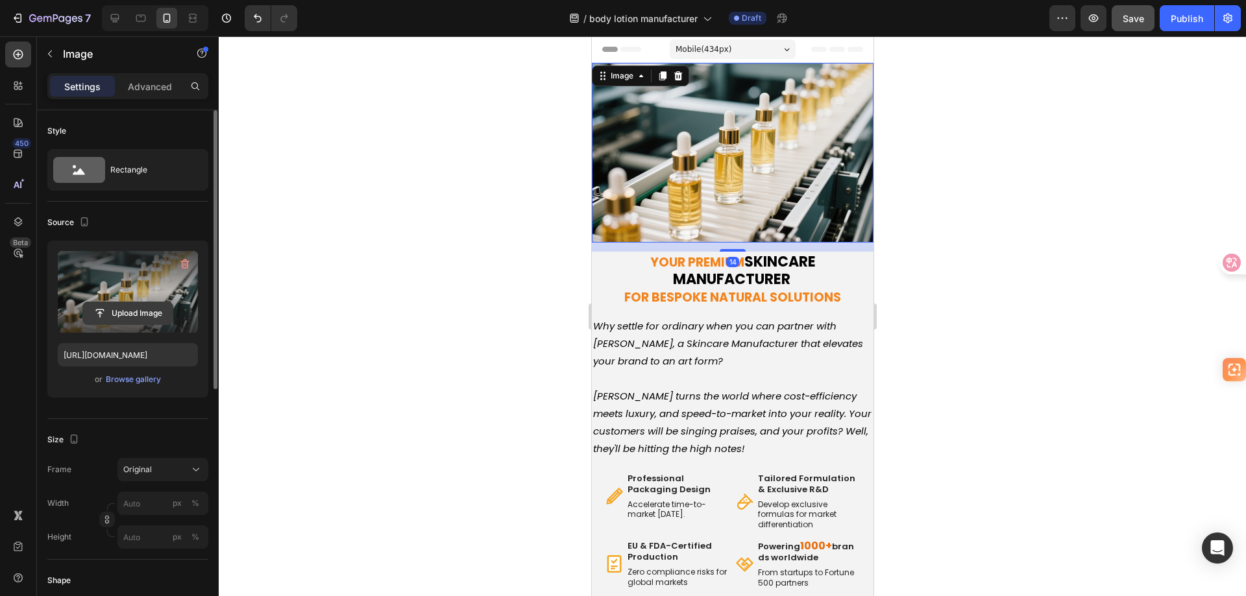
click at [140, 313] on input "file" at bounding box center [128, 313] width 90 height 22
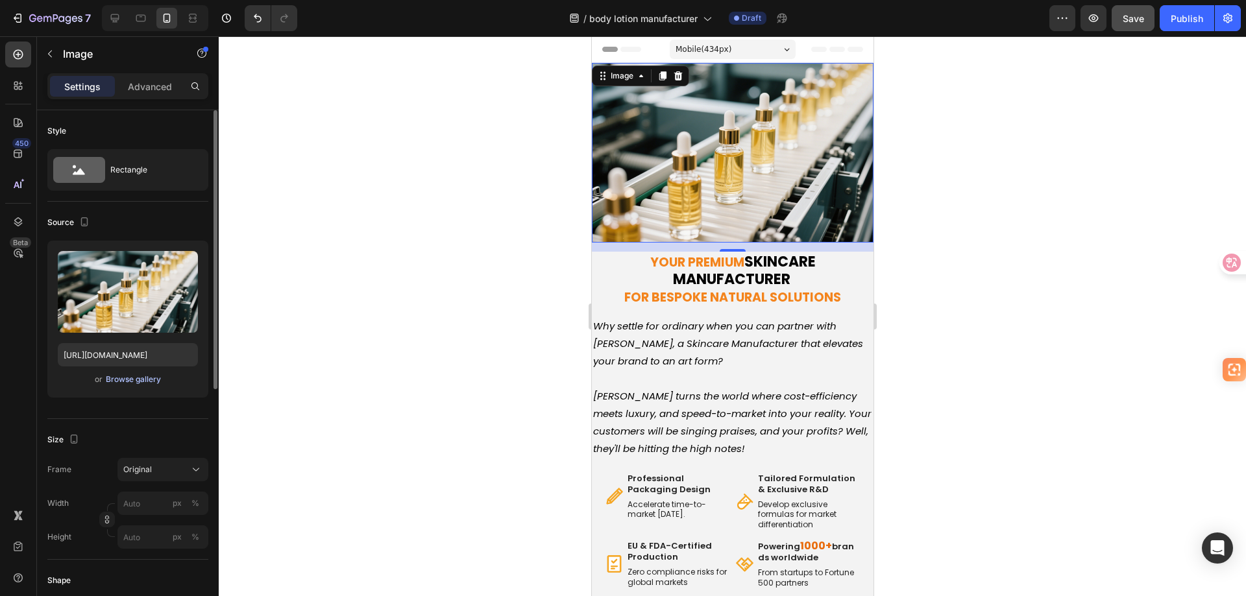
click at [149, 378] on div "Browse gallery" at bounding box center [133, 380] width 55 height 12
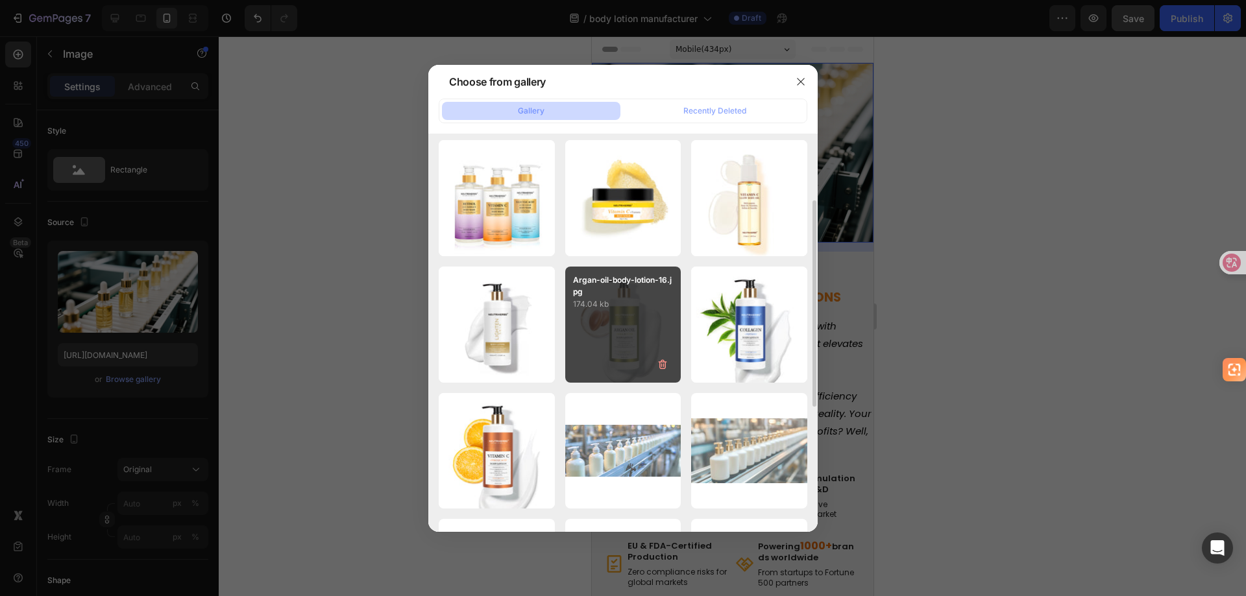
scroll to position [324, 0]
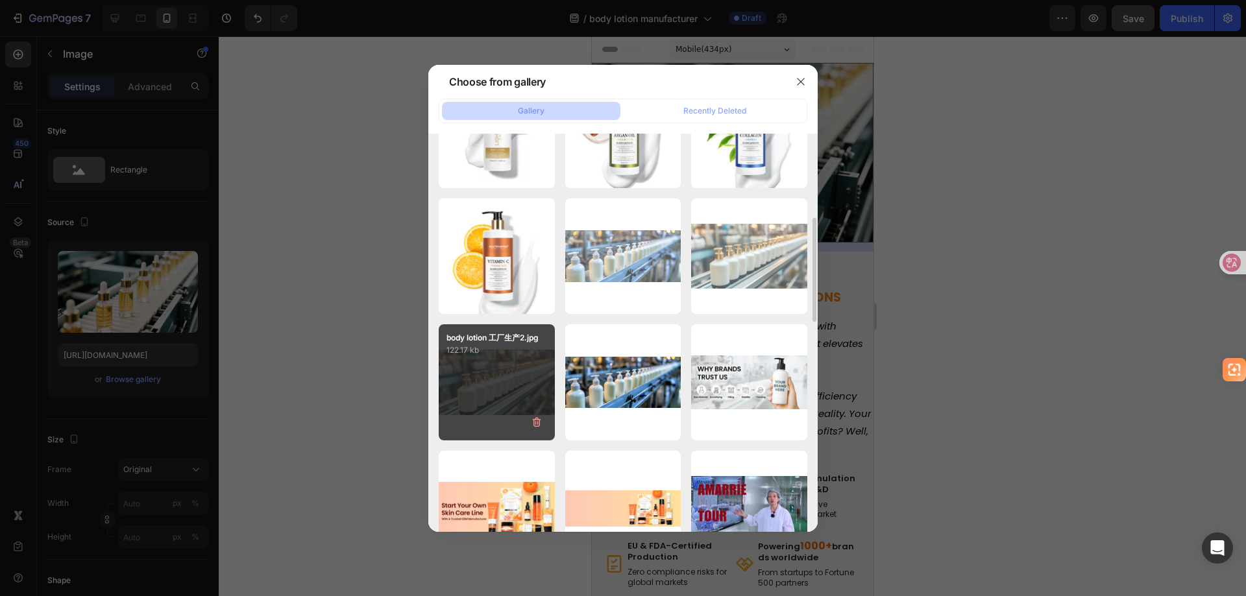
click at [510, 374] on div "body lotion 工厂生产2.jpg 122.17 kb" at bounding box center [497, 382] width 116 height 116
type input "[URL][DOMAIN_NAME]"
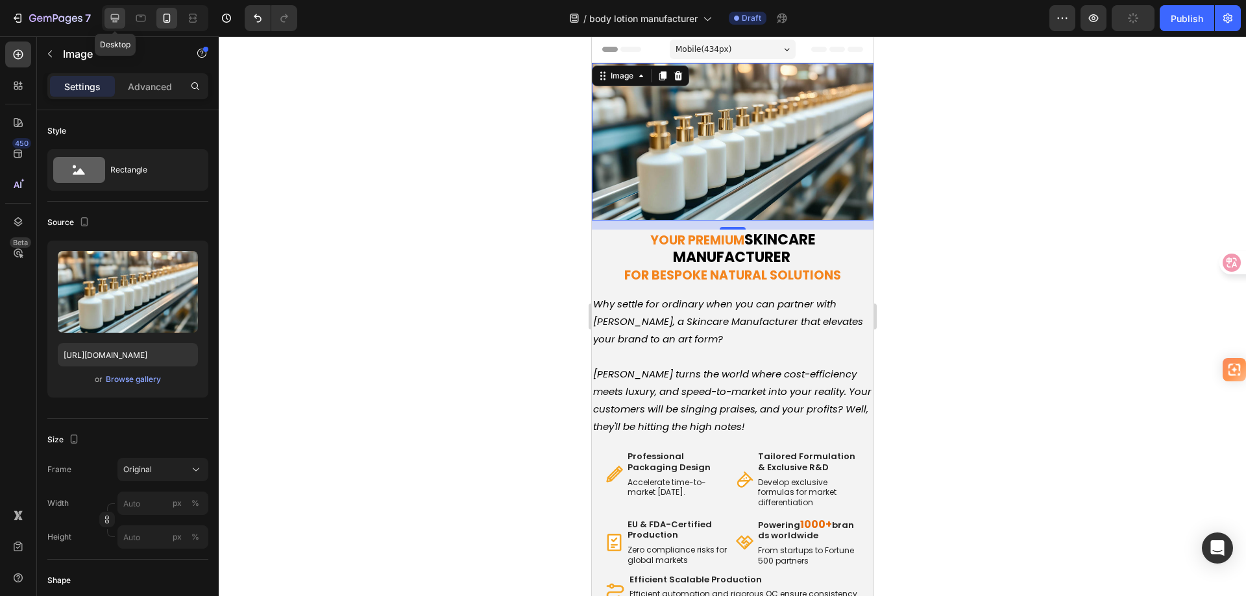
click at [112, 23] on icon at bounding box center [114, 18] width 13 height 13
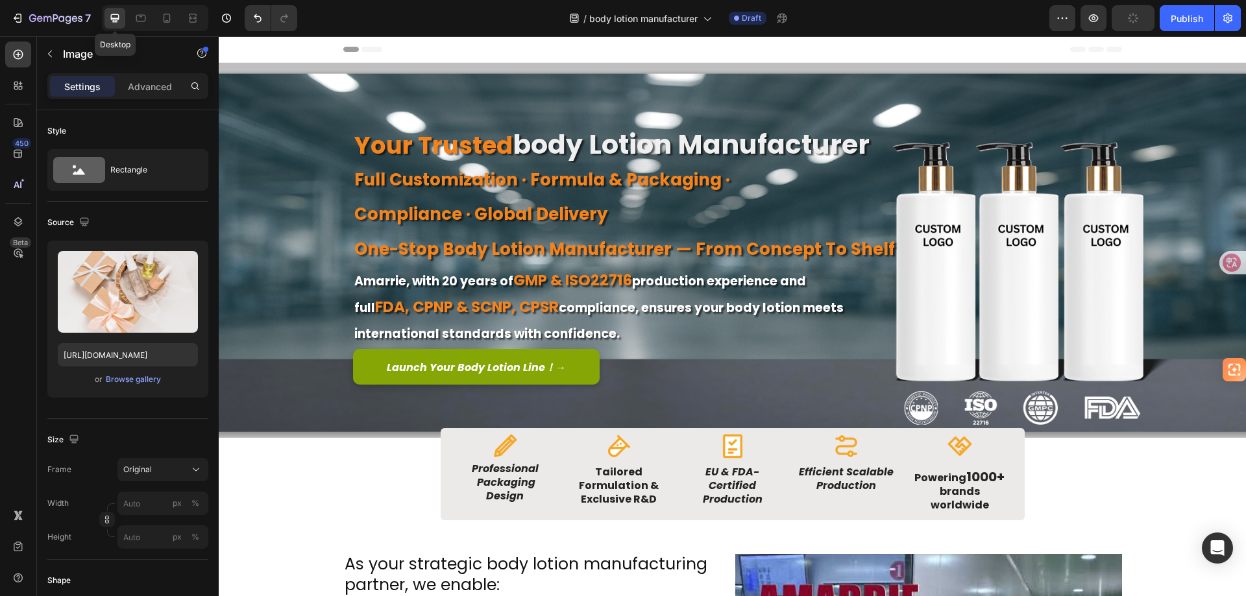
click at [484, 147] on strong "your trusted" at bounding box center [433, 145] width 158 height 34
click at [528, 151] on strong "body lotion manufacturer" at bounding box center [691, 144] width 357 height 37
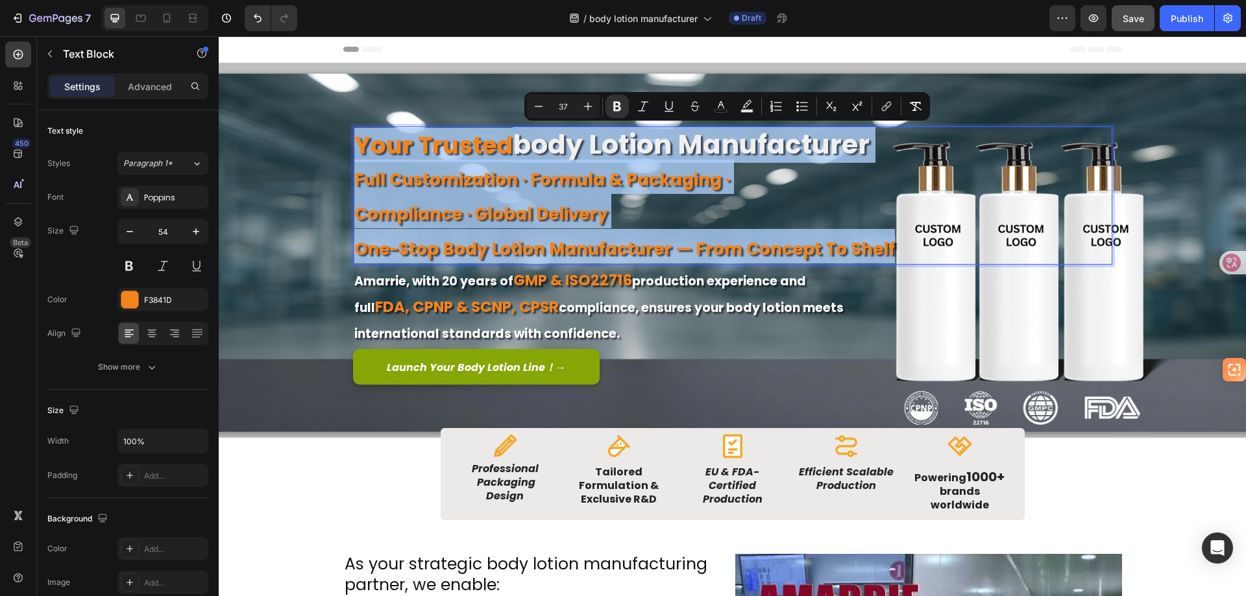
drag, startPoint x: 882, startPoint y: 246, endPoint x: 356, endPoint y: 147, distance: 535.6
click at [356, 147] on div "your trusted body lotion manufacturer full customization · formula & packaging …" at bounding box center [732, 196] width 759 height 138
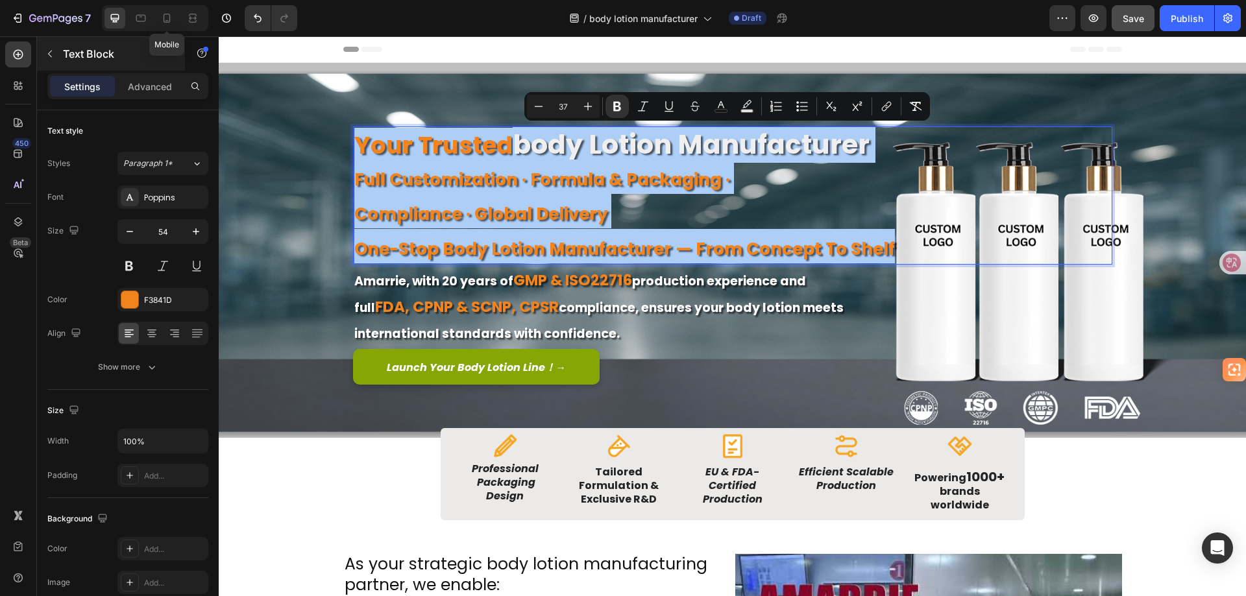
drag, startPoint x: 168, startPoint y: 15, endPoint x: 178, endPoint y: 45, distance: 32.2
click at [168, 15] on icon at bounding box center [166, 18] width 13 height 13
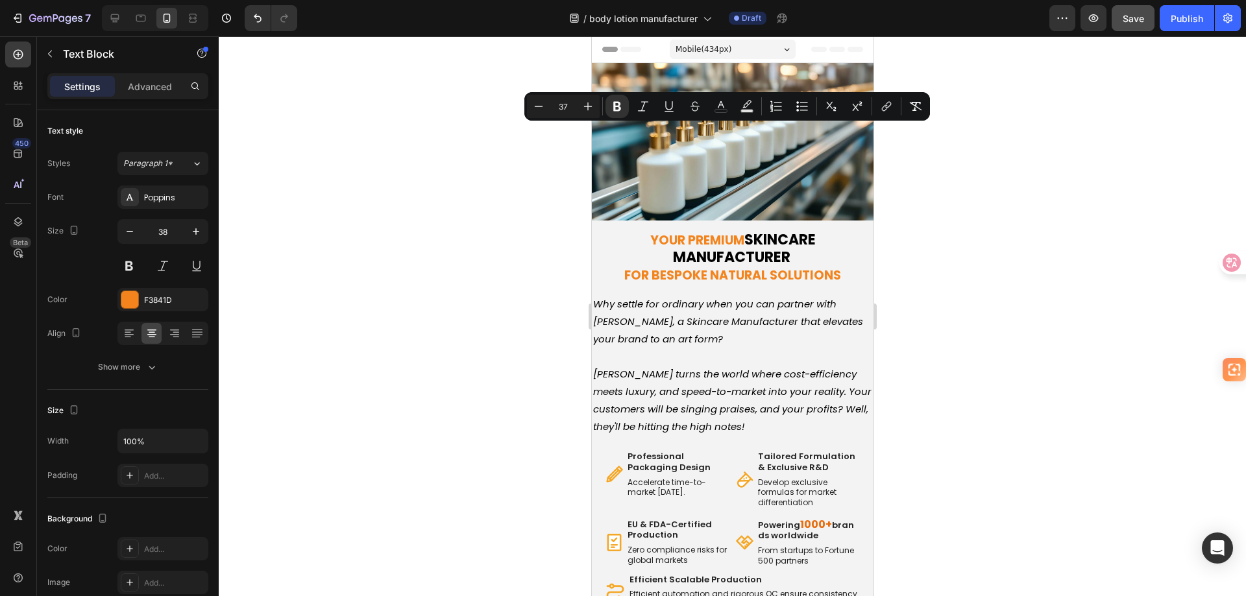
click at [722, 232] on strong "Your Premium" at bounding box center [697, 241] width 94 height 18
click at [719, 230] on strong "Skincare Manufacturer" at bounding box center [743, 249] width 143 height 38
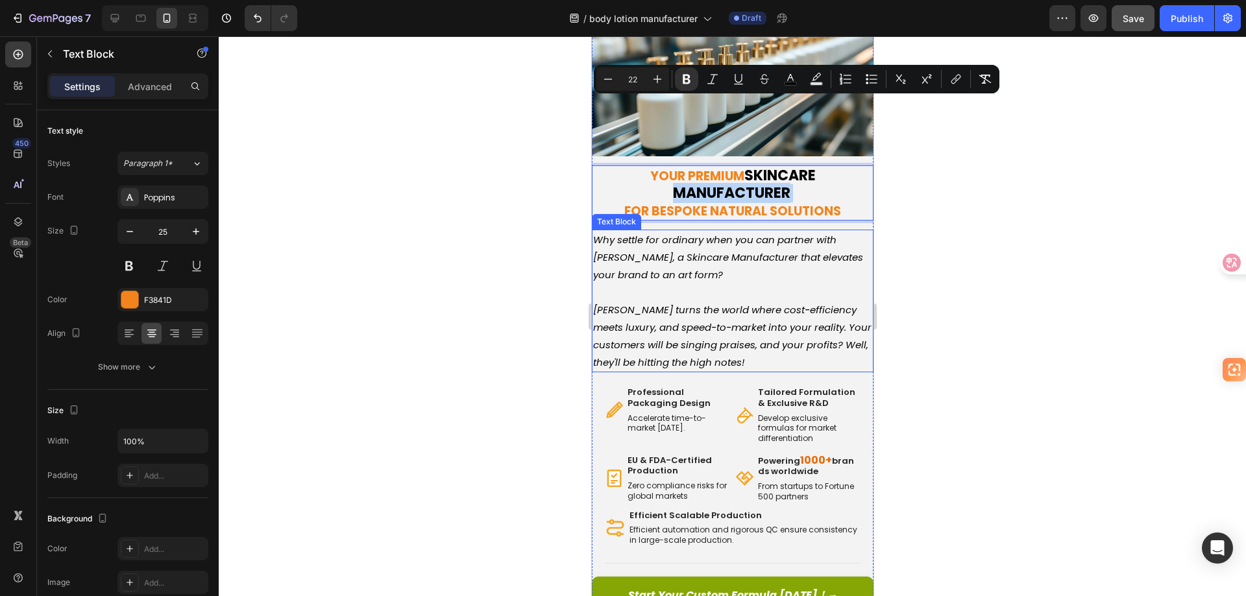
scroll to position [143, 0]
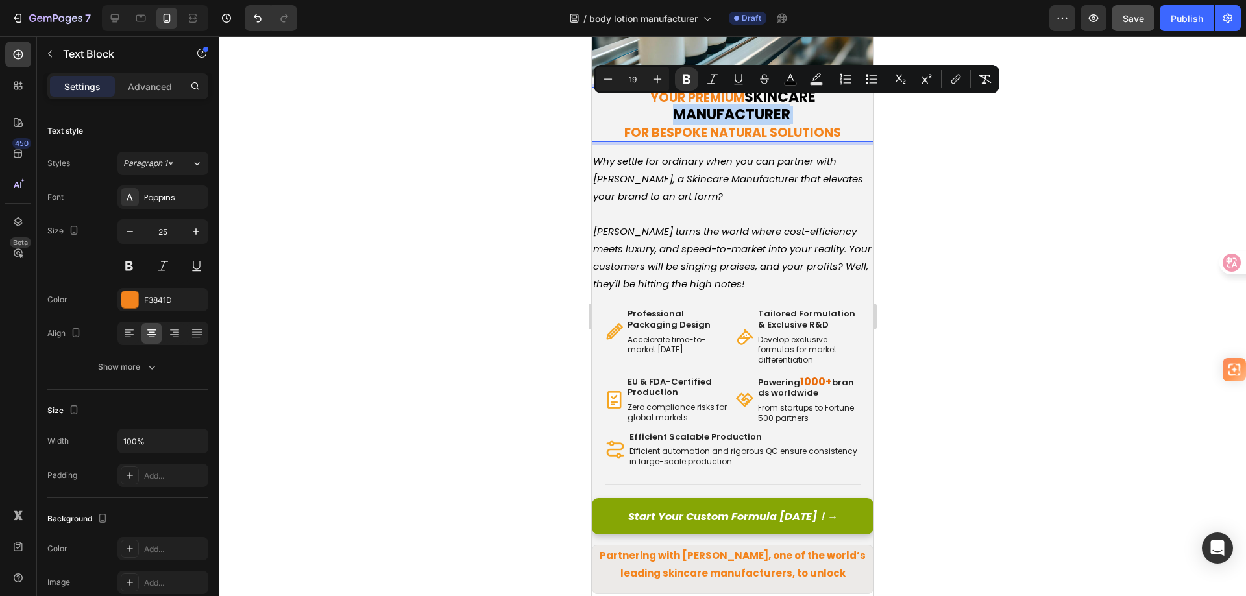
click at [792, 125] on strong "for Bespoke Natural Solutions" at bounding box center [732, 133] width 217 height 18
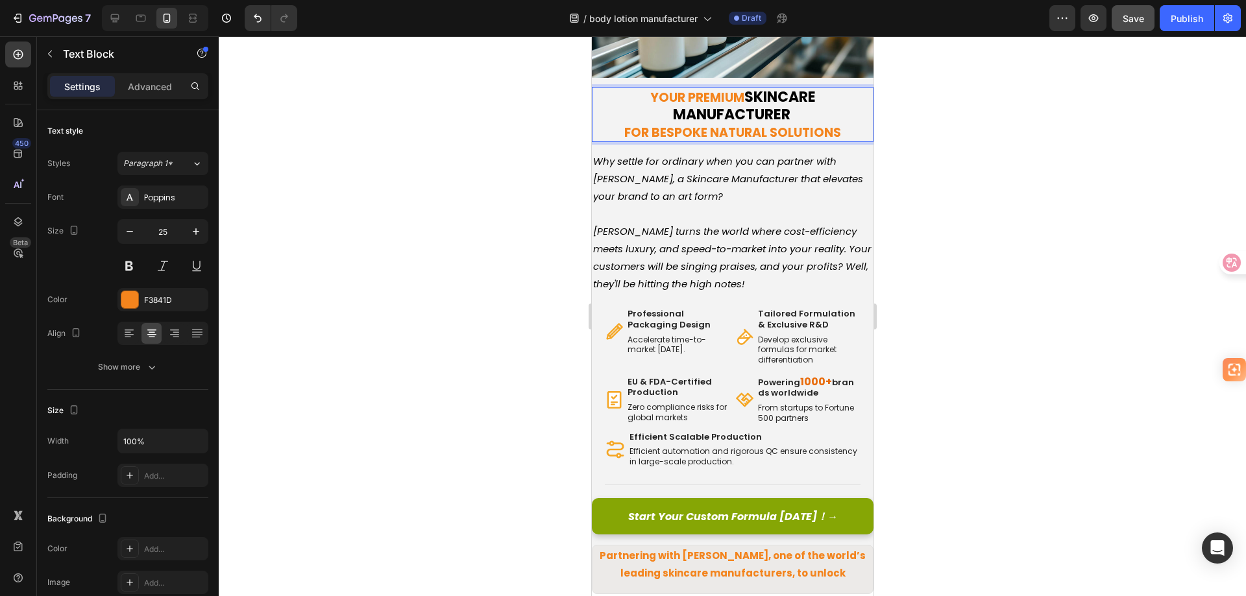
click at [821, 124] on strong "for Bespoke Natural Solutions" at bounding box center [732, 133] width 217 height 18
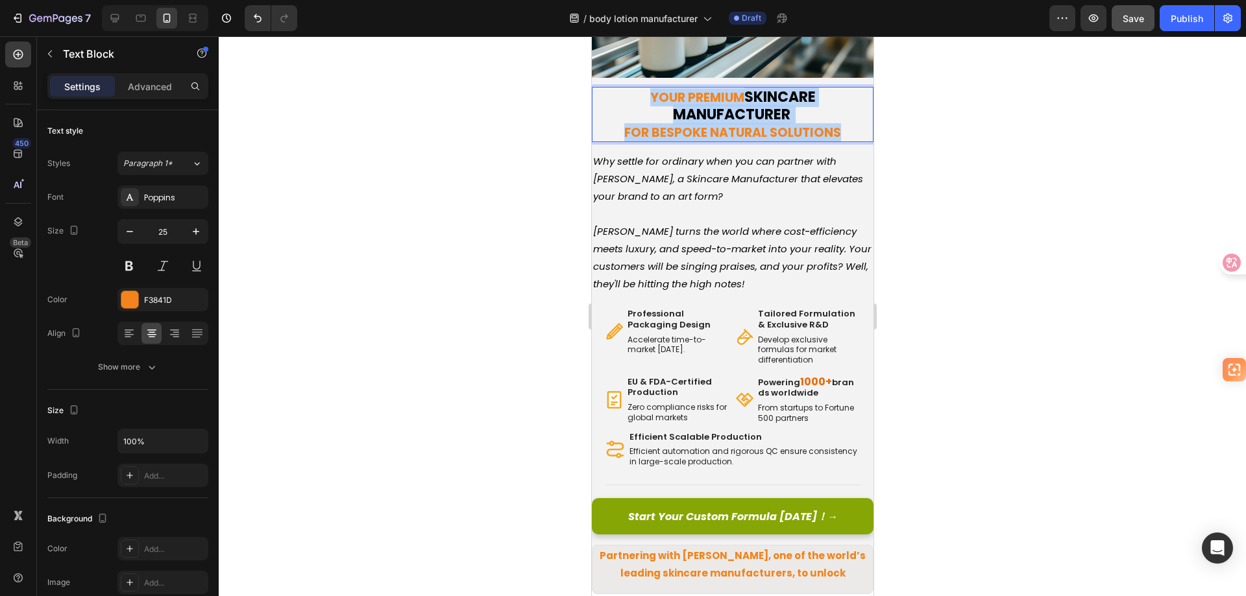
drag, startPoint x: 837, startPoint y: 123, endPoint x: 637, endPoint y: 91, distance: 203.1
click at [637, 91] on div "Your Premium Skincare Manufacturer for Bespoke Natural Solutions" at bounding box center [732, 114] width 282 height 55
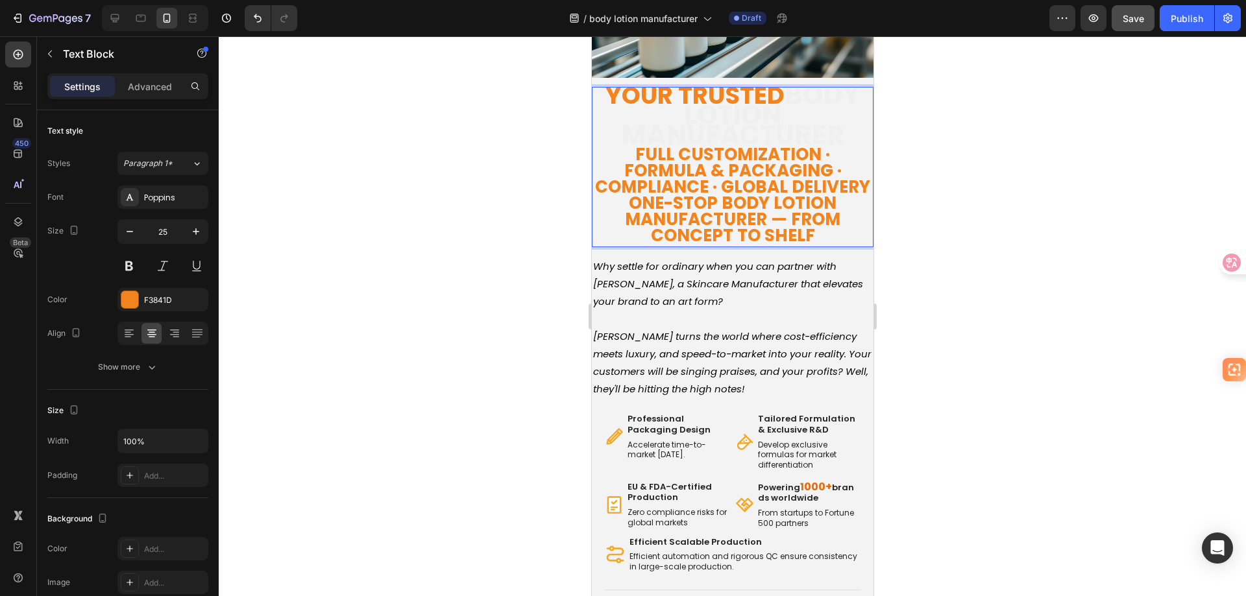
click at [754, 127] on strong "body lotion manufacturer" at bounding box center [739, 114] width 239 height 77
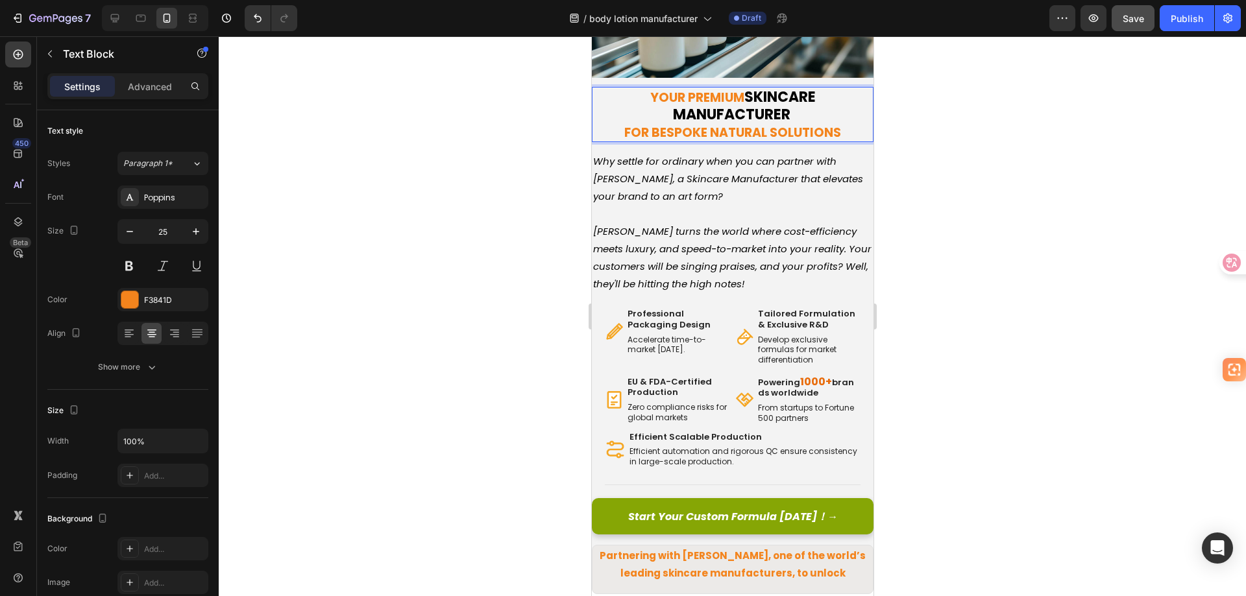
scroll to position [0, 0]
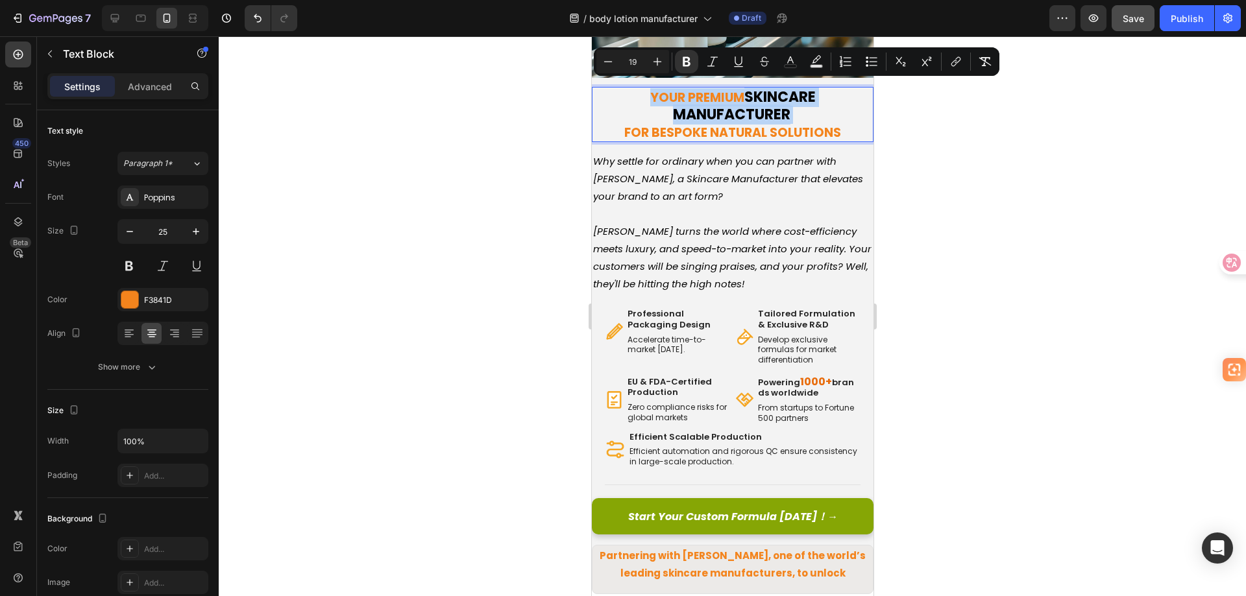
click at [752, 113] on strong "Skincare Manufacturer" at bounding box center [743, 106] width 143 height 38
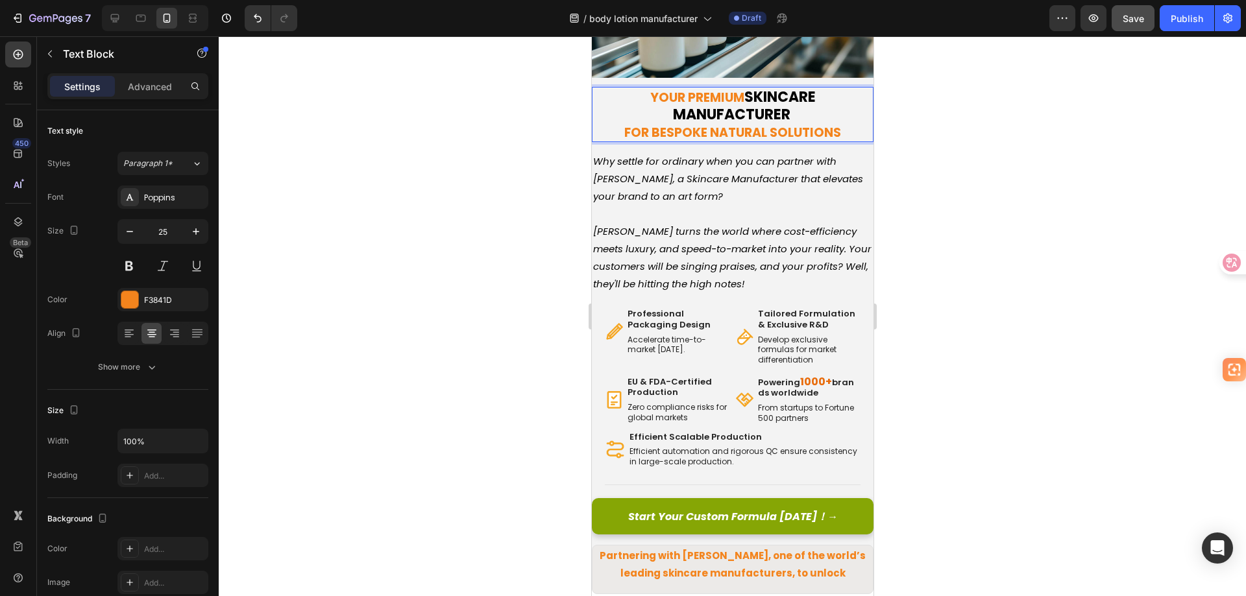
click at [838, 127] on p "for Bespoke Natural Solutions" at bounding box center [731, 132] width 279 height 18
click at [774, 124] on strong "for Bespoke Natural Solutions" at bounding box center [732, 133] width 217 height 18
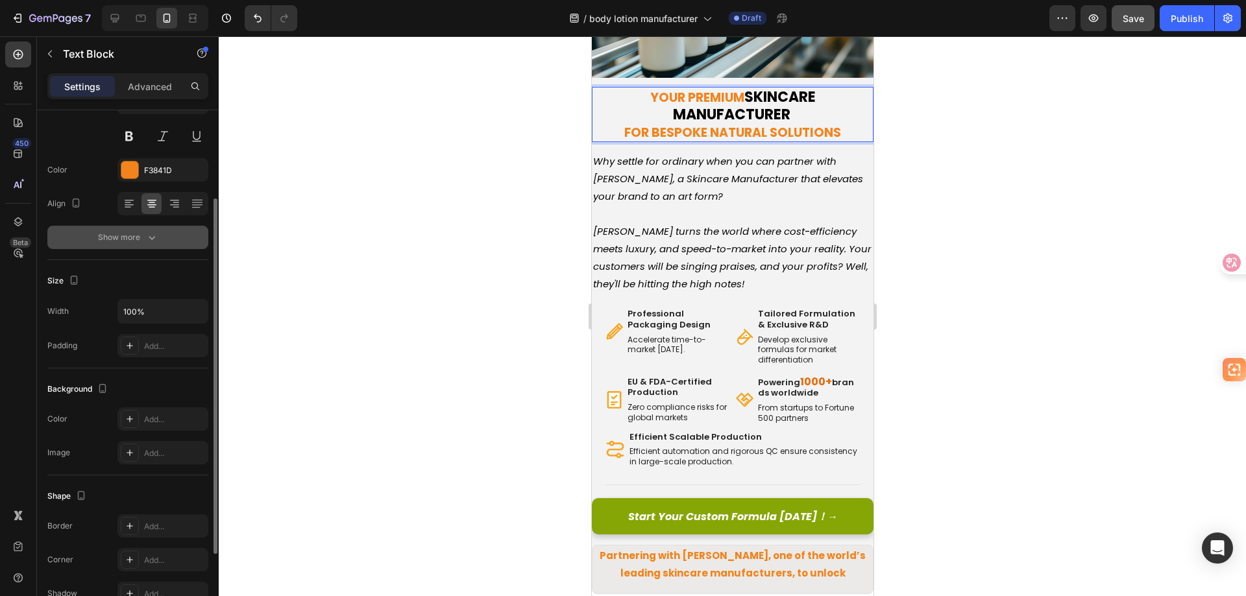
click at [140, 244] on button "Show more" at bounding box center [127, 237] width 161 height 23
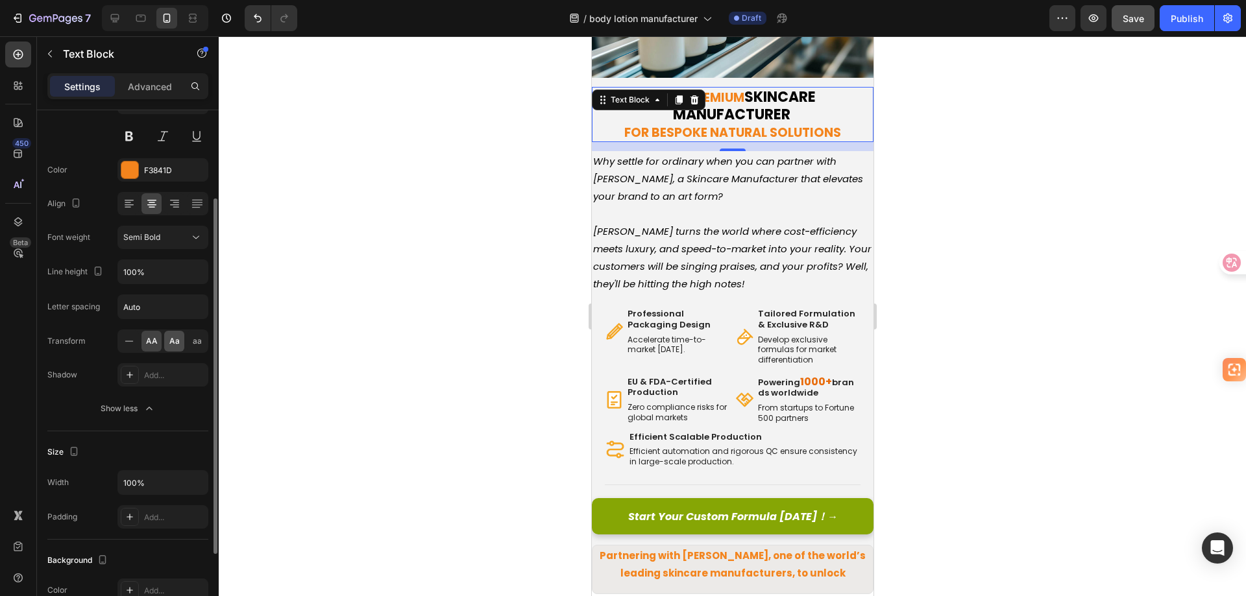
click at [167, 337] on div "Aa" at bounding box center [174, 341] width 20 height 21
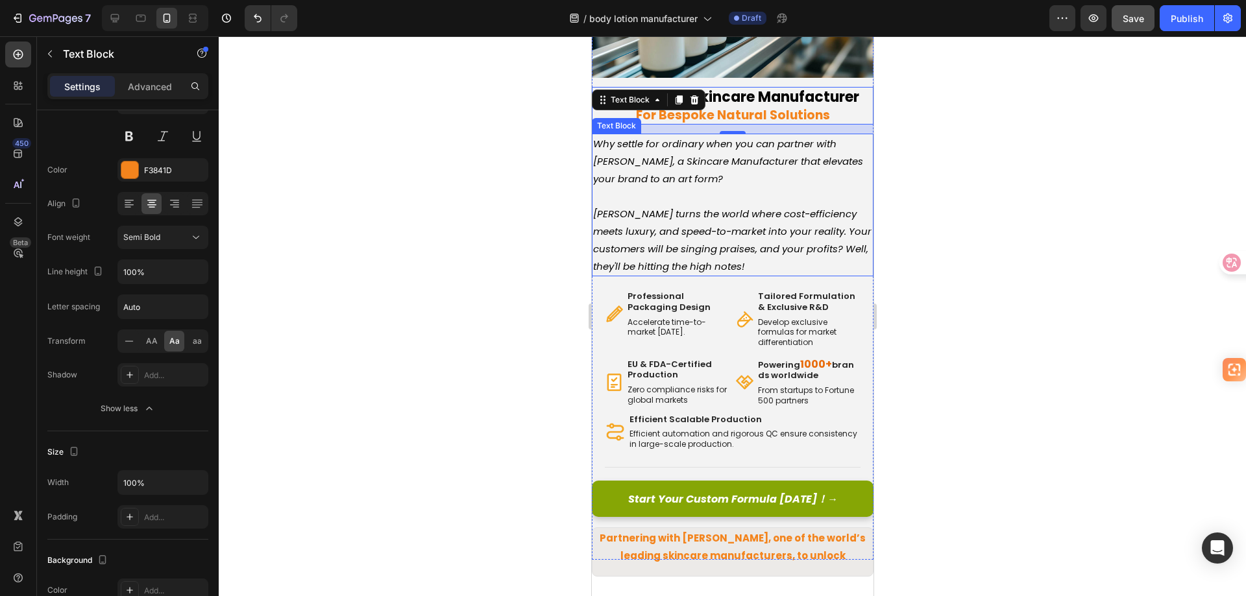
scroll to position [13, 0]
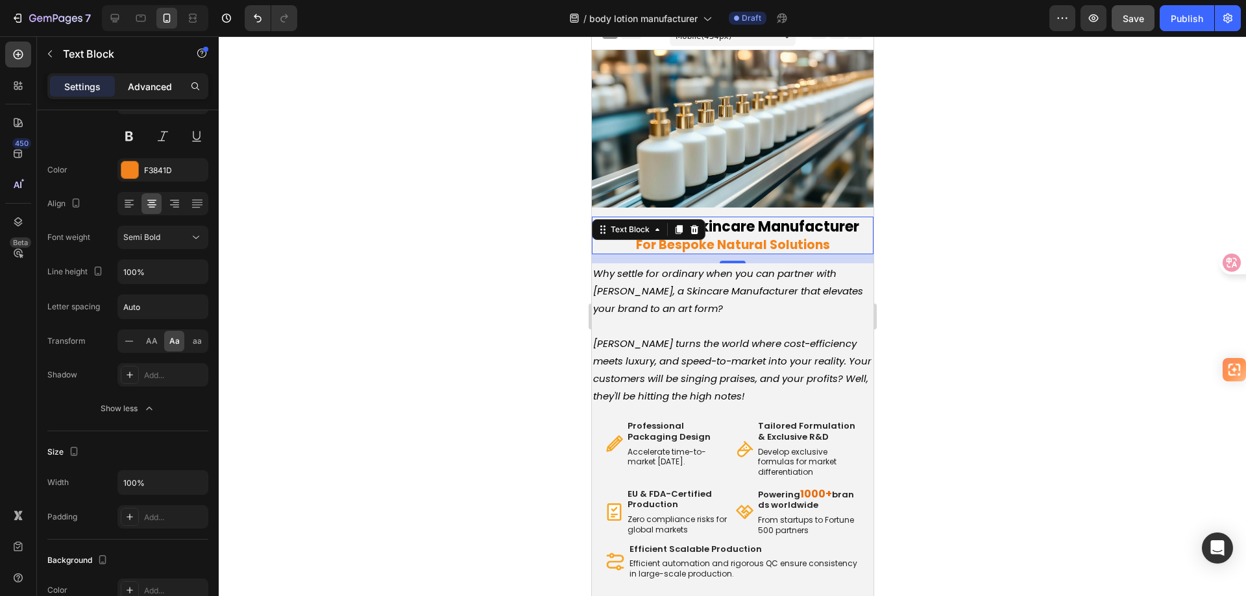
click at [151, 87] on p "Advanced" at bounding box center [150, 87] width 44 height 14
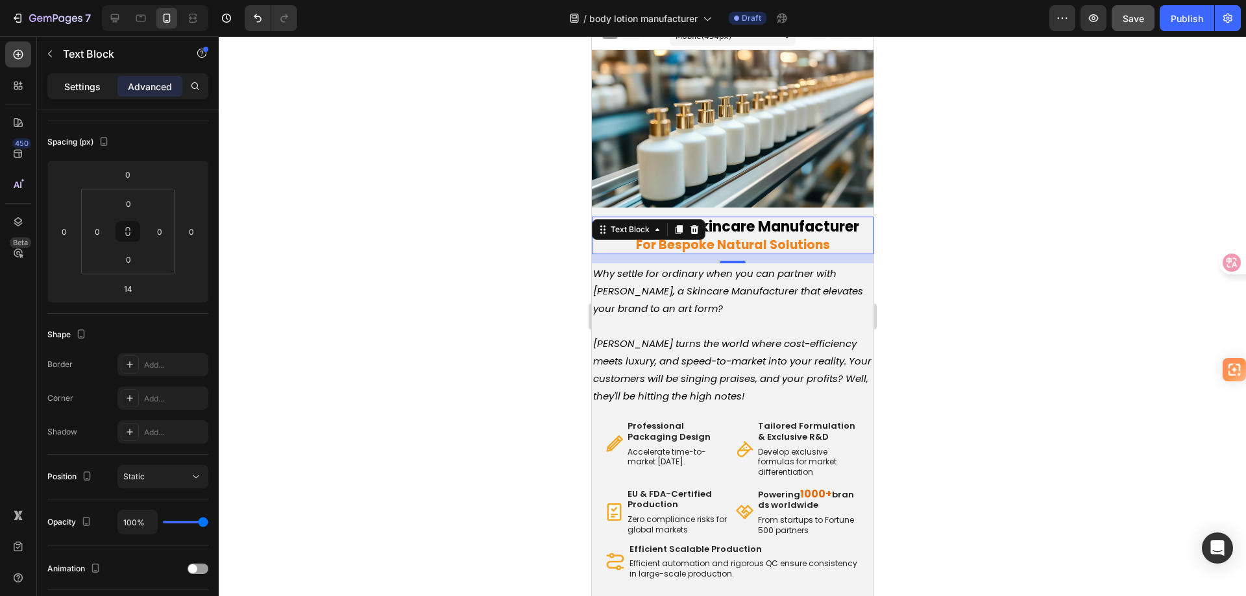
click at [103, 86] on div "Settings" at bounding box center [82, 86] width 65 height 21
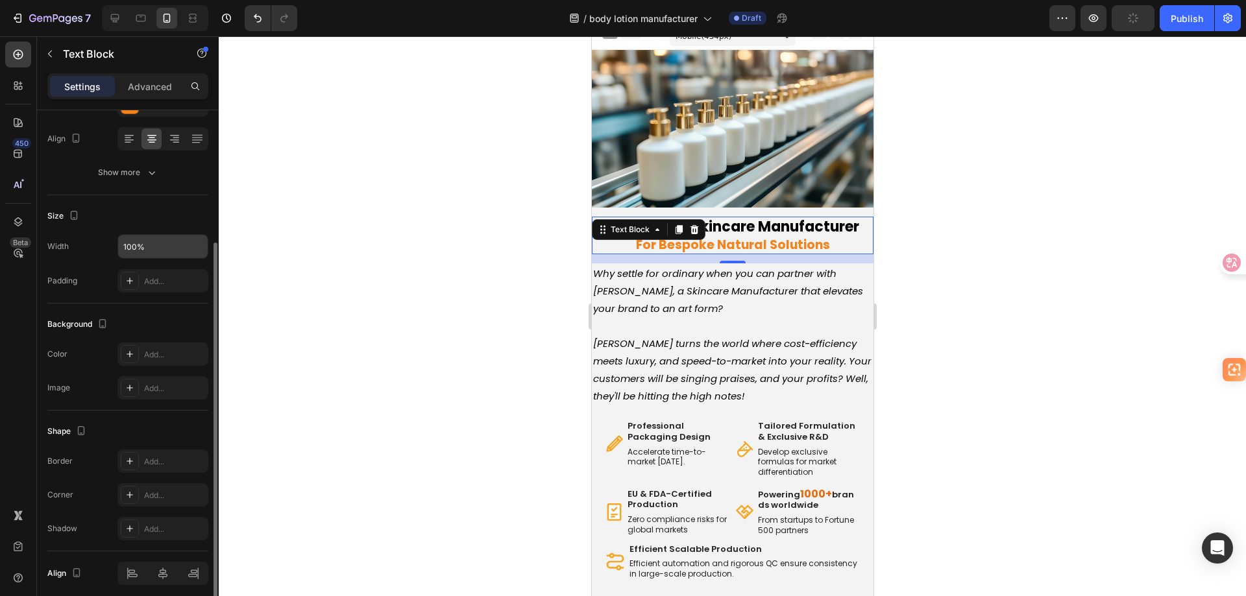
scroll to position [246, 0]
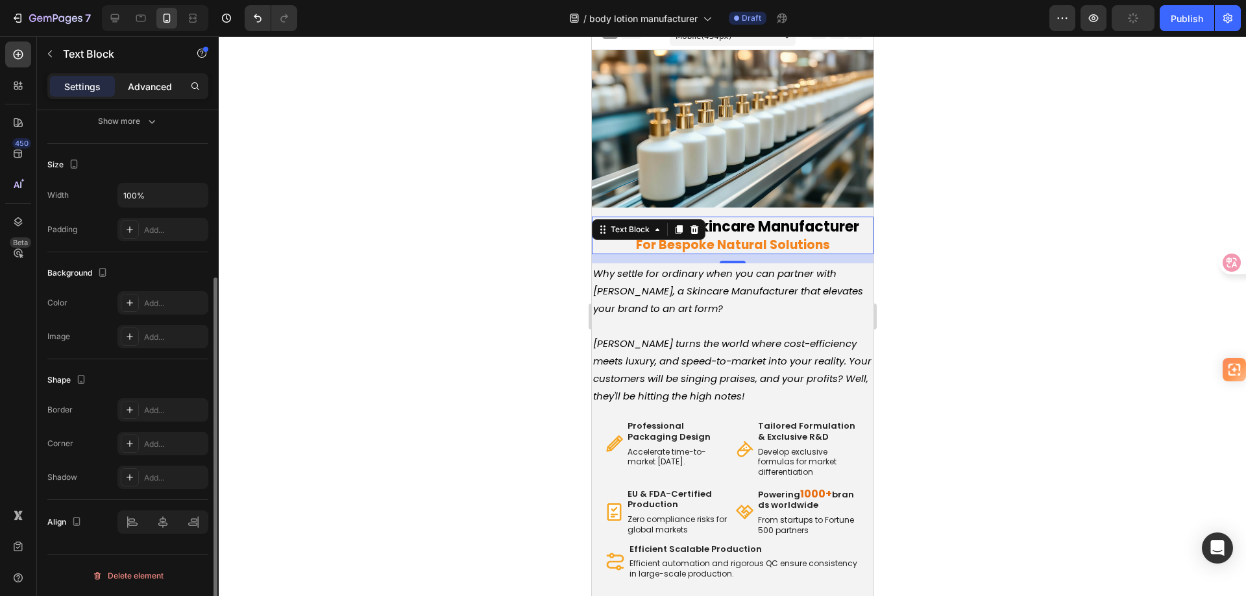
click at [151, 84] on p "Advanced" at bounding box center [150, 87] width 44 height 14
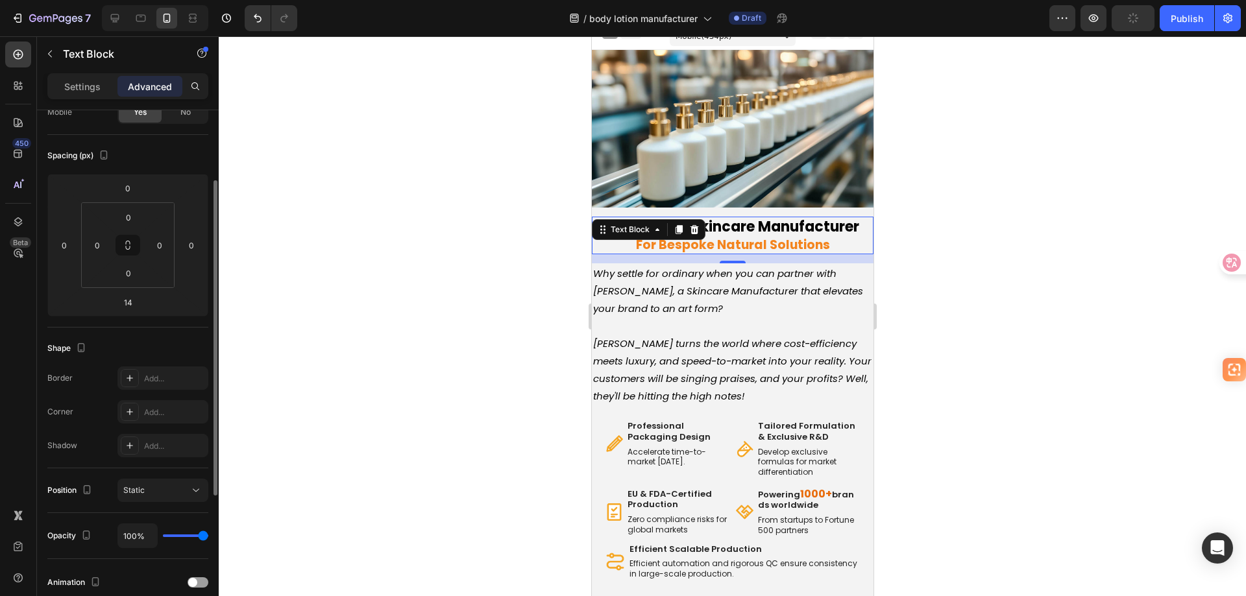
scroll to position [0, 0]
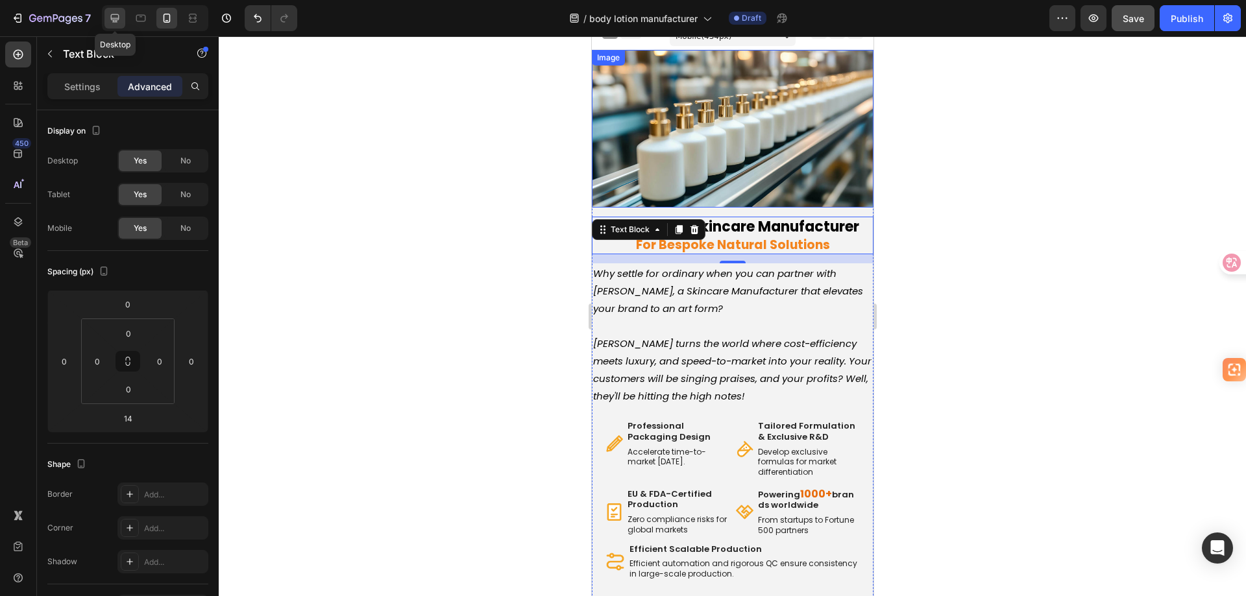
click at [121, 18] on icon at bounding box center [114, 18] width 13 height 13
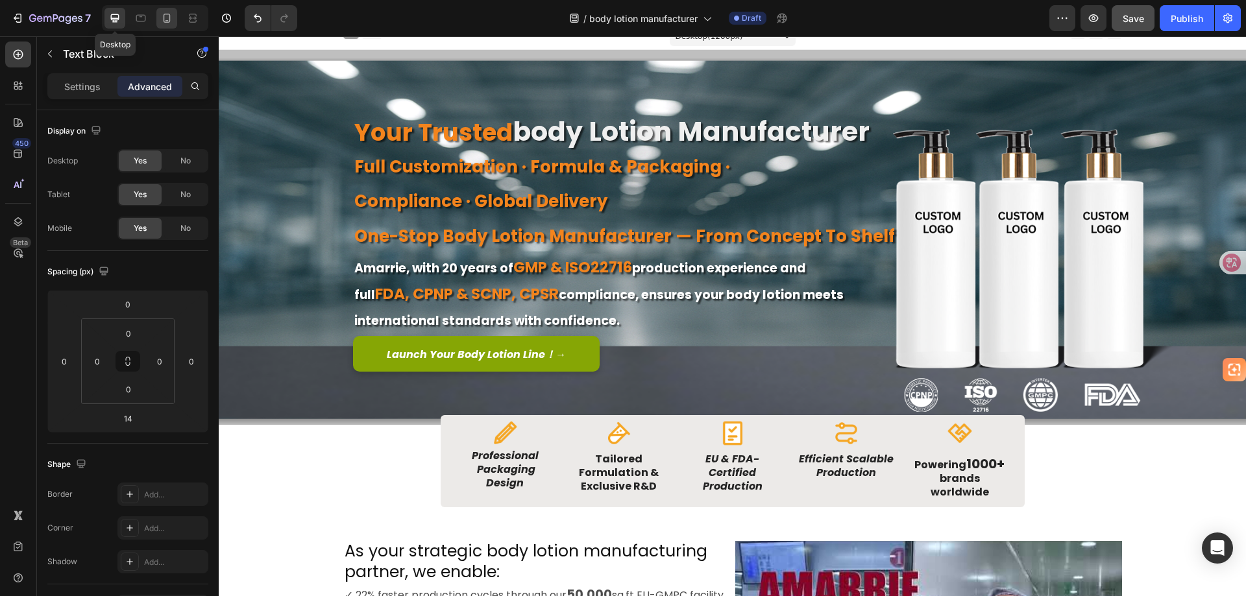
click at [165, 18] on icon at bounding box center [166, 18] width 13 height 13
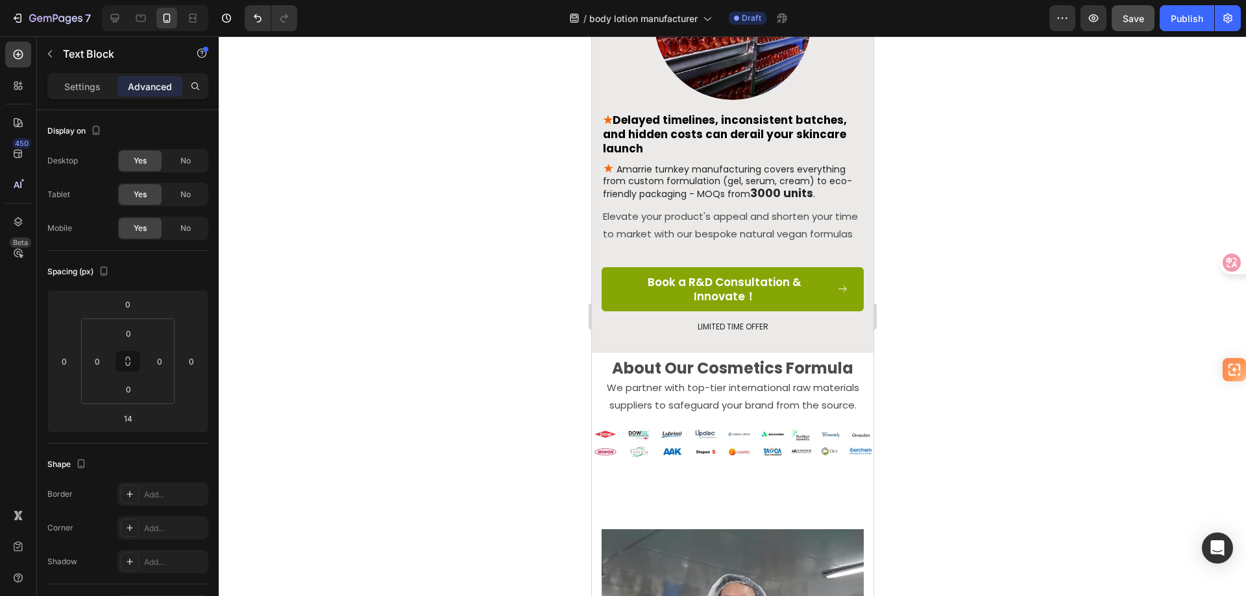
scroll to position [1441, 0]
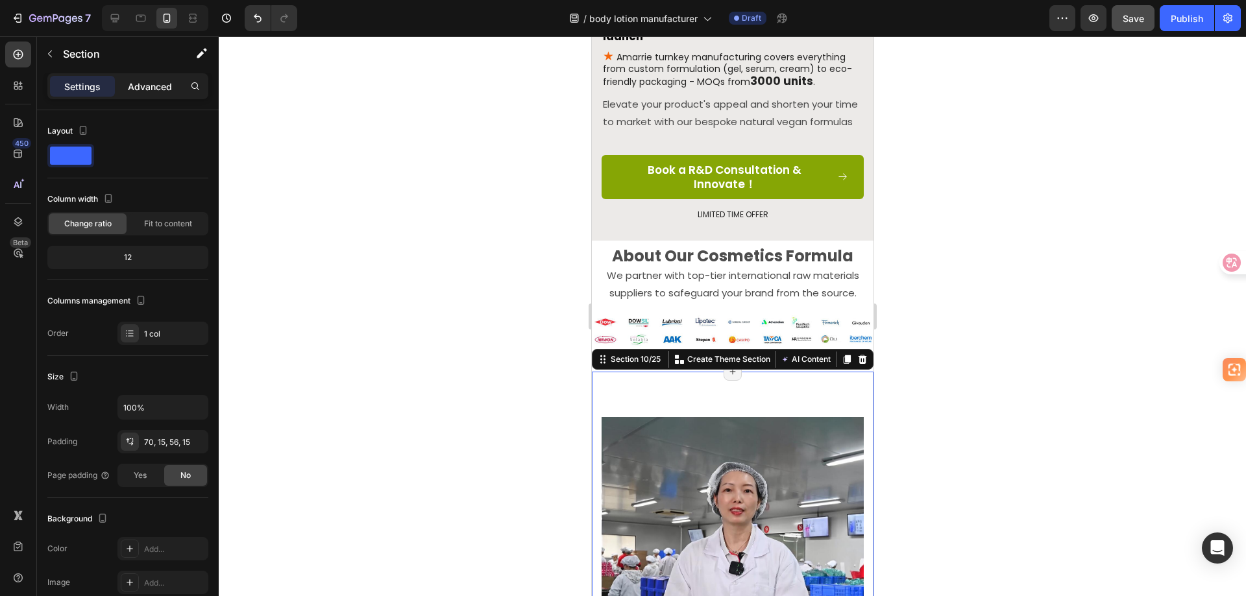
click at [160, 91] on p "Advanced" at bounding box center [150, 87] width 44 height 14
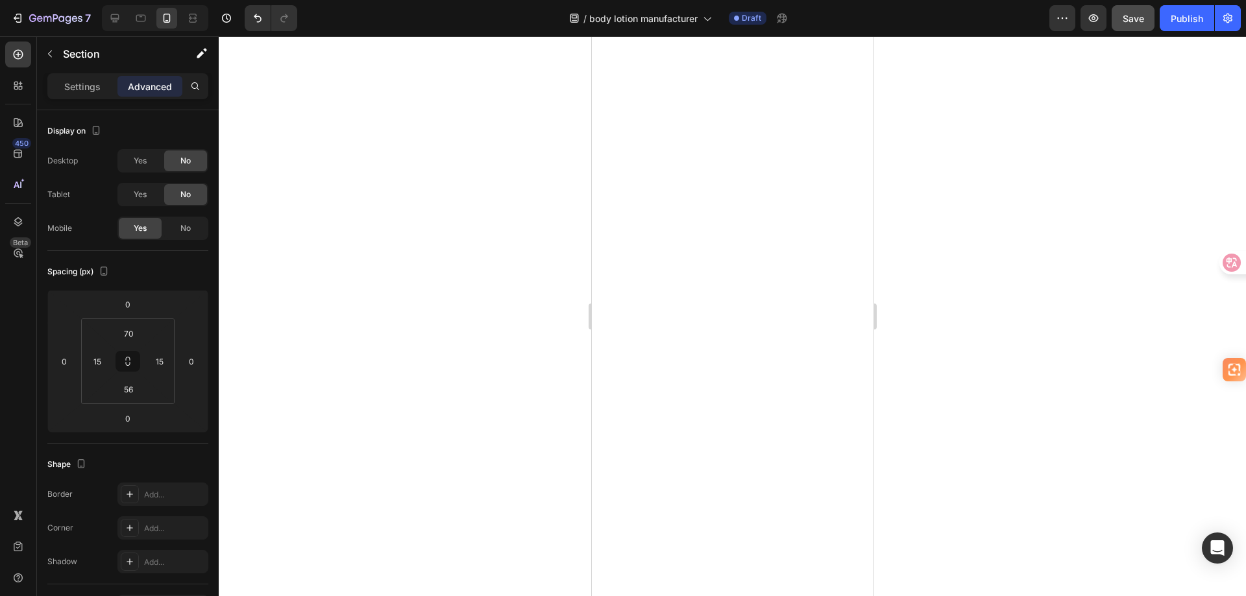
scroll to position [0, 0]
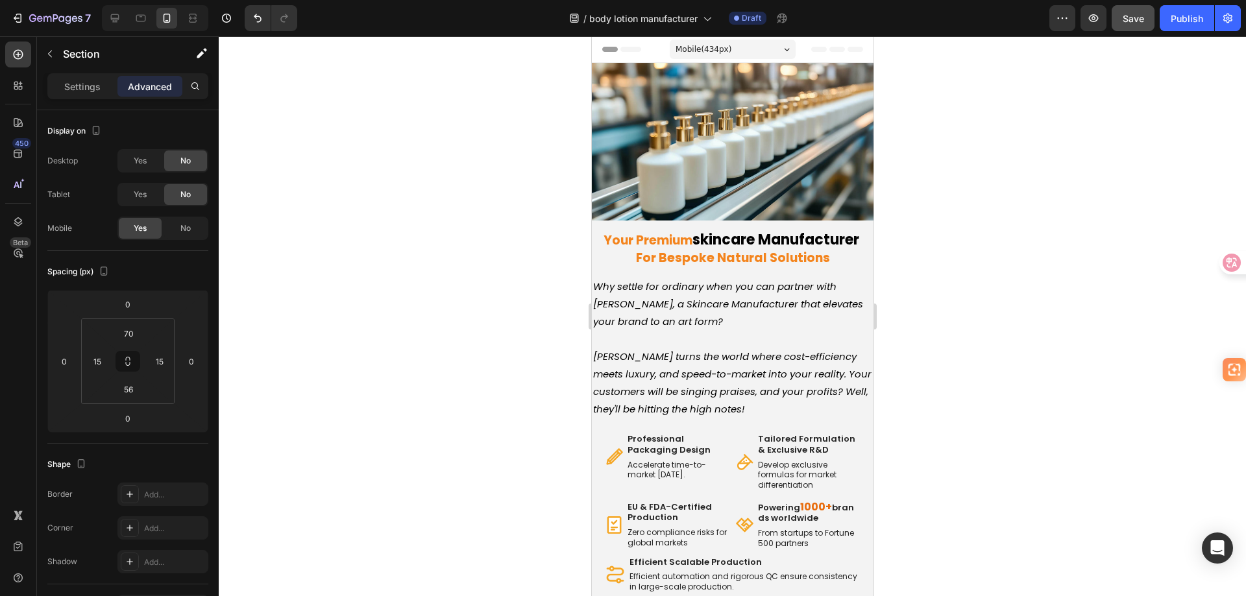
click at [1135, 16] on span "Save" at bounding box center [1133, 18] width 21 height 11
click at [115, 19] on icon at bounding box center [115, 18] width 8 height 8
type input "48"
type input "64"
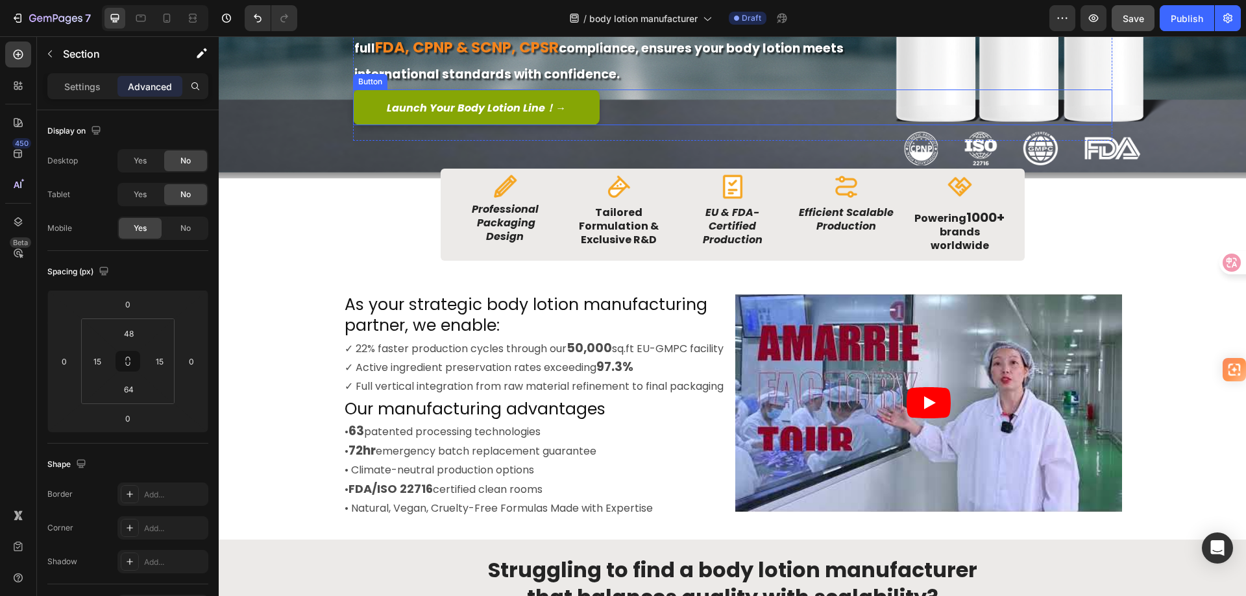
scroll to position [389, 0]
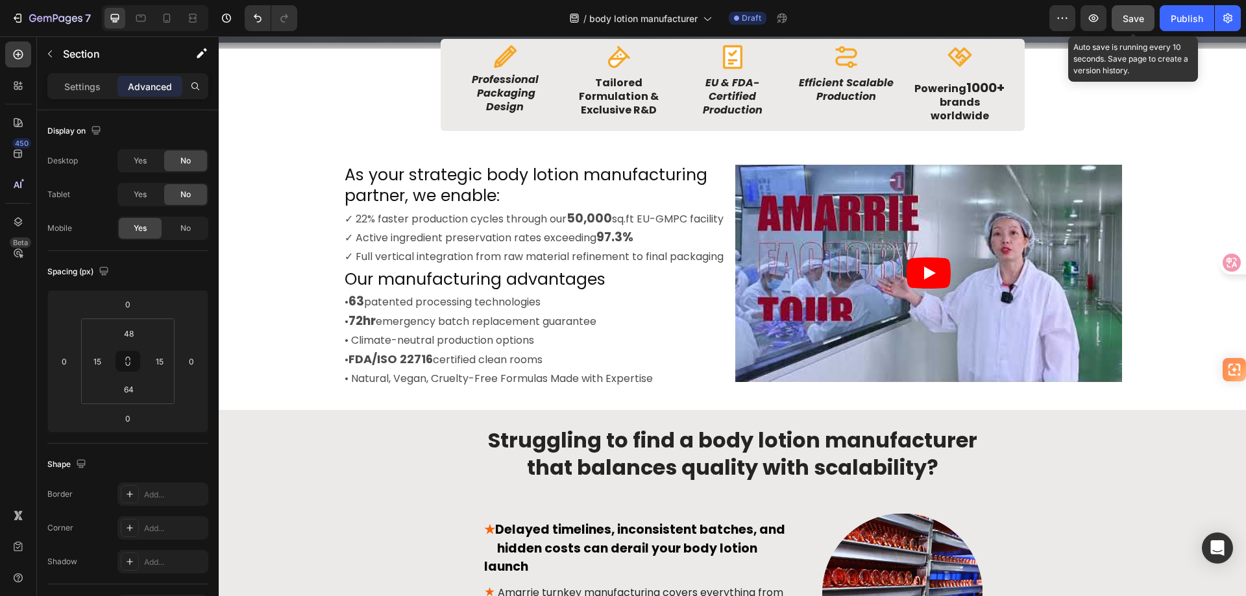
click at [1132, 18] on span "Save" at bounding box center [1133, 18] width 21 height 11
